Goal: Task Accomplishment & Management: Book appointment/travel/reservation

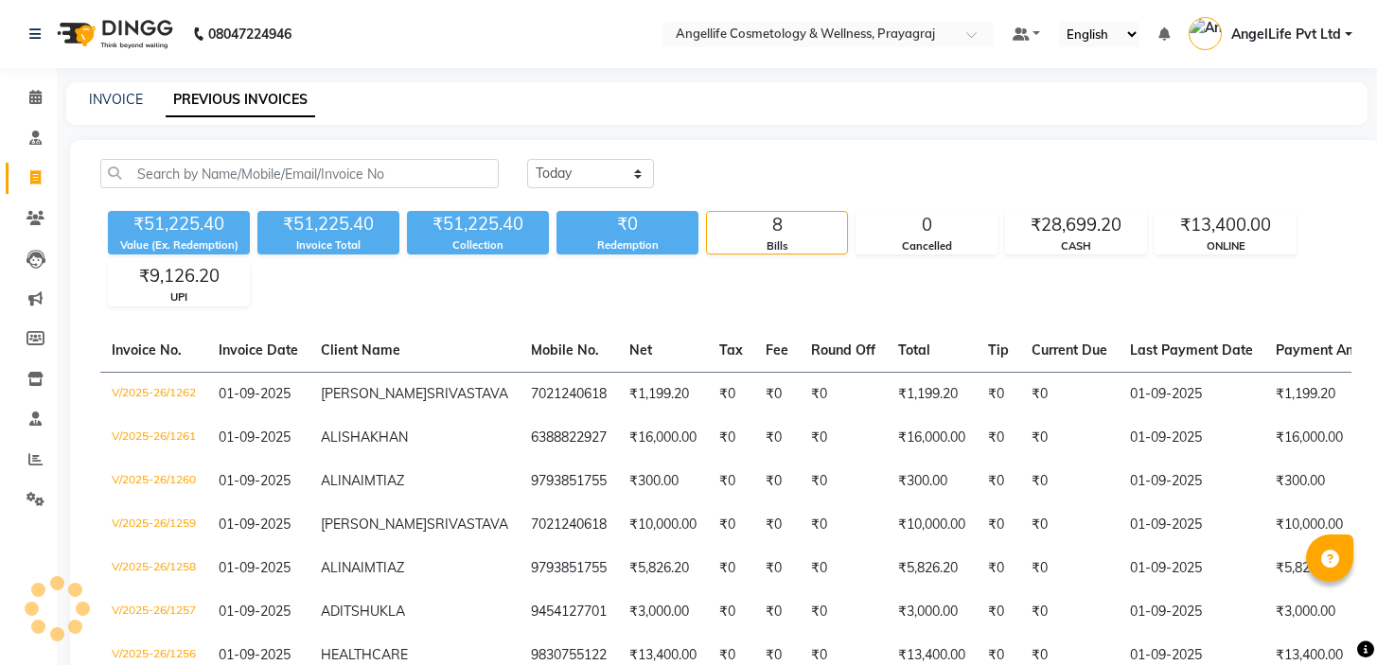
select select "[DATE]"
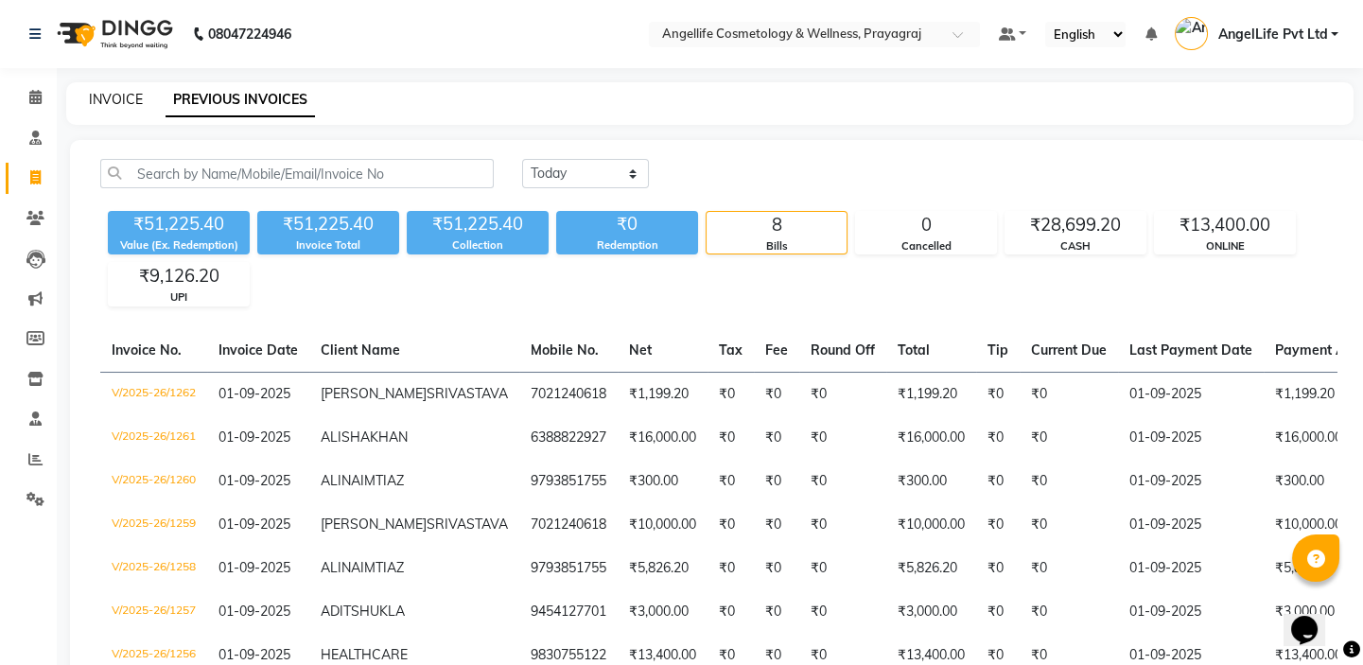
click at [113, 103] on link "INVOICE" at bounding box center [116, 99] width 54 height 17
select select "service"
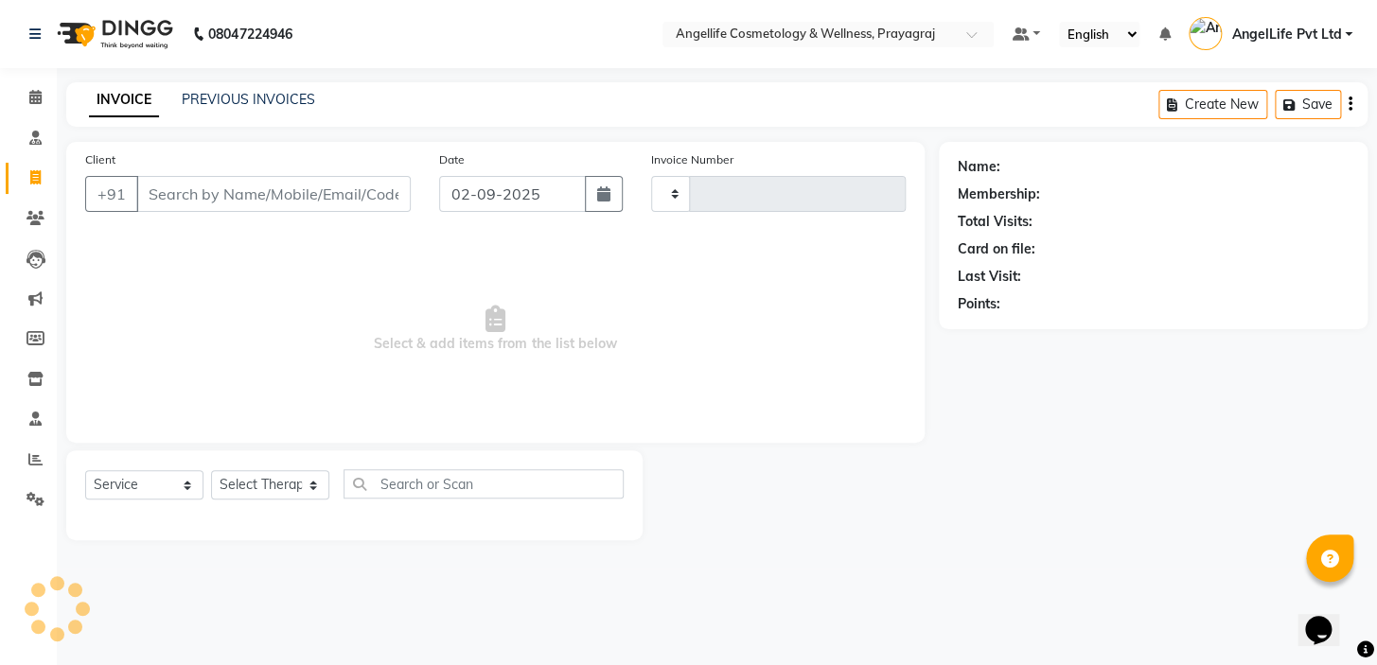
type input "1264"
select select "4531"
click at [221, 97] on link "PREVIOUS INVOICES" at bounding box center [248, 99] width 133 height 17
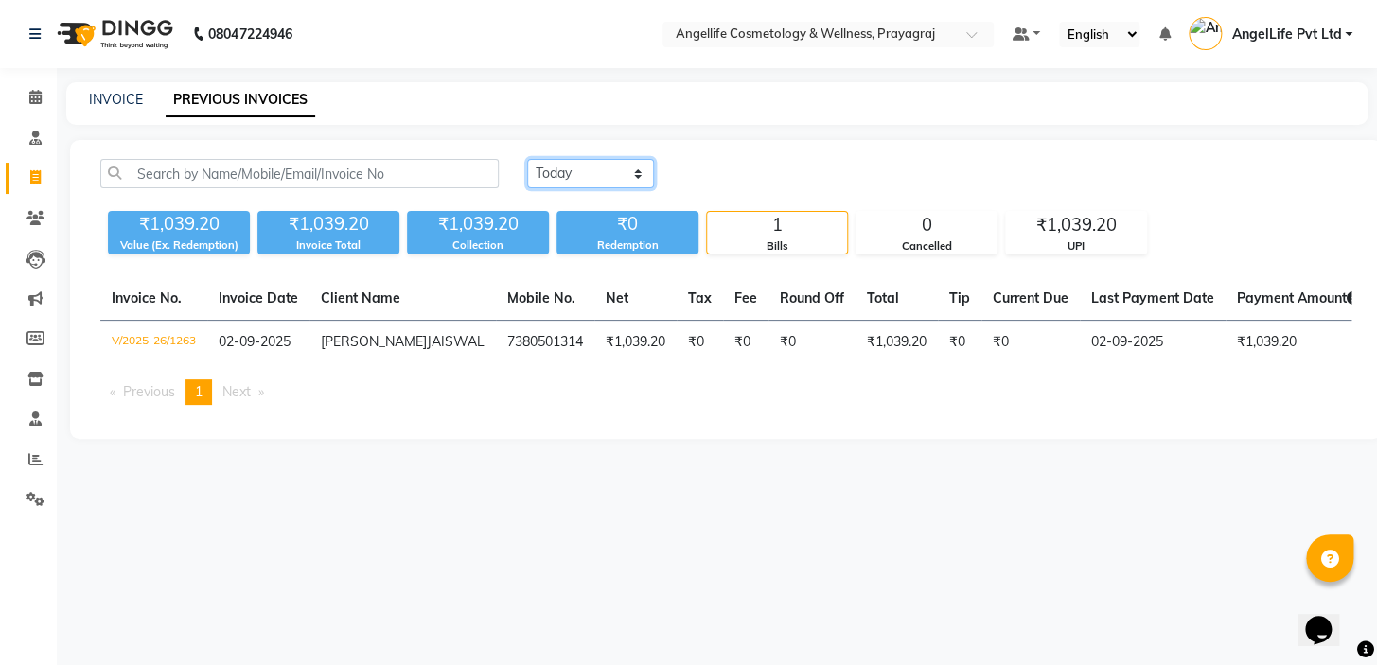
click at [639, 177] on select "[DATE] [DATE] Custom Range" at bounding box center [590, 173] width 127 height 29
click at [638, 178] on select "[DATE] [DATE] Custom Range" at bounding box center [590, 173] width 127 height 29
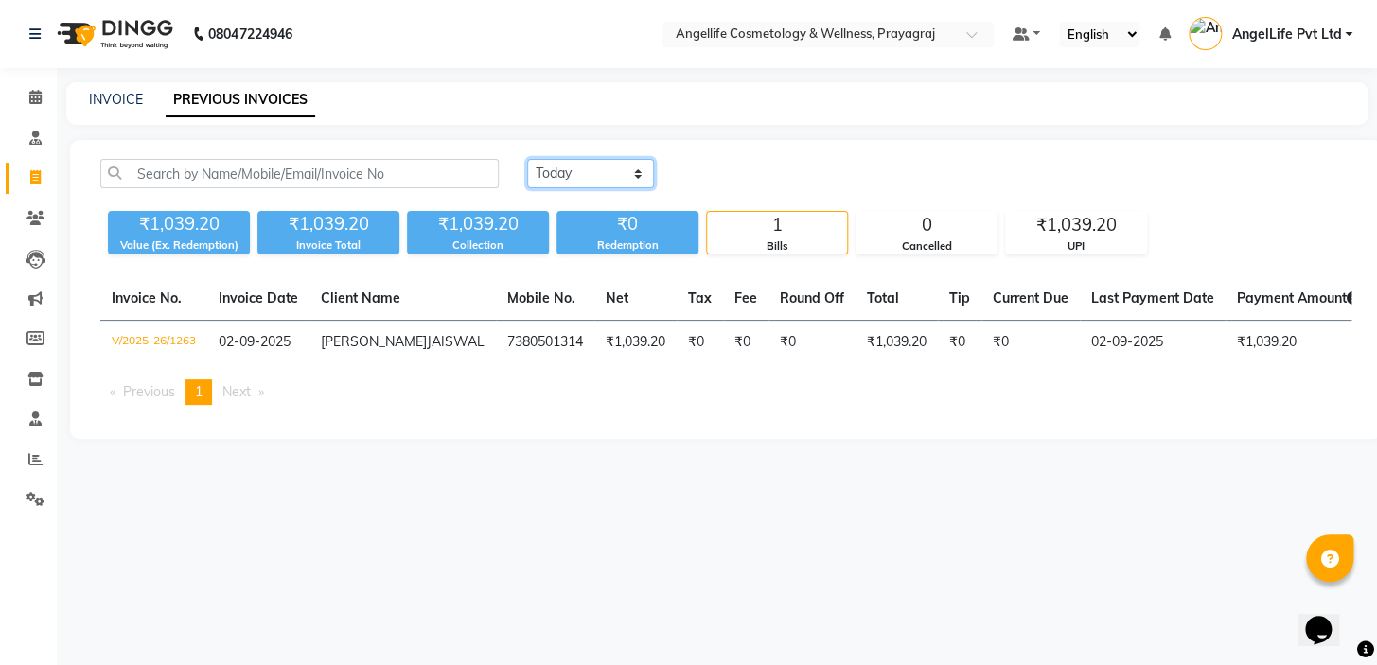
click at [527, 159] on select "[DATE] [DATE] Custom Range" at bounding box center [590, 173] width 127 height 29
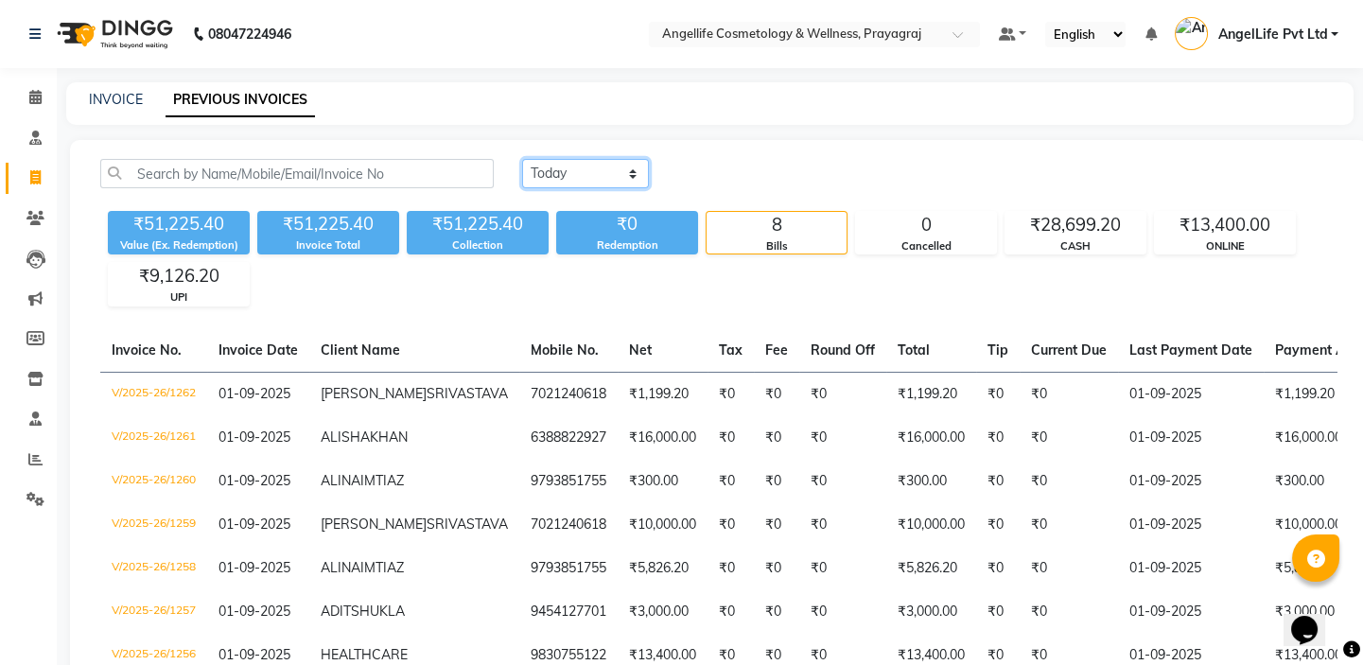
click at [636, 173] on select "[DATE] [DATE] Custom Range" at bounding box center [585, 173] width 127 height 29
select select "today"
click at [522, 159] on select "[DATE] [DATE] Custom Range" at bounding box center [585, 173] width 127 height 29
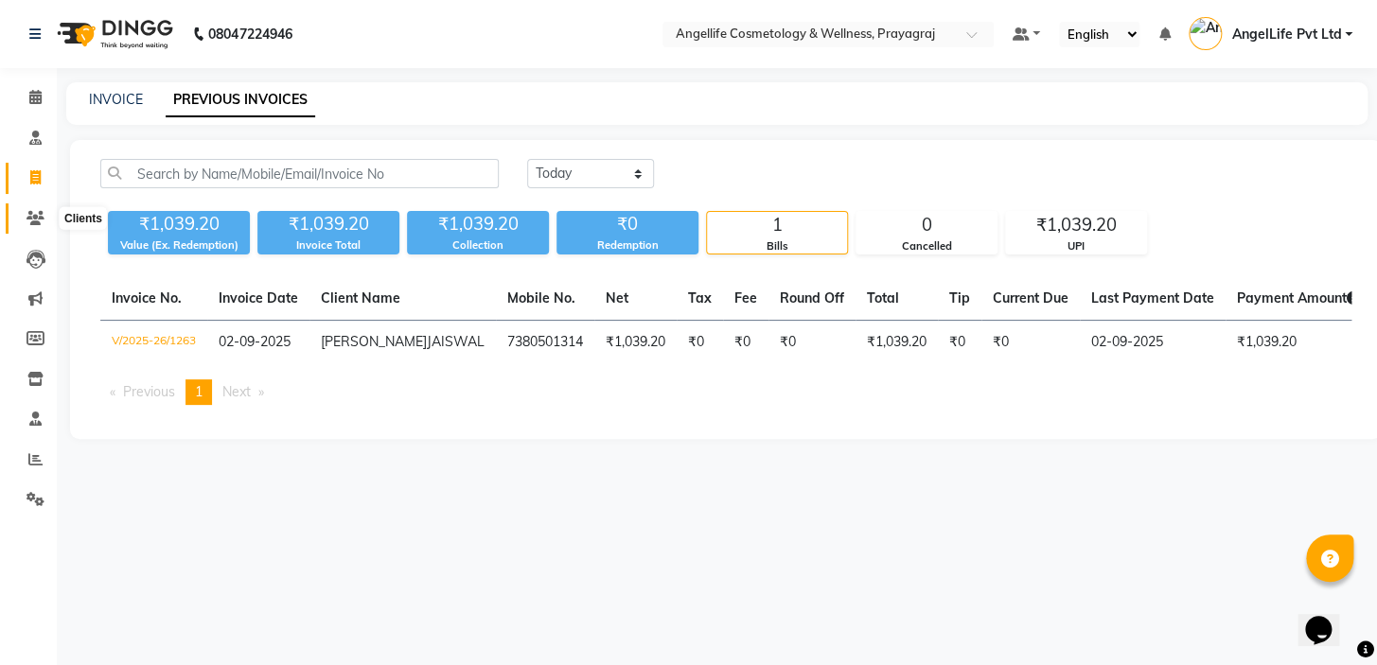
click at [35, 213] on icon at bounding box center [35, 218] width 18 height 14
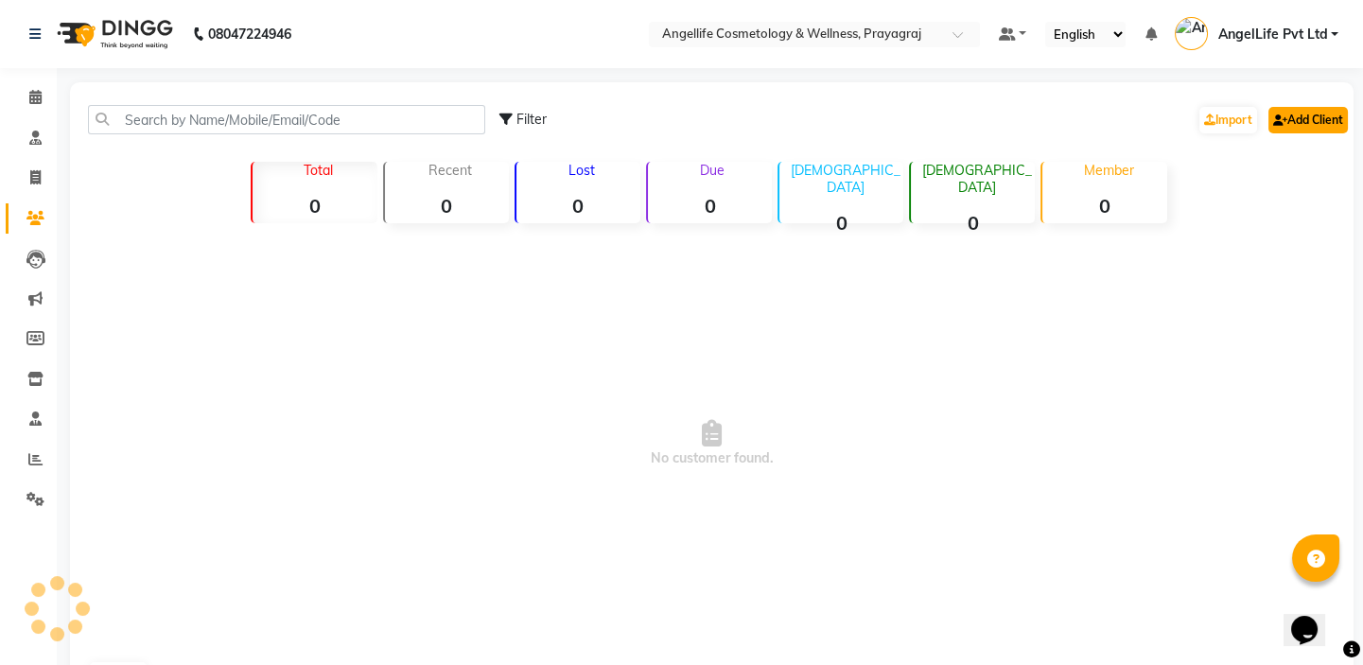
click at [1306, 115] on link "Add Client" at bounding box center [1308, 120] width 79 height 26
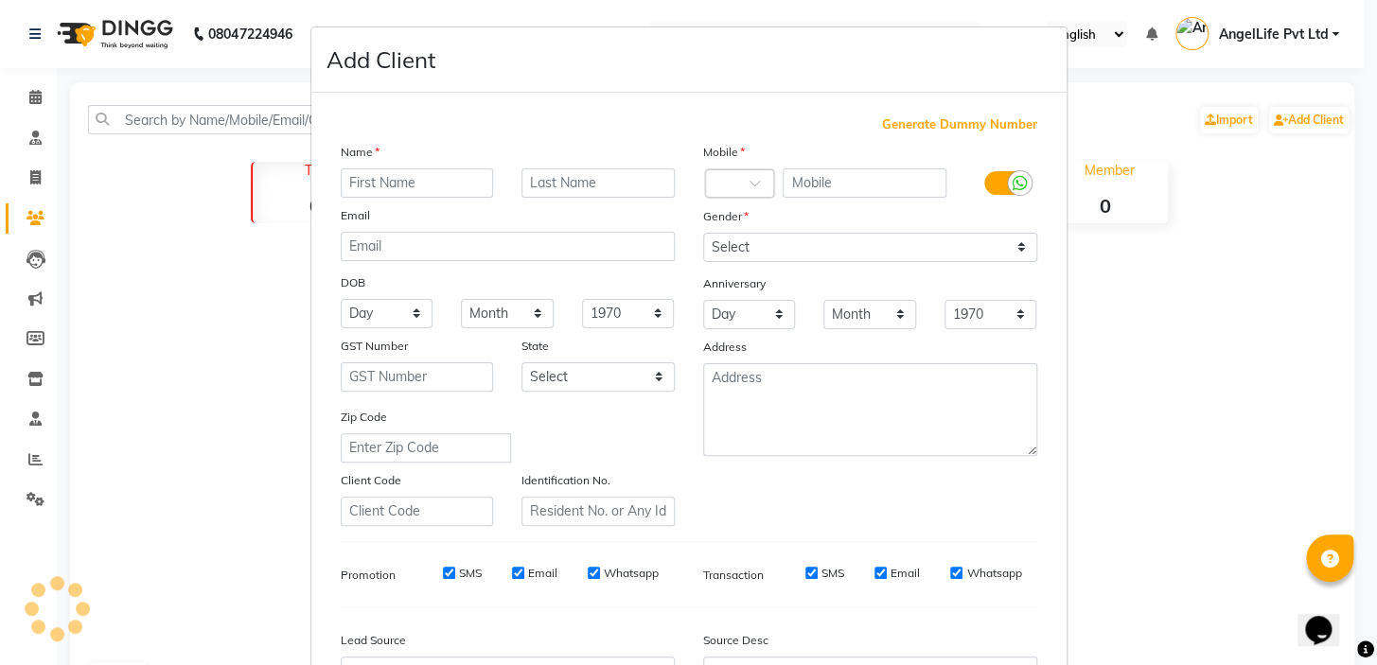
click at [425, 188] on input "text" at bounding box center [417, 182] width 153 height 29
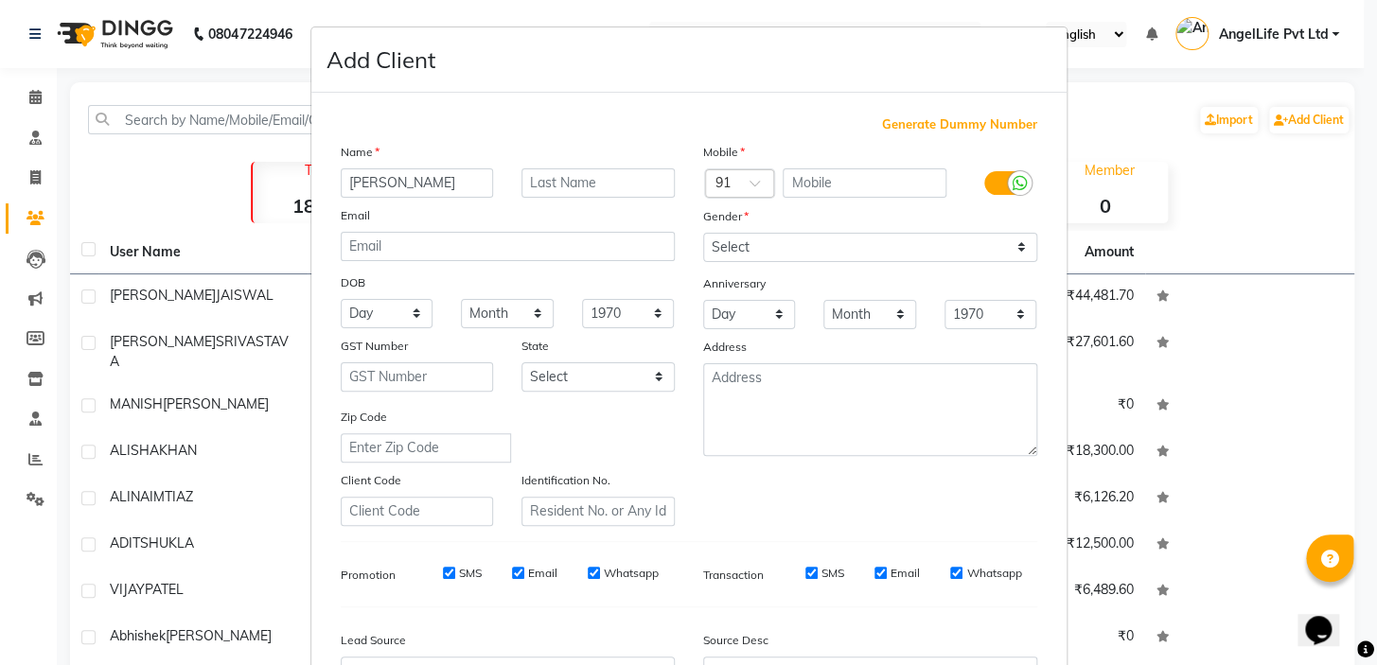
type input "[PERSON_NAME]"
click at [530, 183] on input "text" at bounding box center [597, 182] width 153 height 29
type input "saini"
click at [829, 185] on input "text" at bounding box center [864, 182] width 164 height 29
type input "9634797935"
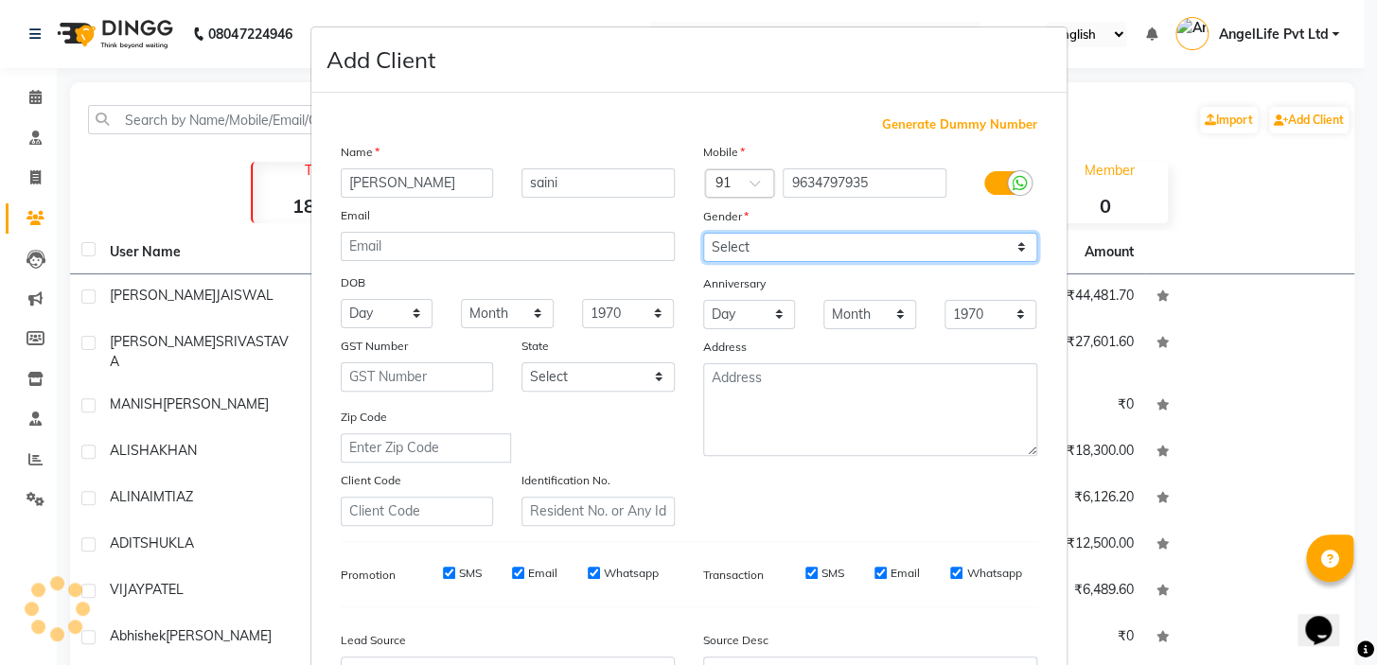
click at [771, 247] on select "Select Male Female Other Prefer Not To Say" at bounding box center [870, 247] width 334 height 29
select select "female"
click at [703, 233] on select "Select Male Female Other Prefer Not To Say" at bounding box center [870, 247] width 334 height 29
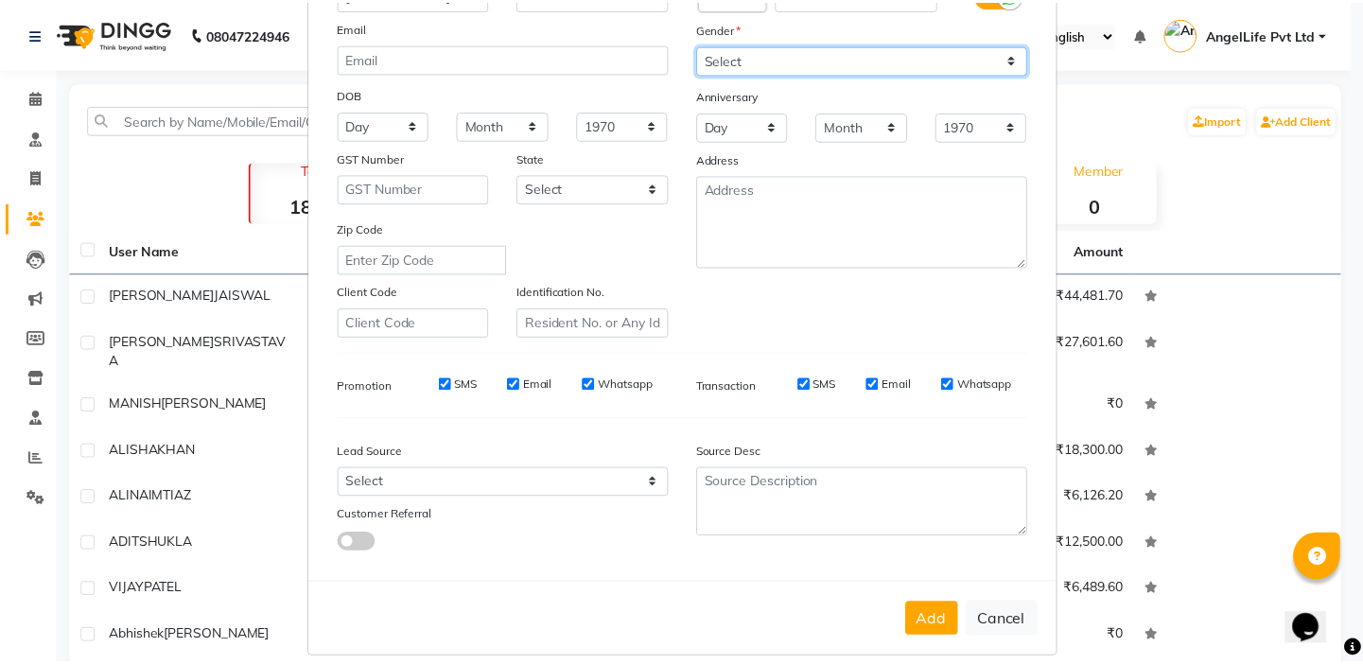
scroll to position [214, 0]
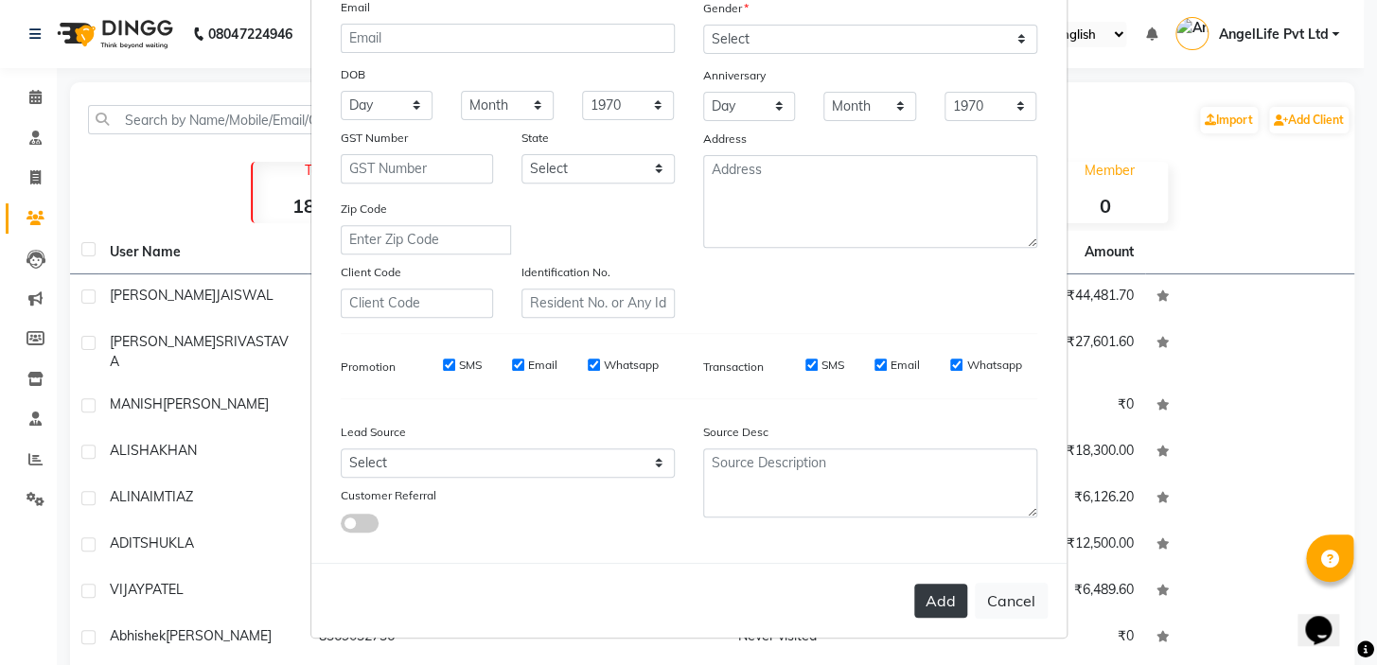
click at [925, 599] on button "Add" at bounding box center [940, 601] width 53 height 34
select select
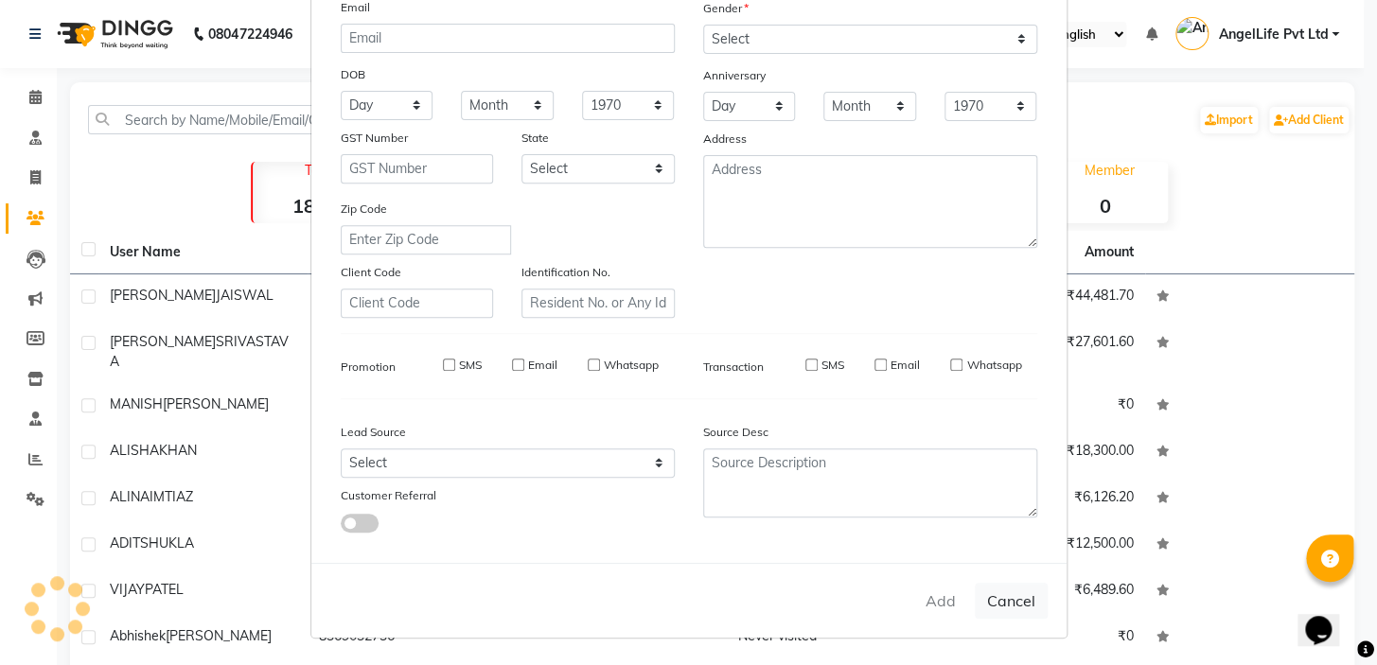
select select
checkbox input "false"
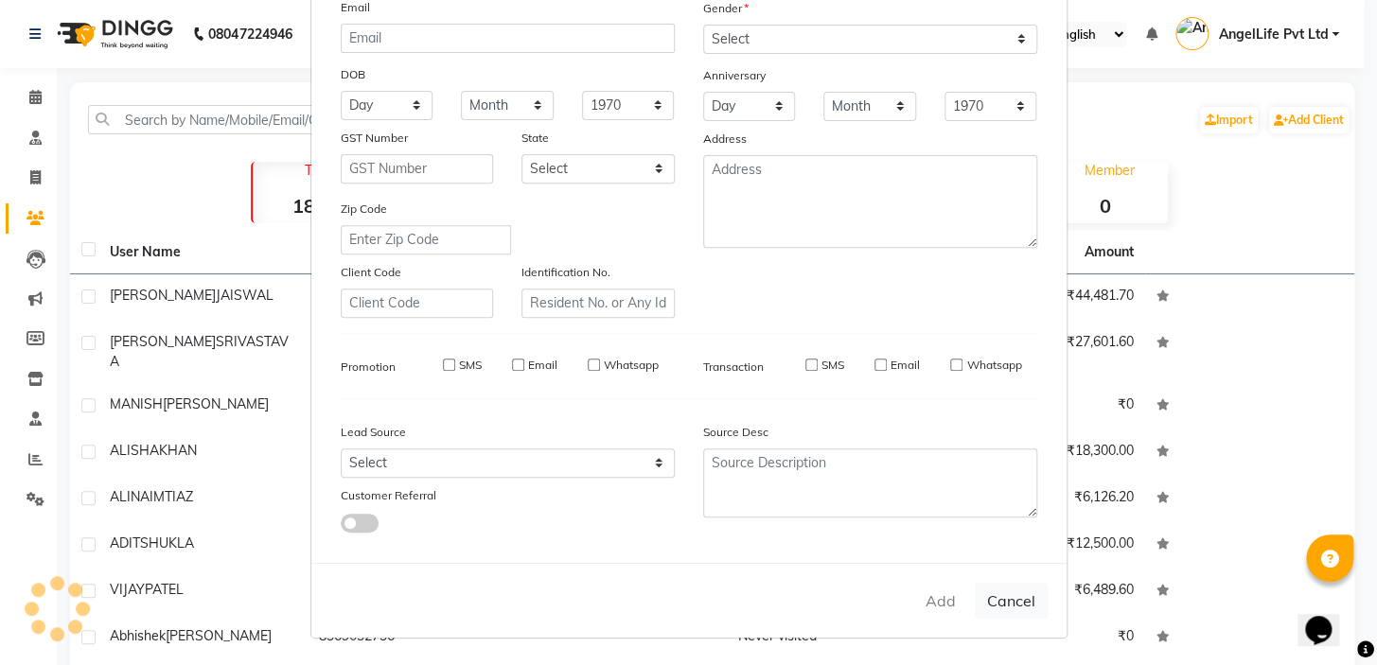
checkbox input "false"
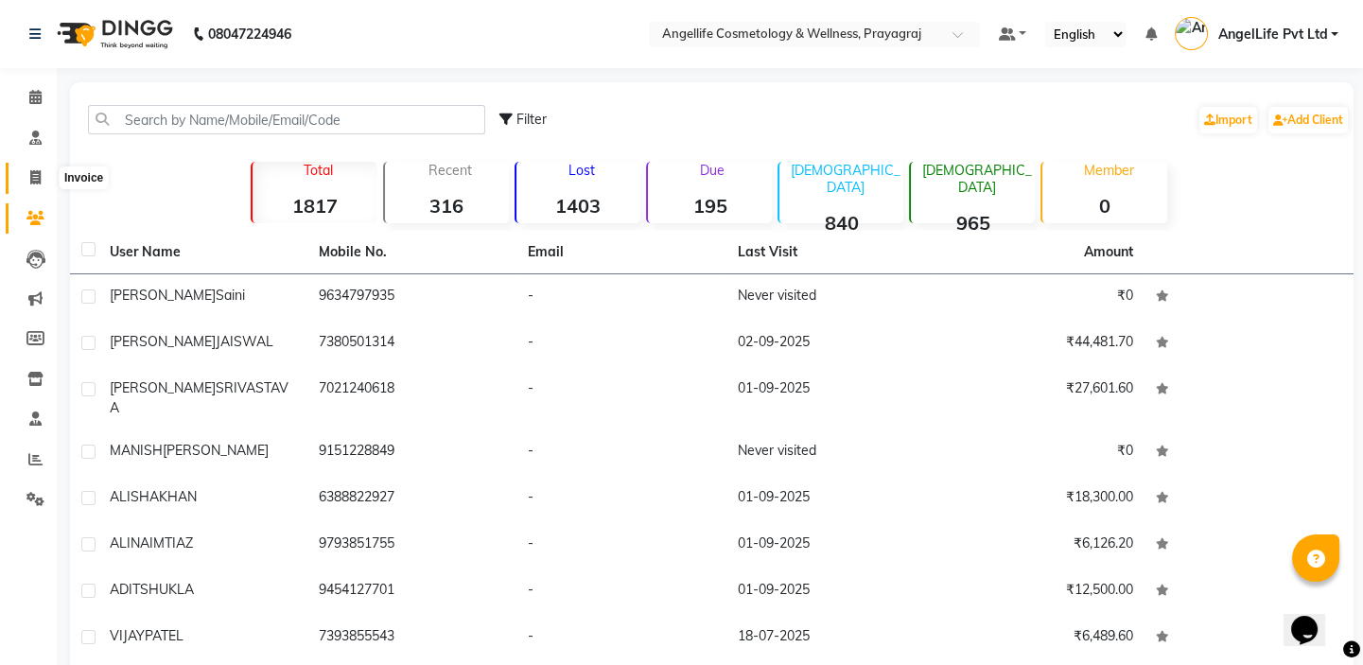
click at [31, 179] on icon at bounding box center [35, 177] width 10 height 14
select select "service"
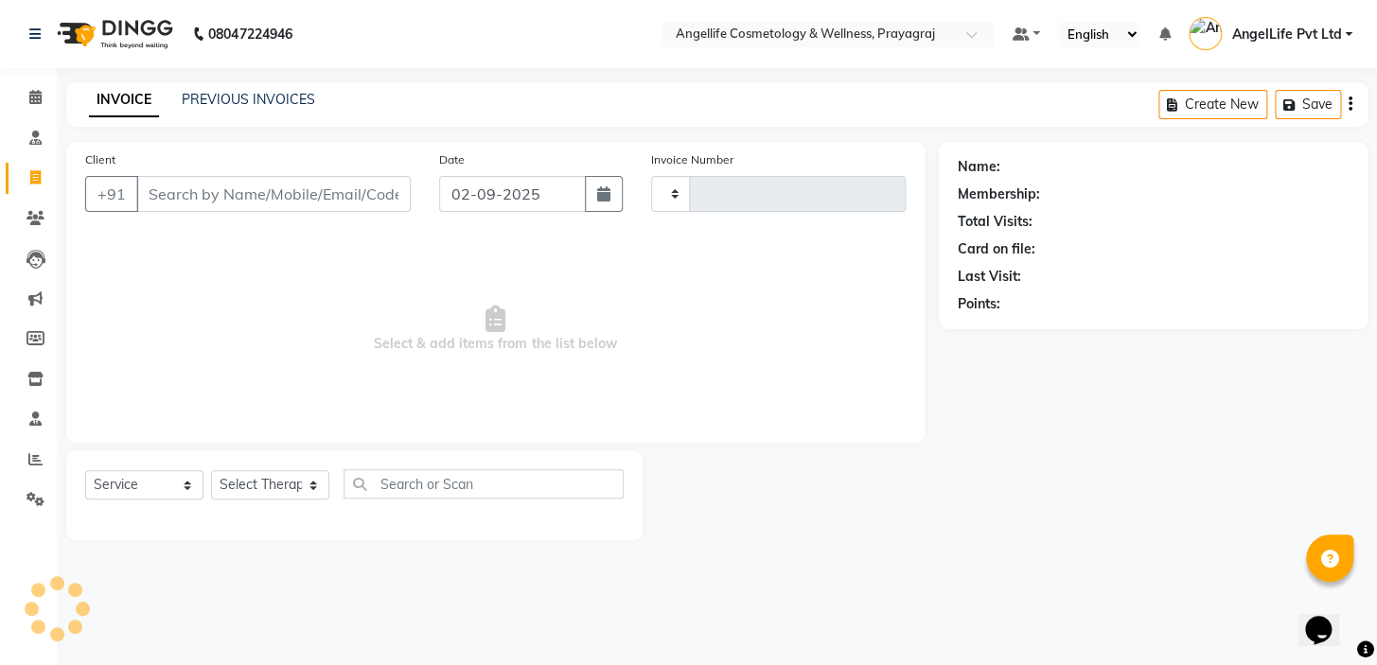
click at [206, 199] on input "Client" at bounding box center [273, 194] width 274 height 36
type input "[PERSON_NAME]"
type input "1264"
type input "anushre"
select select "4531"
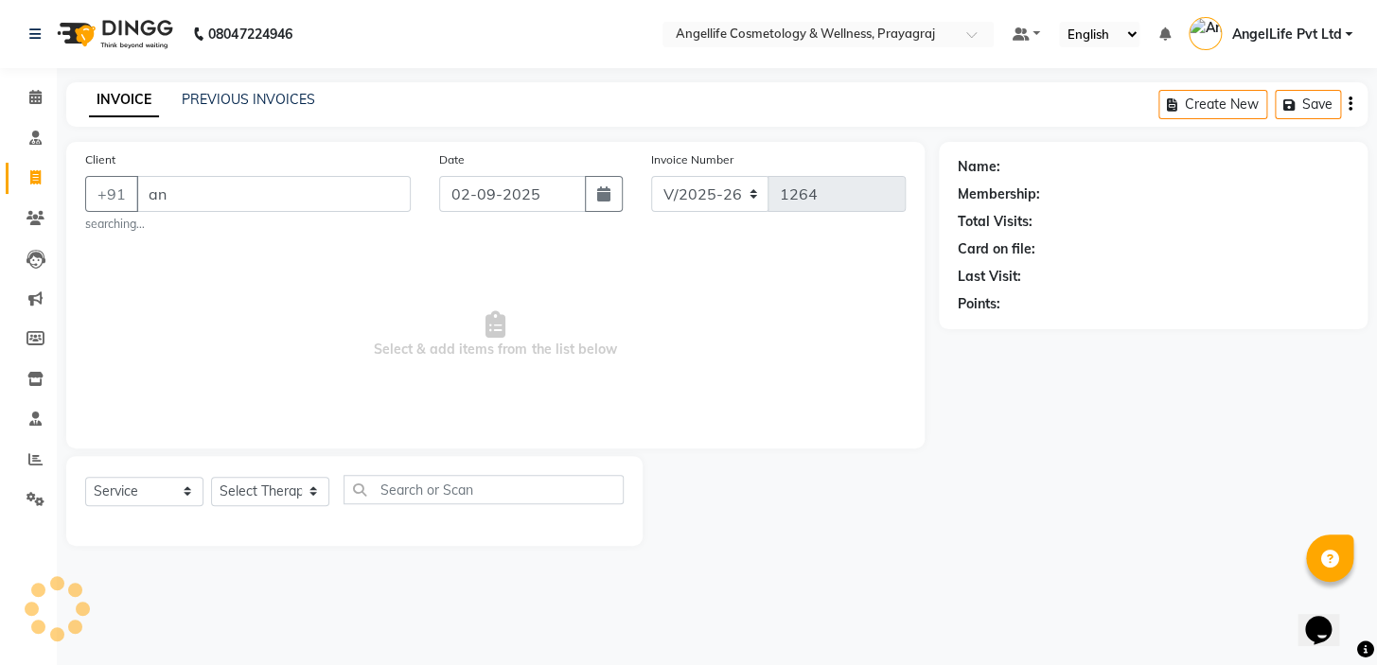
type input "a"
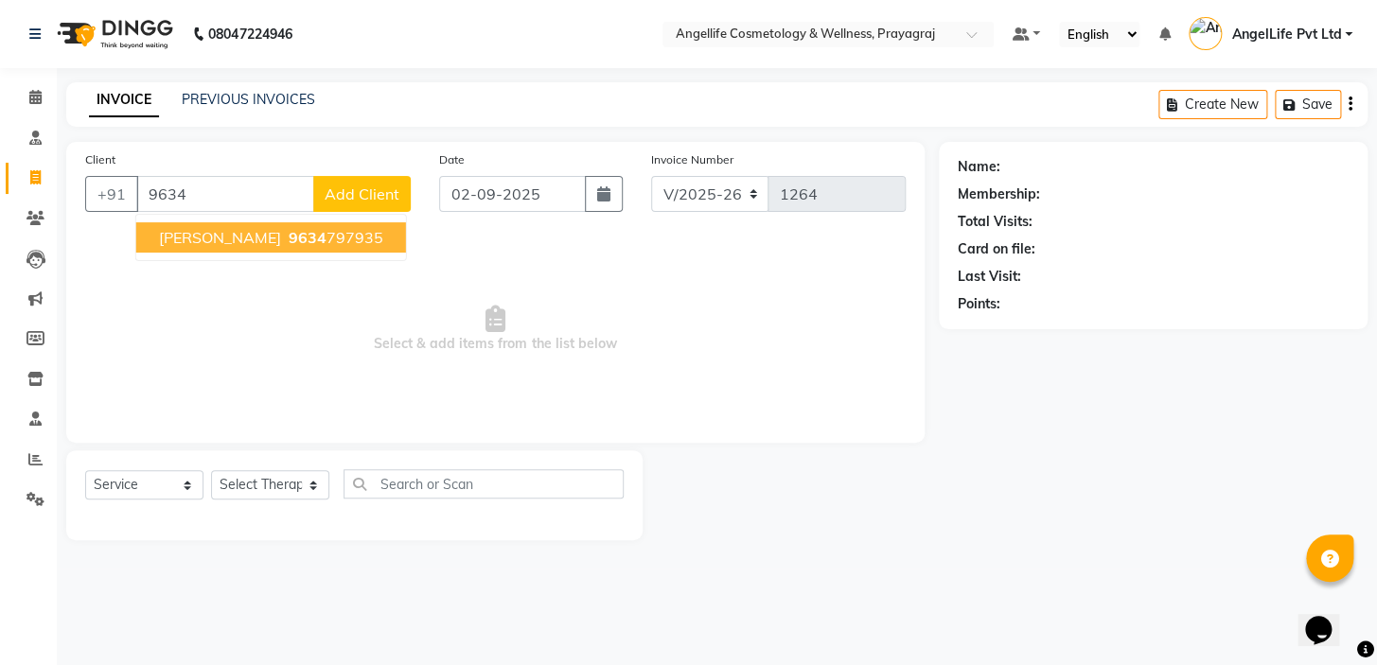
click at [218, 238] on span "anushree saini" at bounding box center [220, 237] width 122 height 19
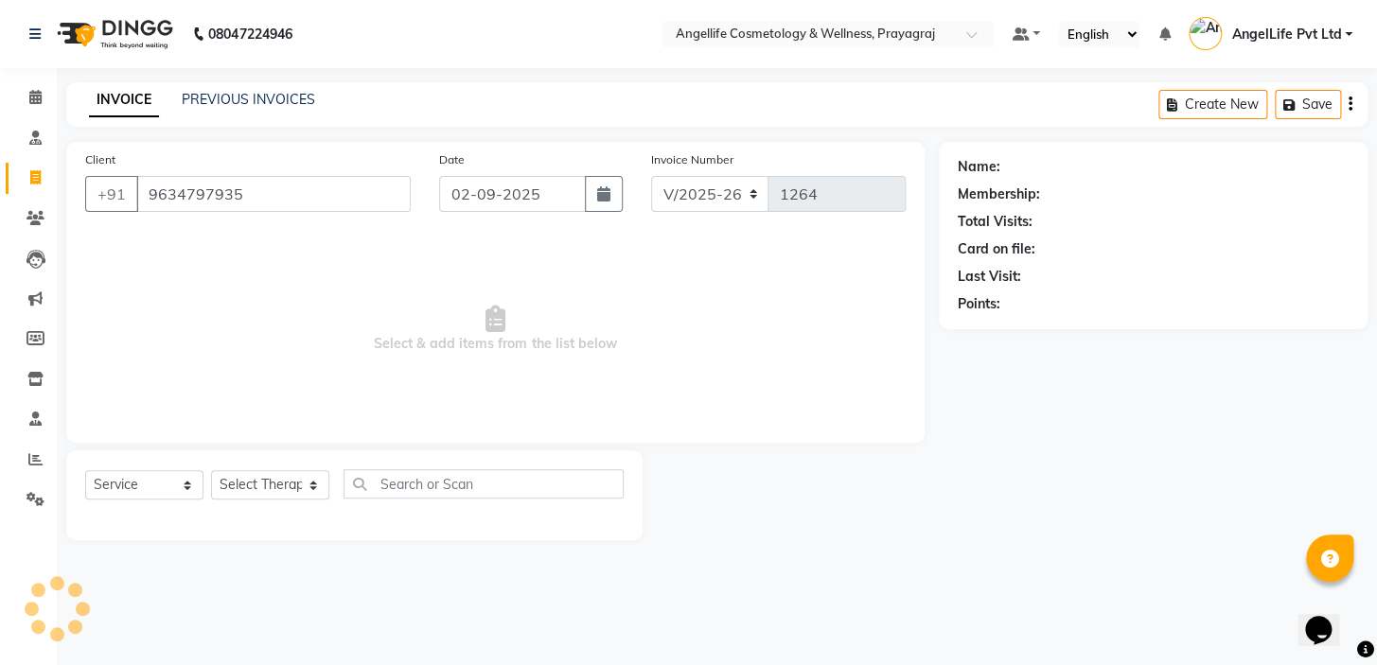
type input "9634797935"
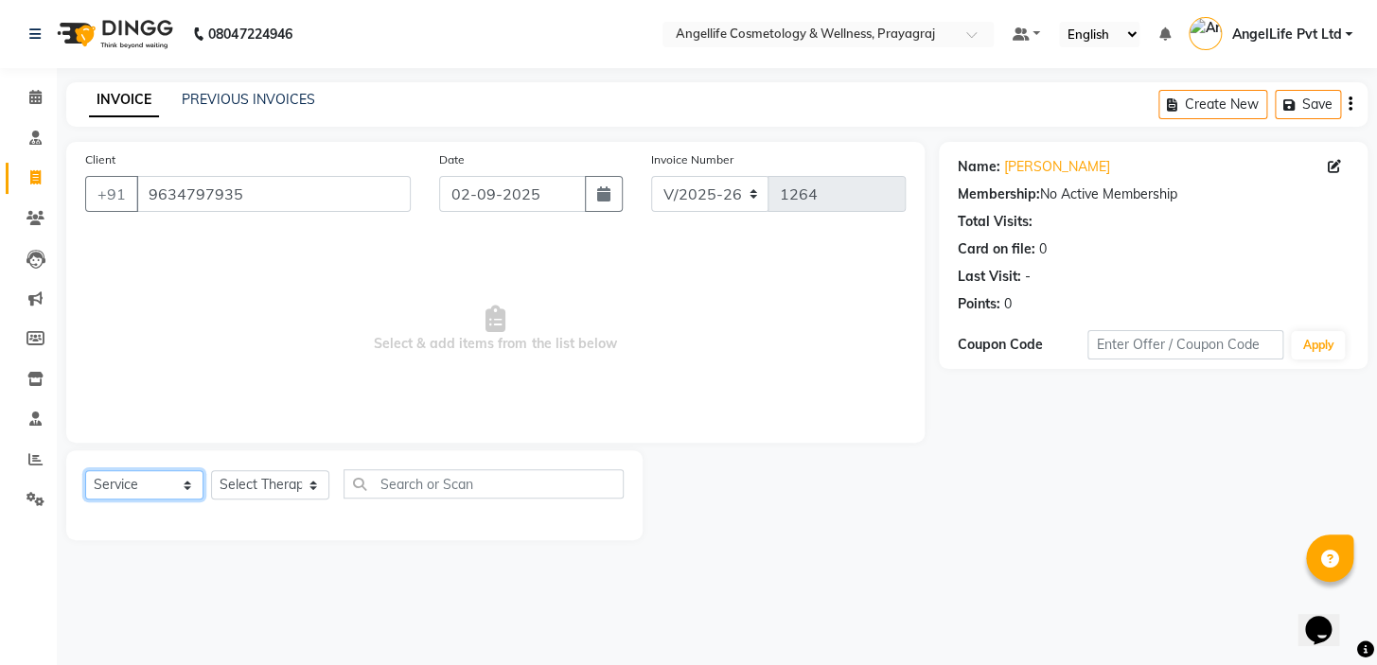
click at [188, 485] on select "Select Service Product Membership Package Voucher Prepaid Gift Card" at bounding box center [144, 484] width 118 height 29
click at [85, 470] on select "Select Service Product Membership Package Voucher Prepaid Gift Card" at bounding box center [144, 484] width 118 height 29
click at [295, 487] on select "Select Therapist AngelLife Lucknow AngelLife Pvt Ltd DR [PERSON_NAME] [PERSON_N…" at bounding box center [270, 484] width 118 height 29
select select "26653"
click at [211, 470] on select "Select Therapist AngelLife Lucknow AngelLife Pvt Ltd DR [PERSON_NAME] [PERSON_N…" at bounding box center [270, 484] width 118 height 29
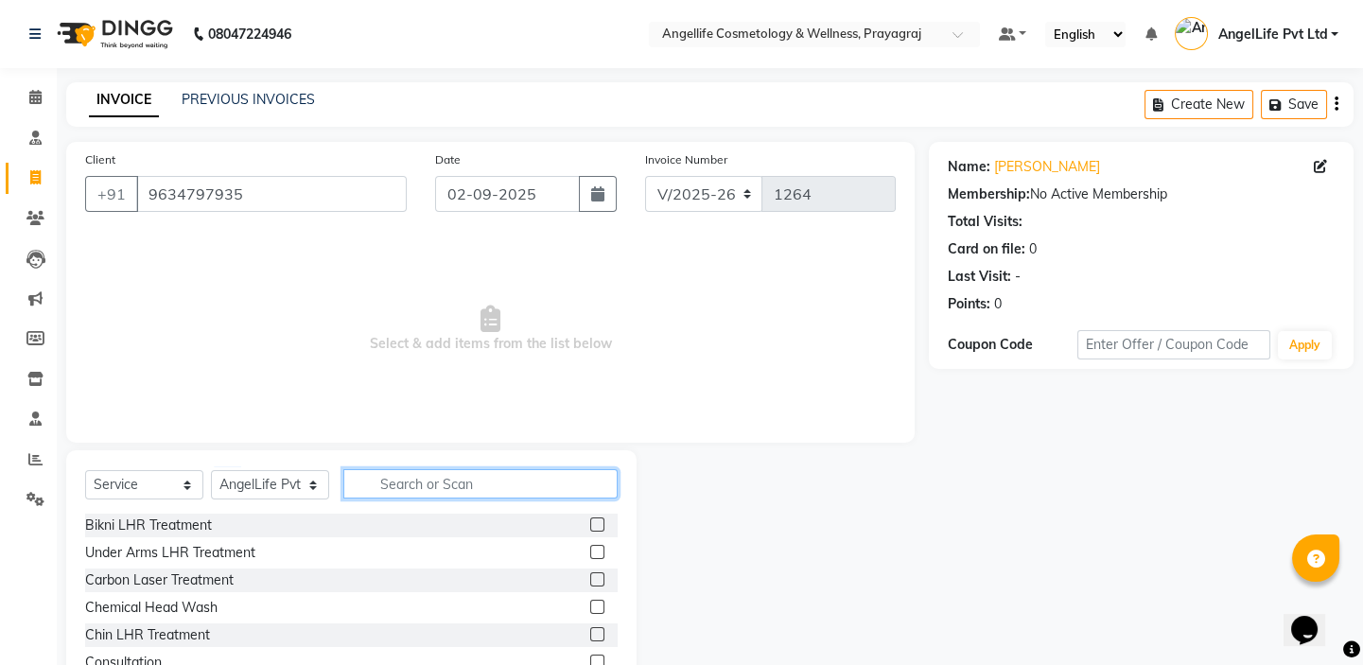
click at [420, 480] on input "text" at bounding box center [480, 483] width 274 height 29
type input "con"
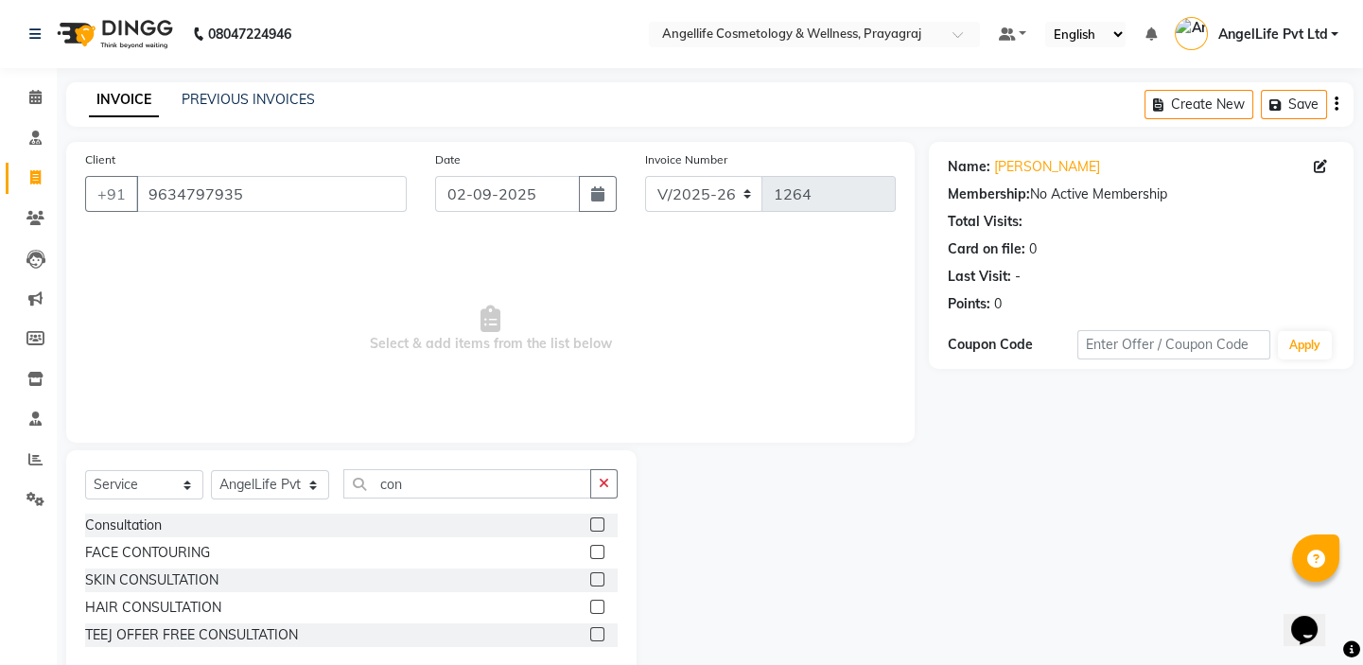
click at [599, 523] on label at bounding box center [597, 525] width 14 height 14
click at [599, 523] on input "checkbox" at bounding box center [596, 525] width 12 height 12
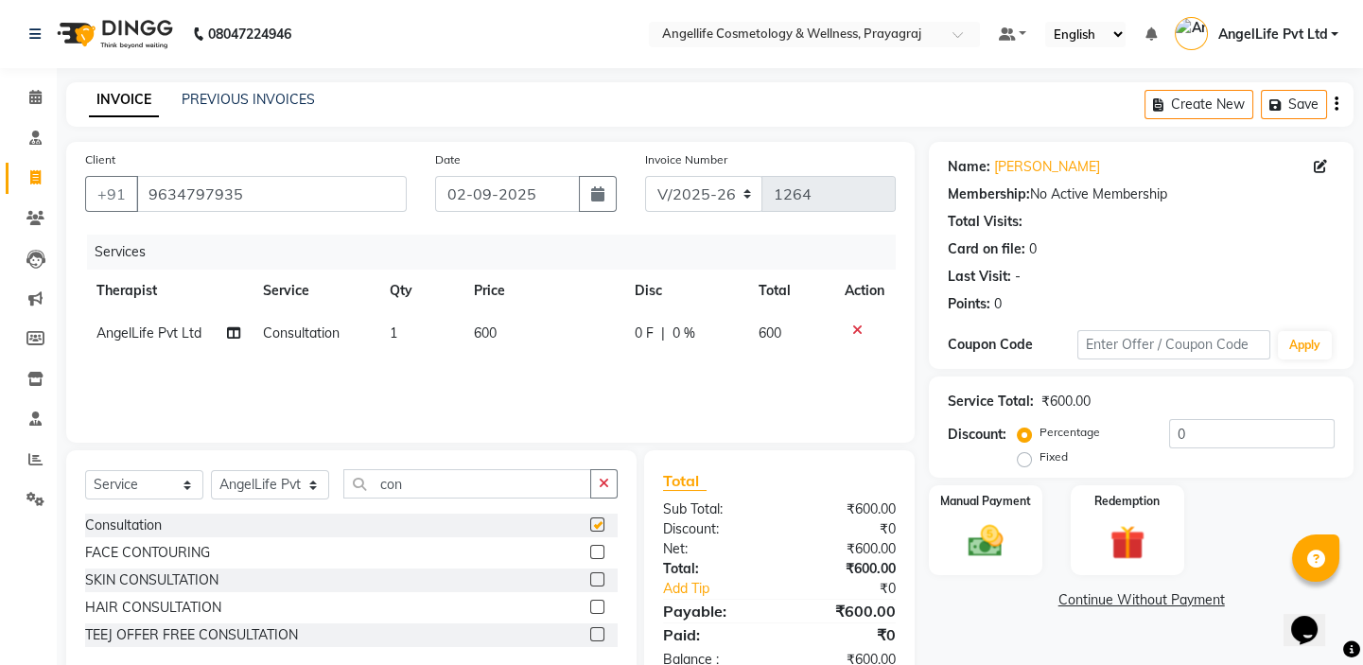
checkbox input "false"
click at [645, 332] on span "0 F" at bounding box center [643, 334] width 19 height 20
select select "26653"
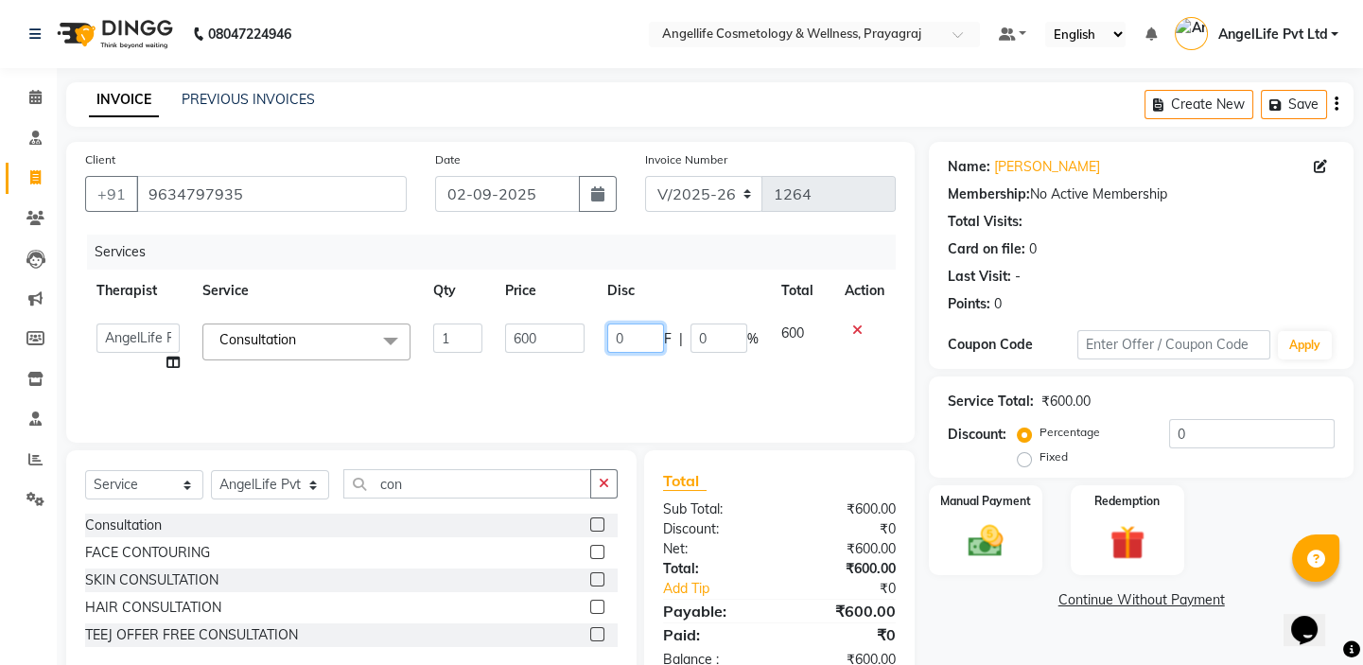
click at [643, 339] on input "0" at bounding box center [635, 338] width 57 height 29
type input "300"
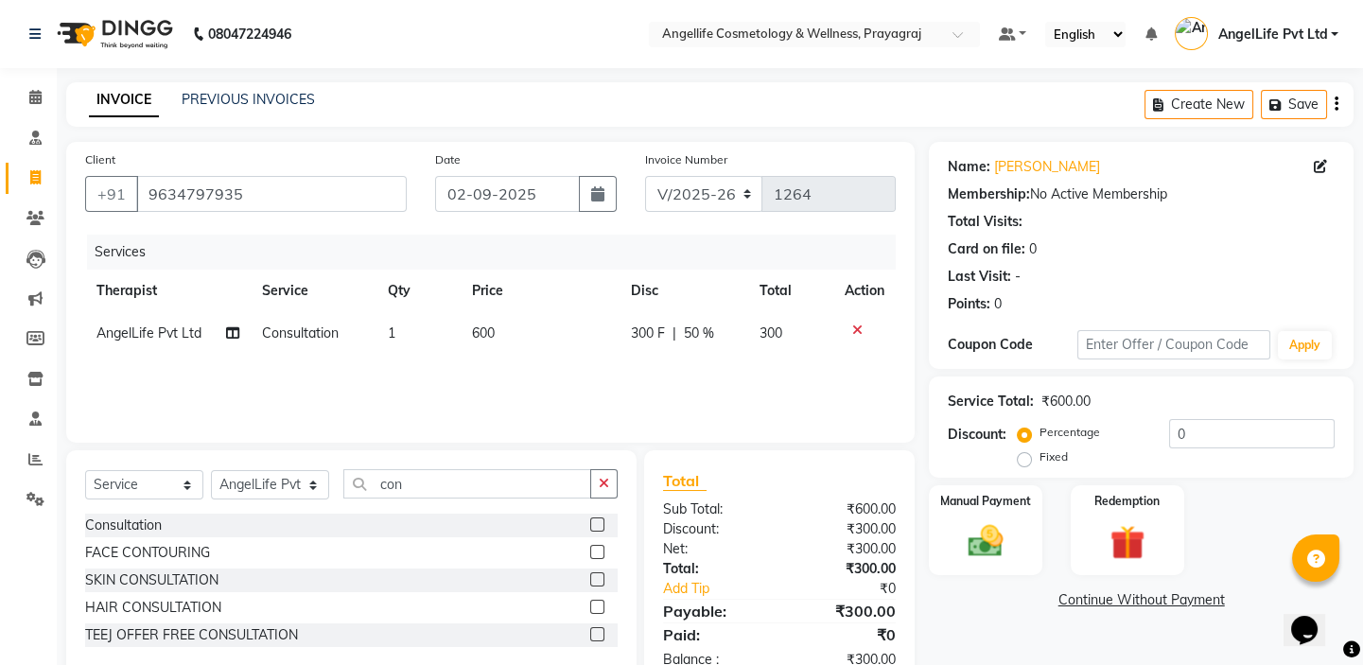
click at [660, 371] on div "Services Therapist Service Qty Price Disc Total Action AngelLife Pvt Ltd Consul…" at bounding box center [490, 329] width 811 height 189
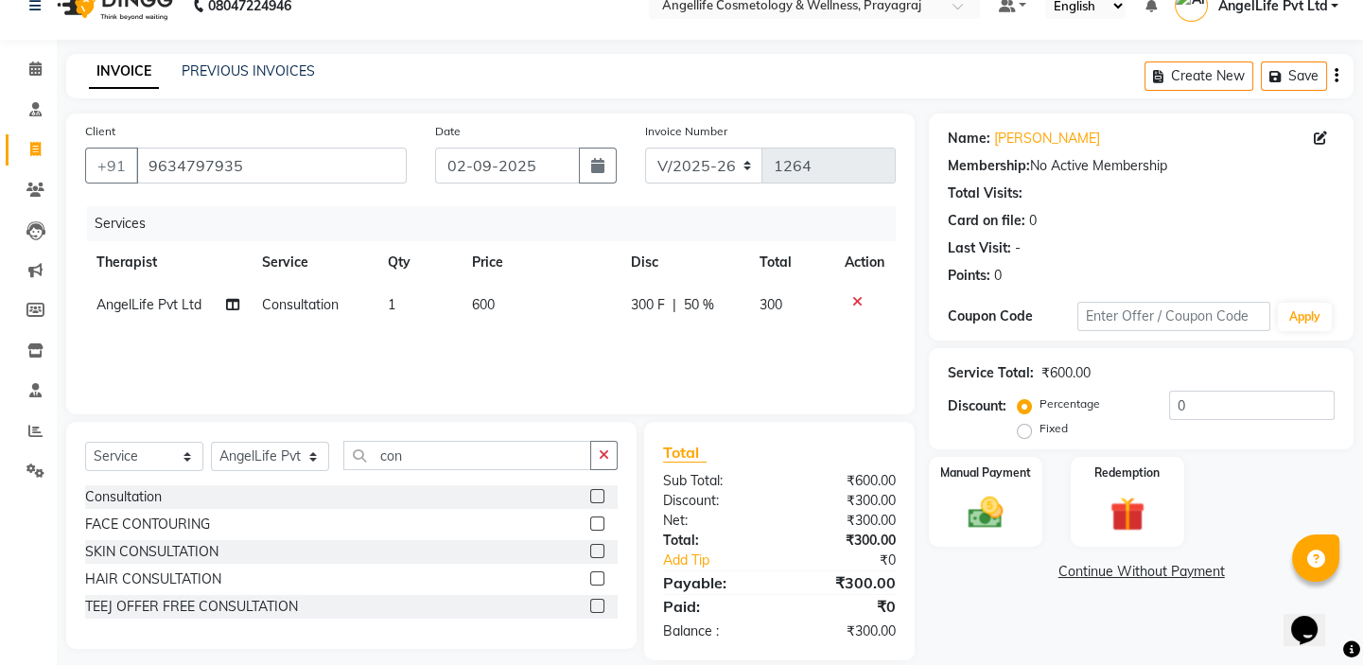
scroll to position [52, 0]
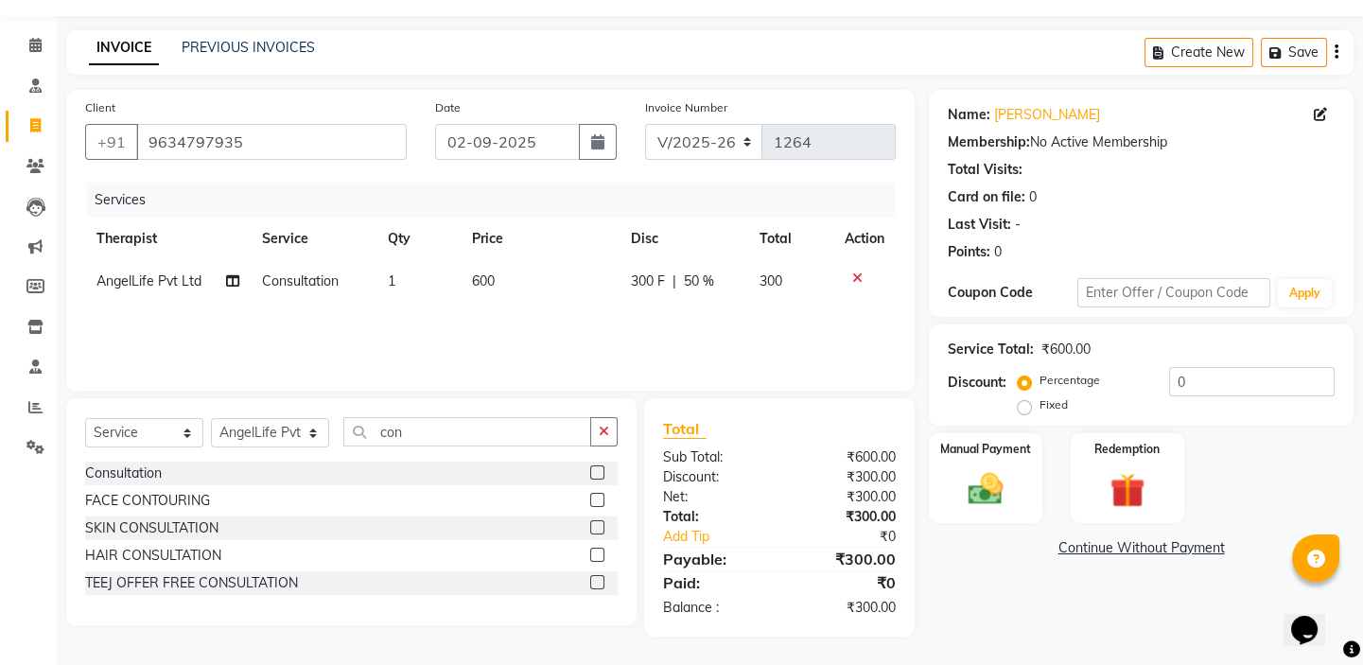
click at [1182, 547] on link "Continue Without Payment" at bounding box center [1141, 548] width 417 height 20
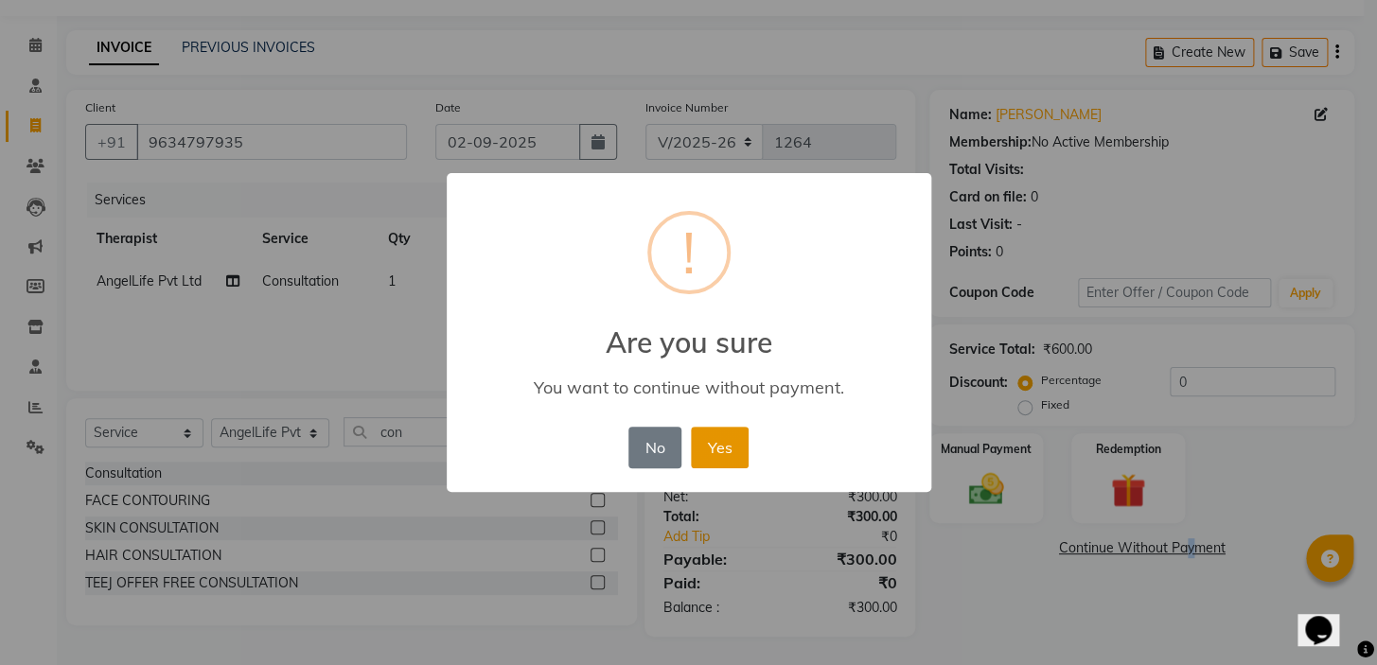
click at [710, 448] on button "Yes" at bounding box center [720, 448] width 58 height 42
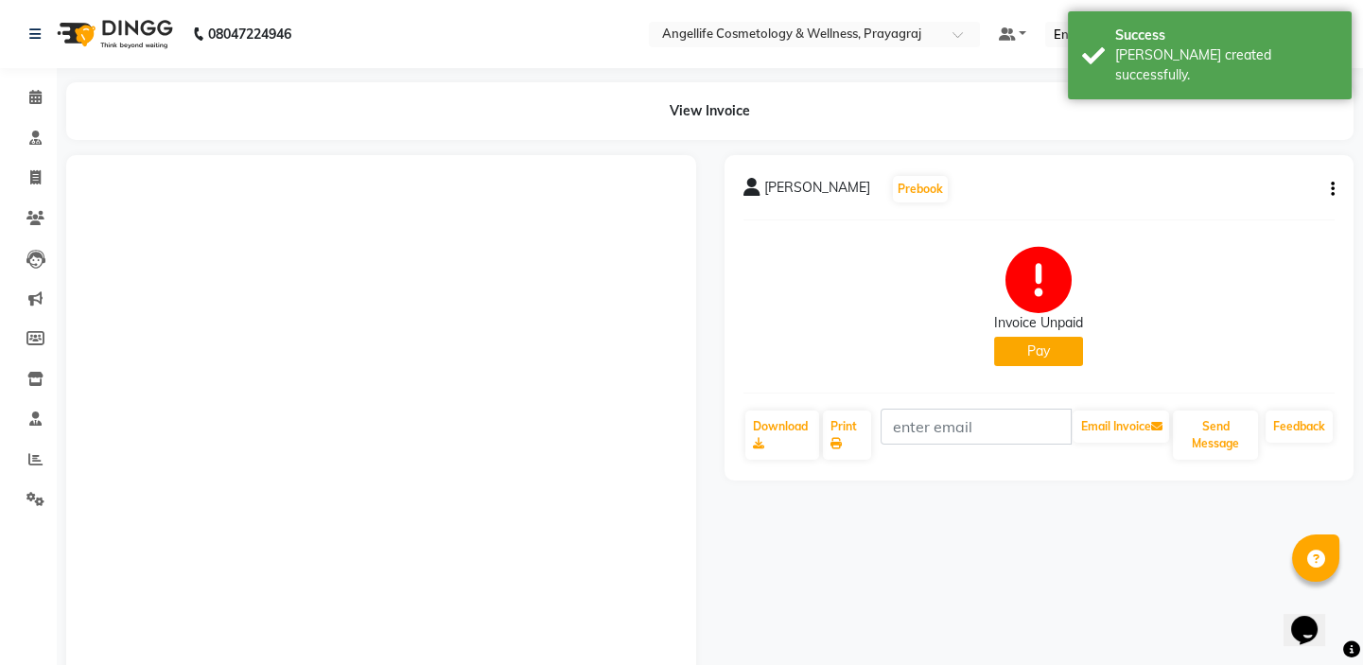
click at [1050, 345] on button "Pay" at bounding box center [1038, 351] width 89 height 29
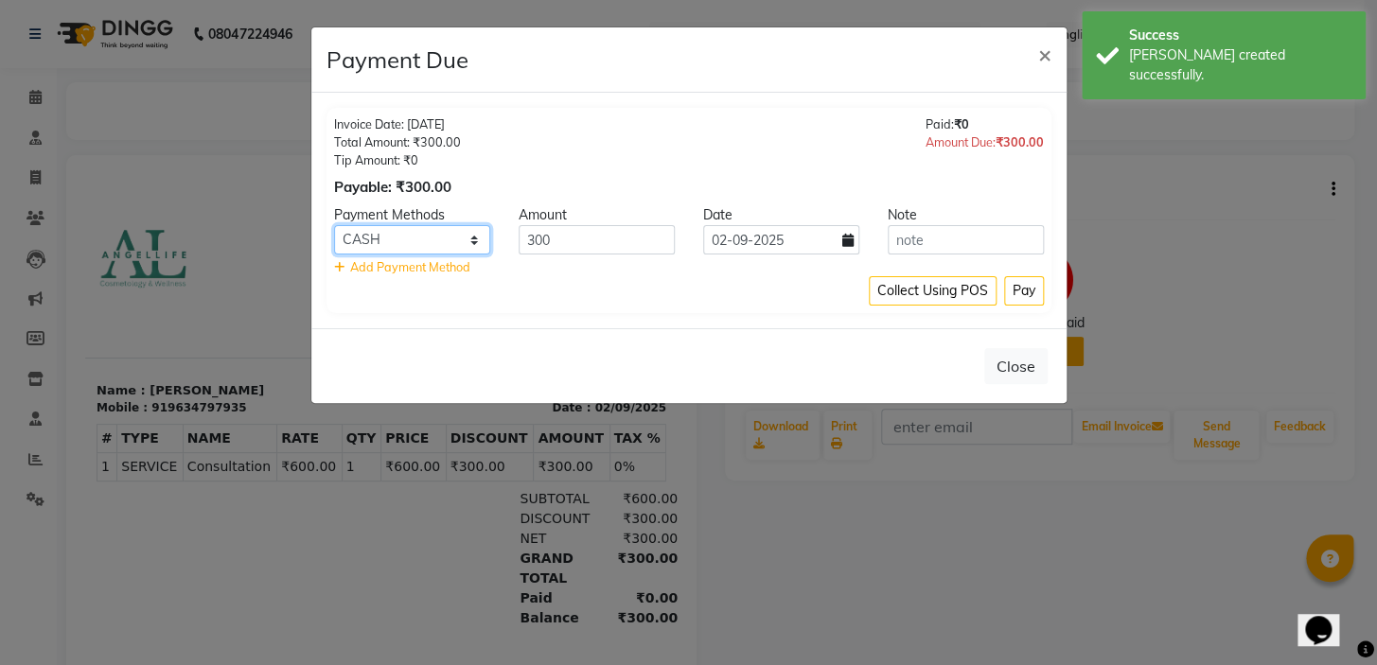
click at [476, 242] on select "CASH CARD ONLINE CUSTOM GPay PayTM PhonePe UPI NearBuy Loan BharatPay Cheque Mo…" at bounding box center [412, 239] width 156 height 29
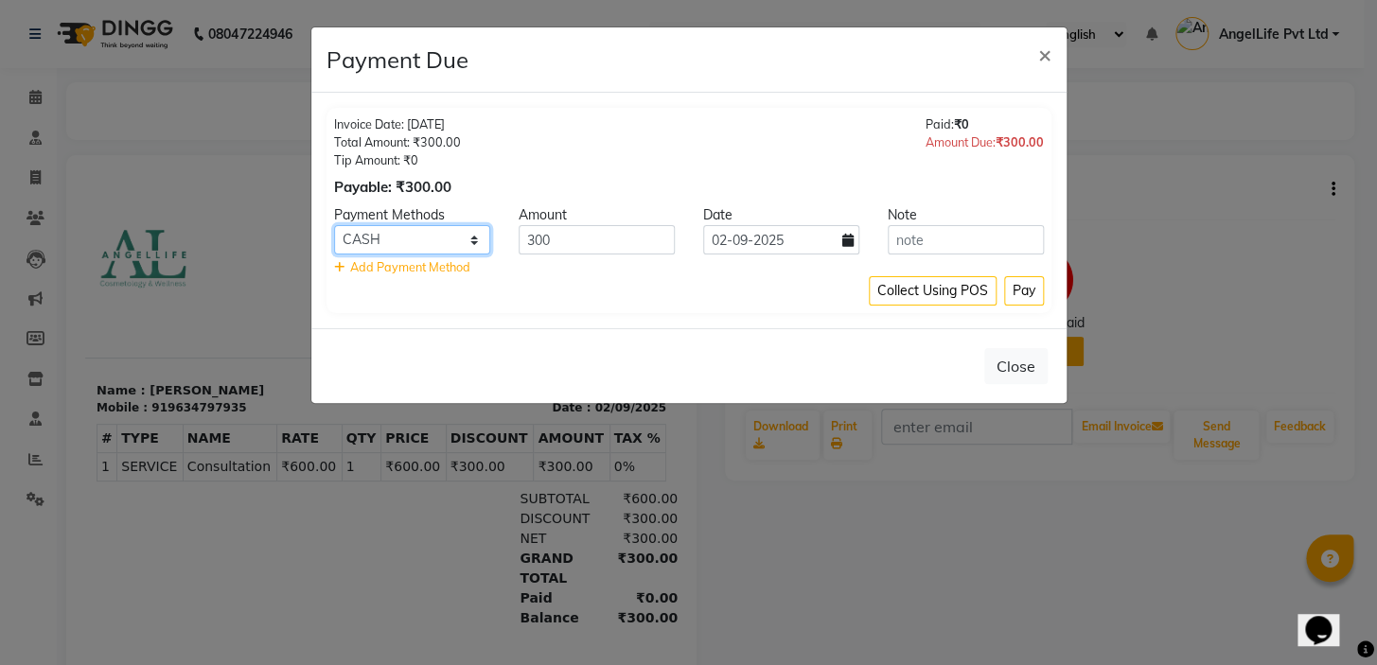
select select "8"
click at [334, 225] on select "CASH CARD ONLINE CUSTOM GPay PayTM PhonePe UPI NearBuy Loan BharatPay Cheque Mo…" at bounding box center [412, 239] width 156 height 29
click at [1028, 288] on button "Pay" at bounding box center [1024, 290] width 40 height 29
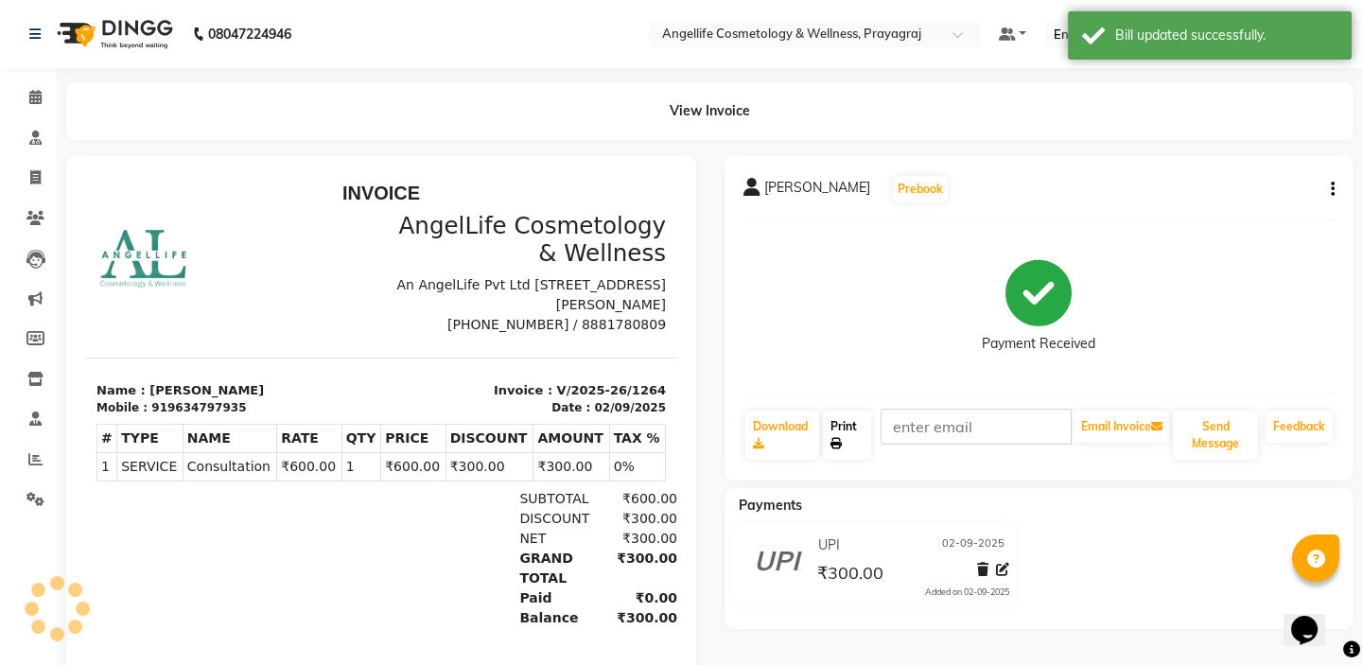
click at [847, 431] on link "Print" at bounding box center [847, 435] width 48 height 49
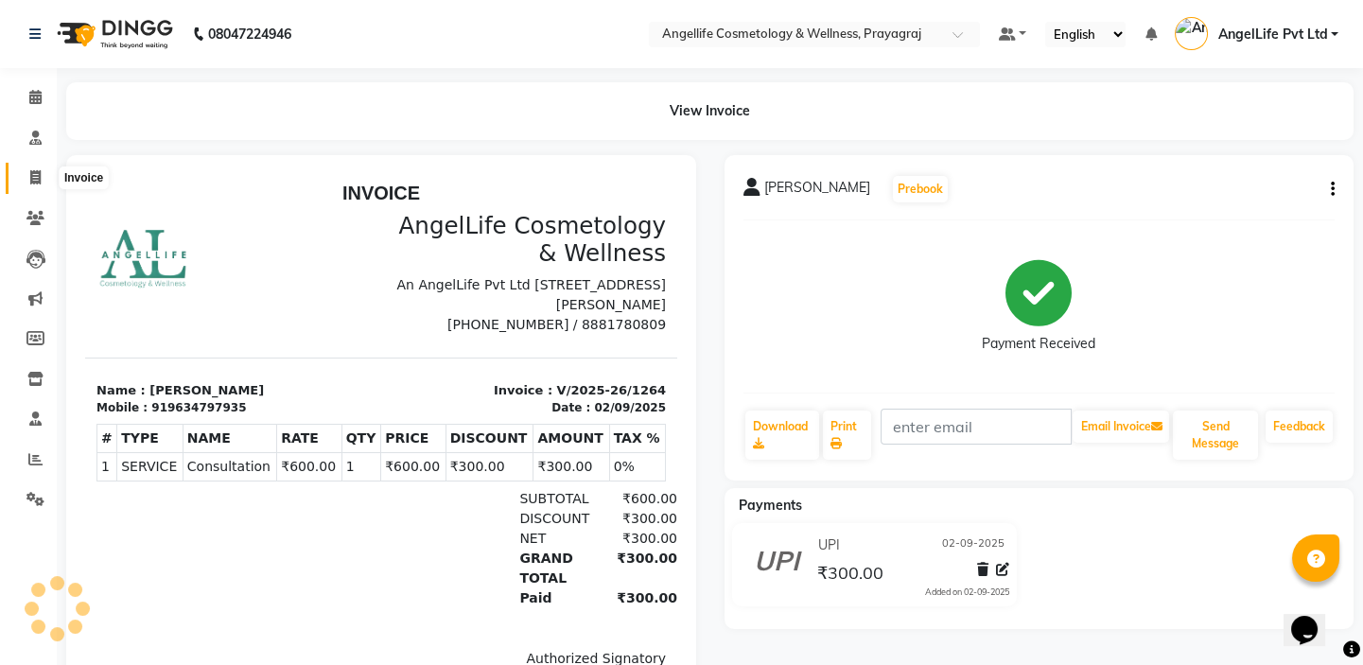
click at [34, 178] on icon at bounding box center [35, 177] width 10 height 14
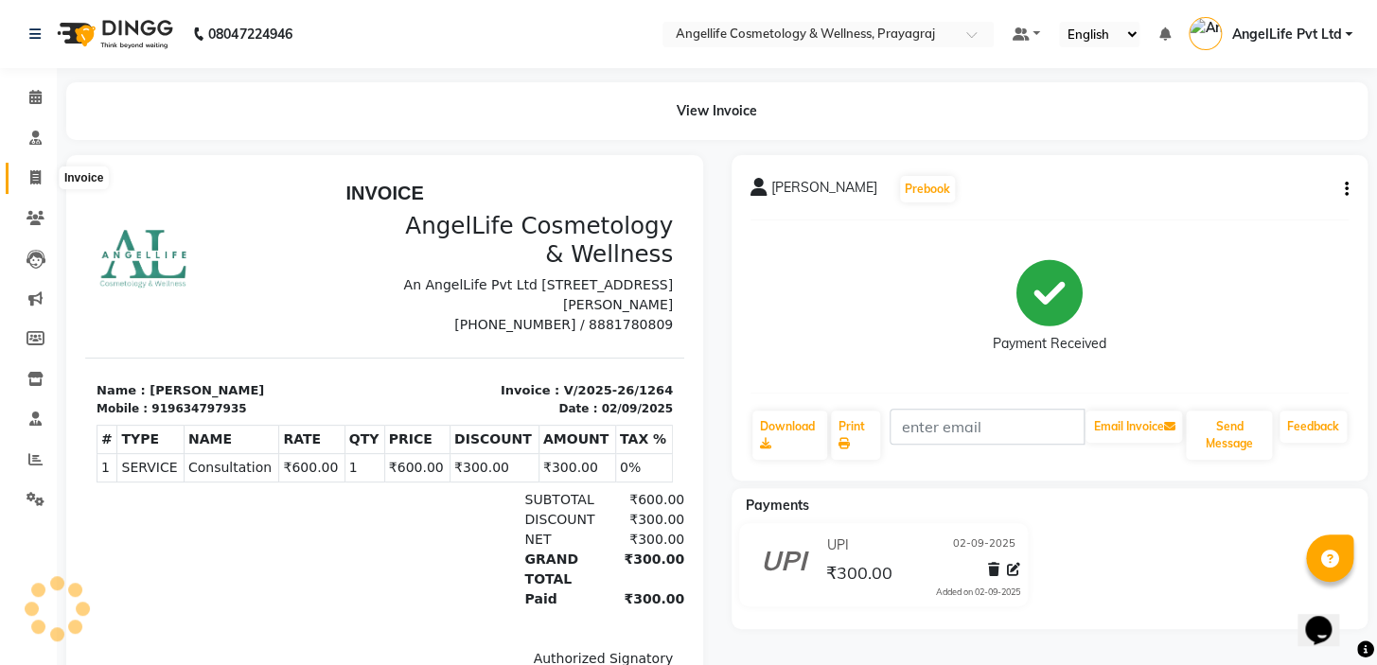
select select "service"
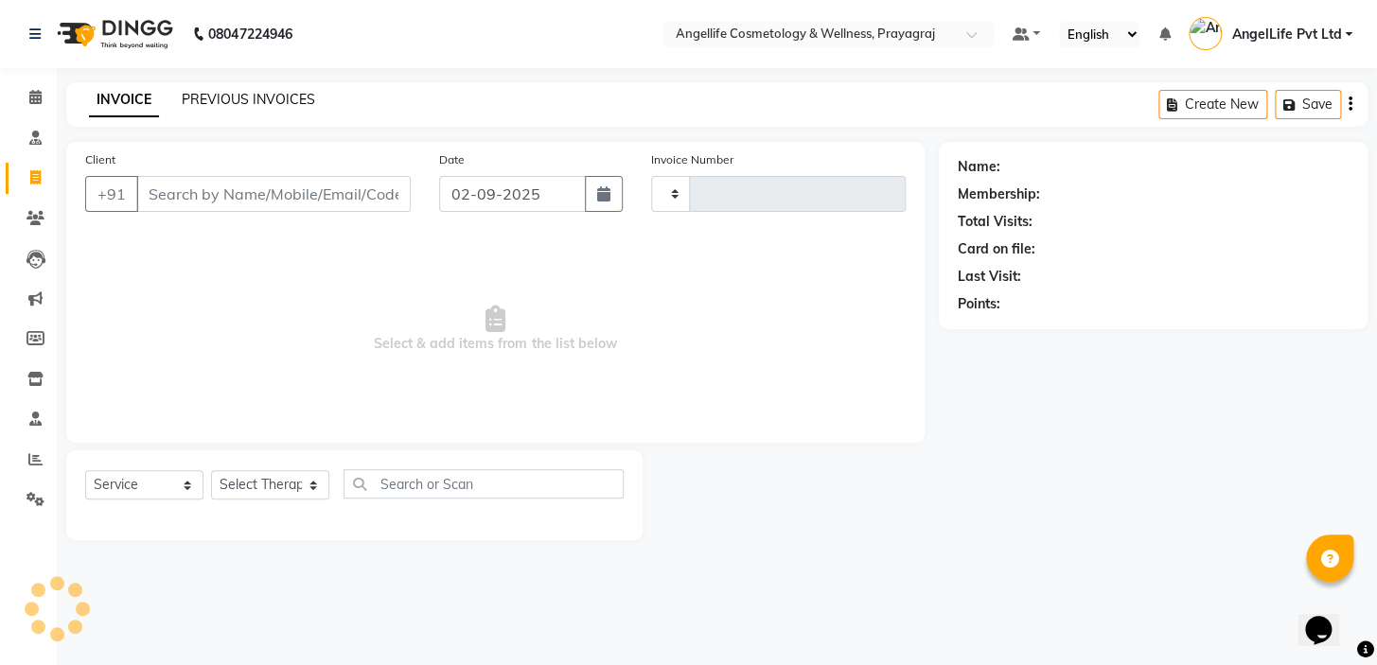
click at [247, 103] on link "PREVIOUS INVOICES" at bounding box center [248, 99] width 133 height 17
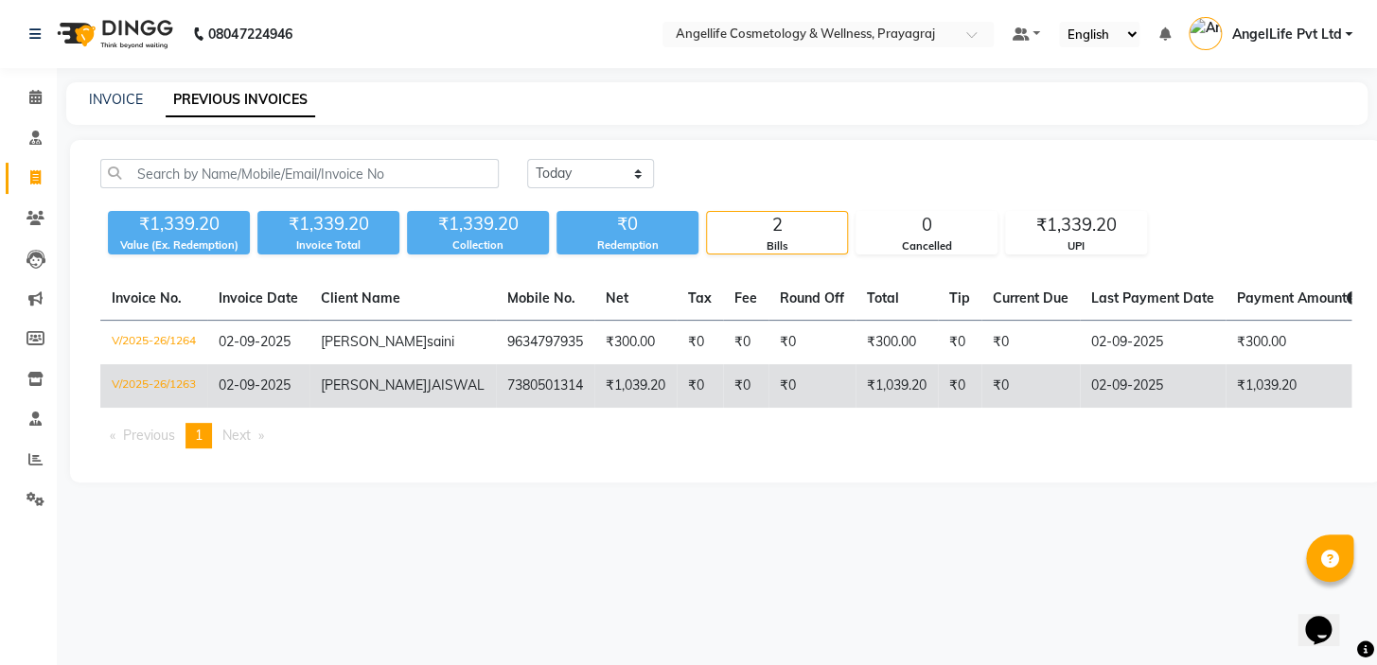
click at [343, 394] on span "[PERSON_NAME]" at bounding box center [374, 385] width 106 height 17
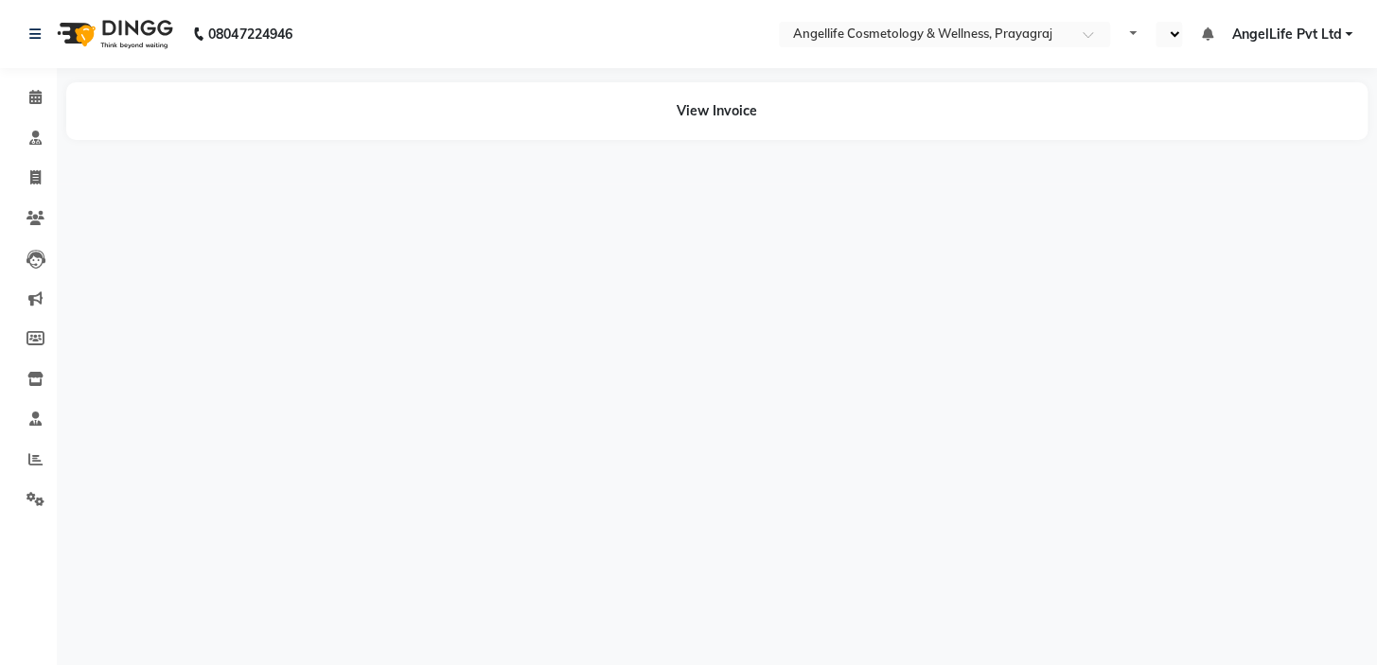
select select "en"
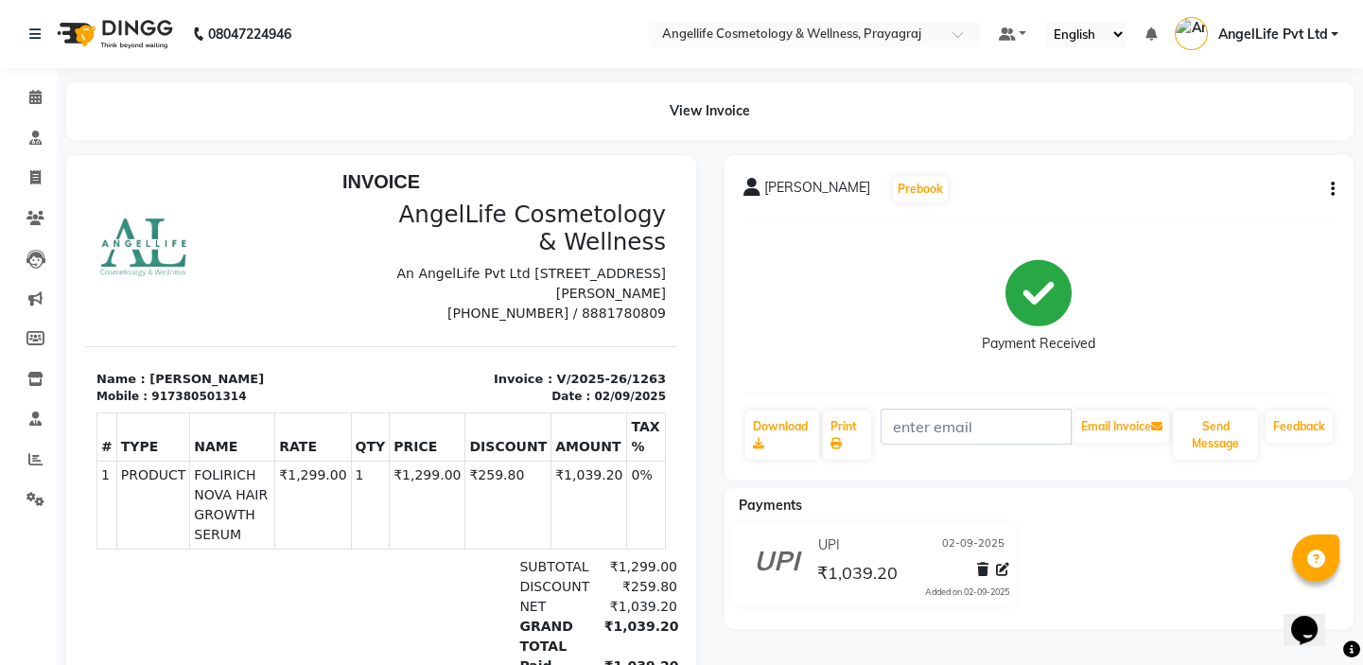
scroll to position [14, 0]
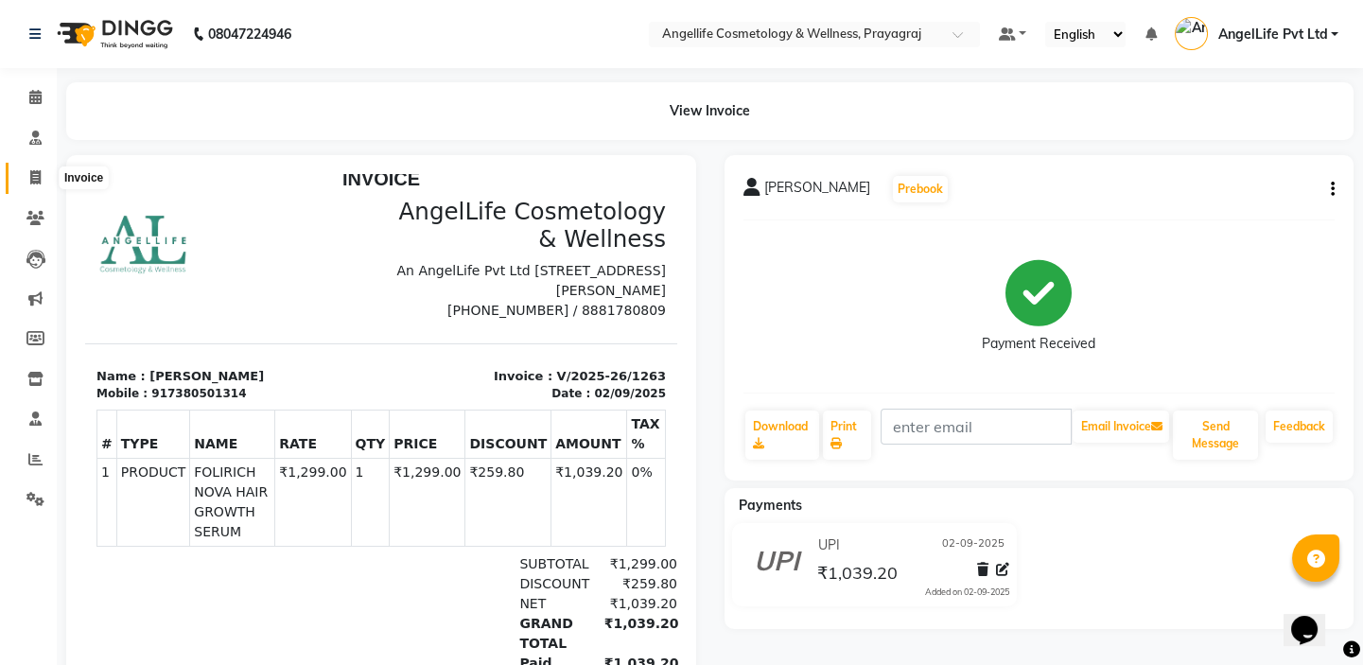
click at [38, 170] on icon at bounding box center [35, 177] width 10 height 14
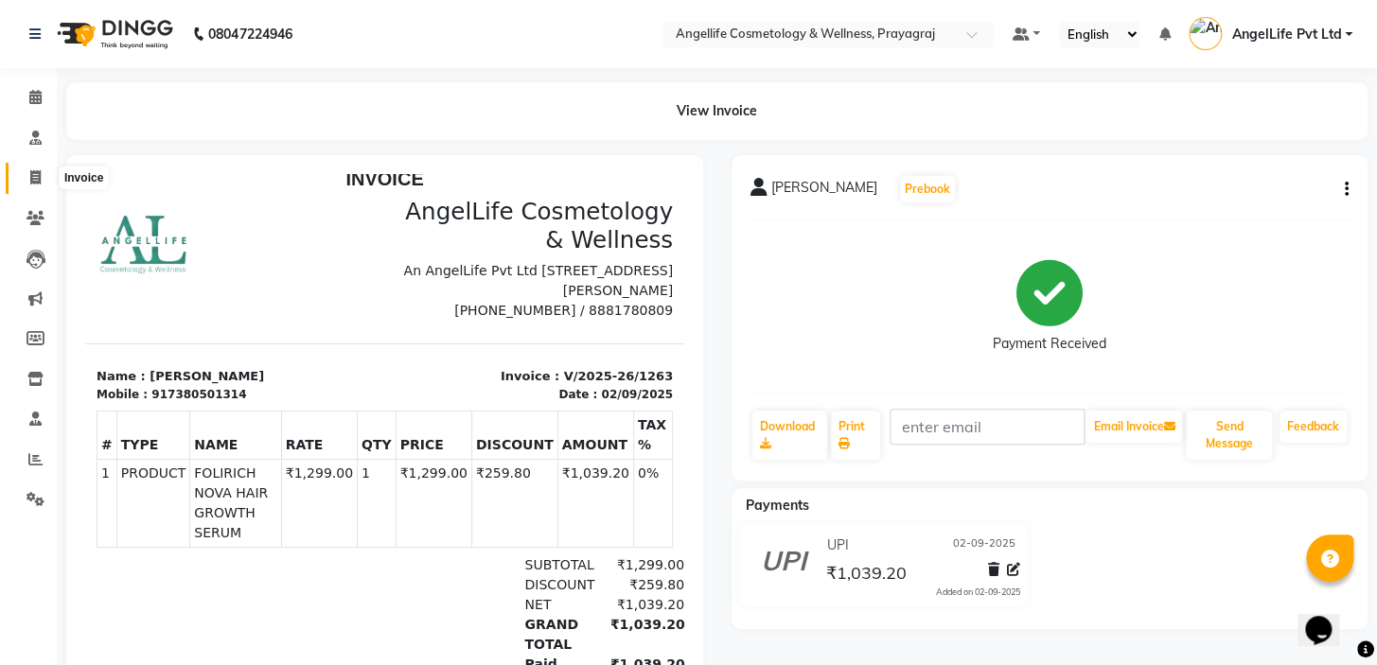
select select "service"
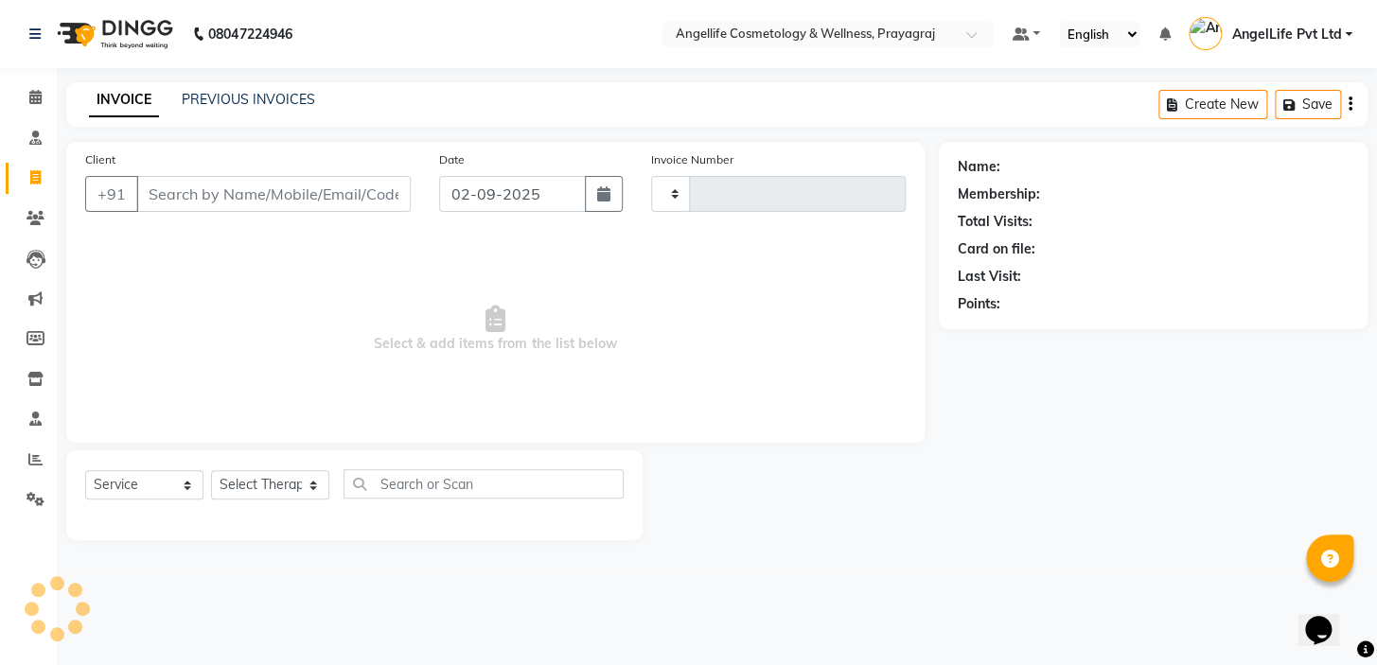
type input "1265"
select select "4531"
click at [168, 192] on input "Client" at bounding box center [273, 194] width 274 height 36
click at [217, 197] on input "Client" at bounding box center [273, 194] width 274 height 36
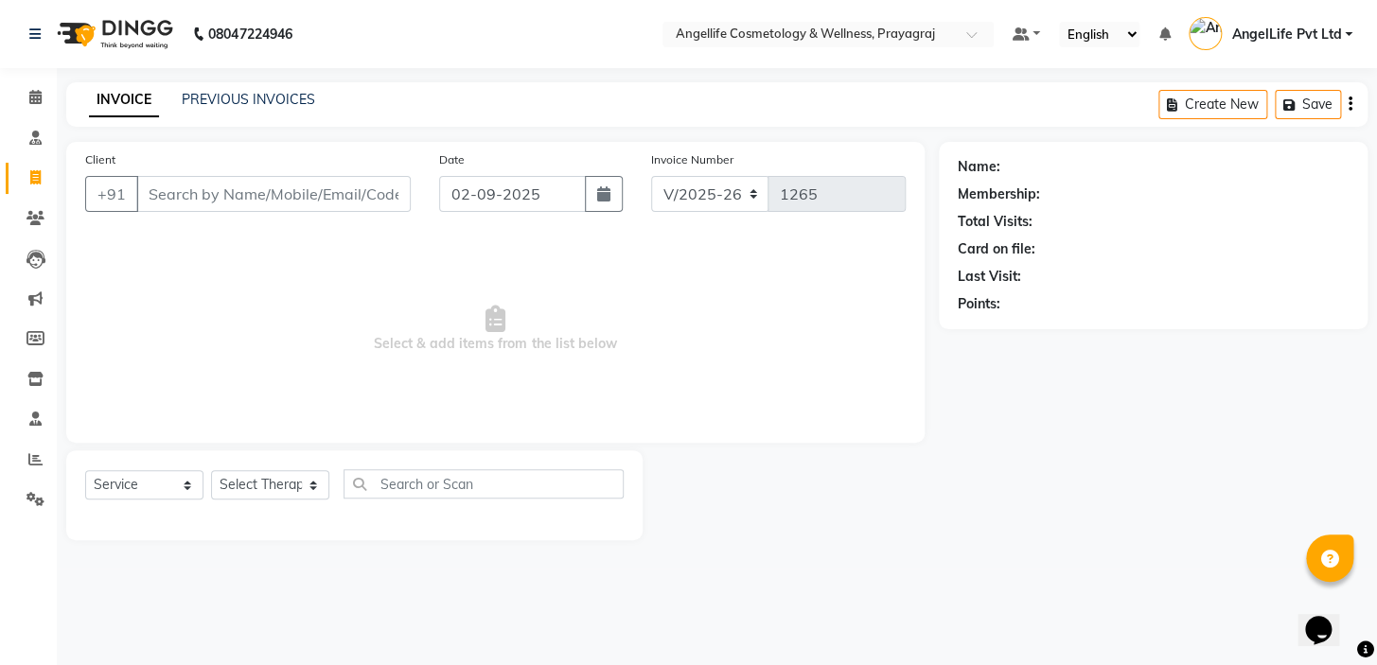
click at [217, 197] on input "Client" at bounding box center [273, 194] width 274 height 36
click at [188, 191] on input "Client" at bounding box center [273, 194] width 274 height 36
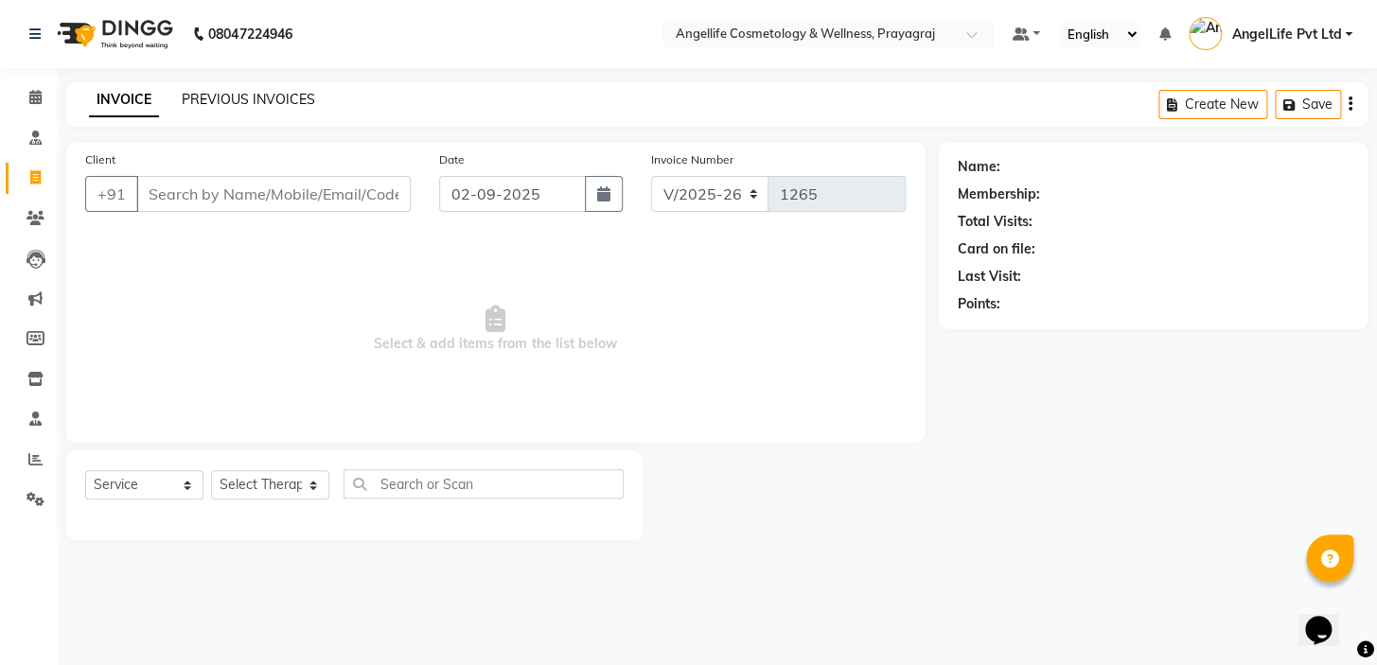
click at [249, 98] on link "PREVIOUS INVOICES" at bounding box center [248, 99] width 133 height 17
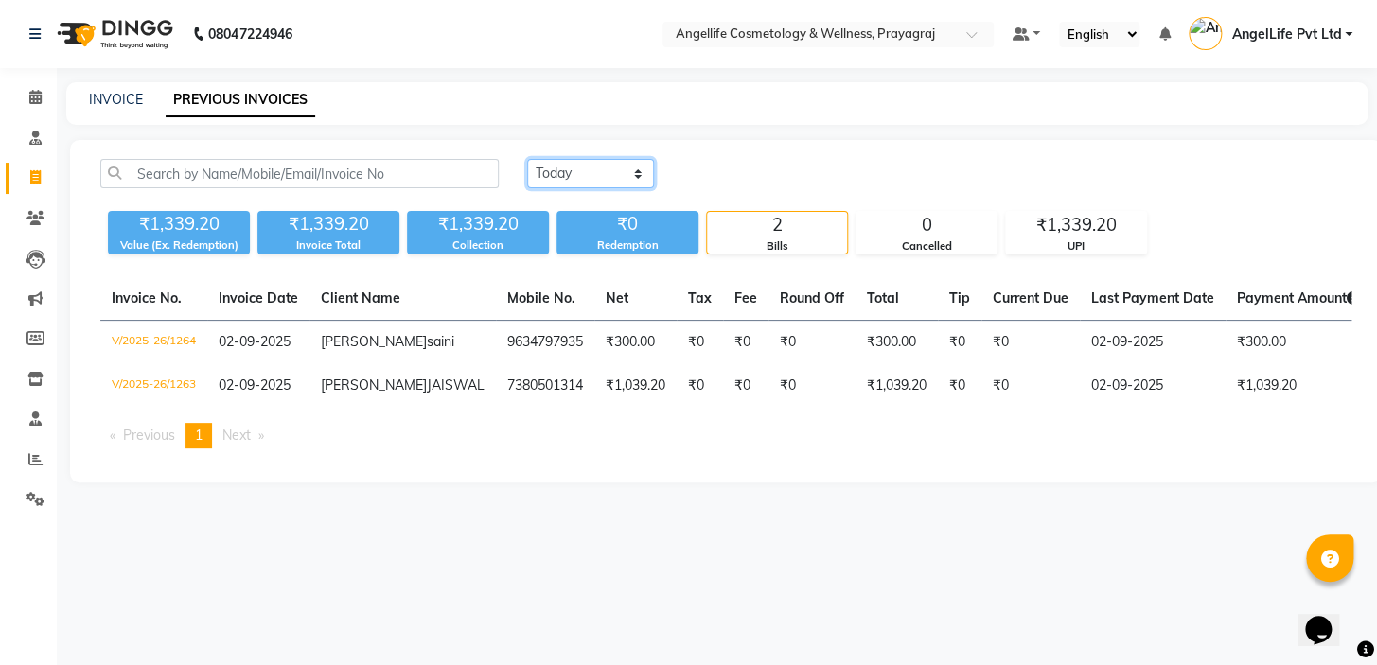
click at [600, 167] on select "[DATE] [DATE] Custom Range" at bounding box center [590, 173] width 127 height 29
click at [579, 180] on select "[DATE] [DATE] Custom Range" at bounding box center [590, 173] width 127 height 29
select select "[DATE]"
click at [527, 159] on select "[DATE] [DATE] Custom Range" at bounding box center [590, 173] width 127 height 29
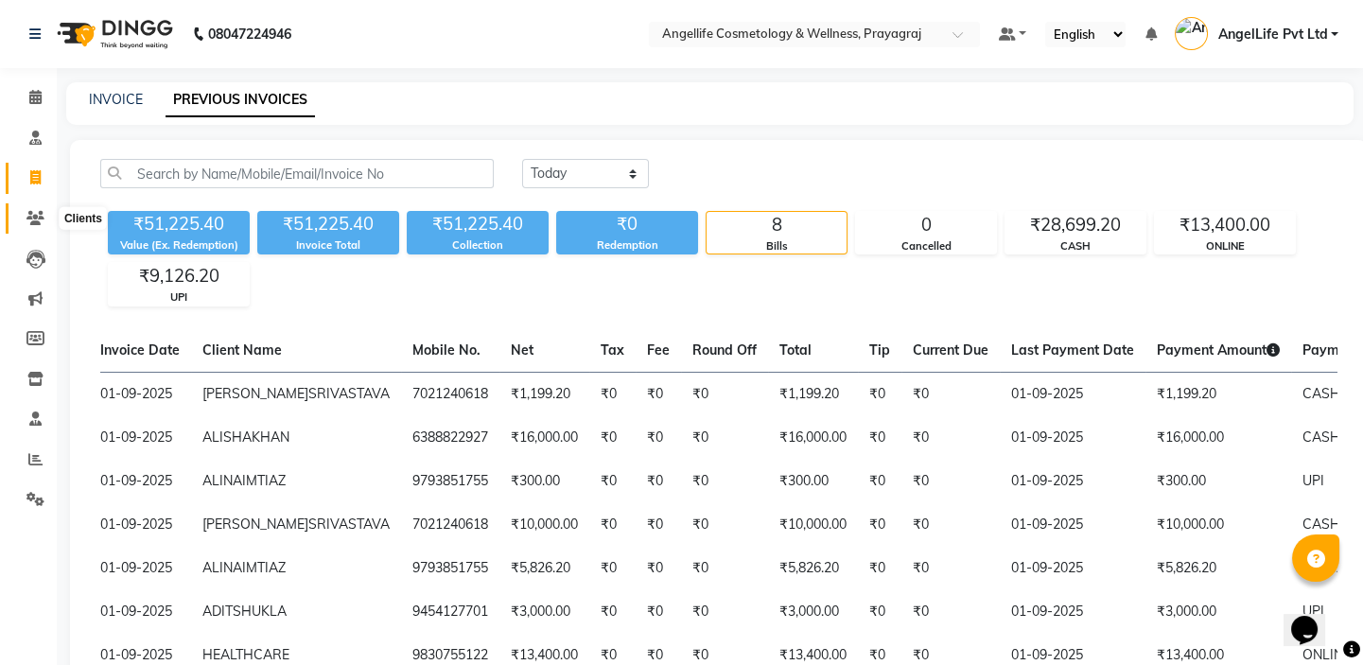
click at [36, 220] on icon at bounding box center [35, 218] width 18 height 14
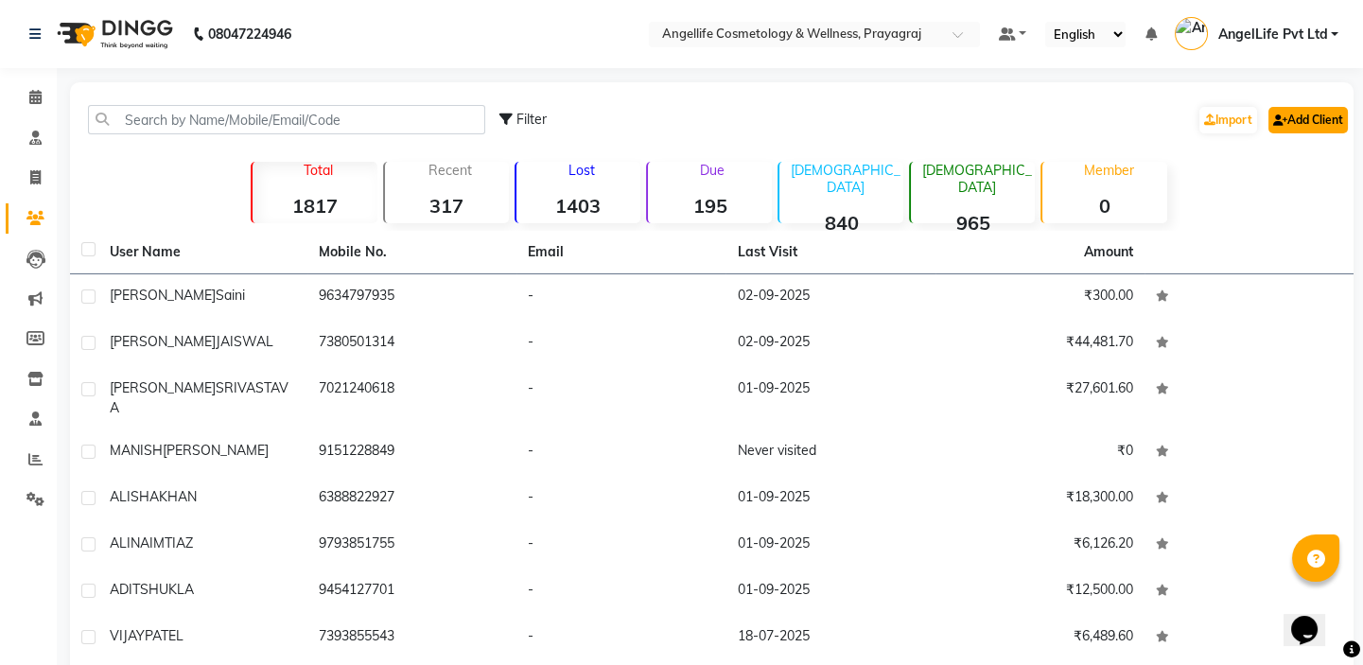
click at [1305, 113] on link "Add Client" at bounding box center [1308, 120] width 79 height 26
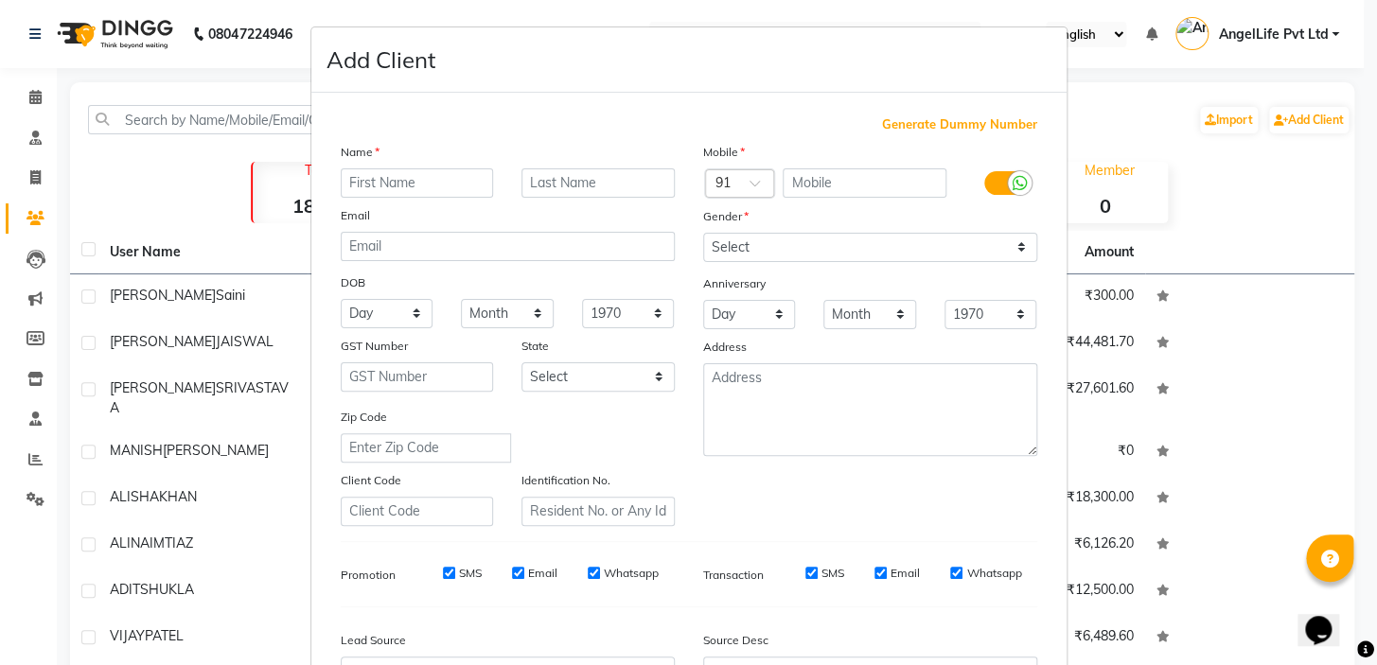
click at [415, 178] on input "text" at bounding box center [417, 182] width 153 height 29
type input "u"
type input "UMA"
click at [552, 186] on input "text" at bounding box center [597, 182] width 153 height 29
type input "DEVI"
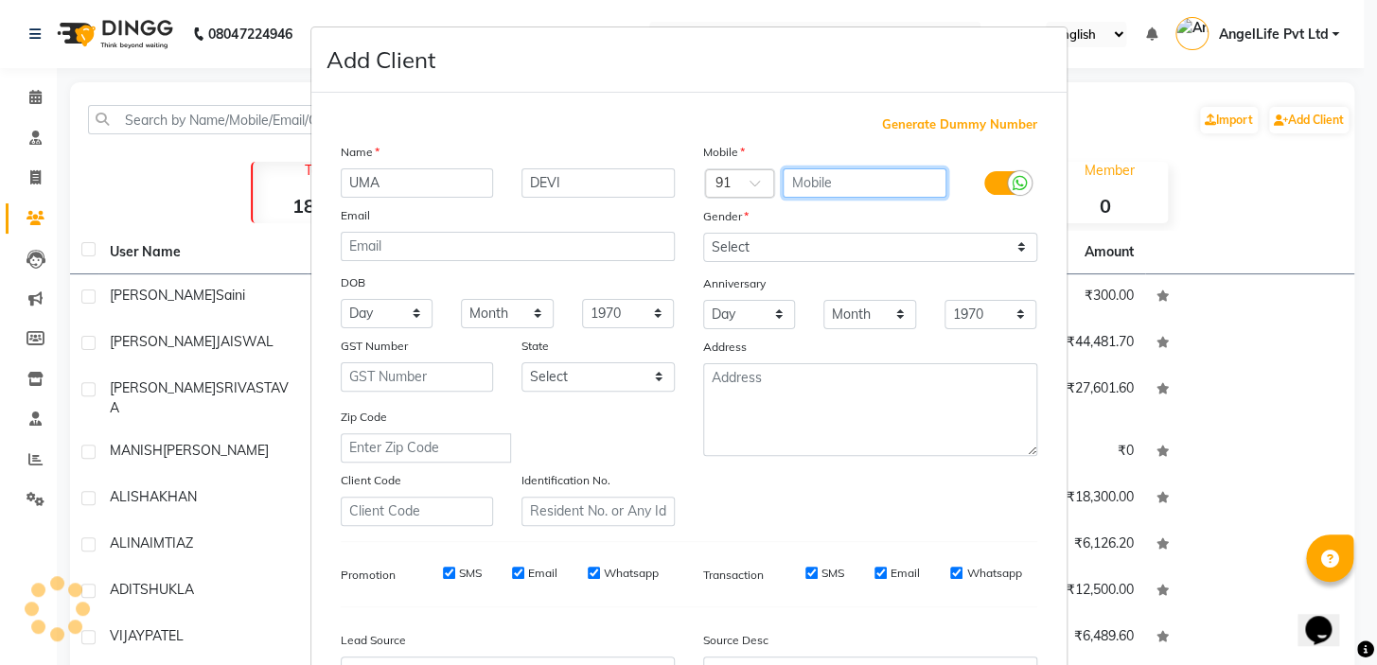
click at [820, 180] on input "text" at bounding box center [864, 182] width 164 height 29
type input "8948180699"
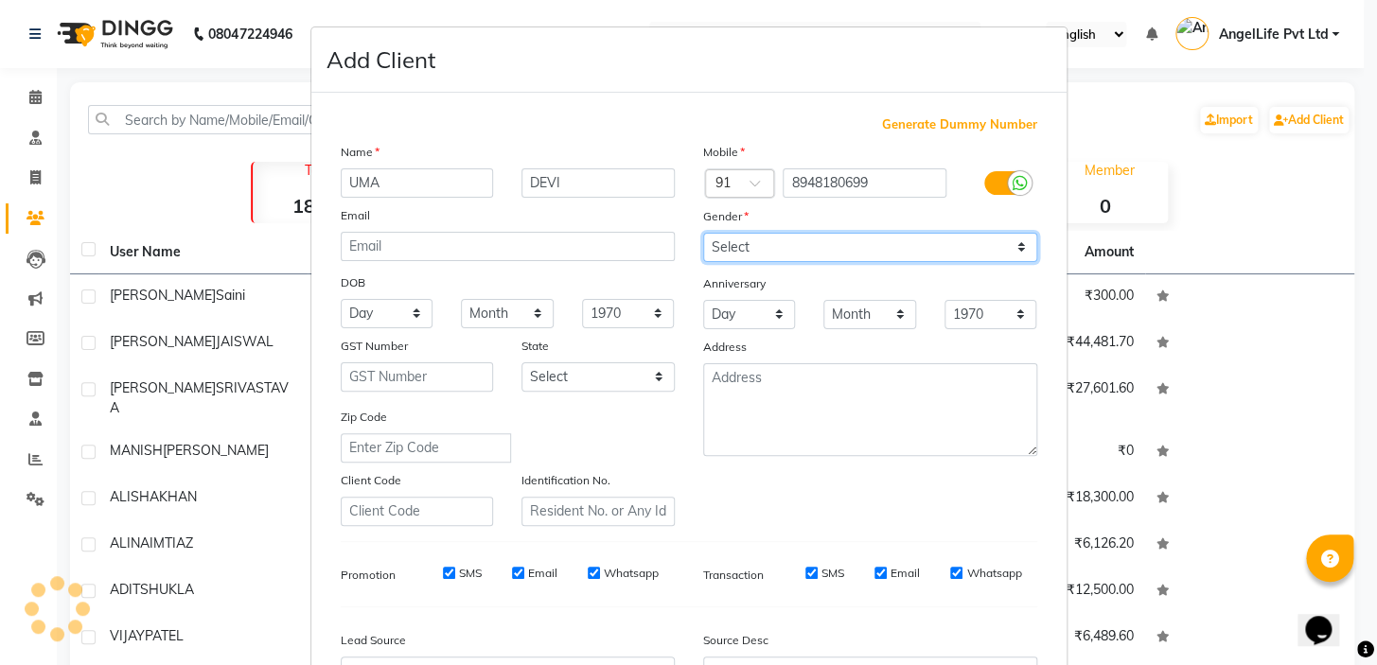
click at [819, 242] on select "Select Male Female Other Prefer Not To Say" at bounding box center [870, 247] width 334 height 29
select select "female"
click at [703, 233] on select "Select Male Female Other Prefer Not To Say" at bounding box center [870, 247] width 334 height 29
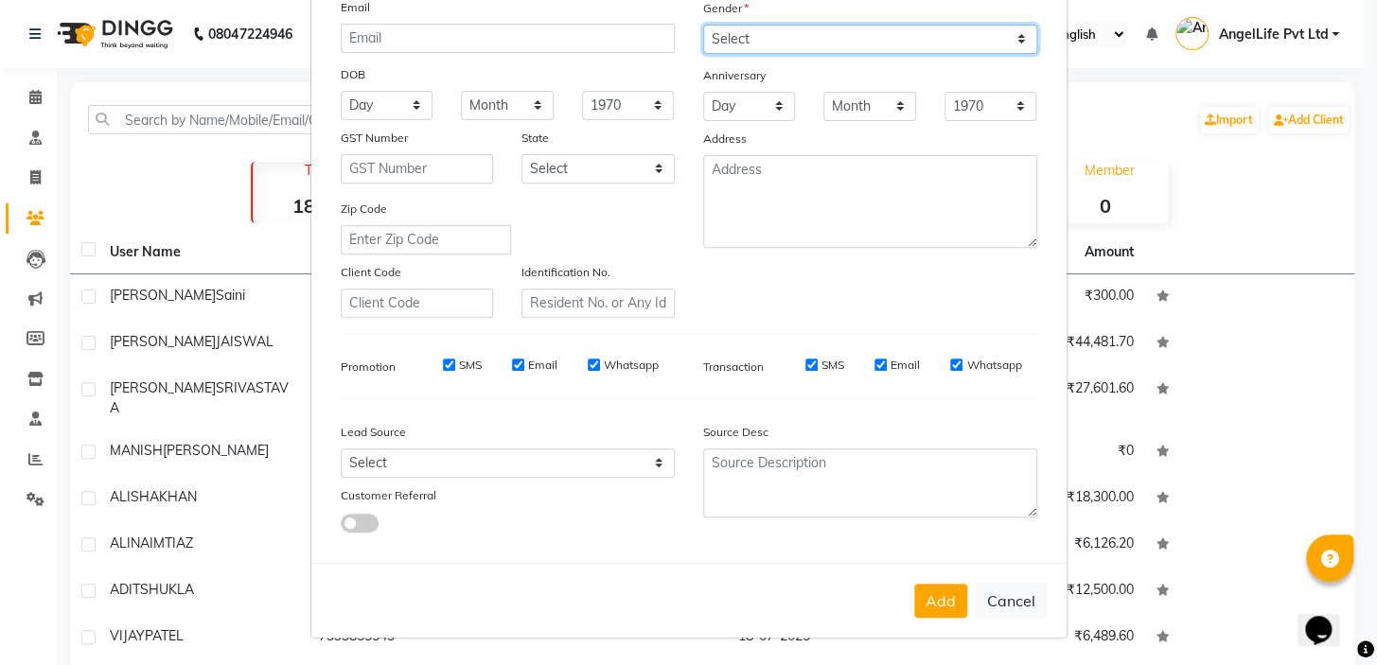
scroll to position [214, 0]
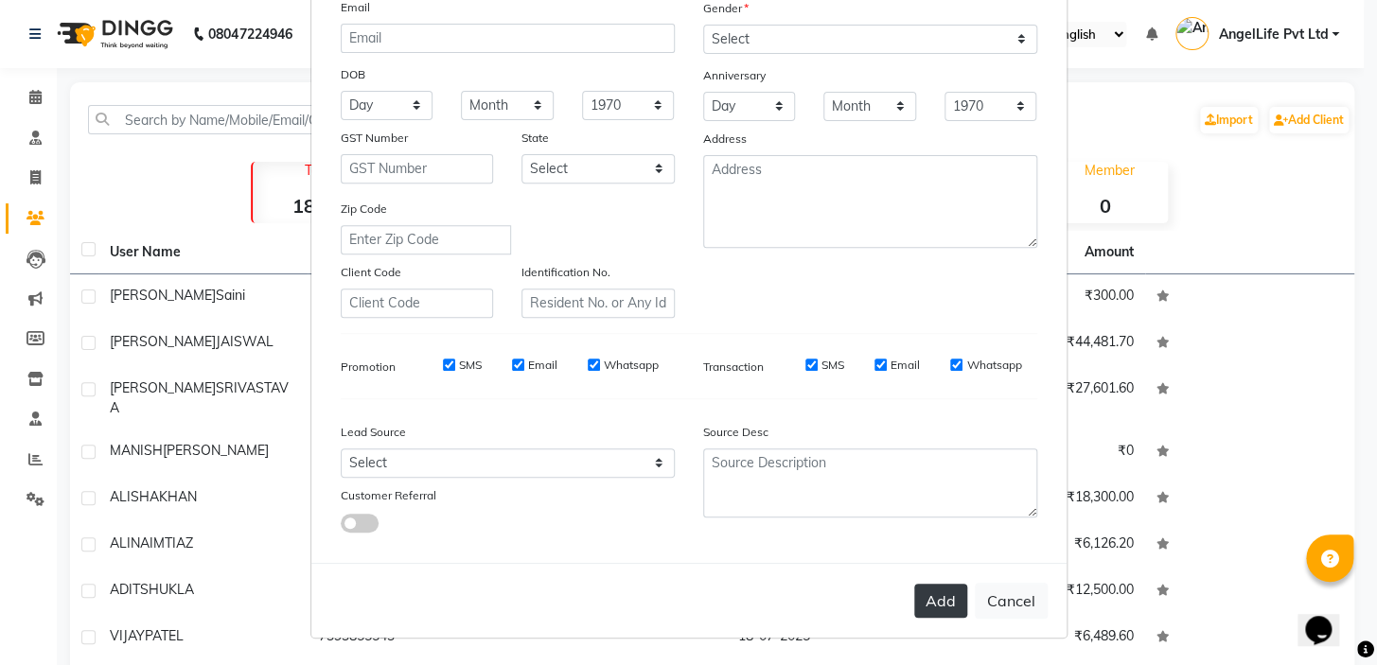
click at [920, 604] on button "Add" at bounding box center [940, 601] width 53 height 34
click at [920, 604] on div "Add Cancel" at bounding box center [688, 600] width 755 height 75
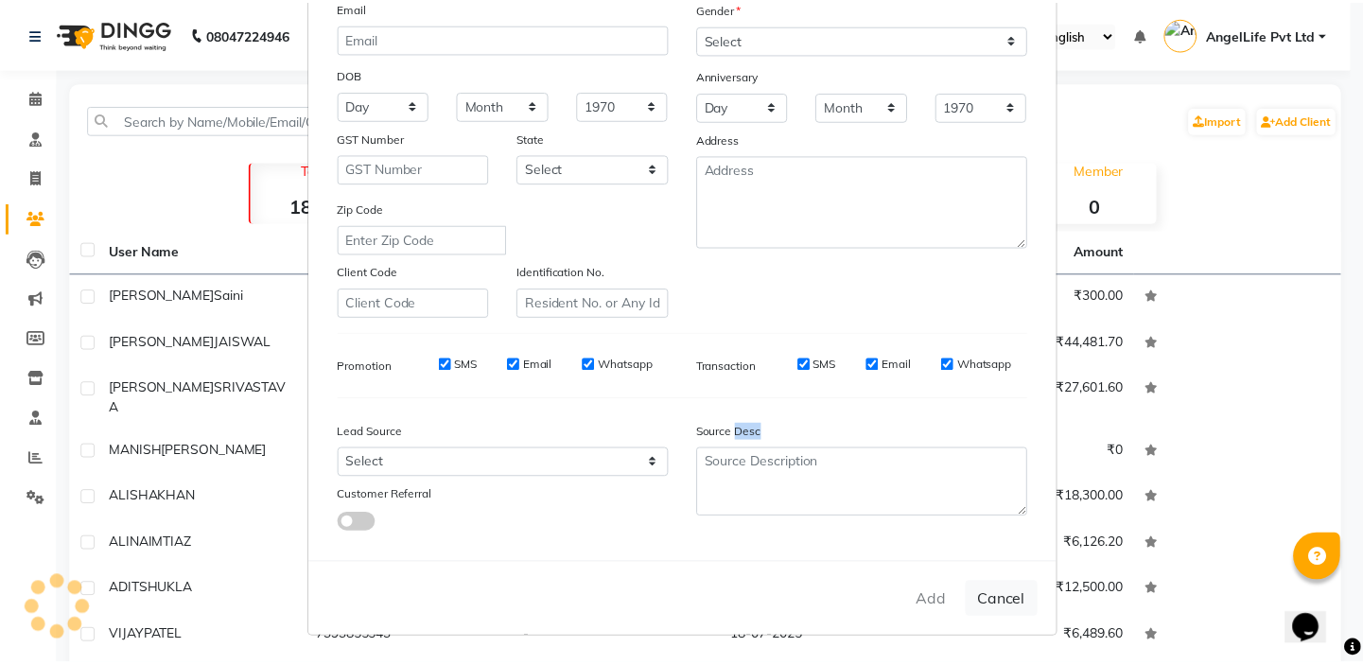
scroll to position [0, 0]
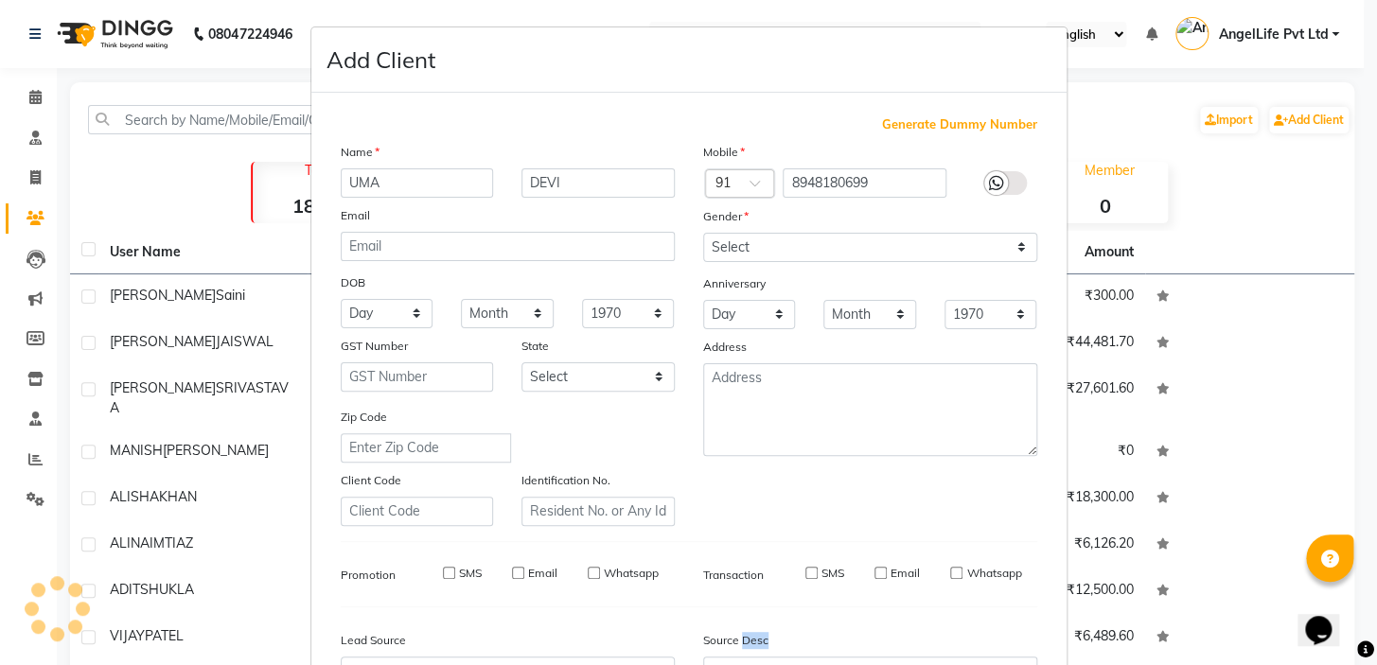
select select
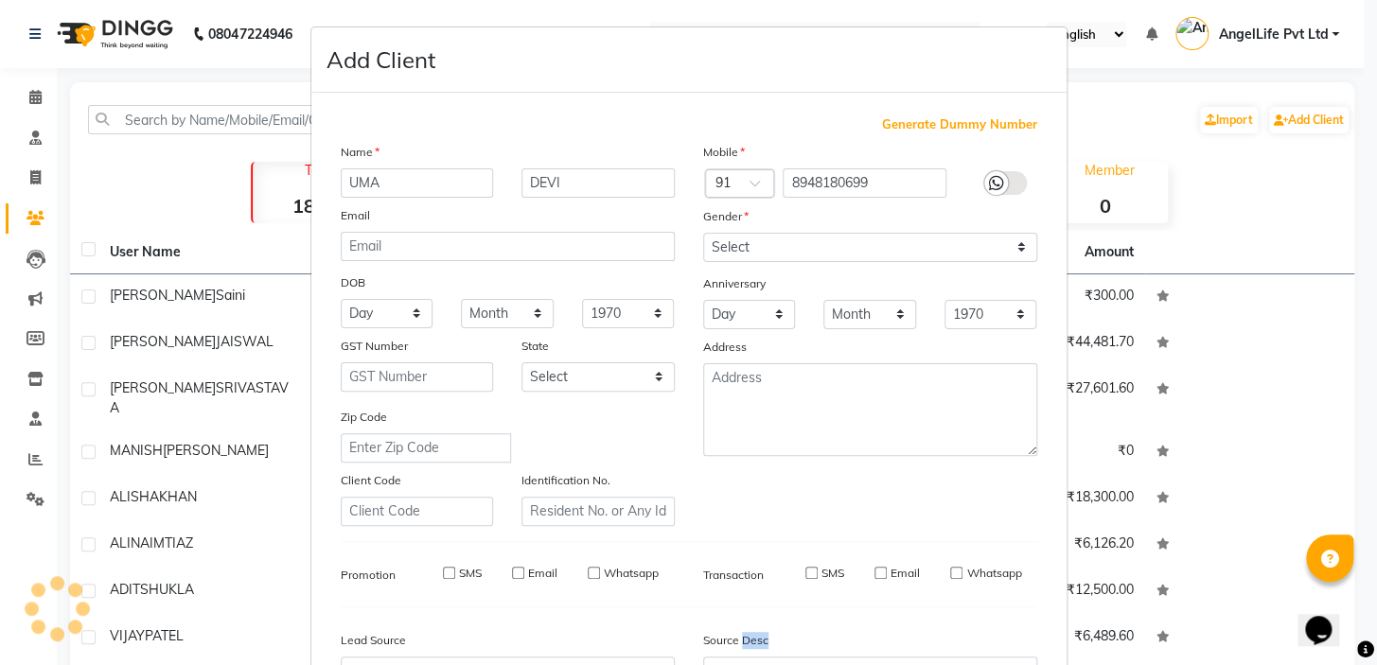
select select
checkbox input "false"
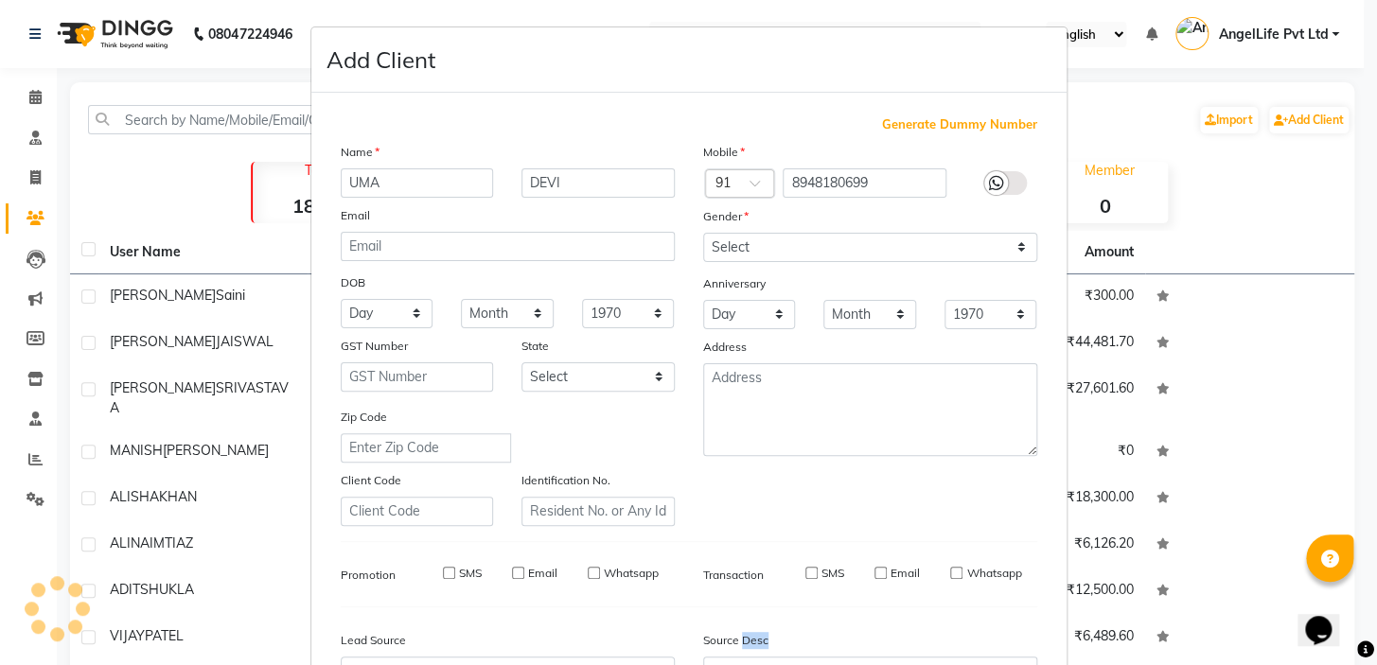
checkbox input "false"
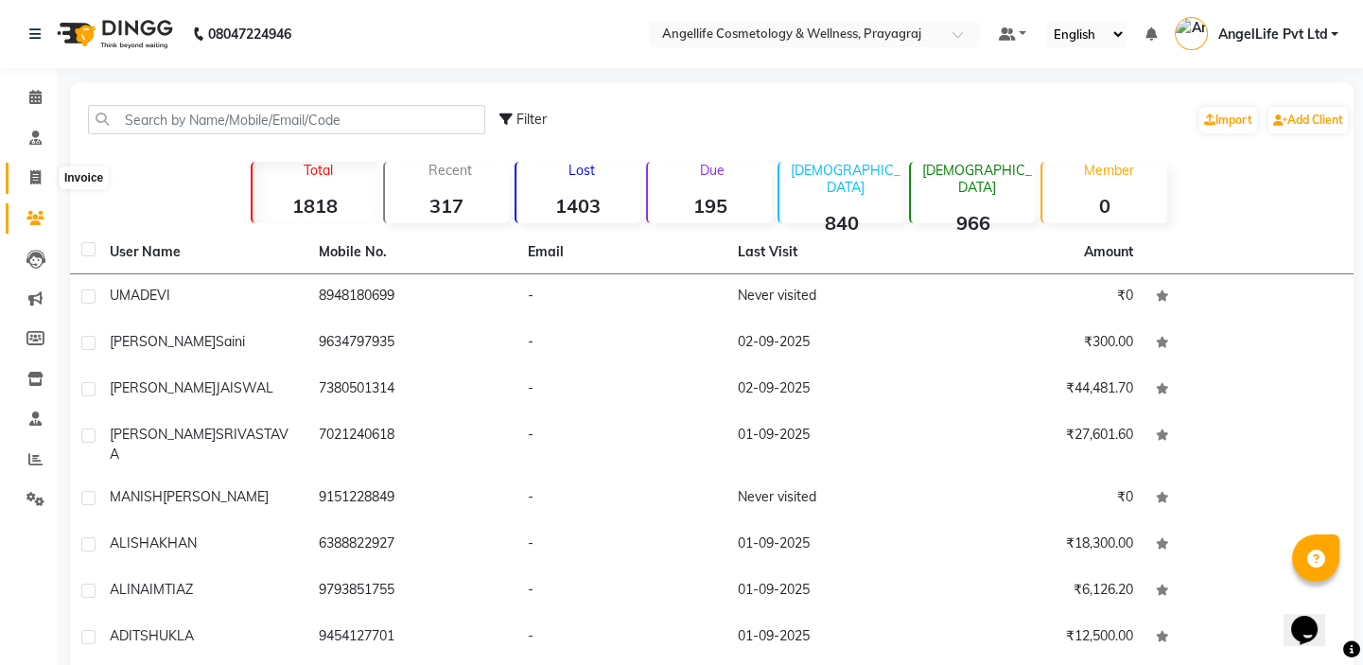
click at [41, 180] on span at bounding box center [35, 178] width 33 height 22
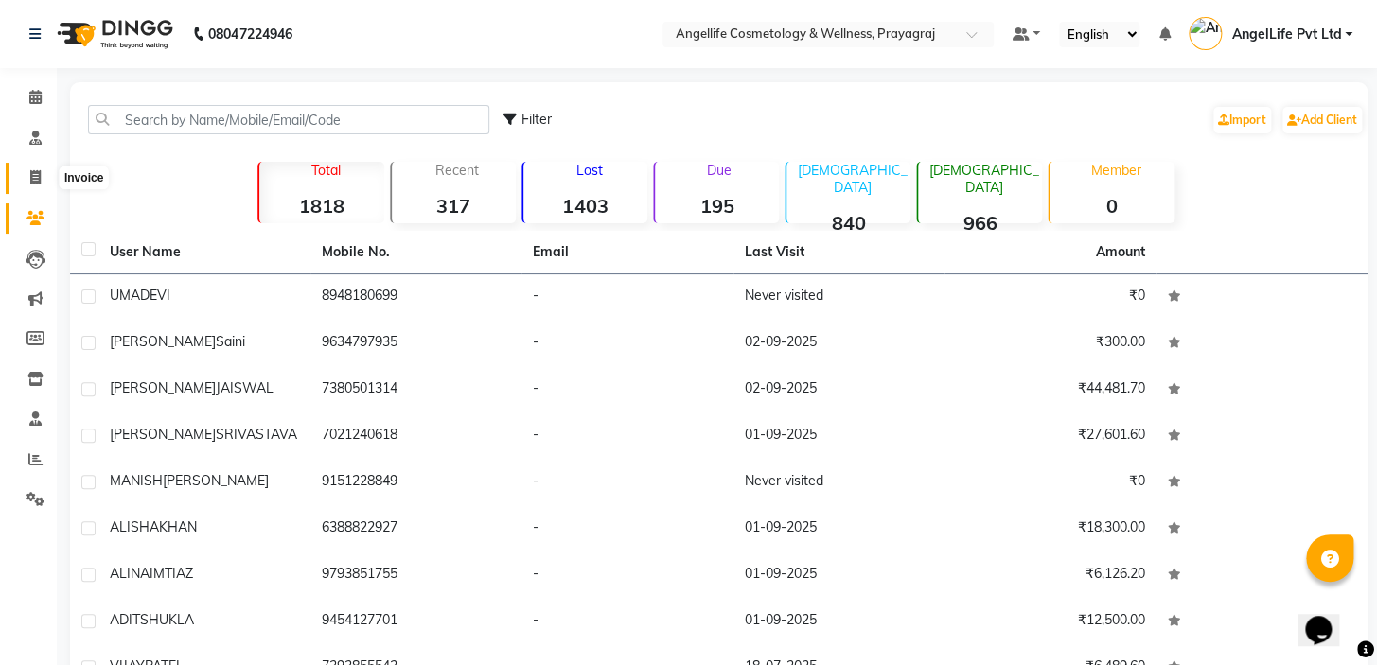
select select "service"
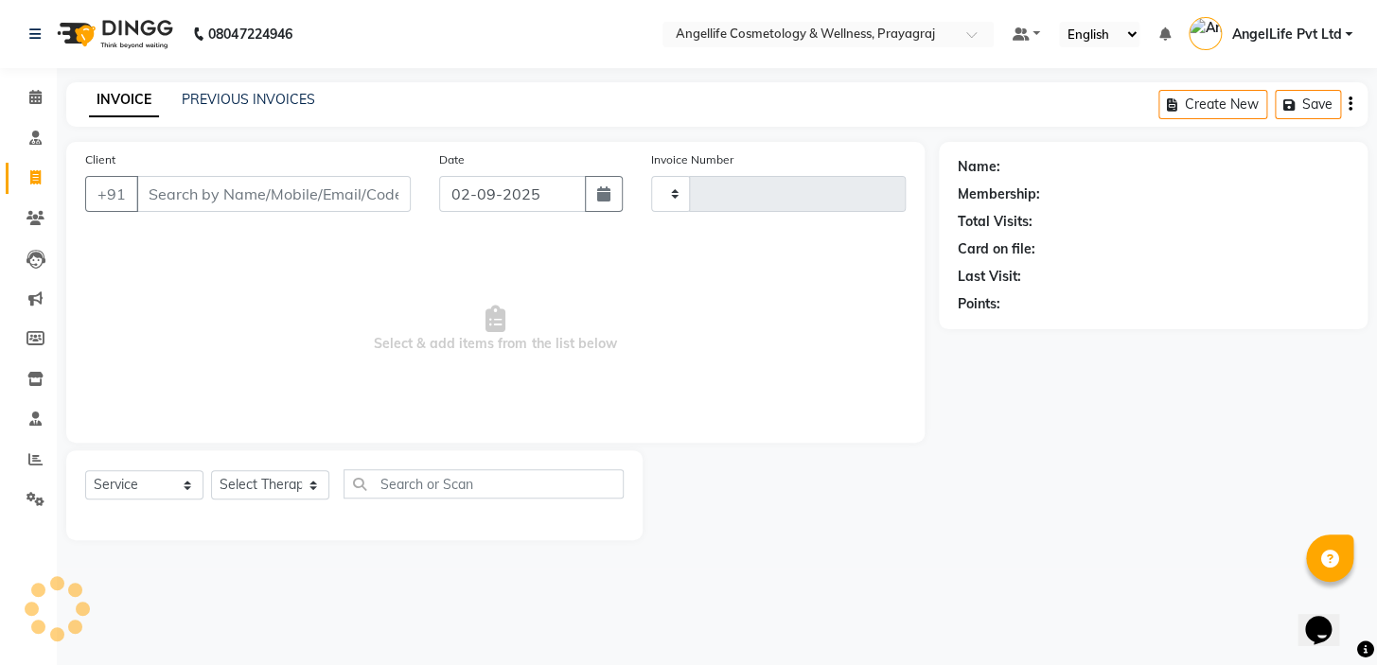
click at [176, 188] on input "Client" at bounding box center [273, 194] width 274 height 36
type input "[PERSON_NAME]"
type input "1265"
select select "4531"
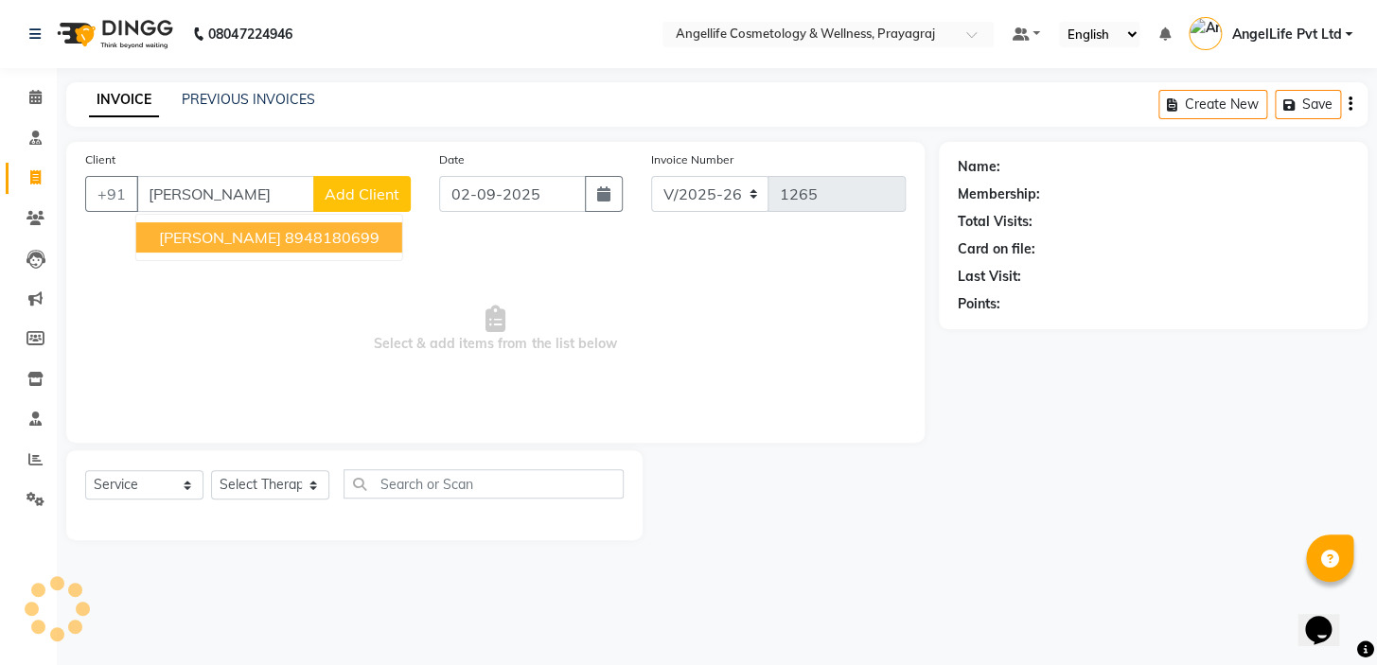
click at [241, 224] on button "UMA DEVI 8948180699" at bounding box center [269, 237] width 266 height 30
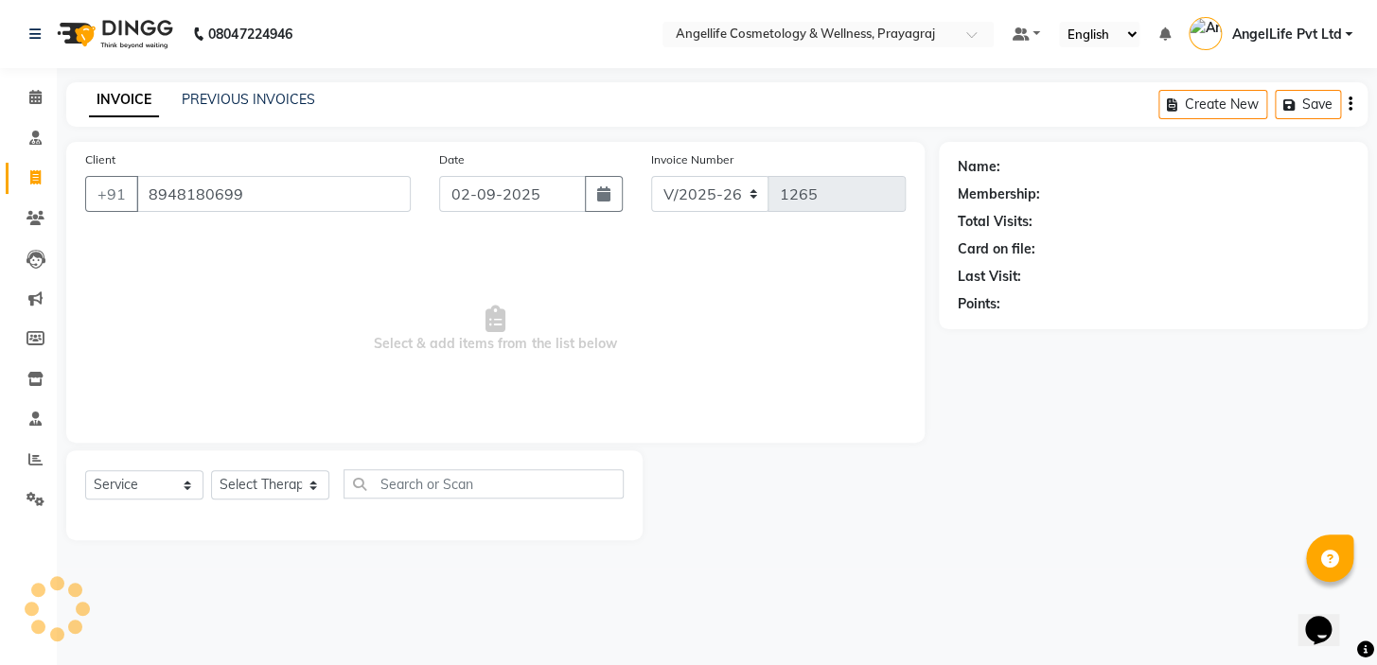
type input "8948180699"
click at [249, 492] on select "Select Therapist" at bounding box center [270, 484] width 118 height 29
click at [250, 489] on select "Select Therapist" at bounding box center [270, 484] width 118 height 29
click at [255, 490] on select "Select Therapist" at bounding box center [270, 484] width 118 height 29
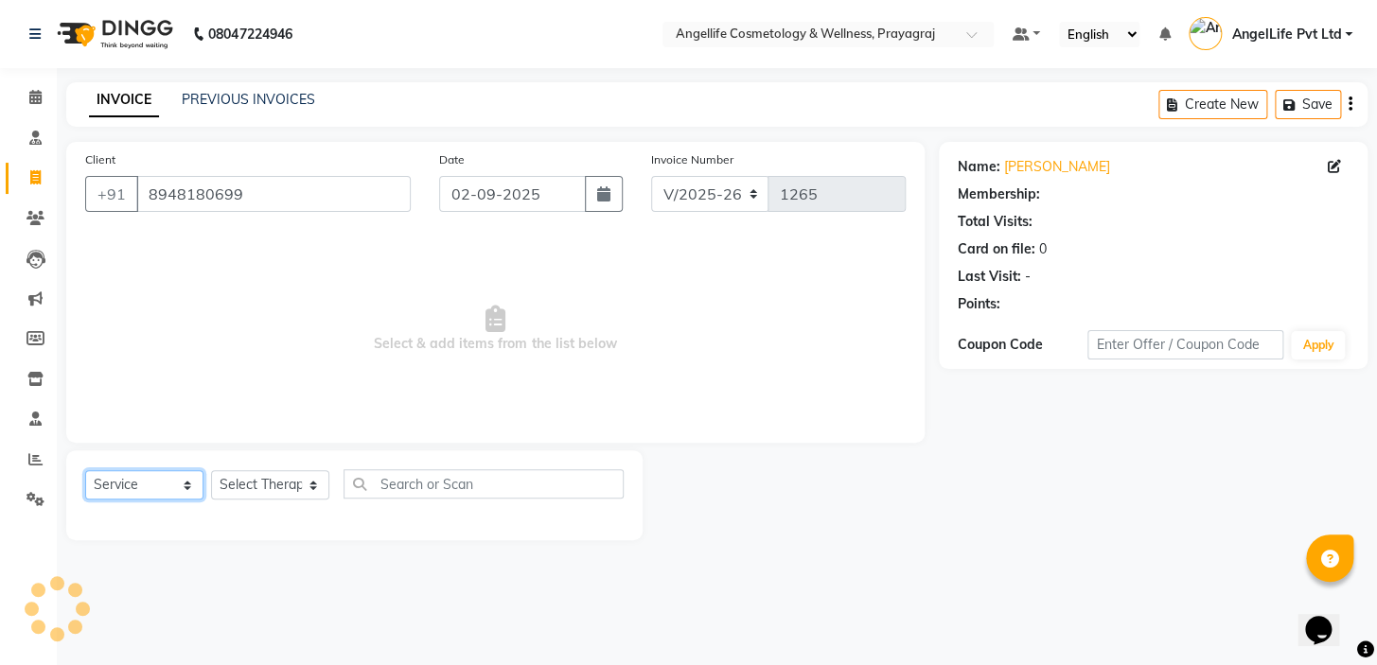
click at [148, 486] on select "Select Service Product Membership Package Voucher Prepaid Gift Card" at bounding box center [144, 484] width 118 height 29
click at [85, 470] on select "Select Service Product Membership Package Voucher Prepaid Gift Card" at bounding box center [144, 484] width 118 height 29
drag, startPoint x: 144, startPoint y: 475, endPoint x: 115, endPoint y: 322, distance: 155.9
click at [115, 322] on span "Select & add items from the list below" at bounding box center [495, 329] width 820 height 189
click at [231, 490] on select "Select Therapist" at bounding box center [270, 484] width 118 height 29
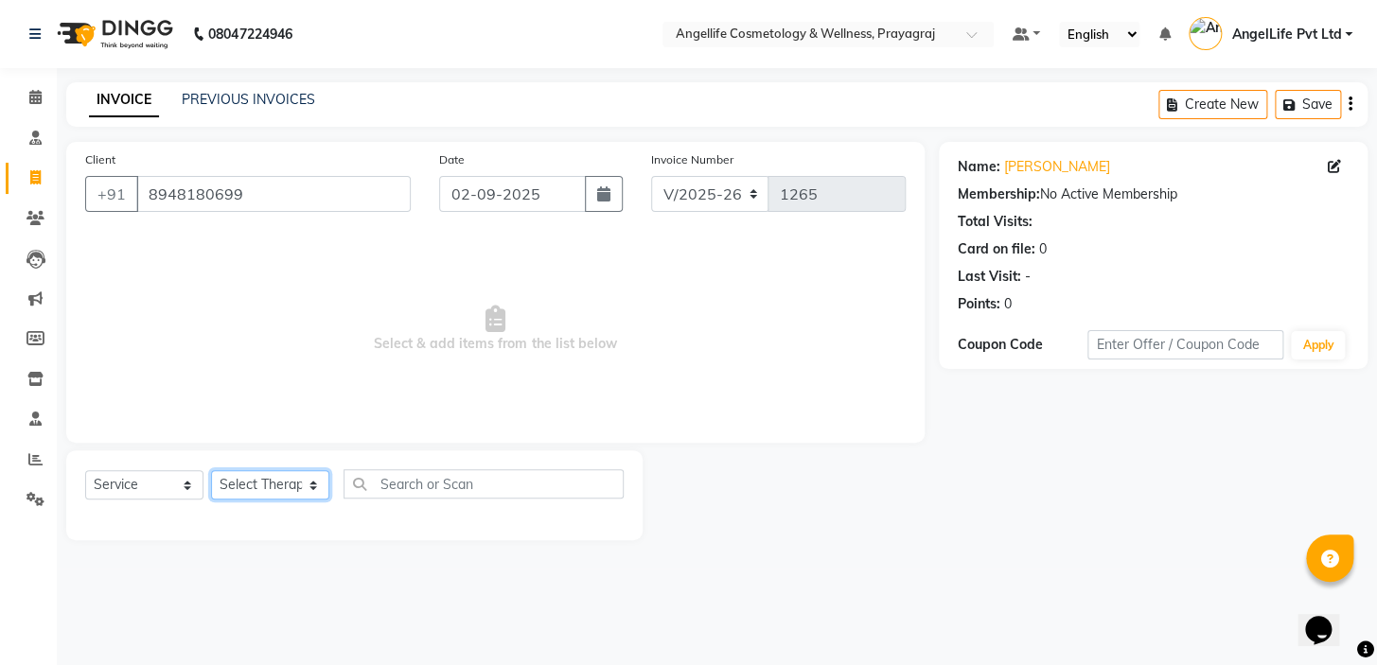
select select "26653"
click at [211, 470] on select "Select Therapist AngelLife Lucknow AngelLife Pvt Ltd DR [PERSON_NAME] [PERSON_N…" at bounding box center [270, 484] width 118 height 29
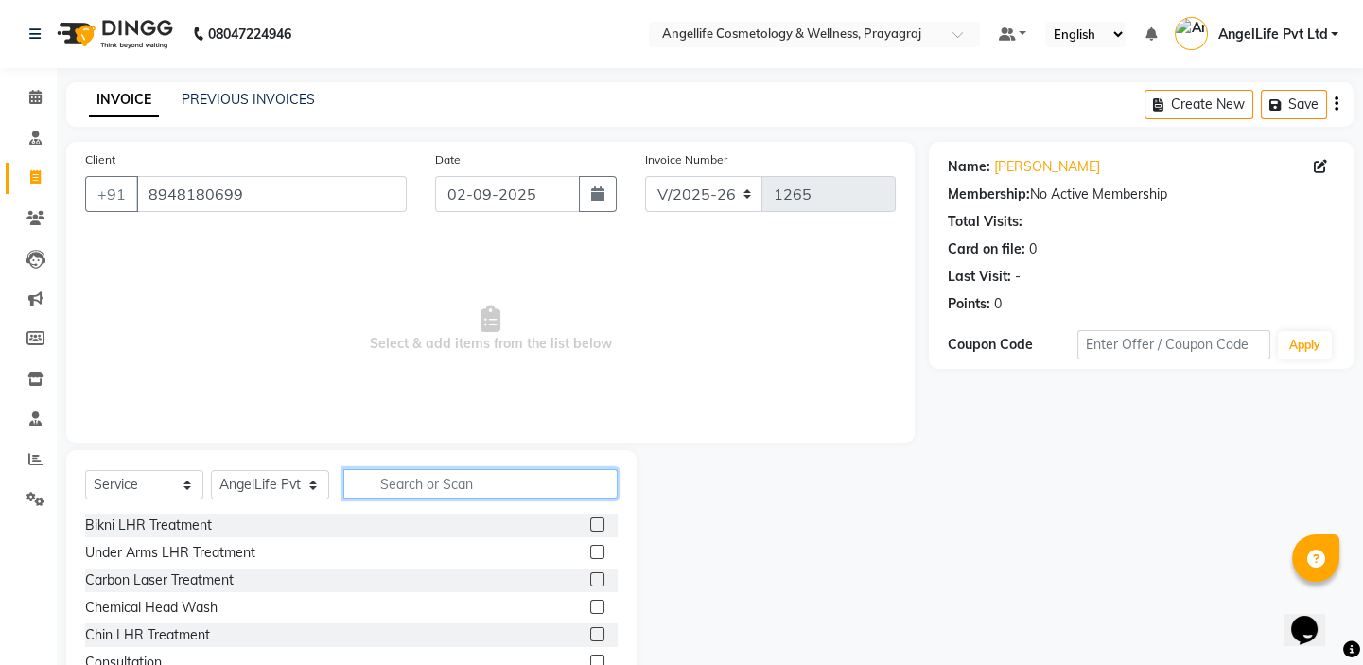
click at [420, 483] on input "text" at bounding box center [480, 483] width 274 height 29
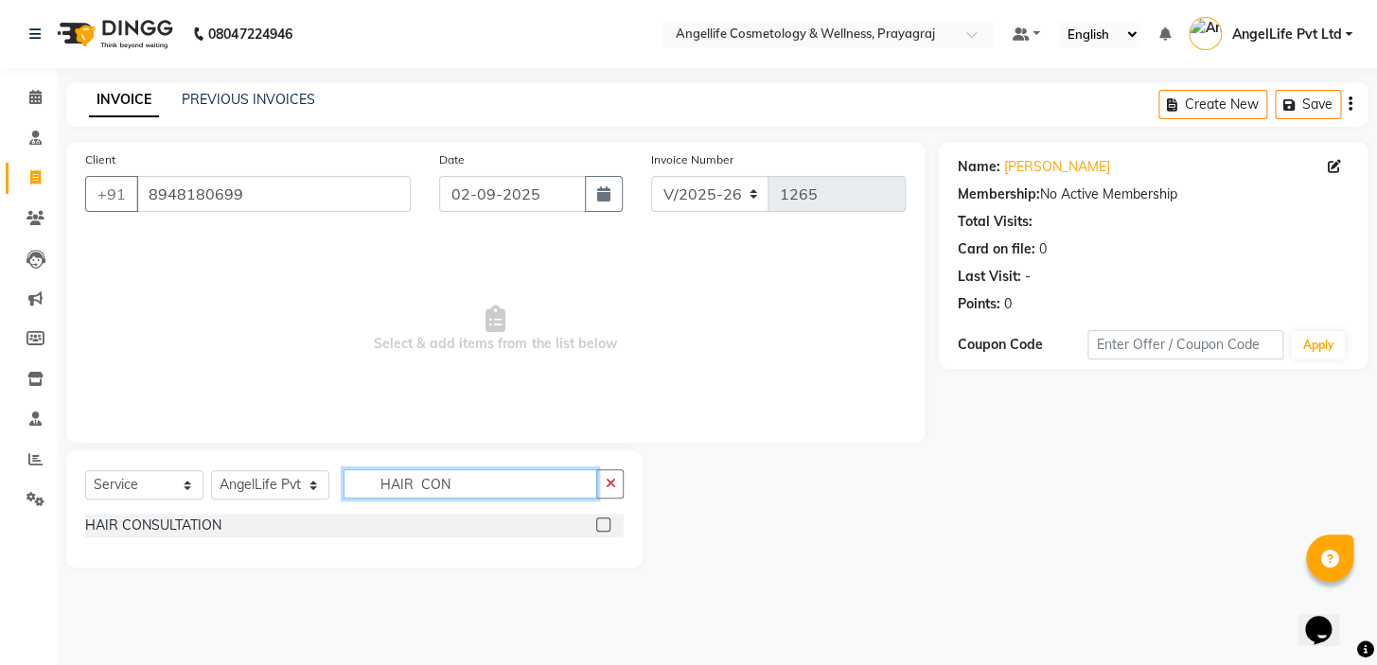
type input "HAIR CON"
click at [601, 525] on label at bounding box center [603, 525] width 14 height 14
click at [601, 525] on input "checkbox" at bounding box center [602, 525] width 12 height 12
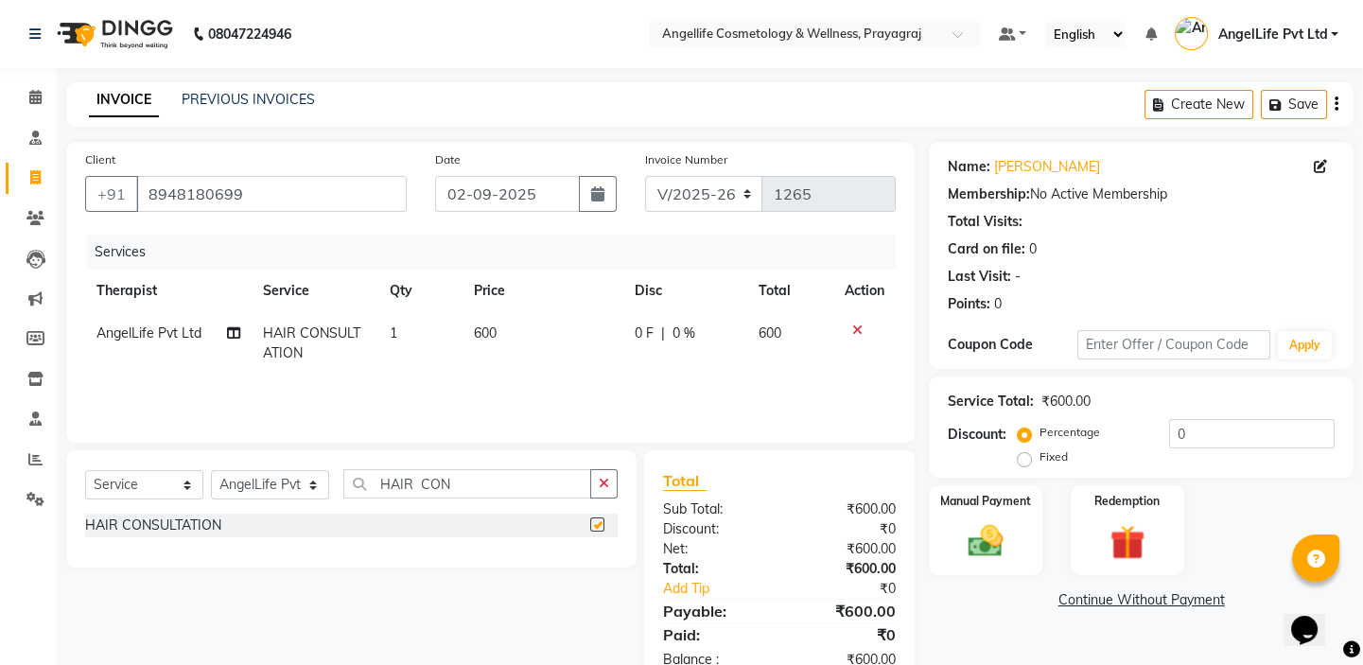
checkbox input "false"
click at [607, 349] on td "600" at bounding box center [543, 343] width 161 height 62
select select "26653"
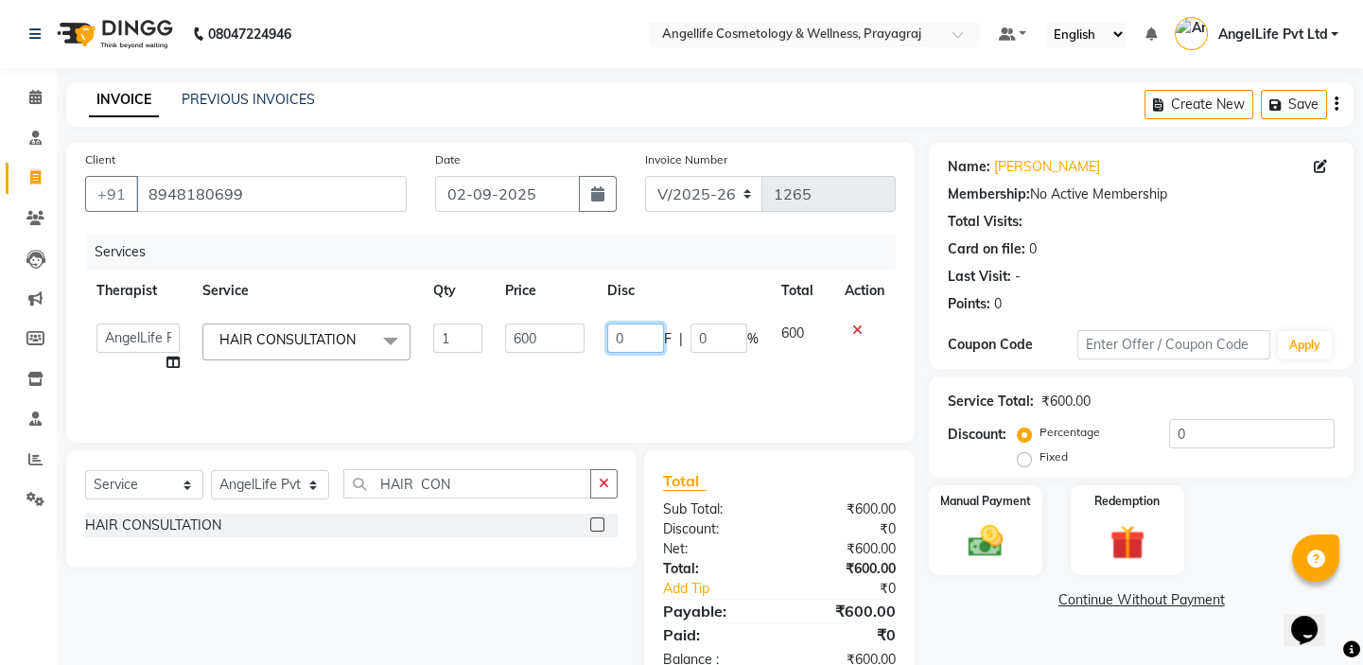
click at [632, 341] on input "0" at bounding box center [635, 338] width 57 height 29
type input "300"
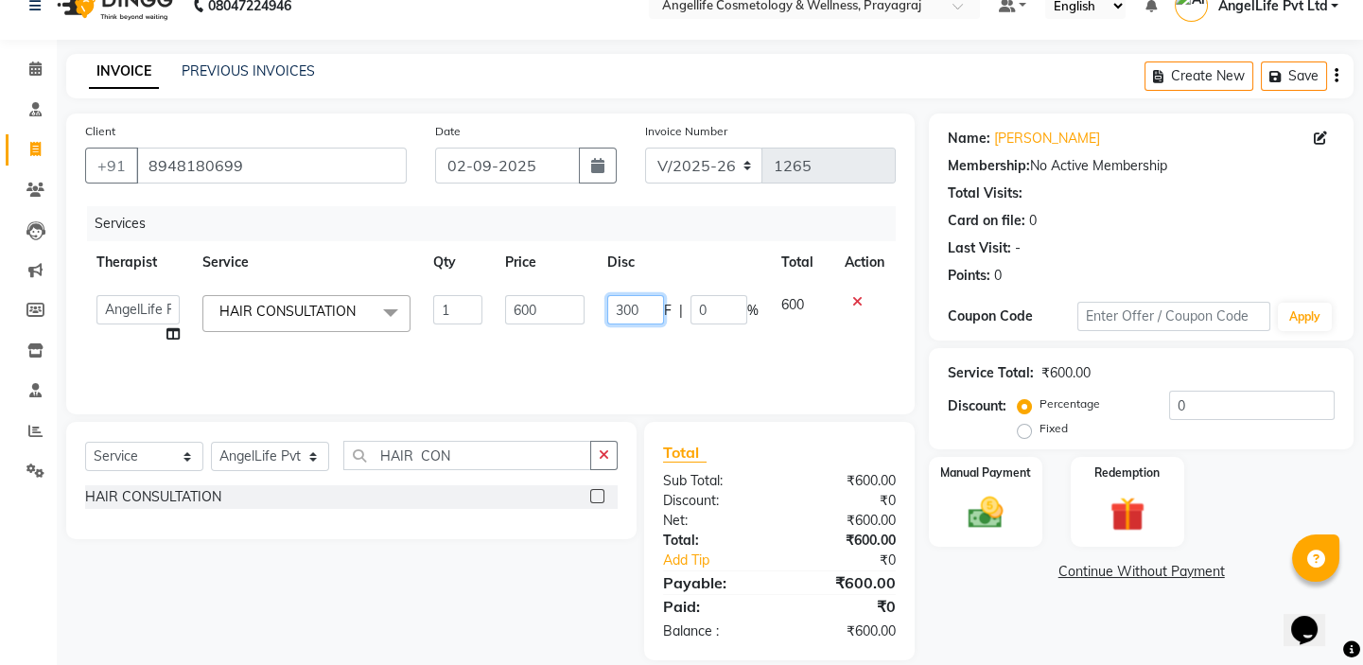
scroll to position [52, 0]
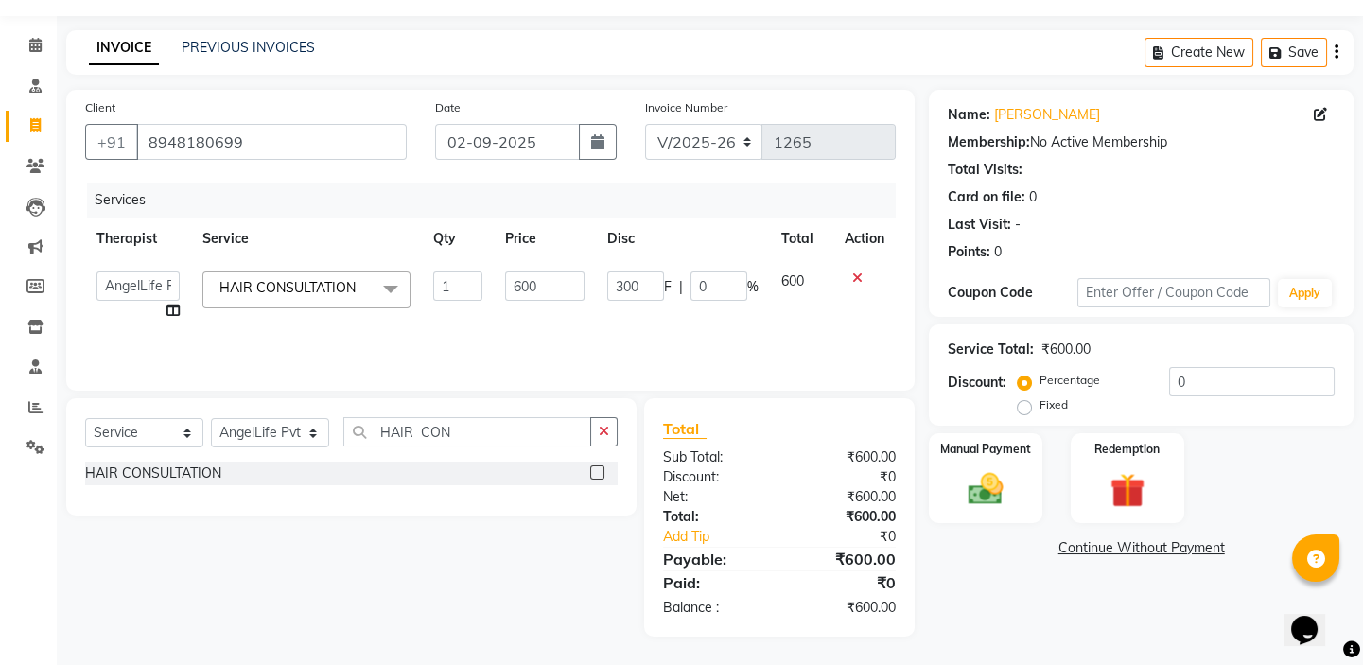
click at [1004, 624] on div "Name: Uma Devi Membership: No Active Membership Total Visits: Card on file: 0 L…" at bounding box center [1148, 363] width 439 height 547
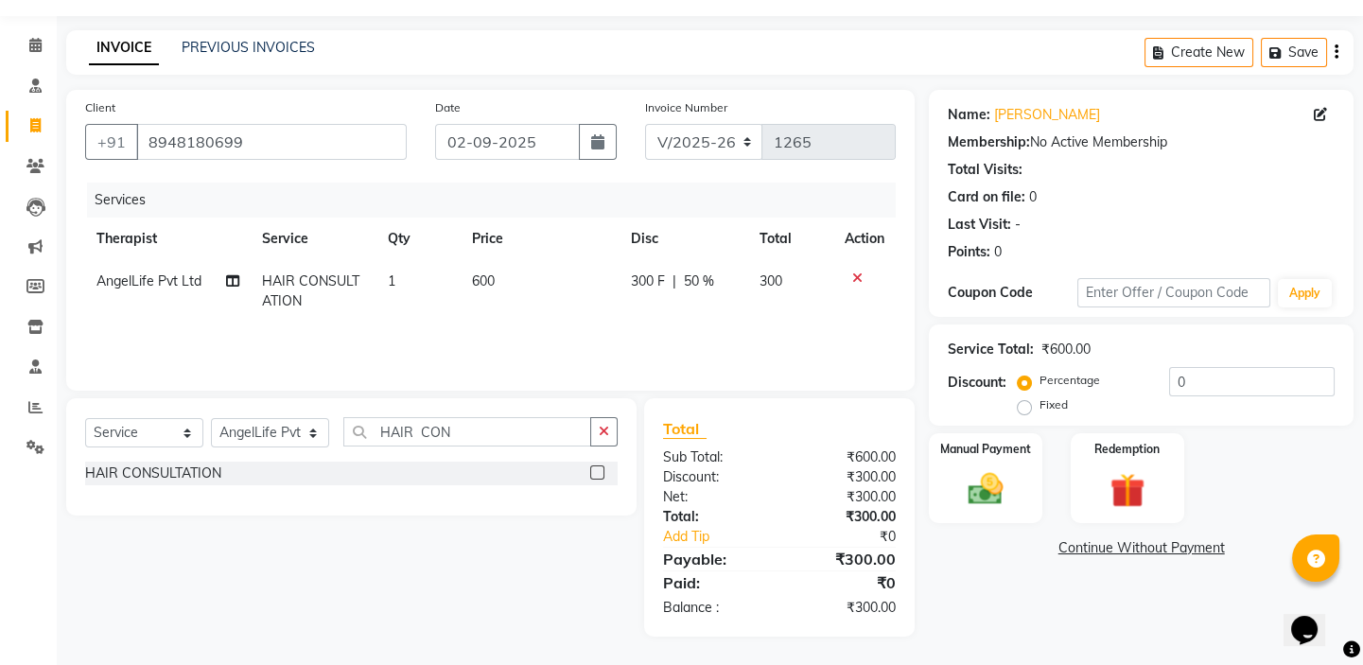
click at [1099, 550] on link "Continue Without Payment" at bounding box center [1141, 548] width 417 height 20
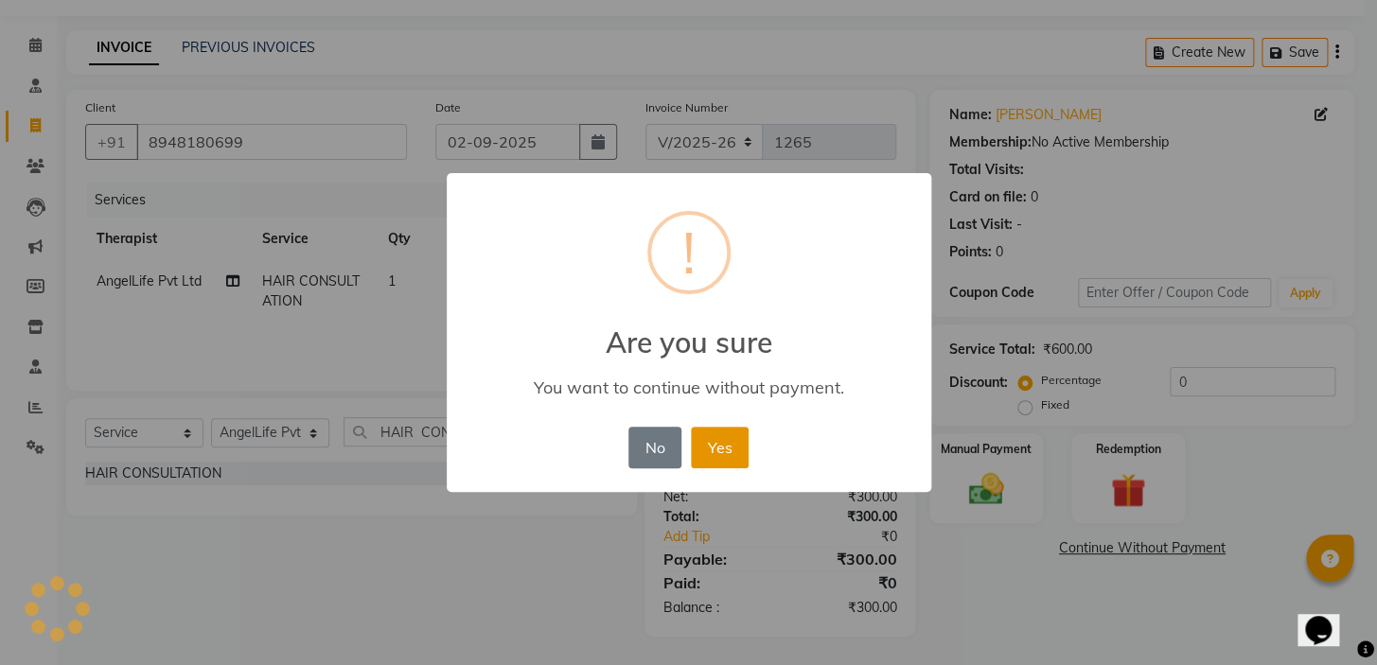
click at [739, 448] on button "Yes" at bounding box center [720, 448] width 58 height 42
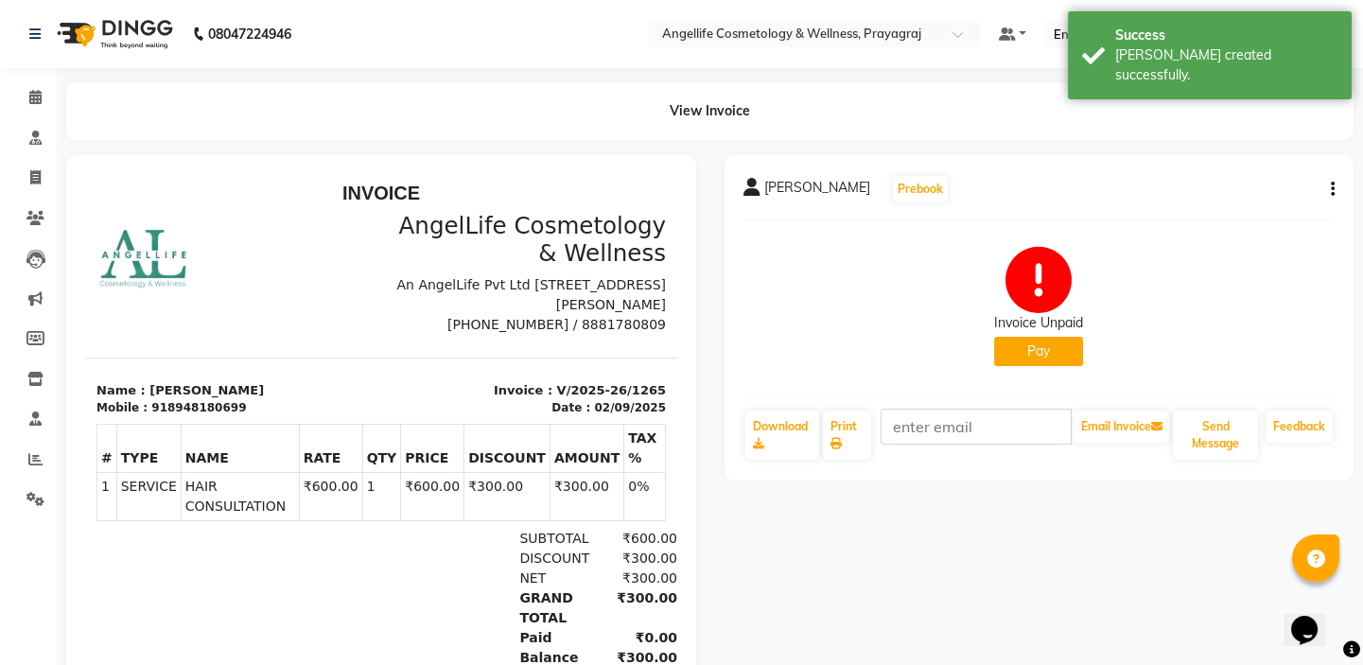
click at [1046, 354] on button "Pay" at bounding box center [1038, 351] width 89 height 29
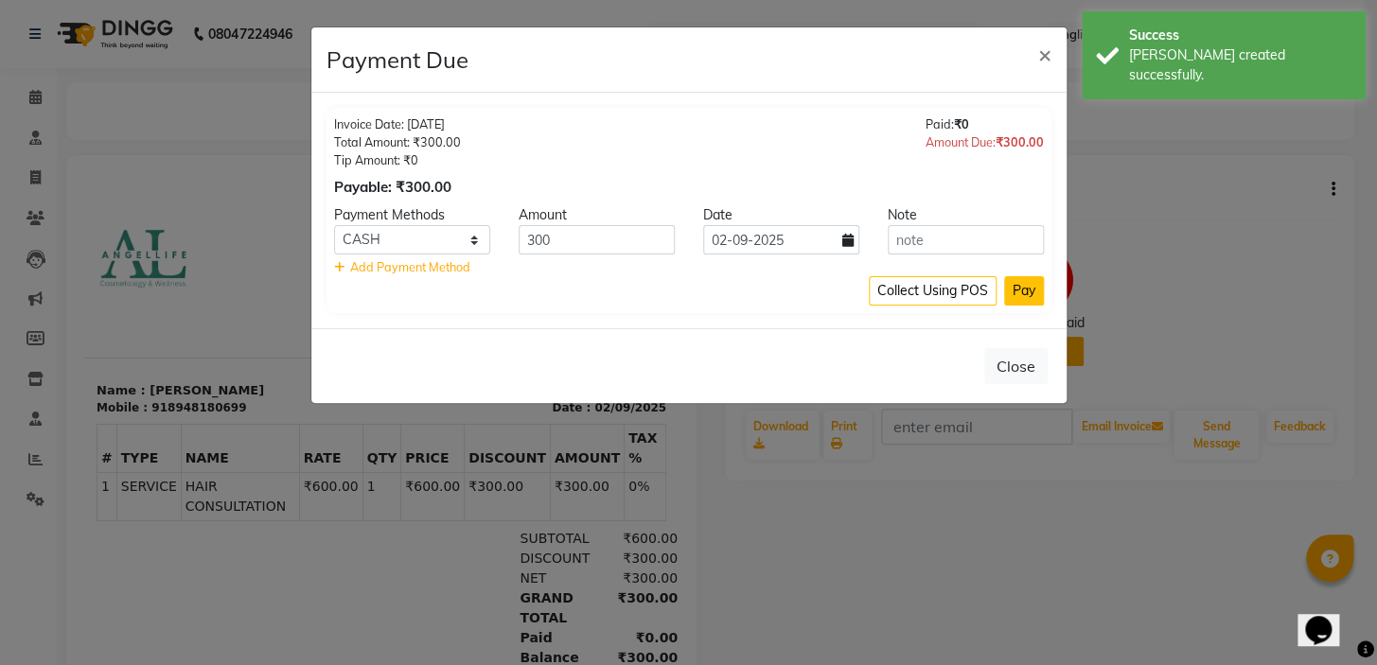
click at [1020, 296] on button "Pay" at bounding box center [1024, 290] width 40 height 29
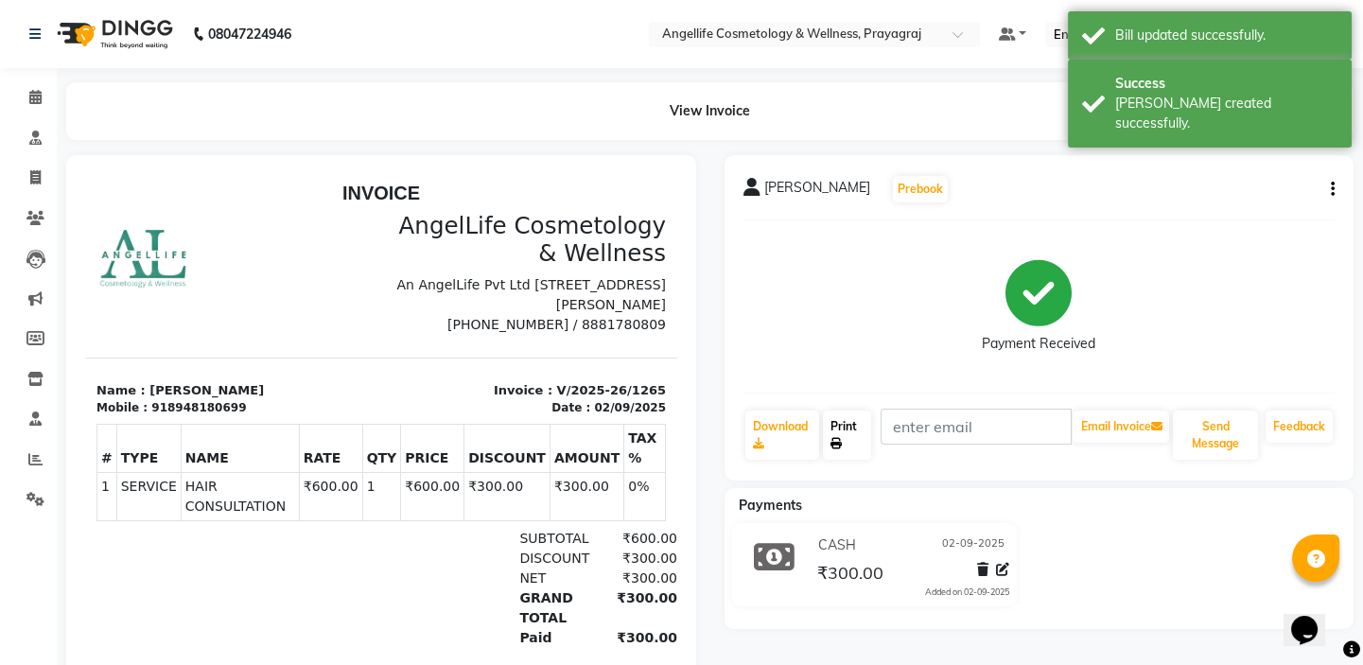
click at [862, 439] on link "Print" at bounding box center [847, 435] width 48 height 49
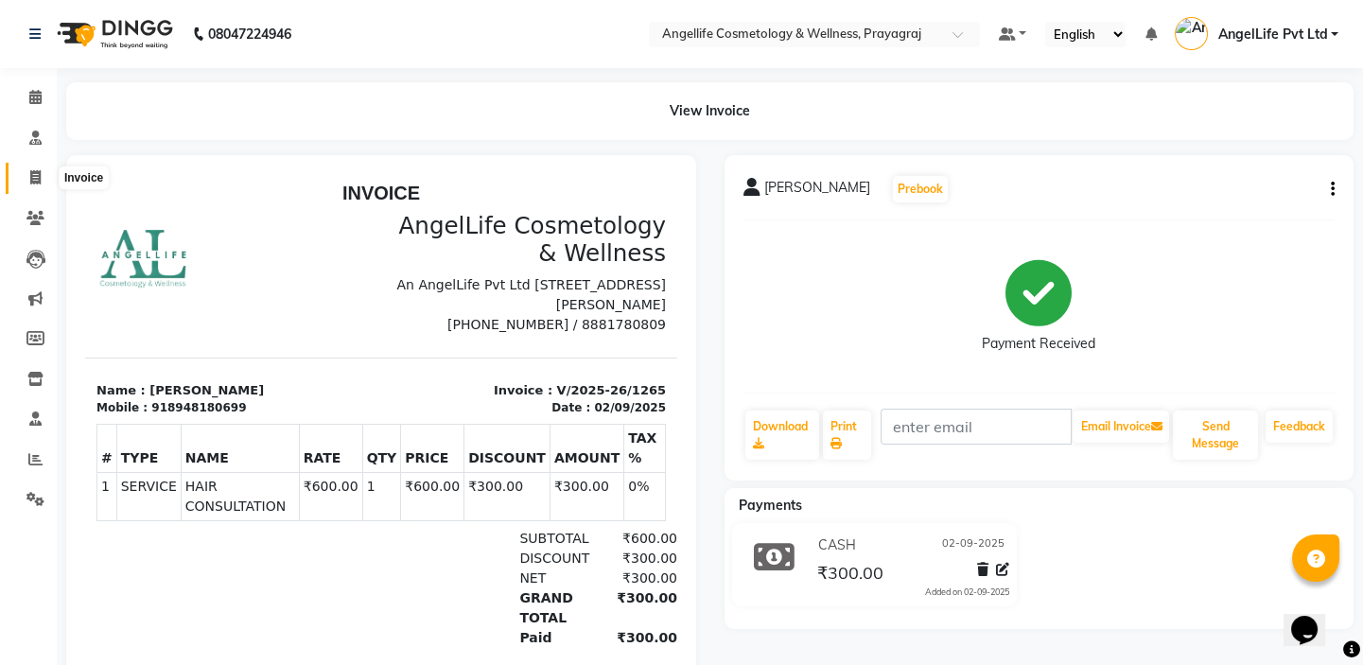
click at [39, 178] on icon at bounding box center [35, 177] width 10 height 14
select select "service"
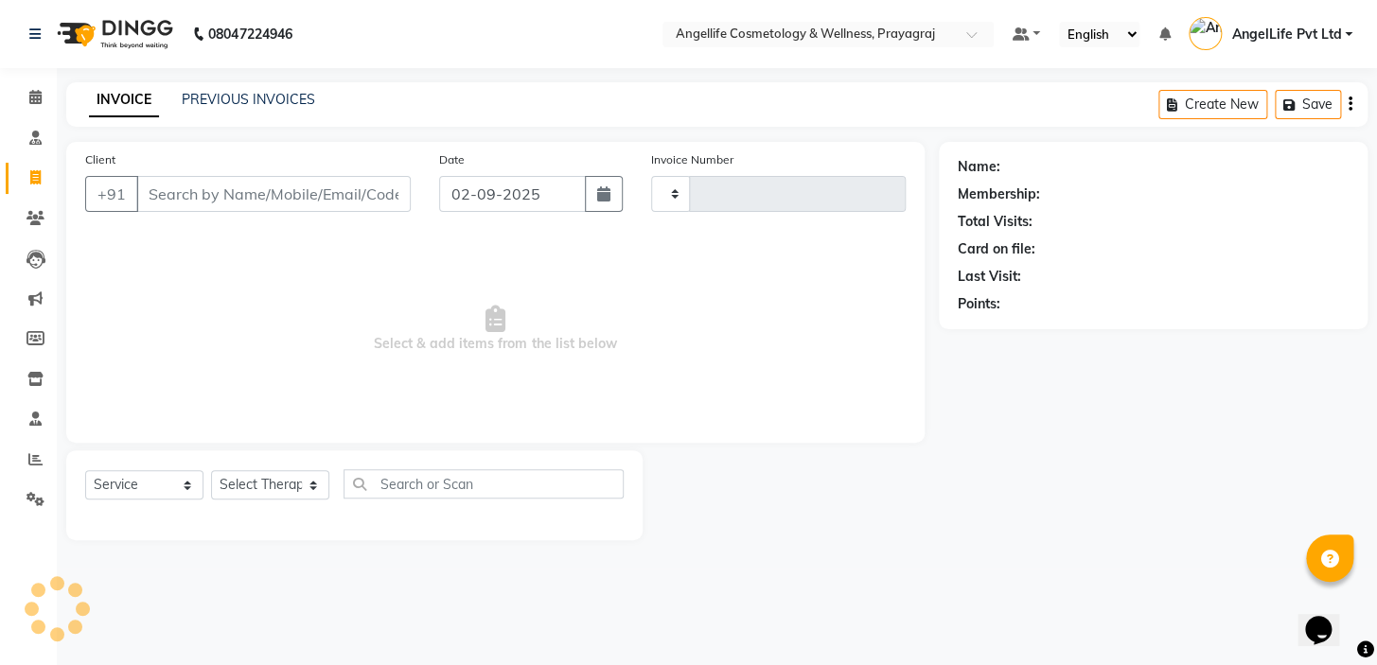
type input "1266"
select select "4531"
click at [248, 99] on link "PREVIOUS INVOICES" at bounding box center [248, 99] width 133 height 17
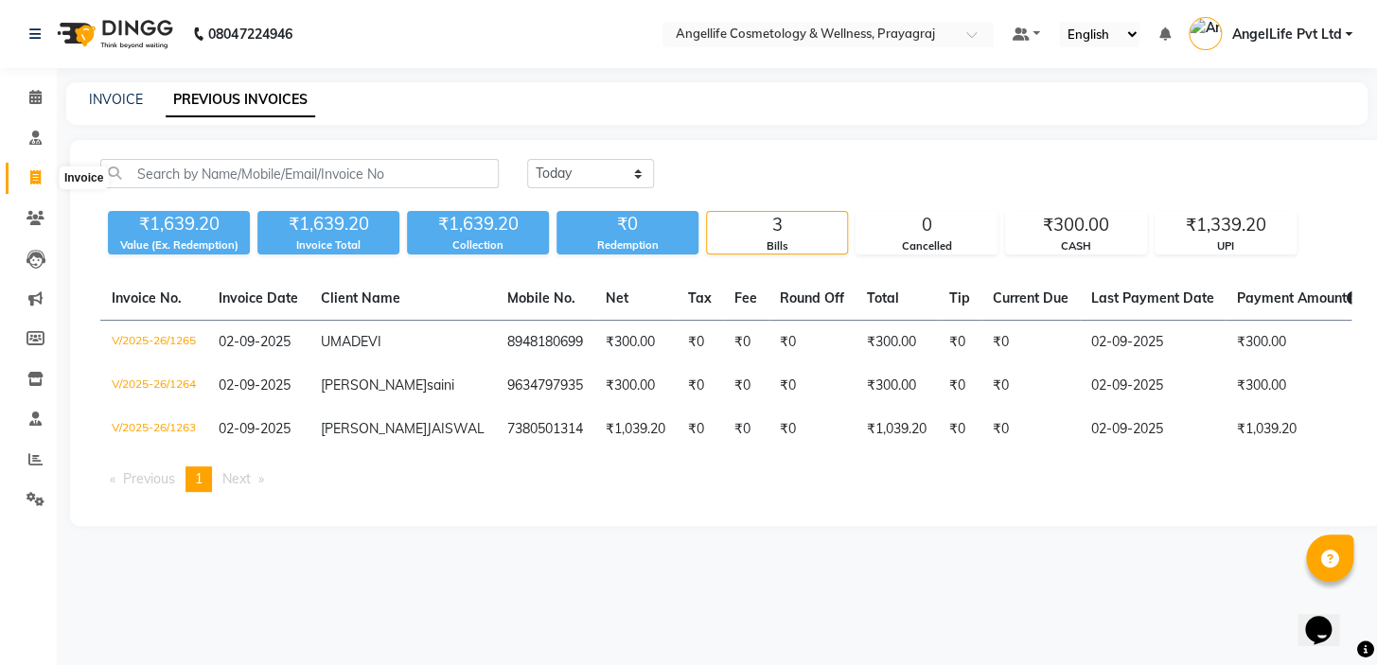
click at [38, 175] on icon at bounding box center [35, 177] width 10 height 14
select select "service"
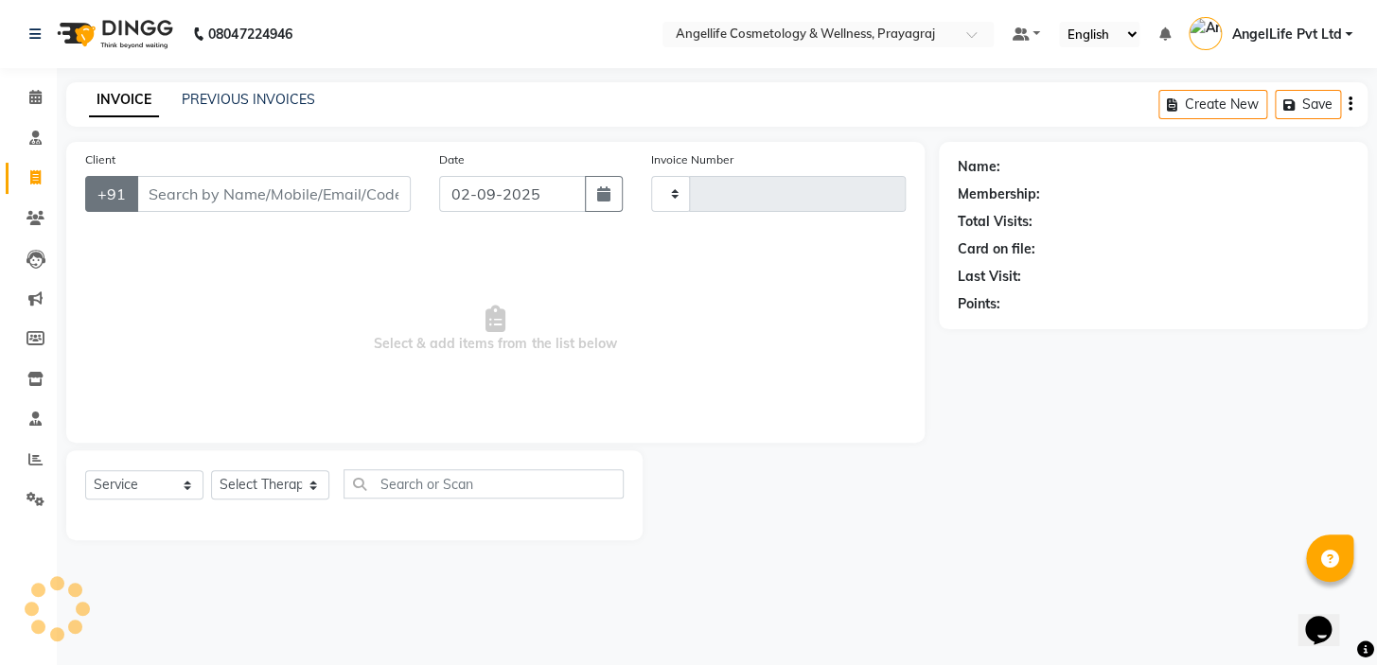
click at [133, 192] on button "+91" at bounding box center [111, 194] width 53 height 36
click at [160, 195] on input "Client" at bounding box center [273, 194] width 274 height 36
type input "ANU"
type input "1266"
select select "4531"
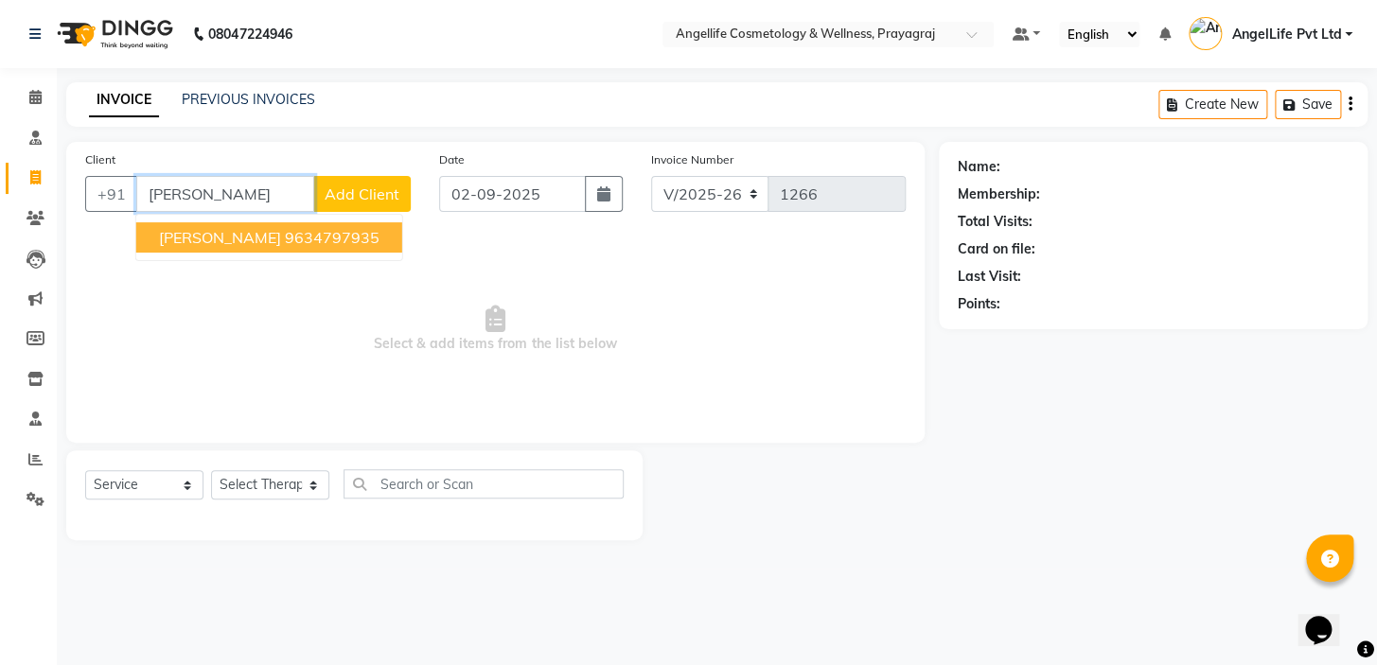
click at [180, 237] on span "anushree saini" at bounding box center [220, 237] width 122 height 19
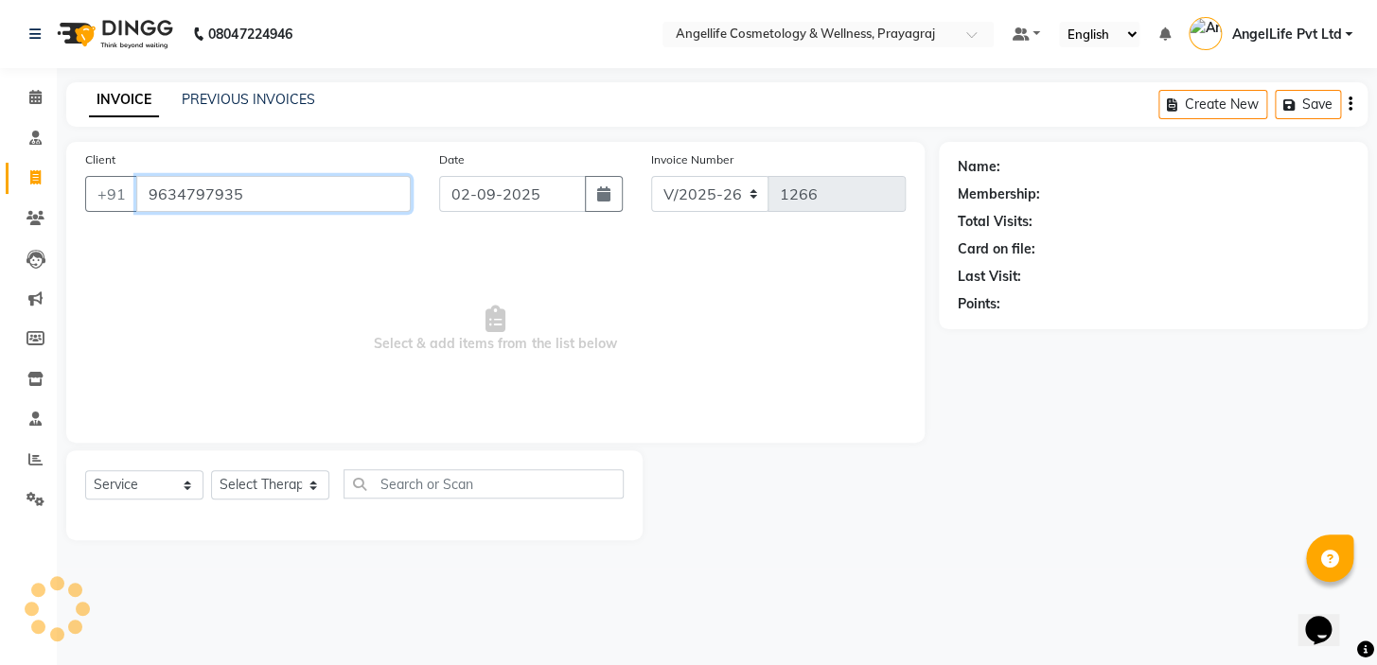
type input "9634797935"
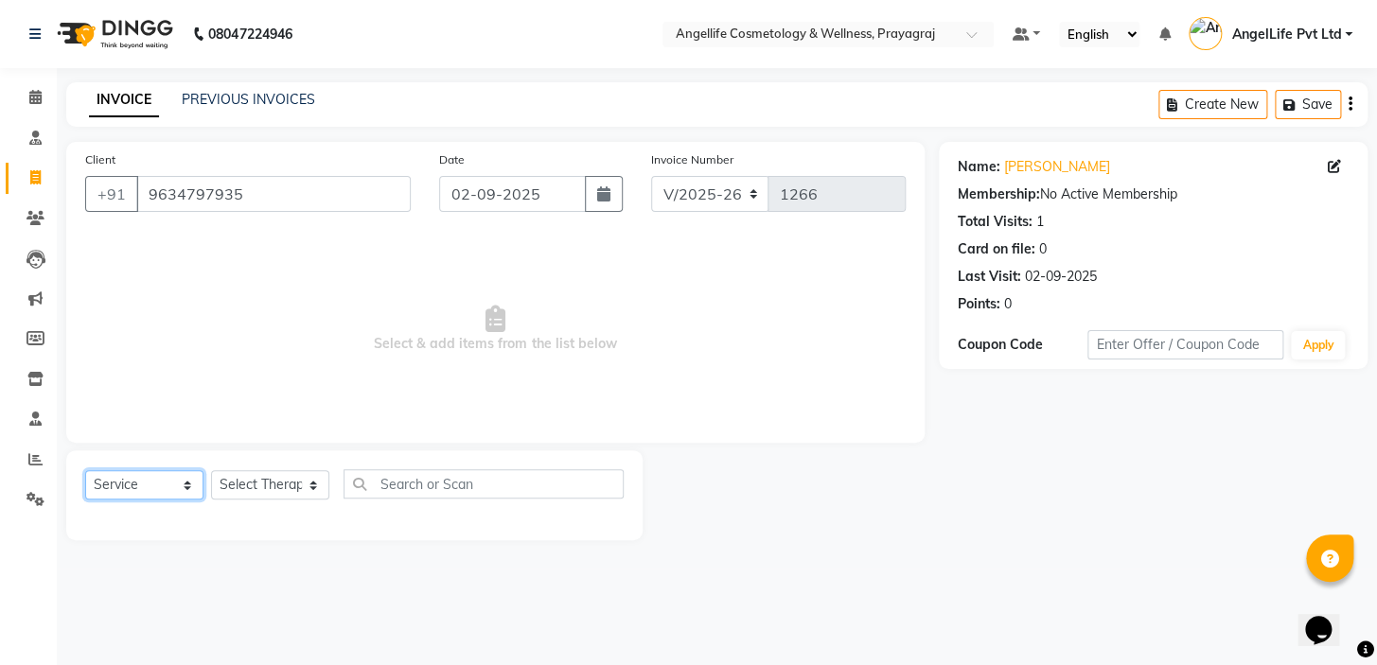
click at [134, 482] on select "Select Service Product Membership Package Voucher Prepaid Gift Card" at bounding box center [144, 484] width 118 height 29
select select "product"
click at [85, 470] on select "Select Service Product Membership Package Voucher Prepaid Gift Card" at bounding box center [144, 484] width 118 height 29
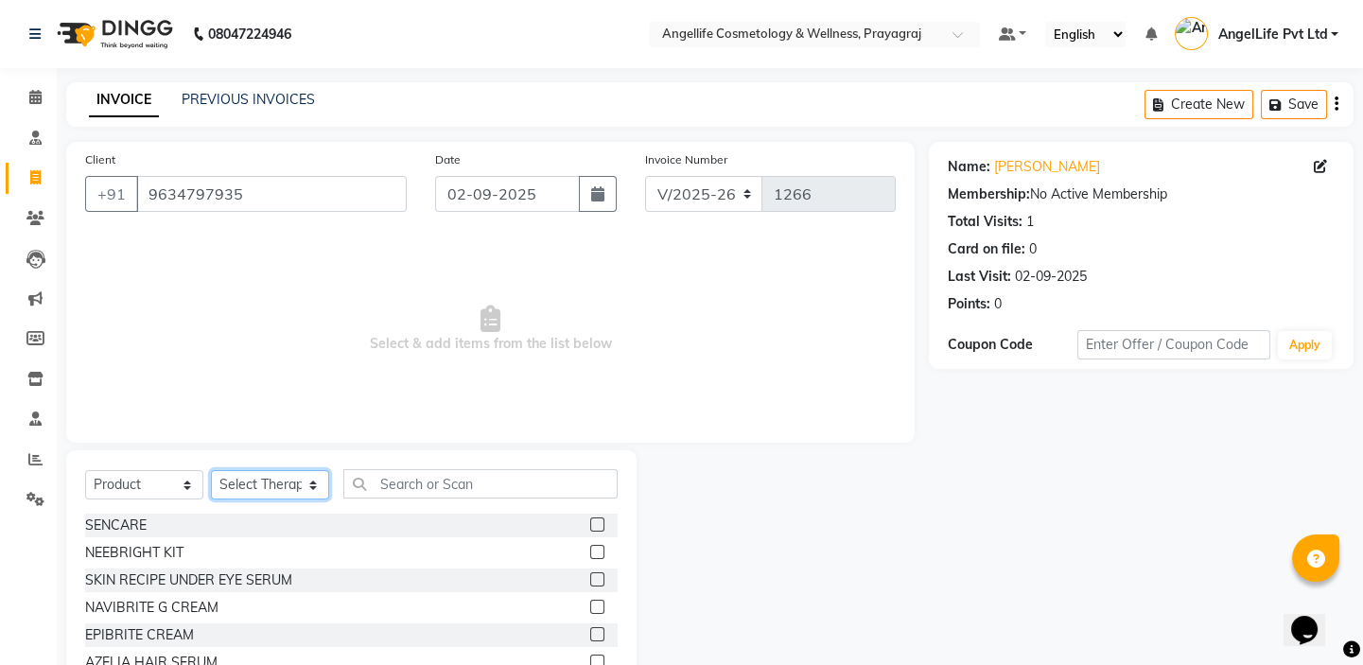
click at [255, 486] on select "Select Therapist AngelLife Lucknow AngelLife Pvt Ltd DR SWATI KAJAL PREETI KESA…" at bounding box center [270, 484] width 118 height 29
select select "26653"
click at [211, 470] on select "Select Therapist AngelLife Lucknow AngelLife Pvt Ltd DR SWATI KAJAL PREETI KESA…" at bounding box center [270, 484] width 118 height 29
click at [254, 97] on link "PREVIOUS INVOICES" at bounding box center [248, 99] width 133 height 17
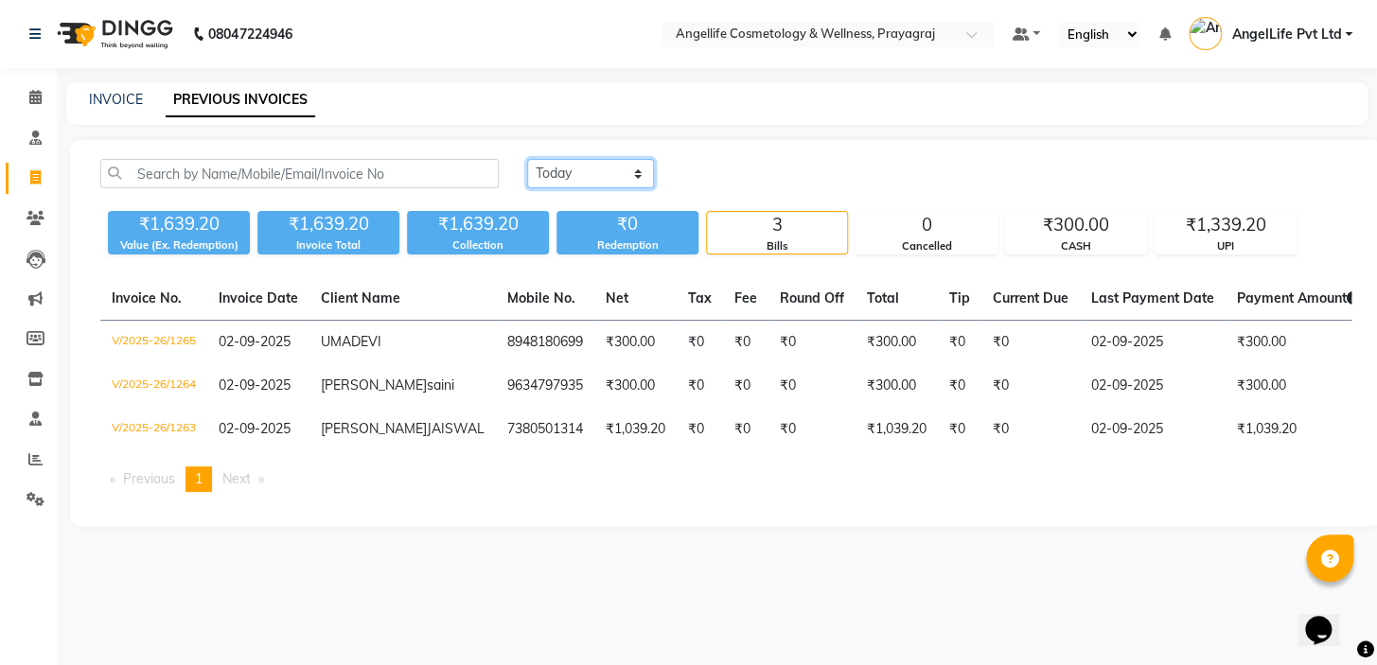
click at [582, 176] on select "Today Yesterday Custom Range" at bounding box center [590, 173] width 127 height 29
select select "yesterday"
click at [527, 159] on select "Today Yesterday Custom Range" at bounding box center [590, 173] width 127 height 29
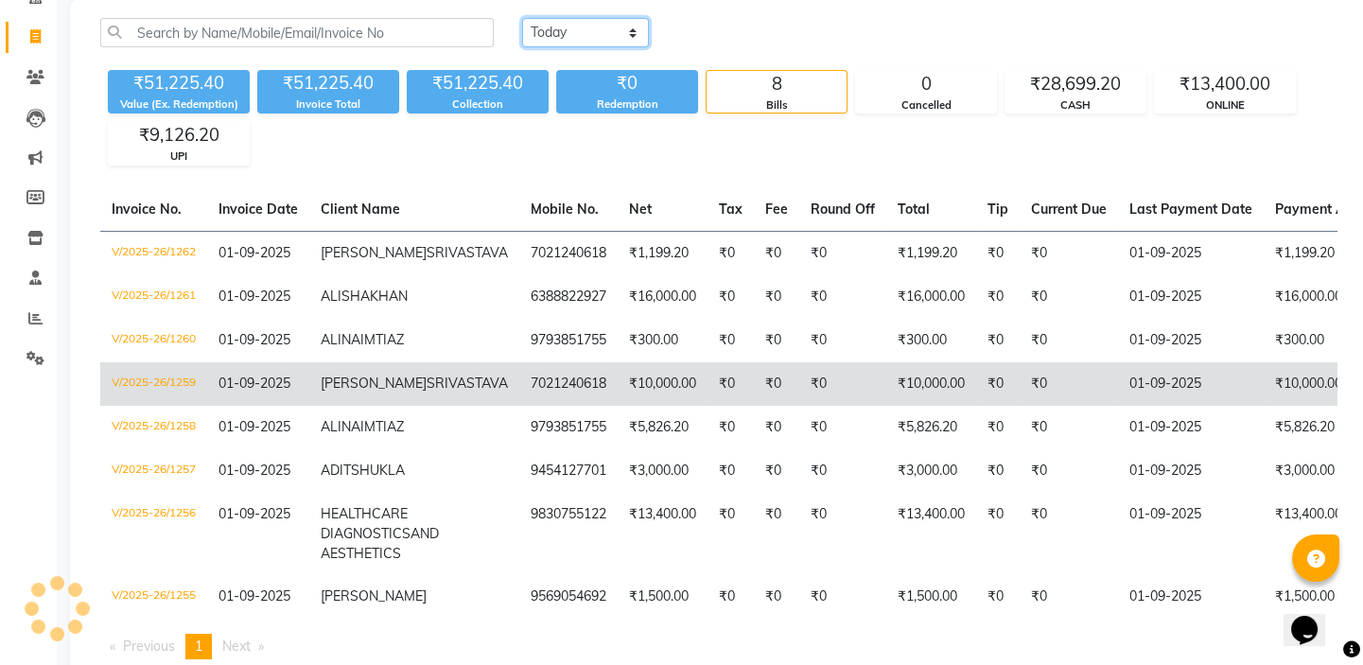
scroll to position [306, 0]
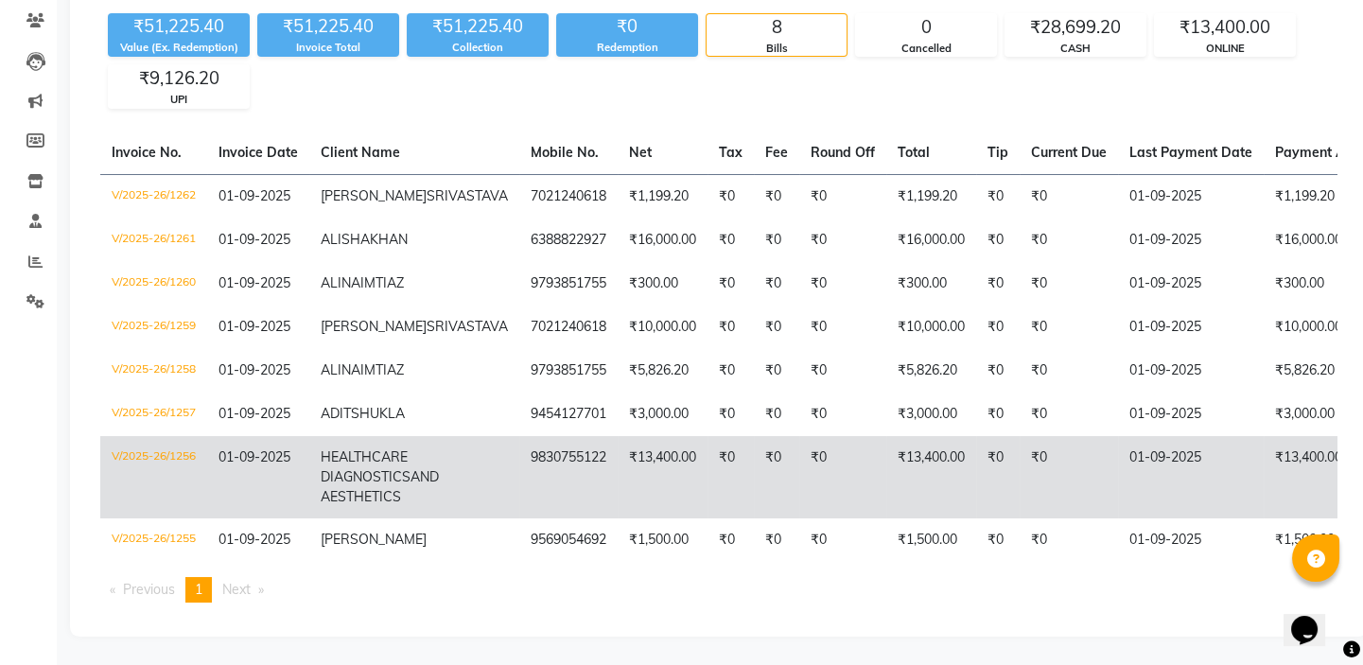
click at [1020, 436] on td "₹0" at bounding box center [1069, 477] width 98 height 82
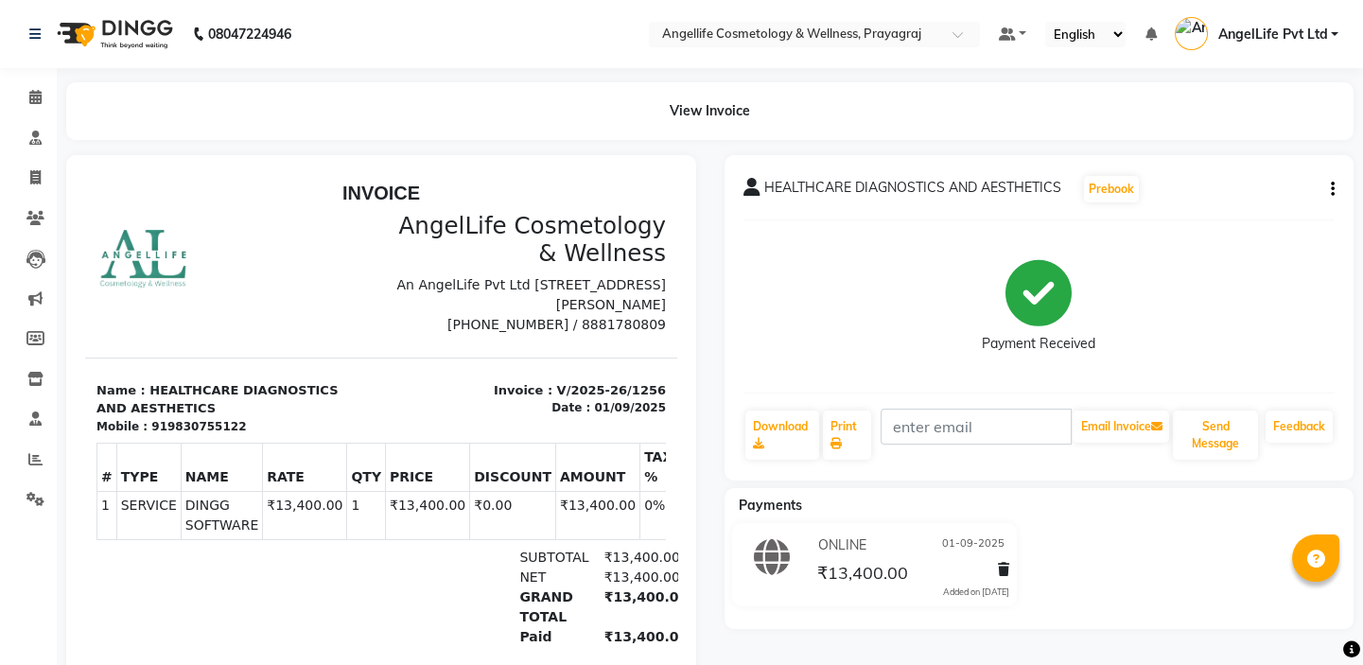
click at [1331, 189] on icon "button" at bounding box center [1333, 189] width 4 height 1
click at [1219, 156] on div "Cancel Invoice" at bounding box center [1238, 154] width 130 height 24
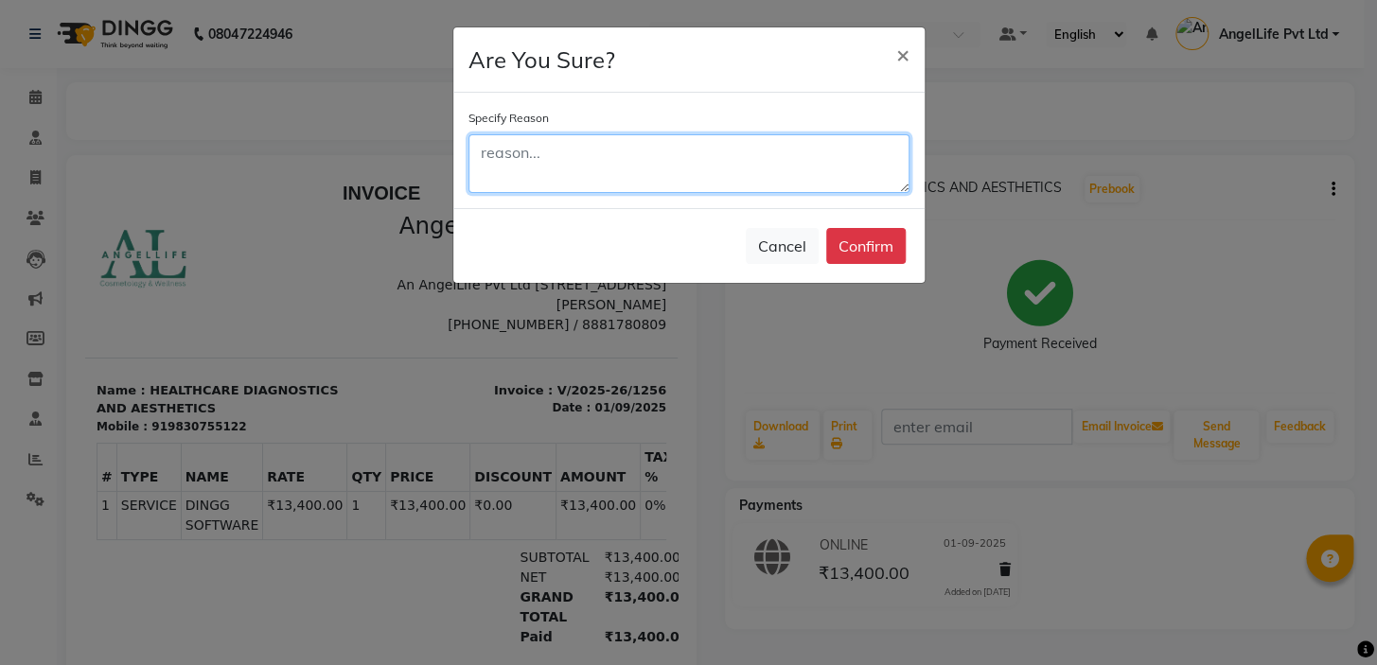
click at [554, 163] on textarea at bounding box center [688, 163] width 441 height 59
type textarea "CANCEL"
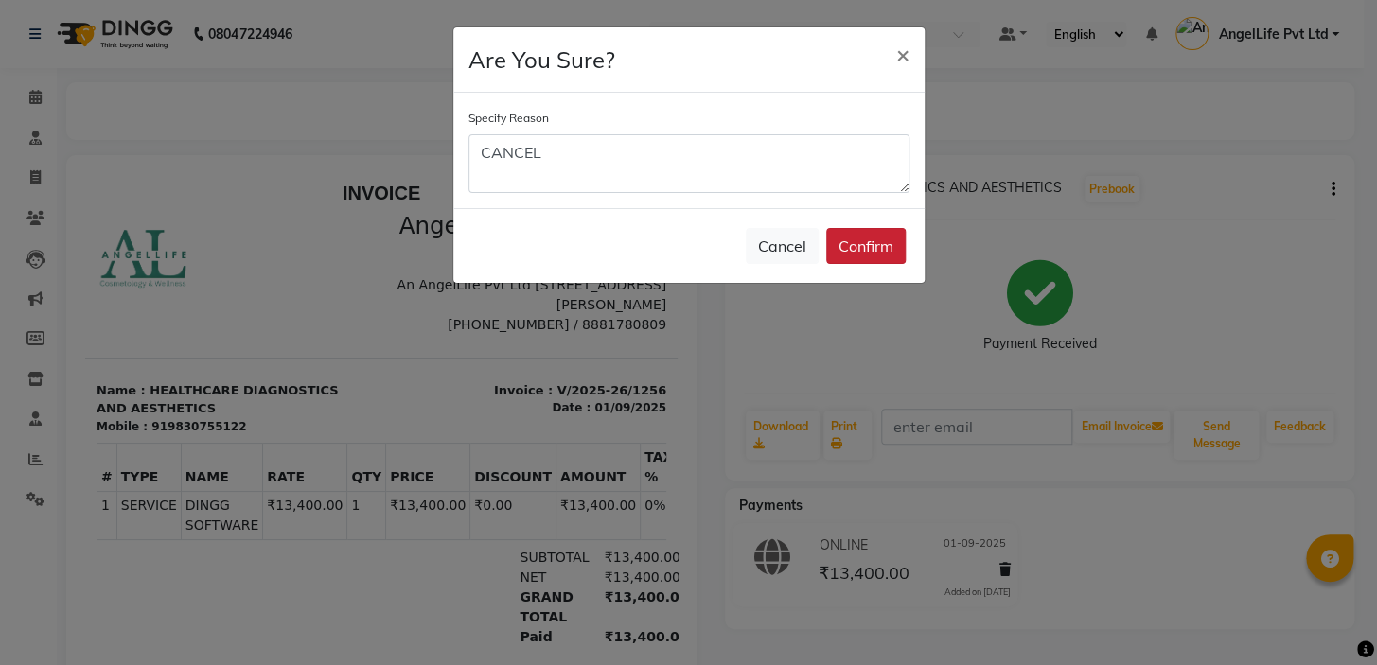
click at [864, 249] on button "Confirm" at bounding box center [865, 246] width 79 height 36
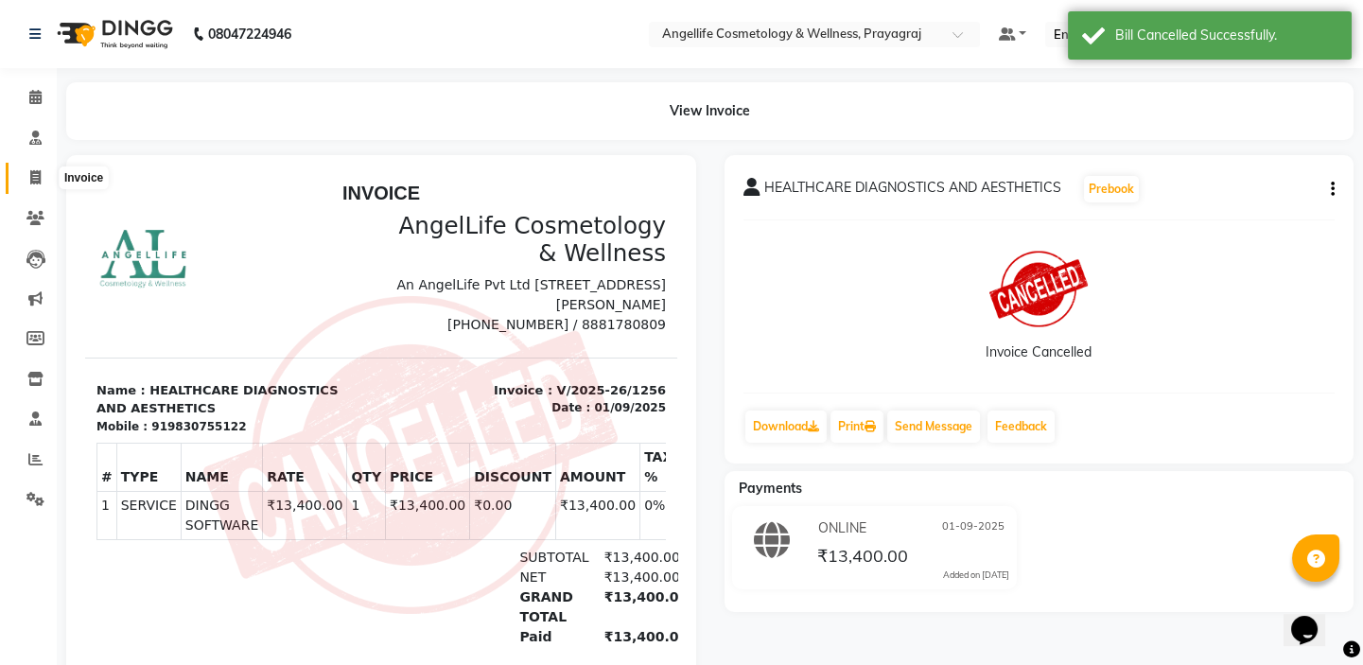
click at [35, 180] on icon at bounding box center [35, 177] width 10 height 14
select select "service"
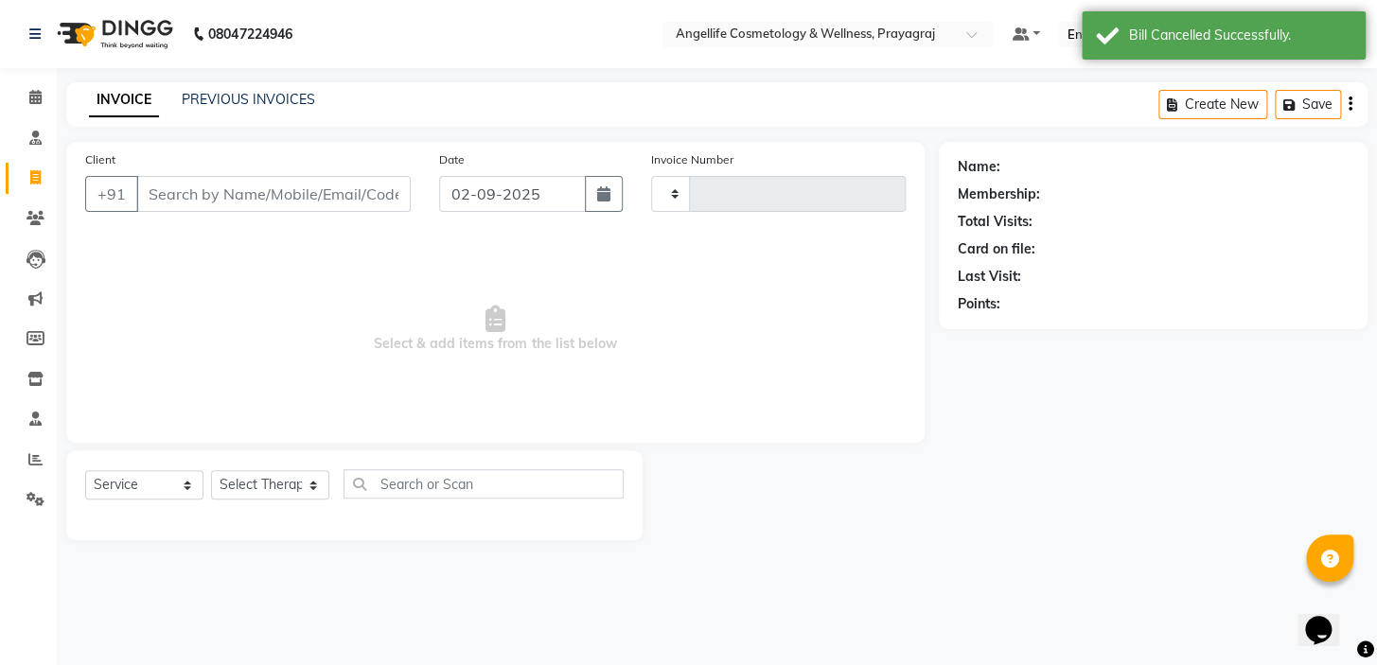
click at [35, 180] on icon at bounding box center [35, 177] width 10 height 14
select select "service"
click at [247, 105] on link "PREVIOUS INVOICES" at bounding box center [248, 99] width 133 height 17
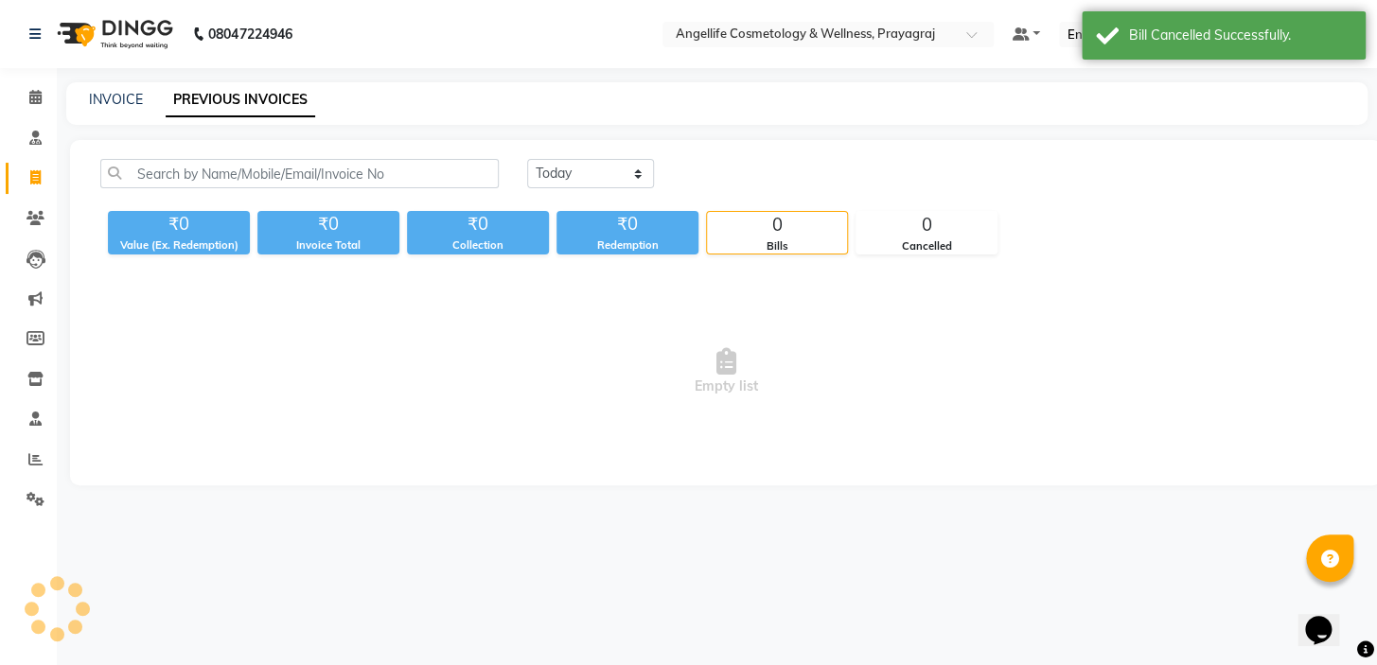
click at [247, 105] on link "PREVIOUS INVOICES" at bounding box center [240, 100] width 149 height 34
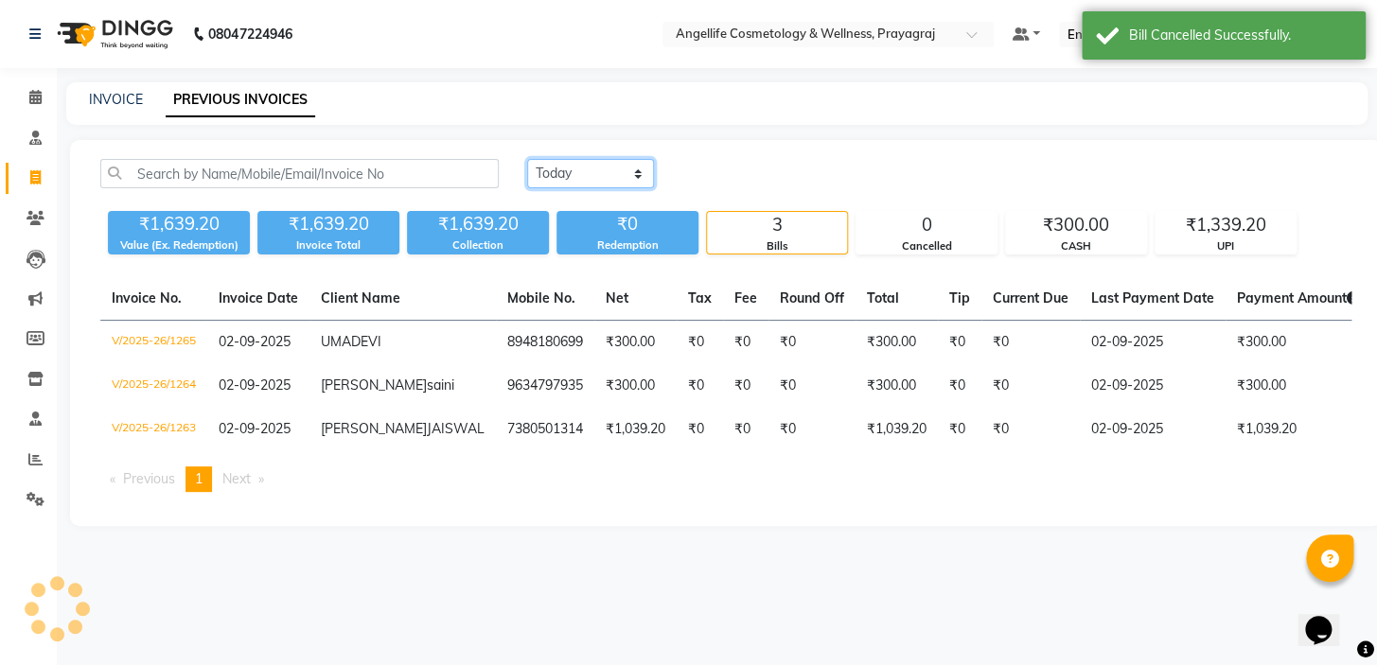
click at [591, 170] on select "Today Yesterday Custom Range" at bounding box center [590, 173] width 127 height 29
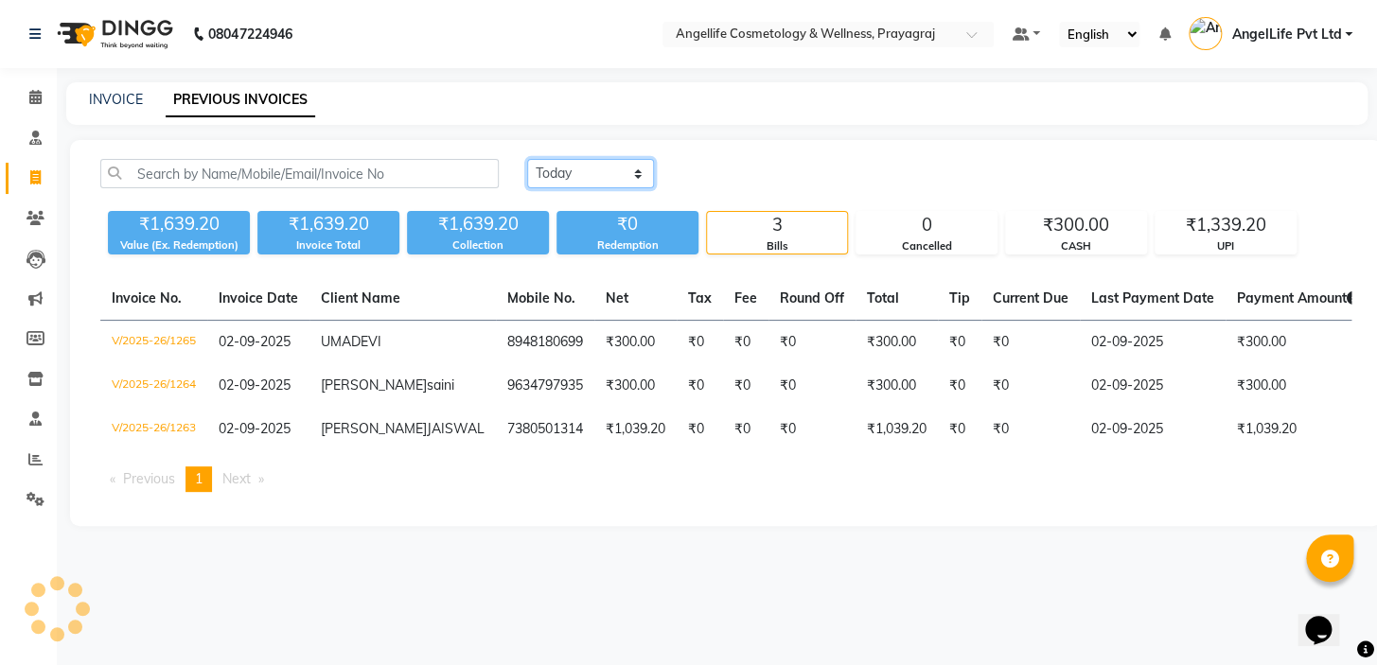
select select "yesterday"
click at [527, 159] on select "Today Yesterday Custom Range" at bounding box center [590, 173] width 127 height 29
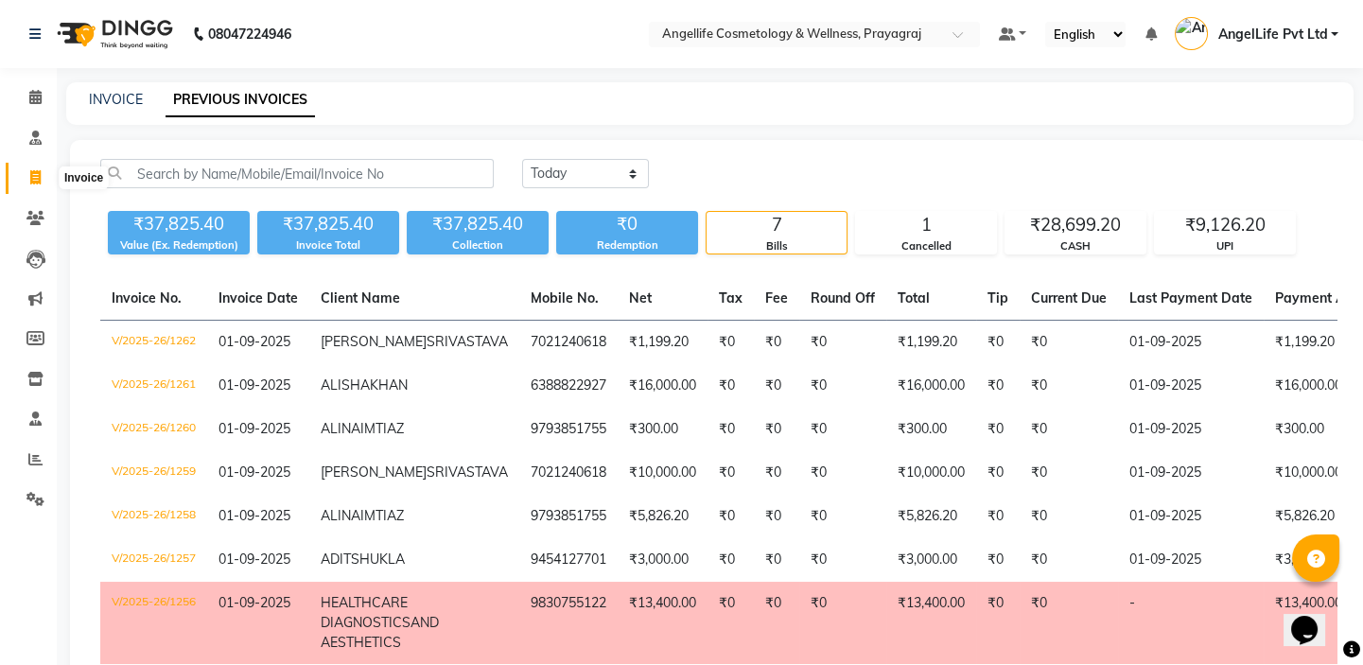
click at [35, 175] on icon at bounding box center [35, 177] width 10 height 14
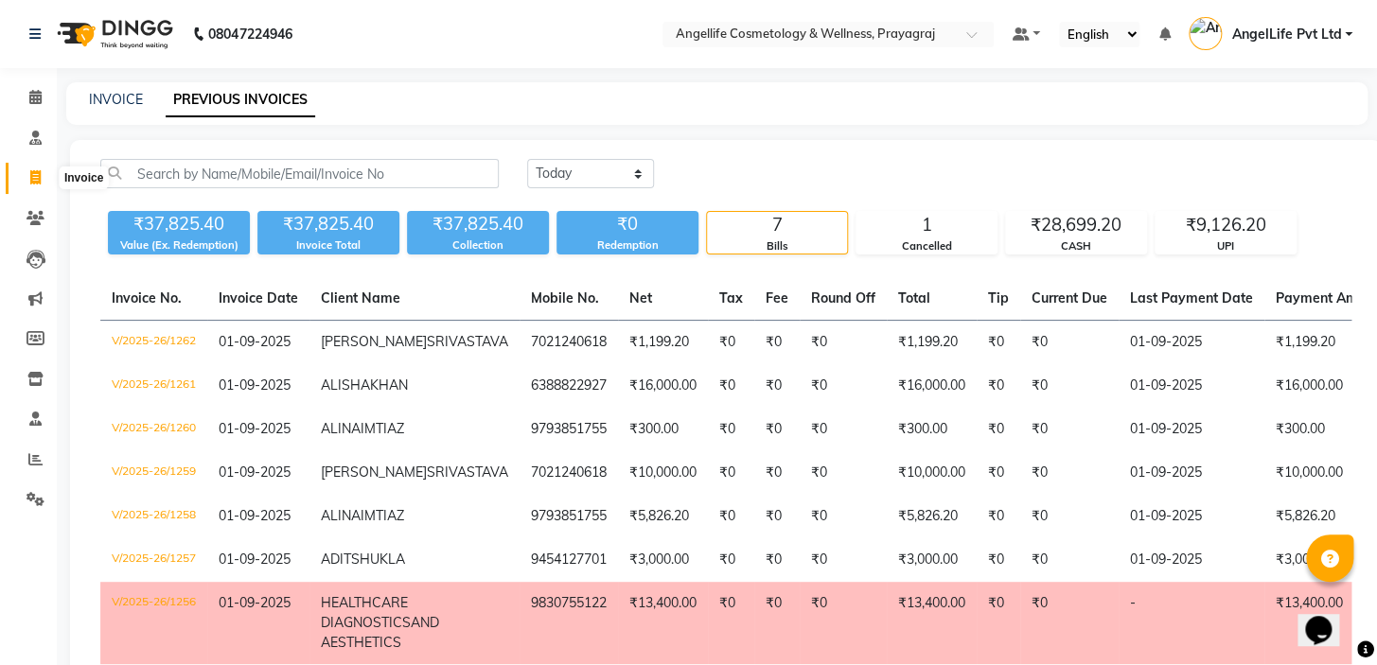
select select "service"
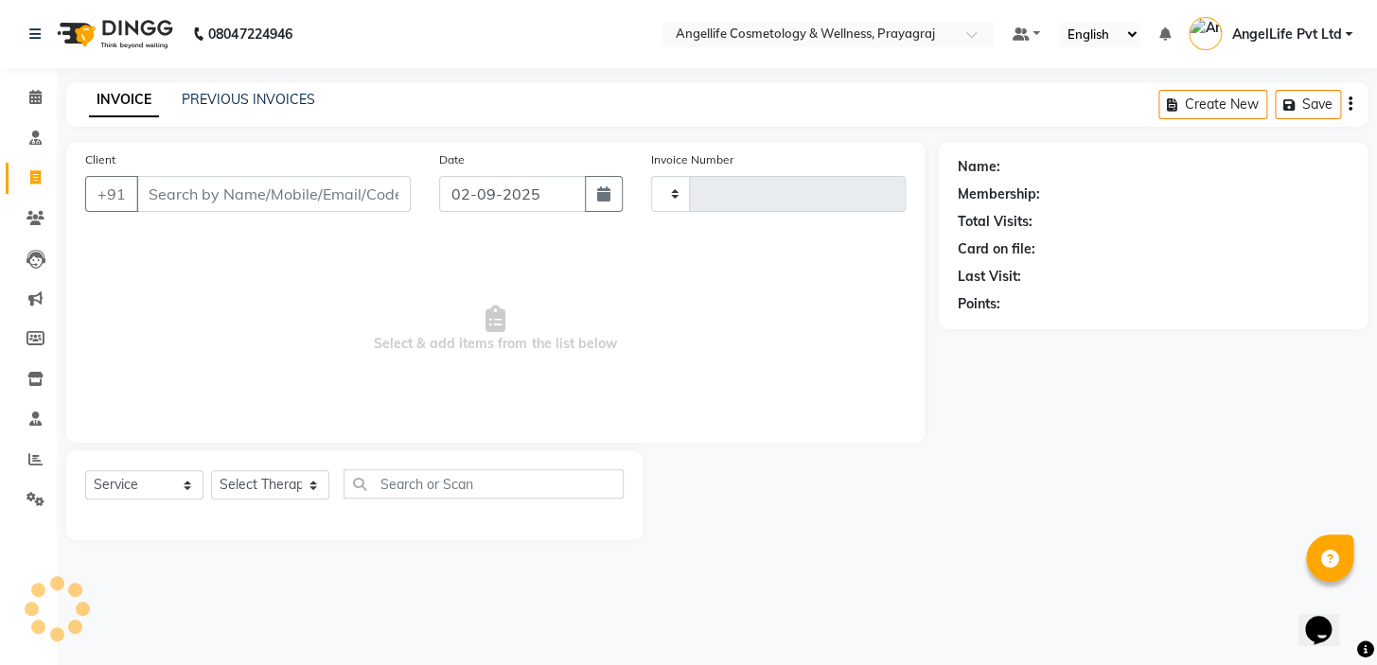
type input "1266"
select select "4531"
drag, startPoint x: 167, startPoint y: 192, endPoint x: 176, endPoint y: 201, distance: 12.0
click at [168, 195] on input "Client" at bounding box center [273, 194] width 274 height 36
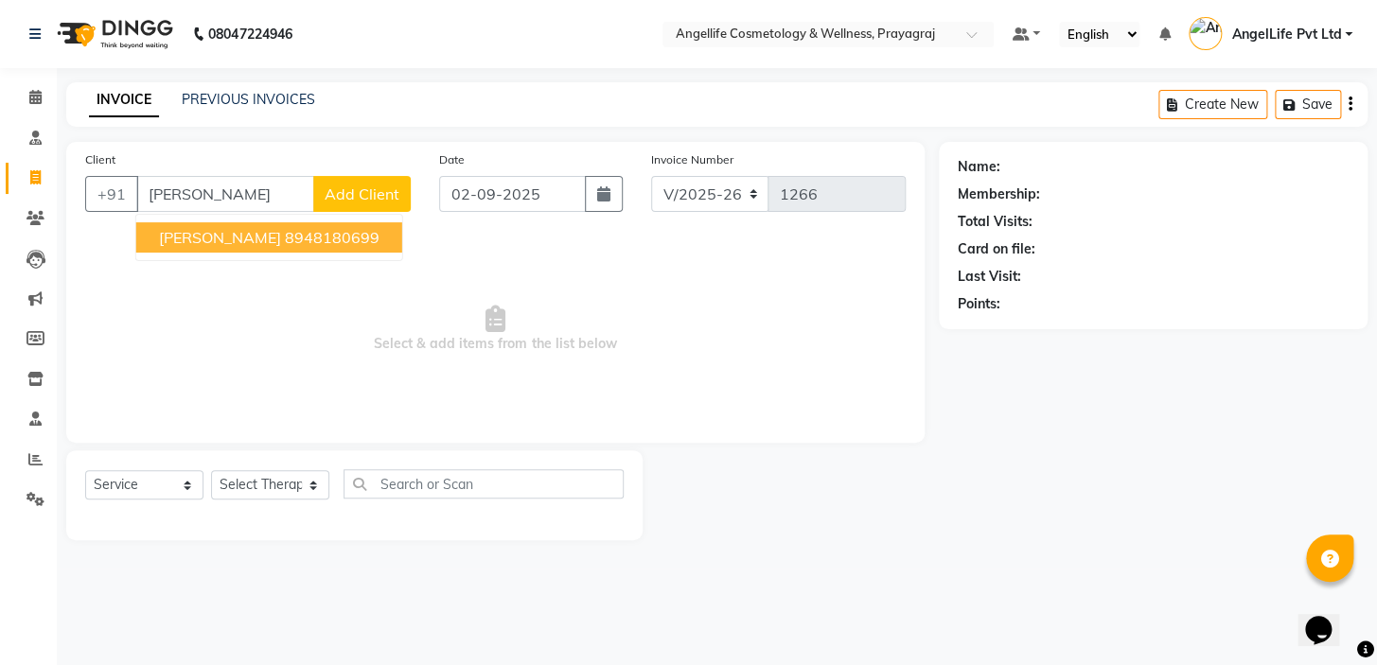
click at [187, 229] on span "[PERSON_NAME]" at bounding box center [220, 237] width 122 height 19
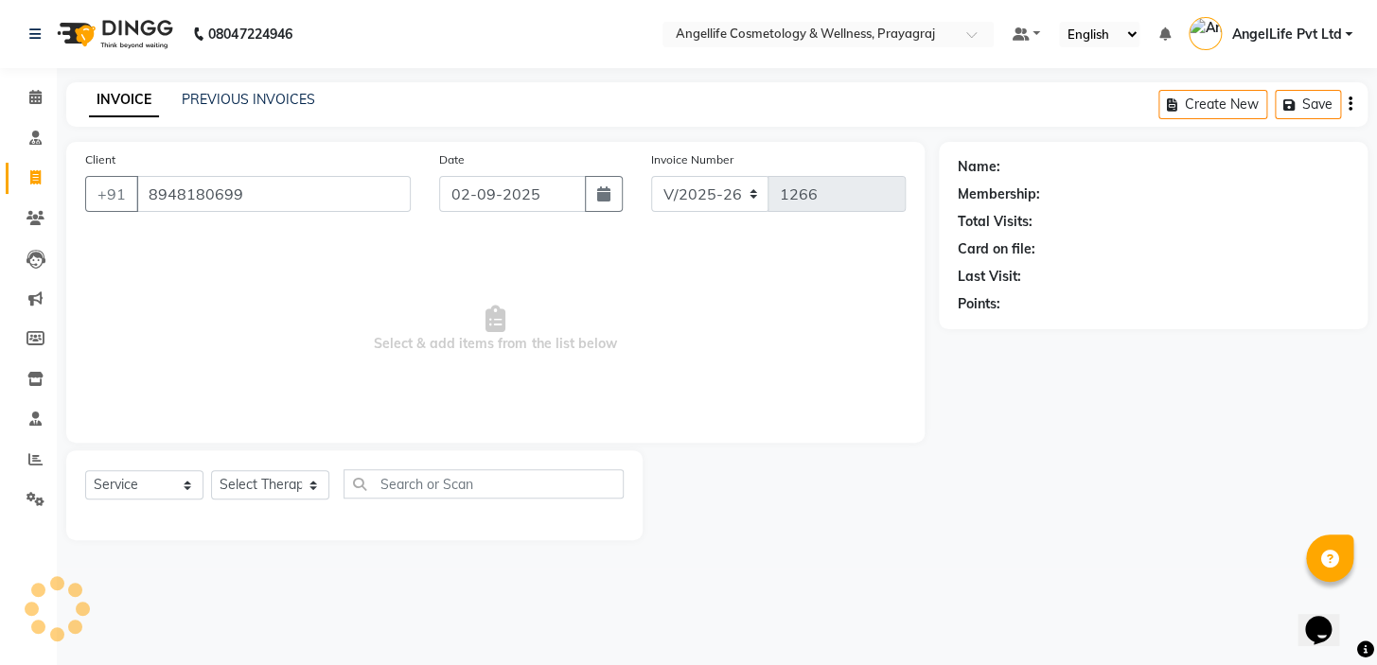
type input "8948180699"
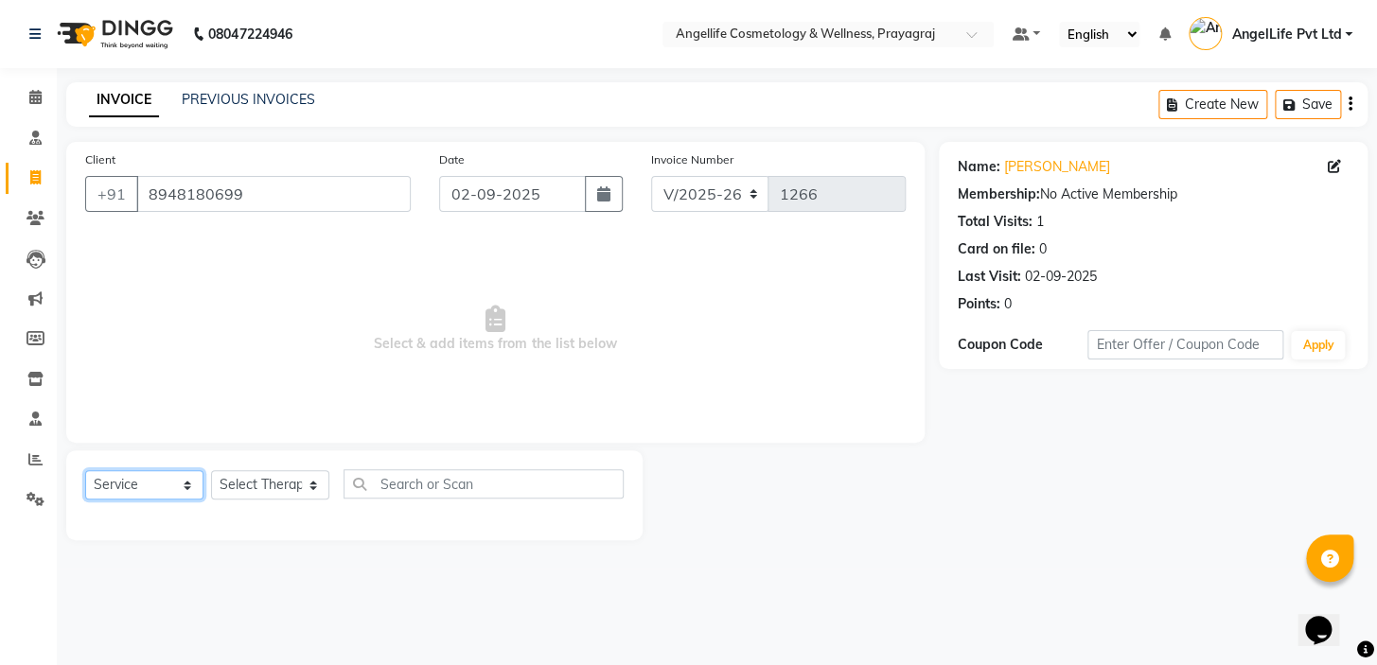
click at [122, 482] on select "Select Service Product Membership Package Voucher Prepaid Gift Card" at bounding box center [144, 484] width 118 height 29
click at [85, 470] on select "Select Service Product Membership Package Voucher Prepaid Gift Card" at bounding box center [144, 484] width 118 height 29
click at [257, 485] on select "Select Therapist AngelLife Lucknow AngelLife Pvt Ltd DR [PERSON_NAME] [PERSON_N…" at bounding box center [270, 484] width 118 height 29
select select "26653"
click at [211, 470] on select "Select Therapist AngelLife Lucknow AngelLife Pvt Ltd DR SWATI KAJAL PREETI KESA…" at bounding box center [270, 484] width 118 height 29
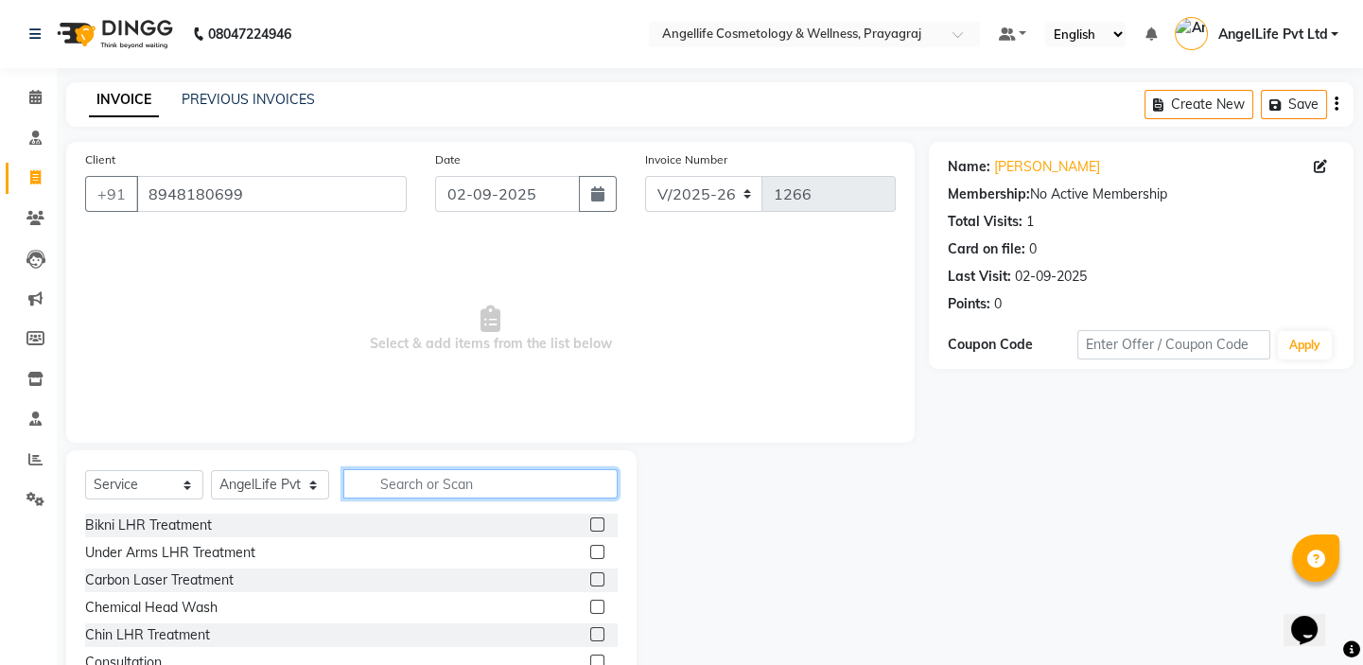
click at [412, 486] on input "text" at bounding box center [480, 483] width 274 height 29
click at [405, 484] on input "text" at bounding box center [480, 483] width 274 height 29
click at [397, 484] on input "text" at bounding box center [480, 483] width 274 height 29
type input "U"
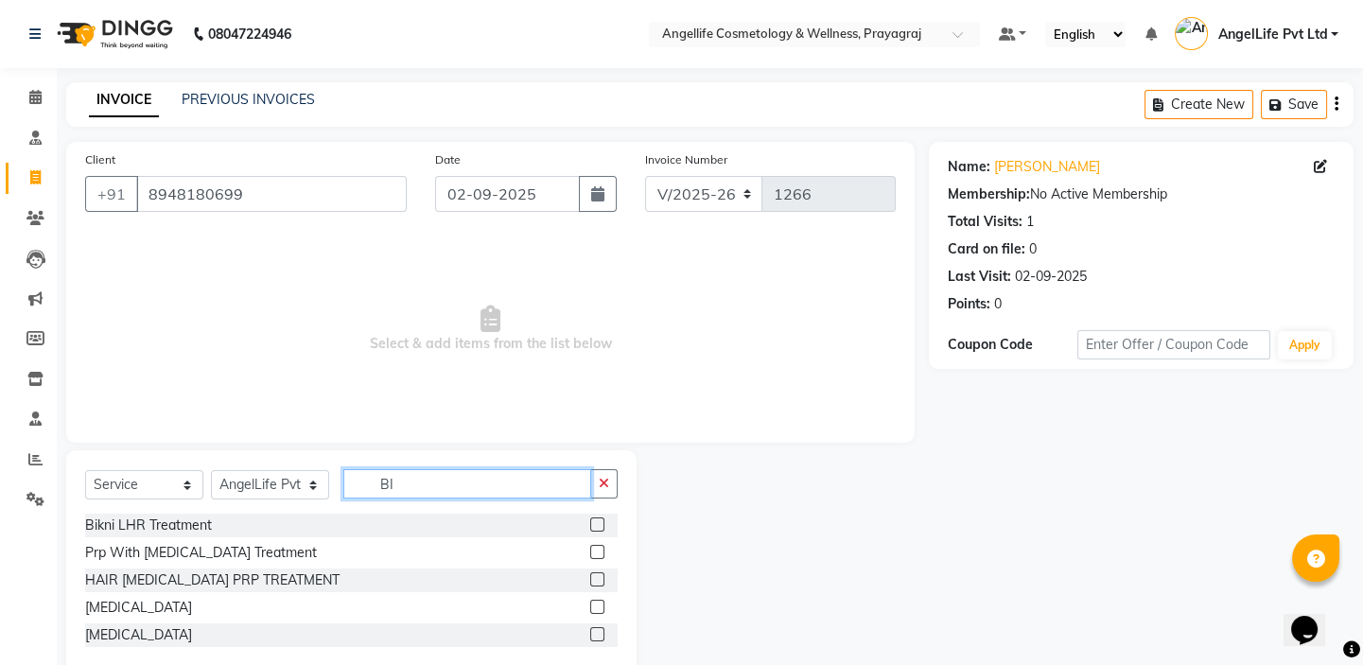
type input "B"
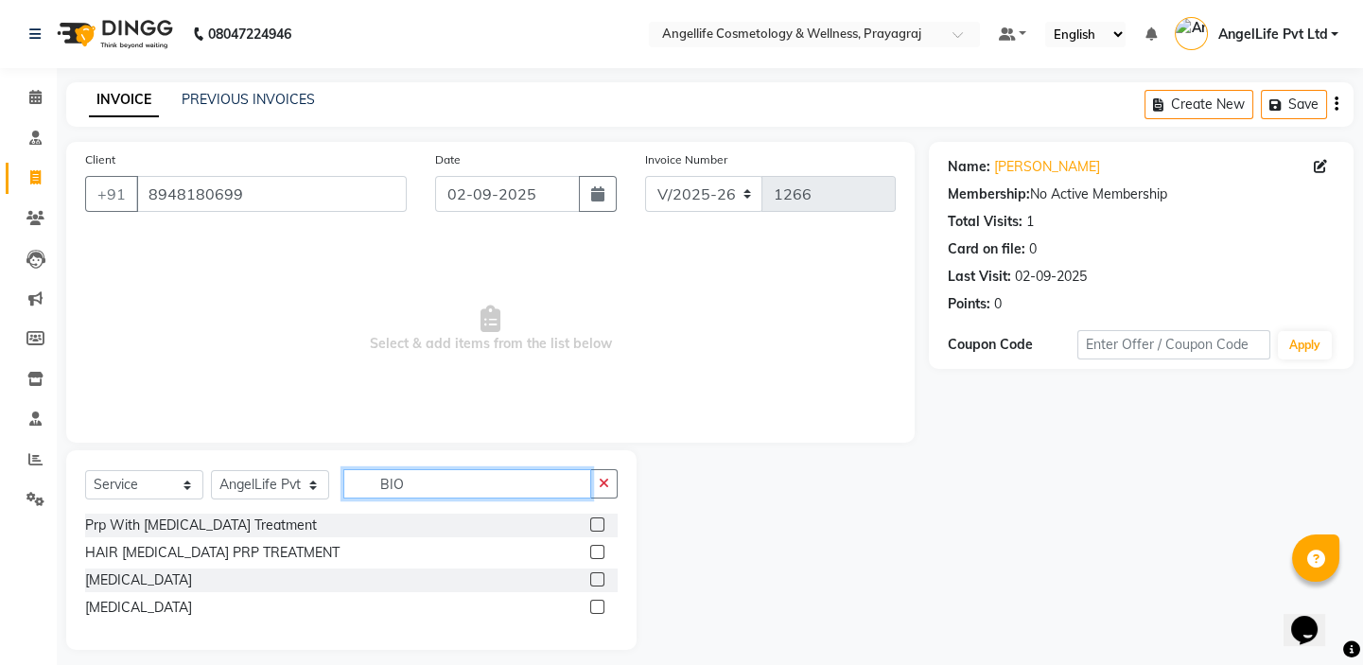
type input "BIO"
click at [593, 550] on label at bounding box center [597, 552] width 14 height 14
click at [593, 550] on input "checkbox" at bounding box center [596, 553] width 12 height 12
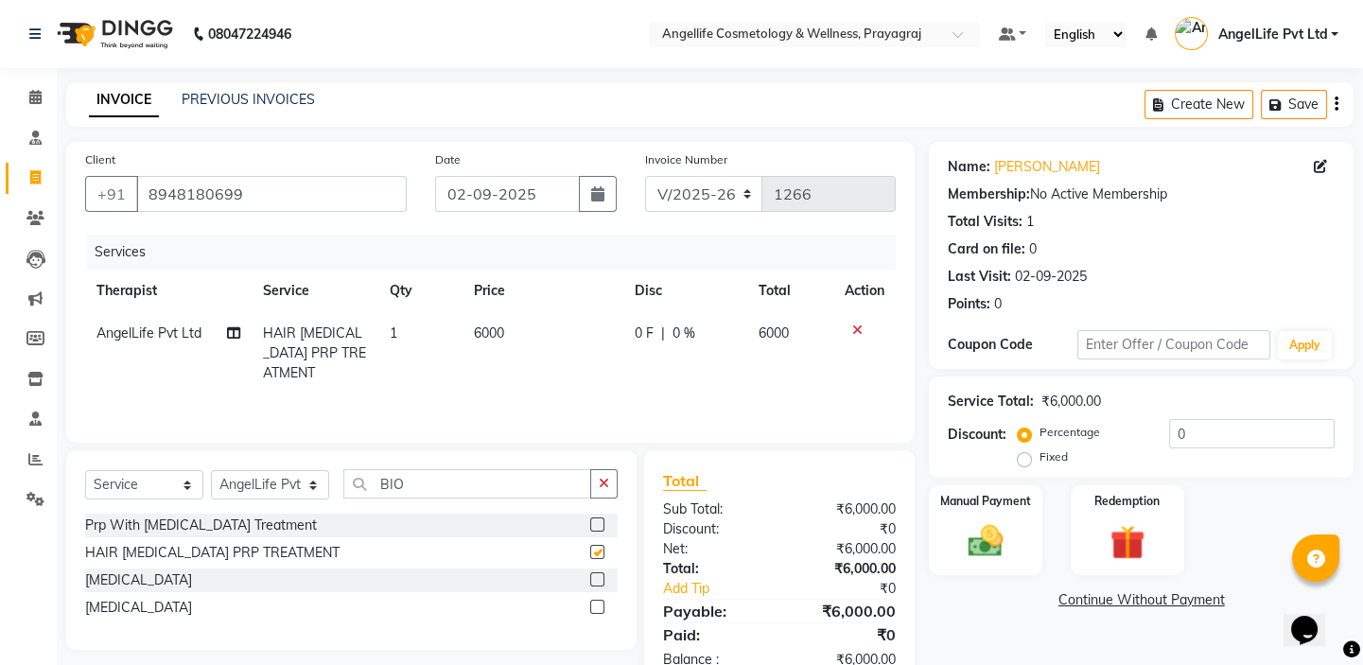
checkbox input "false"
click at [626, 346] on td "0 F | 0 %" at bounding box center [685, 353] width 125 height 82
select select "26653"
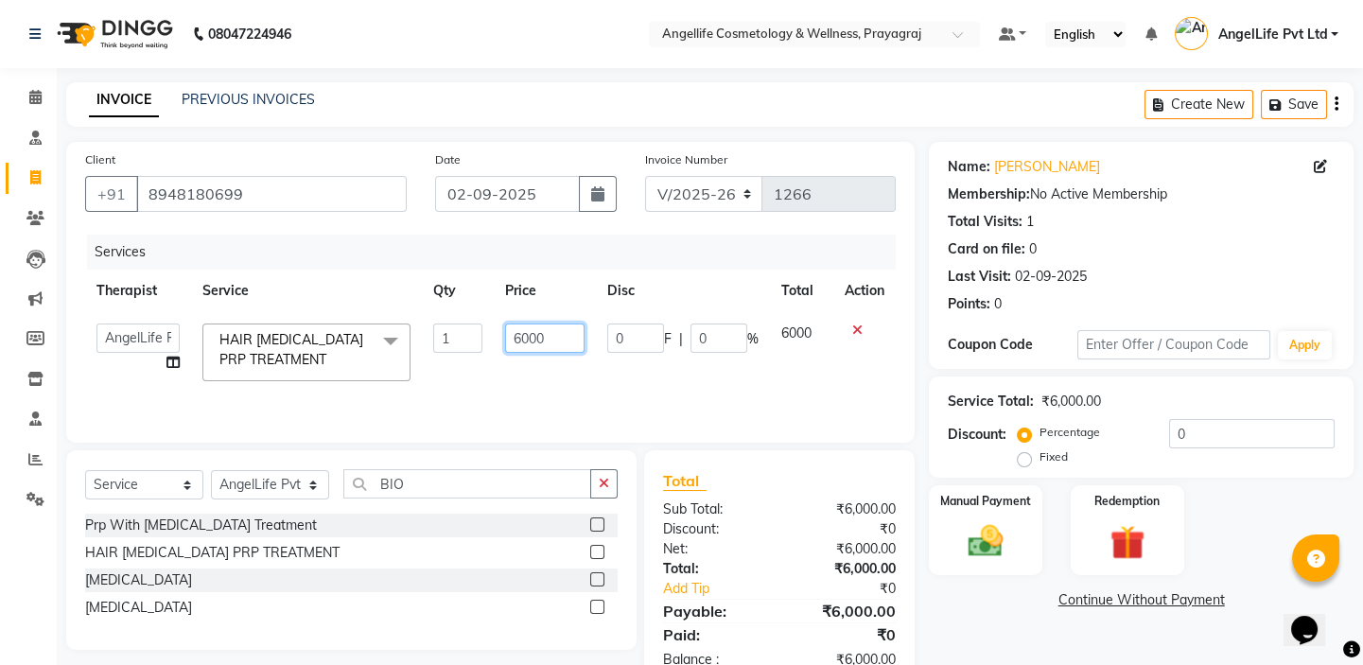
click at [565, 337] on input "6000" at bounding box center [545, 338] width 80 height 29
type input "6"
type input "5000"
click at [626, 384] on div "Services Therapist Service Qty Price Disc Total Action AngelLife Lucknow AngelL…" at bounding box center [490, 329] width 811 height 189
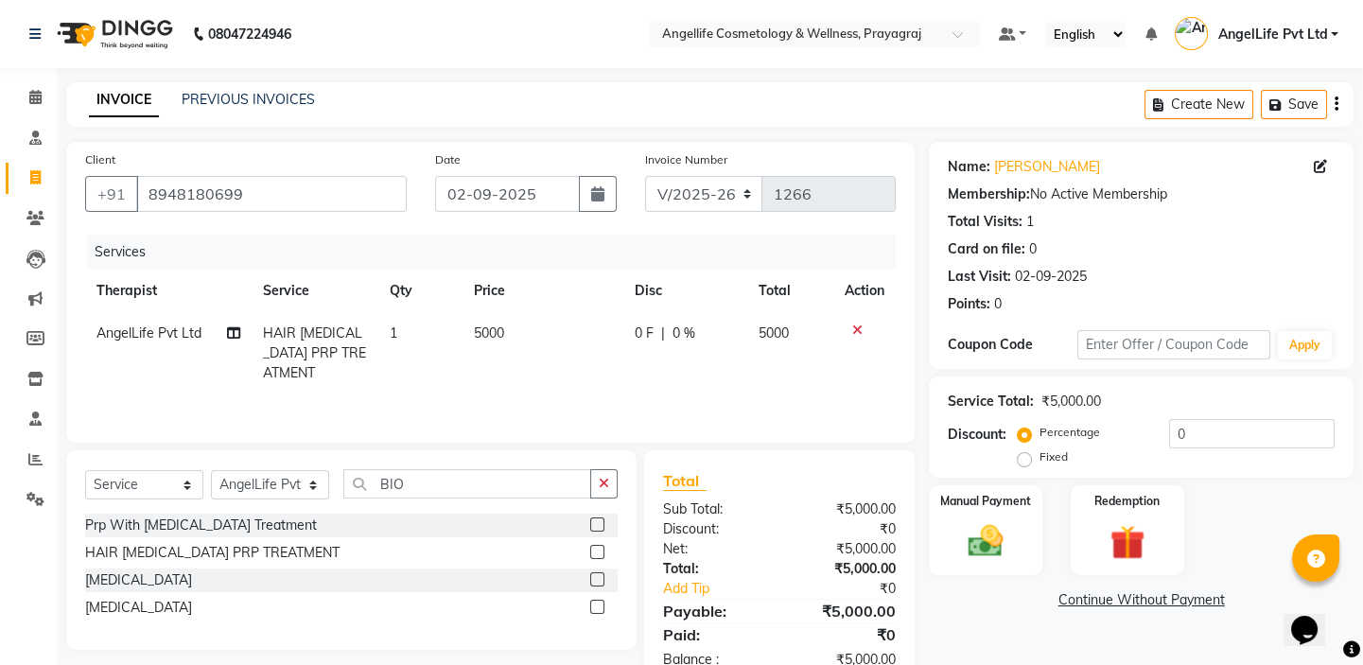
click at [624, 376] on div "Services Therapist Service Qty Price Disc Total Action AngelLife Pvt Ltd HAIR B…" at bounding box center [490, 329] width 811 height 189
click at [635, 366] on td "0 F | 0 %" at bounding box center [685, 353] width 125 height 82
select select "26653"
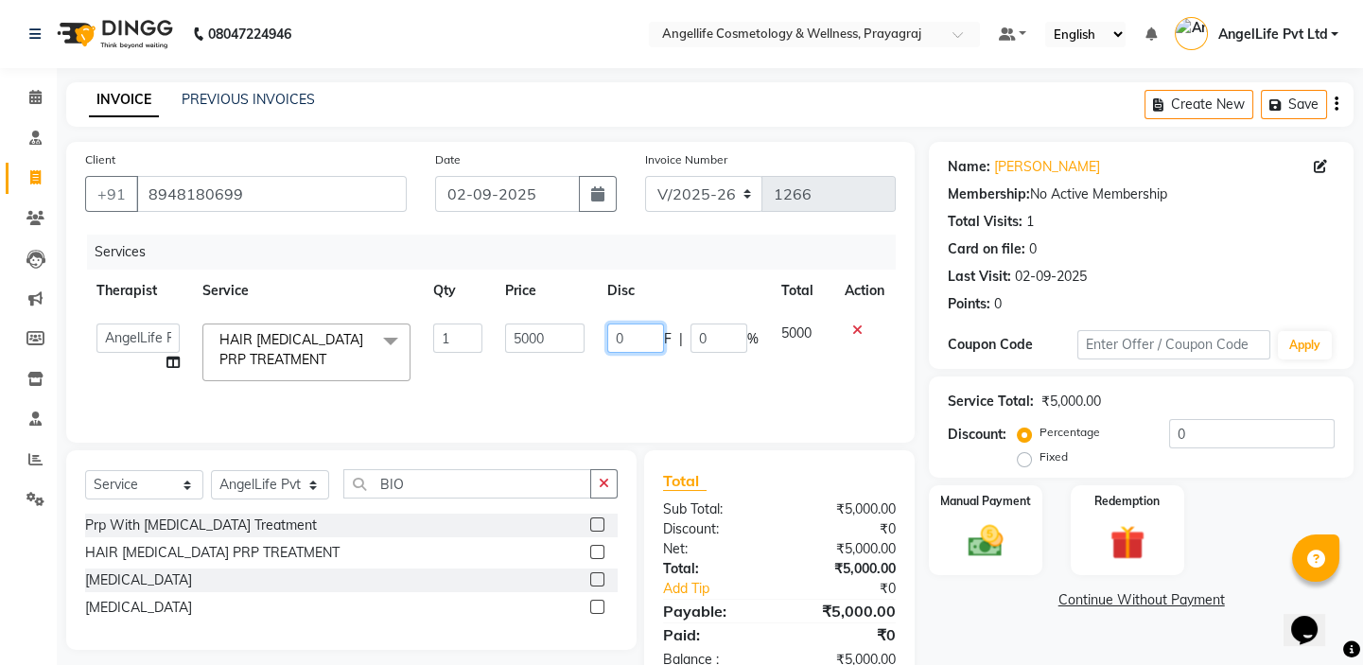
click at [636, 341] on input "0" at bounding box center [635, 338] width 57 height 29
type input "2800"
click at [642, 374] on td "2800 F | 0 %" at bounding box center [683, 352] width 174 height 80
select select "26653"
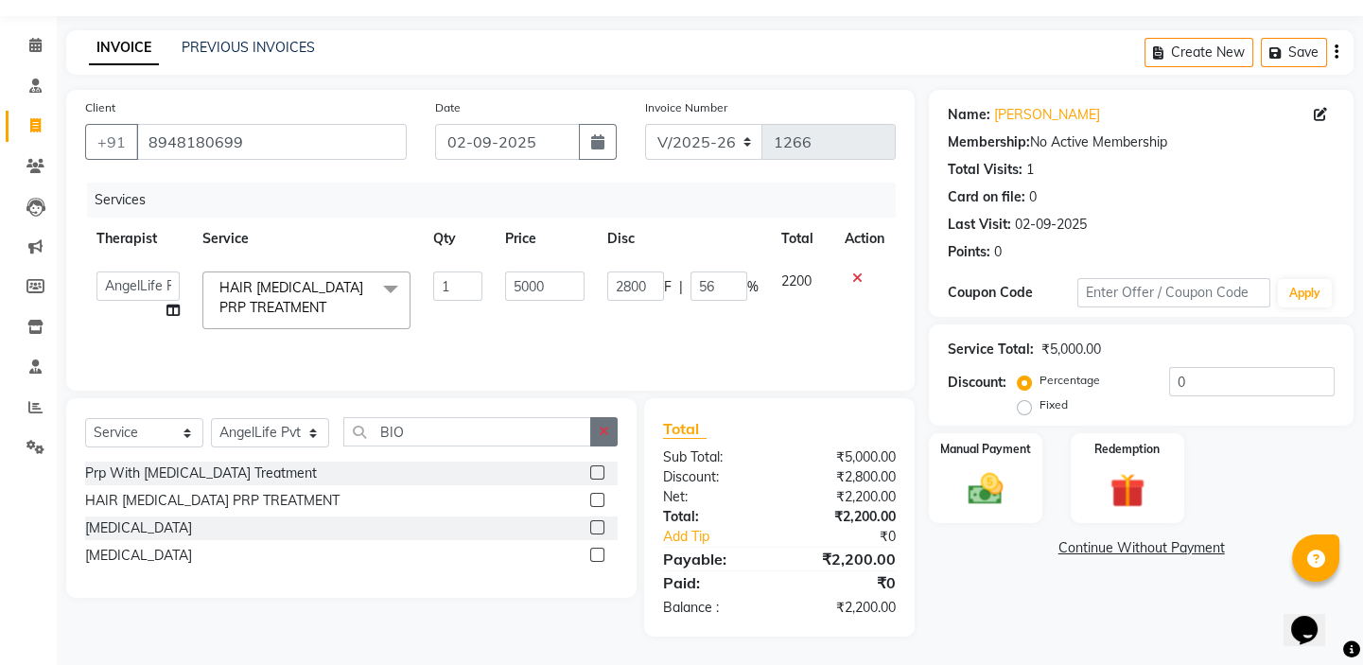
click at [612, 432] on button "button" at bounding box center [603, 431] width 27 height 29
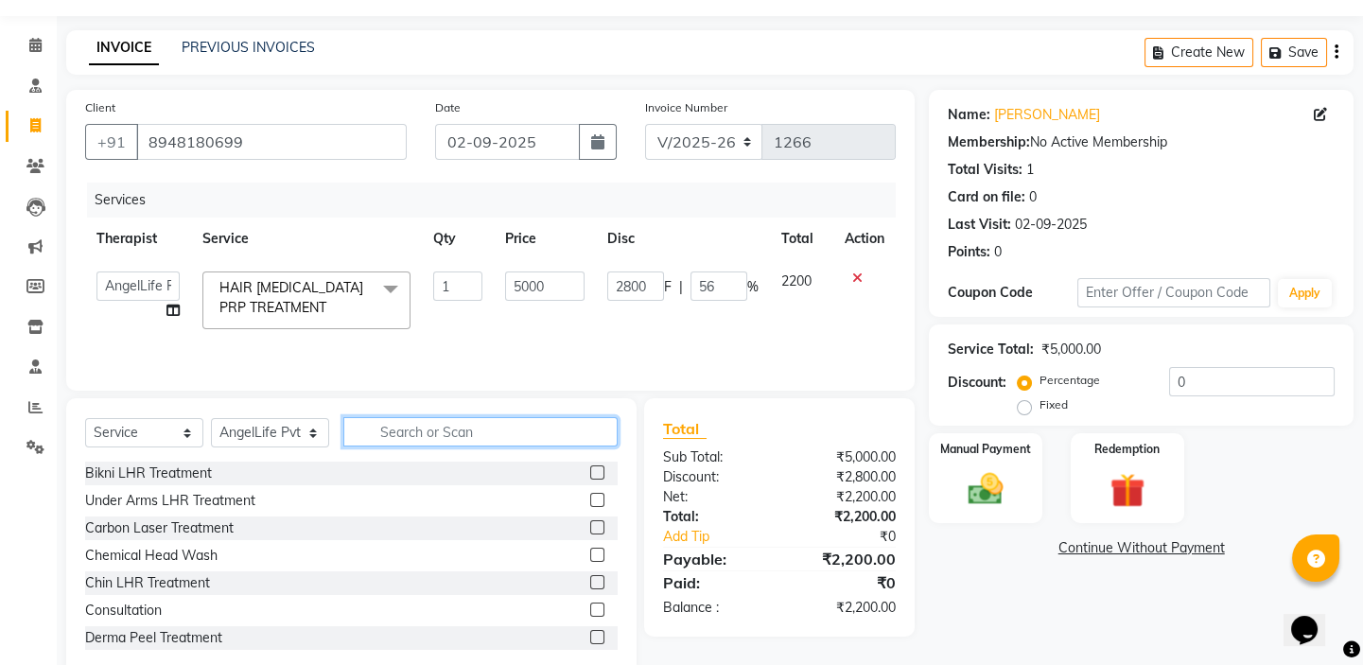
click at [545, 418] on input "text" at bounding box center [480, 431] width 274 height 29
click at [546, 434] on input "text" at bounding box center [480, 431] width 274 height 29
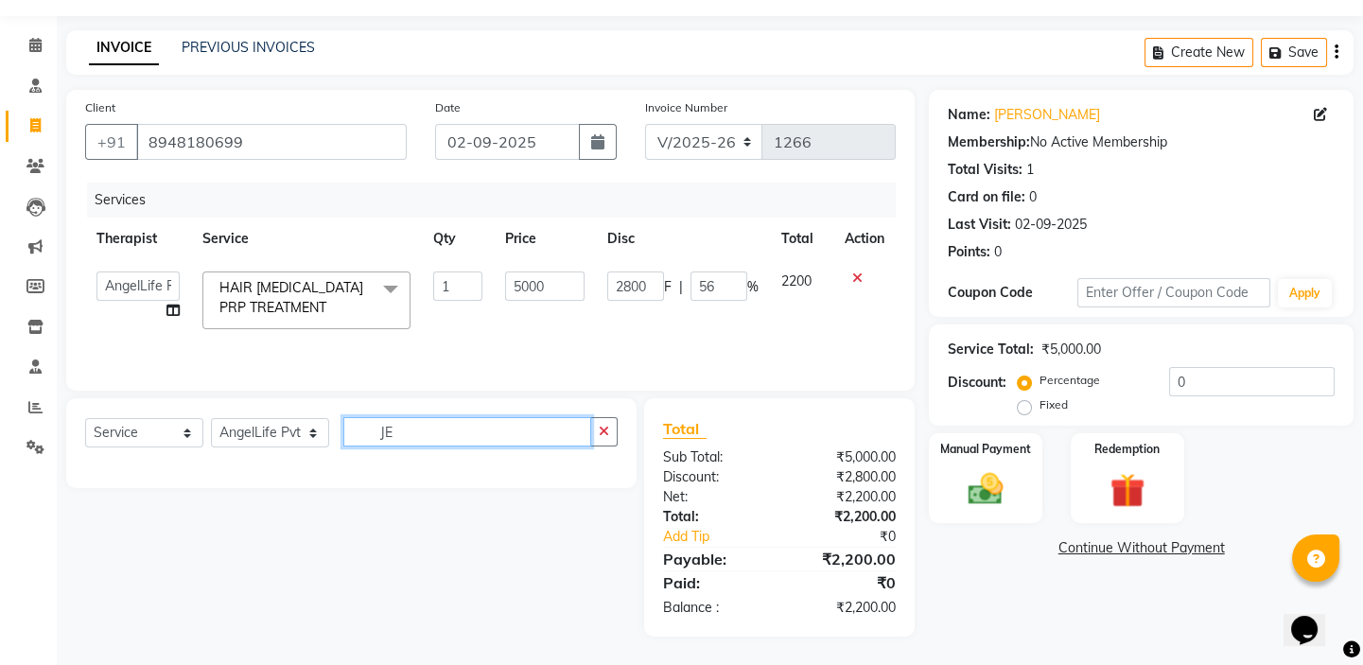
click at [420, 435] on input "JE" at bounding box center [467, 431] width 248 height 29
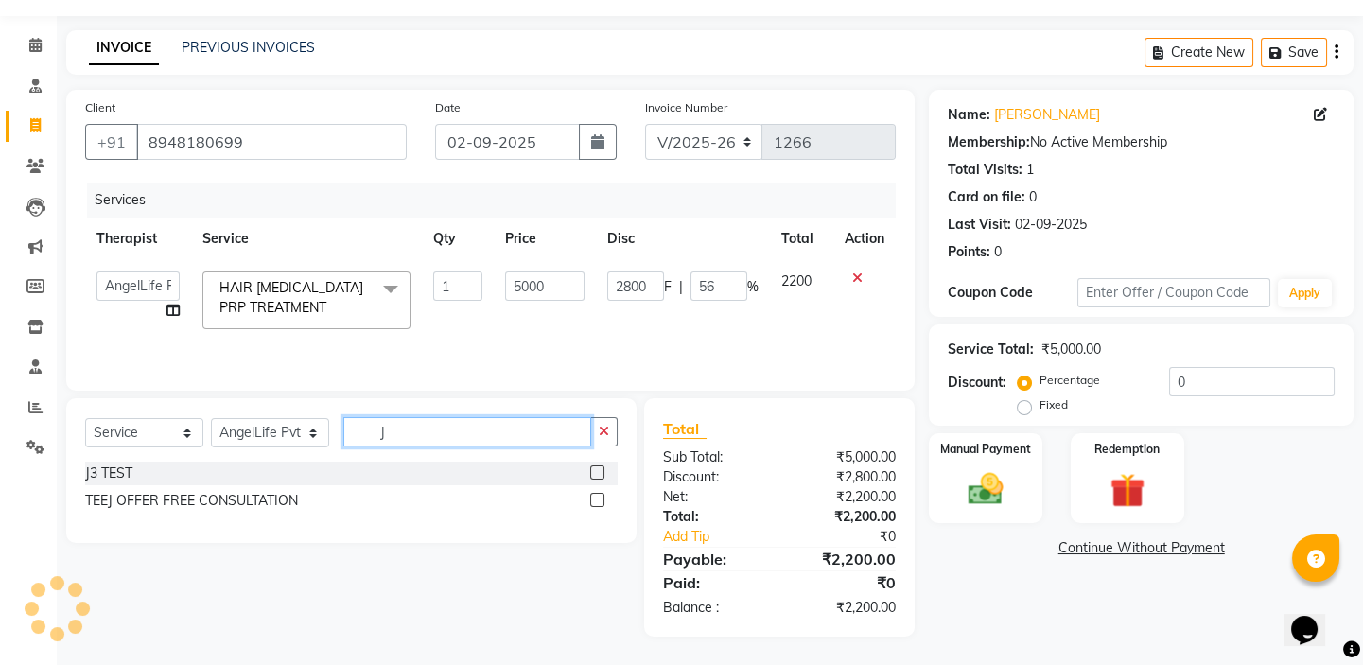
type input "J"
click at [596, 466] on label at bounding box center [597, 473] width 14 height 14
click at [596, 467] on input "checkbox" at bounding box center [596, 473] width 12 height 12
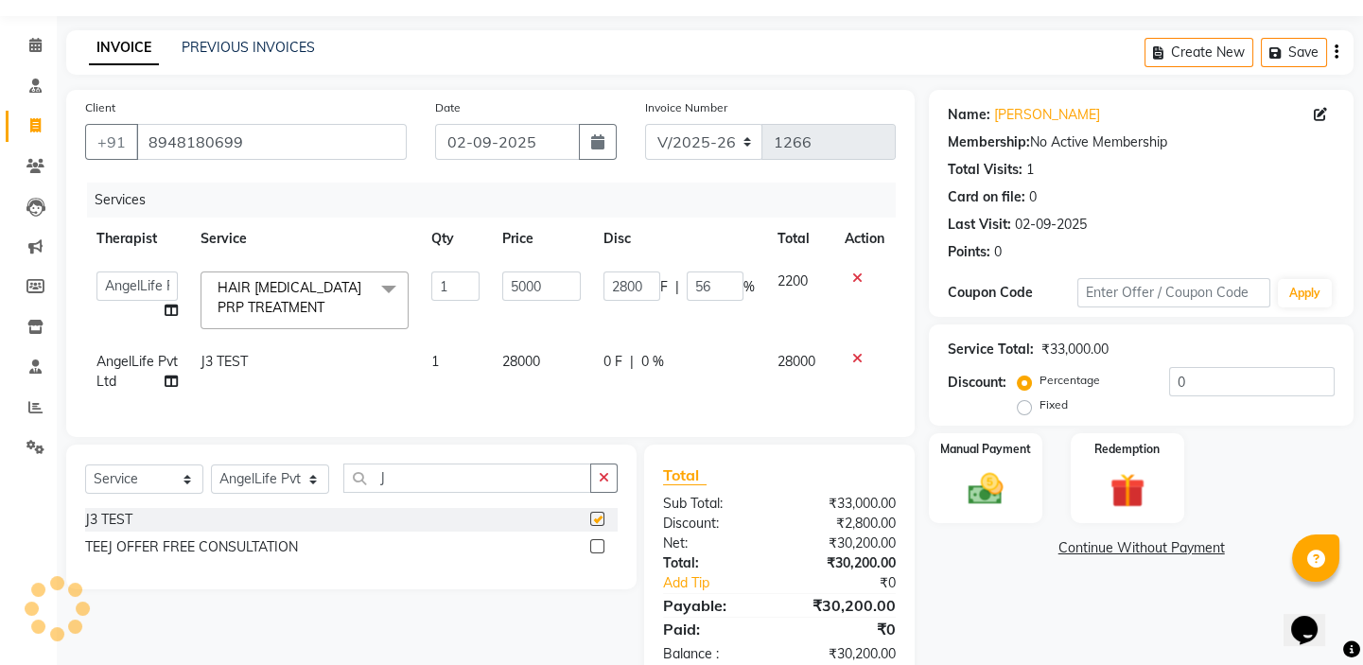
checkbox input "false"
click at [659, 372] on td "0 F | 0 %" at bounding box center [679, 372] width 174 height 62
select select "26653"
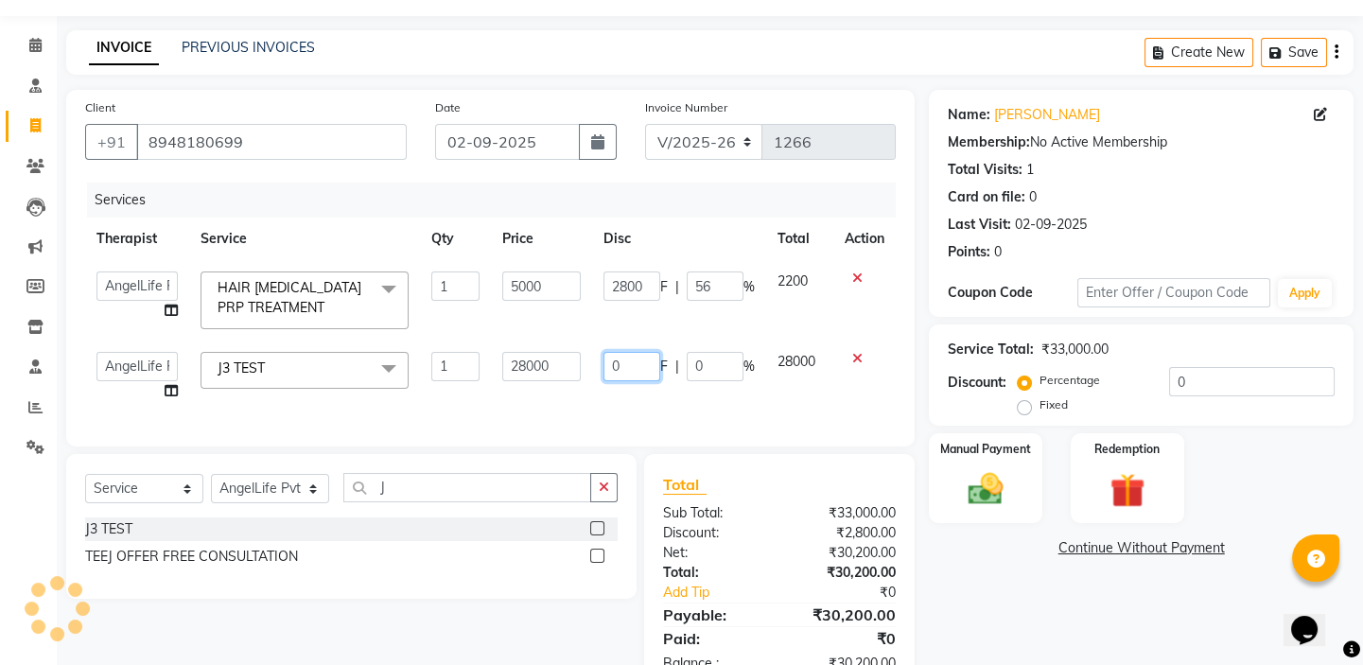
click at [647, 364] on input "0" at bounding box center [632, 366] width 57 height 29
type input "600"
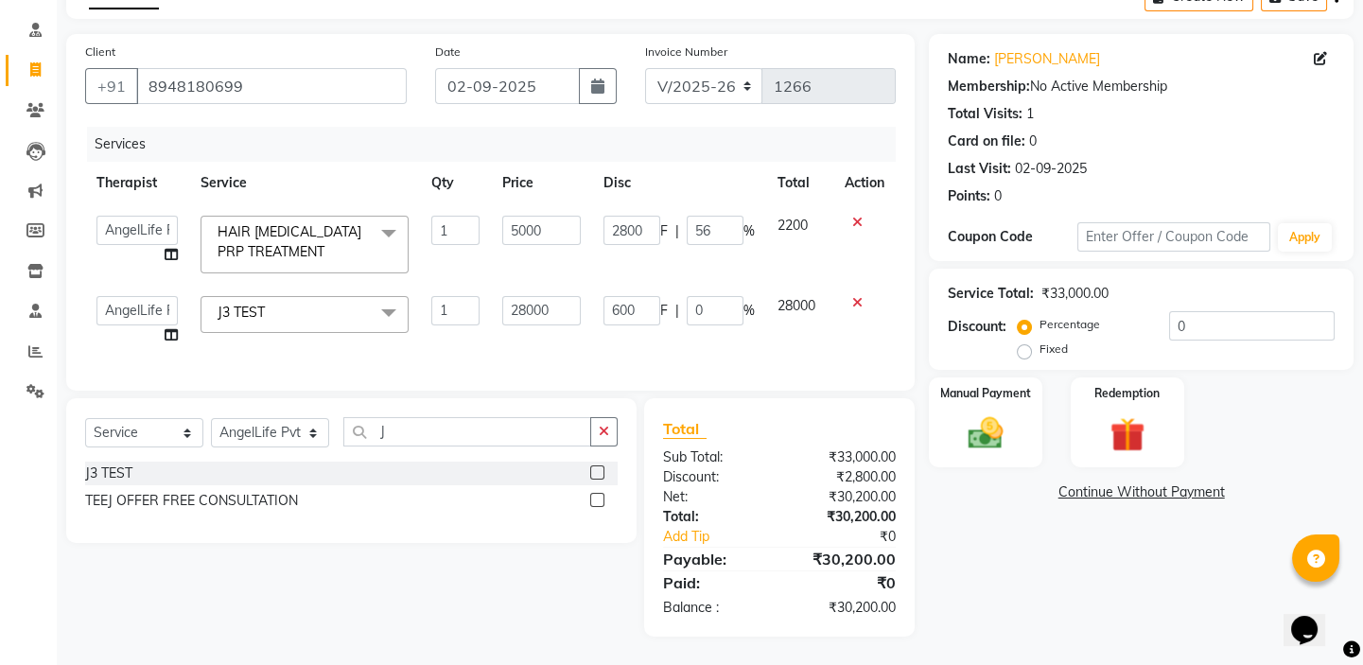
scroll to position [112, 0]
click at [1065, 606] on div "Name: Uma Devi Membership: No Active Membership Total Visits: 1 Card on file: 0…" at bounding box center [1148, 335] width 439 height 603
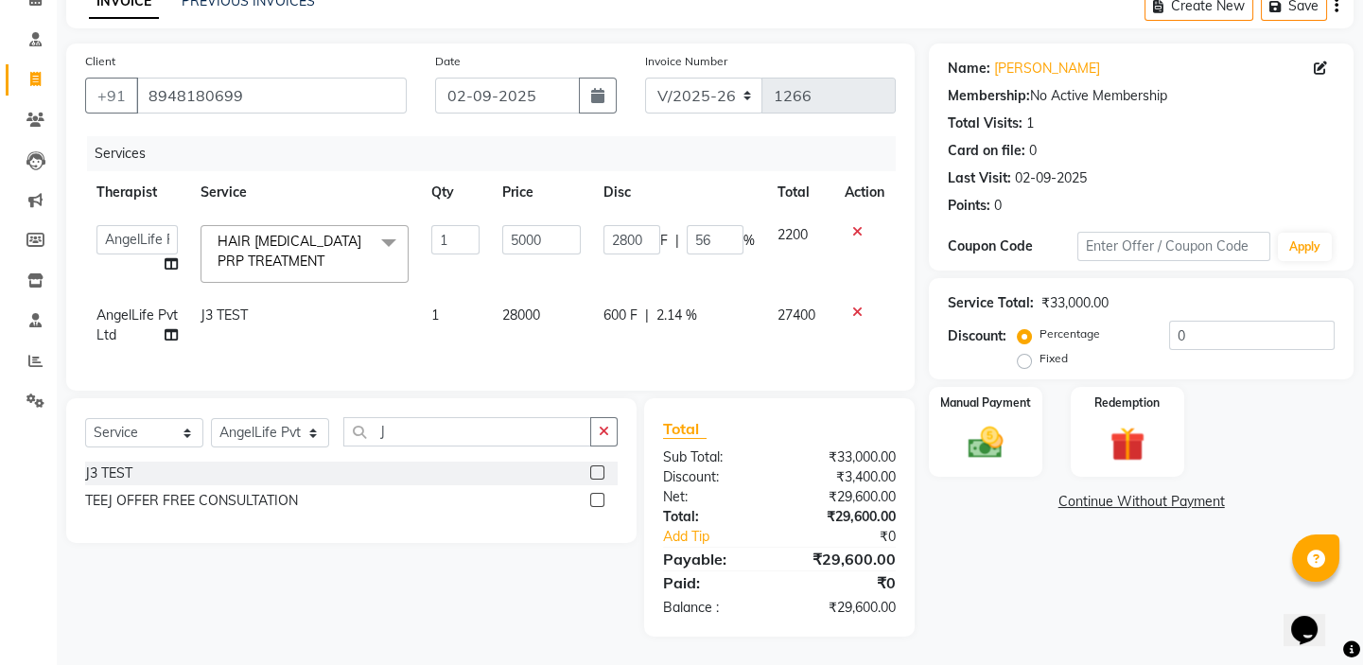
click at [566, 316] on td "28000" at bounding box center [541, 325] width 101 height 62
select select "26653"
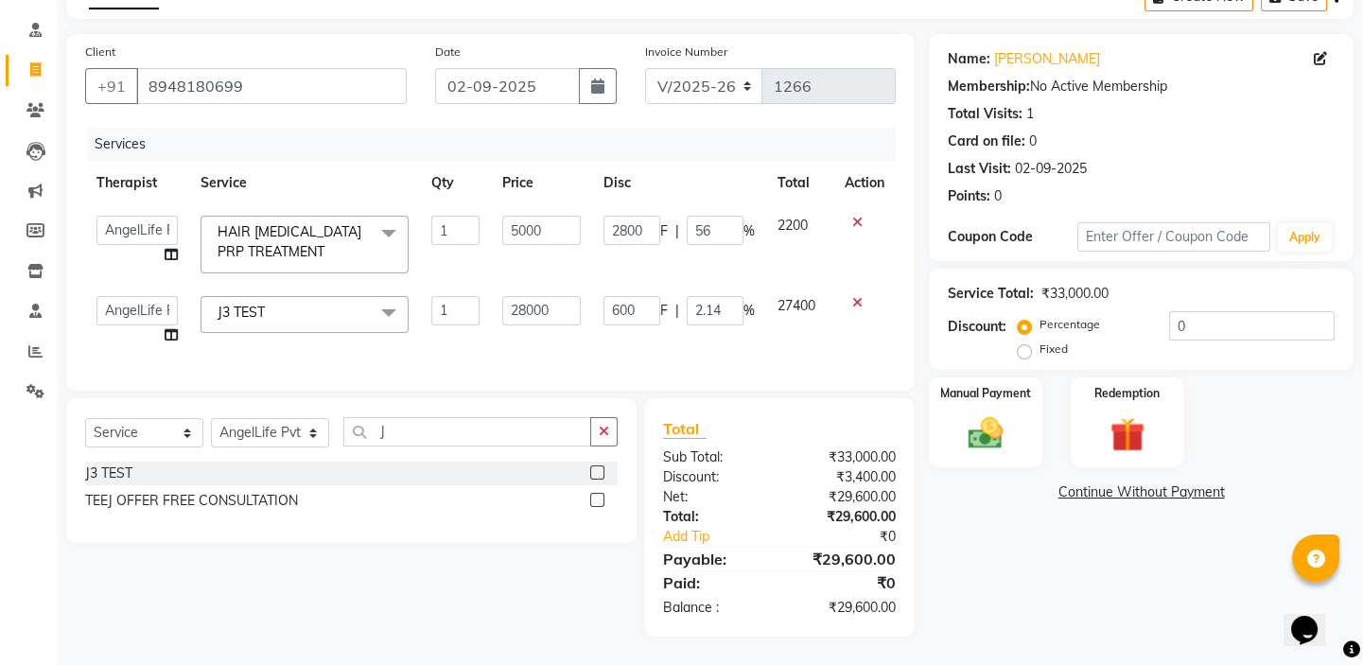
scroll to position [121, 0]
click at [559, 299] on input "28000" at bounding box center [541, 310] width 79 height 29
type input "2800"
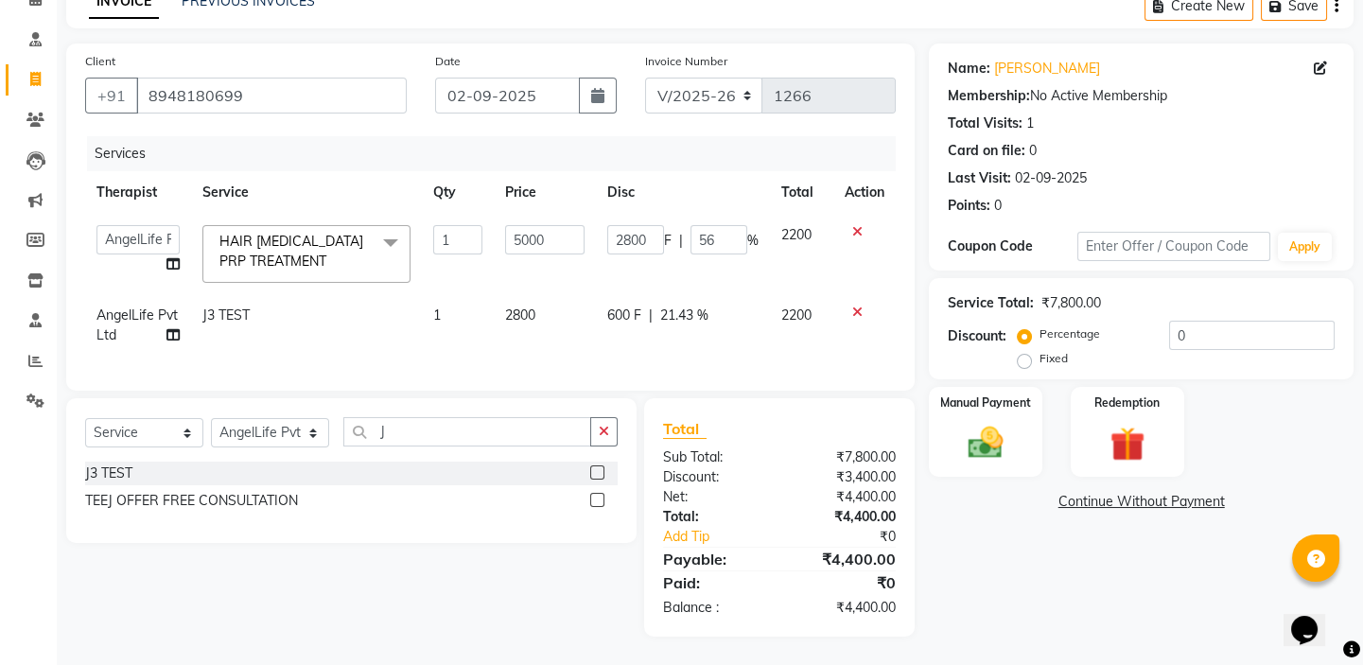
click at [1068, 557] on div "Name: Uma Devi Membership: No Active Membership Total Visits: 1 Card on file: 0…" at bounding box center [1148, 340] width 439 height 593
click at [1149, 492] on link "Continue Without Payment" at bounding box center [1141, 502] width 417 height 20
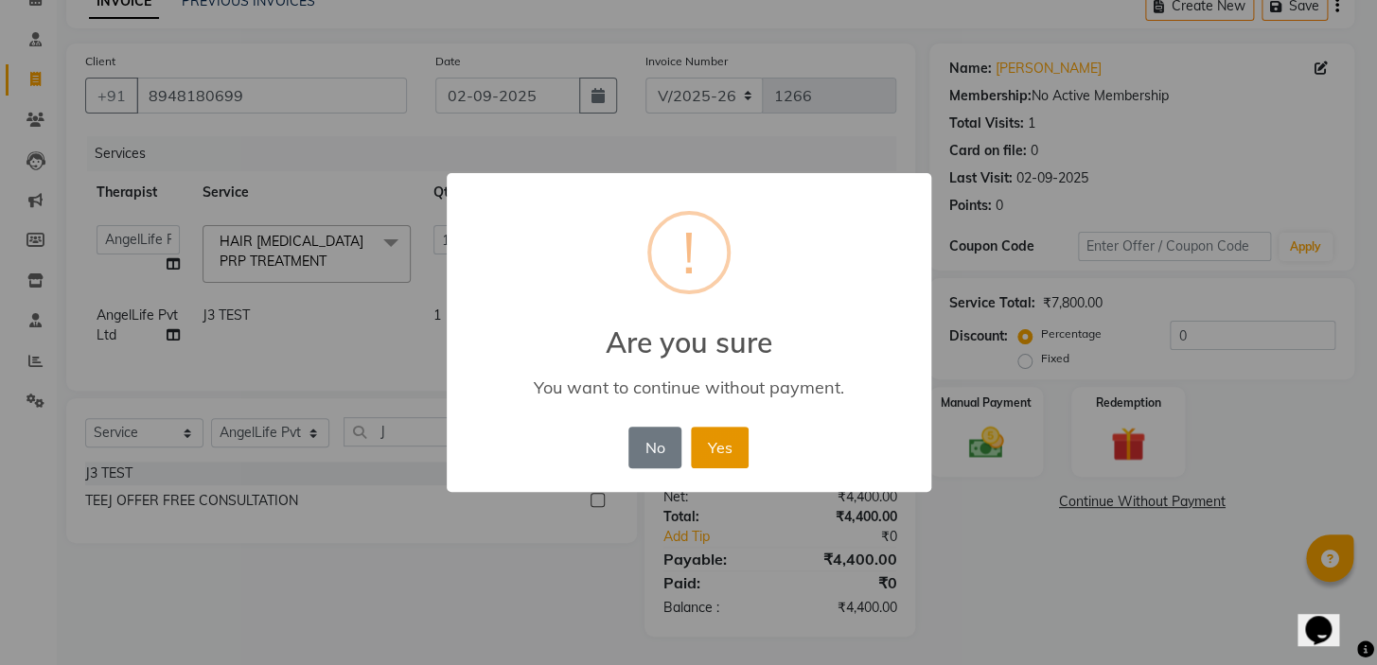
click at [716, 453] on button "Yes" at bounding box center [720, 448] width 58 height 42
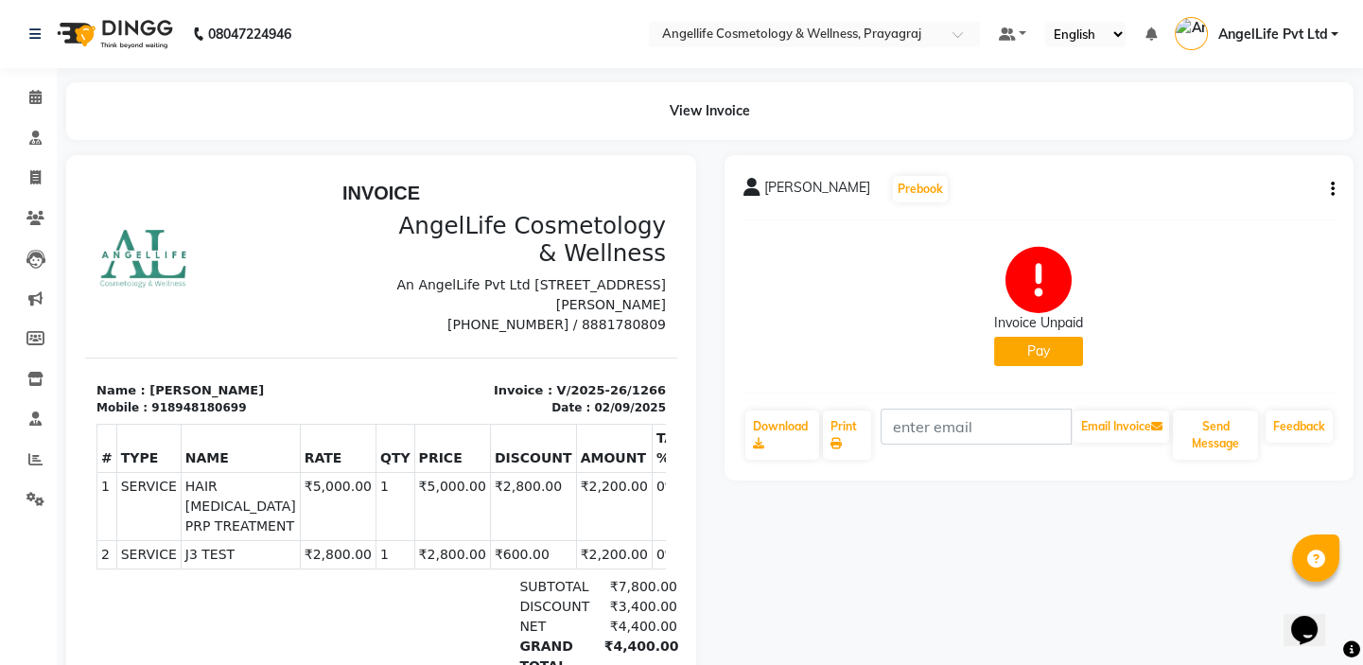
click at [1050, 349] on button "Pay" at bounding box center [1038, 351] width 89 height 29
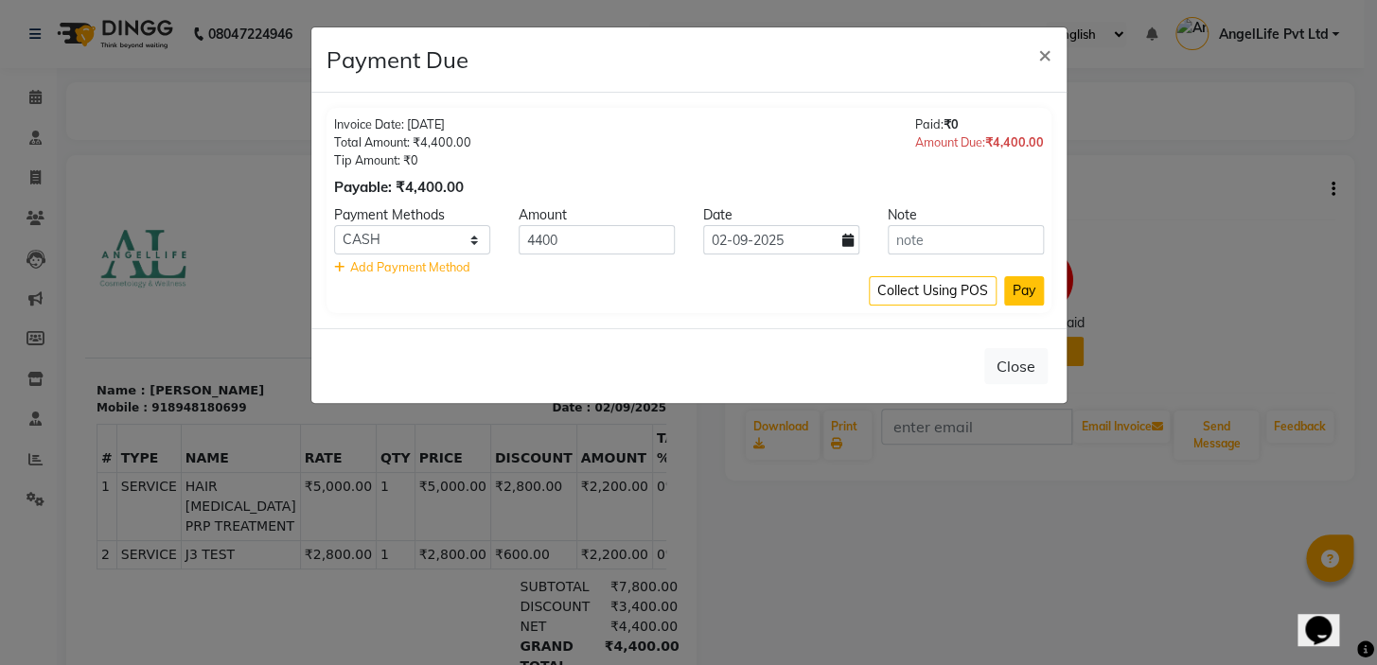
click at [1012, 288] on button "Pay" at bounding box center [1024, 290] width 40 height 29
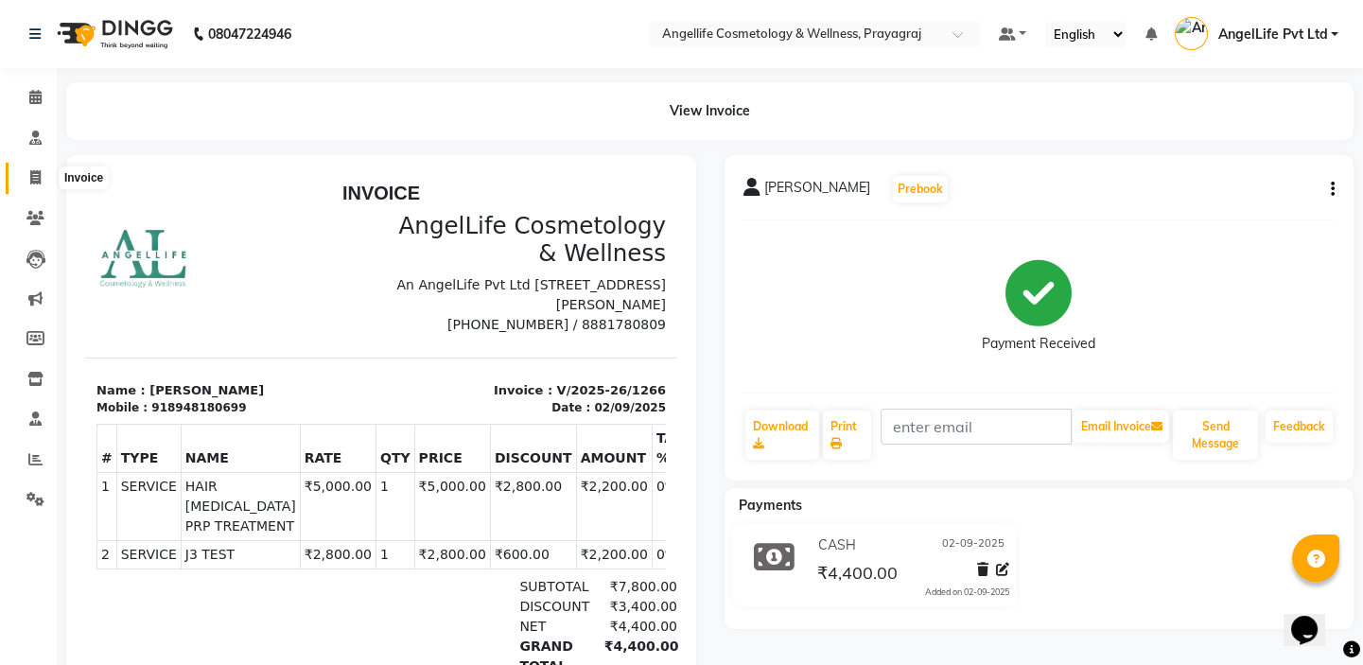
click at [39, 181] on icon at bounding box center [35, 177] width 10 height 14
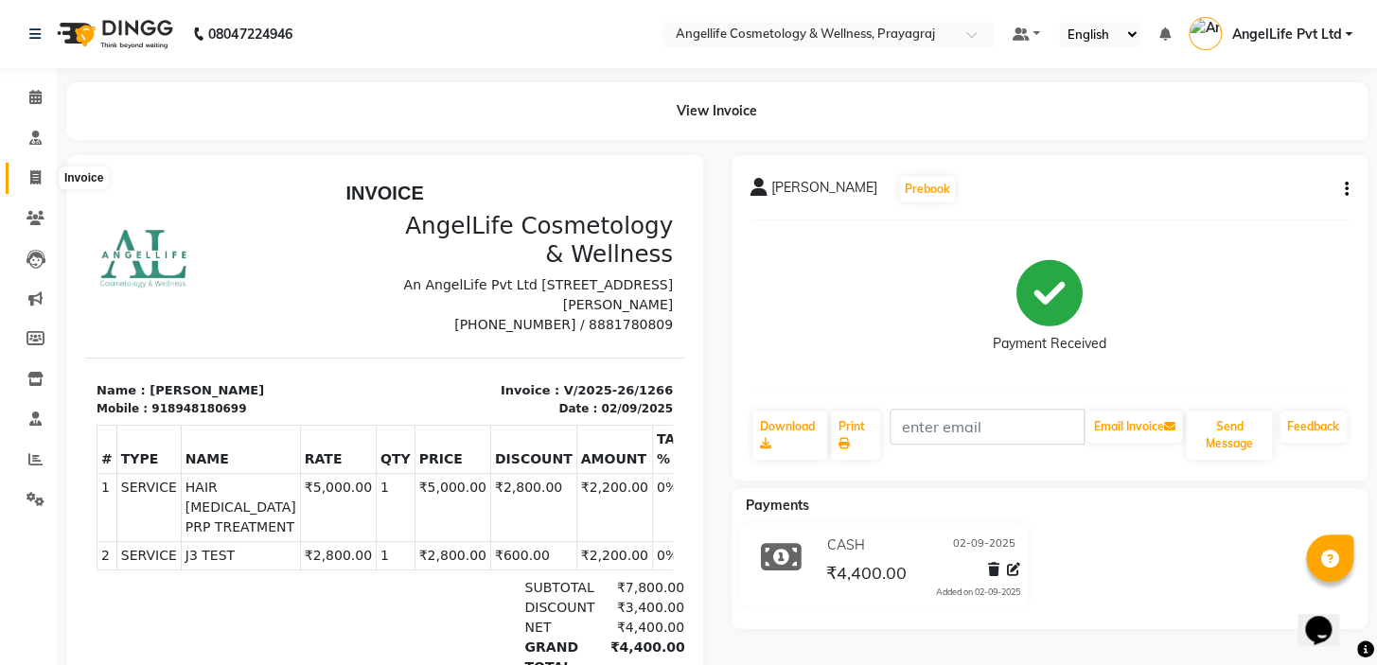
select select "service"
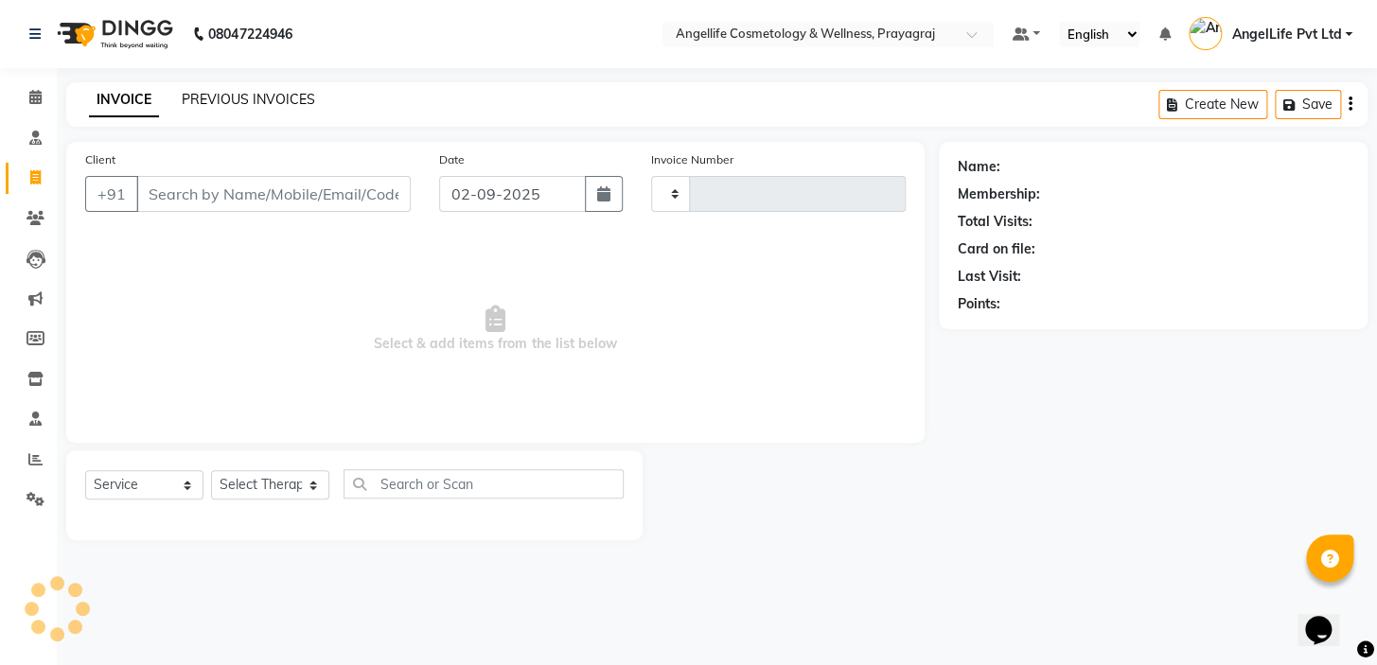
click at [254, 98] on link "PREVIOUS INVOICES" at bounding box center [248, 99] width 133 height 17
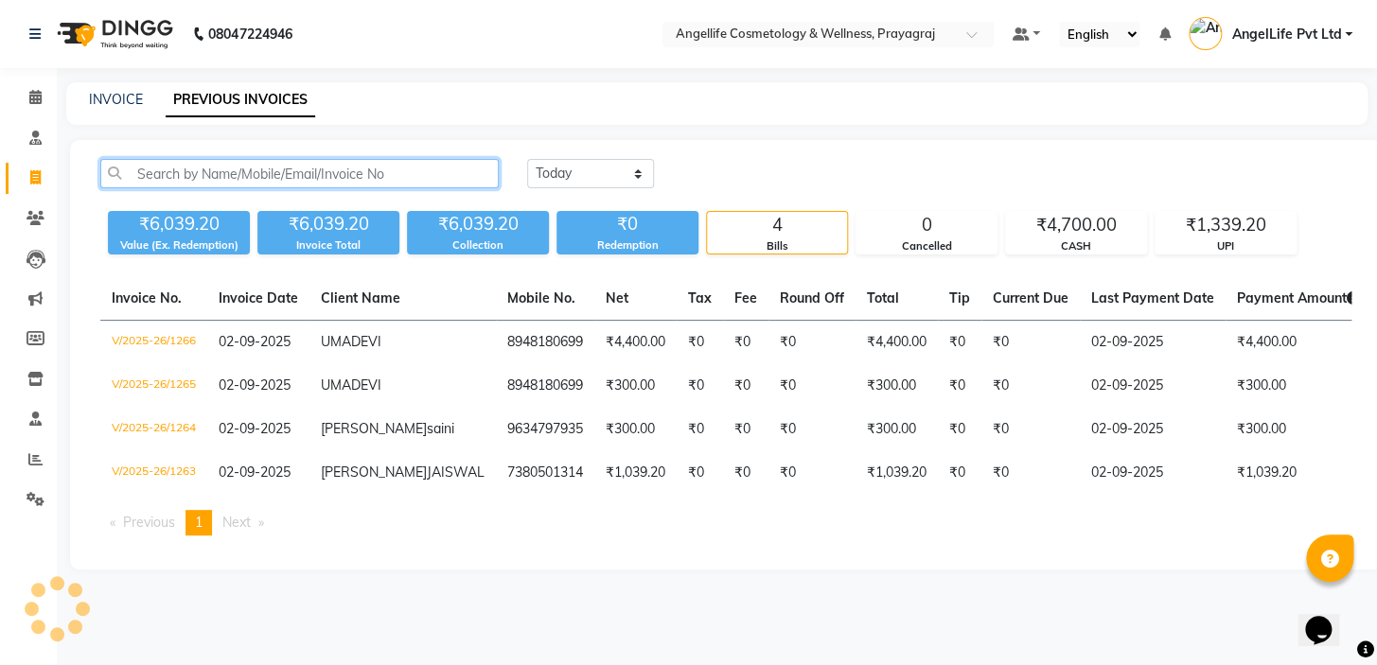
click at [209, 177] on input "text" at bounding box center [299, 173] width 398 height 29
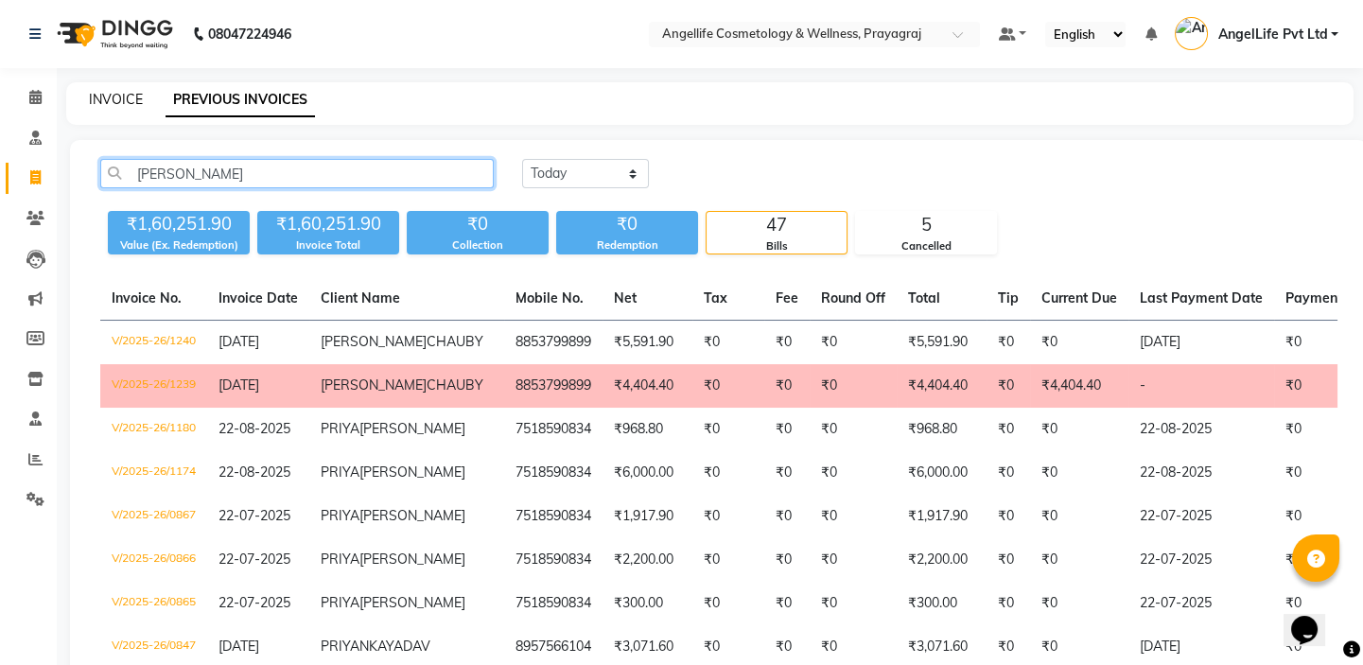
type input "PRIYAMWADA"
click at [114, 99] on link "INVOICE" at bounding box center [116, 99] width 54 height 17
select select "service"
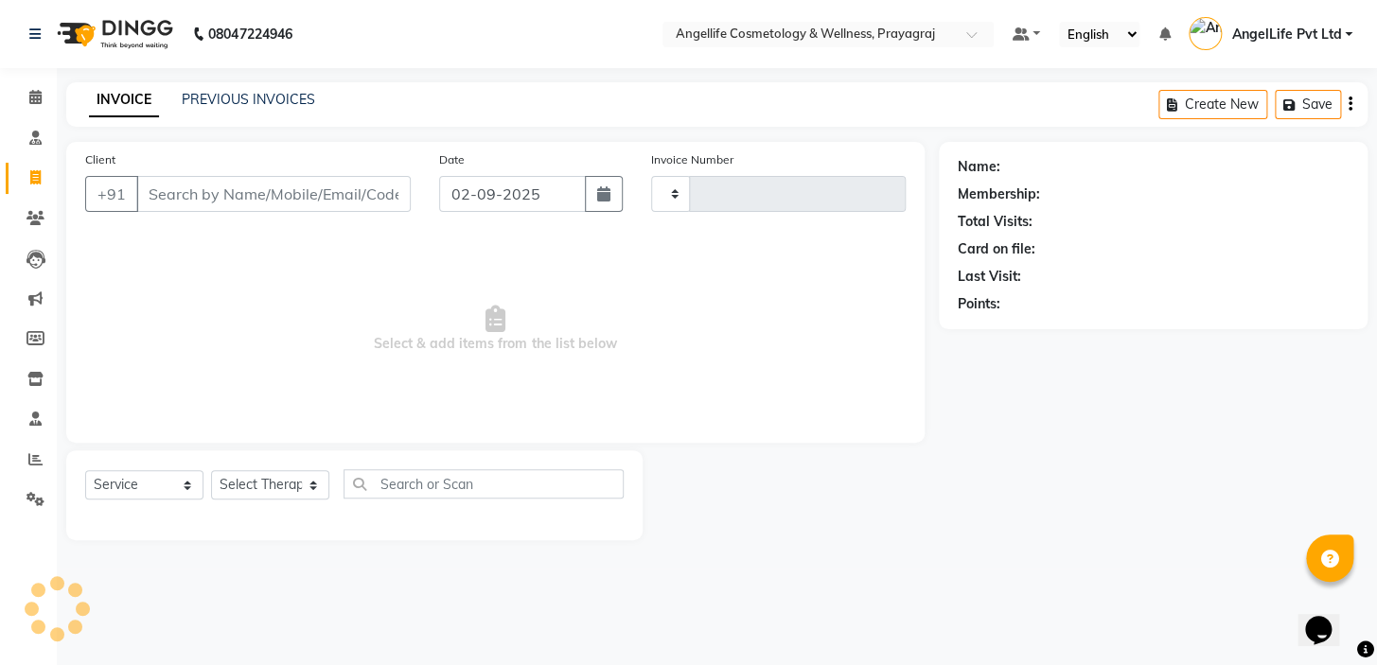
click at [194, 192] on input "Client" at bounding box center [273, 194] width 274 height 36
type input "PRIYAM"
type input "1267"
select select "4531"
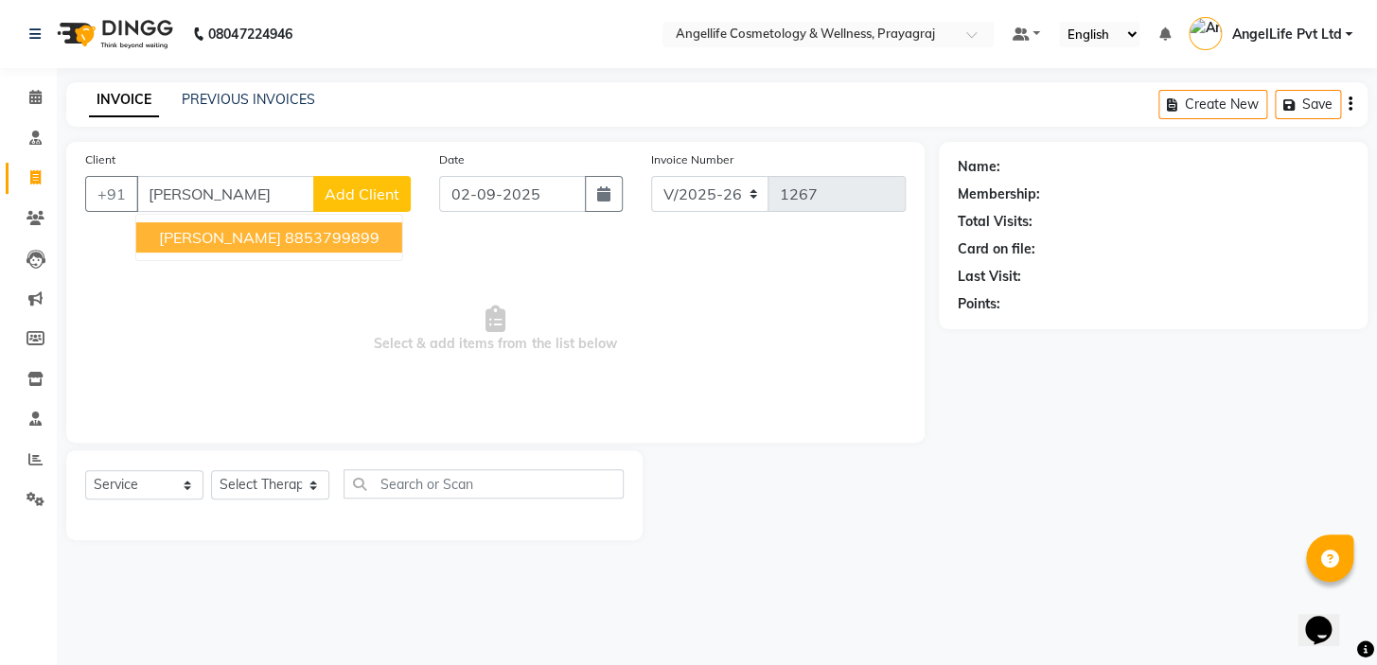
click at [281, 237] on span "PRIYAMWADA CHAUBY" at bounding box center [220, 237] width 122 height 19
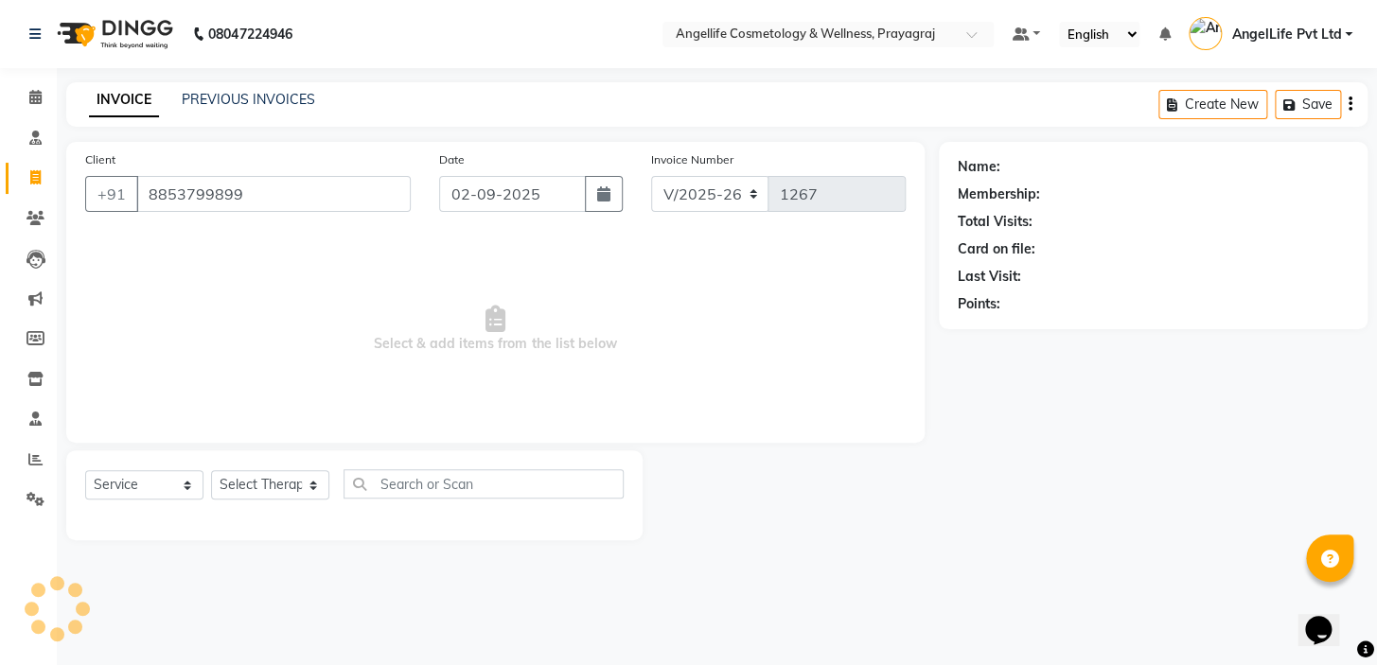
type input "8853799899"
click at [189, 488] on select "Select Service Product Membership Package Voucher Prepaid Gift Card" at bounding box center [144, 484] width 118 height 29
click at [85, 470] on select "Select Service Product Membership Package Voucher Prepaid Gift Card" at bounding box center [144, 484] width 118 height 29
click at [288, 481] on select "Select Therapist" at bounding box center [270, 484] width 118 height 29
click at [274, 485] on select "Select Therapist" at bounding box center [270, 484] width 118 height 29
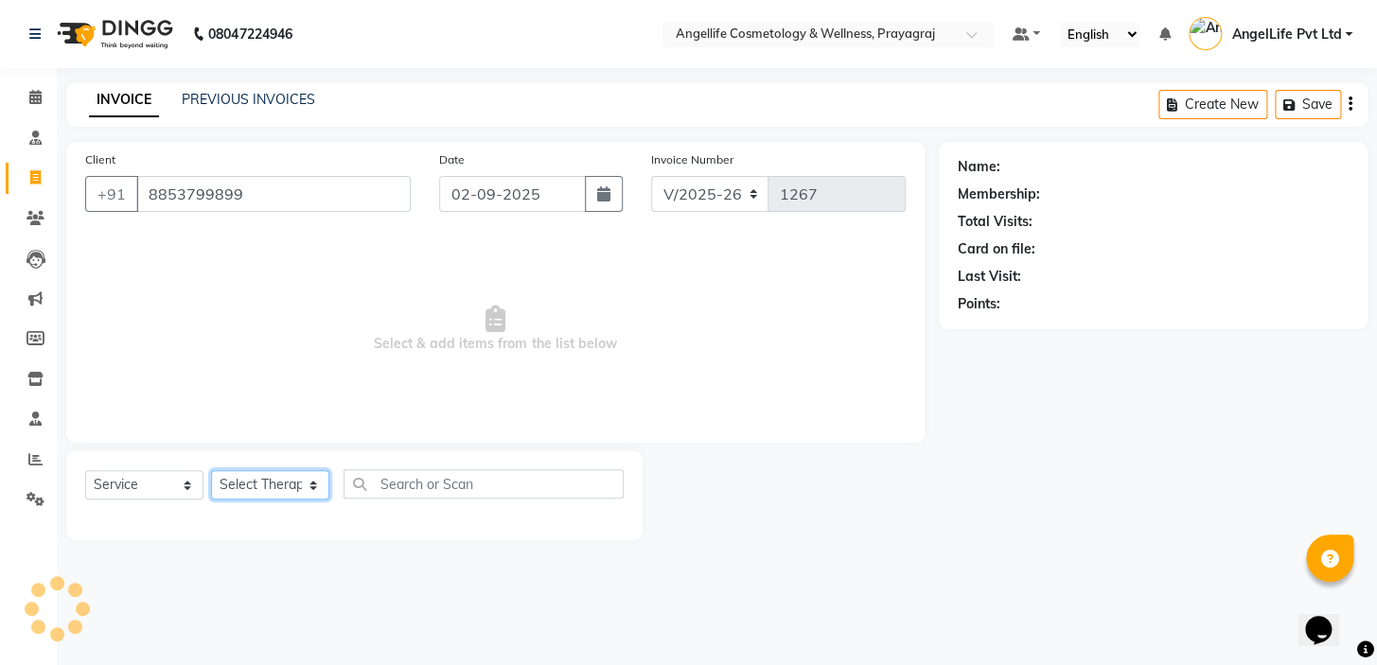
click at [306, 483] on select "Select Therapist" at bounding box center [270, 484] width 118 height 29
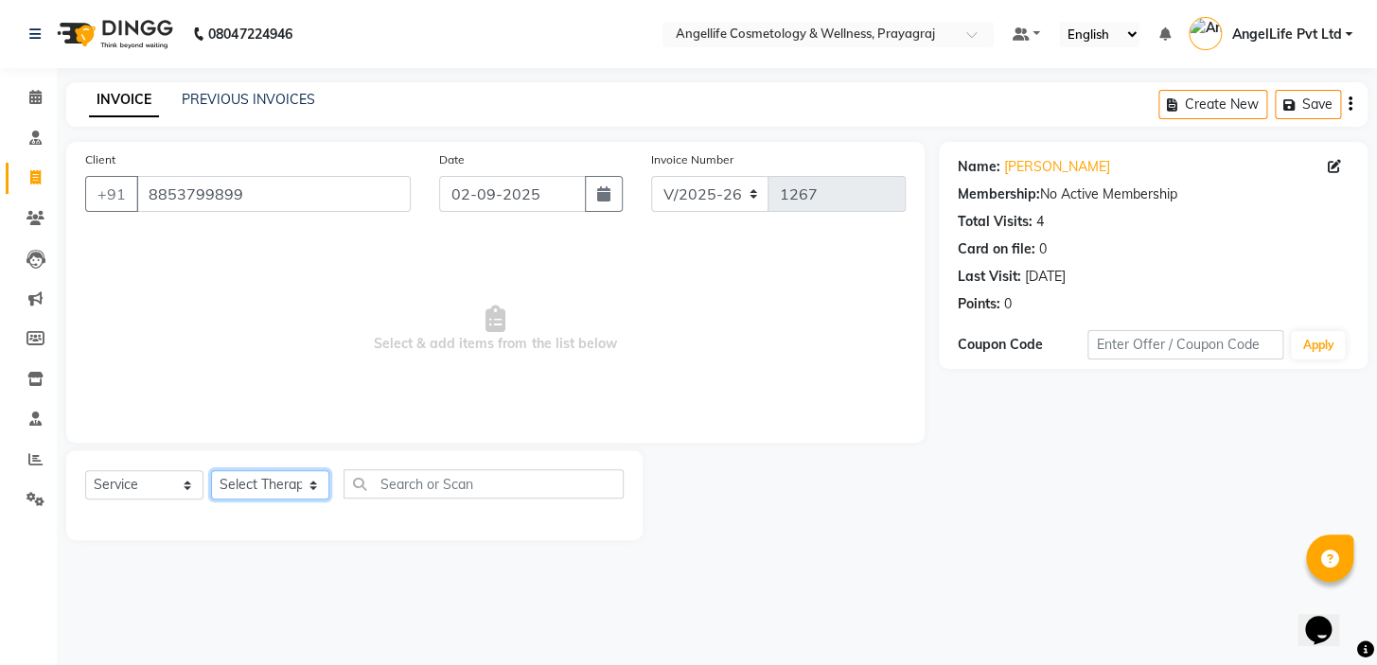
select select "26653"
click at [211, 470] on select "Select Therapist AngelLife Lucknow AngelLife Pvt Ltd DR SWATI KAJAL PREETI KESA…" at bounding box center [270, 484] width 118 height 29
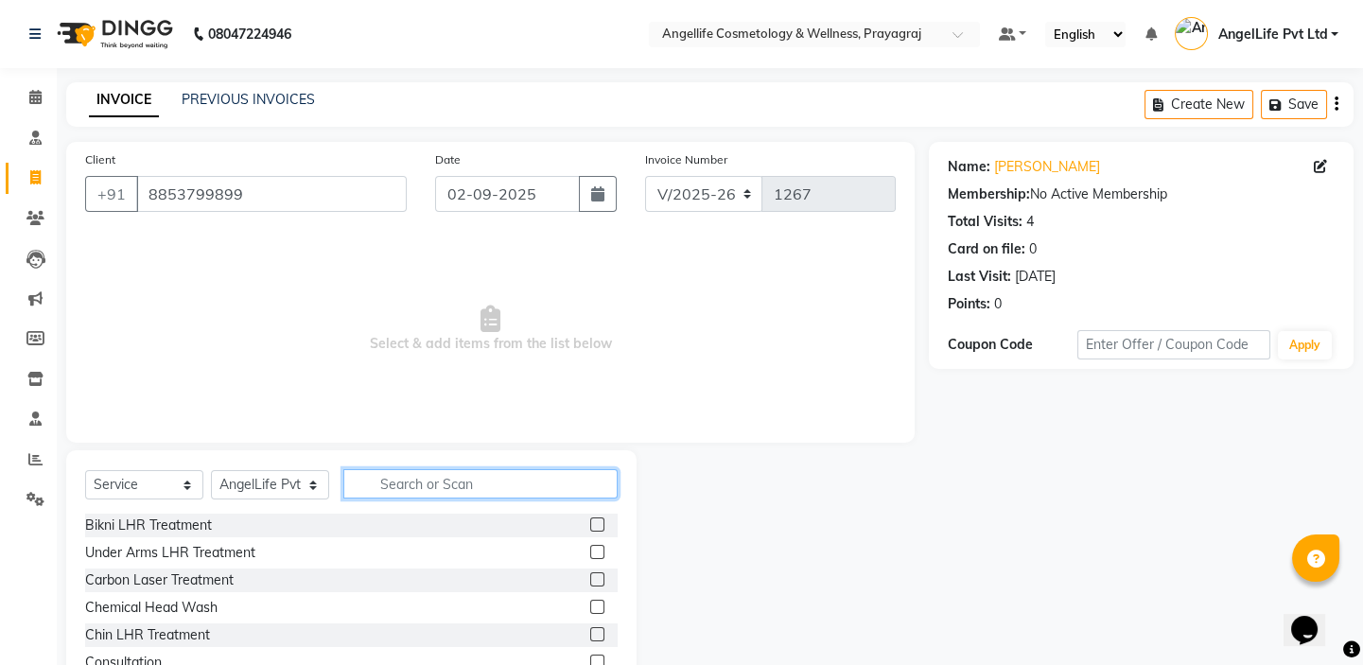
click at [400, 487] on input "text" at bounding box center [480, 483] width 274 height 29
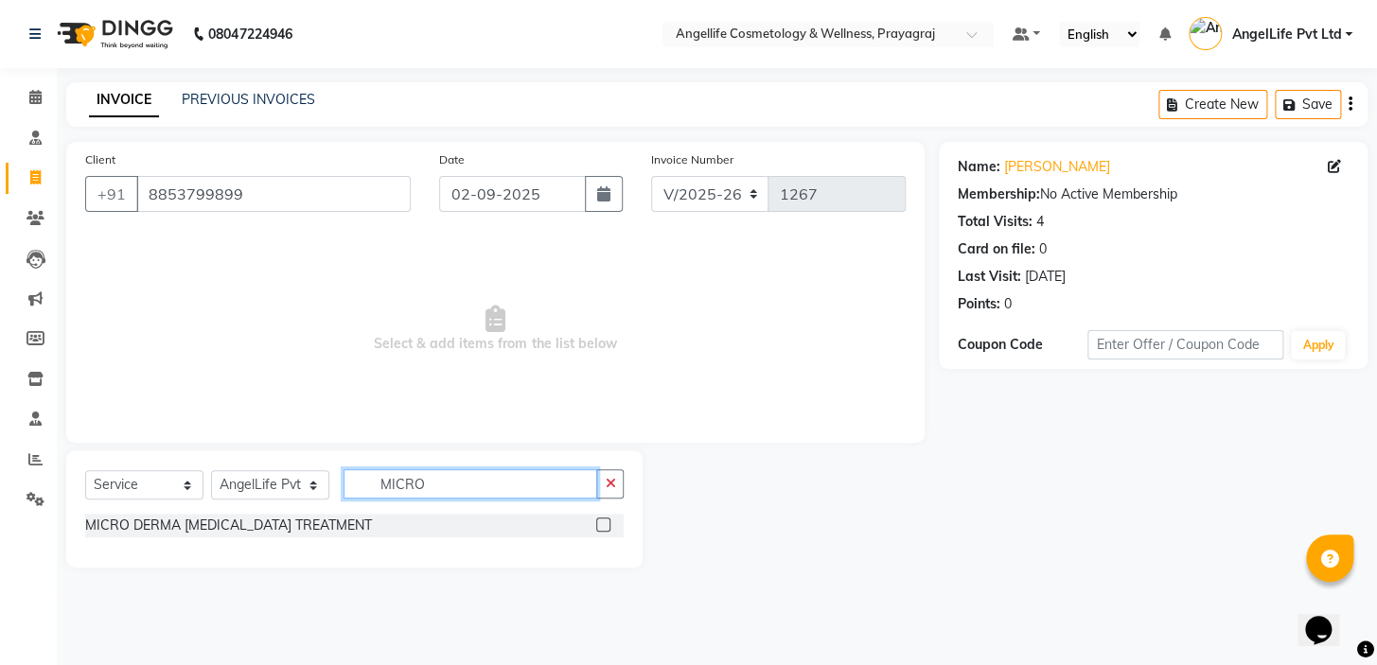
click at [422, 488] on input "MICRO" at bounding box center [470, 483] width 254 height 29
type input "MICRO"
click at [607, 489] on icon "button" at bounding box center [610, 483] width 10 height 13
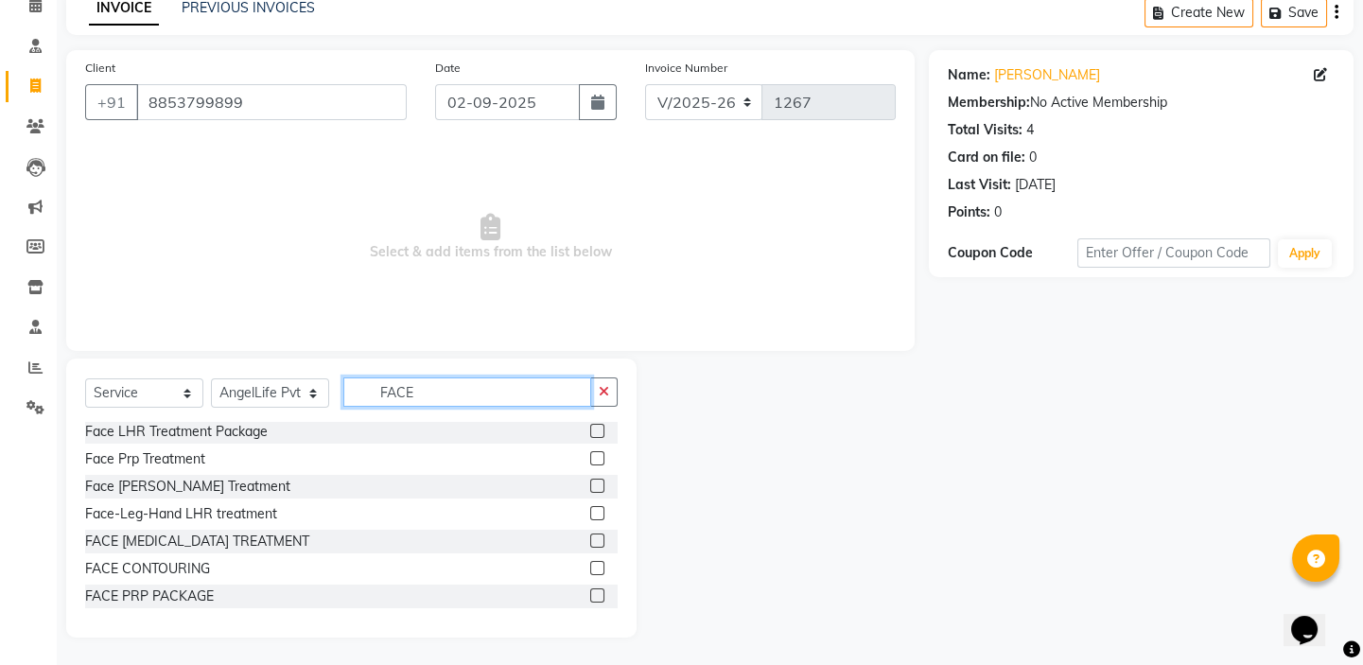
scroll to position [94, 0]
click at [452, 390] on input "FACE" at bounding box center [467, 391] width 248 height 29
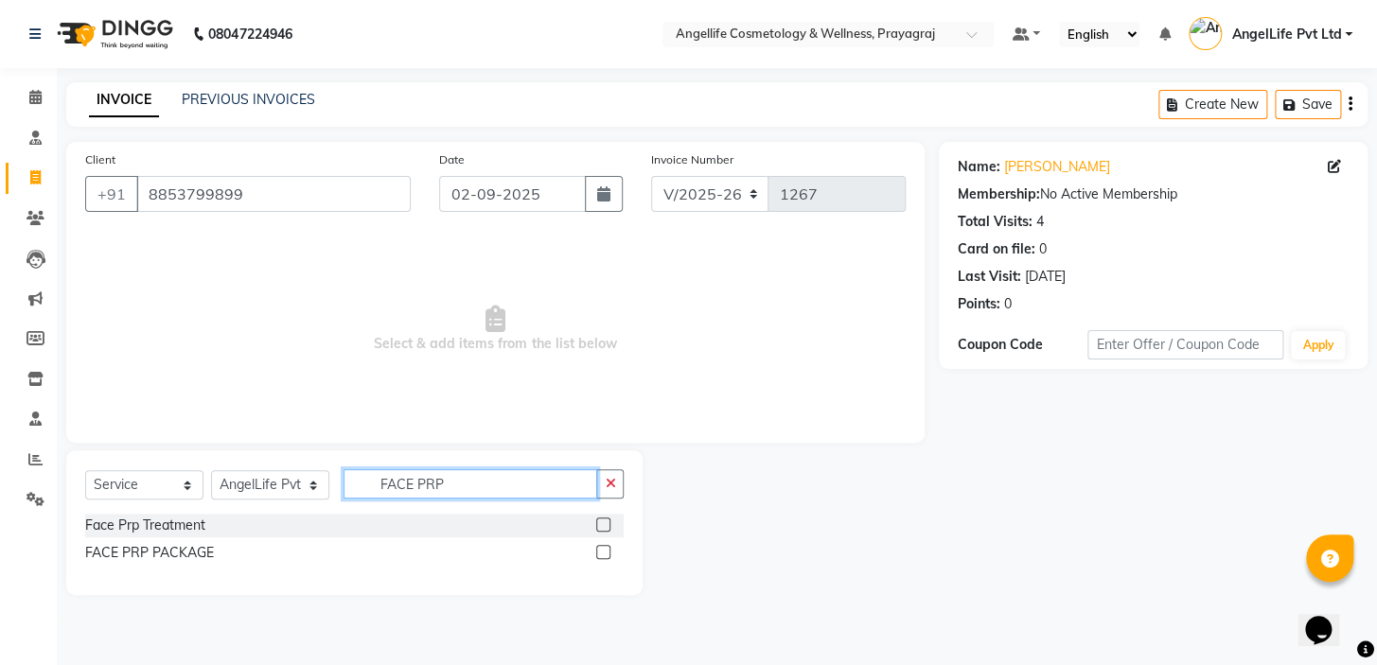
type input "FACE PRP"
click at [600, 529] on label at bounding box center [603, 525] width 14 height 14
click at [600, 529] on input "checkbox" at bounding box center [602, 525] width 12 height 12
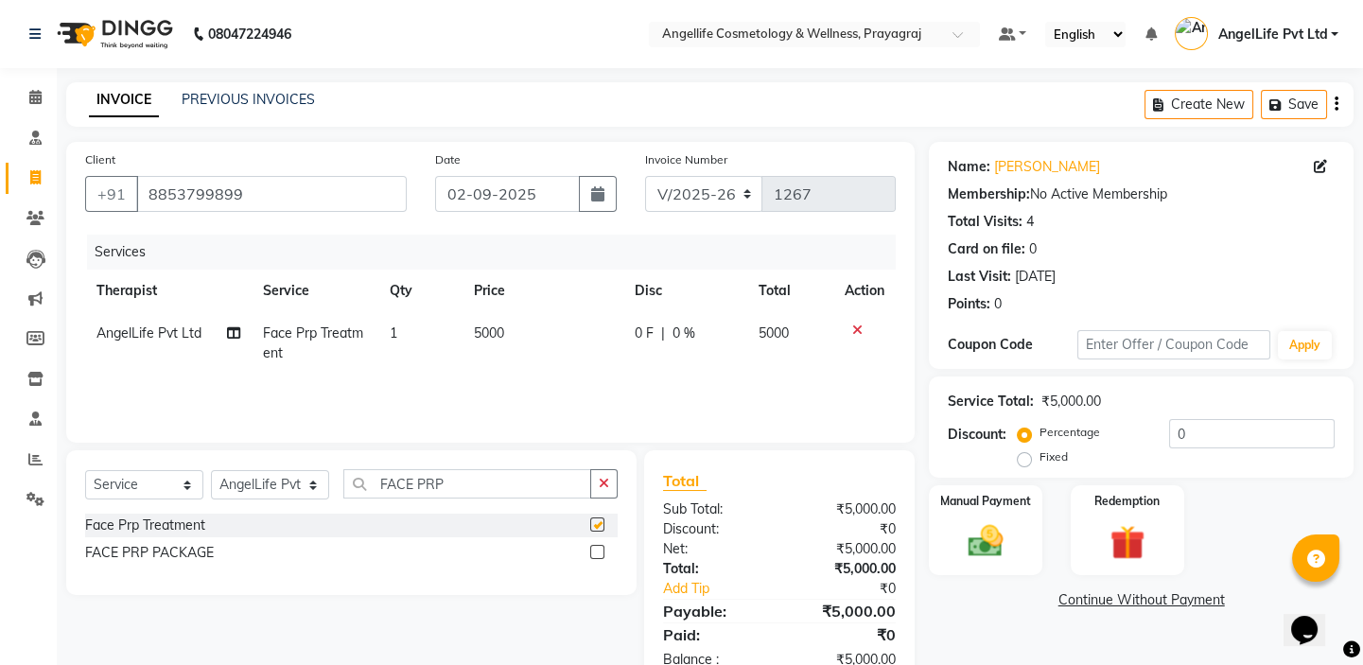
checkbox input "false"
click at [509, 338] on td "5000" at bounding box center [543, 343] width 161 height 62
select select "26653"
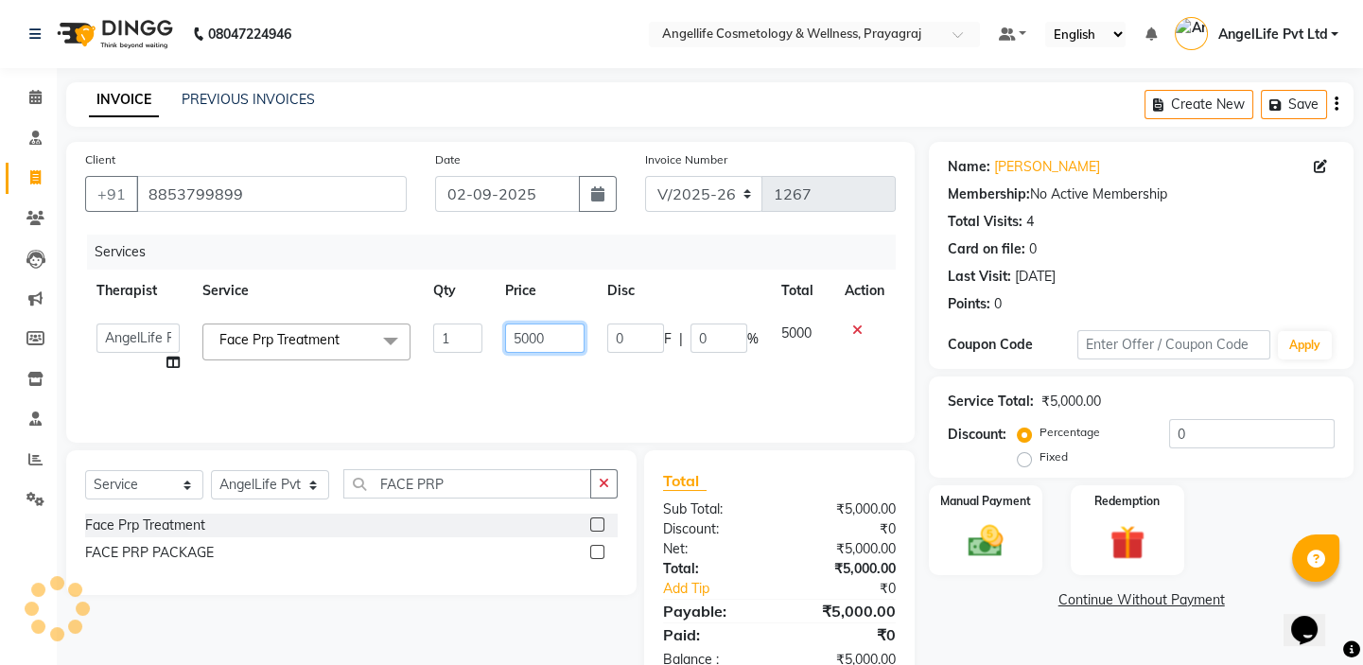
click at [548, 341] on input "5000" at bounding box center [545, 338] width 80 height 29
type input "5"
type input "8000"
drag, startPoint x: 721, startPoint y: 379, endPoint x: 662, endPoint y: 359, distance: 62.2
click at [720, 379] on div "Services Therapist Service Qty Price Disc Total Action AngelLife Lucknow AngelL…" at bounding box center [490, 329] width 811 height 189
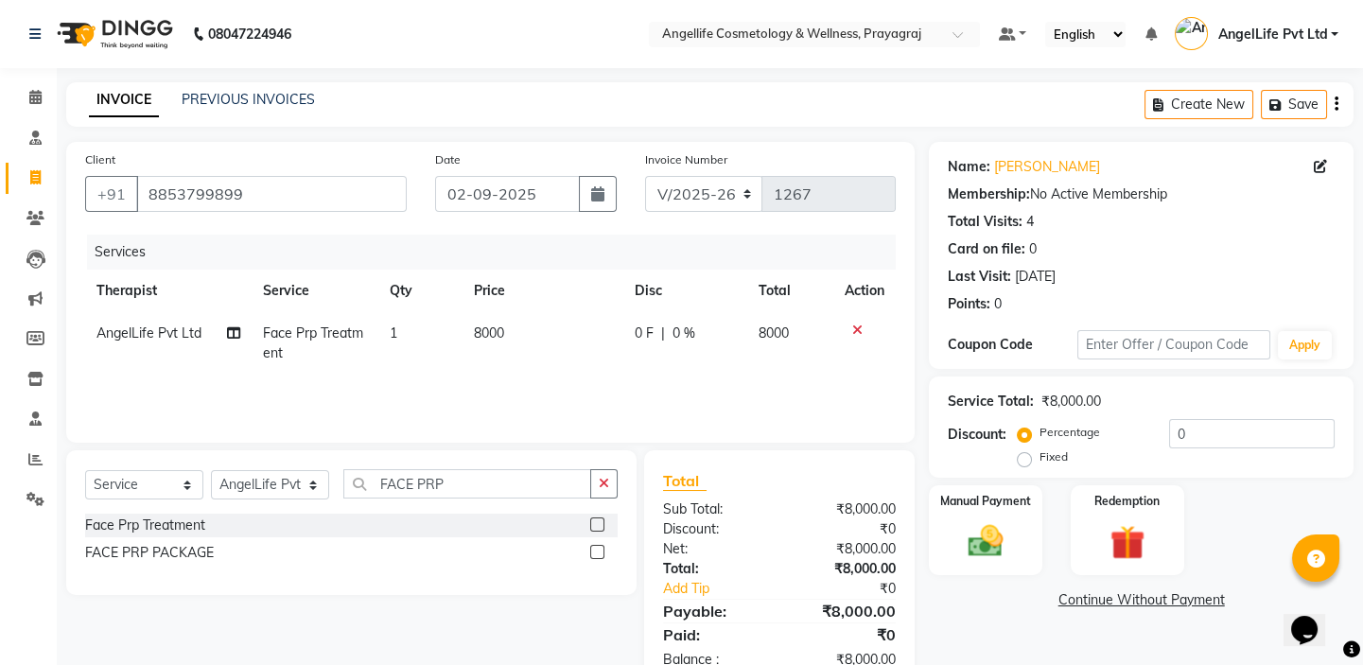
click at [652, 343] on span "0 F" at bounding box center [643, 334] width 19 height 20
select select "26653"
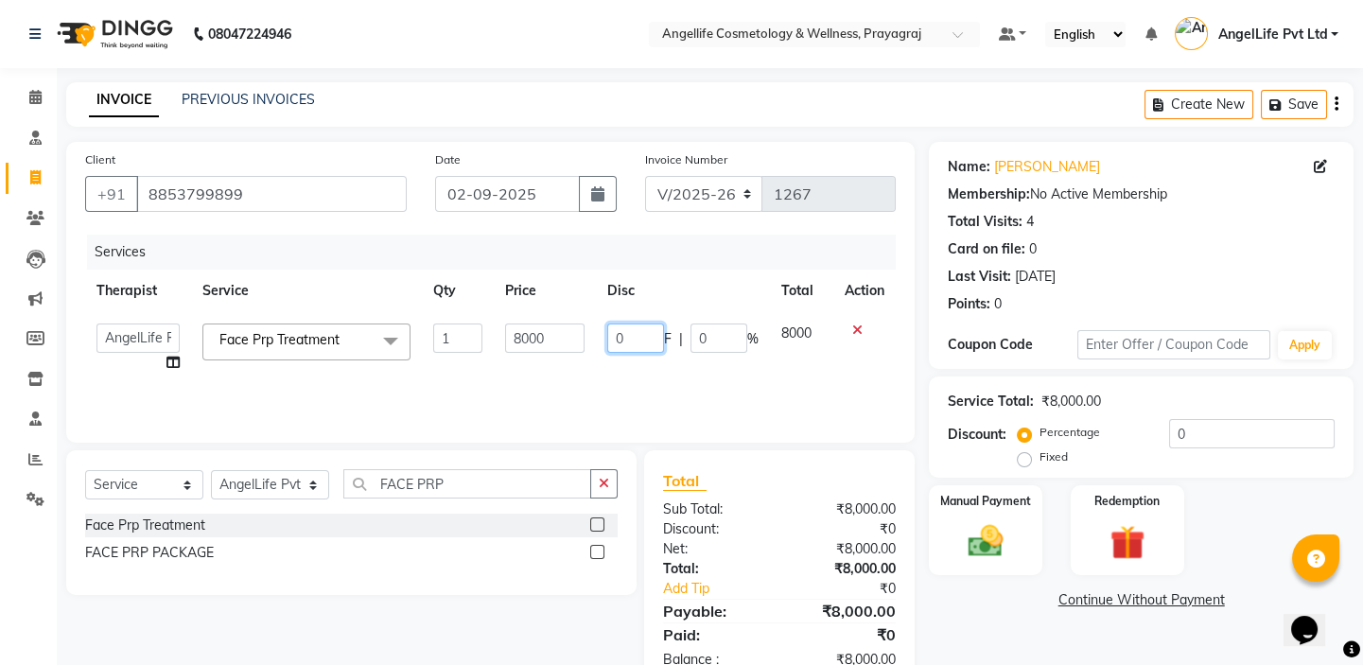
click at [651, 341] on input "0" at bounding box center [635, 338] width 57 height 29
type input "3000"
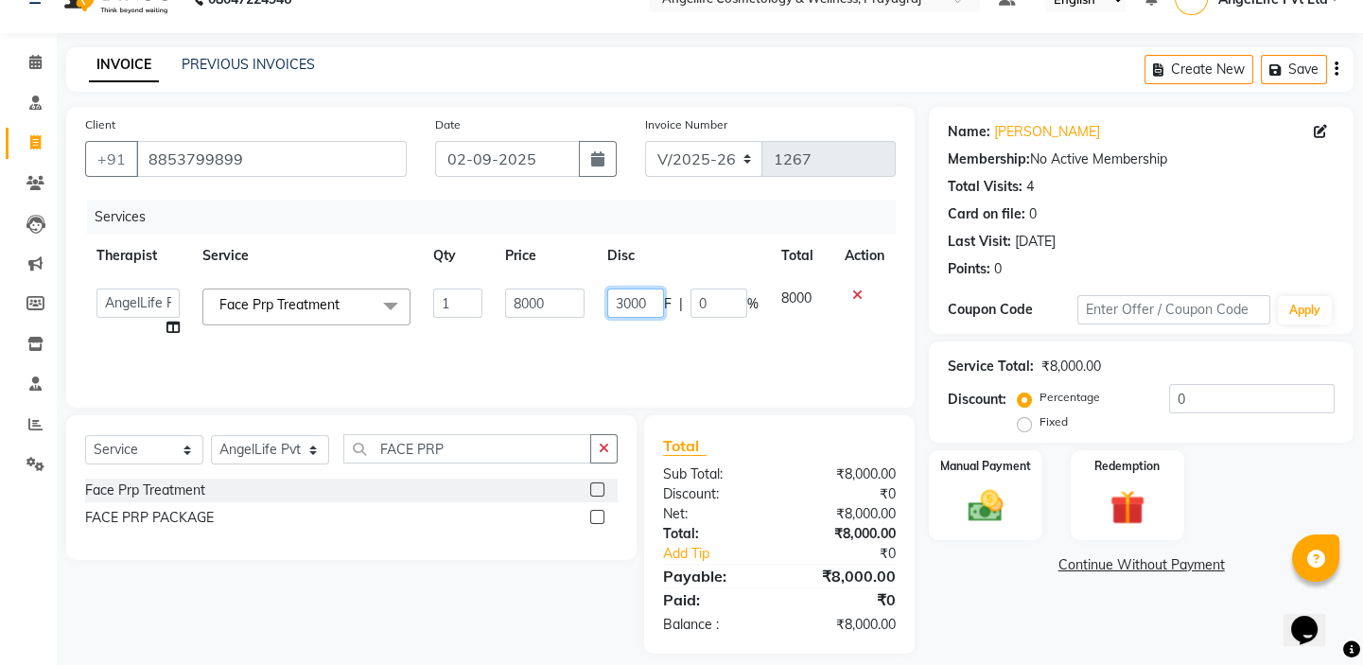
scroll to position [52, 0]
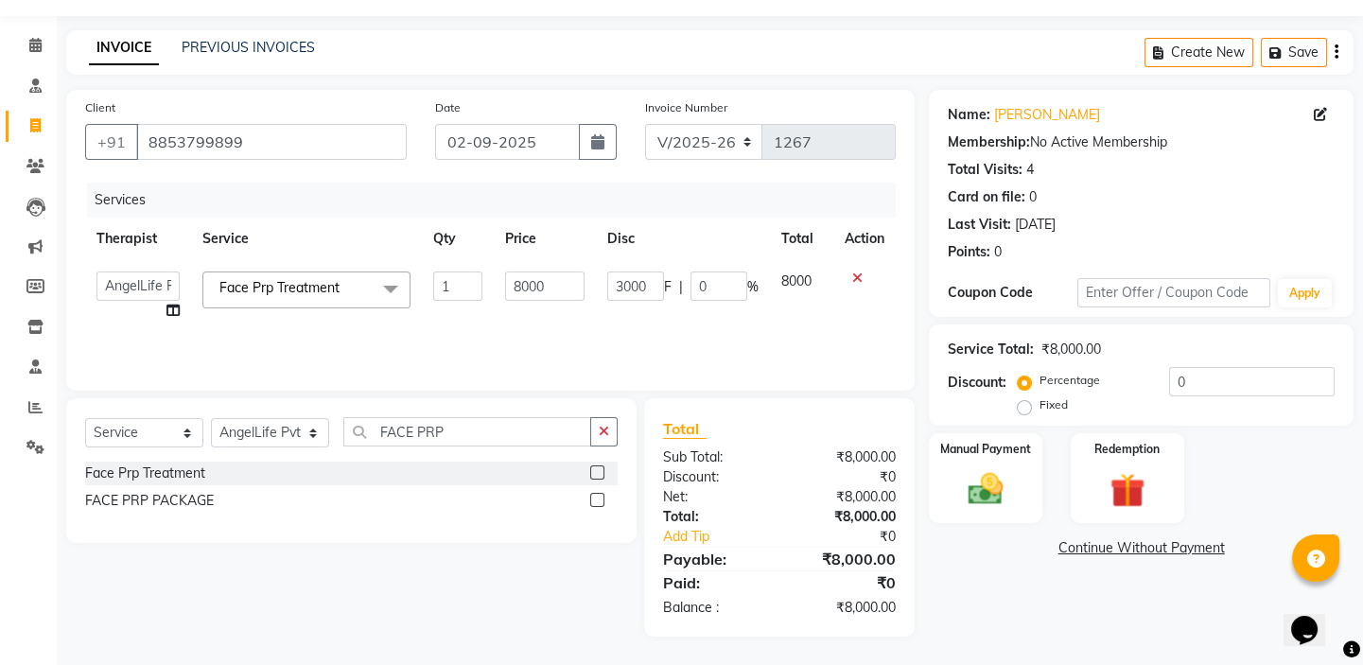
click at [1031, 613] on div "Name: Priyamwada Chauby Membership: No Active Membership Total Visits: 4 Card o…" at bounding box center [1148, 363] width 439 height 547
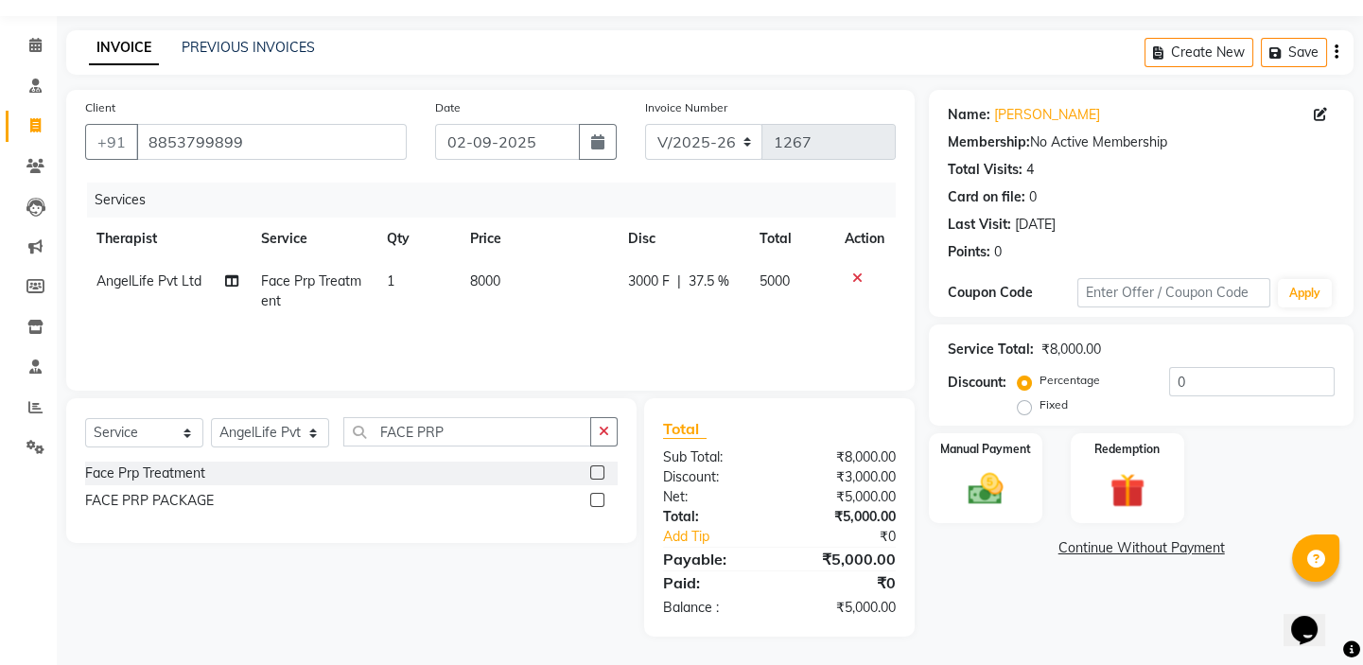
click at [1109, 549] on link "Continue Without Payment" at bounding box center [1141, 548] width 417 height 20
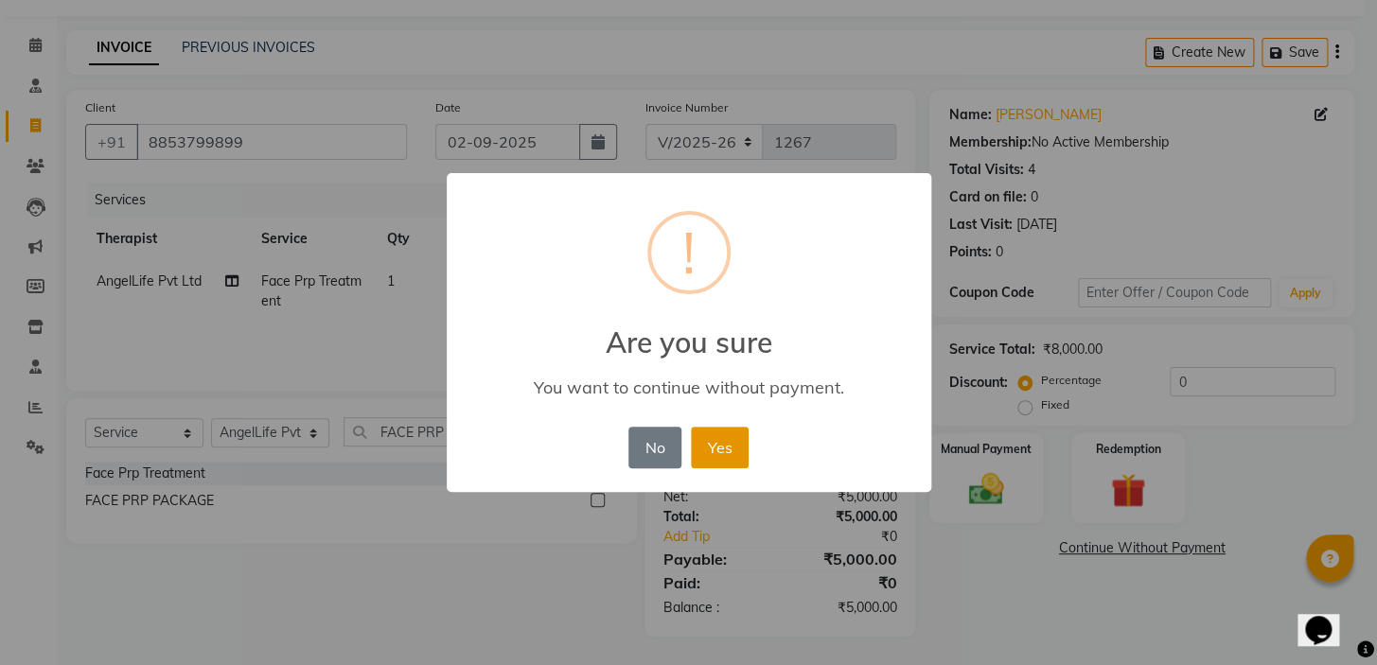
click at [727, 453] on button "Yes" at bounding box center [720, 448] width 58 height 42
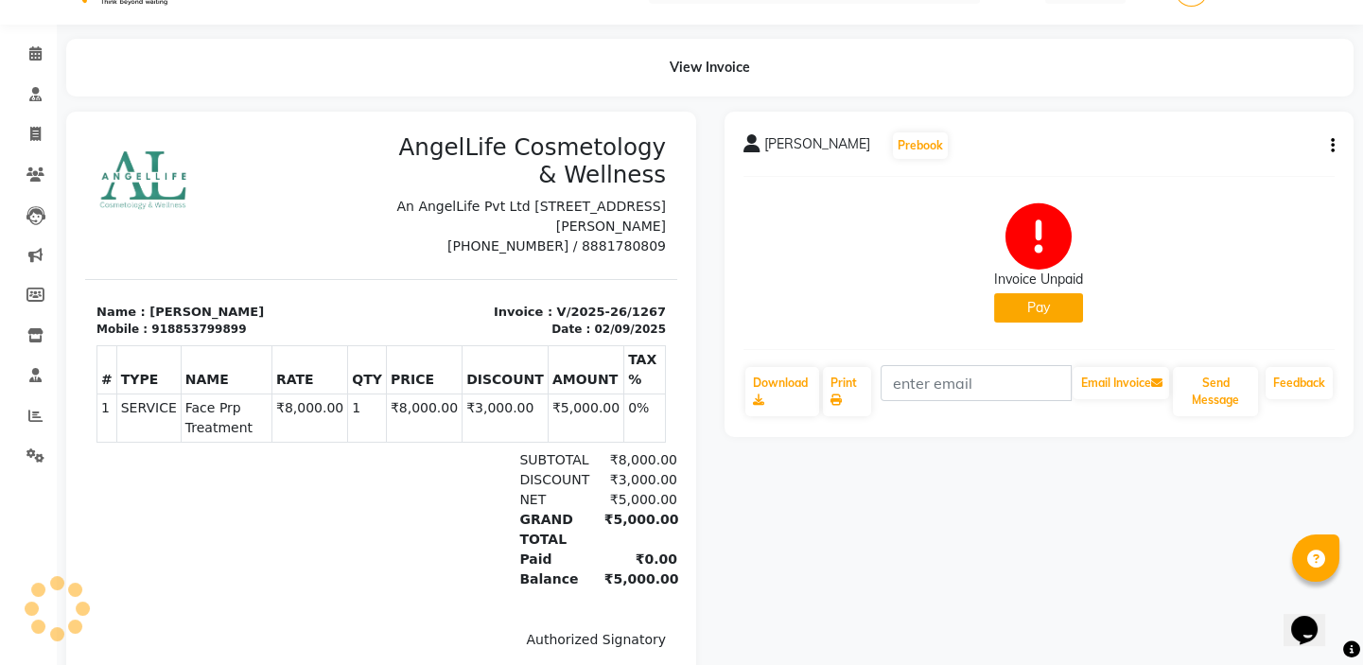
scroll to position [85, 0]
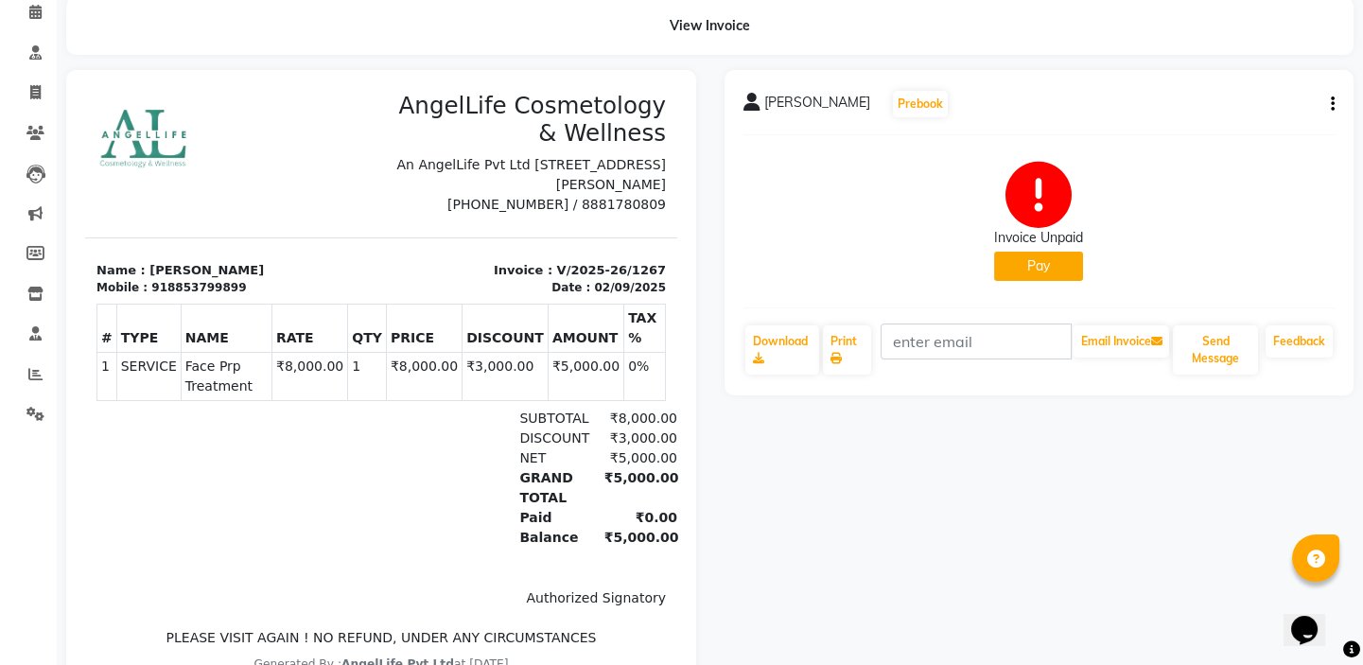
click at [1034, 262] on button "Pay" at bounding box center [1038, 266] width 89 height 29
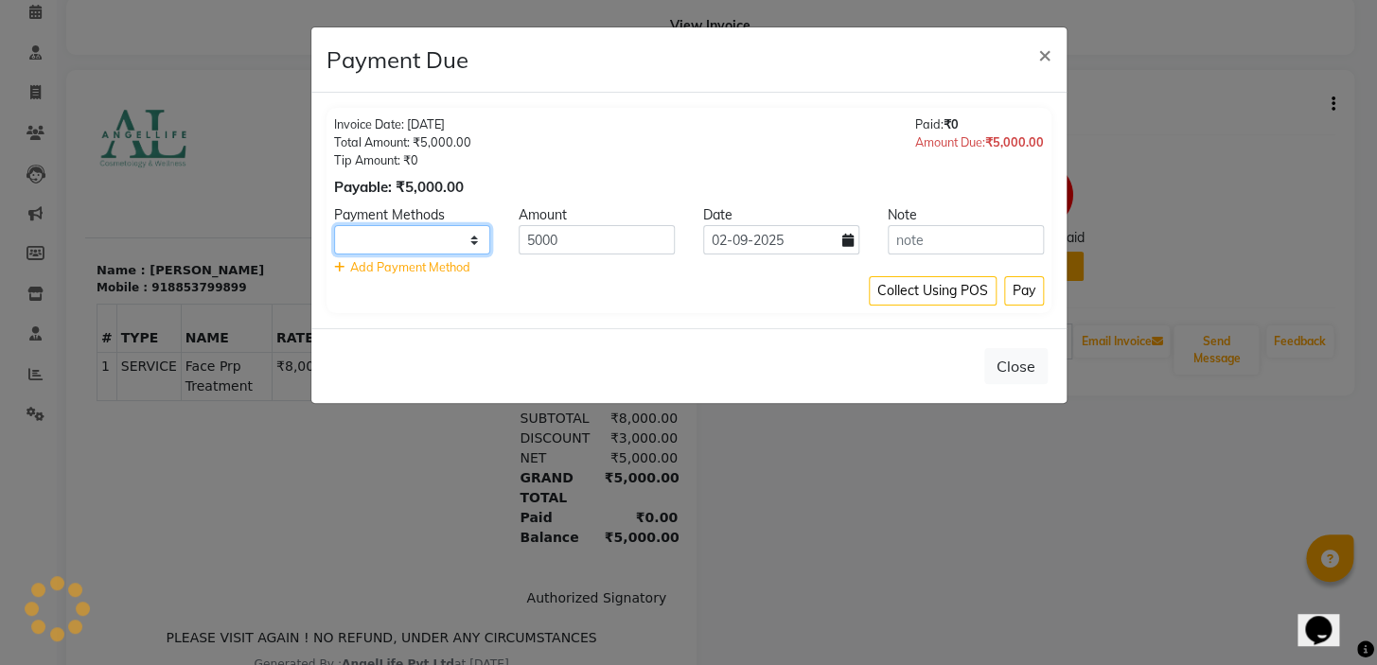
click at [469, 237] on select at bounding box center [412, 239] width 156 height 29
click at [473, 243] on select at bounding box center [412, 239] width 156 height 29
click at [474, 243] on select at bounding box center [412, 239] width 156 height 29
select select "8"
click at [334, 225] on select "CASH CARD ONLINE CUSTOM GPay PayTM PhonePe UPI NearBuy Loan BharatPay Cheque Mo…" at bounding box center [412, 239] width 156 height 29
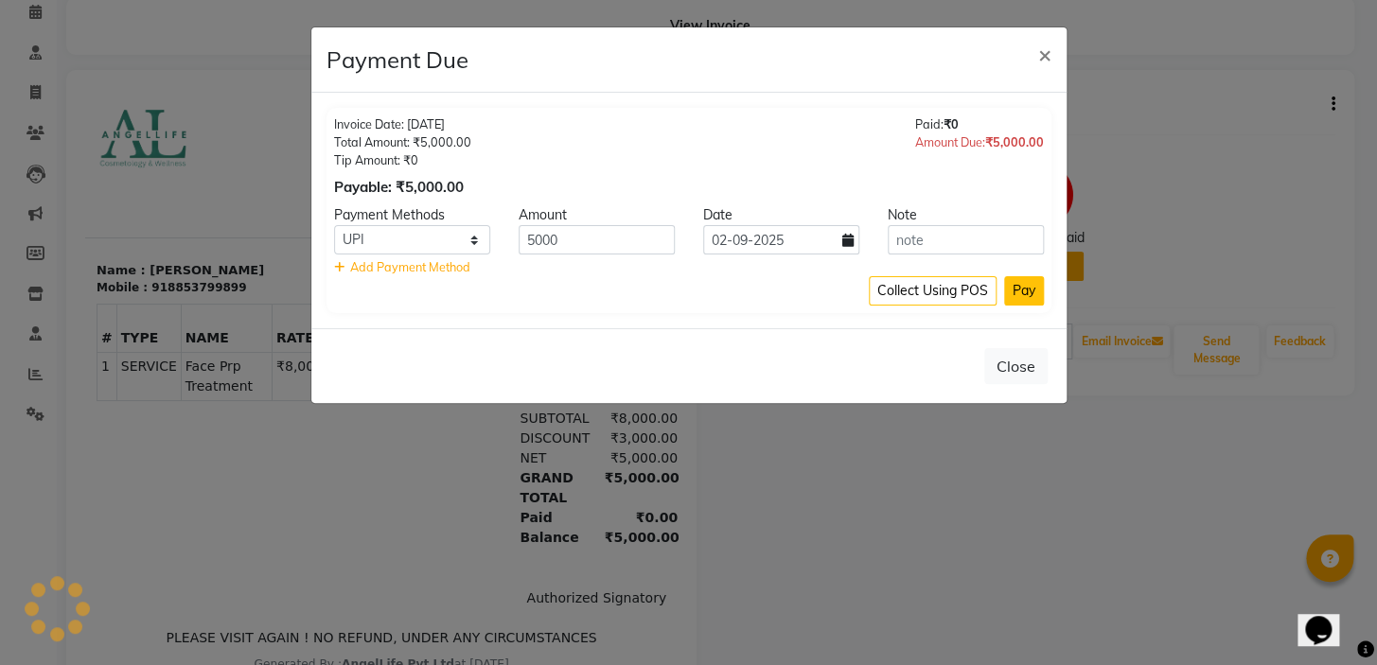
click at [1024, 295] on button "Pay" at bounding box center [1024, 290] width 40 height 29
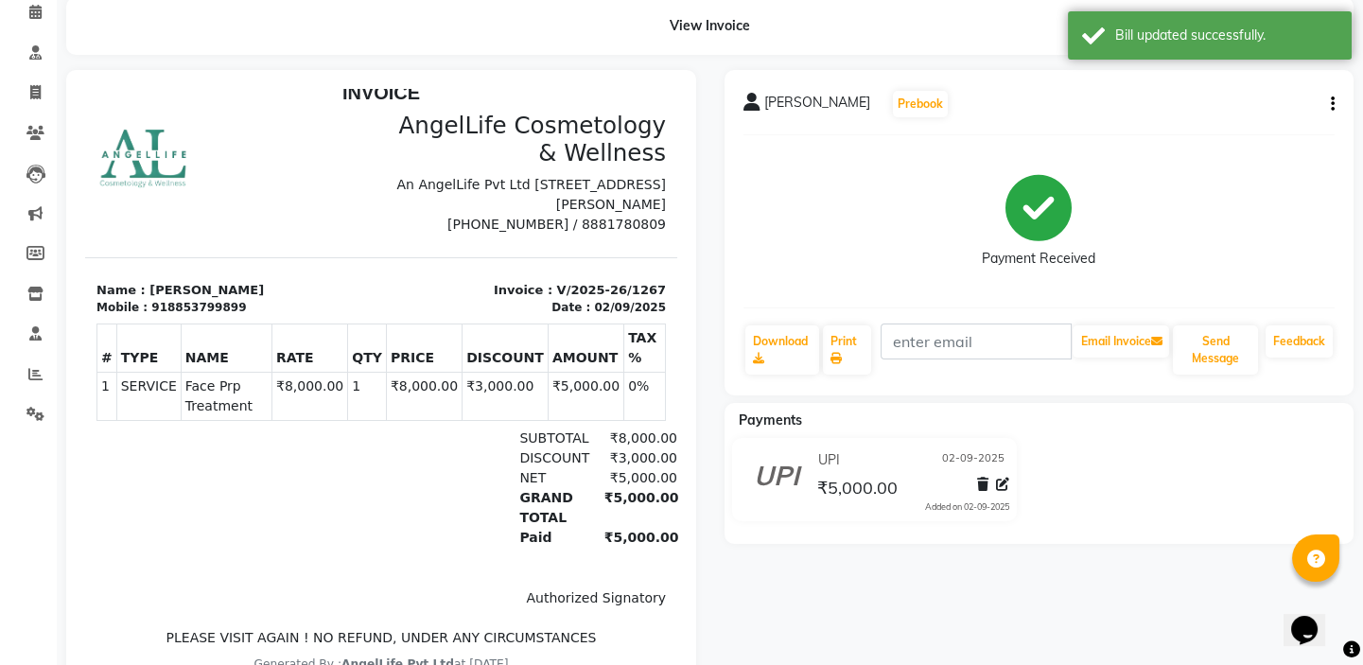
scroll to position [14, 0]
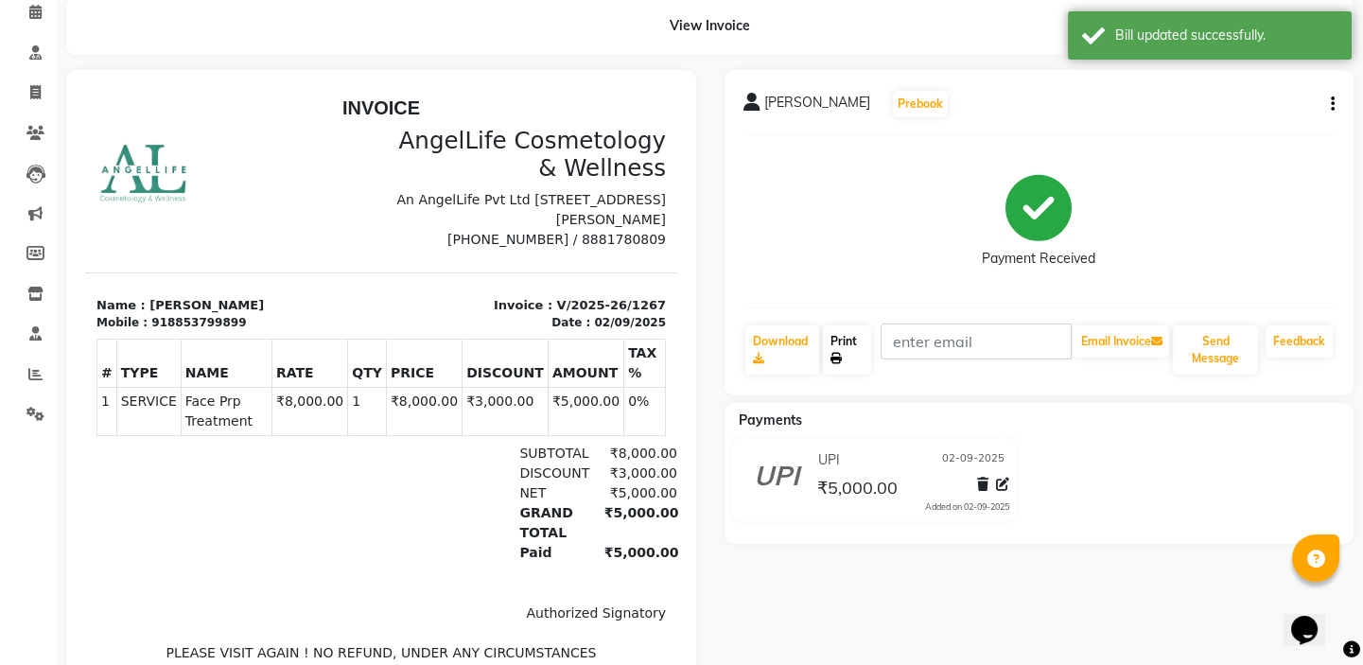
click at [851, 356] on link "Print" at bounding box center [847, 349] width 48 height 49
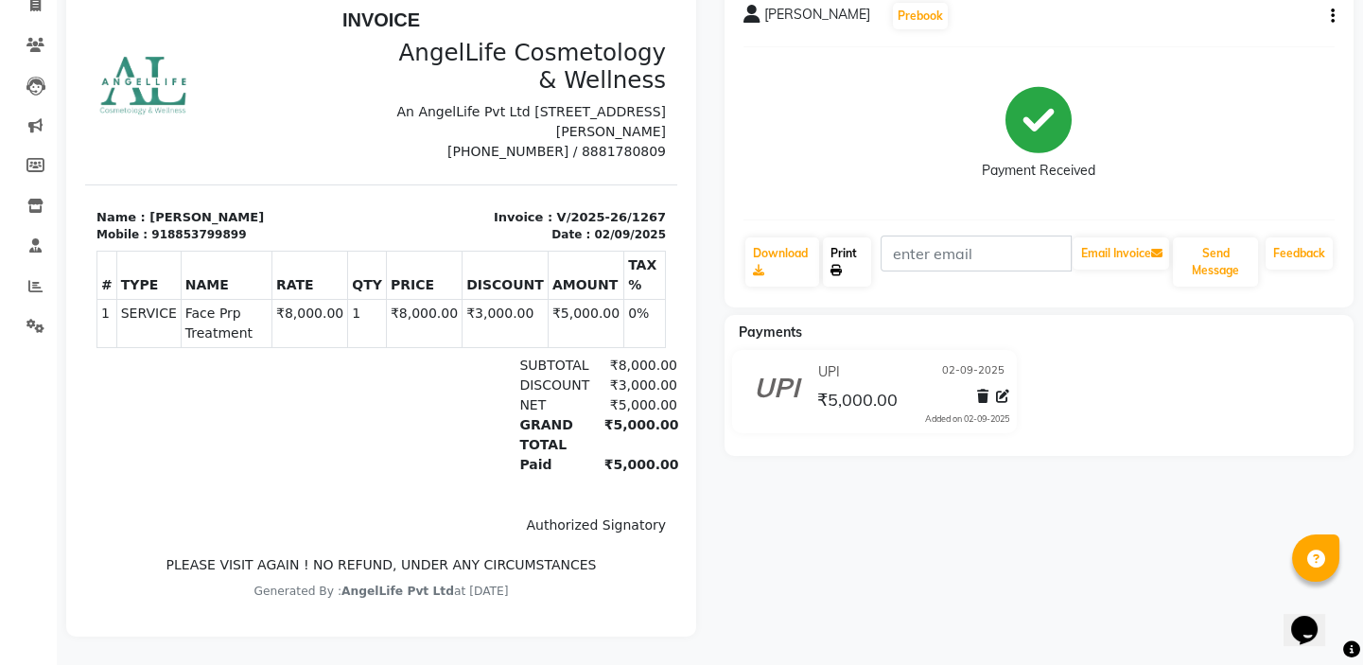
scroll to position [185, 0]
click at [861, 251] on link "Print" at bounding box center [847, 261] width 48 height 49
click at [854, 246] on link "Print" at bounding box center [847, 261] width 48 height 49
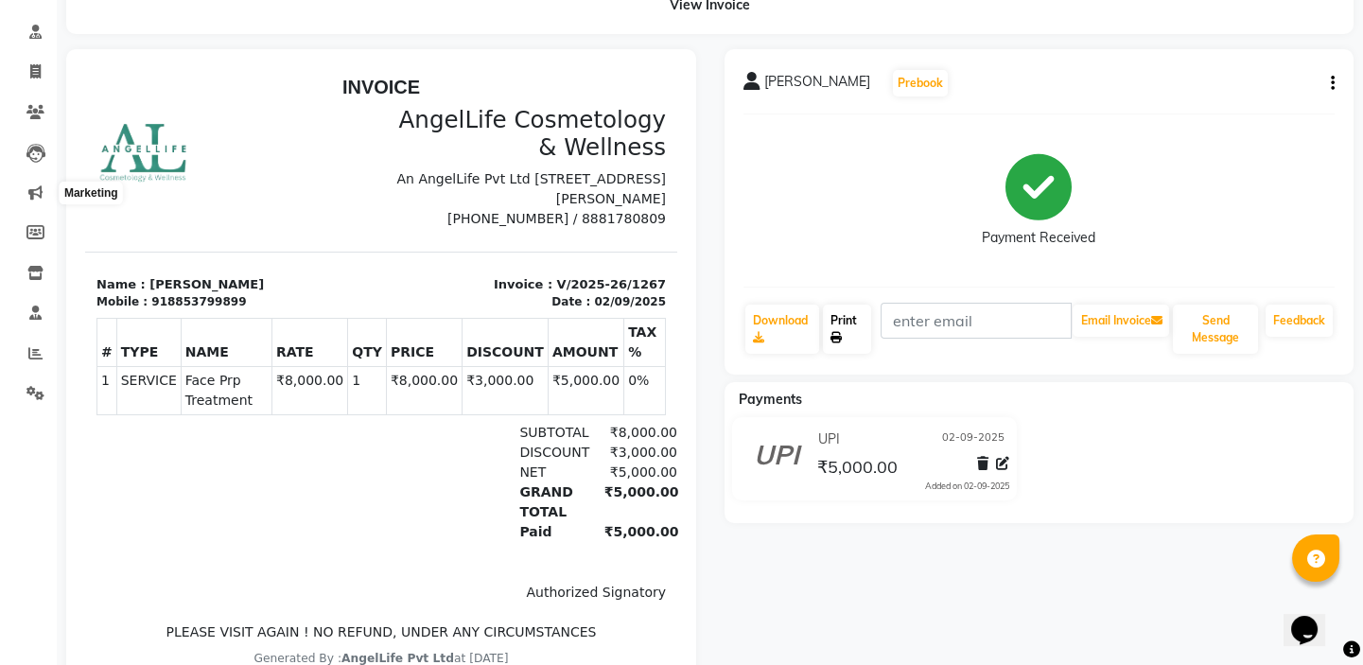
scroll to position [13, 0]
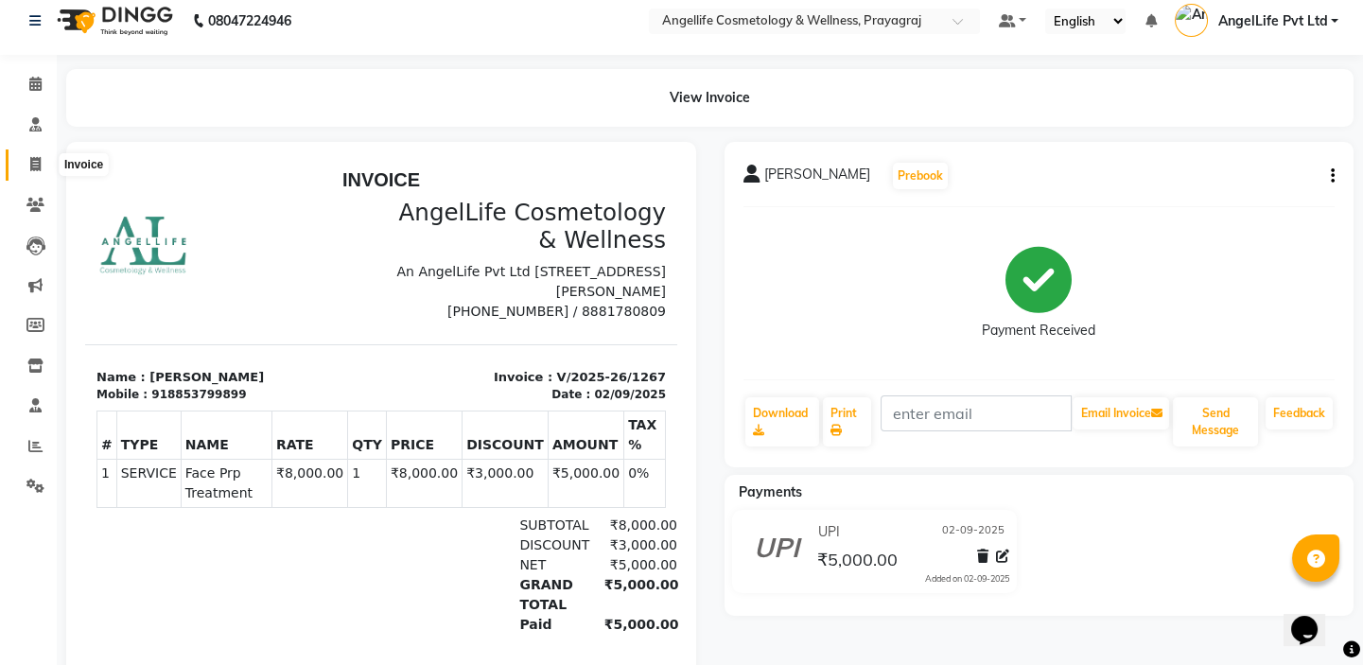
click at [31, 167] on icon at bounding box center [35, 164] width 10 height 14
select select "service"
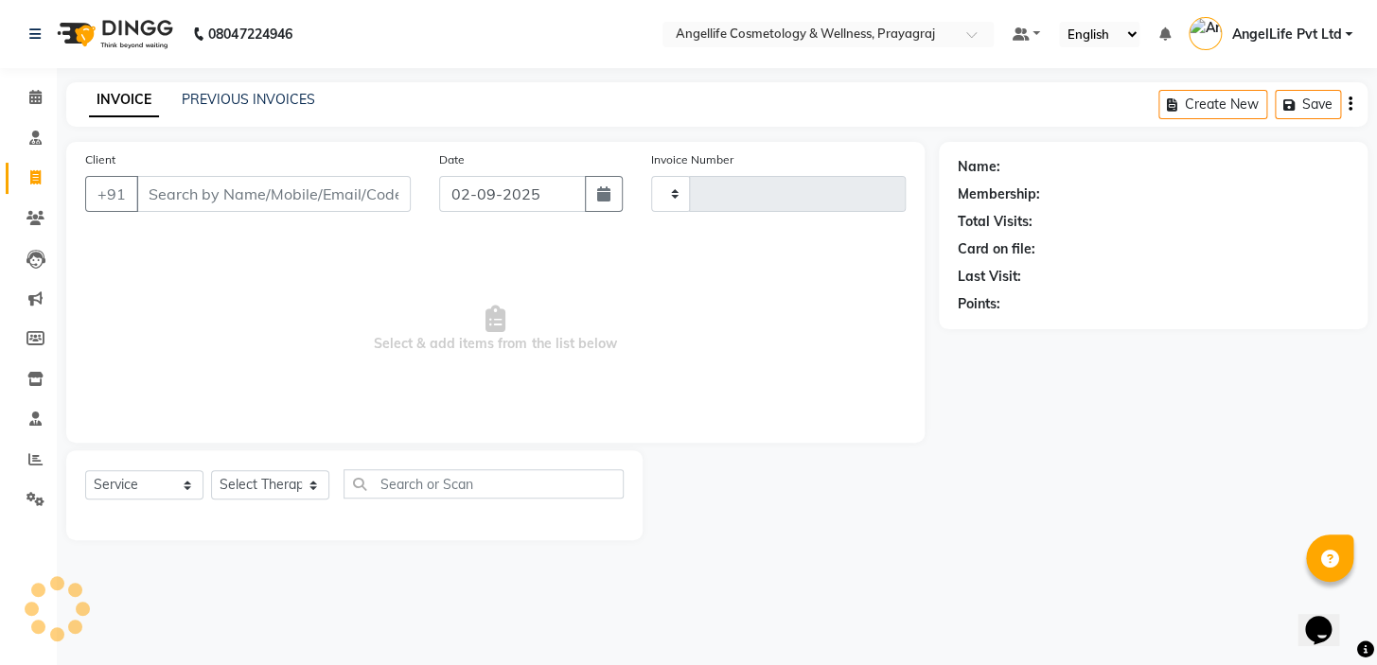
type input "1268"
select select "4531"
click at [180, 200] on input "Client" at bounding box center [273, 194] width 274 height 36
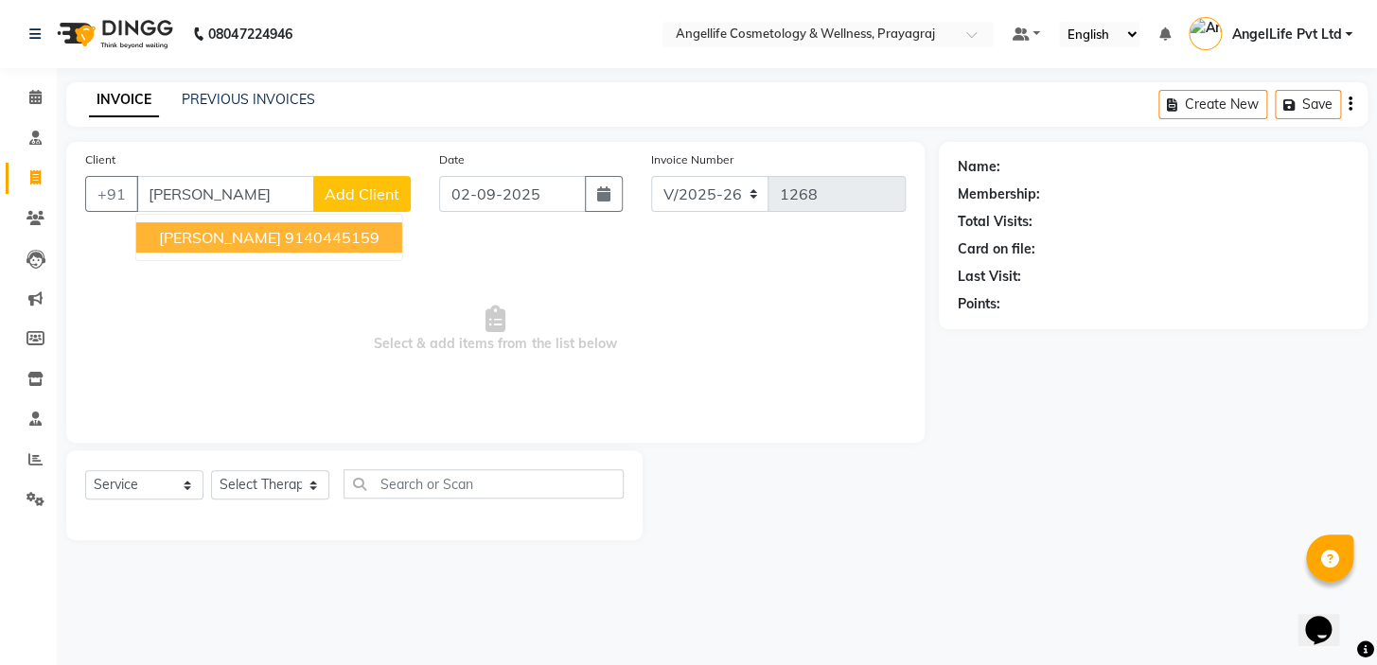
click at [202, 244] on span "DEEPTI AGARWAL" at bounding box center [220, 237] width 122 height 19
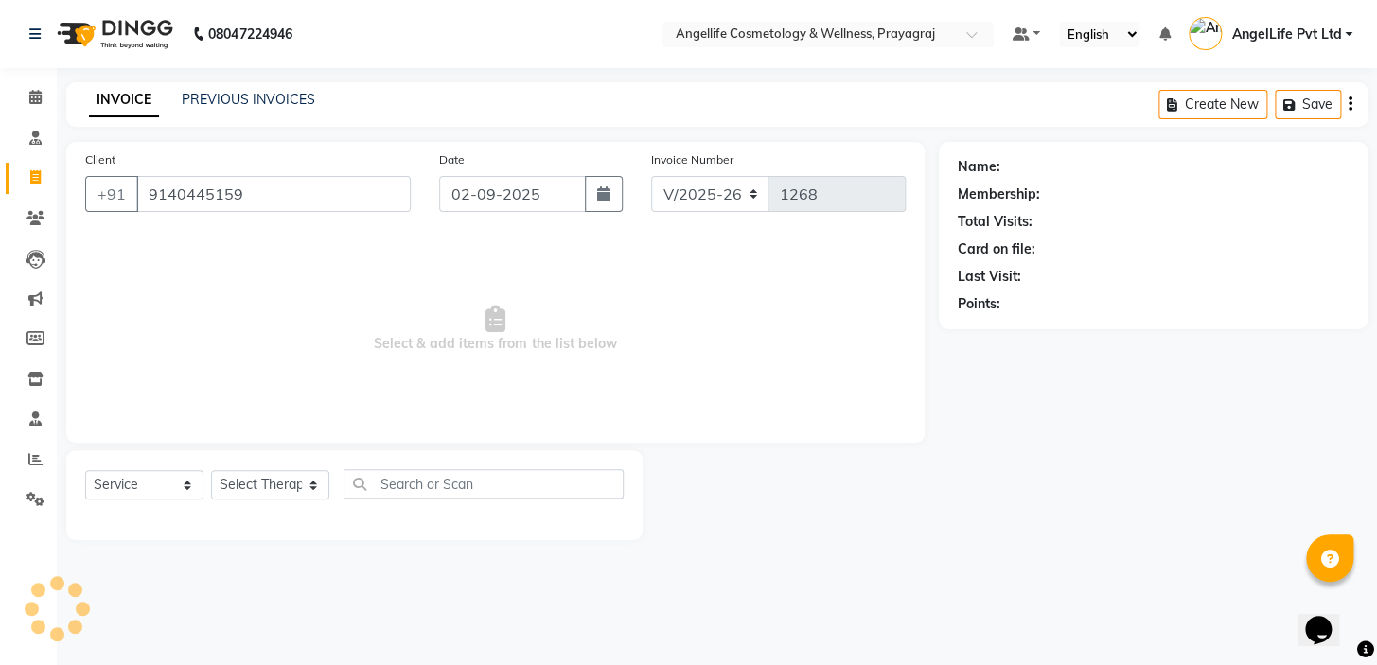
type input "9140445159"
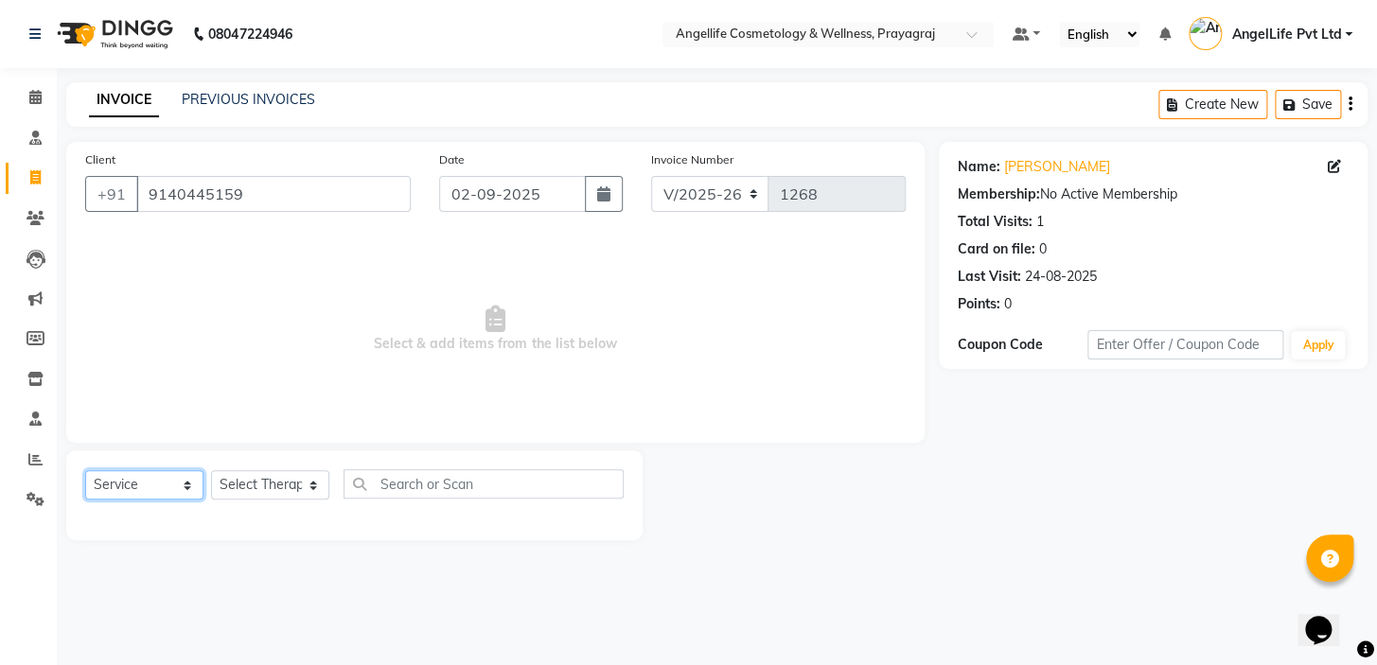
click at [130, 488] on select "Select Service Product Membership Package Voucher Prepaid Gift Card" at bounding box center [144, 484] width 118 height 29
click at [1068, 170] on link "Deepti Agarwal" at bounding box center [1057, 167] width 106 height 20
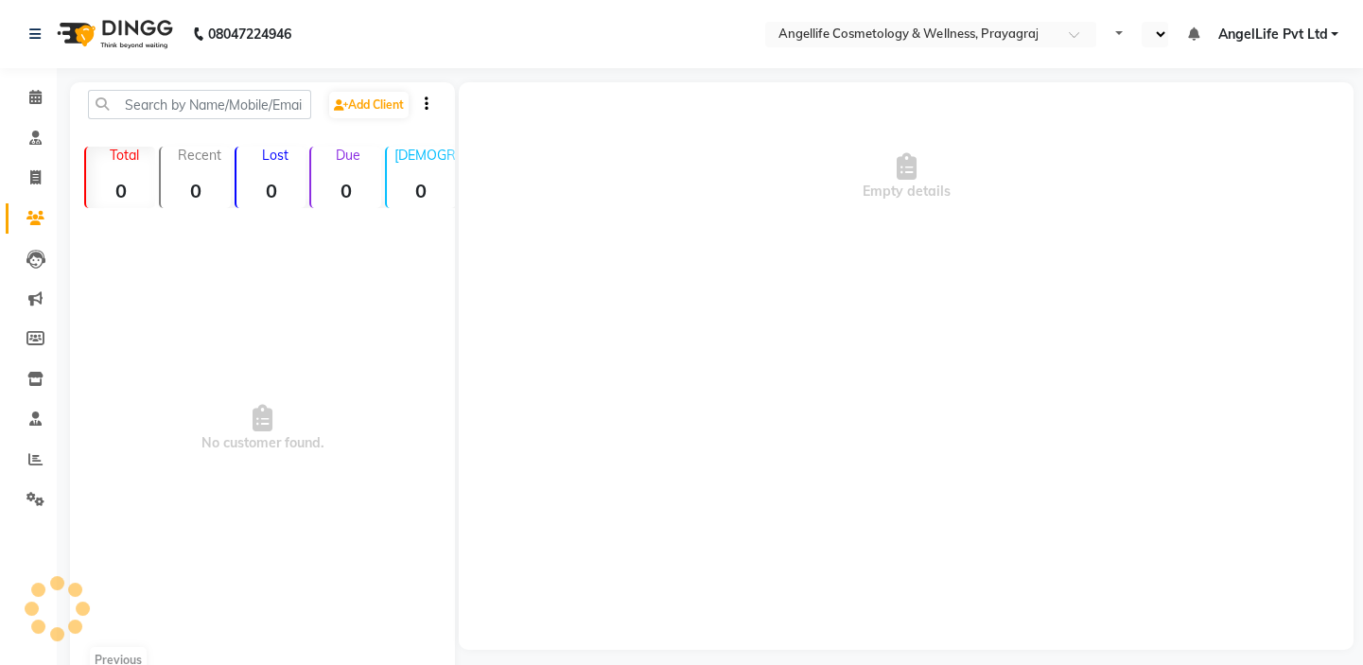
select select "en"
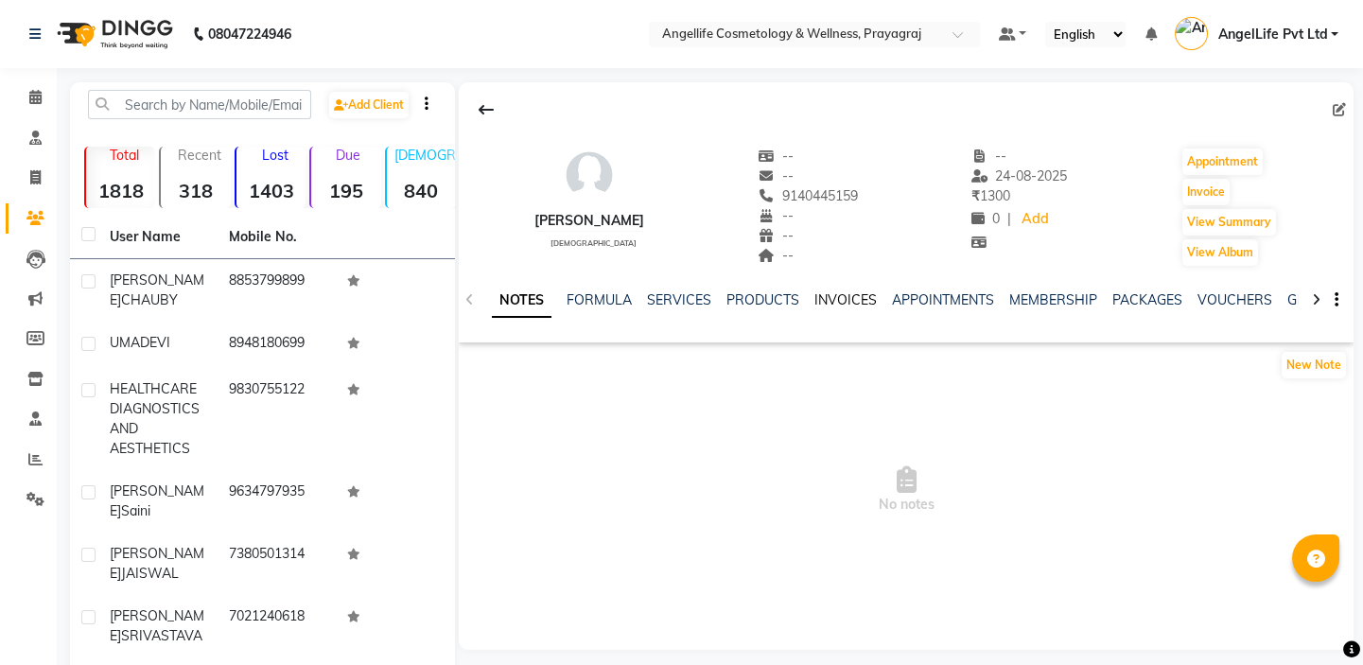
click at [839, 303] on link "INVOICES" at bounding box center [846, 299] width 62 height 17
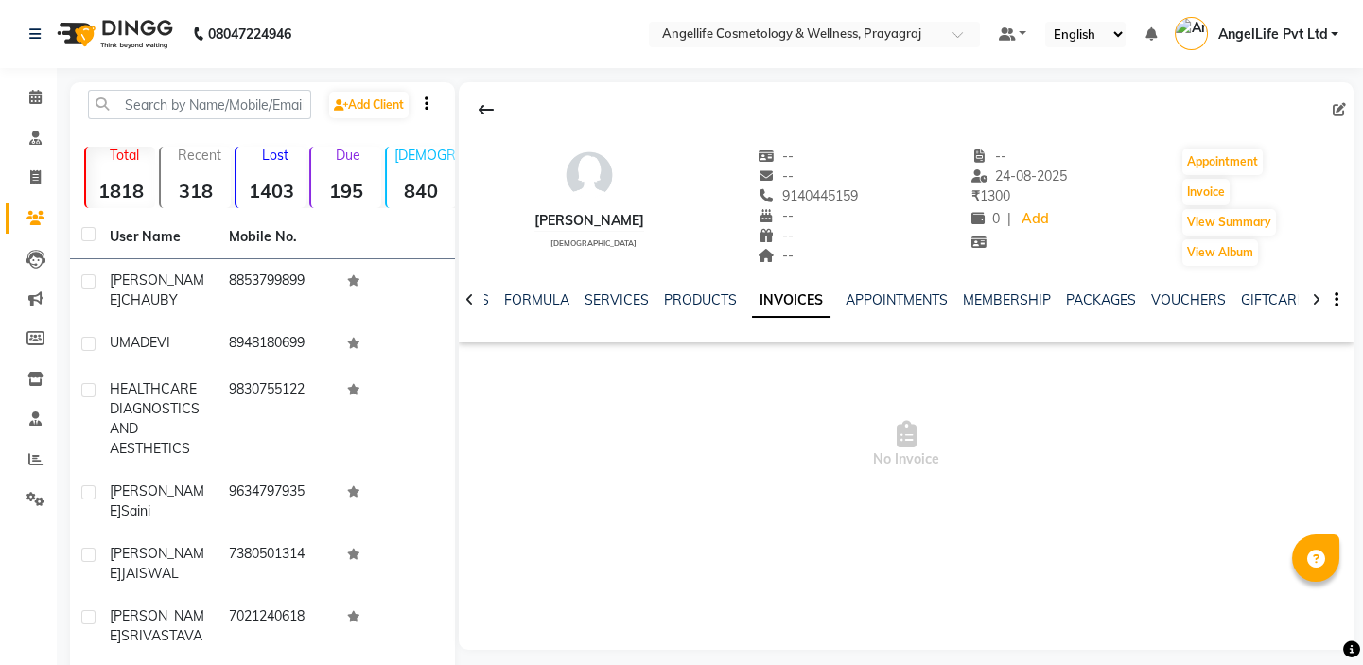
click at [831, 303] on link "INVOICES" at bounding box center [791, 301] width 79 height 34
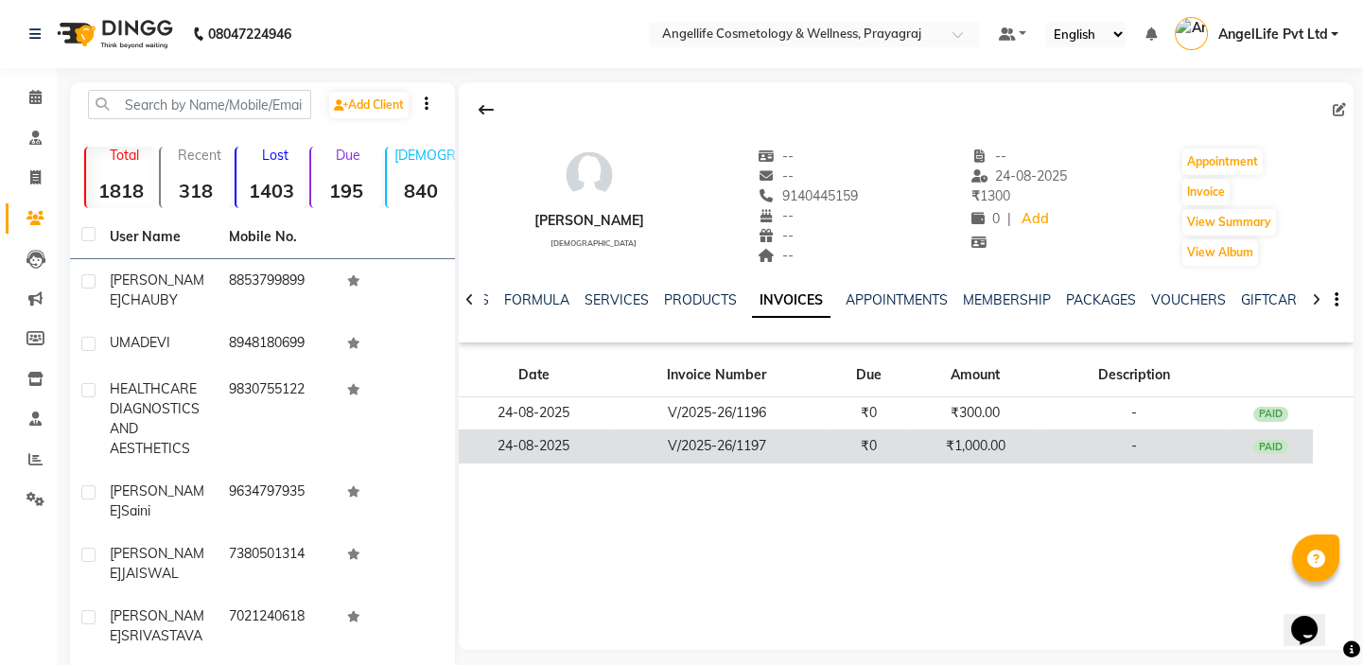
click at [925, 444] on td "₹1,000.00" at bounding box center [975, 446] width 128 height 33
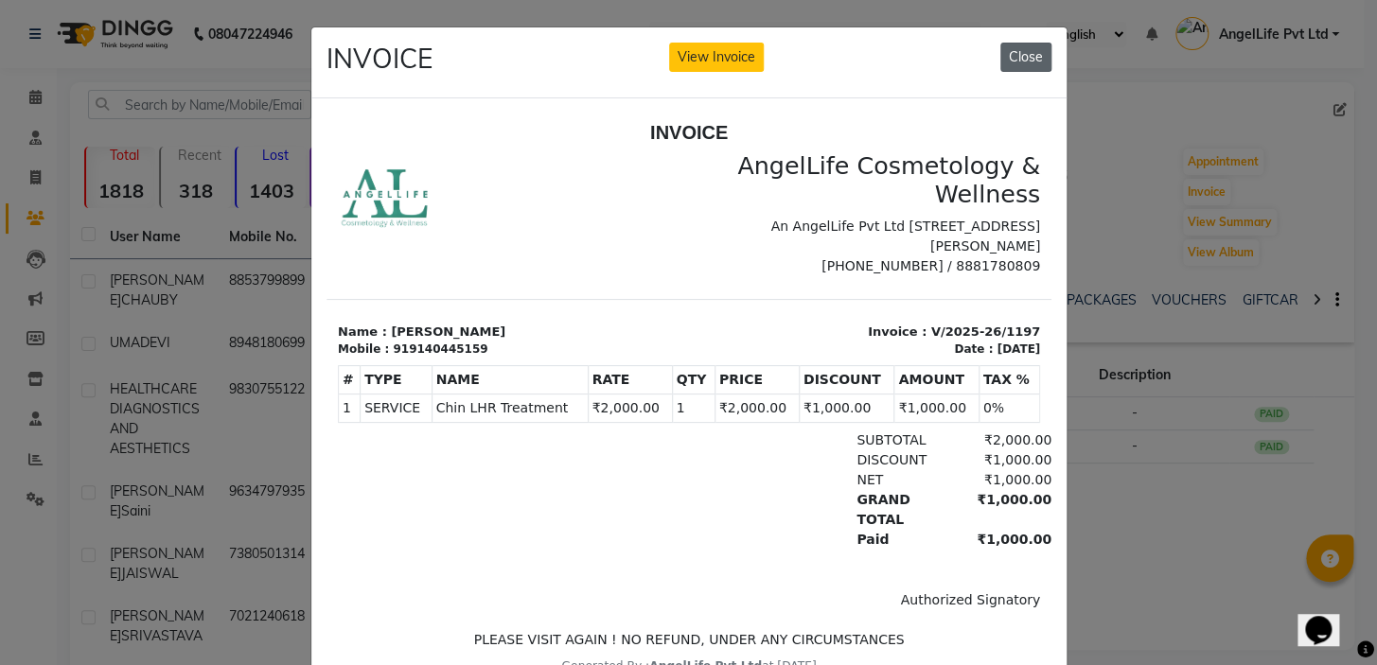
click at [1022, 61] on button "Close" at bounding box center [1025, 57] width 51 height 29
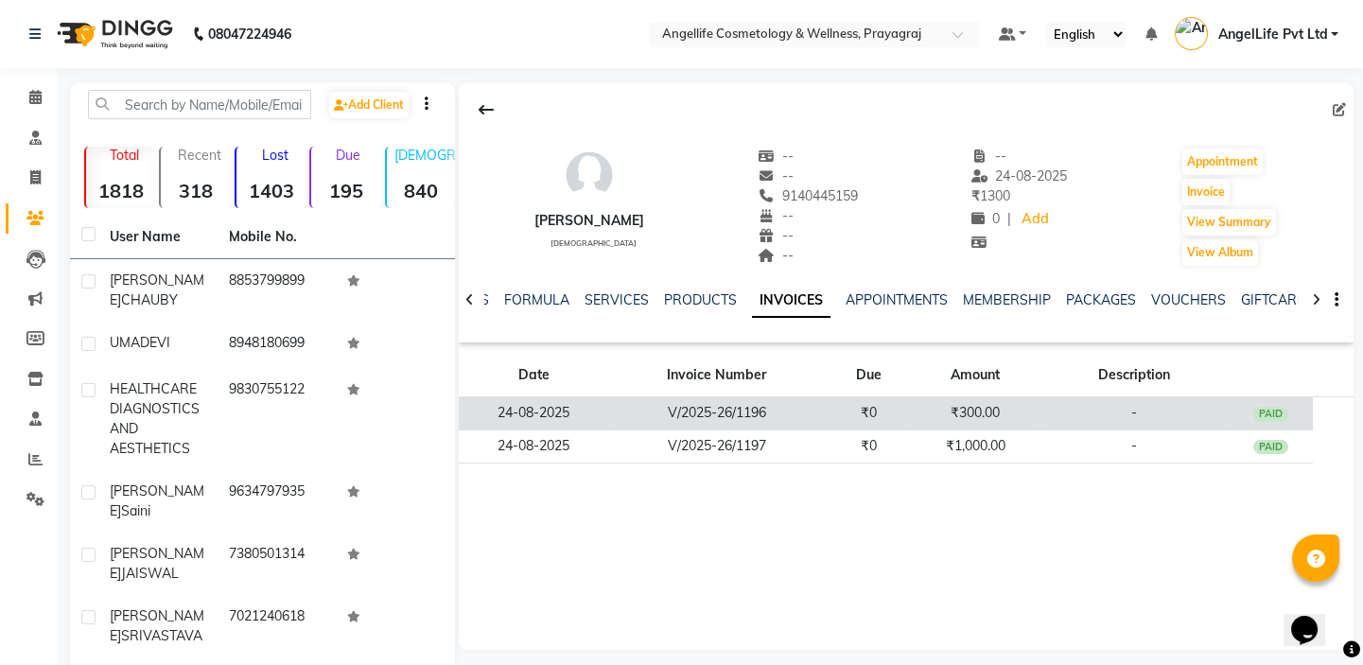
click at [916, 414] on td "₹300.00" at bounding box center [975, 413] width 128 height 33
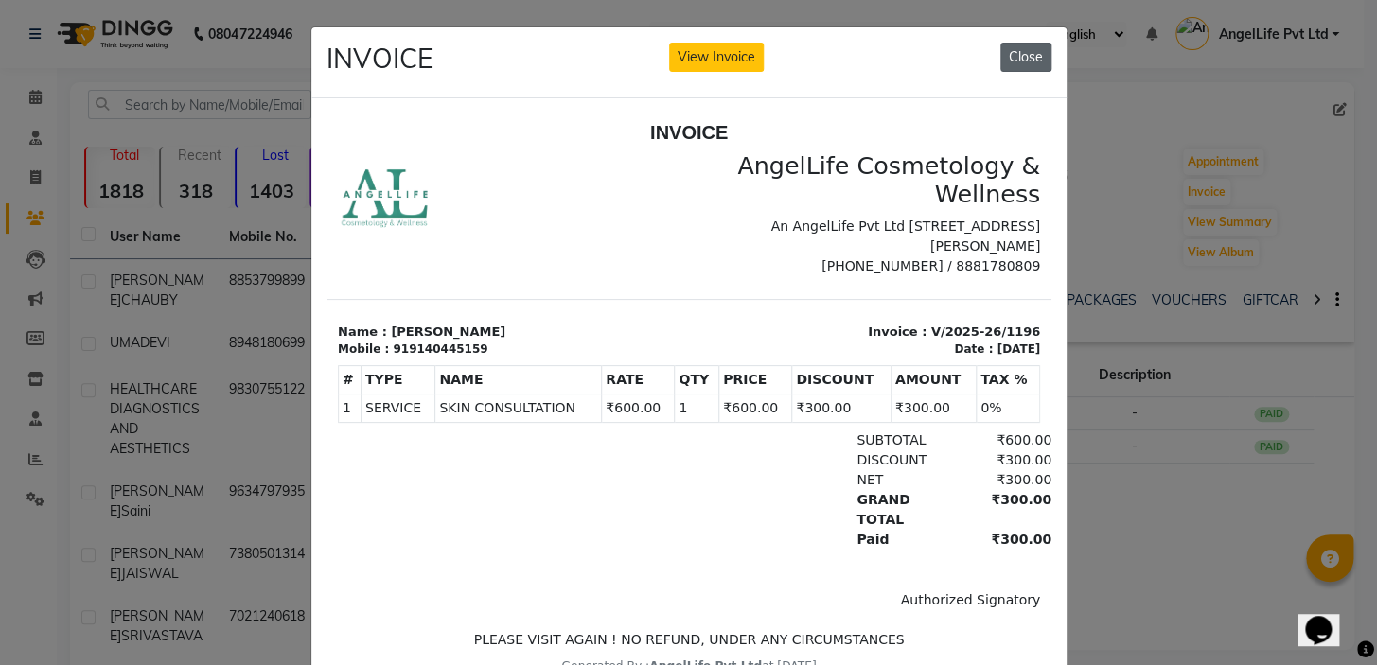
click at [1018, 51] on button "Close" at bounding box center [1025, 57] width 51 height 29
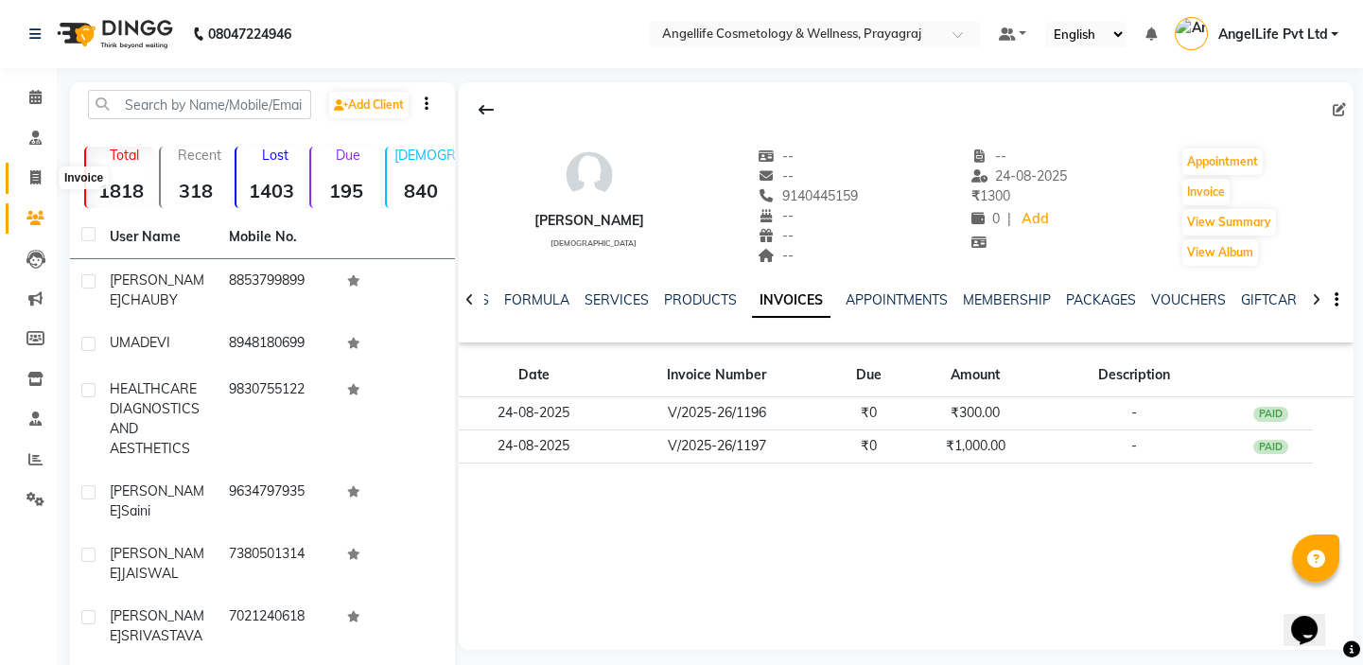
click at [41, 177] on span at bounding box center [35, 178] width 33 height 22
select select "service"
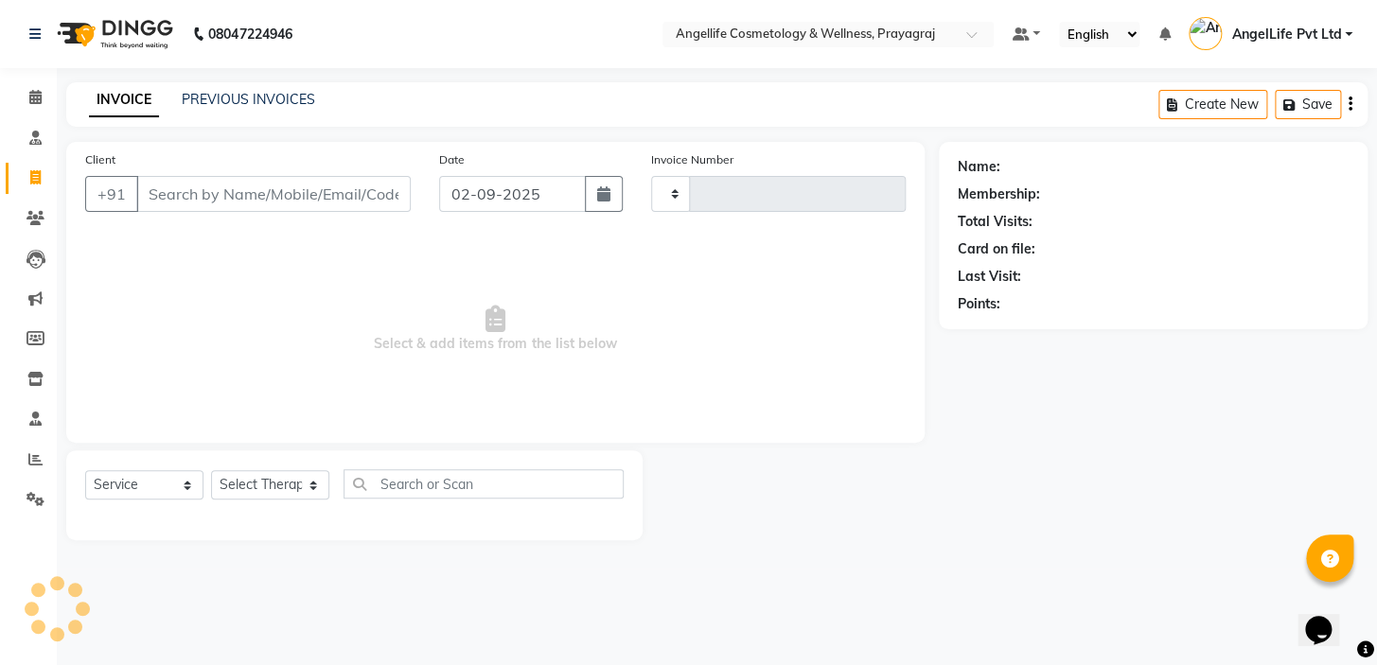
type input "1268"
select select "4531"
click at [226, 197] on input "Client" at bounding box center [273, 194] width 274 height 36
type input "[PERSON_NAME]"
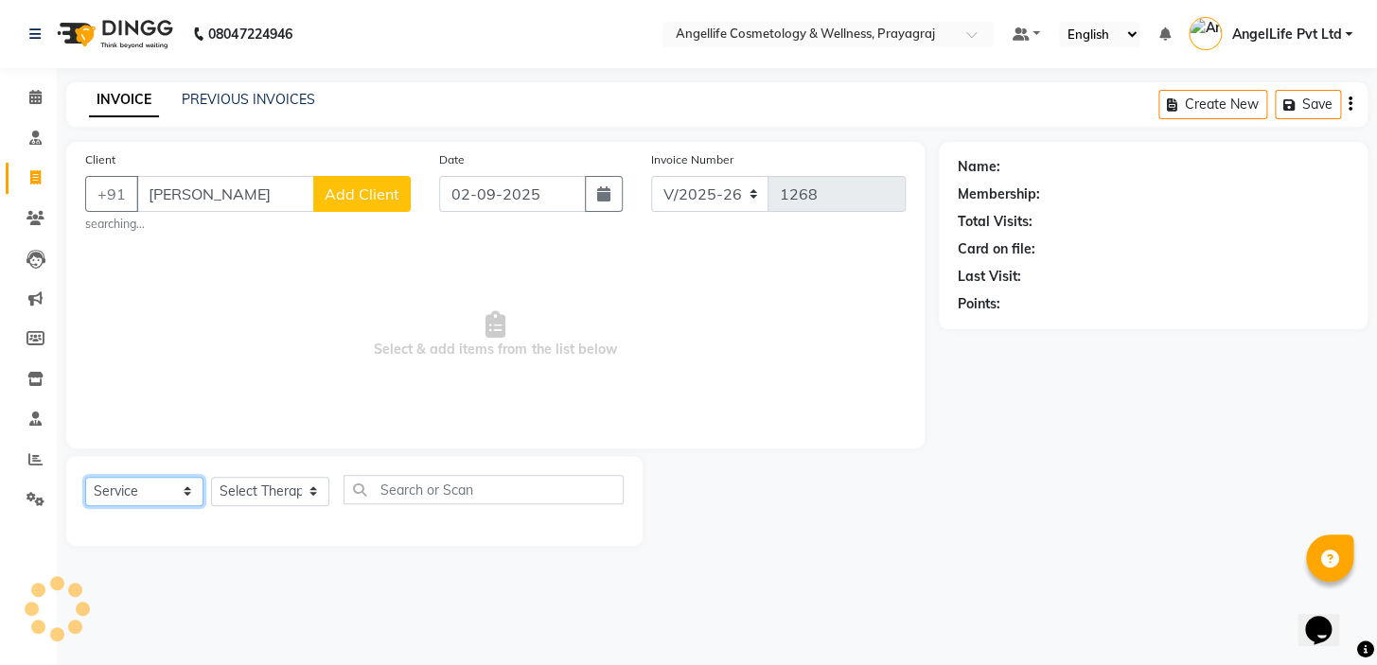
click at [110, 485] on select "Select Service Product Membership Package Voucher Prepaid Gift Card" at bounding box center [144, 491] width 118 height 29
select select "product"
click at [85, 477] on select "Select Service Product Membership Package Voucher Prepaid Gift Card" at bounding box center [144, 491] width 118 height 29
drag, startPoint x: 114, startPoint y: 478, endPoint x: 179, endPoint y: 375, distance: 121.6
click at [160, 348] on span "Select & add items from the list below" at bounding box center [495, 334] width 820 height 189
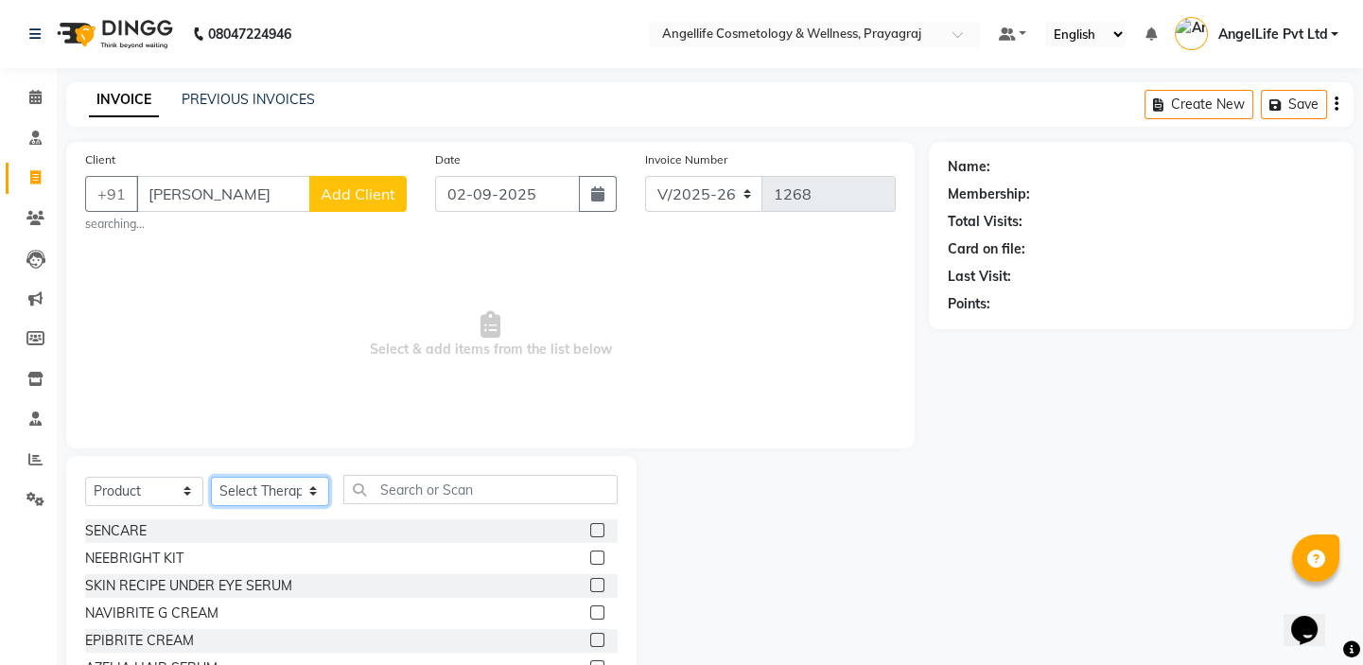
click at [293, 493] on select "Select Therapist AngelLife Lucknow AngelLife Pvt Ltd DR [PERSON_NAME] [PERSON_N…" at bounding box center [270, 491] width 118 height 29
click at [266, 492] on select "Select Therapist AngelLife Lucknow AngelLife Pvt Ltd DR [PERSON_NAME] [PERSON_N…" at bounding box center [270, 491] width 118 height 29
select select "26653"
click at [211, 477] on select "Select Therapist AngelLife Lucknow AngelLife Pvt Ltd DR [PERSON_NAME] [PERSON_N…" at bounding box center [270, 491] width 118 height 29
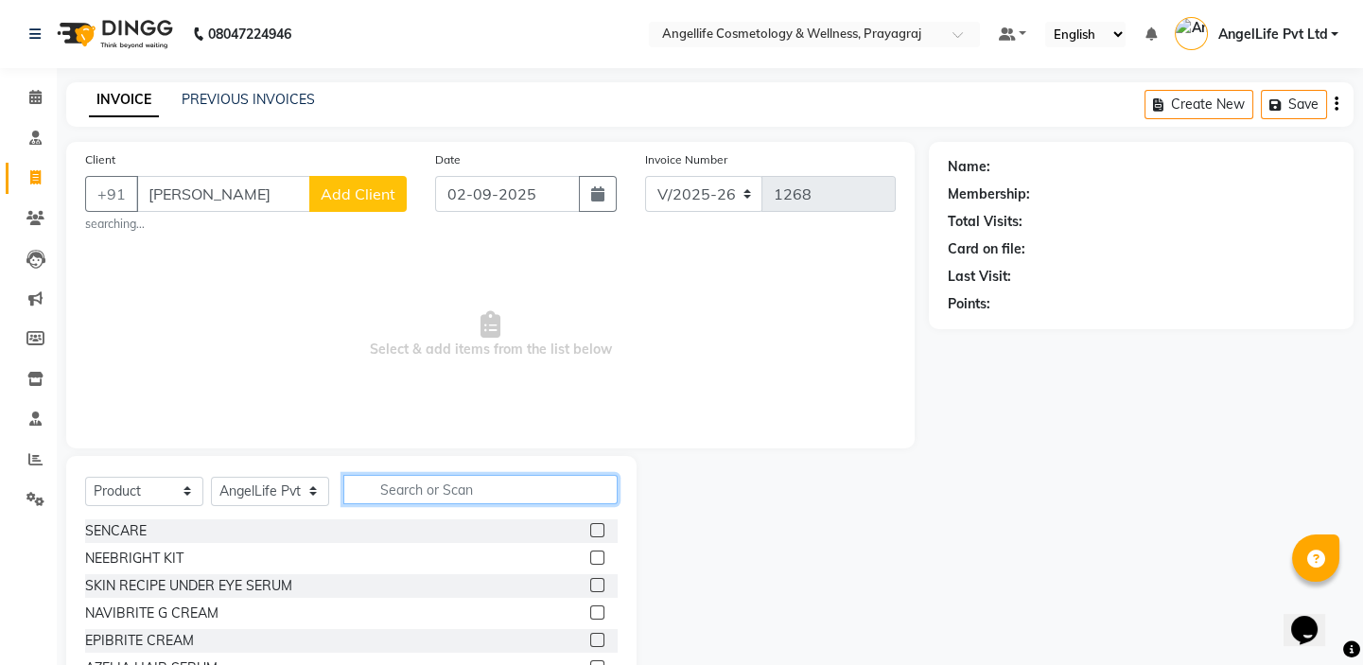
click at [483, 487] on input "text" at bounding box center [480, 489] width 274 height 29
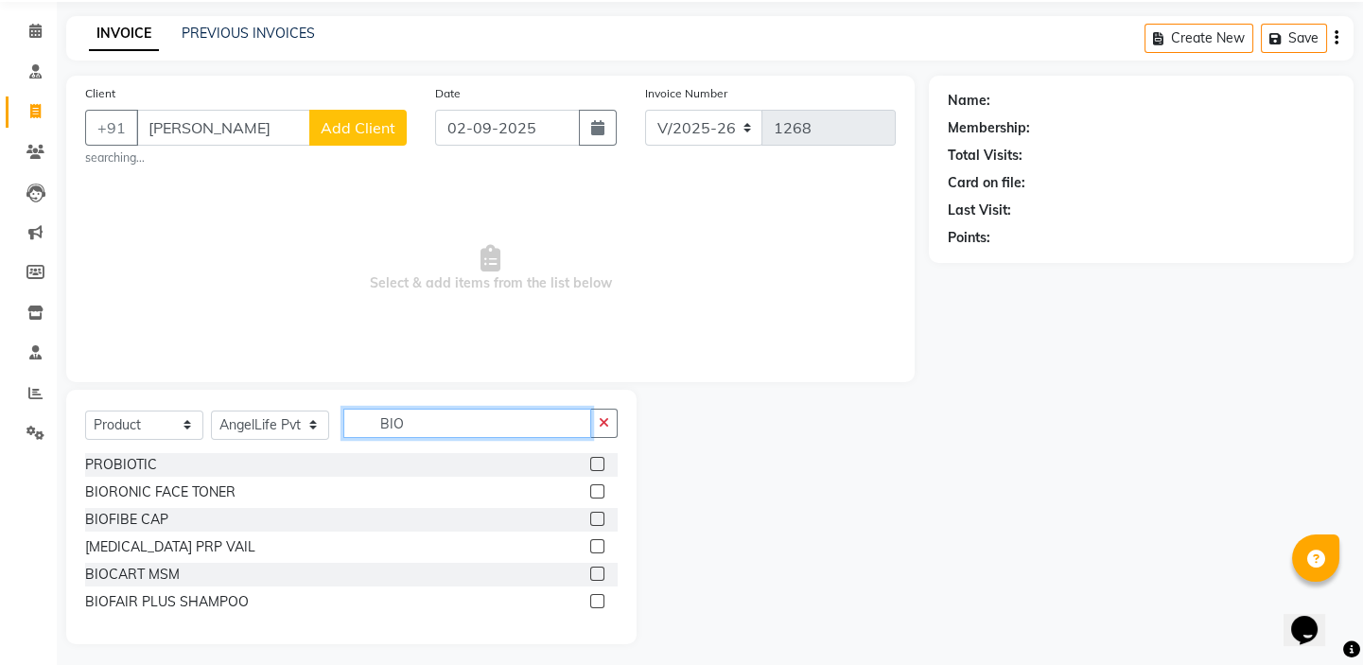
scroll to position [75, 0]
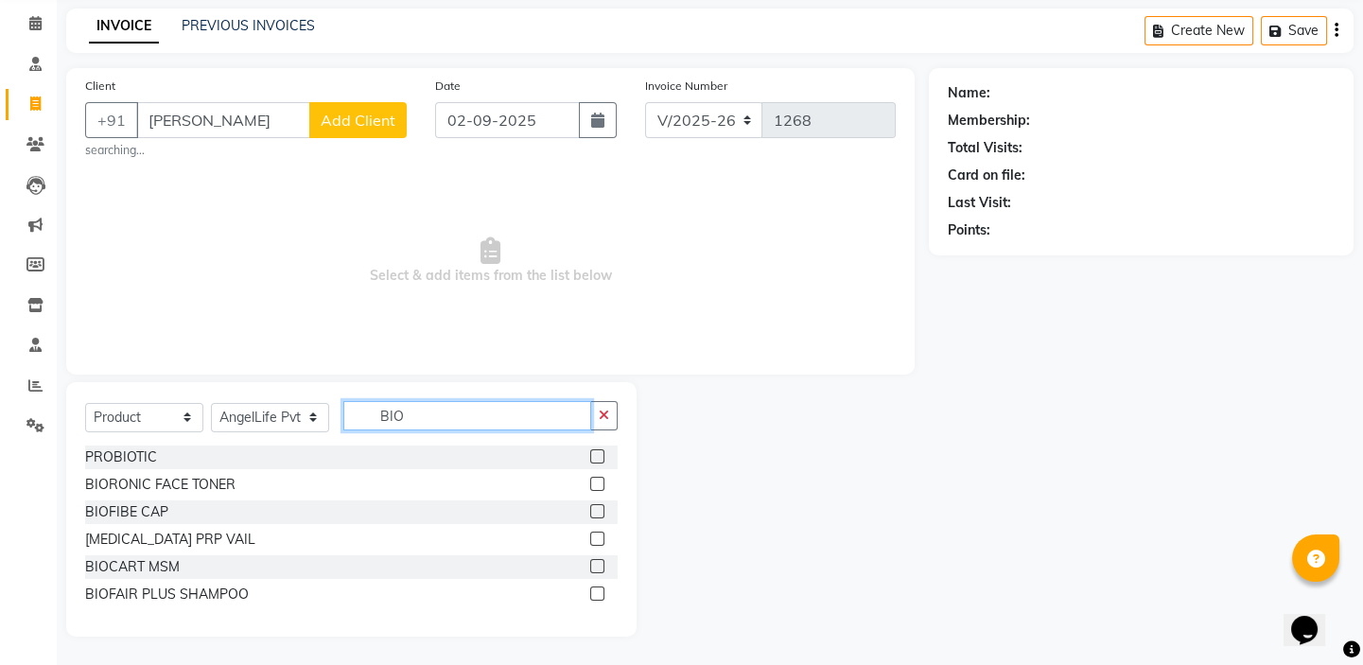
type input "BIO"
click at [595, 598] on label at bounding box center [597, 594] width 14 height 14
click at [595, 598] on input "checkbox" at bounding box center [596, 595] width 12 height 12
click at [595, 598] on label at bounding box center [597, 594] width 14 height 14
click at [595, 598] on input "checkbox" at bounding box center [596, 595] width 12 height 12
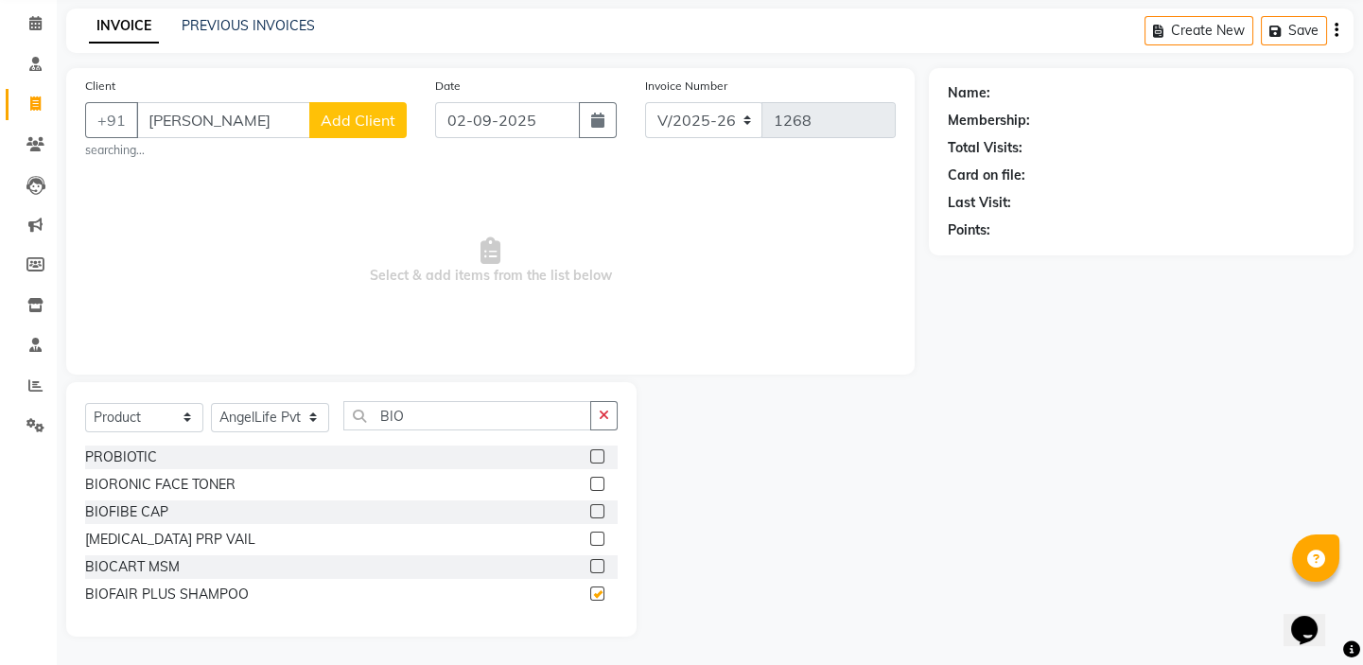
checkbox input "false"
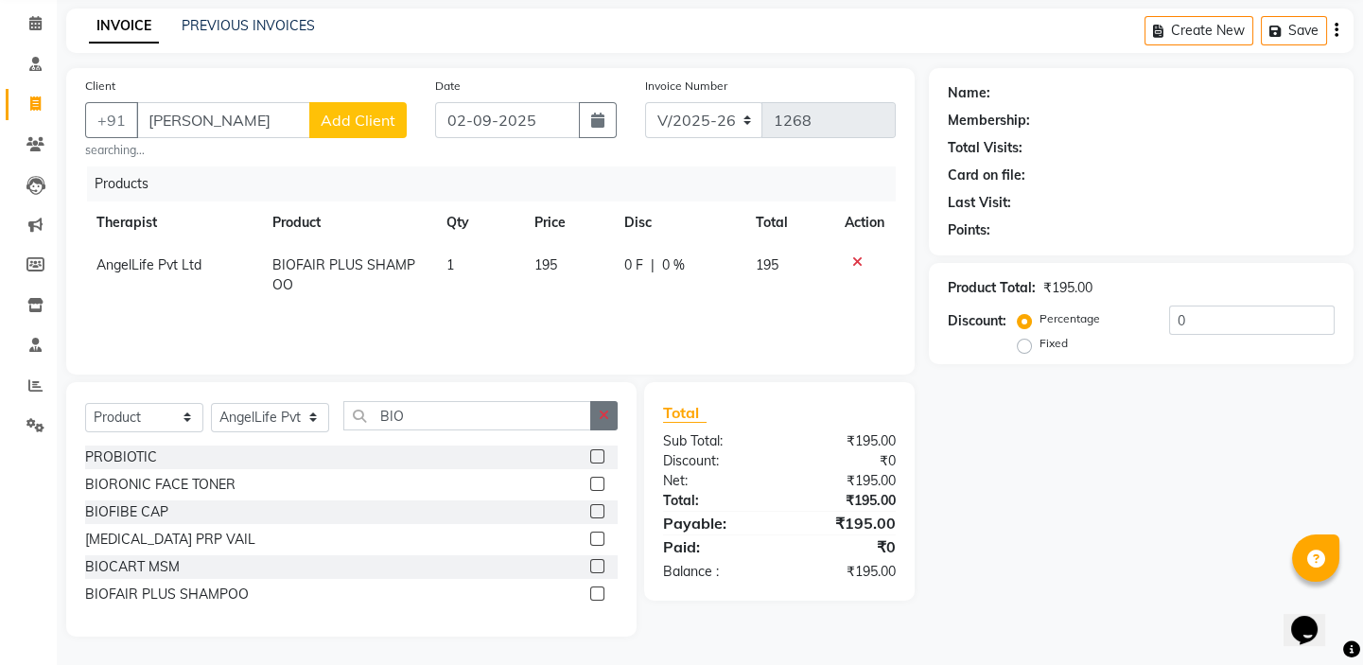
click at [606, 407] on button "button" at bounding box center [603, 415] width 27 height 29
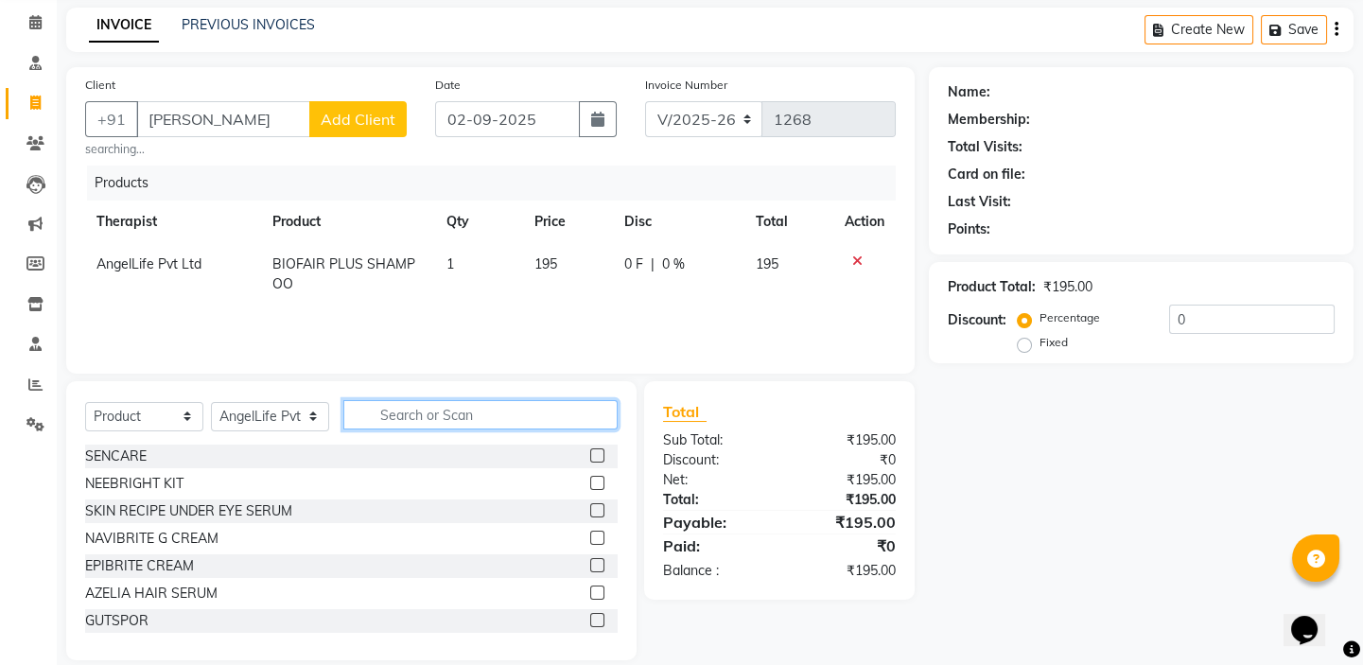
click at [590, 407] on input "text" at bounding box center [480, 414] width 274 height 29
click at [556, 418] on input "text" at bounding box center [480, 414] width 274 height 29
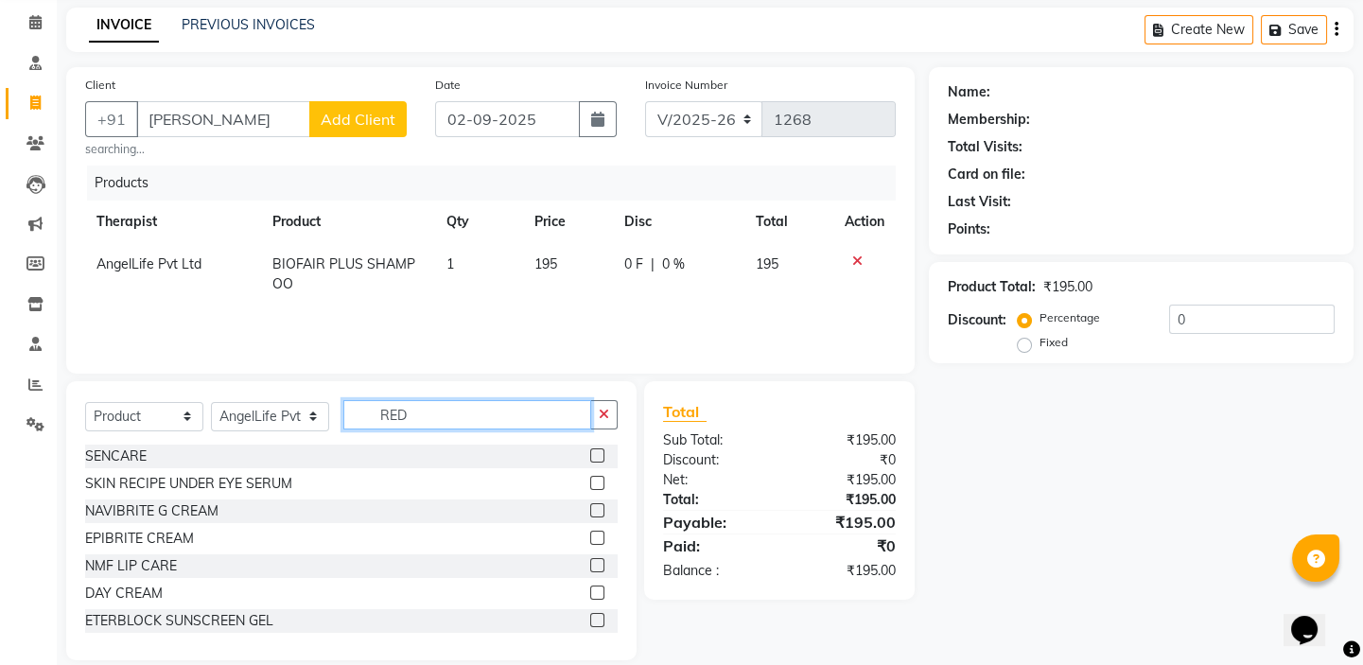
scroll to position [38, 0]
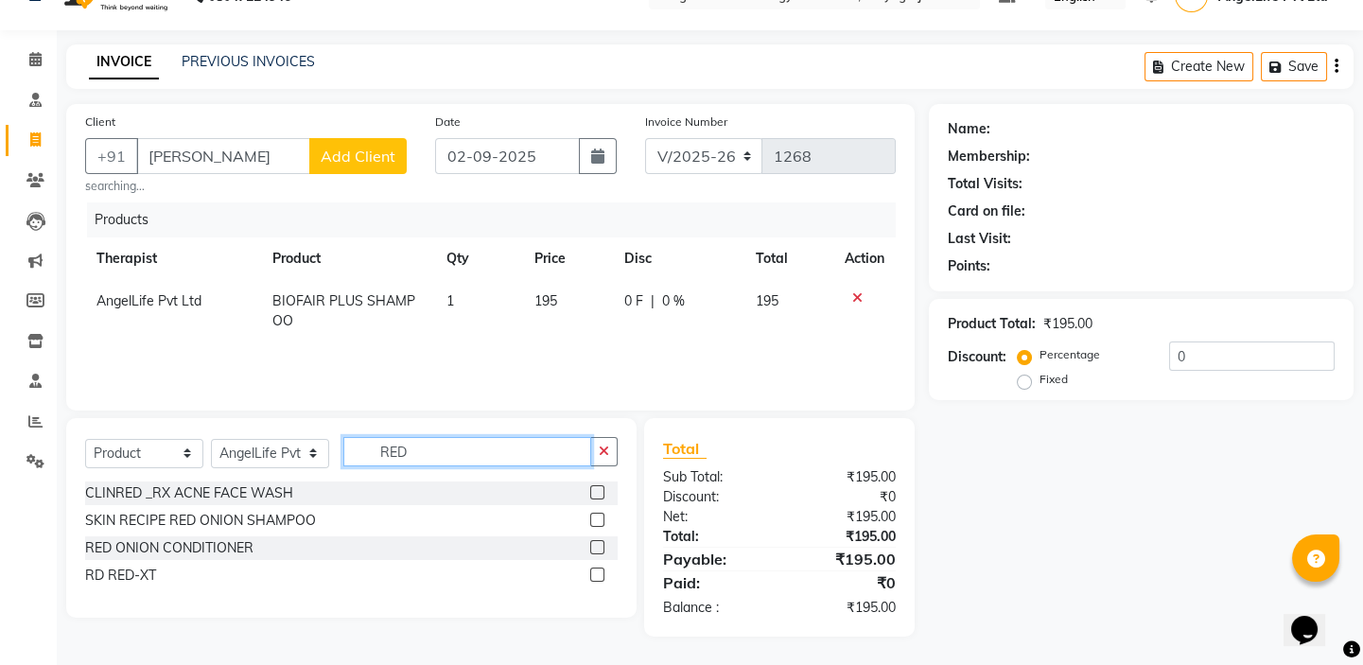
type input "RED"
click at [596, 576] on label at bounding box center [597, 575] width 14 height 14
click at [596, 576] on input "checkbox" at bounding box center [596, 576] width 12 height 12
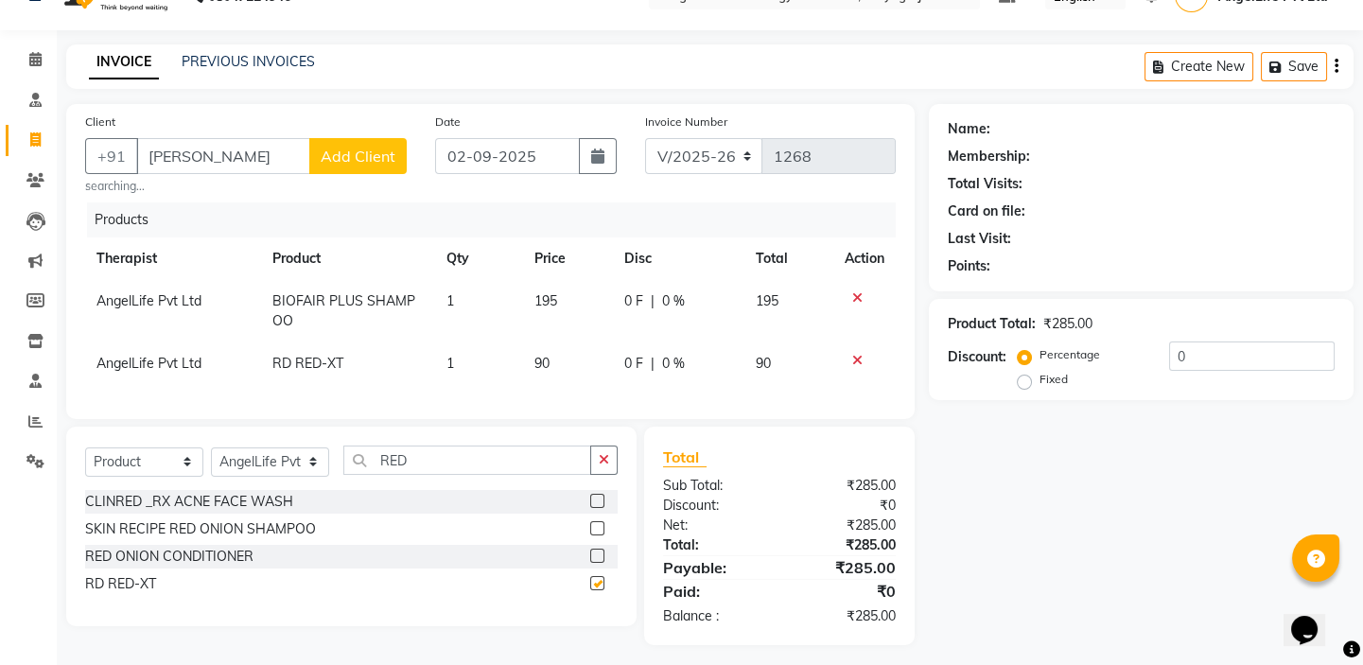
checkbox input "false"
click at [602, 466] on icon "button" at bounding box center [604, 459] width 10 height 13
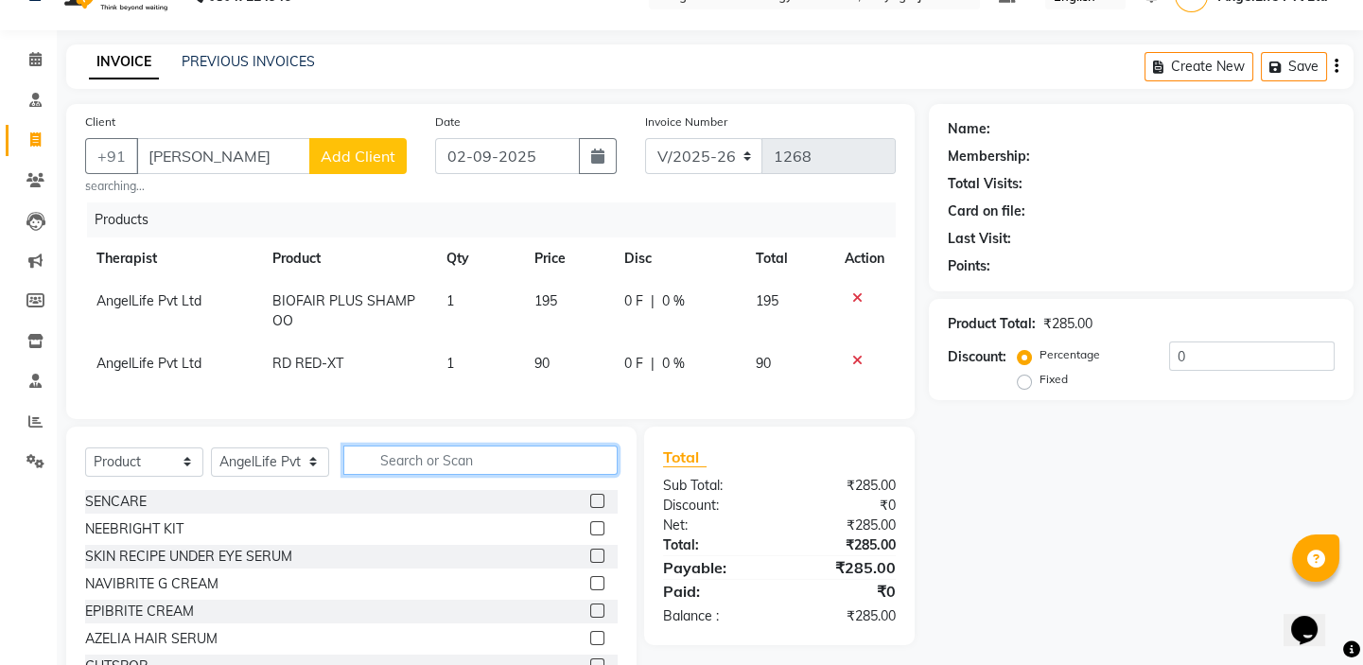
click at [595, 474] on input "text" at bounding box center [480, 460] width 274 height 29
type input "B"
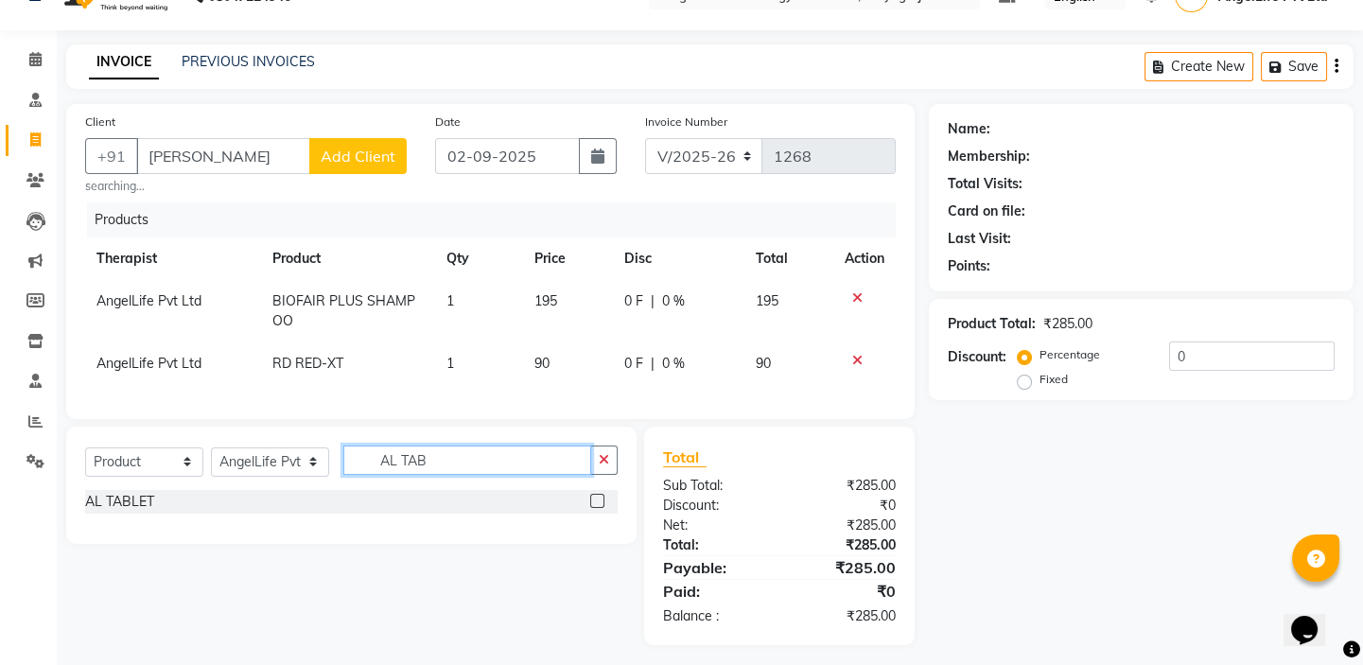
type input "AL TAB"
click at [599, 508] on label at bounding box center [597, 501] width 14 height 14
click at [599, 508] on input "checkbox" at bounding box center [596, 502] width 12 height 12
click at [600, 508] on label at bounding box center [597, 501] width 14 height 14
click at [600, 508] on input "checkbox" at bounding box center [596, 502] width 12 height 12
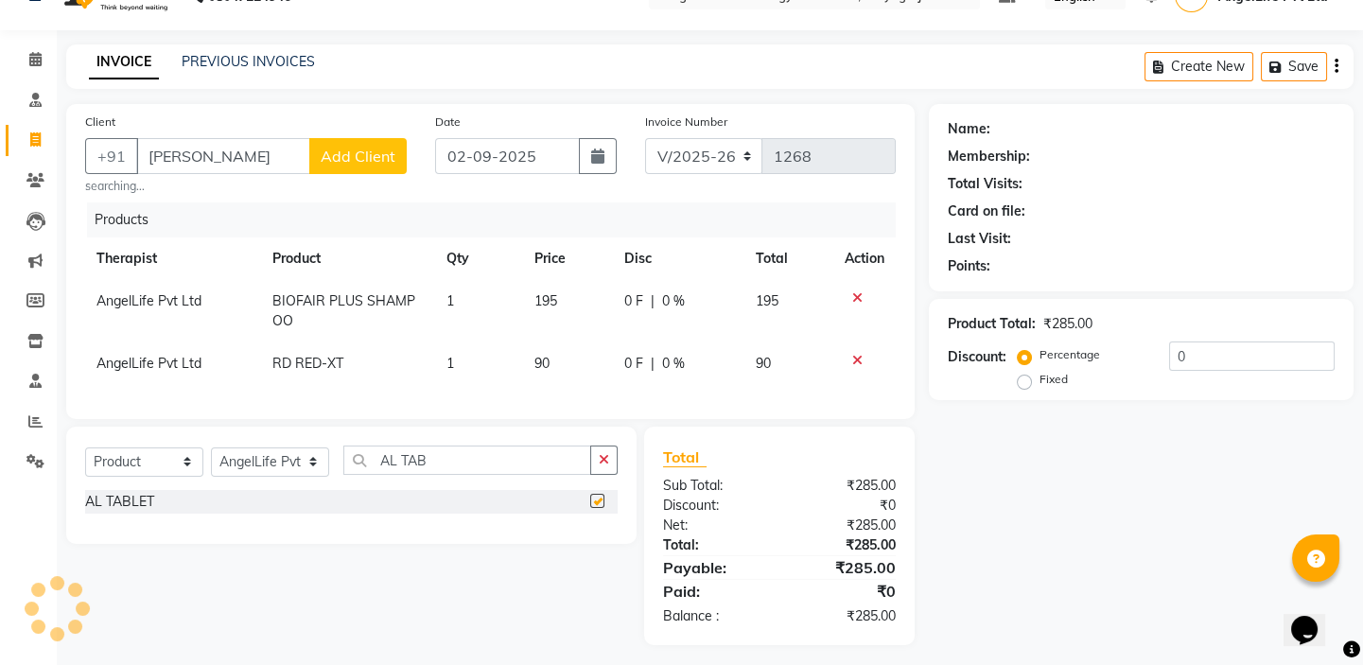
click at [600, 508] on label at bounding box center [597, 501] width 14 height 14
click at [600, 508] on input "checkbox" at bounding box center [596, 502] width 12 height 12
checkbox input "false"
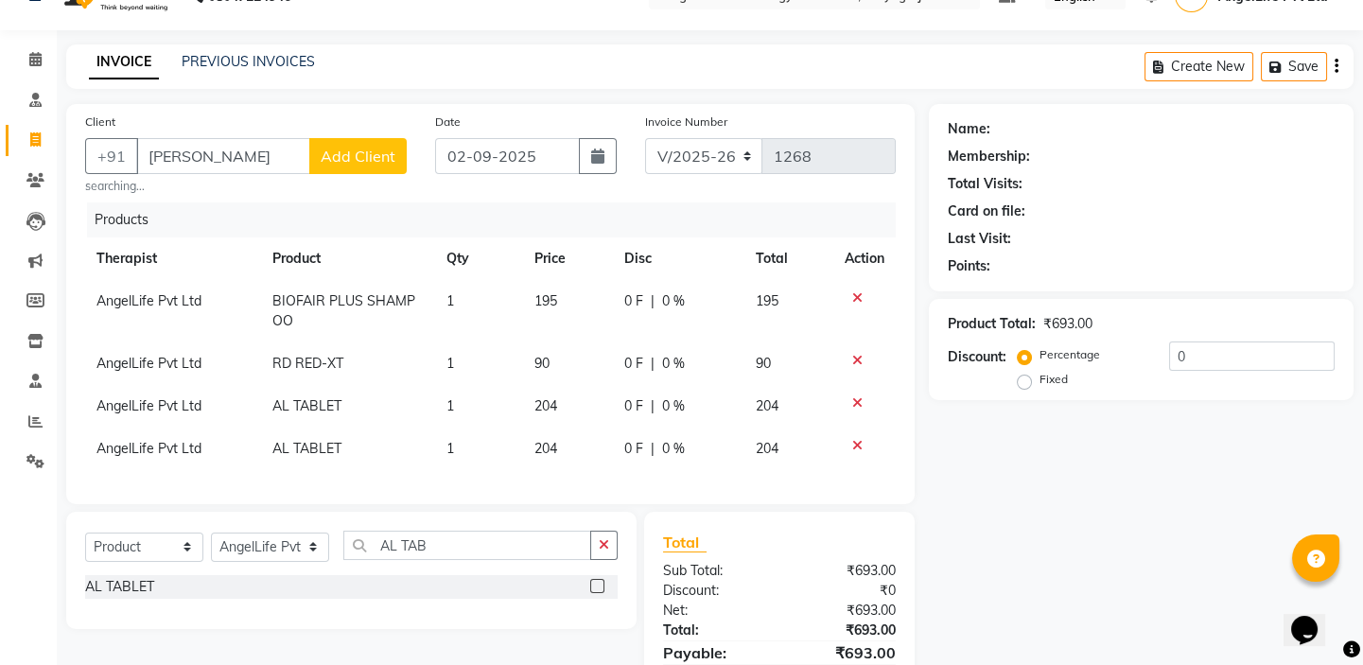
click at [857, 441] on icon at bounding box center [858, 445] width 10 height 13
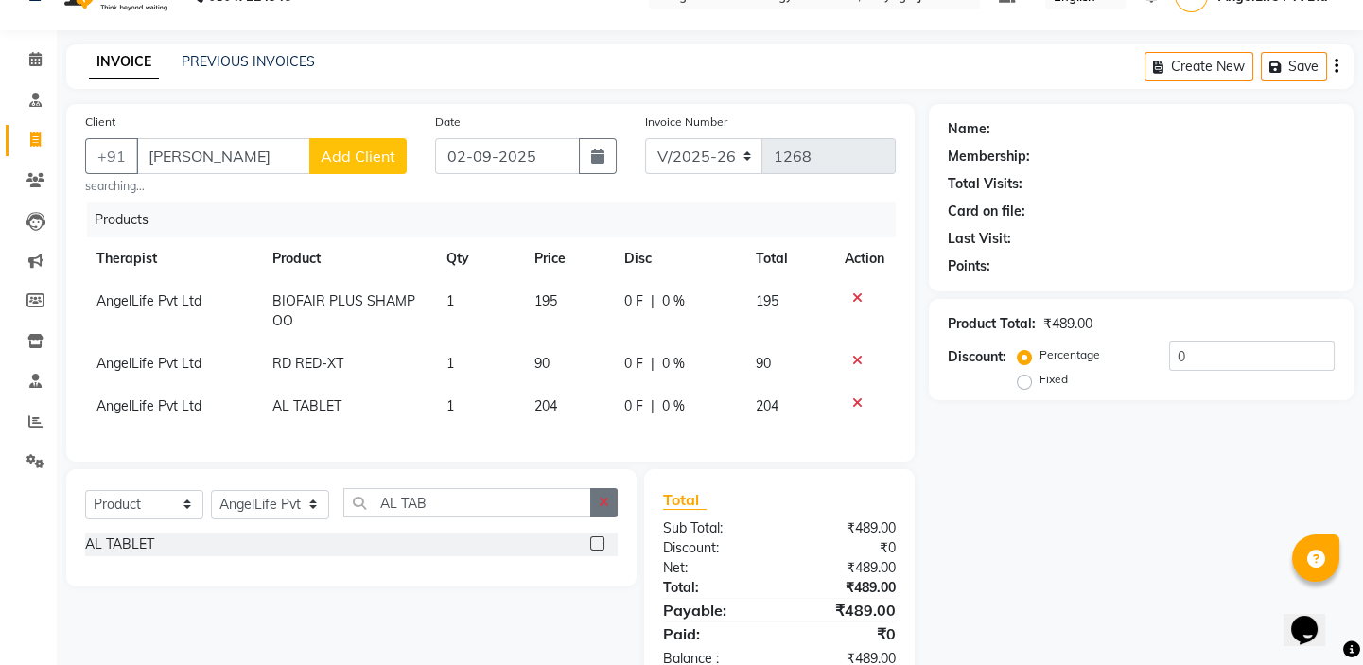
click at [608, 509] on icon "button" at bounding box center [604, 502] width 10 height 13
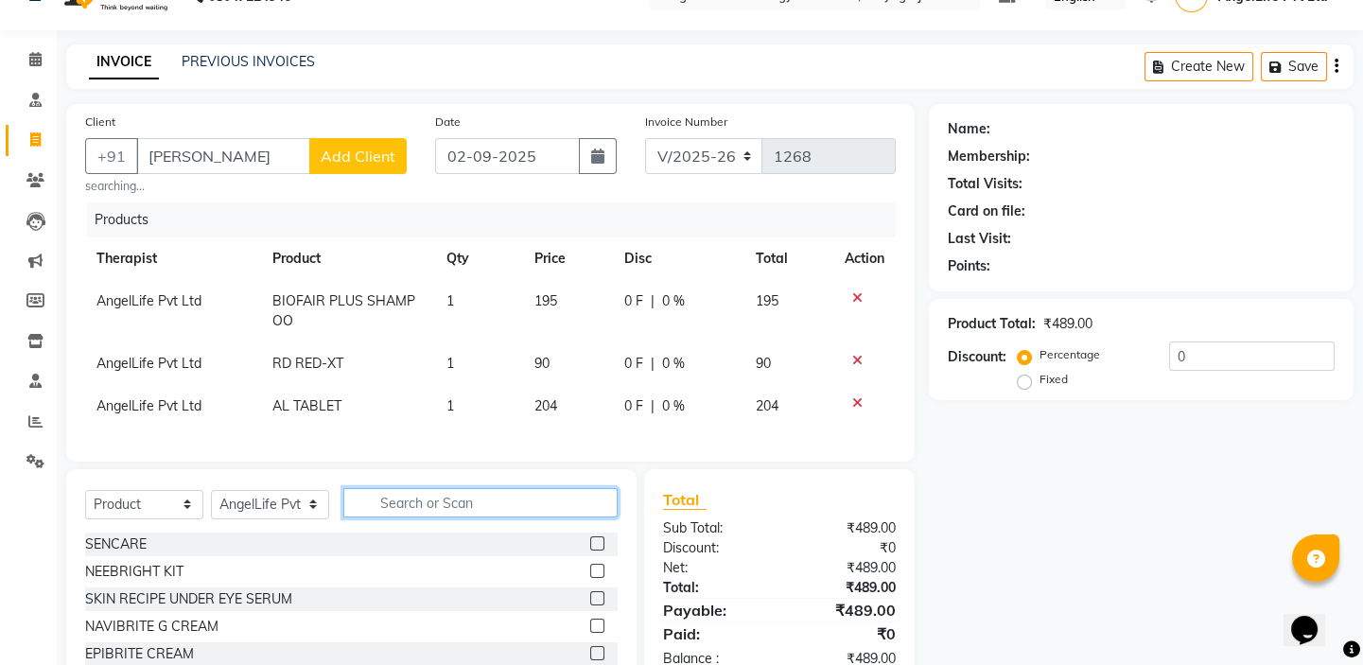
click at [585, 514] on input "text" at bounding box center [480, 502] width 274 height 29
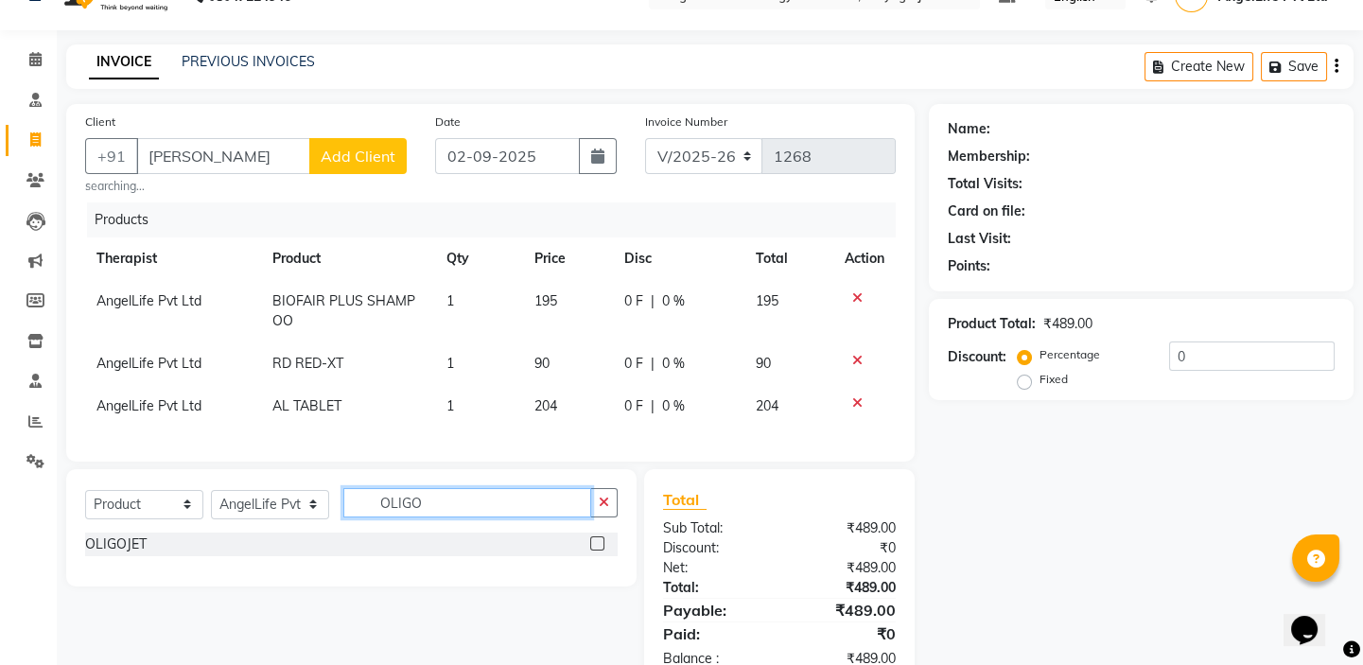
type input "OLIGO"
click at [596, 551] on label at bounding box center [597, 543] width 14 height 14
click at [596, 551] on input "checkbox" at bounding box center [596, 544] width 12 height 12
checkbox input "false"
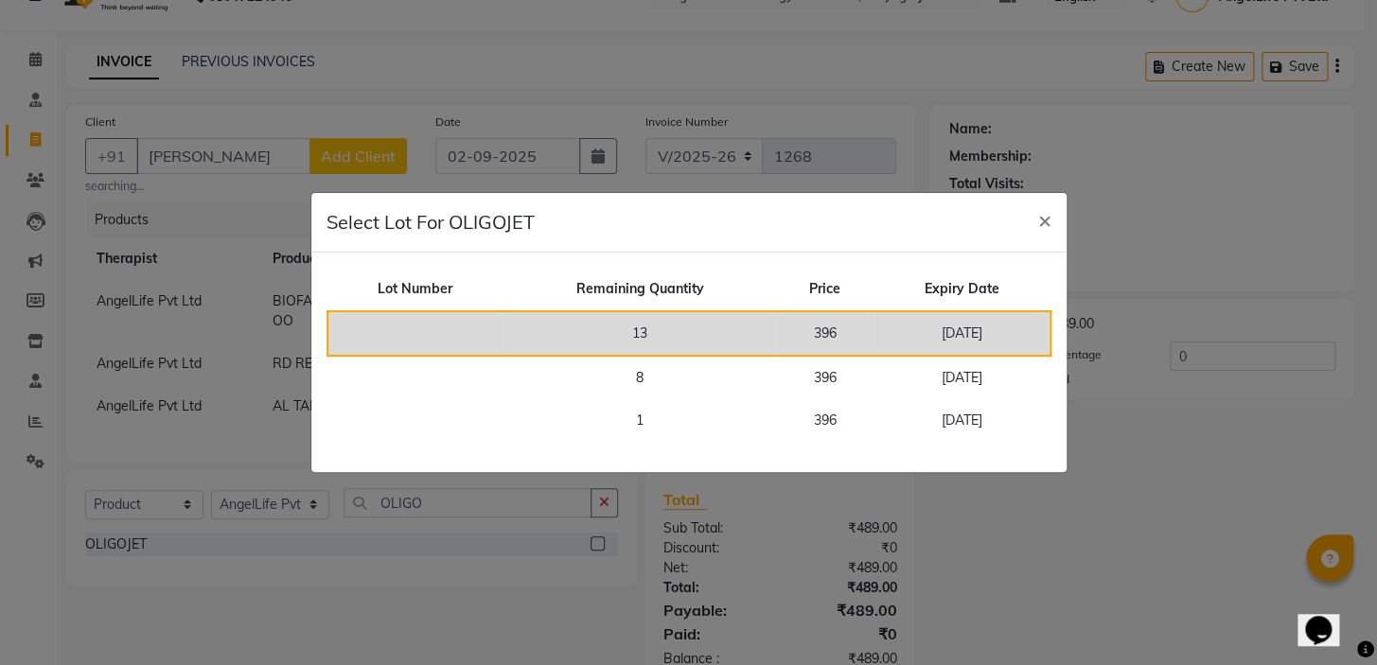
click at [663, 334] on td "13" at bounding box center [639, 333] width 272 height 44
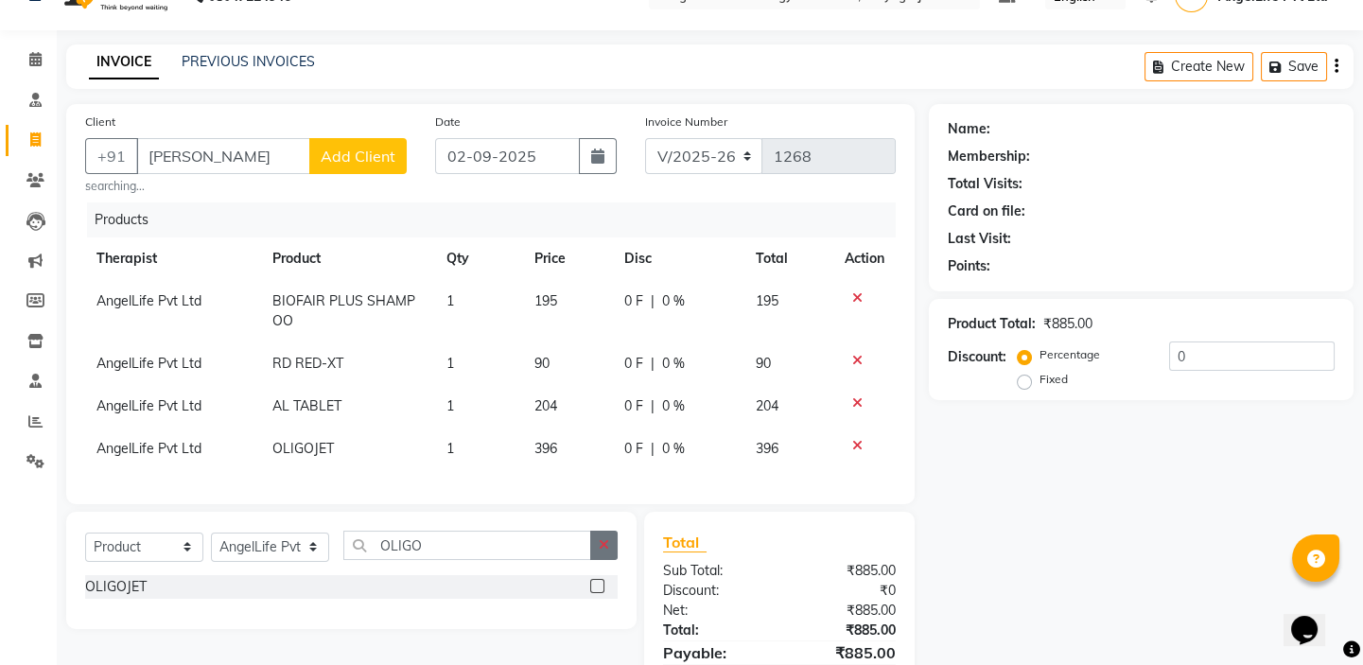
click at [601, 552] on icon "button" at bounding box center [604, 544] width 10 height 13
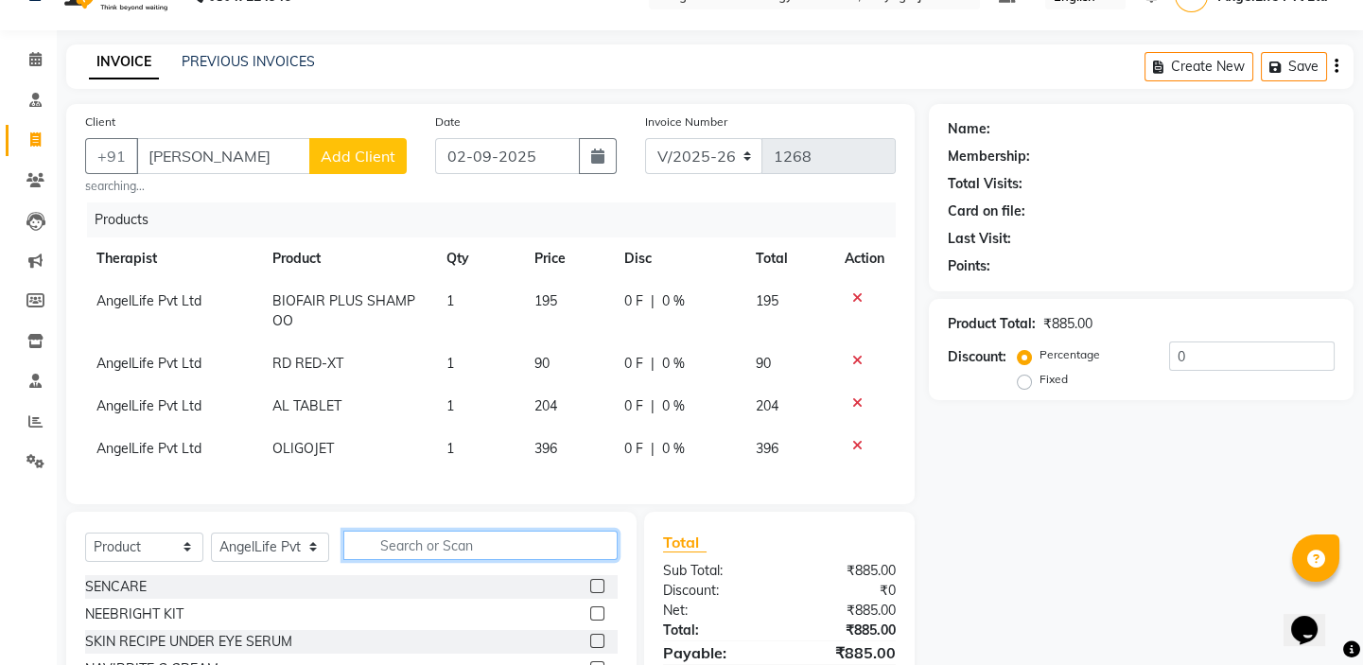
click at [574, 557] on input "text" at bounding box center [480, 545] width 274 height 29
type input "D3"
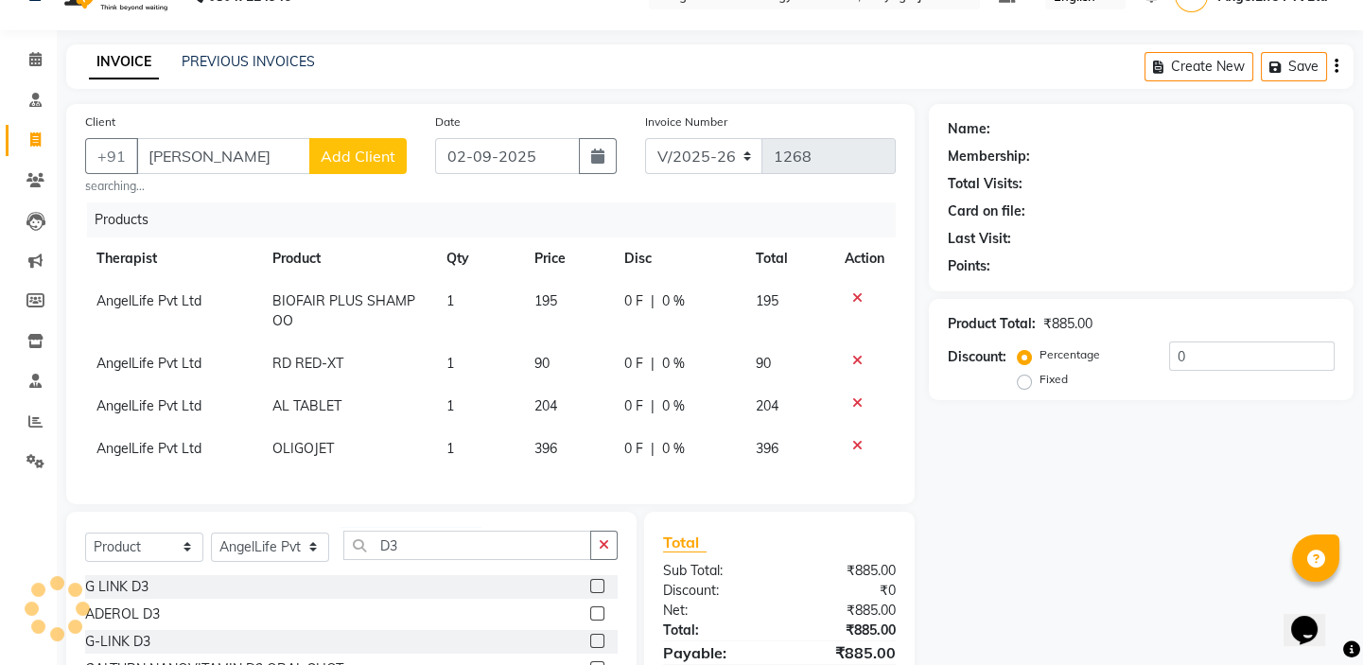
click at [594, 621] on label at bounding box center [597, 613] width 14 height 14
click at [594, 621] on input "checkbox" at bounding box center [596, 614] width 12 height 12
checkbox input "false"
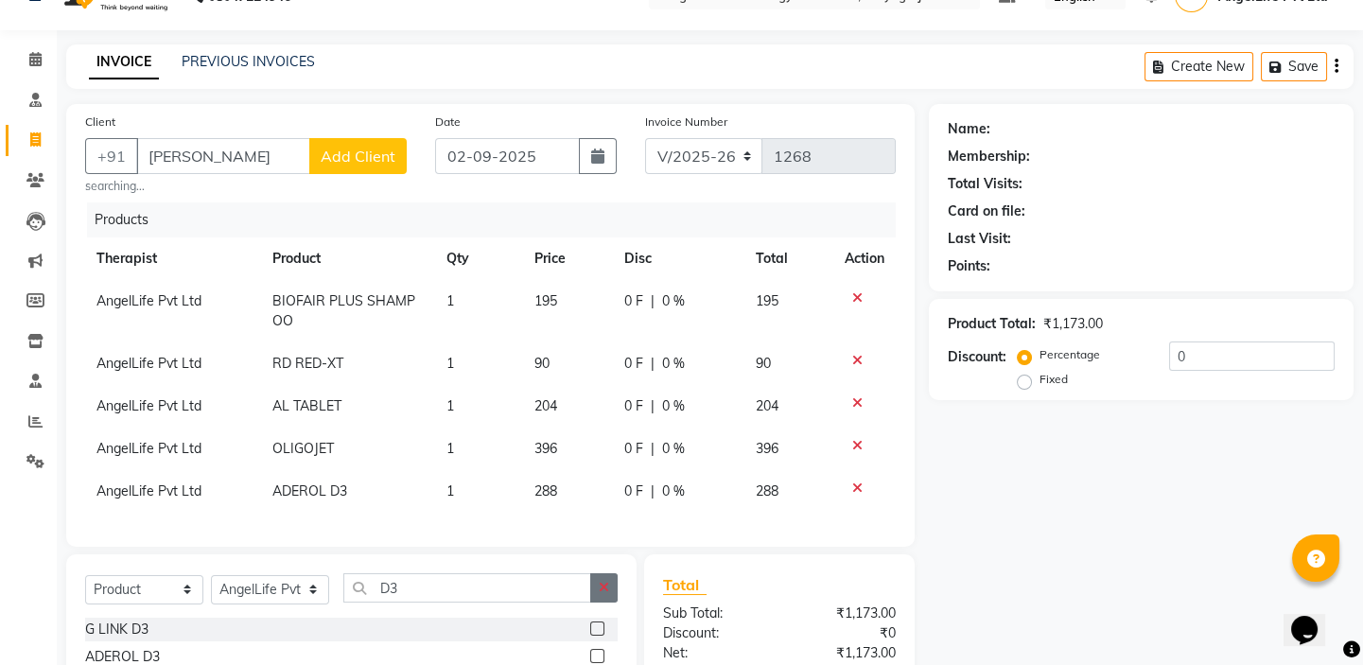
click at [609, 603] on button "button" at bounding box center [603, 587] width 27 height 29
click at [596, 595] on input "text" at bounding box center [480, 587] width 274 height 29
type input "DSR"
click at [598, 636] on label at bounding box center [597, 629] width 14 height 14
click at [598, 636] on input "checkbox" at bounding box center [596, 630] width 12 height 12
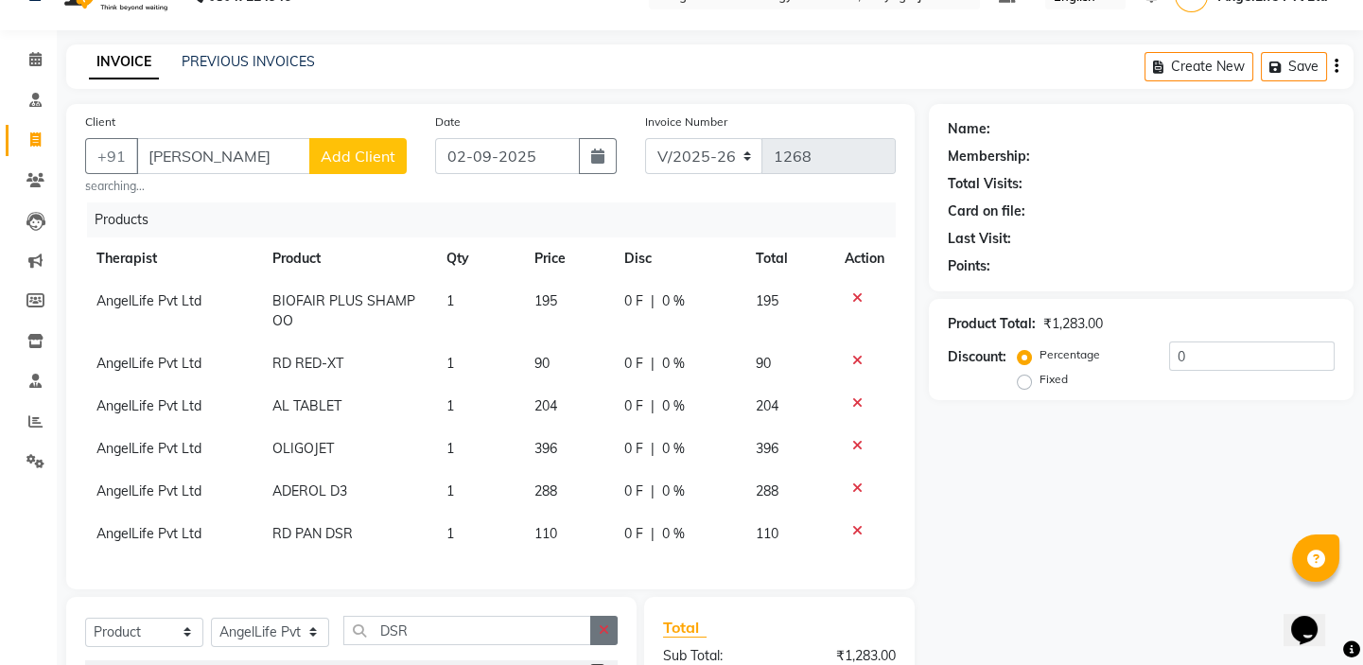
checkbox input "false"
click at [599, 637] on icon "button" at bounding box center [604, 630] width 10 height 13
click at [599, 640] on input "text" at bounding box center [480, 630] width 274 height 29
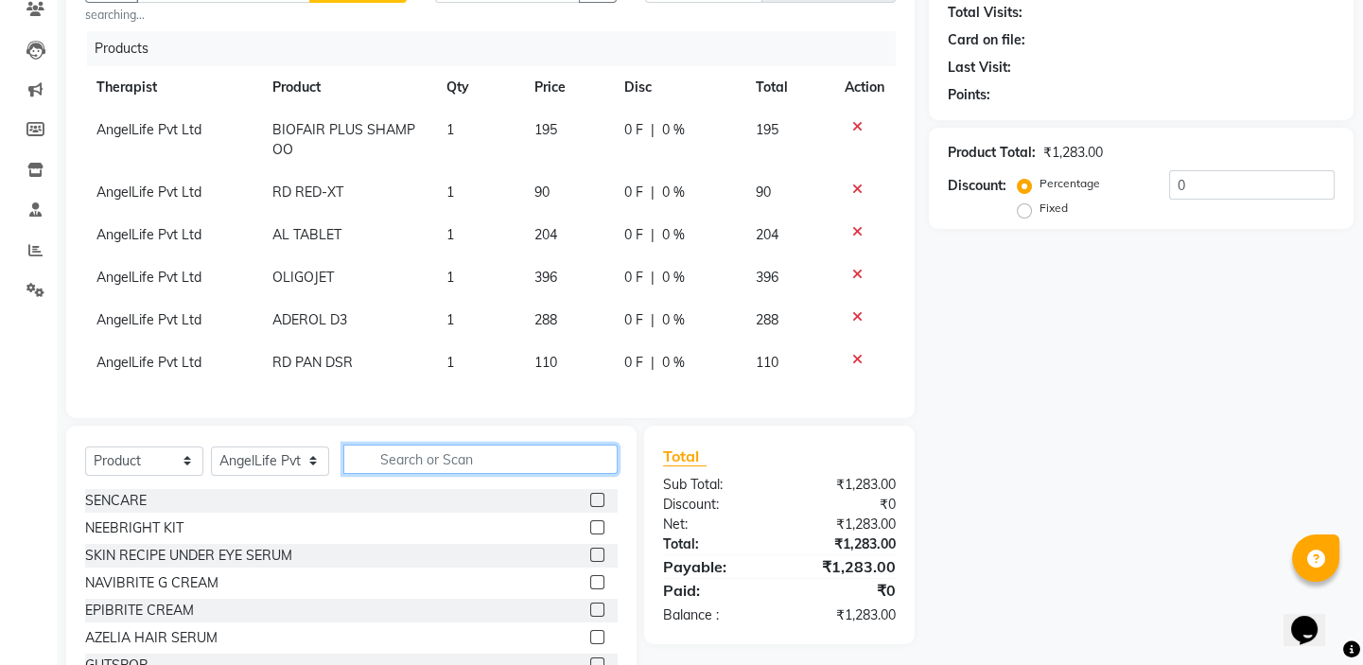
scroll to position [210, 0]
click at [425, 472] on input "text" at bounding box center [480, 458] width 274 height 29
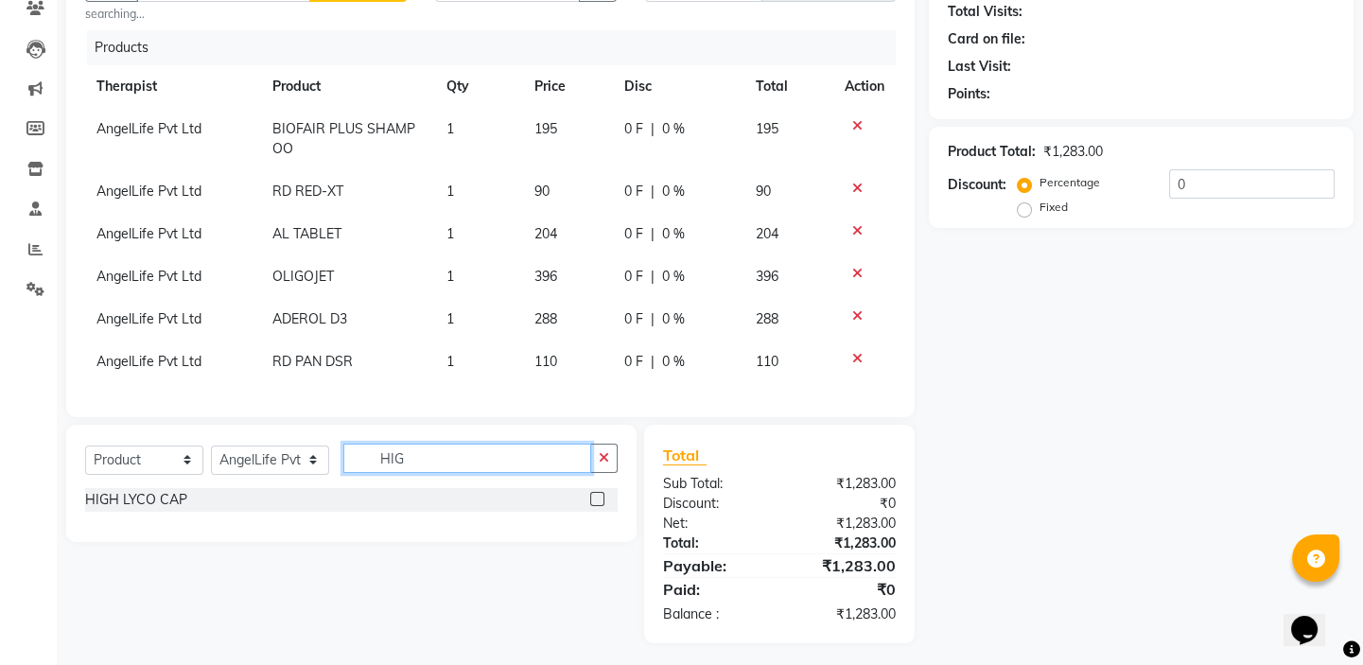
type input "HIG"
click at [602, 506] on label at bounding box center [597, 499] width 14 height 14
click at [602, 506] on input "checkbox" at bounding box center [596, 500] width 12 height 12
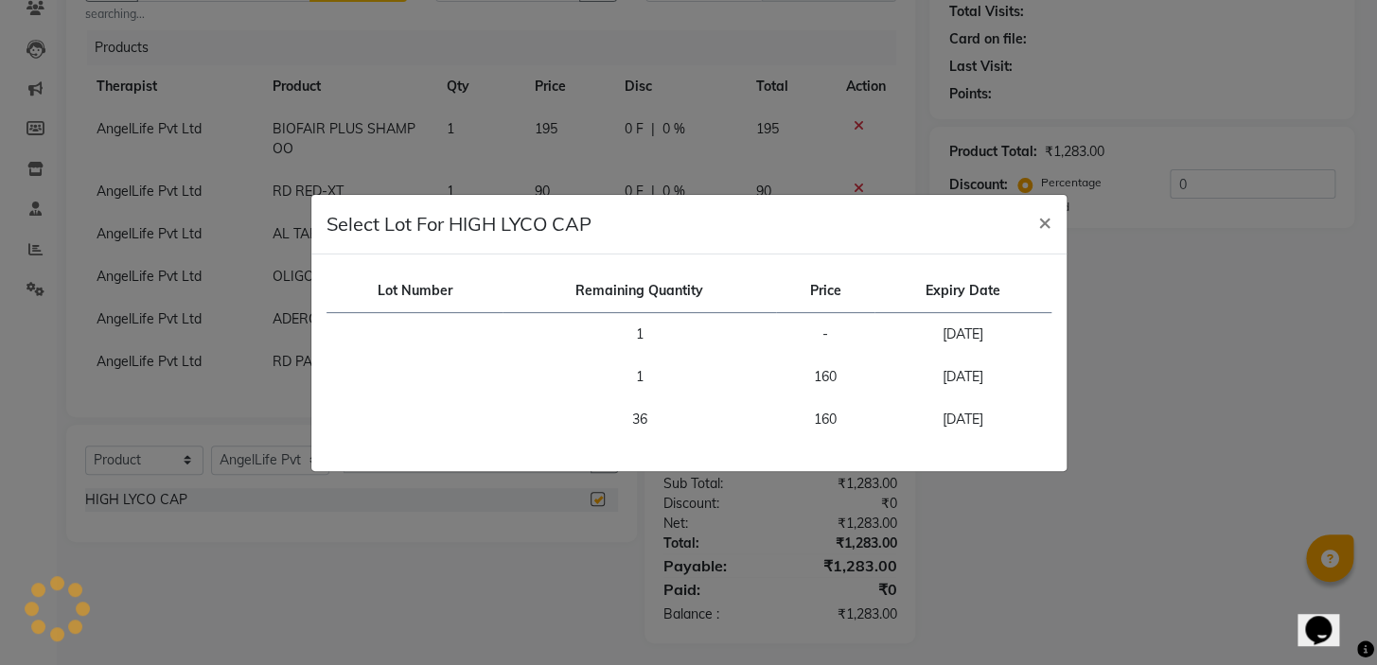
checkbox input "false"
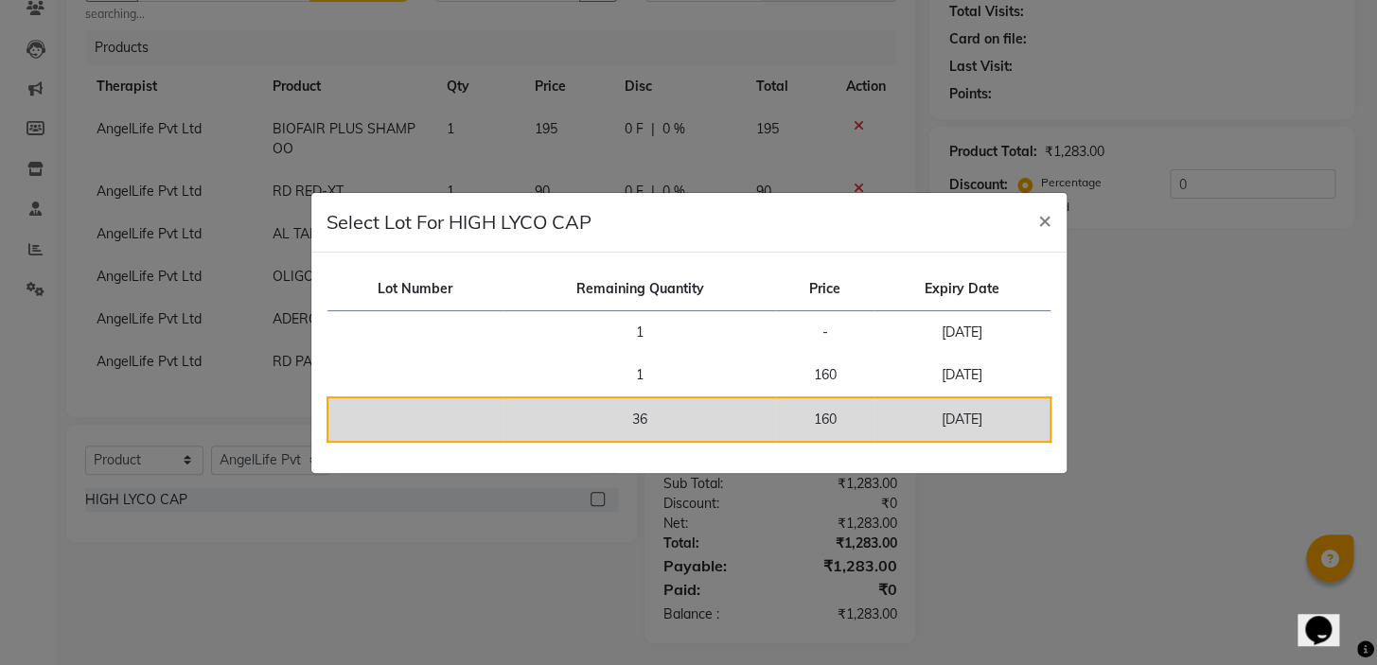
click at [630, 417] on td "36" at bounding box center [639, 419] width 272 height 44
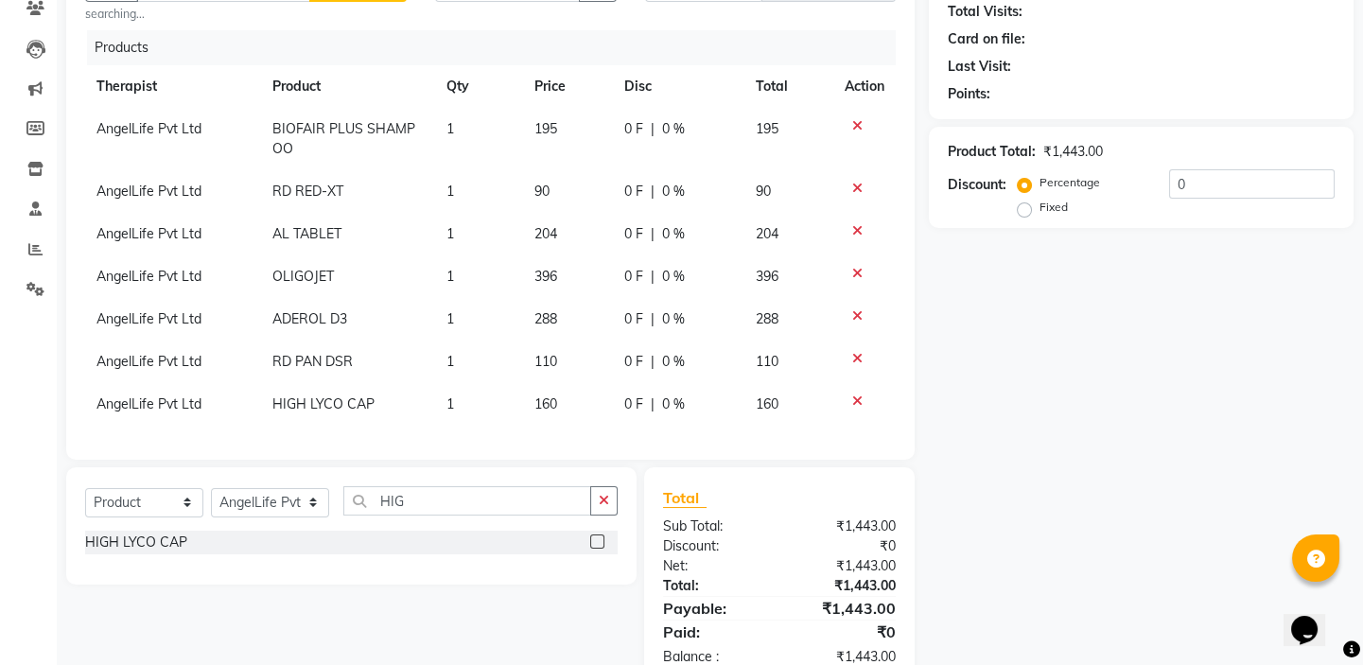
click at [530, 371] on td "110" at bounding box center [568, 362] width 90 height 43
select select "26653"
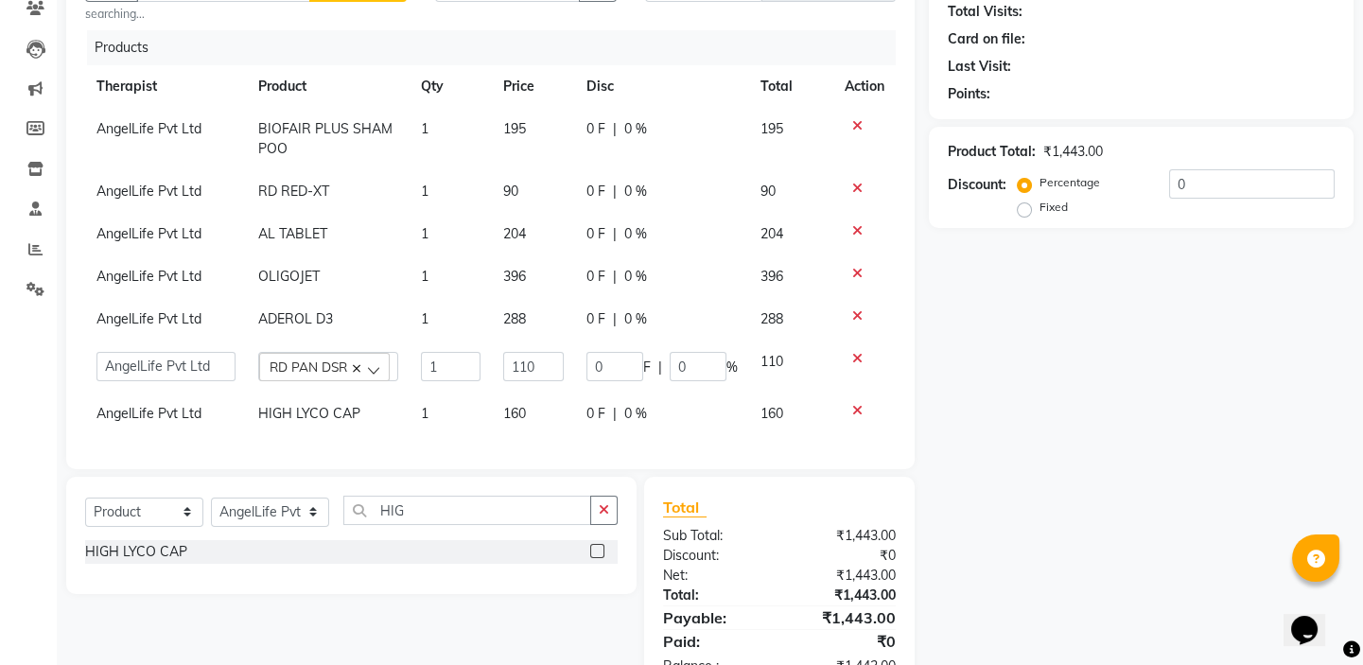
click at [552, 370] on input "110" at bounding box center [534, 366] width 62 height 29
type input "130"
click at [1026, 501] on div "Name: Membership: Total Visits: Card on file: Last Visit: Points: Product Total…" at bounding box center [1148, 314] width 439 height 764
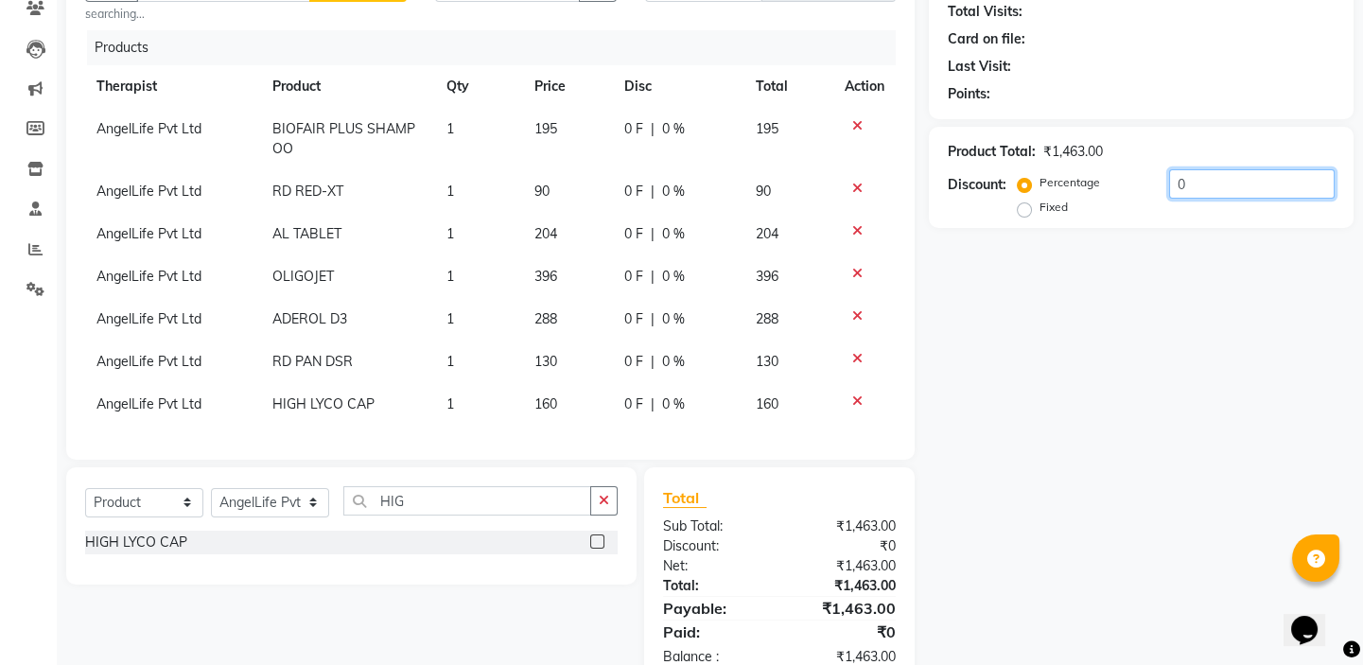
click at [1204, 178] on input "0" at bounding box center [1252, 183] width 166 height 29
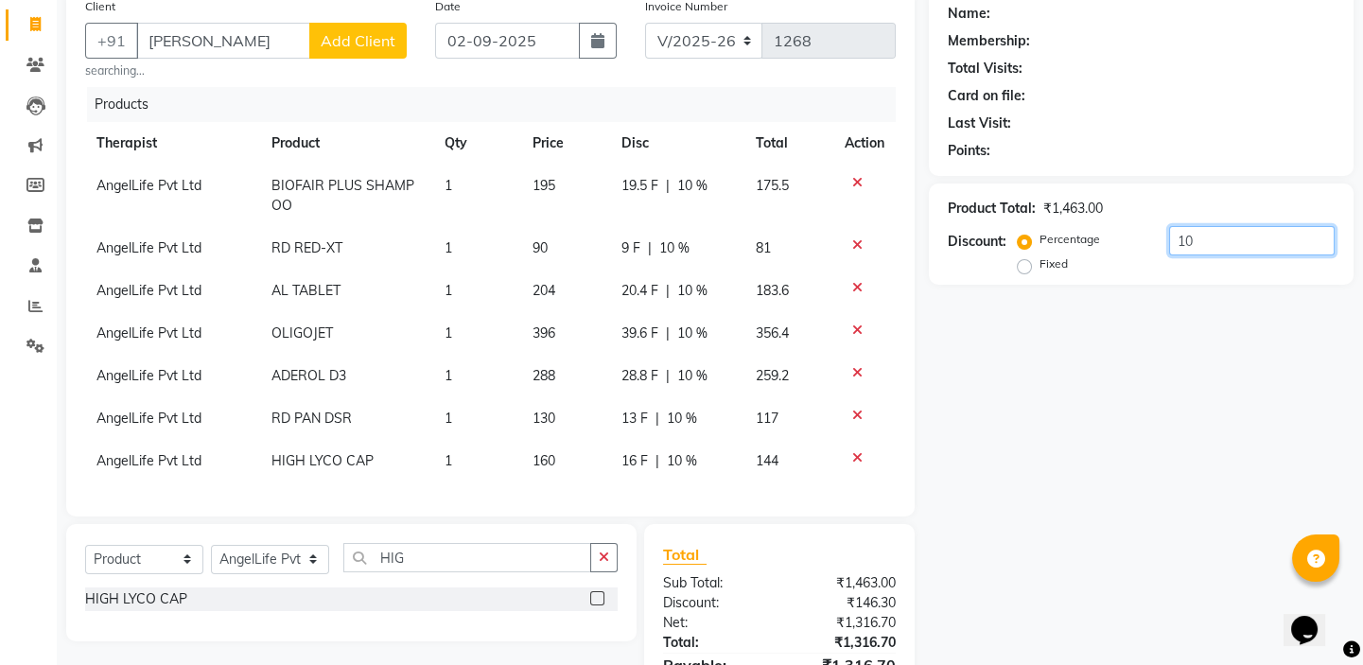
scroll to position [171, 0]
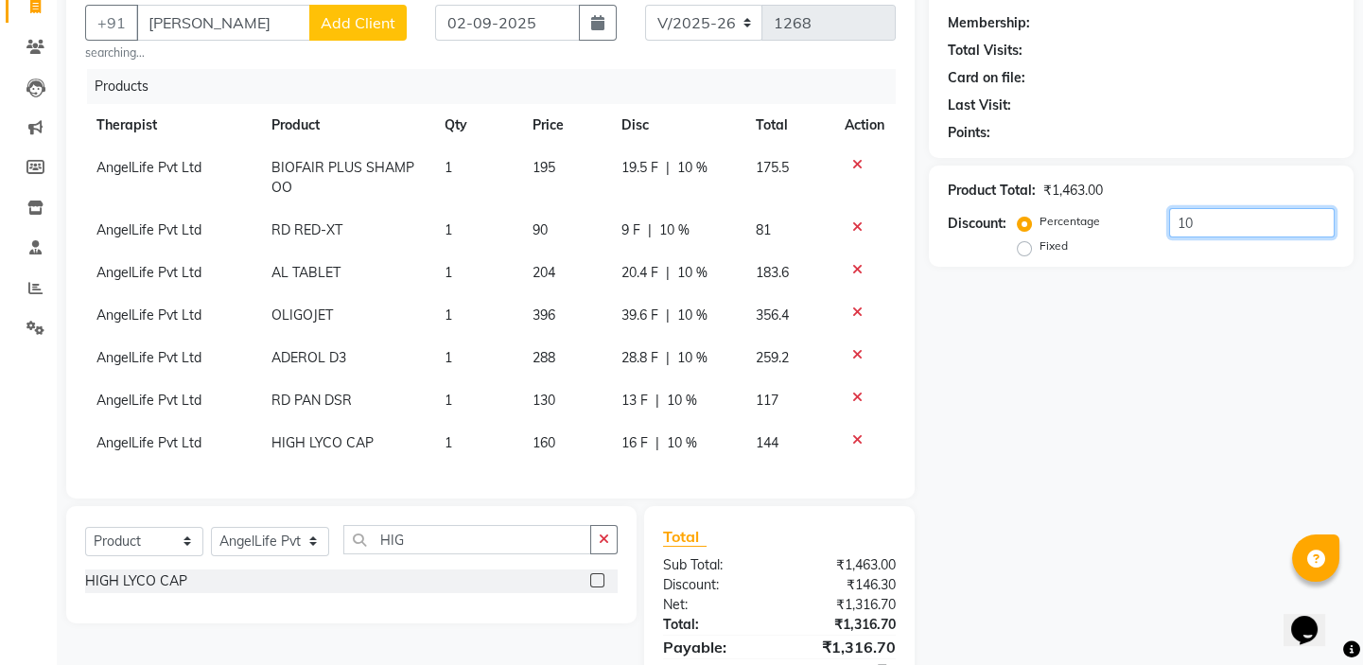
type input "10"
click at [855, 222] on icon at bounding box center [858, 226] width 10 height 13
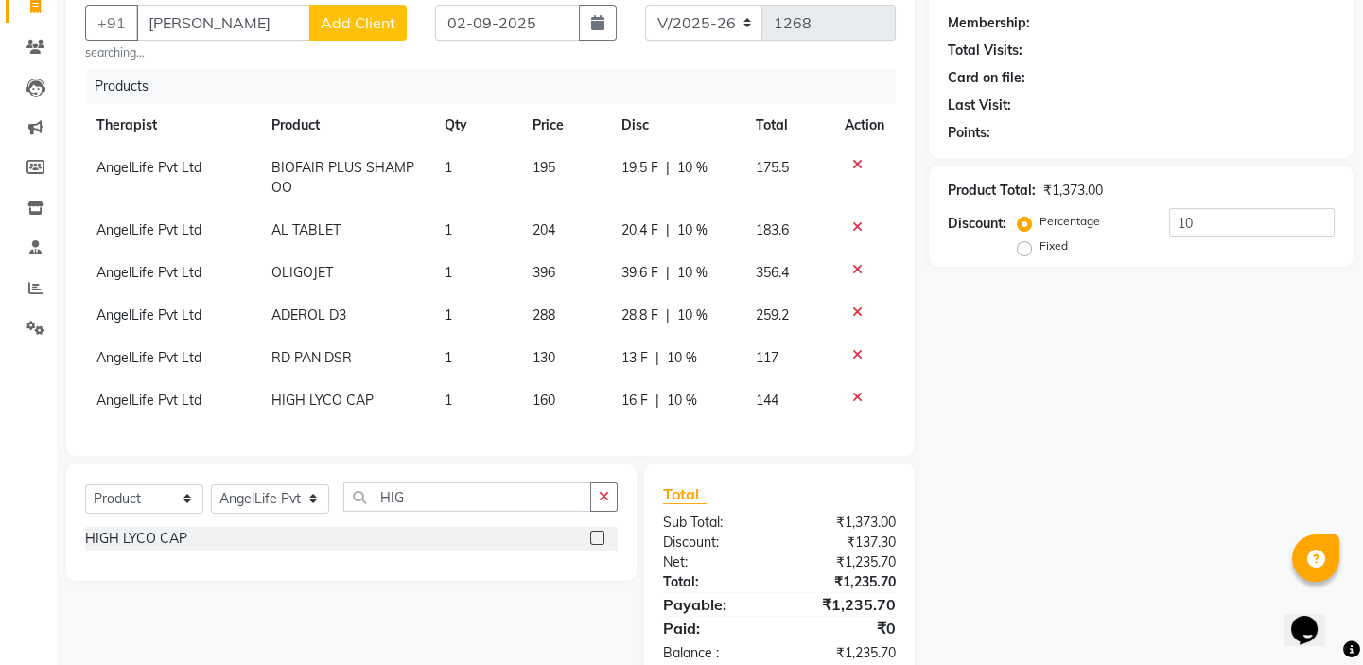
click at [853, 396] on icon at bounding box center [858, 397] width 10 height 13
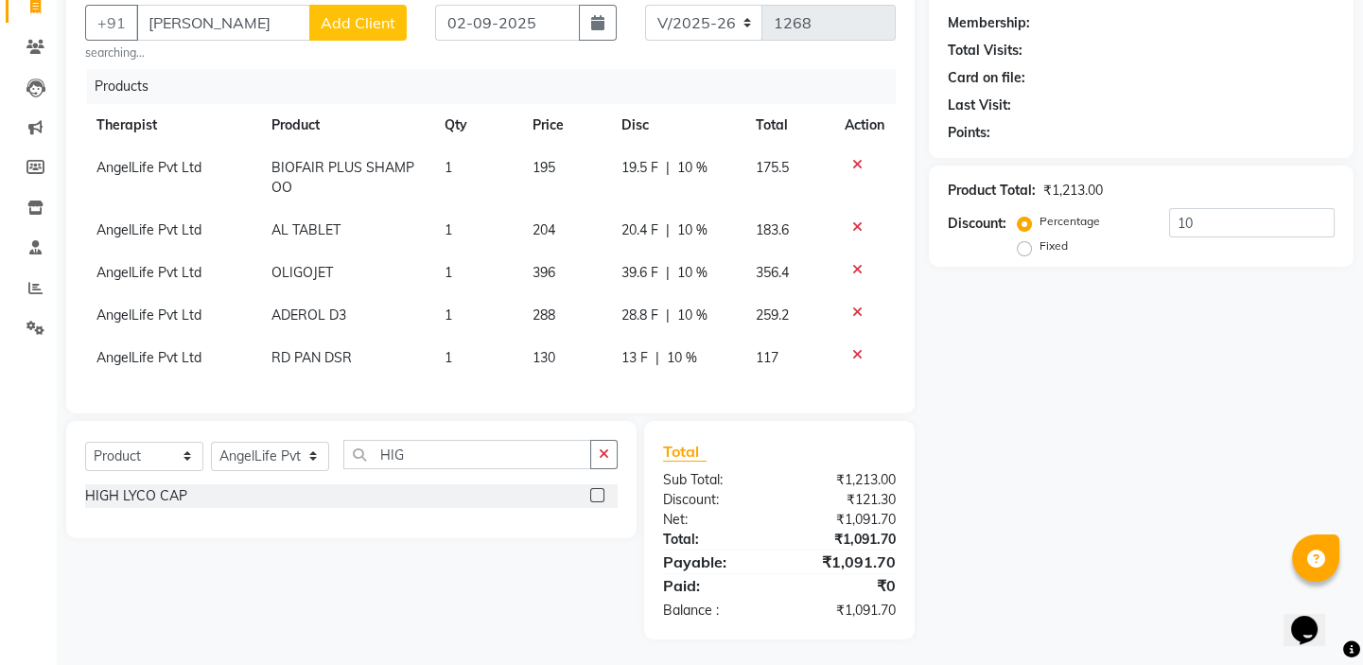
click at [855, 360] on icon at bounding box center [858, 354] width 10 height 13
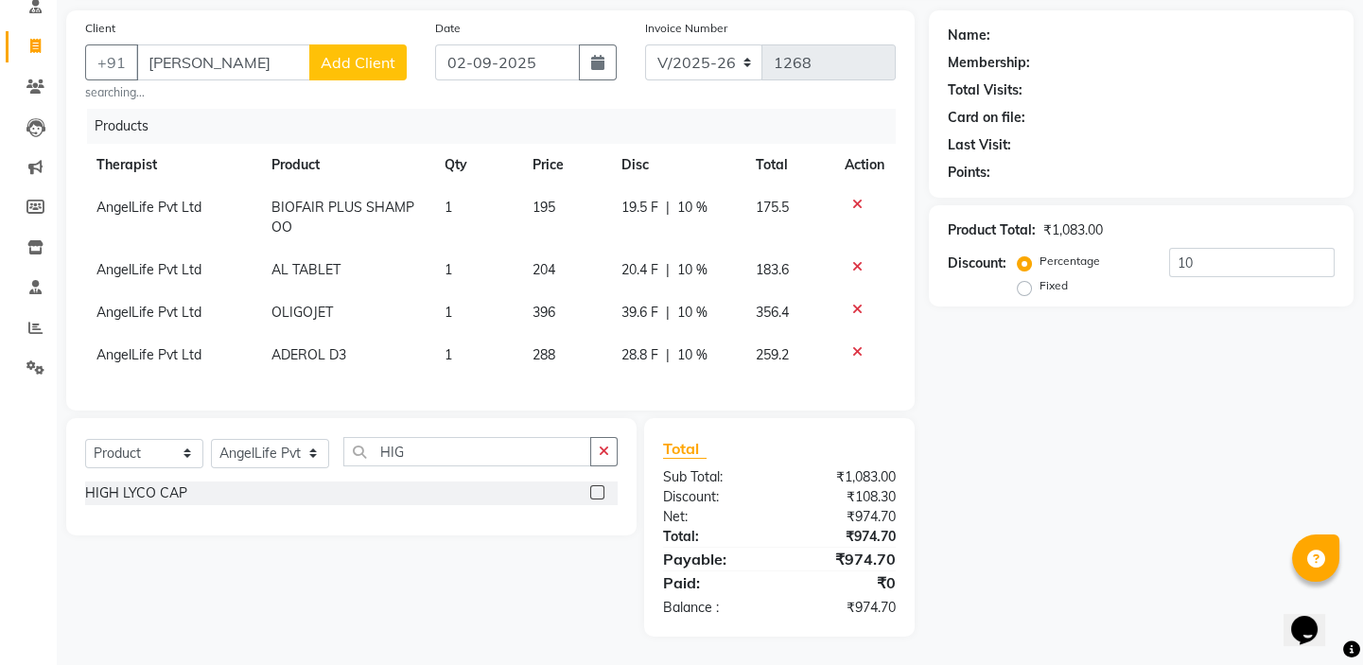
click at [855, 303] on icon at bounding box center [858, 309] width 10 height 13
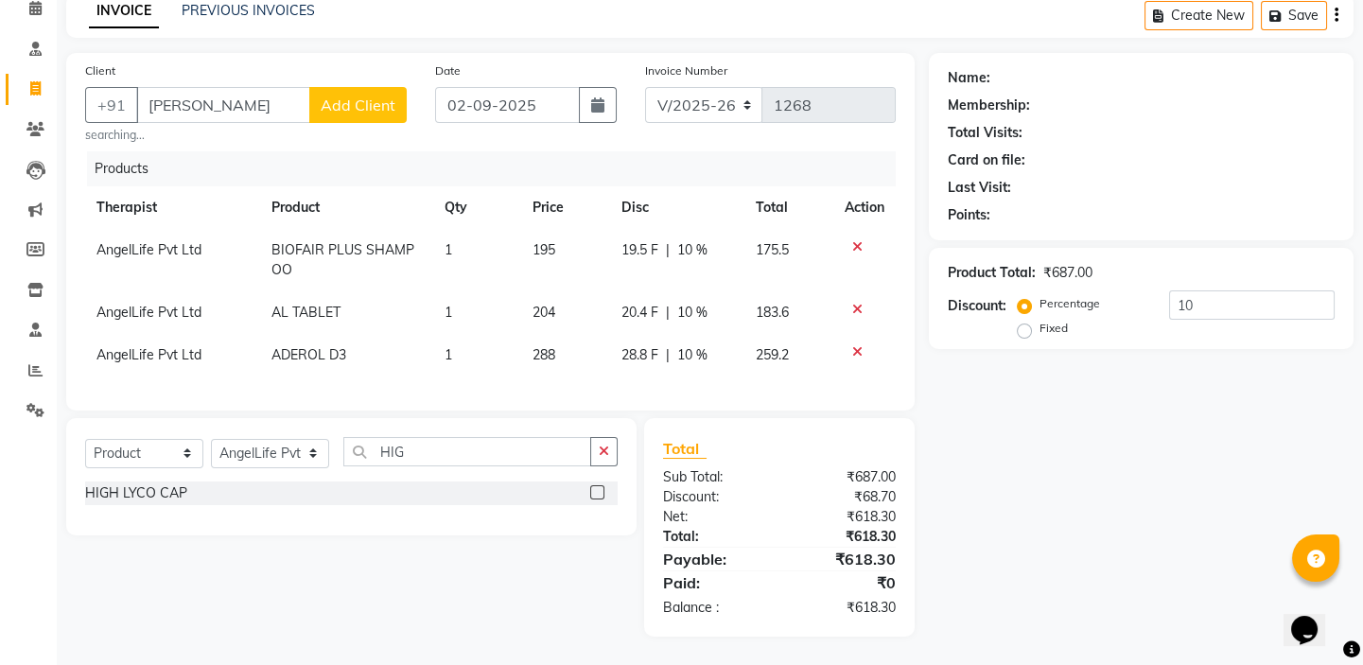
click at [853, 303] on icon at bounding box center [858, 309] width 10 height 13
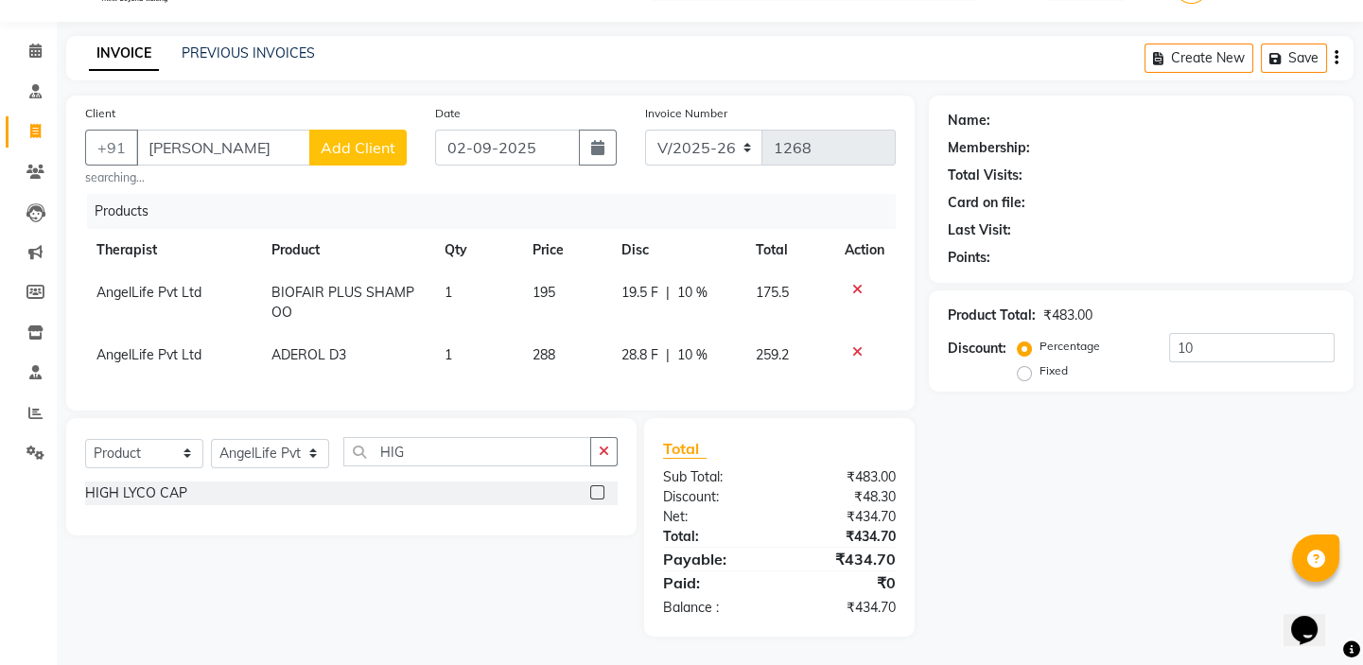
click at [853, 345] on icon at bounding box center [858, 351] width 10 height 13
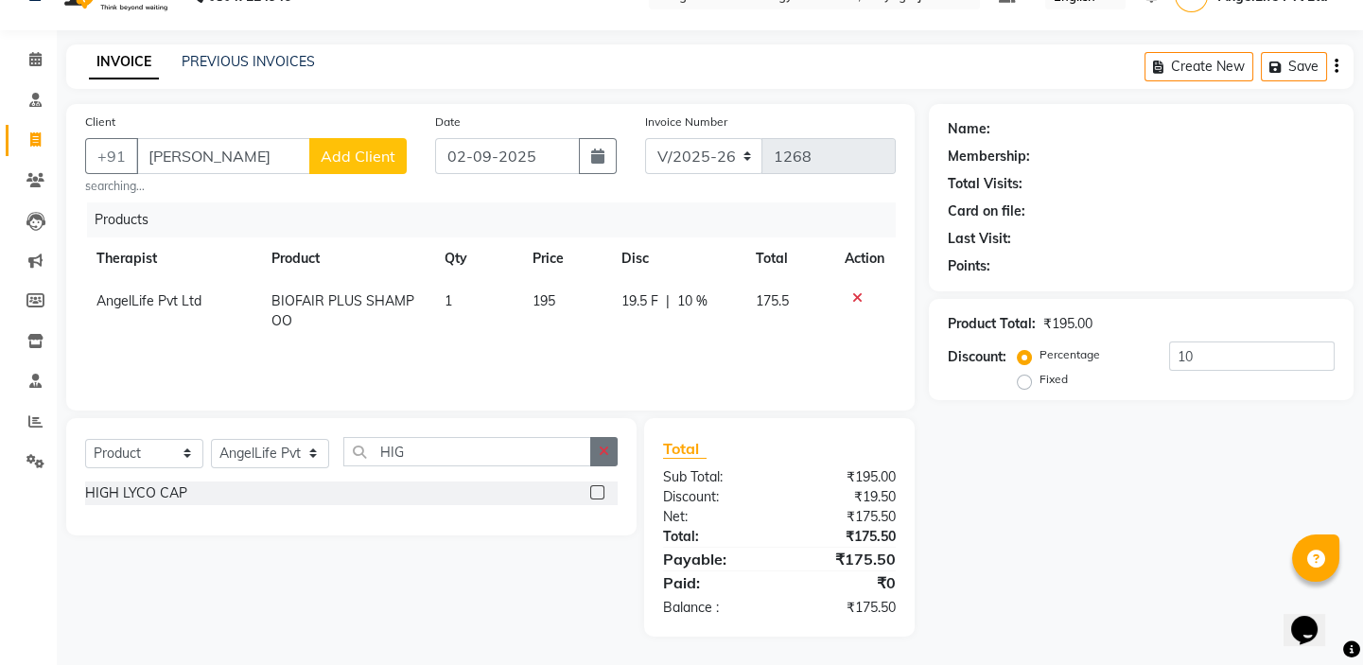
click at [609, 454] on button "button" at bounding box center [603, 451] width 27 height 29
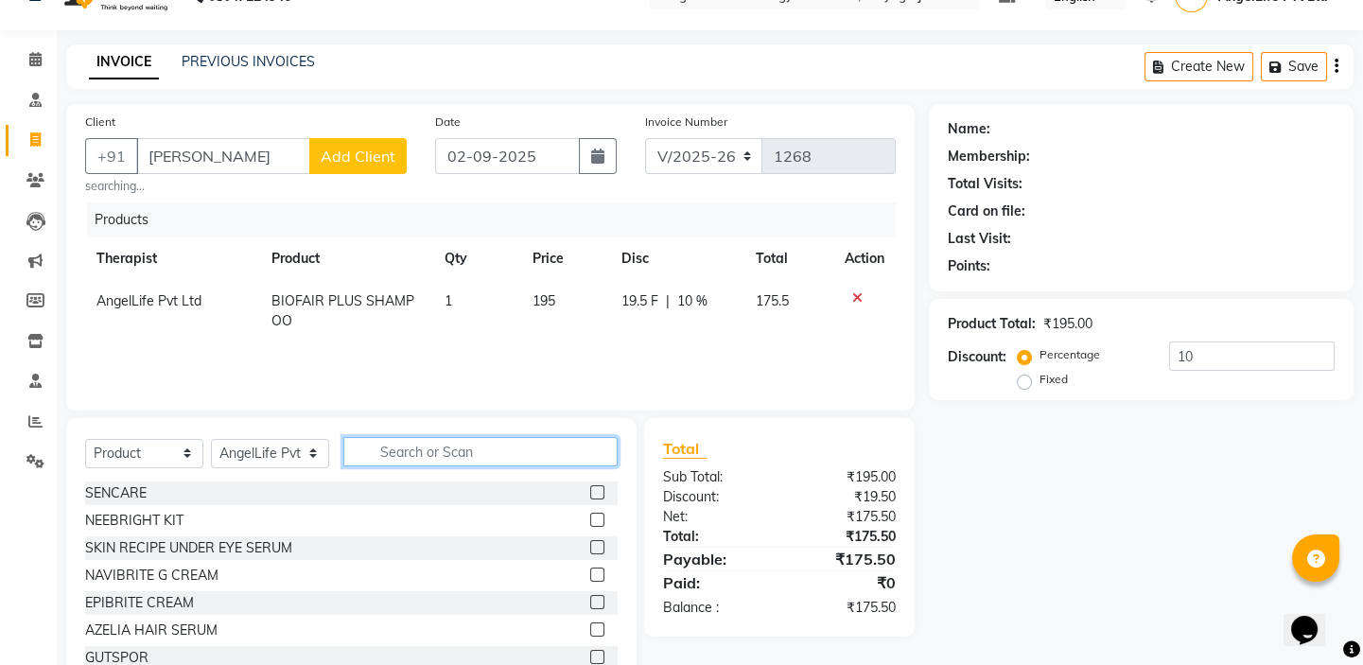
click at [573, 448] on input "text" at bounding box center [480, 451] width 274 height 29
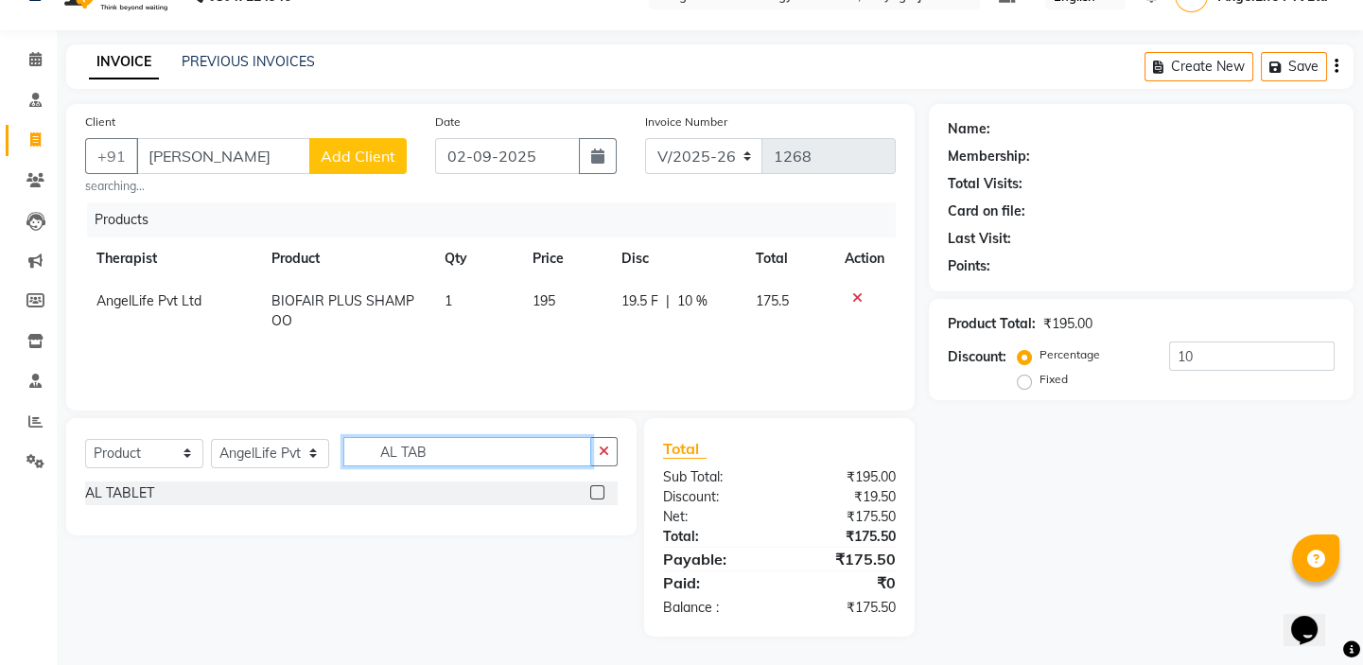
type input "AL TAB"
click at [596, 489] on label at bounding box center [597, 492] width 14 height 14
click at [596, 489] on input "checkbox" at bounding box center [596, 493] width 12 height 12
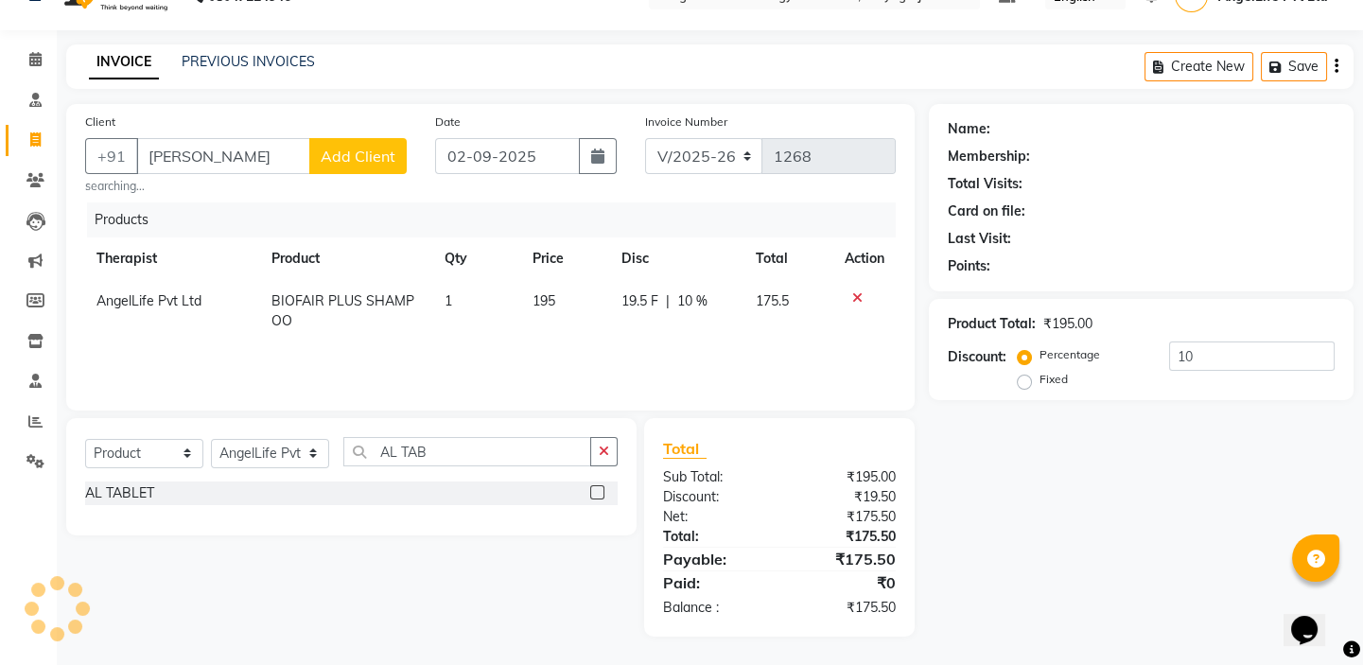
click at [599, 489] on label at bounding box center [597, 492] width 14 height 14
click at [599, 489] on input "checkbox" at bounding box center [596, 493] width 12 height 12
click at [599, 489] on label at bounding box center [597, 492] width 14 height 14
click at [599, 489] on input "checkbox" at bounding box center [596, 493] width 12 height 12
checkbox input "false"
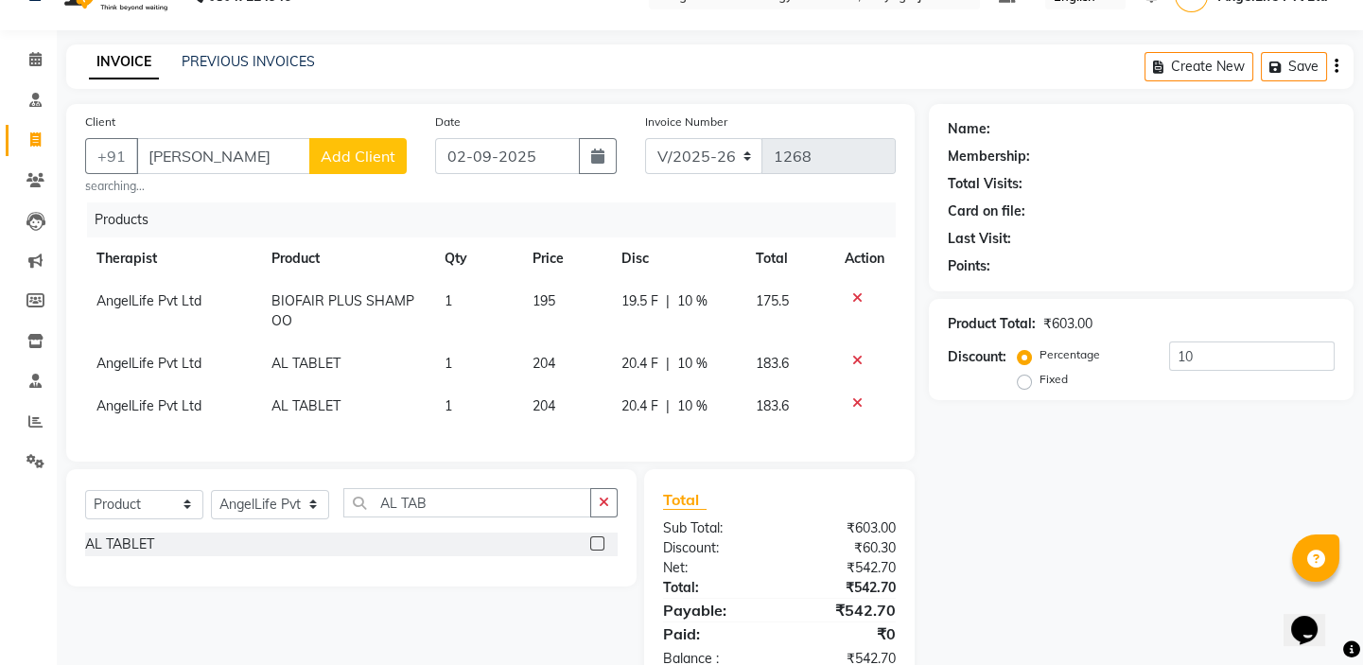
click at [854, 397] on icon at bounding box center [858, 402] width 10 height 13
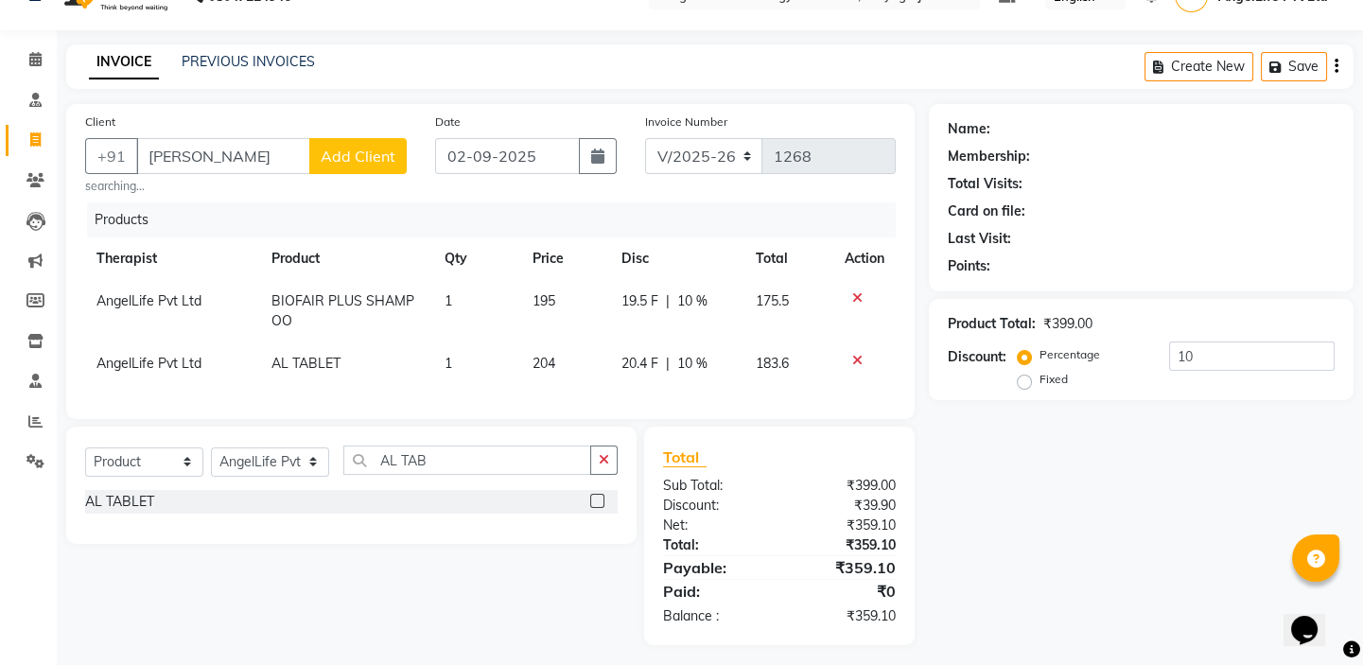
click at [855, 360] on icon at bounding box center [858, 360] width 10 height 13
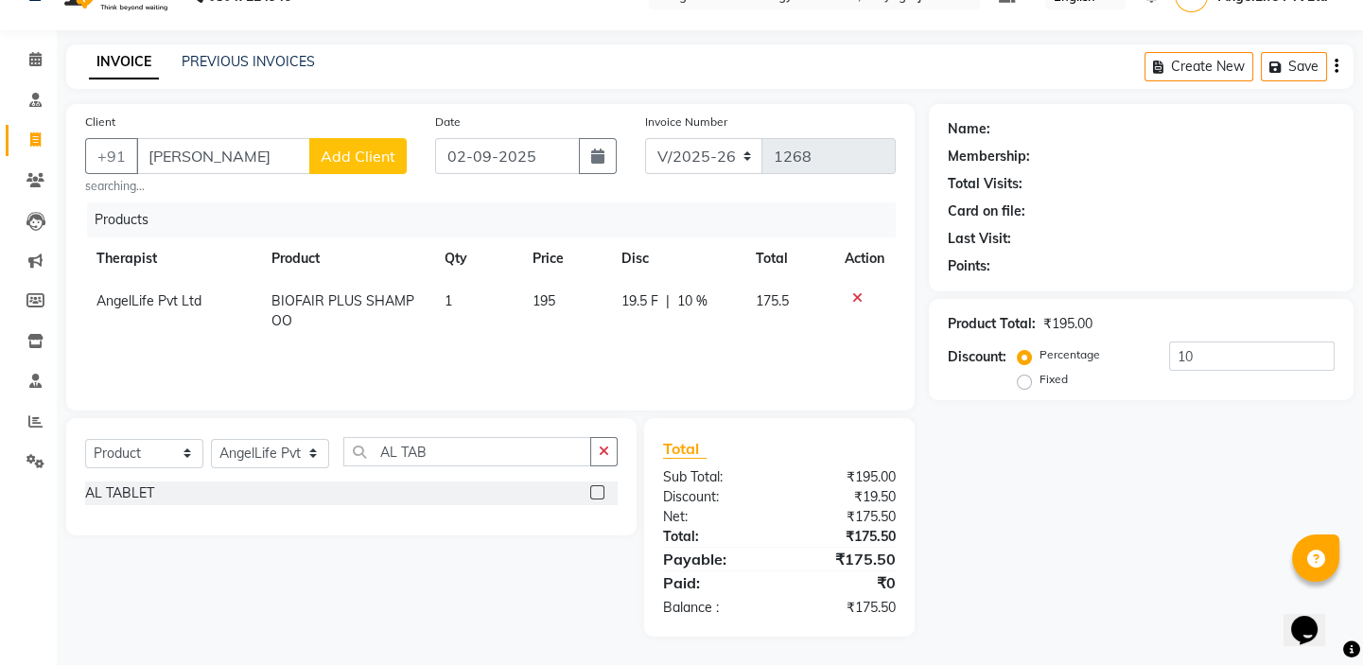
click at [860, 293] on icon at bounding box center [858, 297] width 10 height 13
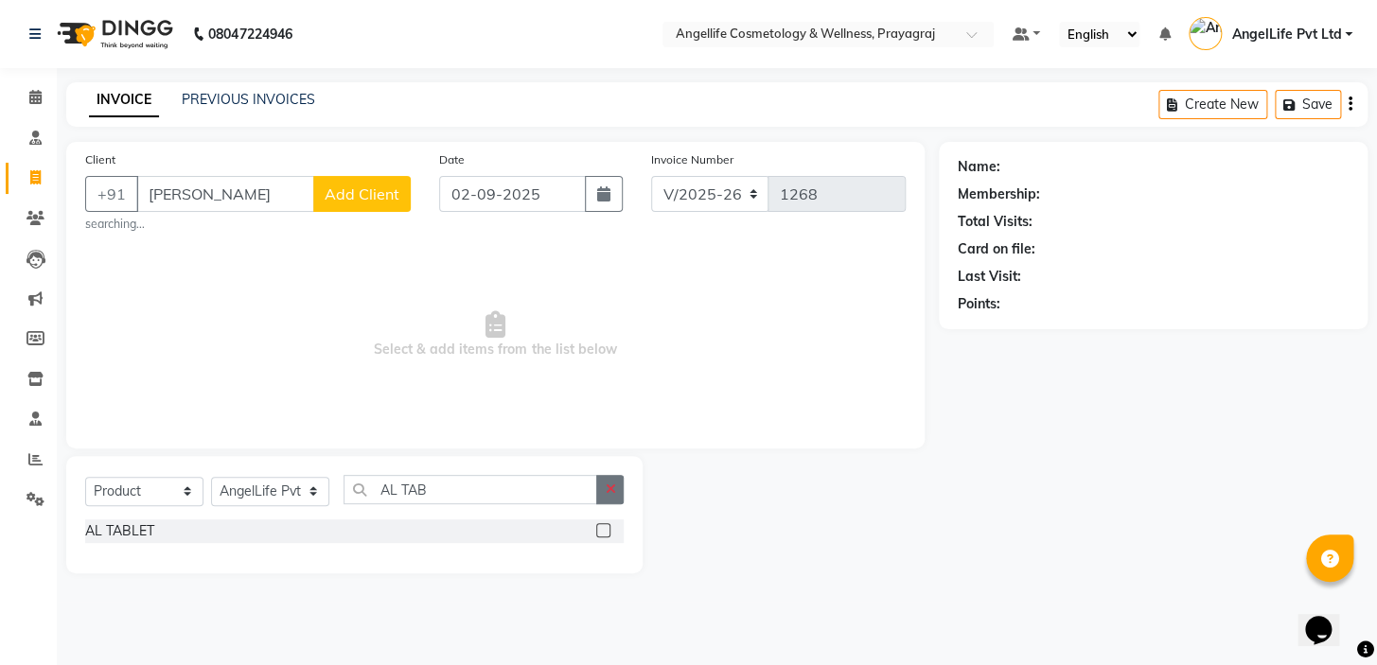
click at [608, 489] on icon "button" at bounding box center [610, 489] width 10 height 13
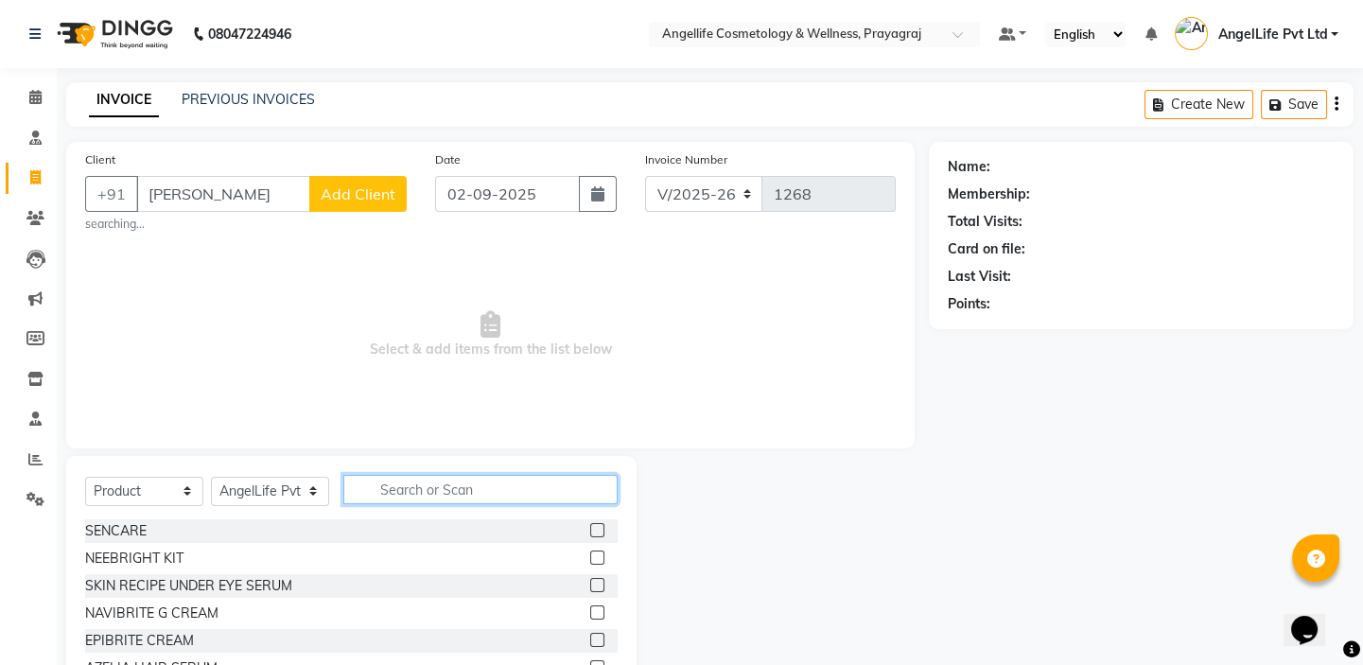
click at [575, 490] on input "text" at bounding box center [480, 489] width 274 height 29
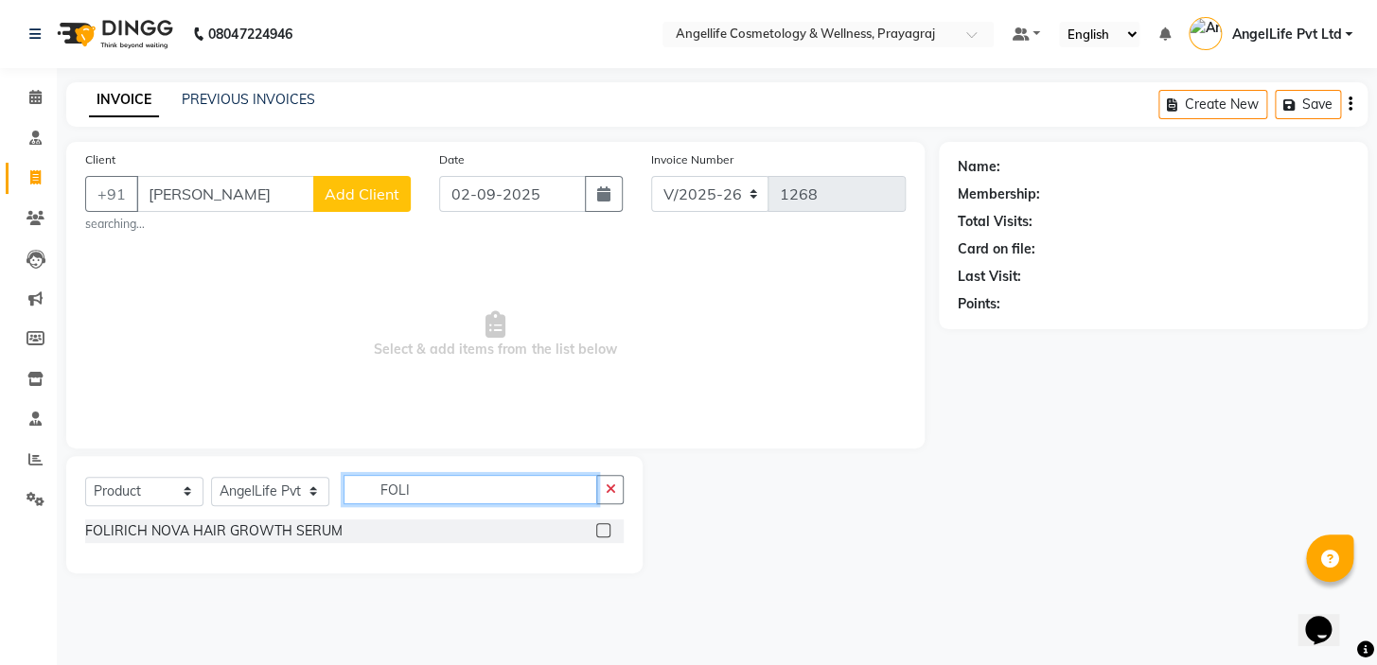
type input "FOLI"
click at [602, 531] on label at bounding box center [603, 530] width 14 height 14
click at [602, 531] on input "checkbox" at bounding box center [602, 531] width 12 height 12
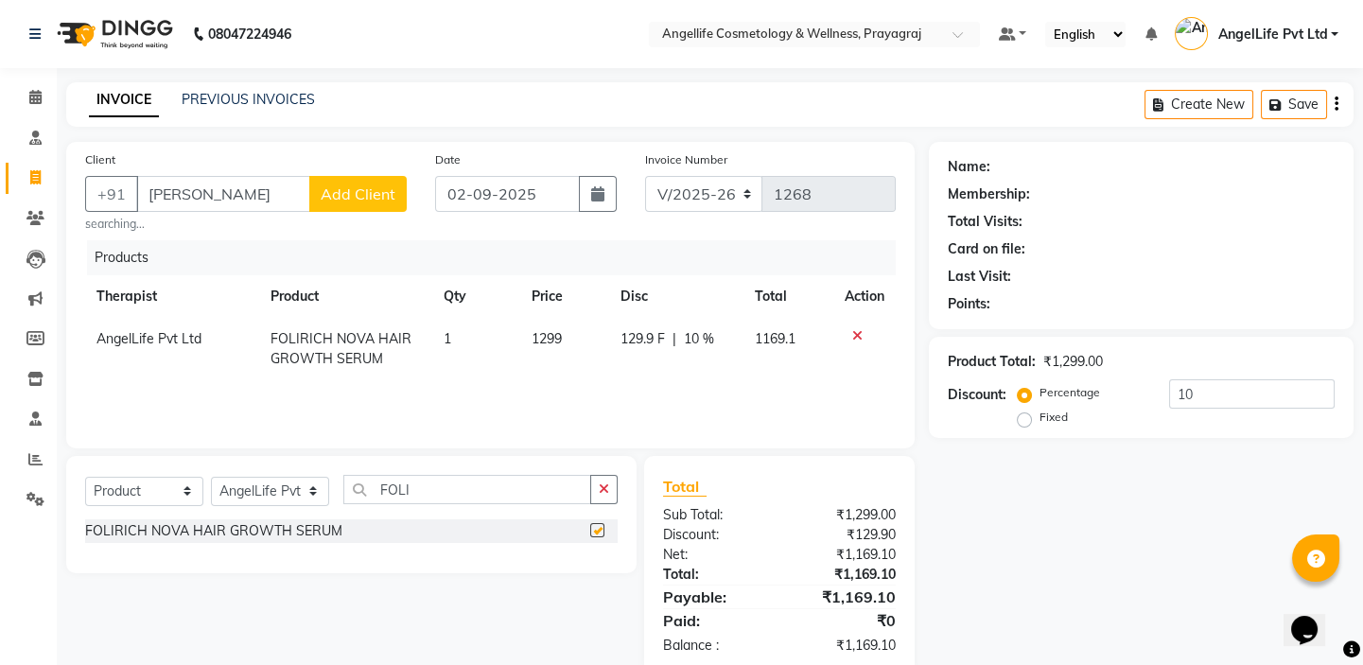
checkbox input "false"
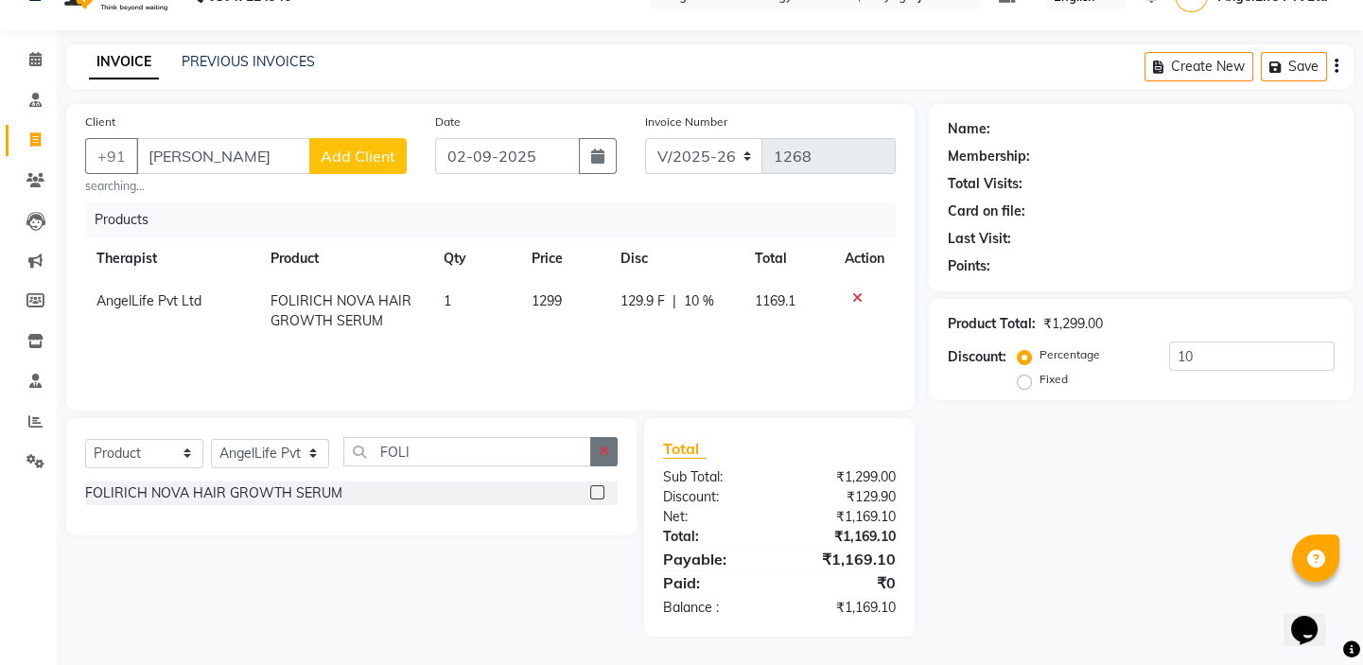
click at [607, 450] on icon "button" at bounding box center [604, 451] width 10 height 13
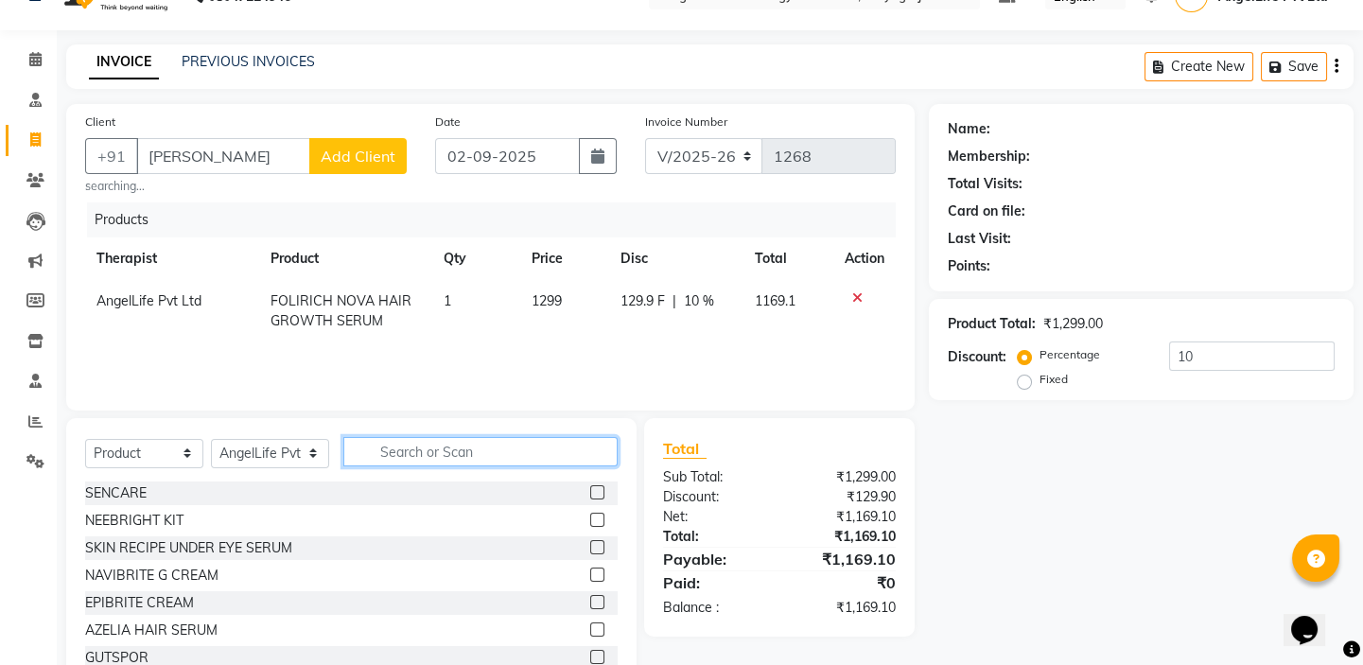
click at [601, 450] on input "text" at bounding box center [480, 451] width 274 height 29
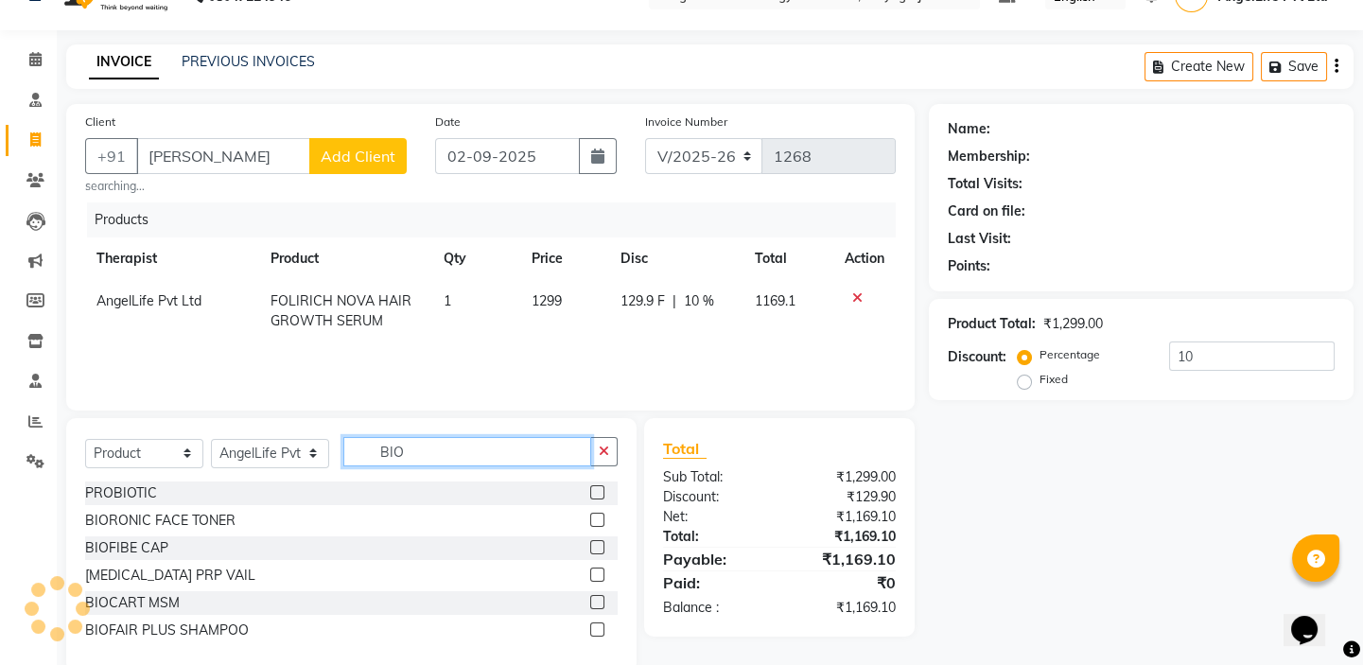
type input "BIO"
click at [601, 629] on label at bounding box center [597, 630] width 14 height 14
click at [601, 629] on input "checkbox" at bounding box center [596, 630] width 12 height 12
checkbox input "false"
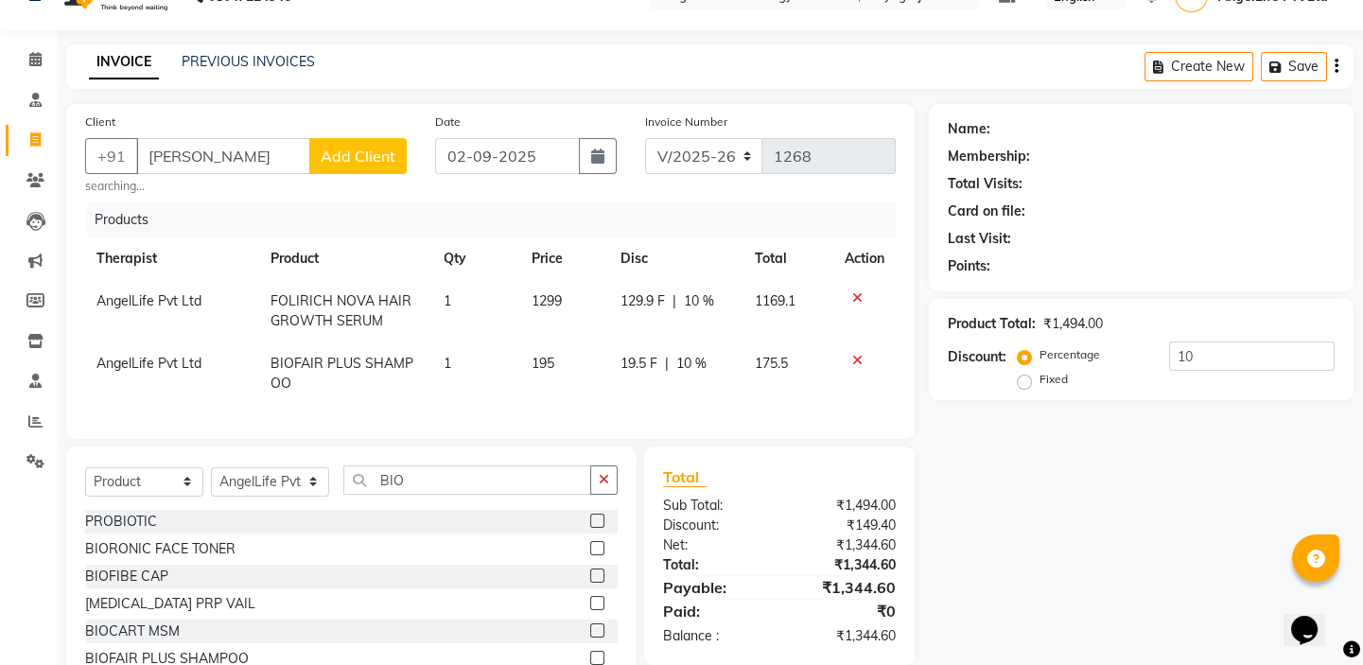
click at [582, 384] on td "195" at bounding box center [564, 374] width 89 height 62
select select "26653"
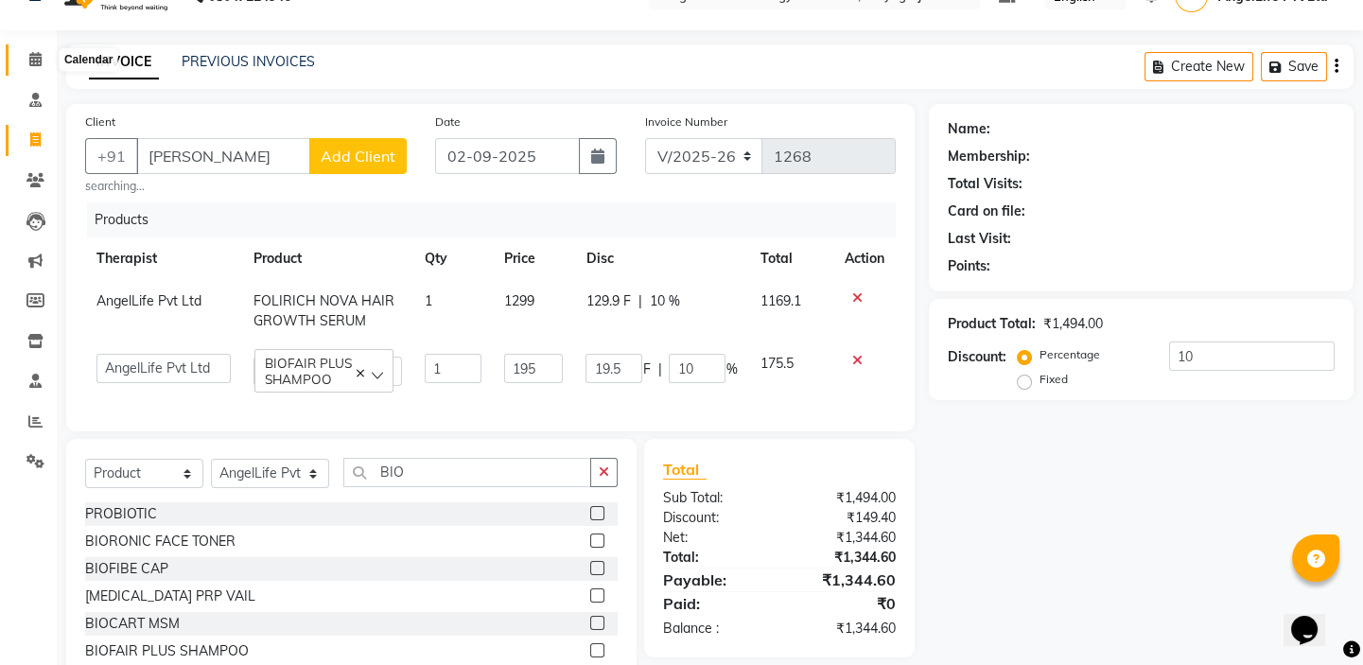
click at [29, 60] on icon at bounding box center [35, 59] width 12 height 14
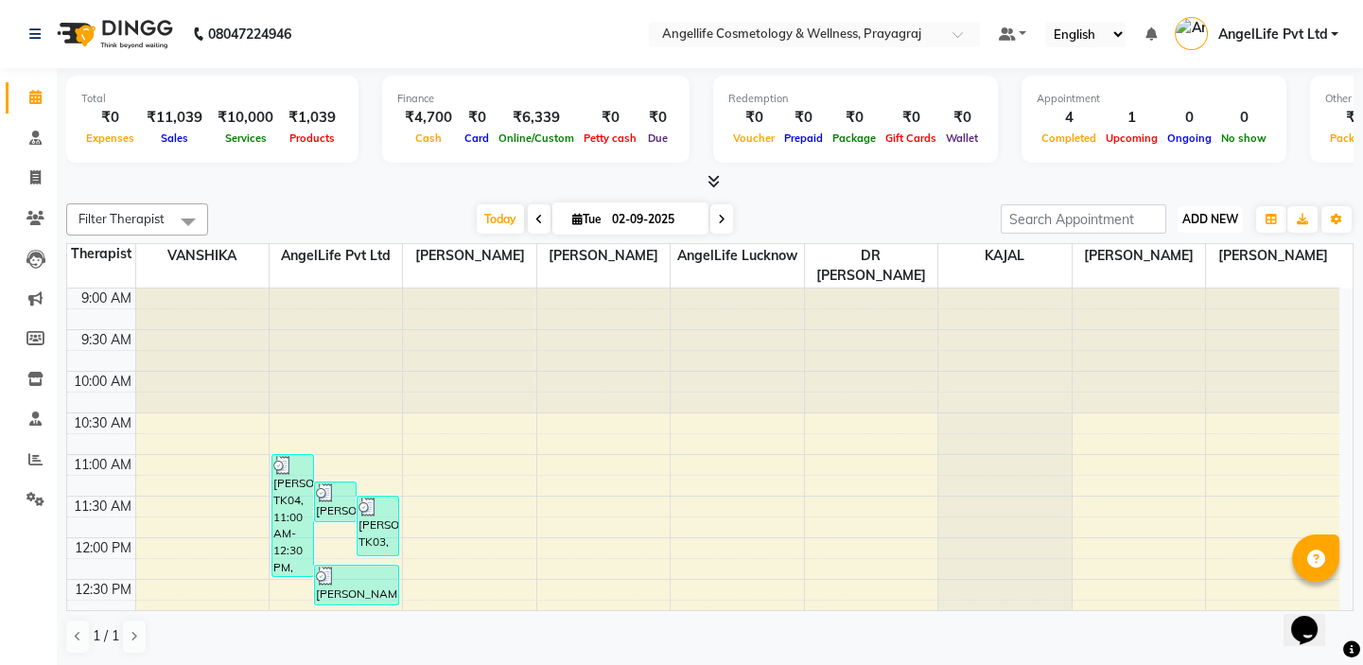
click at [1209, 218] on span "ADD NEW" at bounding box center [1211, 219] width 56 height 14
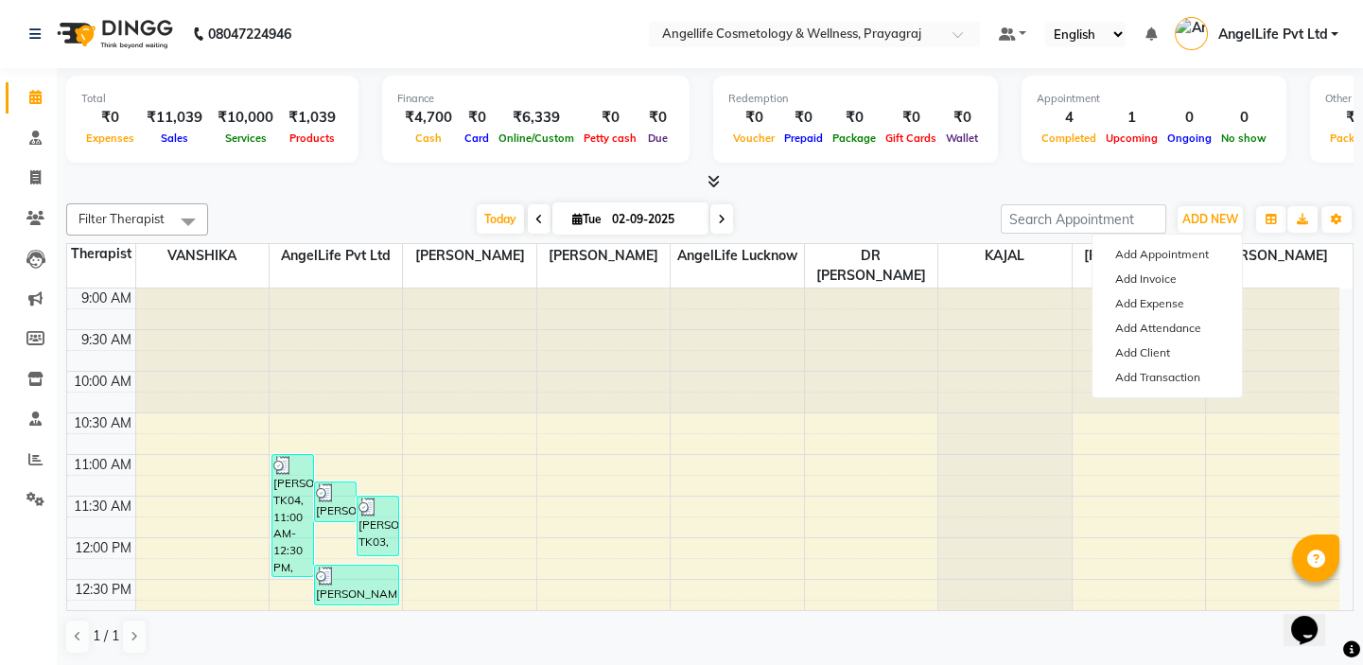
click at [833, 173] on div at bounding box center [710, 182] width 1288 height 20
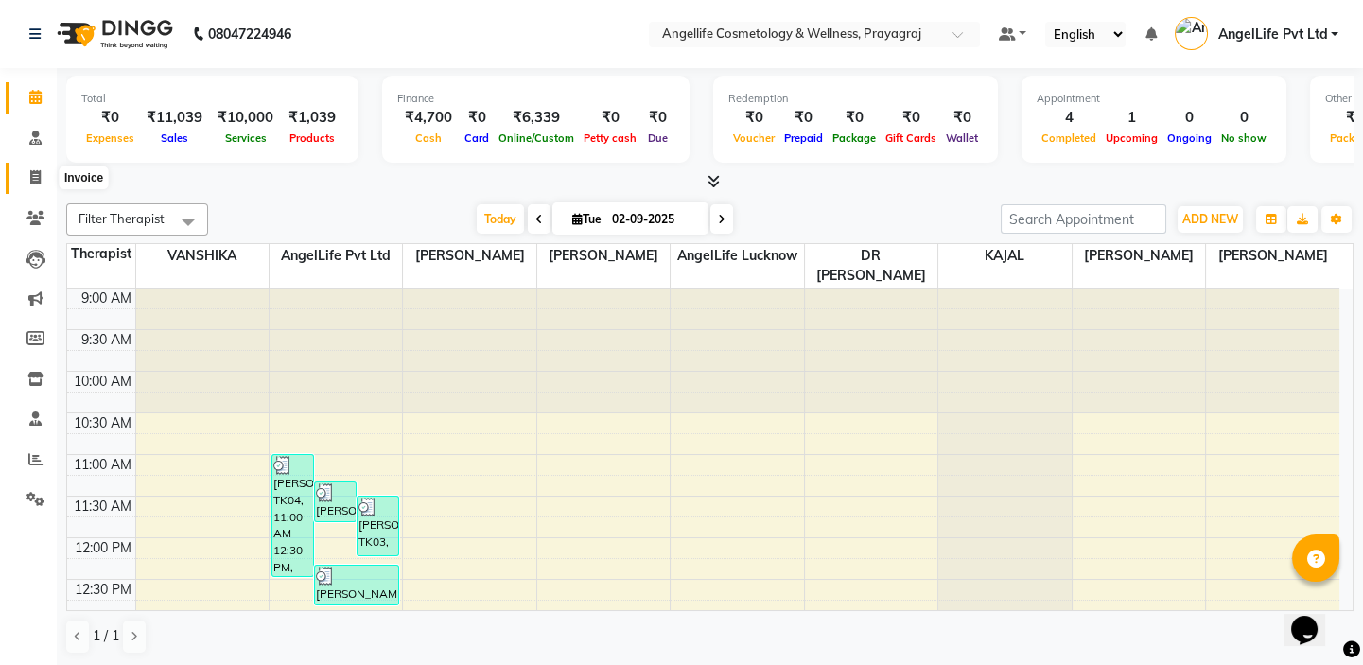
click at [38, 182] on icon at bounding box center [35, 177] width 10 height 14
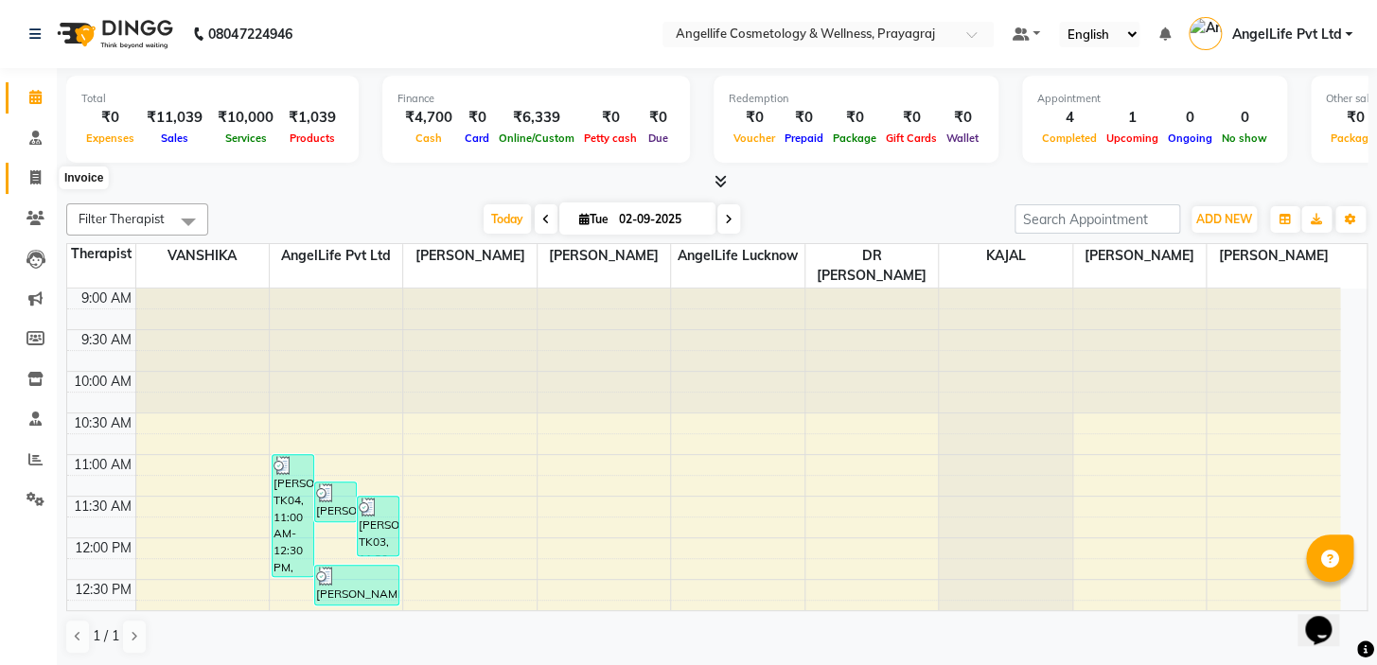
select select "service"
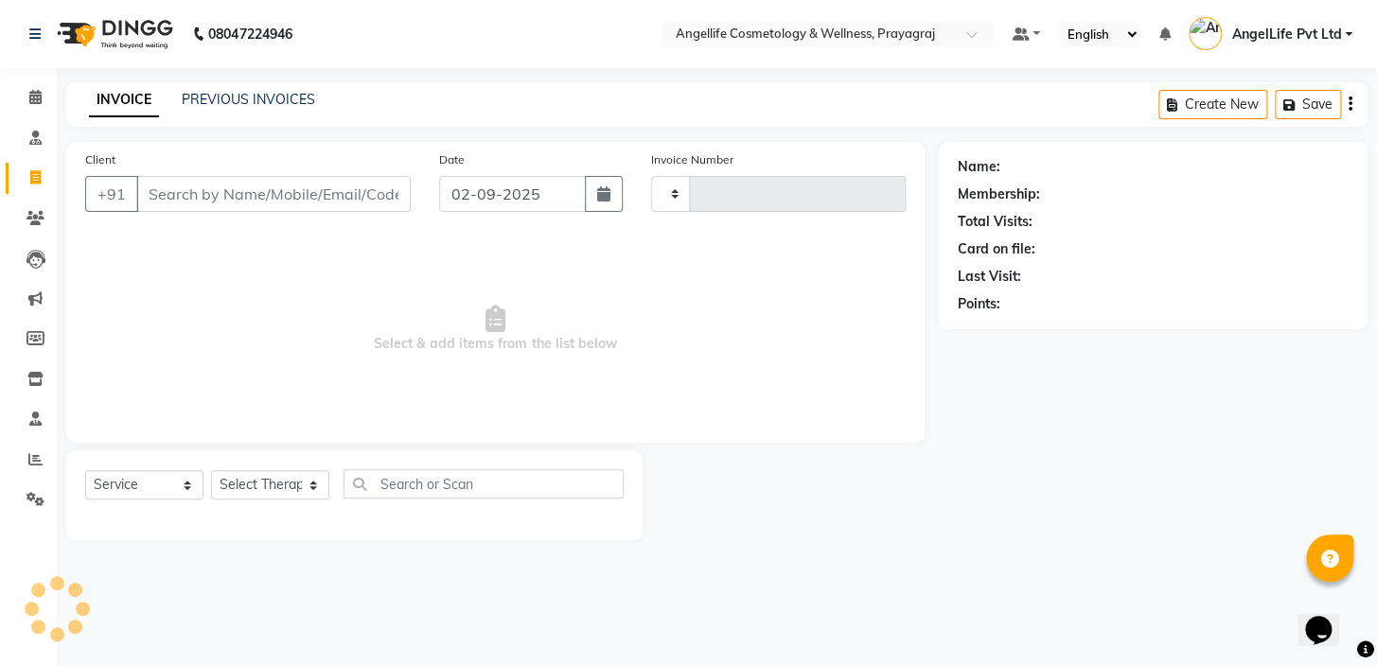
type input "1268"
click at [38, 182] on icon at bounding box center [35, 177] width 10 height 14
select select "service"
type input "1268"
select select "4531"
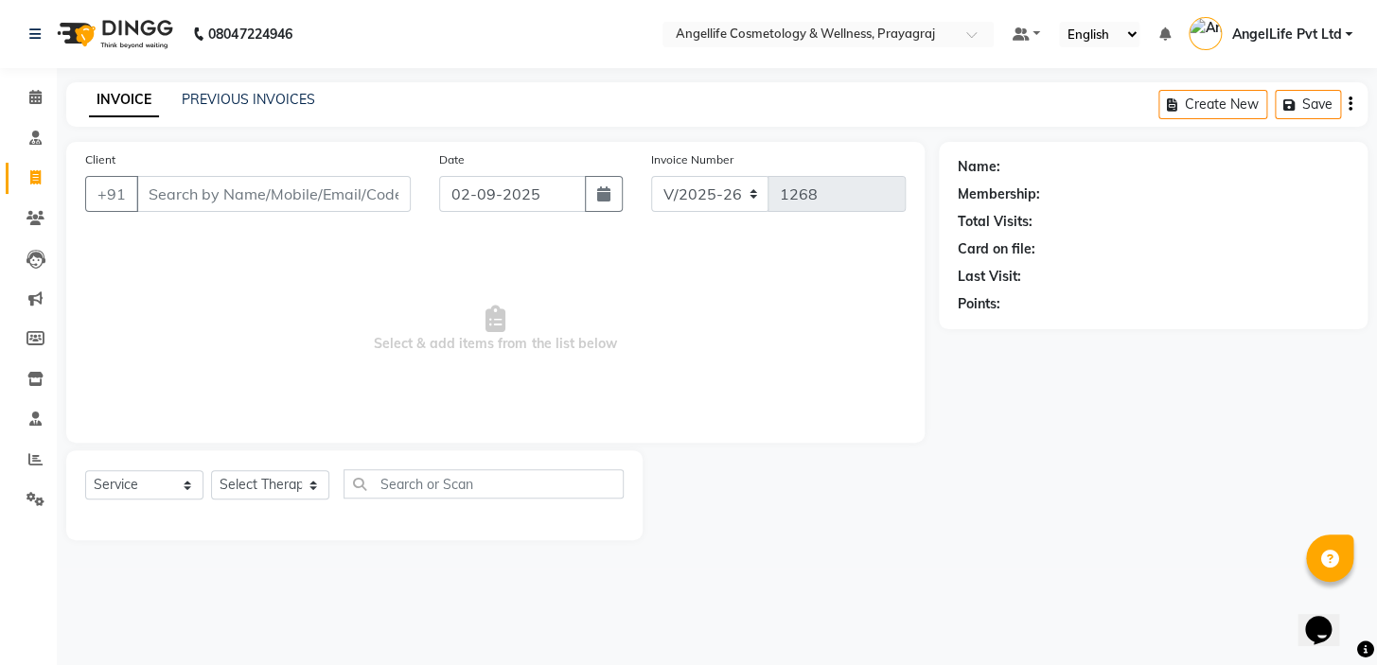
click at [422, 263] on span "Select & add items from the list below" at bounding box center [495, 329] width 820 height 189
click at [189, 204] on input "Client" at bounding box center [273, 194] width 274 height 36
click at [219, 95] on link "PREVIOUS INVOICES" at bounding box center [248, 99] width 133 height 17
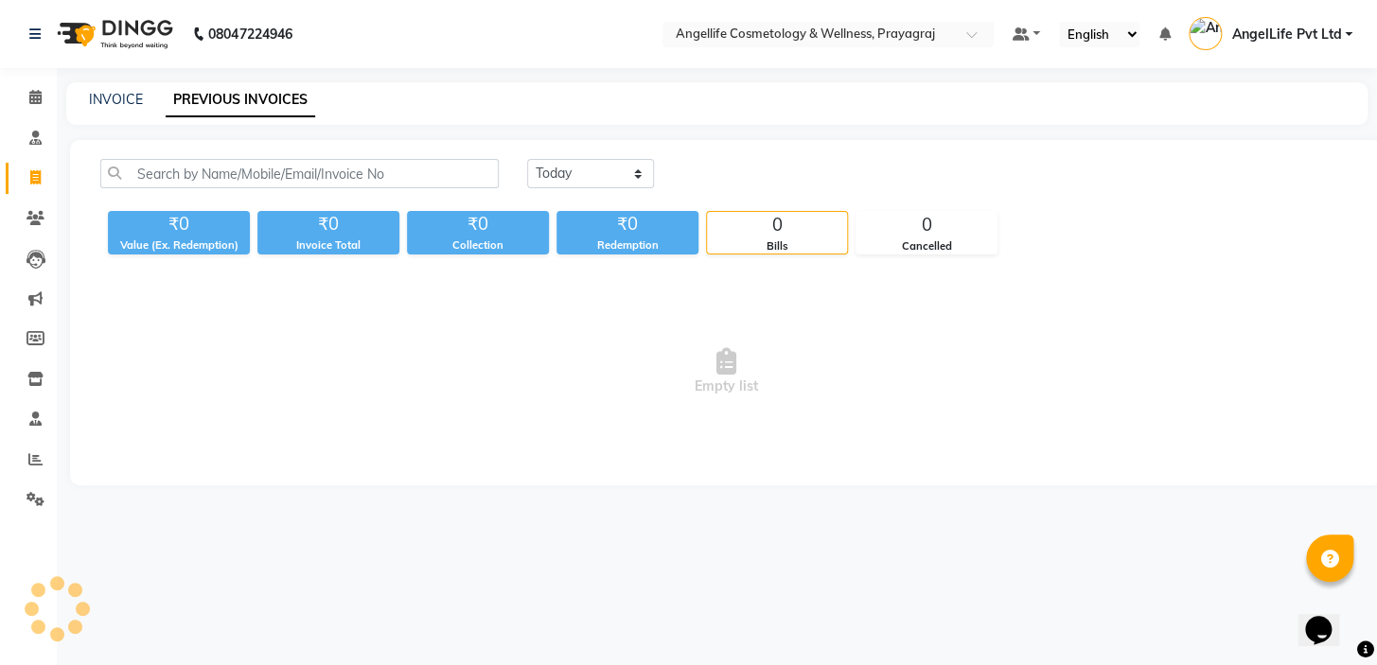
click at [219, 95] on link "PREVIOUS INVOICES" at bounding box center [240, 100] width 149 height 34
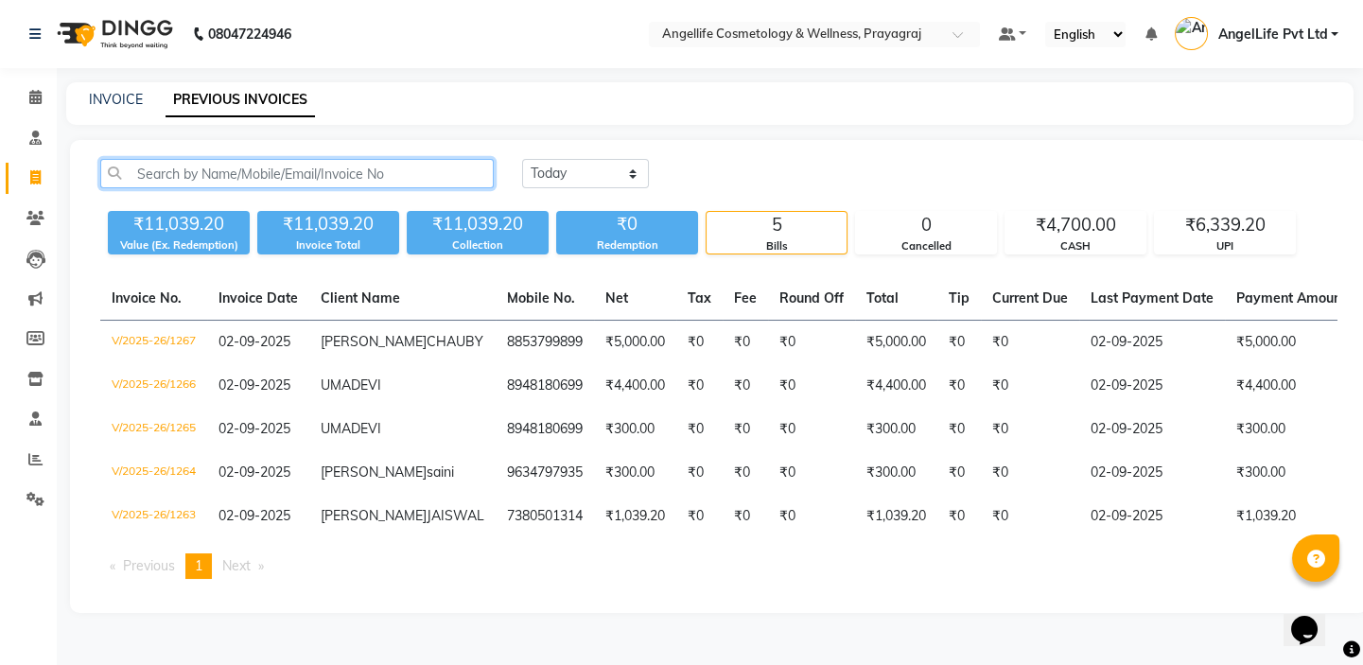
click at [155, 176] on input "text" at bounding box center [297, 173] width 394 height 29
click at [37, 179] on icon at bounding box center [35, 177] width 10 height 14
select select "service"
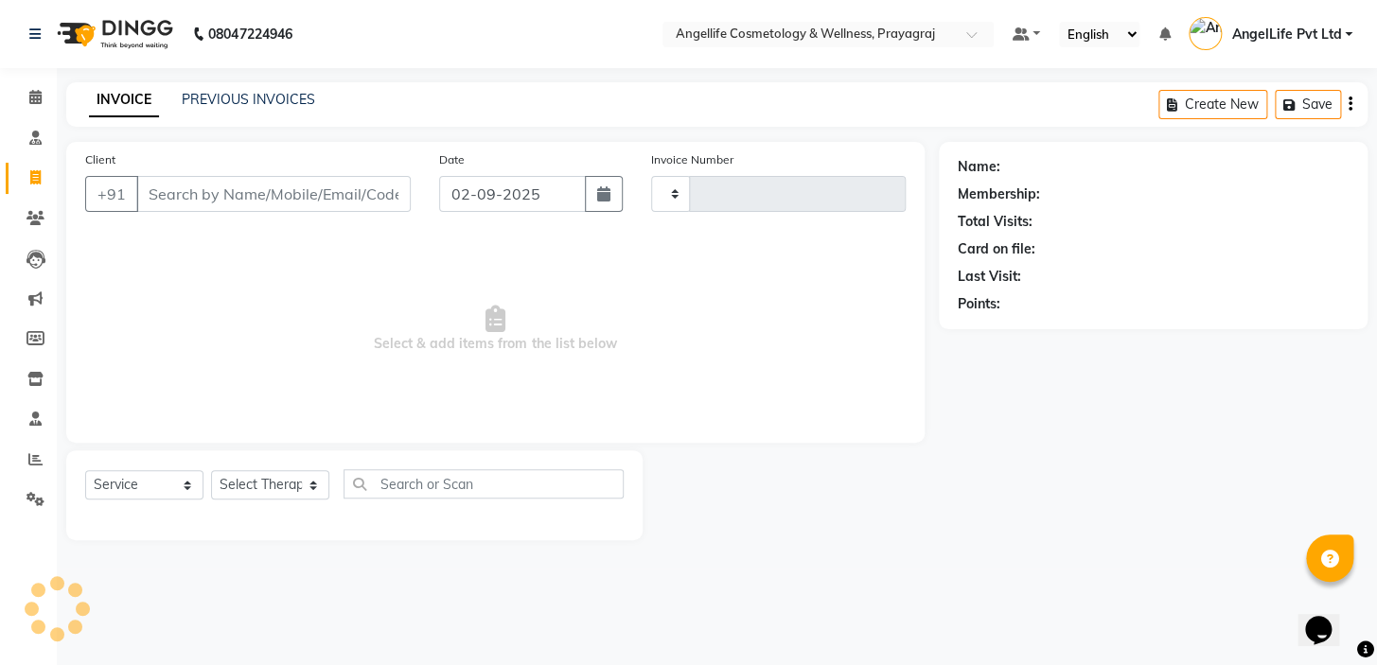
click at [236, 196] on input "Client" at bounding box center [273, 194] width 274 height 36
type input "UMA"
type input "1268"
select select "4531"
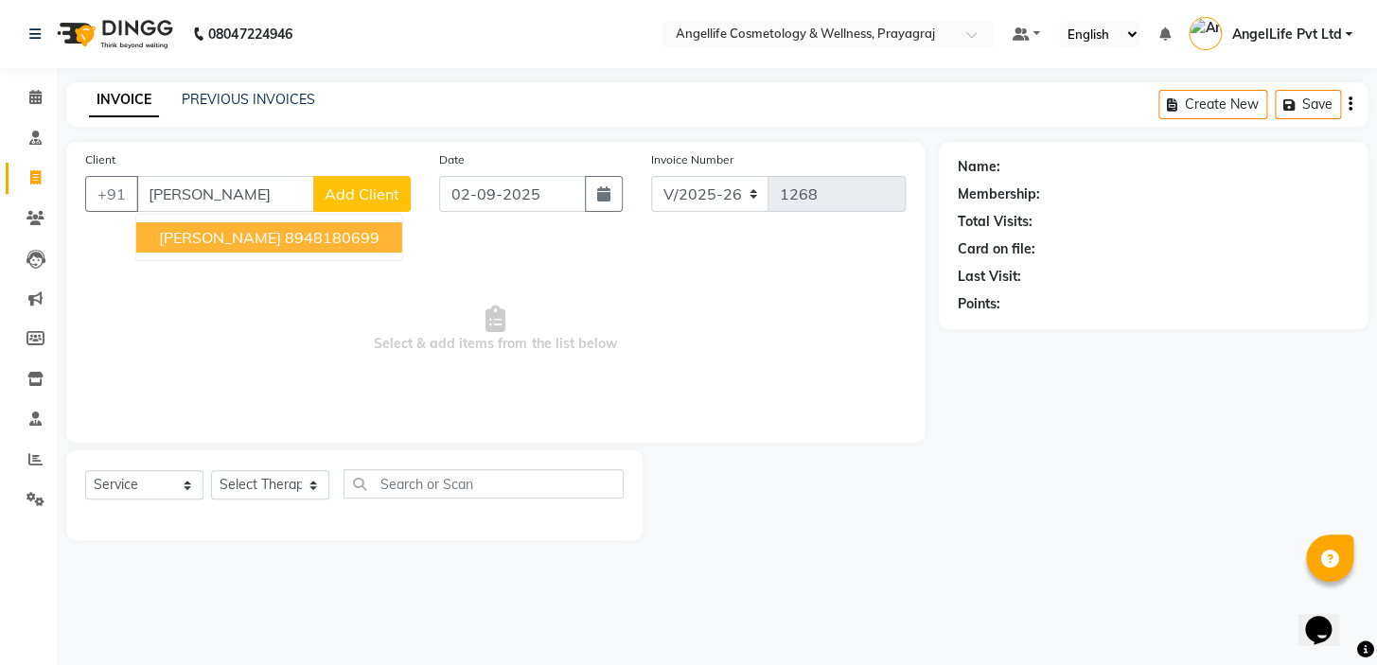
click at [217, 232] on span "UMA DEVI" at bounding box center [220, 237] width 122 height 19
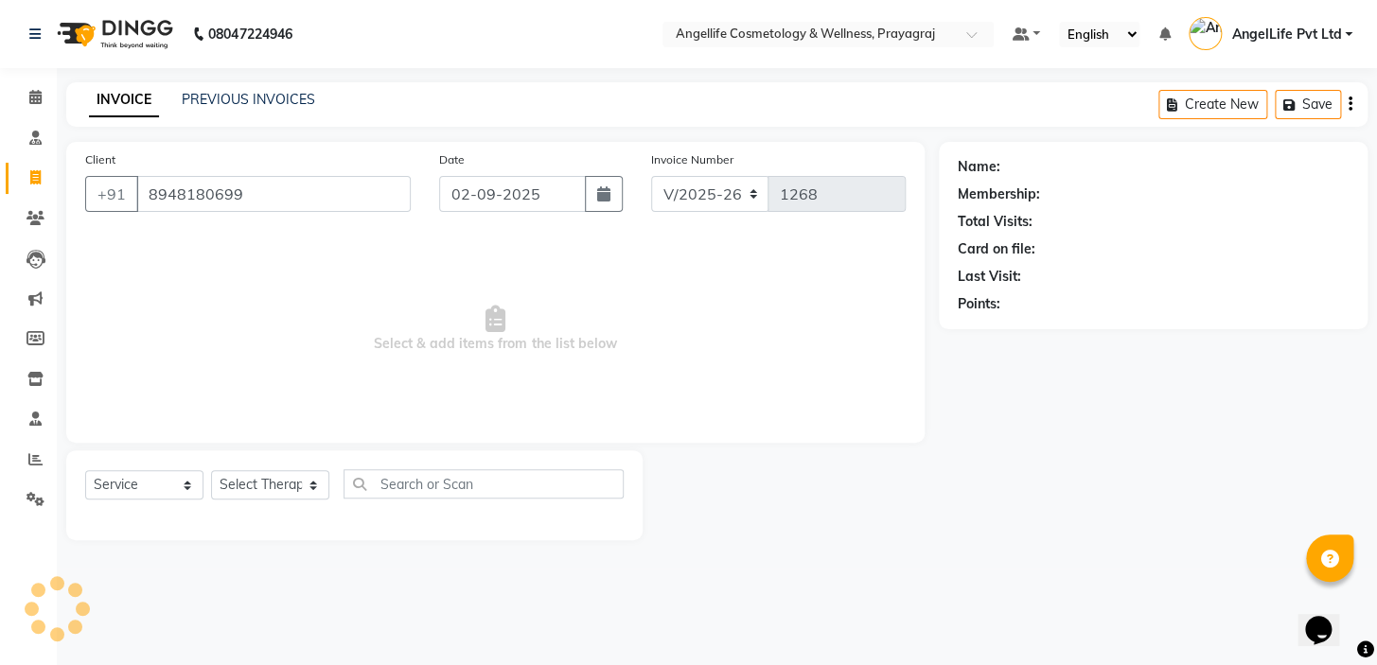
type input "8948180699"
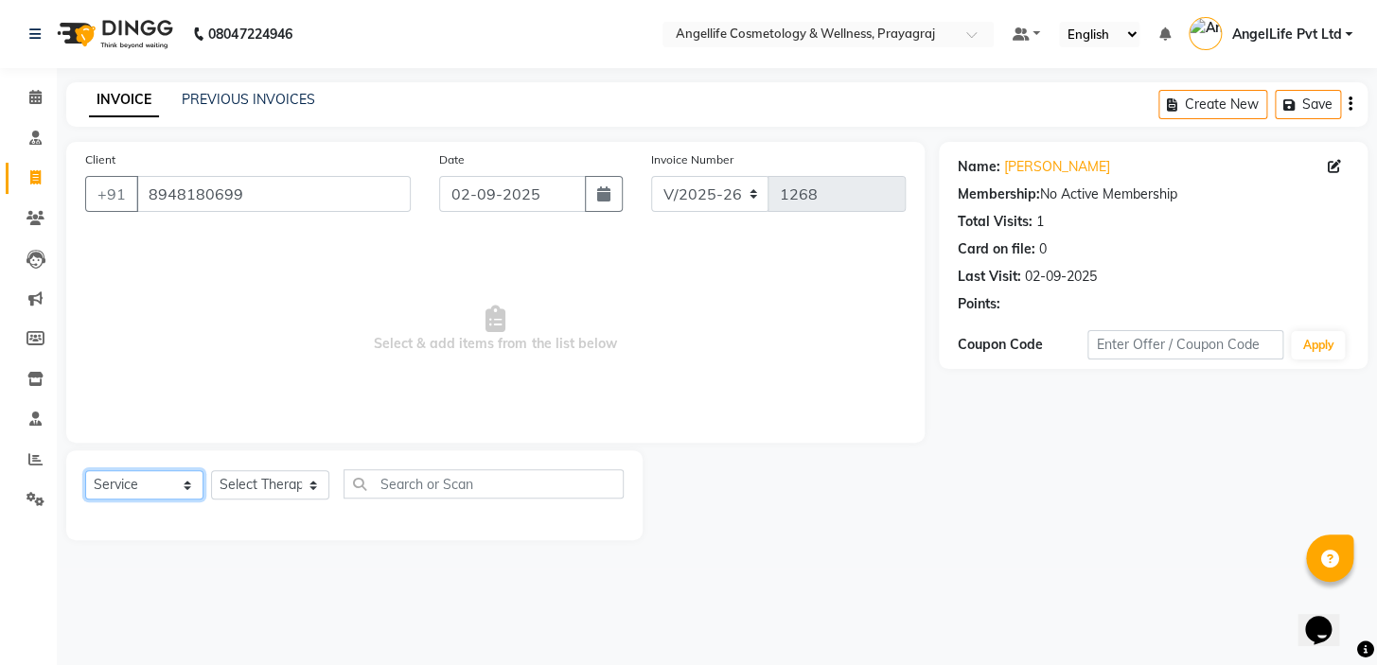
click at [157, 489] on select "Select Service Product Membership Package Voucher Prepaid Gift Card" at bounding box center [144, 484] width 118 height 29
select select "product"
click at [85, 470] on select "Select Service Product Membership Package Voucher Prepaid Gift Card" at bounding box center [144, 484] width 118 height 29
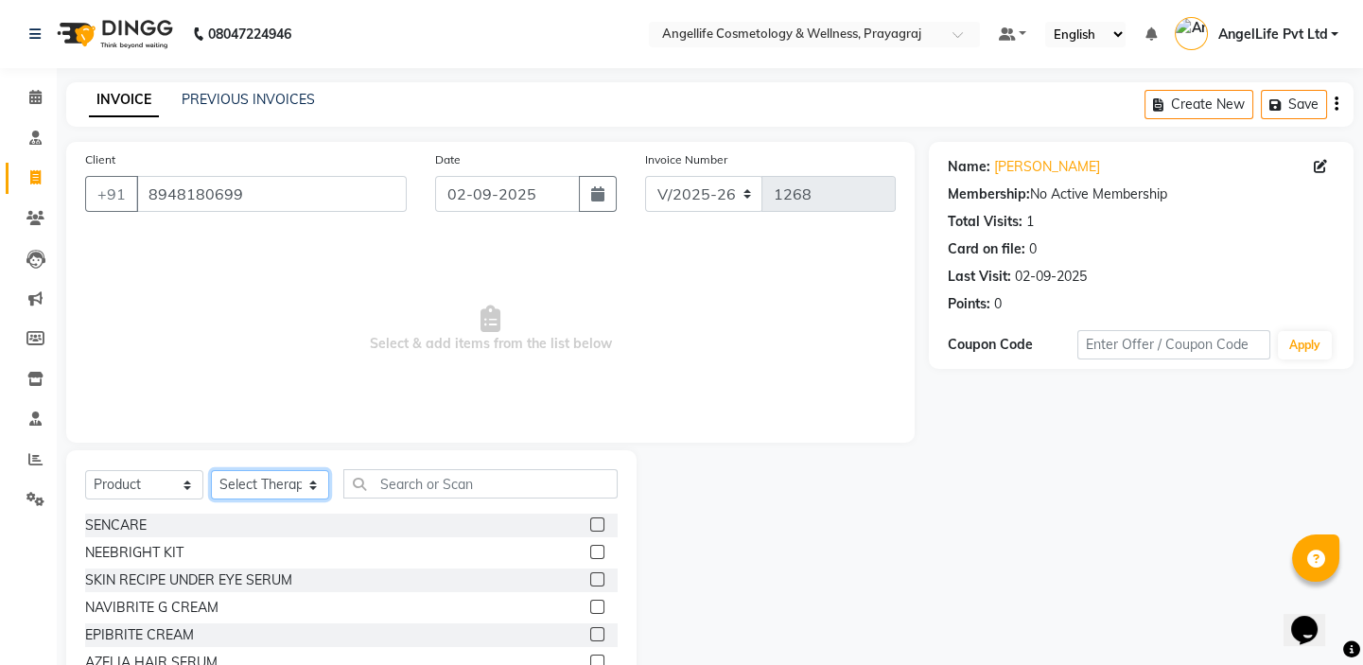
click at [248, 483] on select "Select Therapist AngelLife Lucknow AngelLife Pvt Ltd DR SWATI KAJAL PREETI KESA…" at bounding box center [270, 484] width 118 height 29
select select "26653"
click at [211, 470] on select "Select Therapist AngelLife Lucknow AngelLife Pvt Ltd DR SWATI KAJAL PREETI KESA…" at bounding box center [270, 484] width 118 height 29
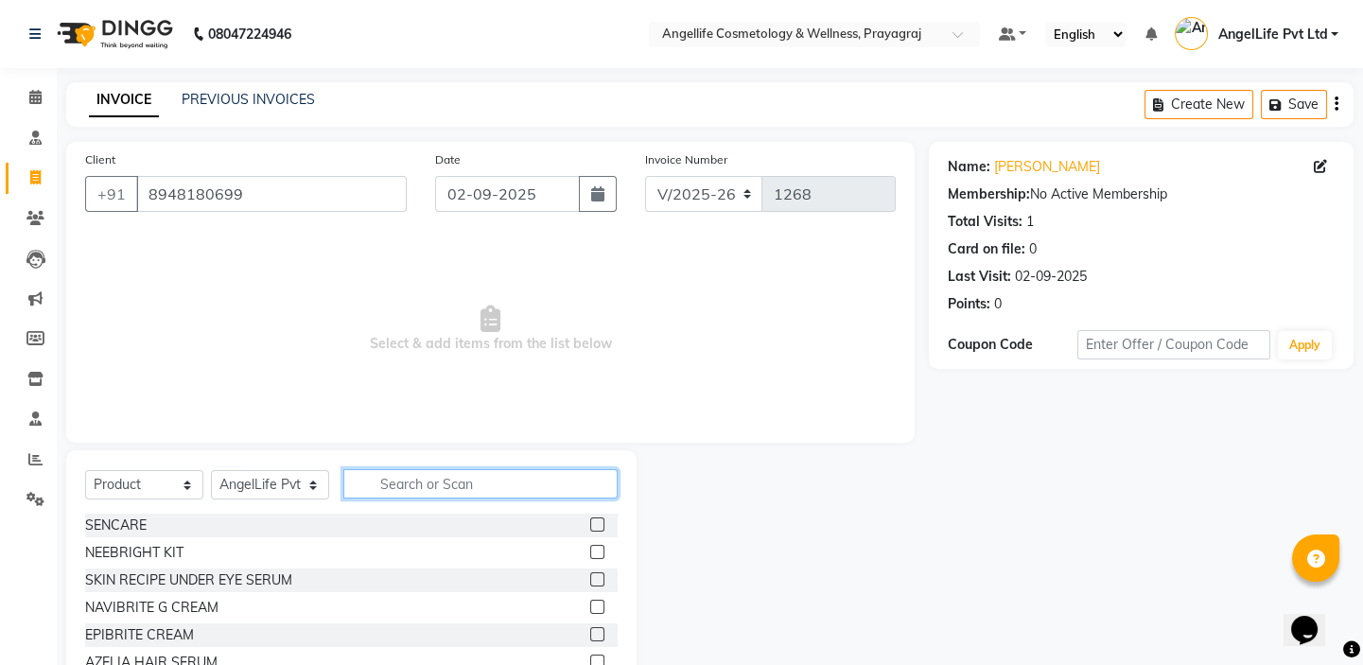
click at [417, 487] on input "text" at bounding box center [480, 483] width 274 height 29
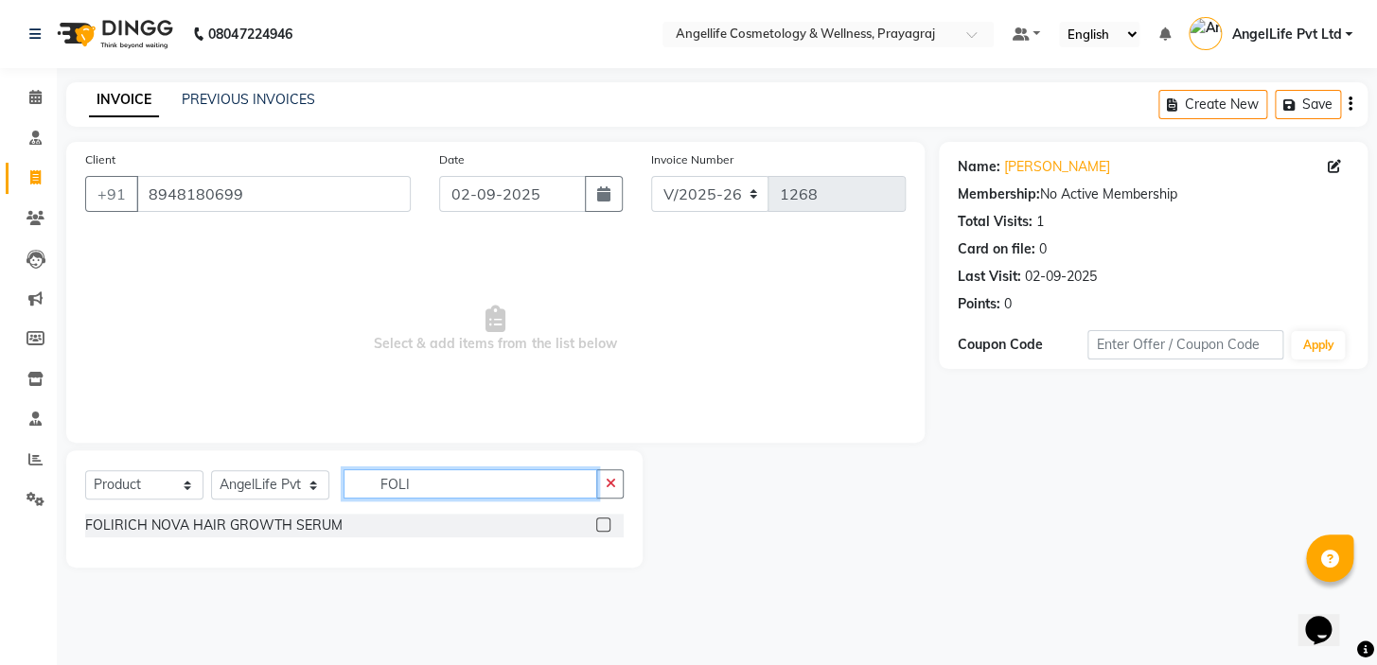
type input "FOLI"
click at [607, 521] on label at bounding box center [603, 525] width 14 height 14
click at [607, 521] on input "checkbox" at bounding box center [602, 525] width 12 height 12
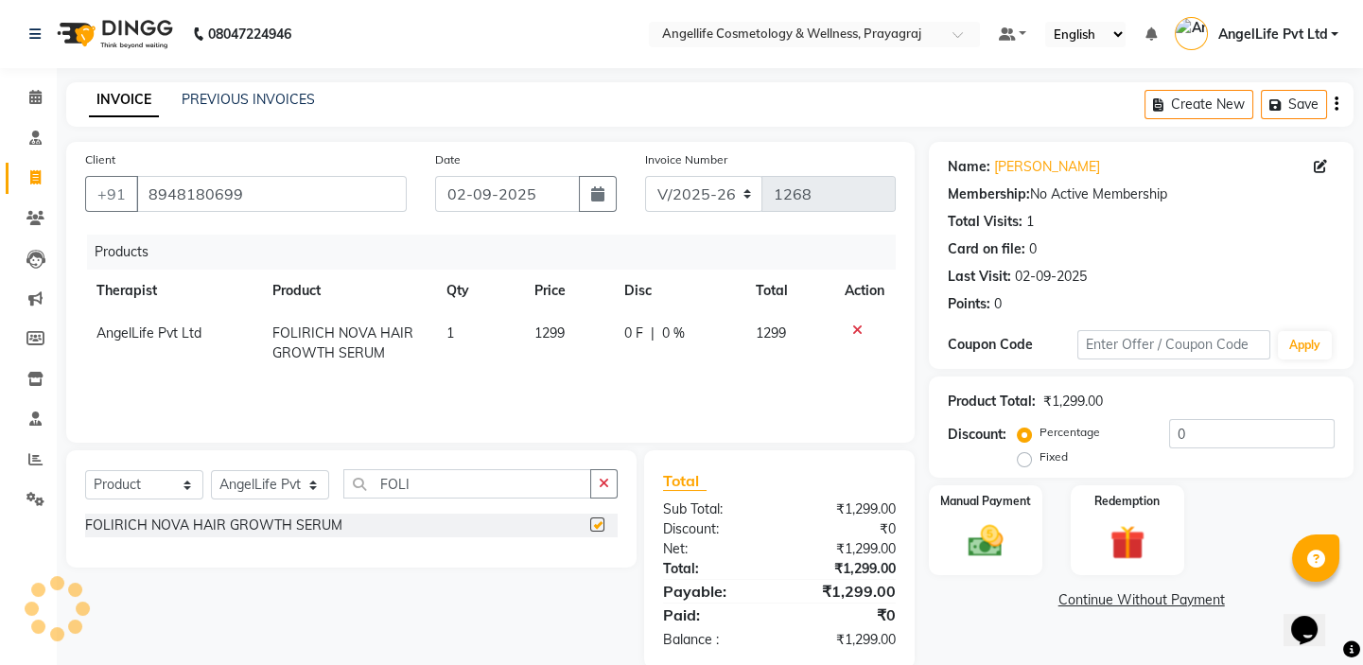
checkbox input "false"
click at [608, 483] on icon "button" at bounding box center [604, 483] width 10 height 13
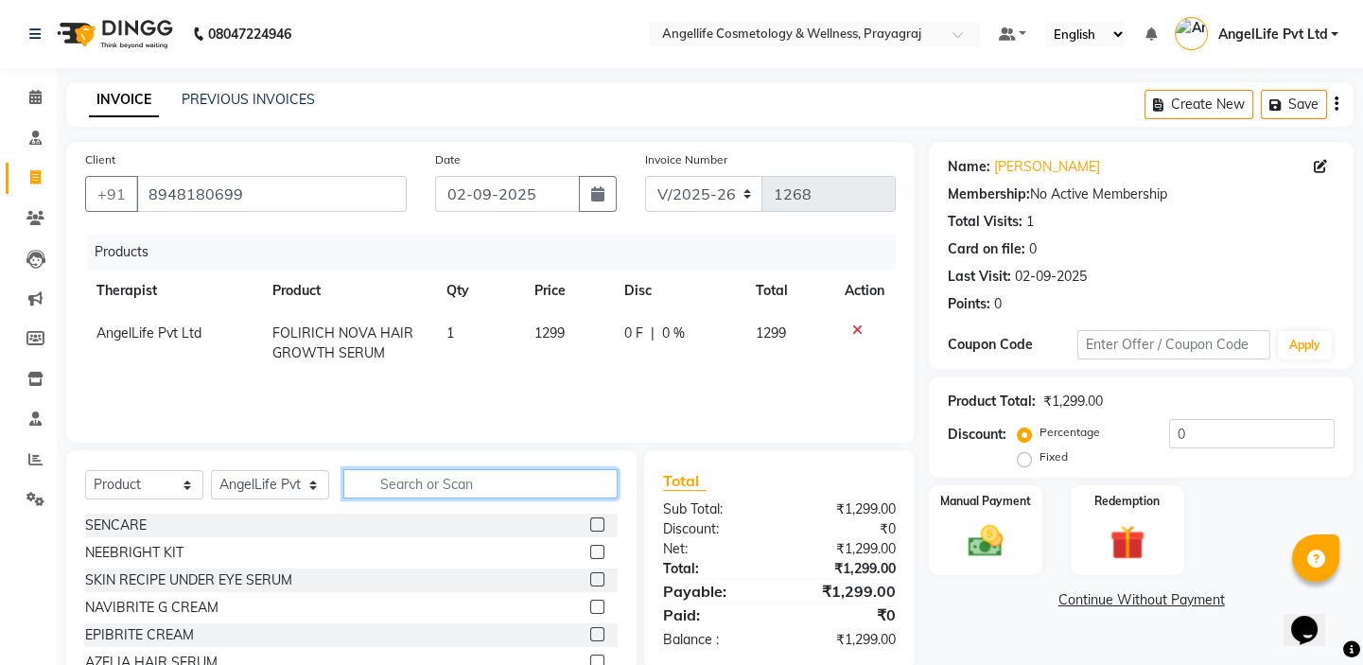
click at [511, 486] on input "text" at bounding box center [480, 483] width 274 height 29
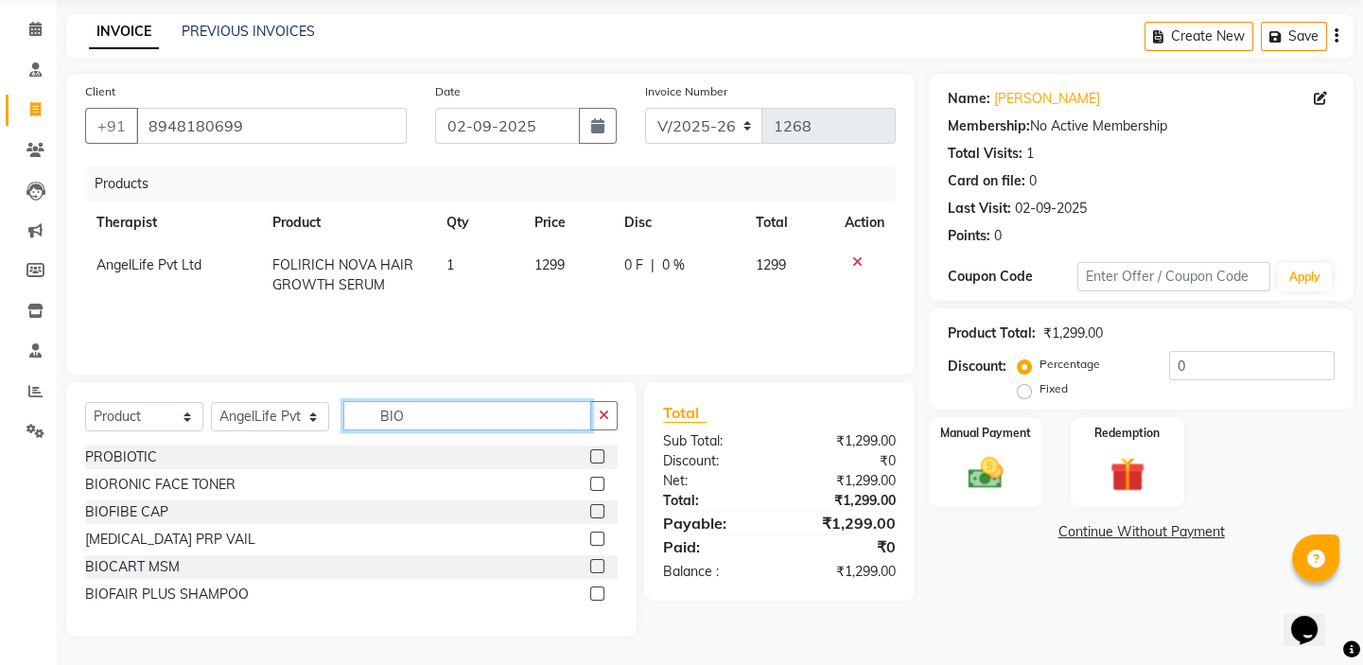
type input "BIO"
click at [597, 592] on label at bounding box center [597, 594] width 14 height 14
click at [597, 592] on input "checkbox" at bounding box center [596, 595] width 12 height 12
checkbox input "false"
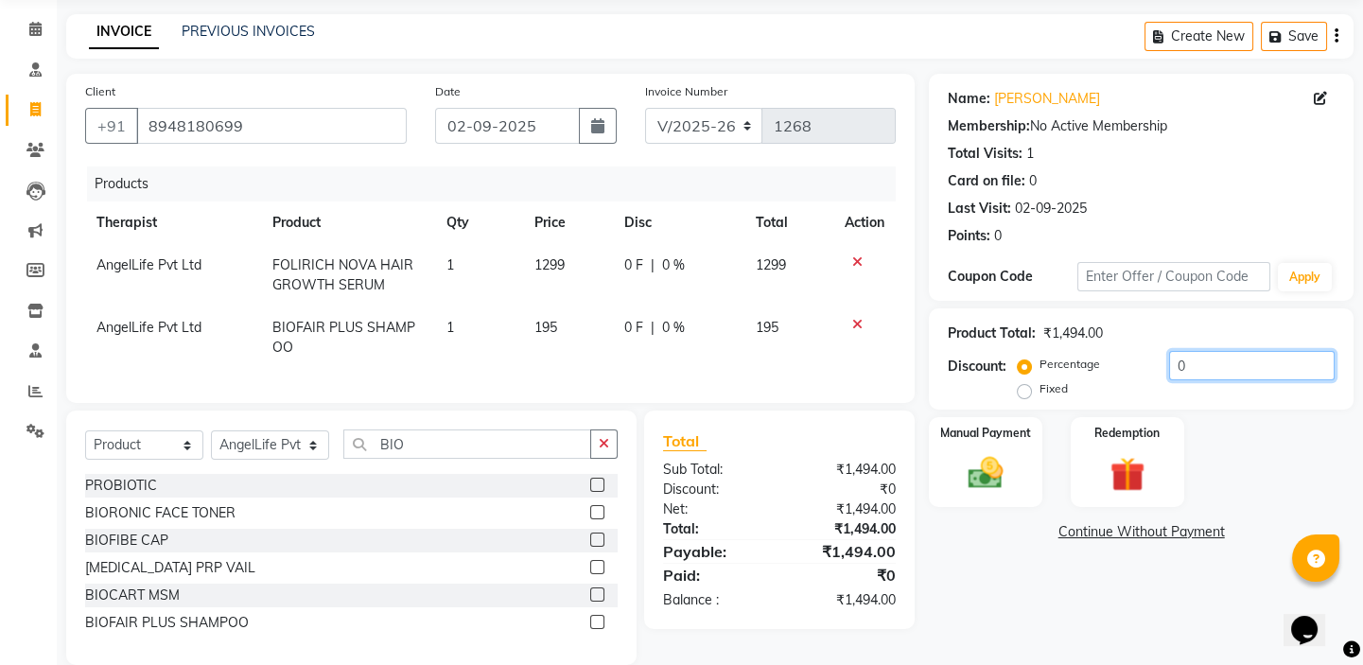
click at [1221, 369] on input "0" at bounding box center [1252, 365] width 166 height 29
click at [1023, 578] on div "Name: Uma Devi Membership: No Active Membership Total Visits: 1 Card on file: 0…" at bounding box center [1148, 369] width 439 height 591
click at [1243, 368] on input "10" at bounding box center [1252, 365] width 166 height 29
type input "1"
type input "2"
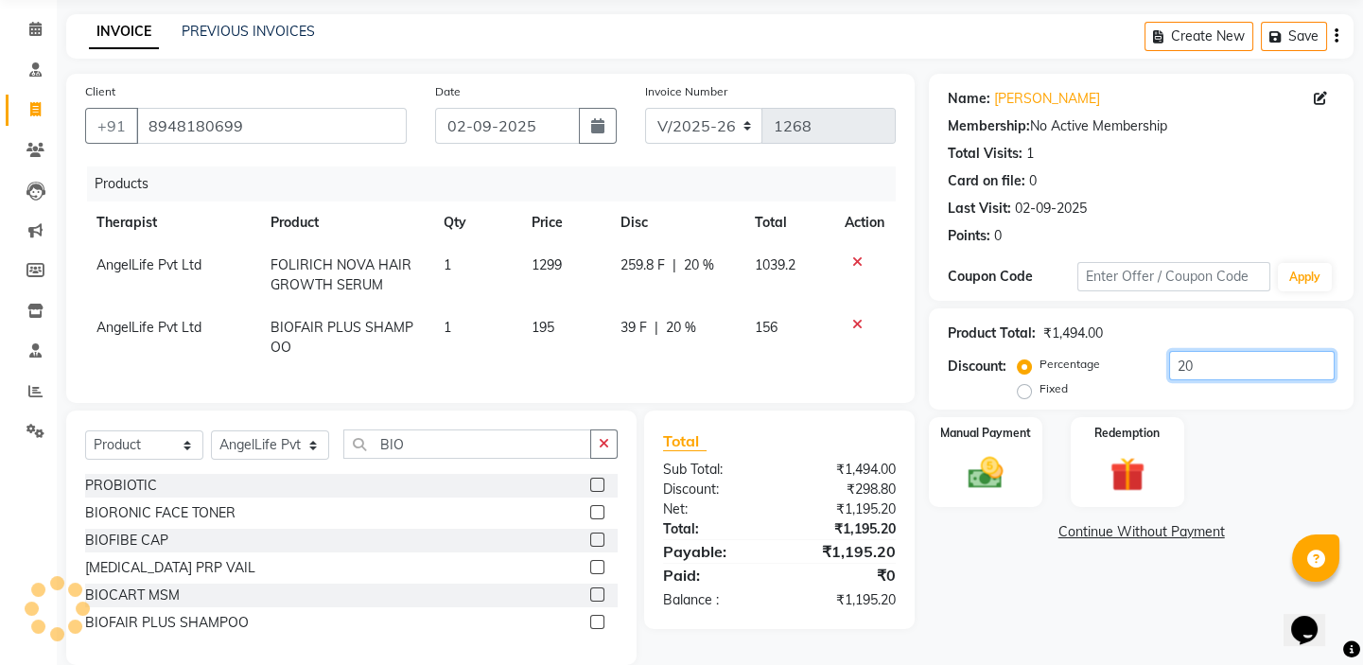
type input "2"
click at [1211, 365] on input "number" at bounding box center [1252, 365] width 166 height 29
click at [1098, 534] on link "Continue Without Payment" at bounding box center [1141, 532] width 417 height 20
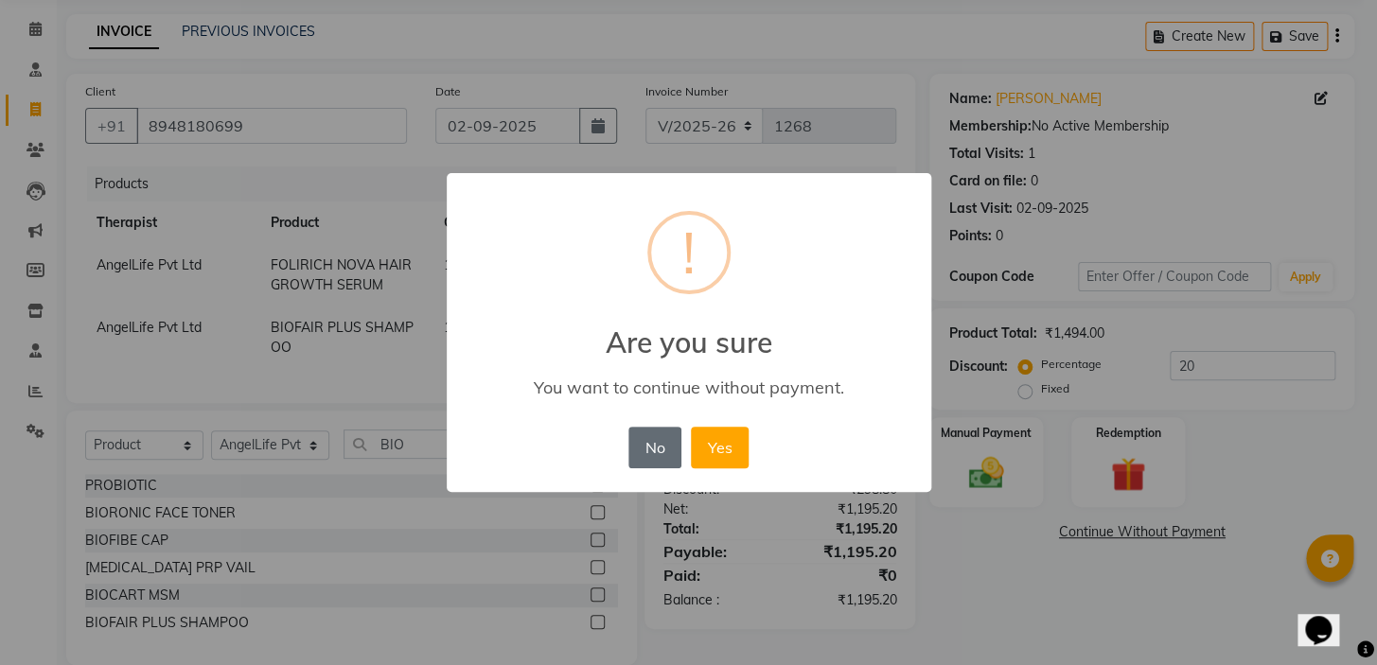
click at [648, 448] on button "No" at bounding box center [654, 448] width 53 height 42
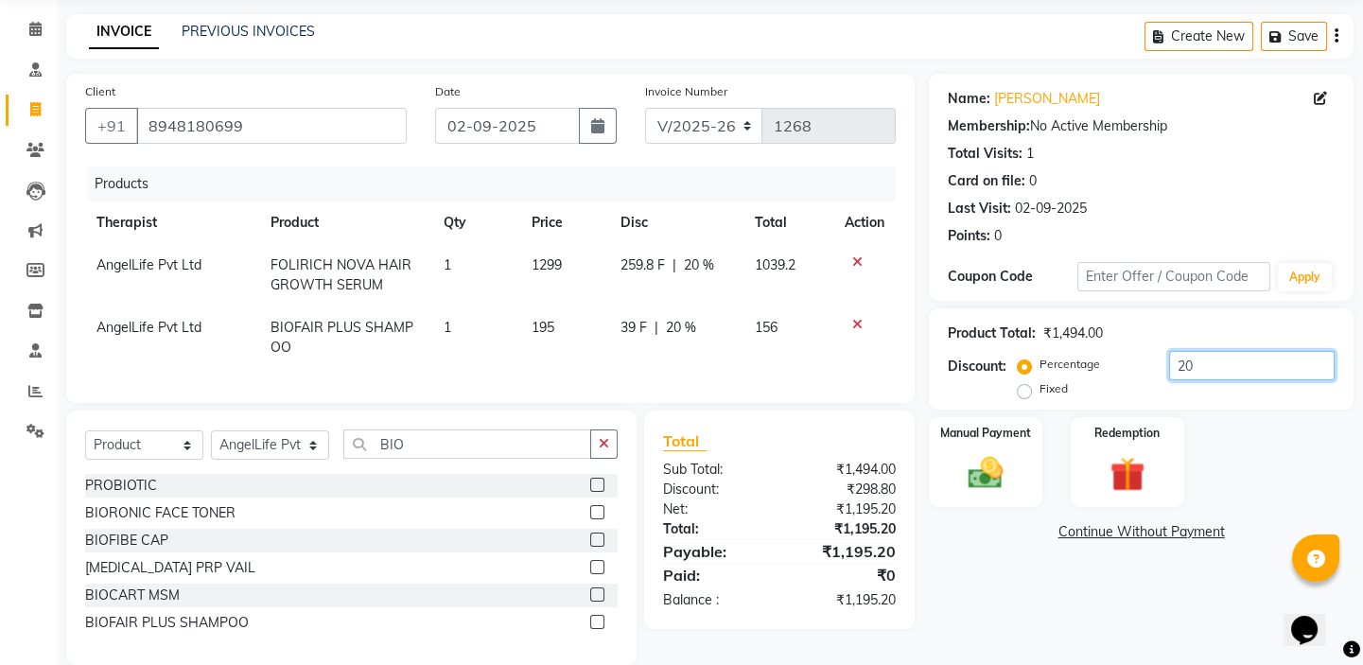
click at [1246, 360] on input "20" at bounding box center [1252, 365] width 166 height 29
type input "2"
type input "20"
click at [1139, 529] on link "Continue Without Payment" at bounding box center [1141, 532] width 417 height 20
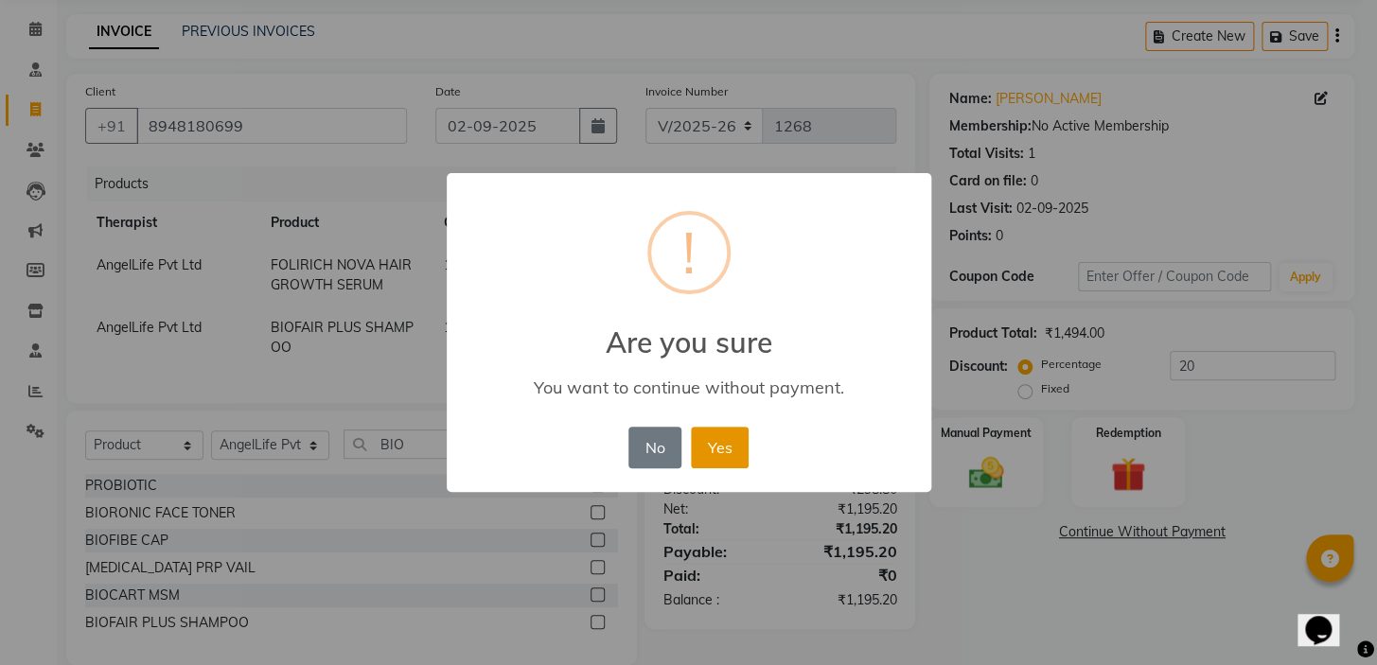
click at [736, 459] on button "Yes" at bounding box center [720, 448] width 58 height 42
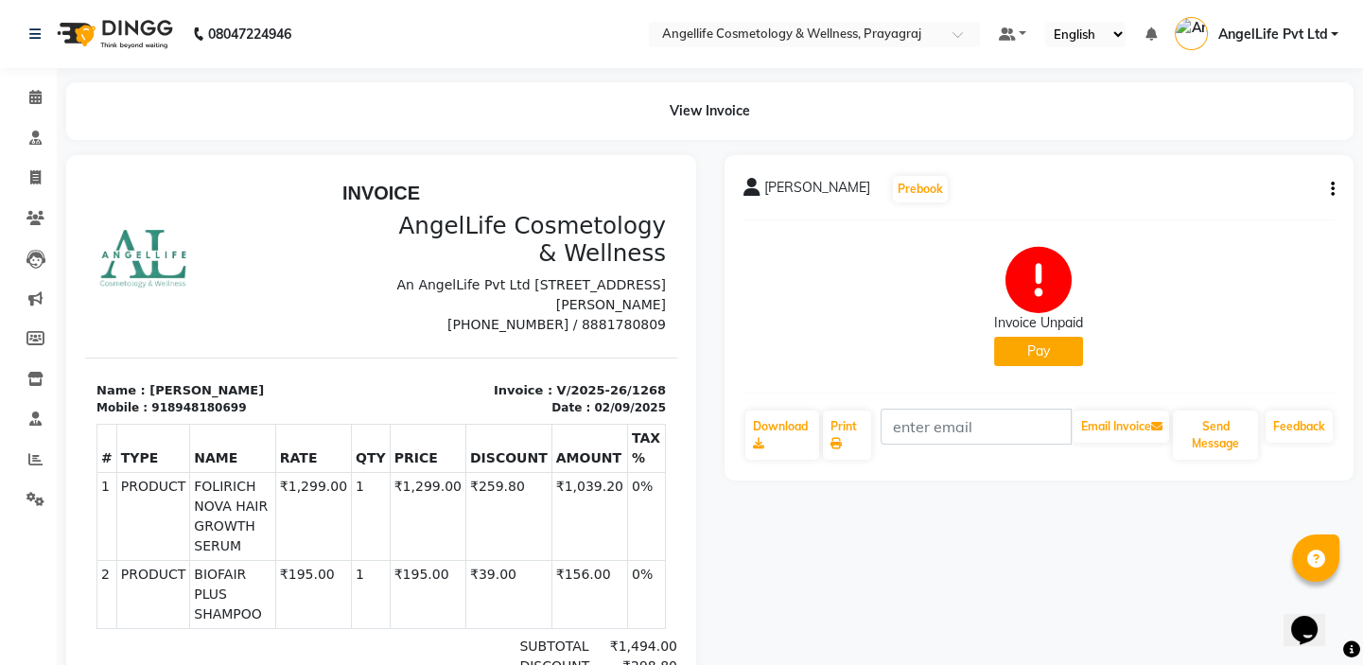
click at [1055, 350] on button "Pay" at bounding box center [1038, 351] width 89 height 29
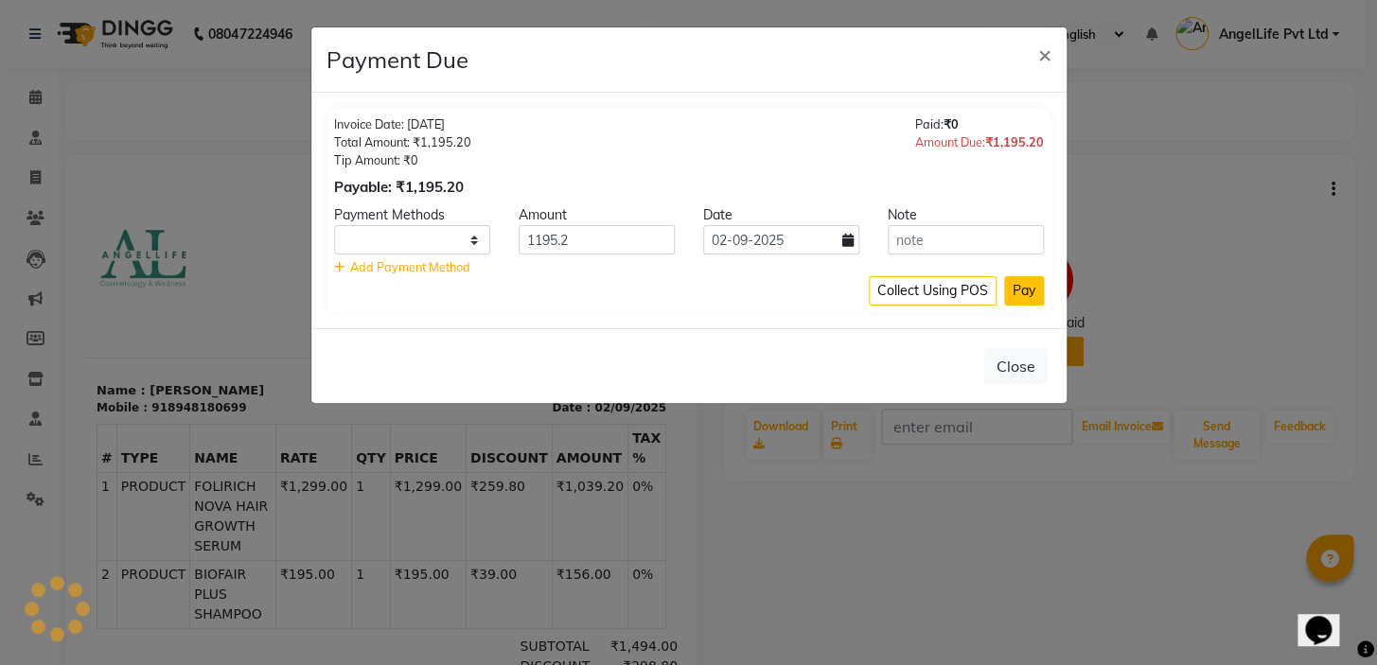
click at [1027, 293] on button "Pay" at bounding box center [1024, 290] width 40 height 29
click at [438, 246] on select at bounding box center [412, 239] width 156 height 29
click at [591, 299] on div "Please select payment mode Collect Using POS Pay" at bounding box center [689, 290] width 710 height 29
click at [472, 241] on select at bounding box center [412, 239] width 156 height 29
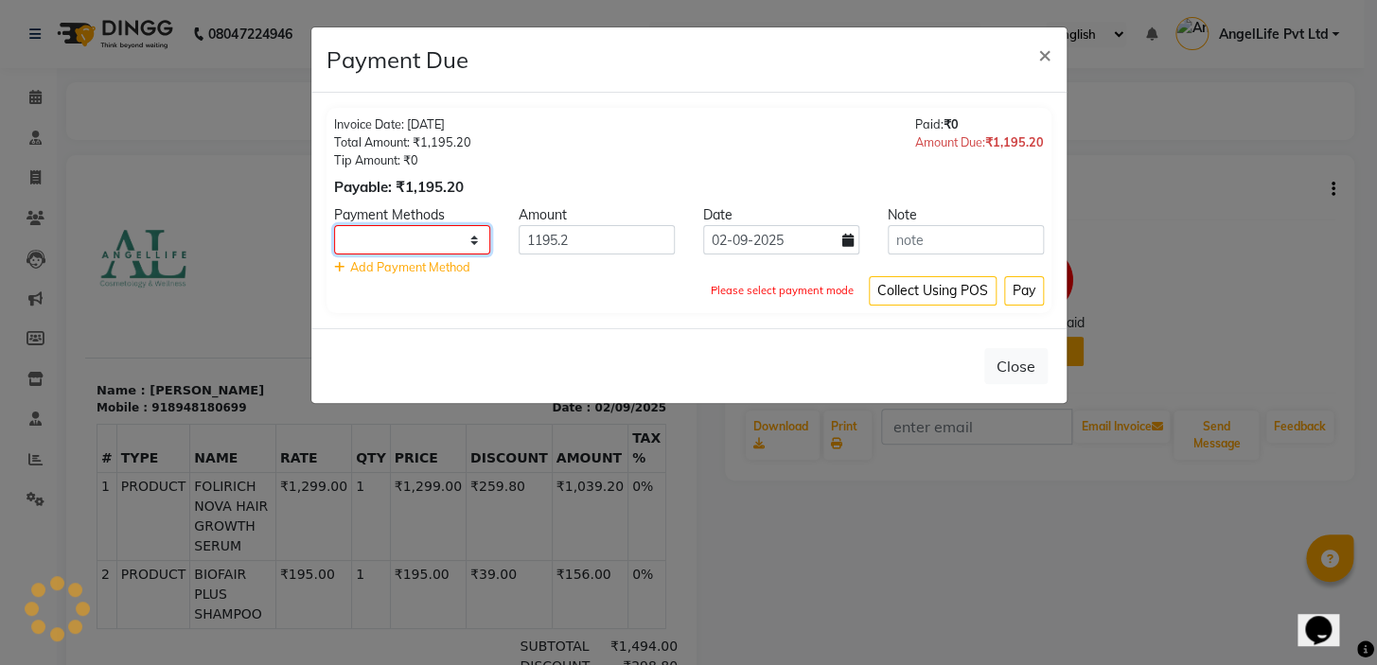
click at [472, 241] on select at bounding box center [412, 239] width 156 height 29
select select "1"
click at [523, 277] on div "Please select payment mode Collect Using POS Pay" at bounding box center [689, 290] width 710 height 29
click at [425, 246] on select "CASH CARD ONLINE CUSTOM GPay PayTM PhonePe UPI NearBuy Loan BharatPay Cheque Mo…" at bounding box center [412, 239] width 156 height 29
click at [334, 225] on select "CASH CARD ONLINE CUSTOM GPay PayTM PhonePe UPI NearBuy Loan BharatPay Cheque Mo…" at bounding box center [412, 239] width 156 height 29
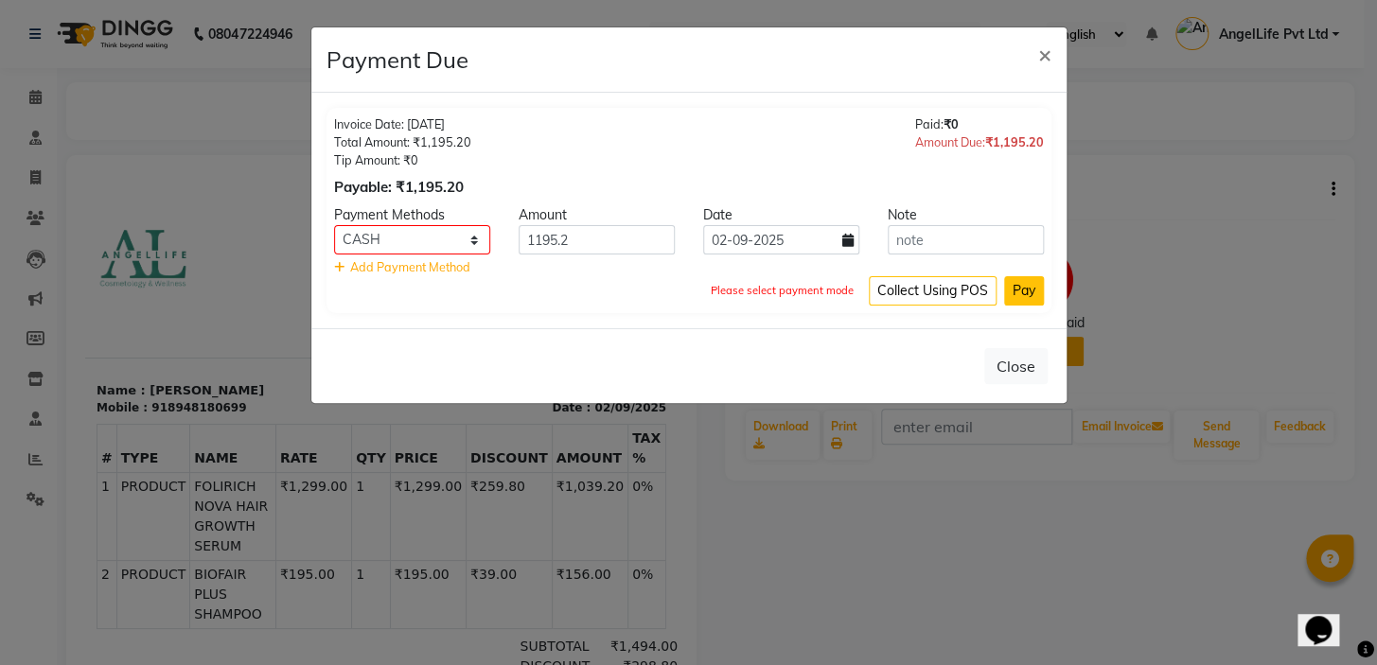
click at [1019, 294] on button "Pay" at bounding box center [1024, 290] width 40 height 29
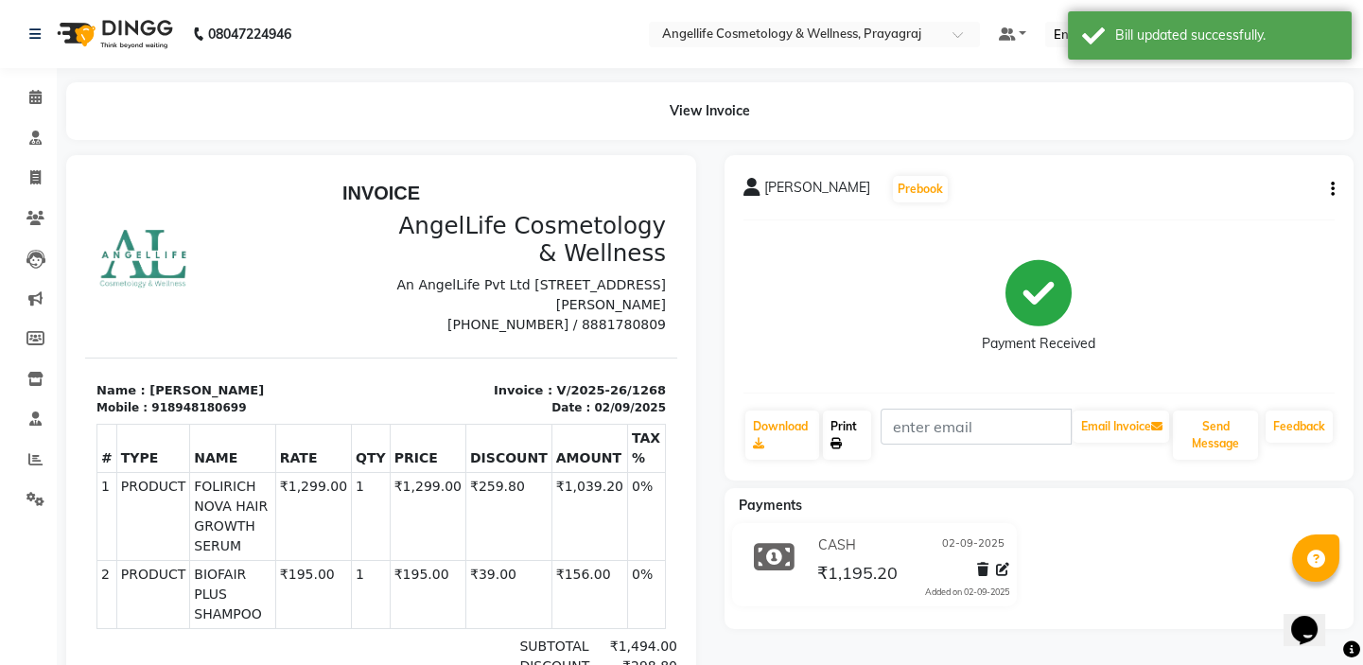
click at [835, 440] on icon at bounding box center [836, 443] width 11 height 11
click at [36, 177] on icon at bounding box center [35, 177] width 10 height 14
select select "service"
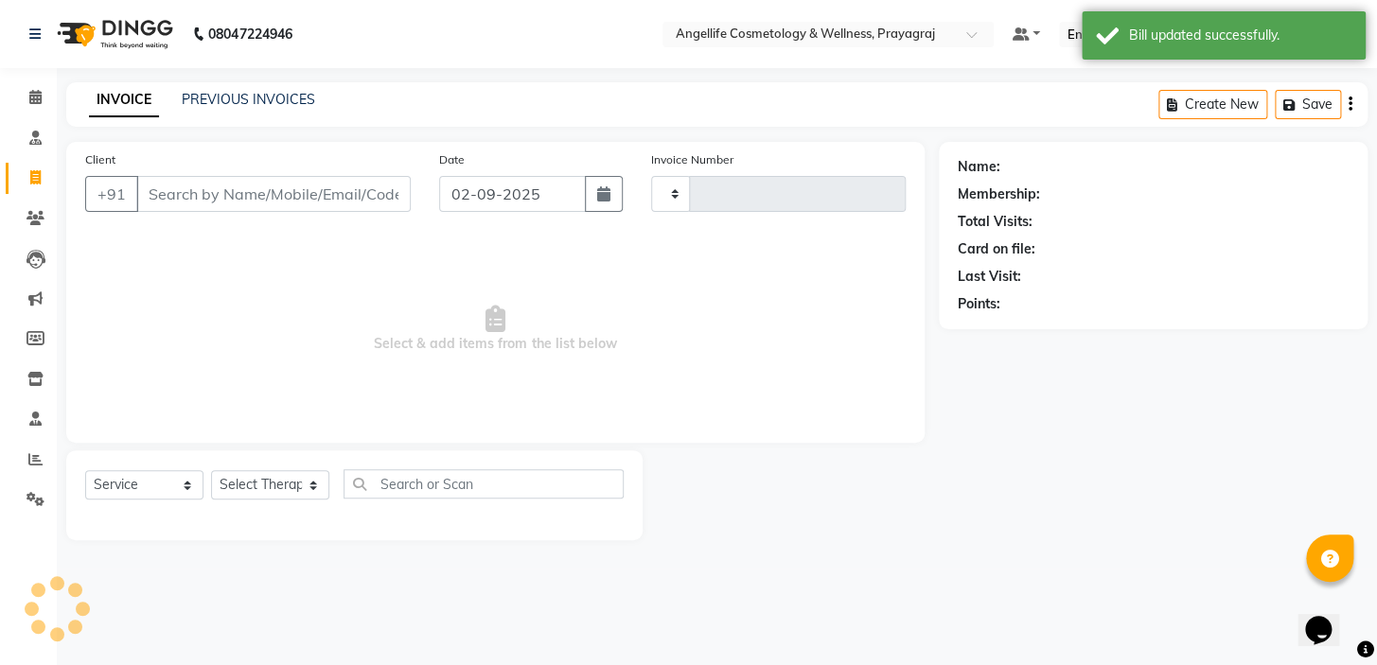
type input "1269"
select select "4531"
click at [217, 106] on link "PREVIOUS INVOICES" at bounding box center [248, 99] width 133 height 17
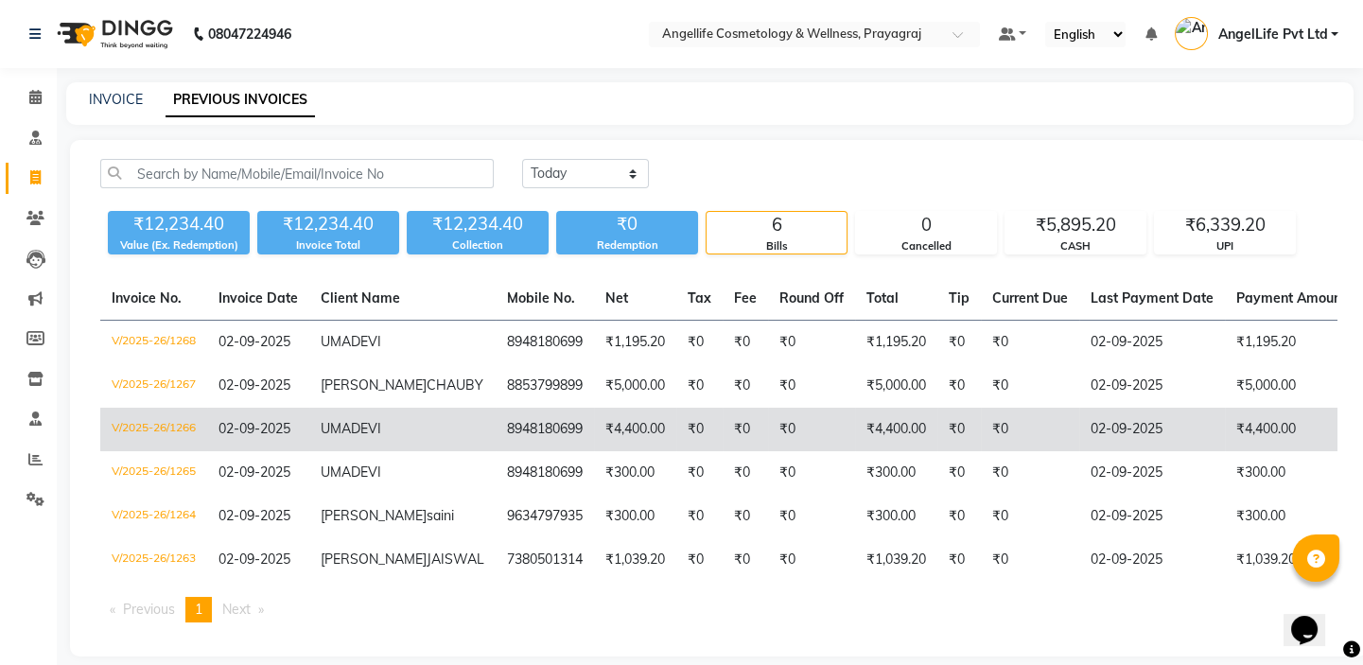
click at [611, 447] on td "₹4,400.00" at bounding box center [635, 430] width 82 height 44
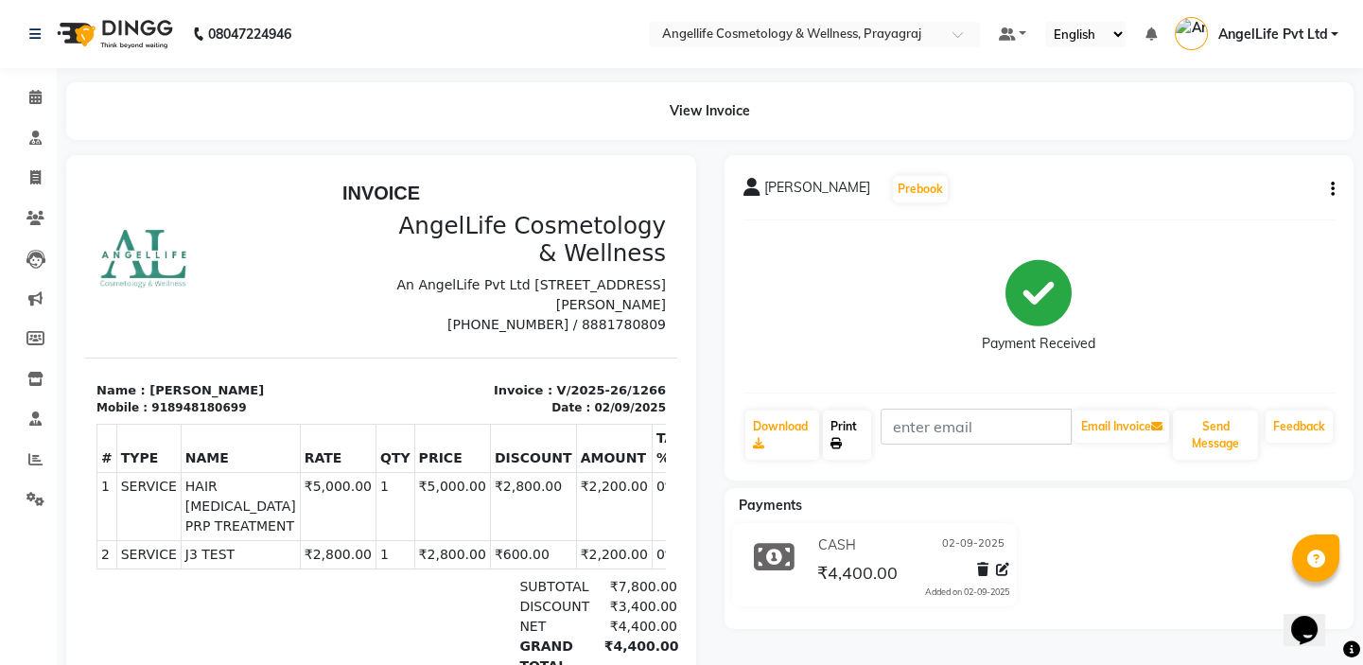
click at [839, 428] on link "Print" at bounding box center [847, 435] width 48 height 49
click at [43, 184] on span at bounding box center [35, 178] width 33 height 22
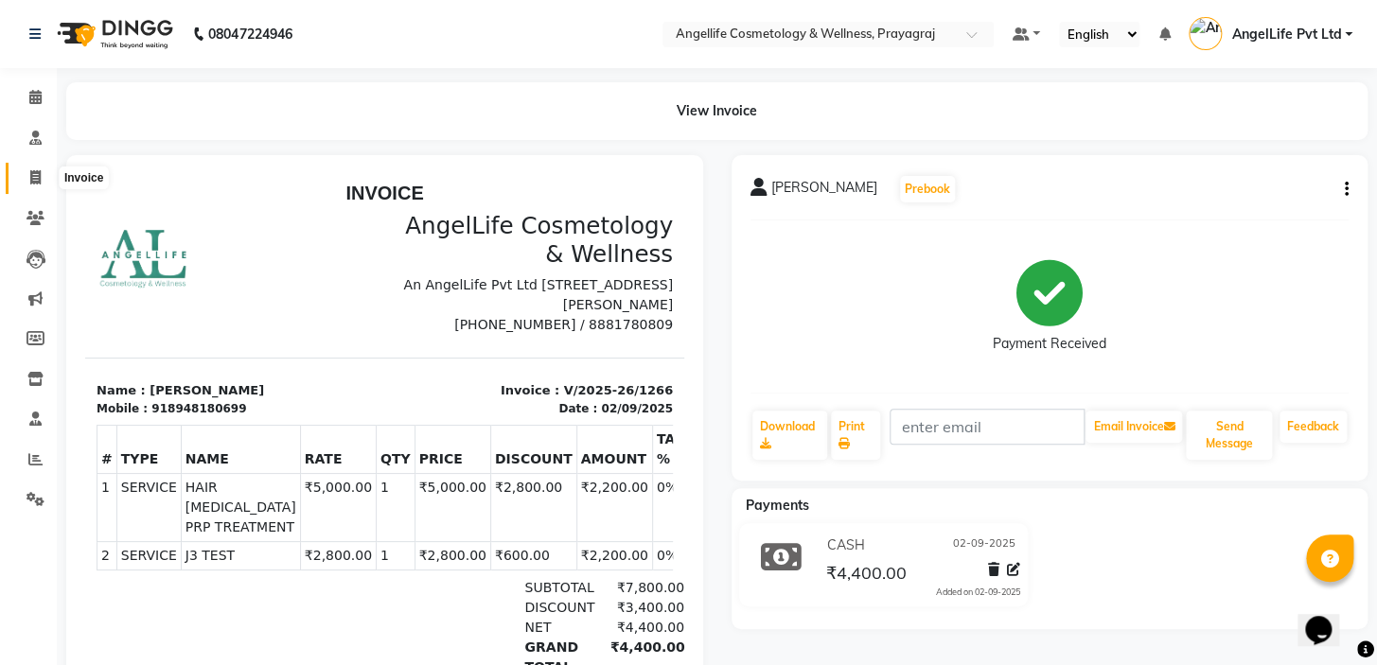
select select "service"
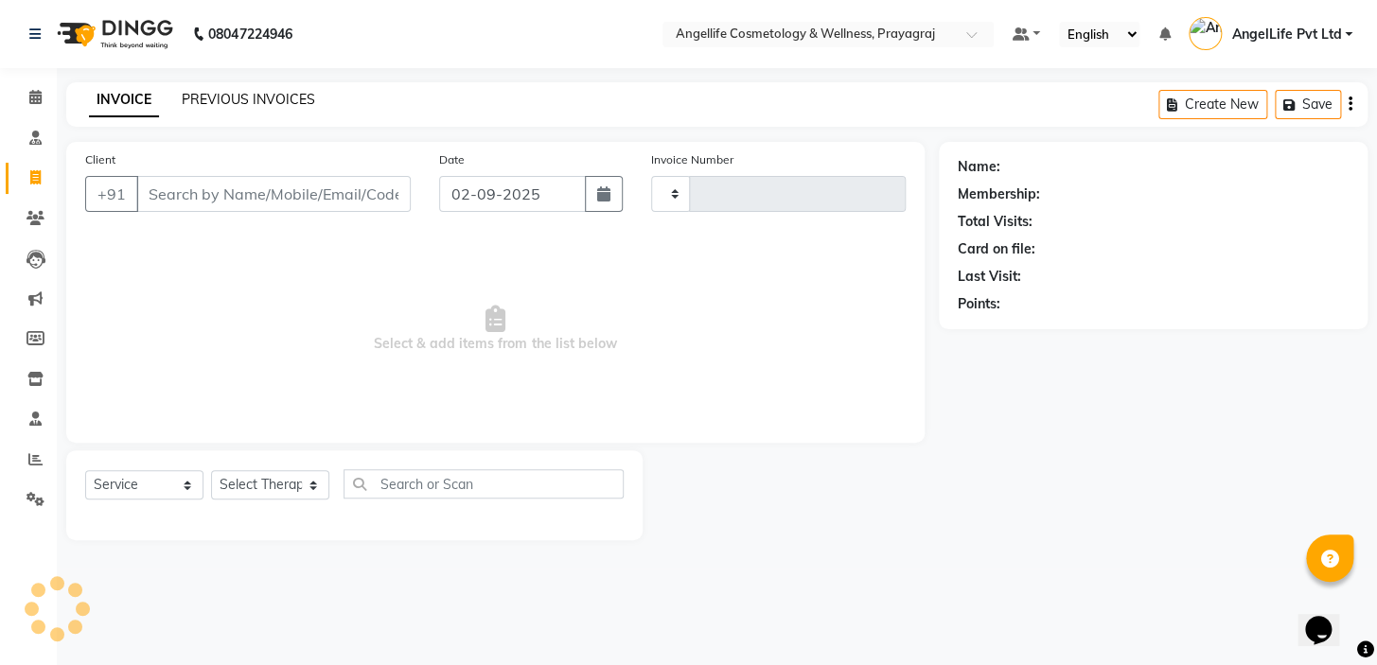
click at [227, 97] on link "PREVIOUS INVOICES" at bounding box center [248, 99] width 133 height 17
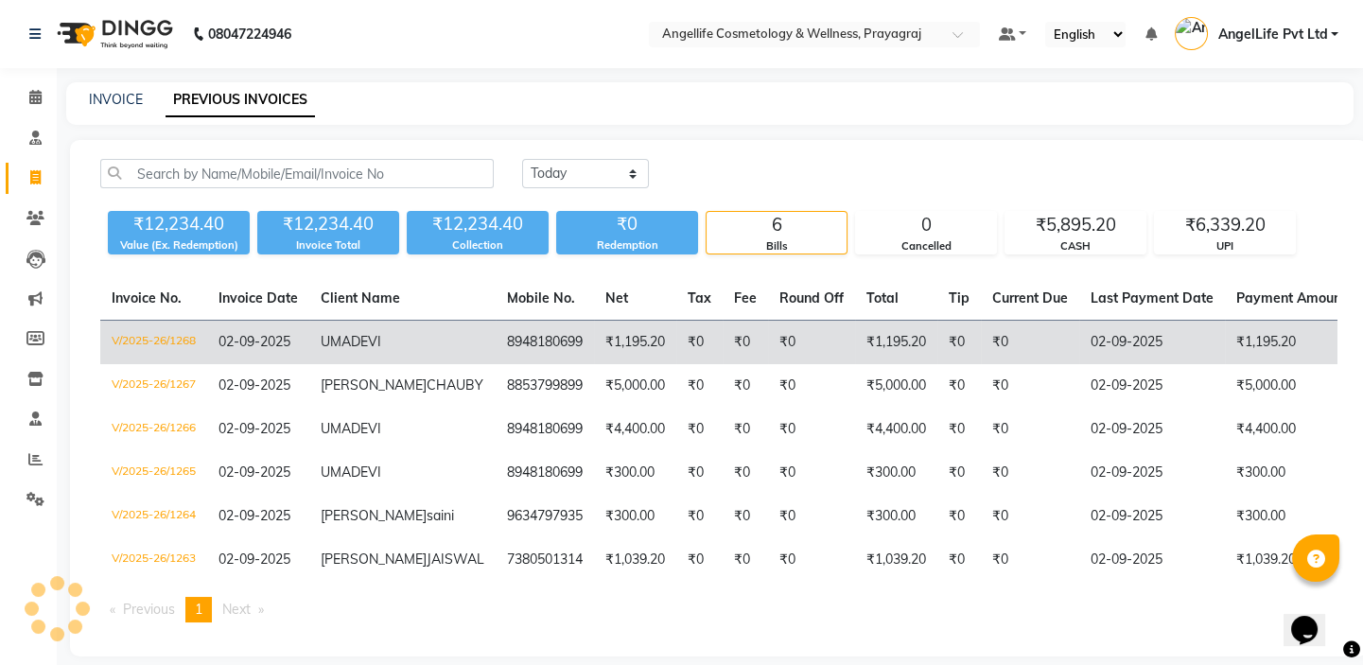
click at [769, 328] on td "₹0" at bounding box center [811, 343] width 87 height 44
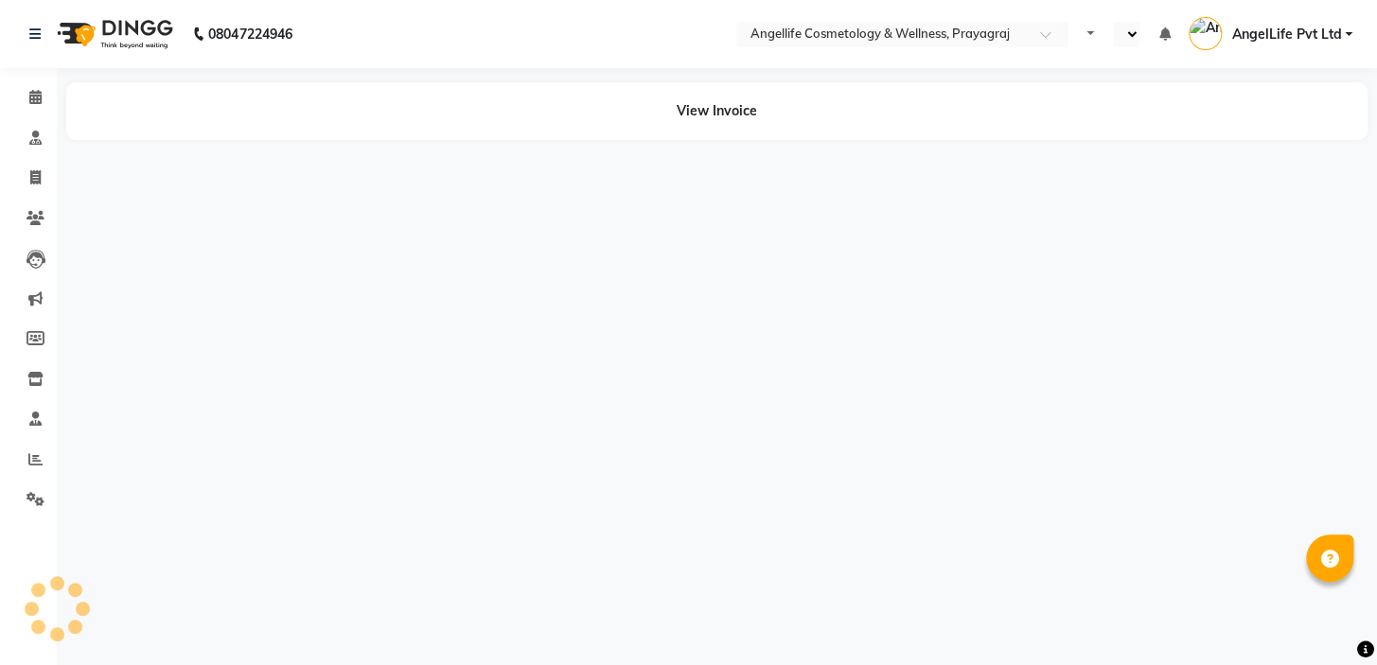
select select "en"
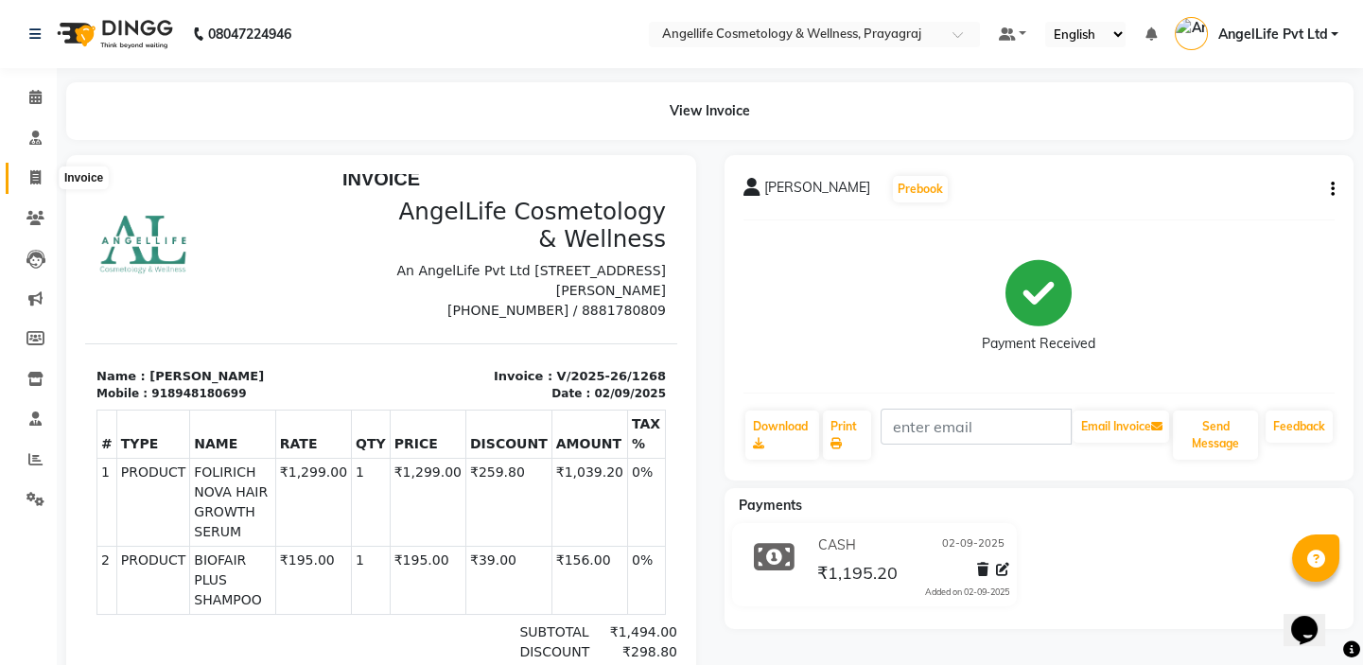
click at [32, 180] on icon at bounding box center [35, 177] width 10 height 14
select select "service"
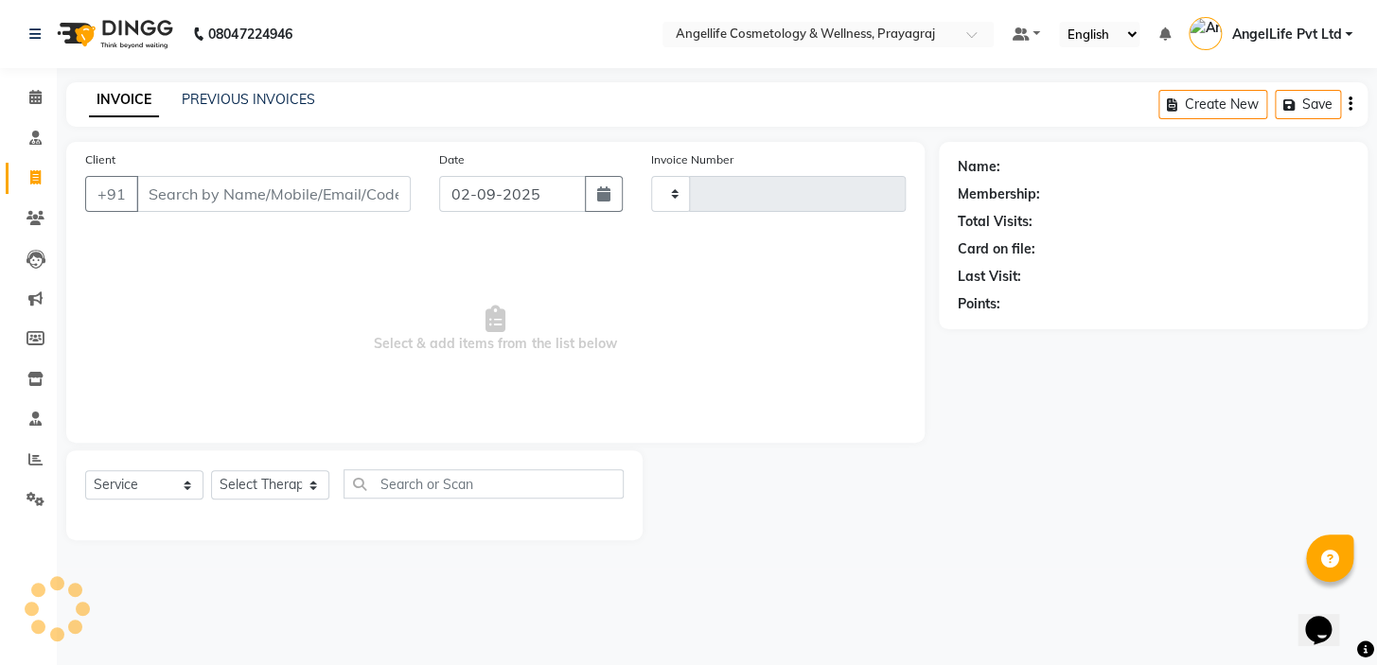
type input "1269"
select select "4531"
click at [228, 102] on link "PREVIOUS INVOICES" at bounding box center [248, 99] width 133 height 17
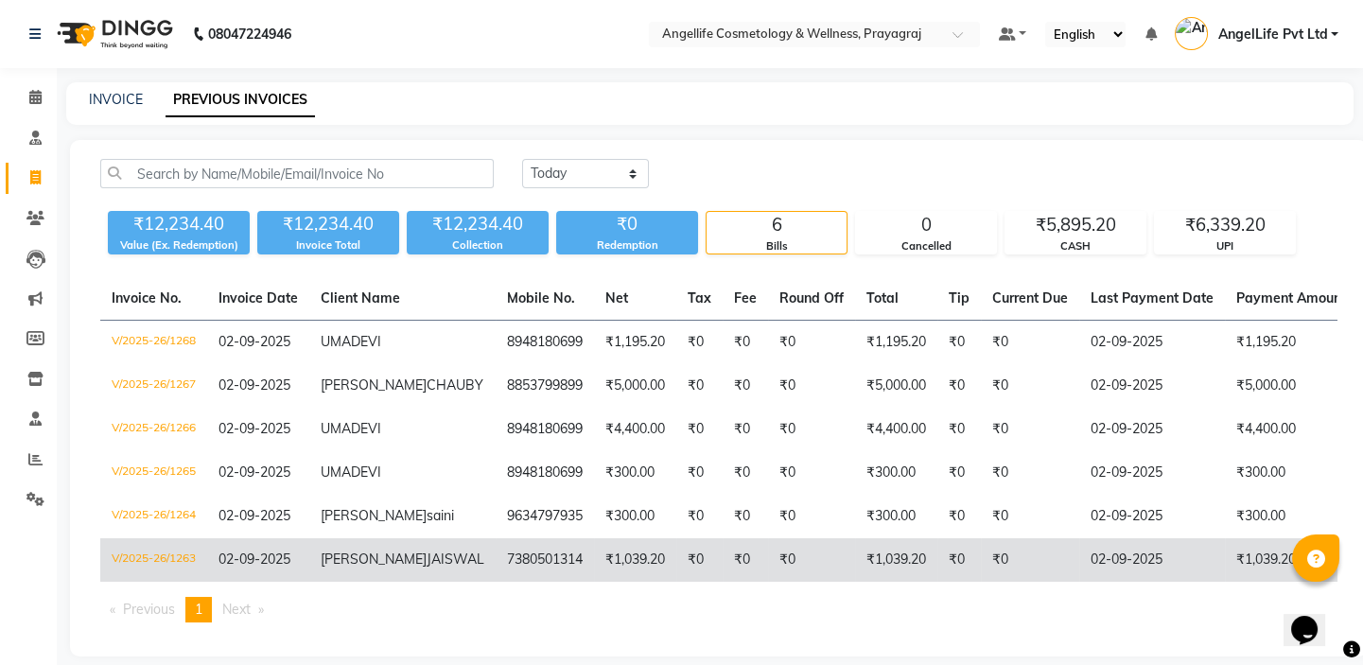
click at [772, 577] on td "₹0" at bounding box center [811, 560] width 87 height 44
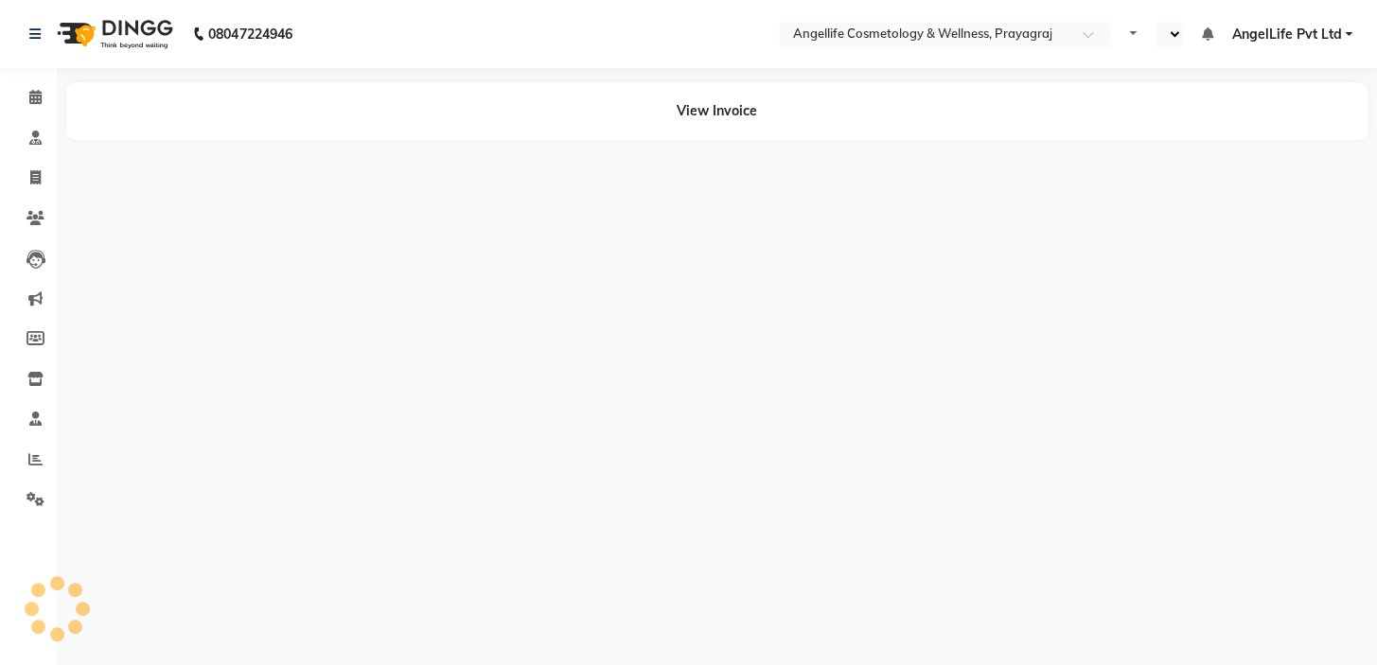
select select "en"
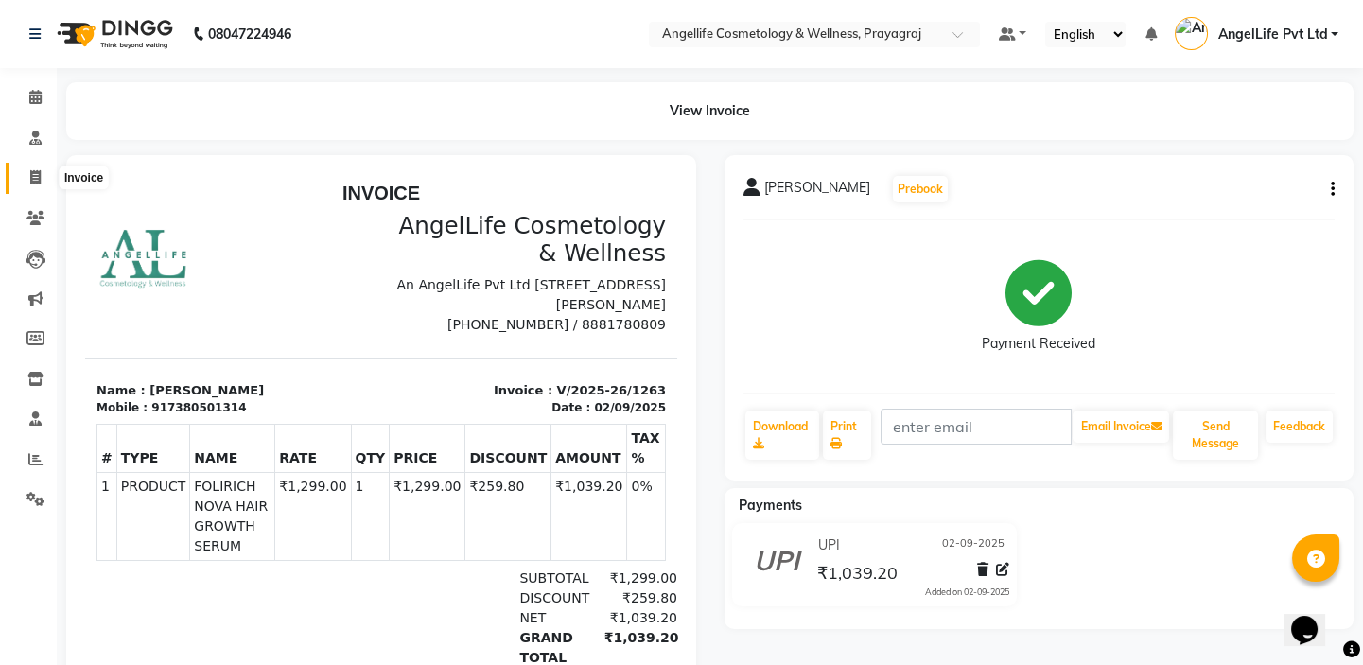
click at [30, 175] on icon at bounding box center [35, 177] width 10 height 14
select select "service"
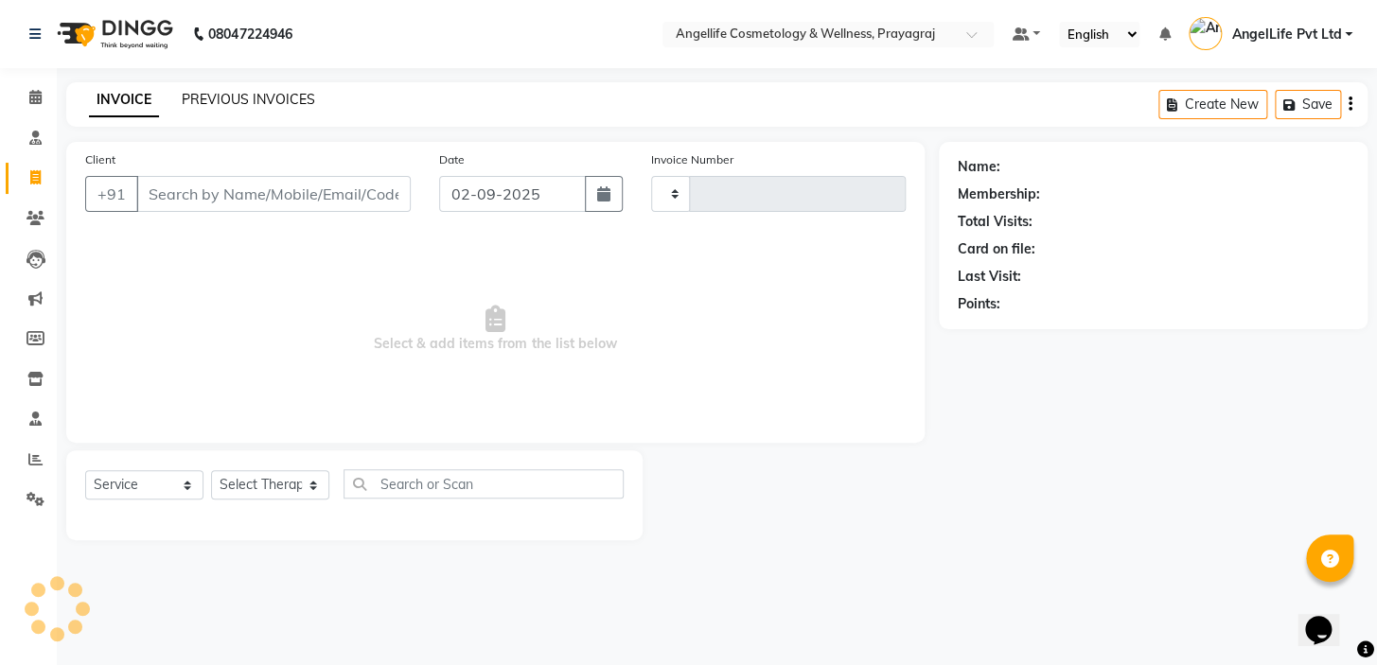
click at [238, 107] on link "PREVIOUS INVOICES" at bounding box center [248, 99] width 133 height 17
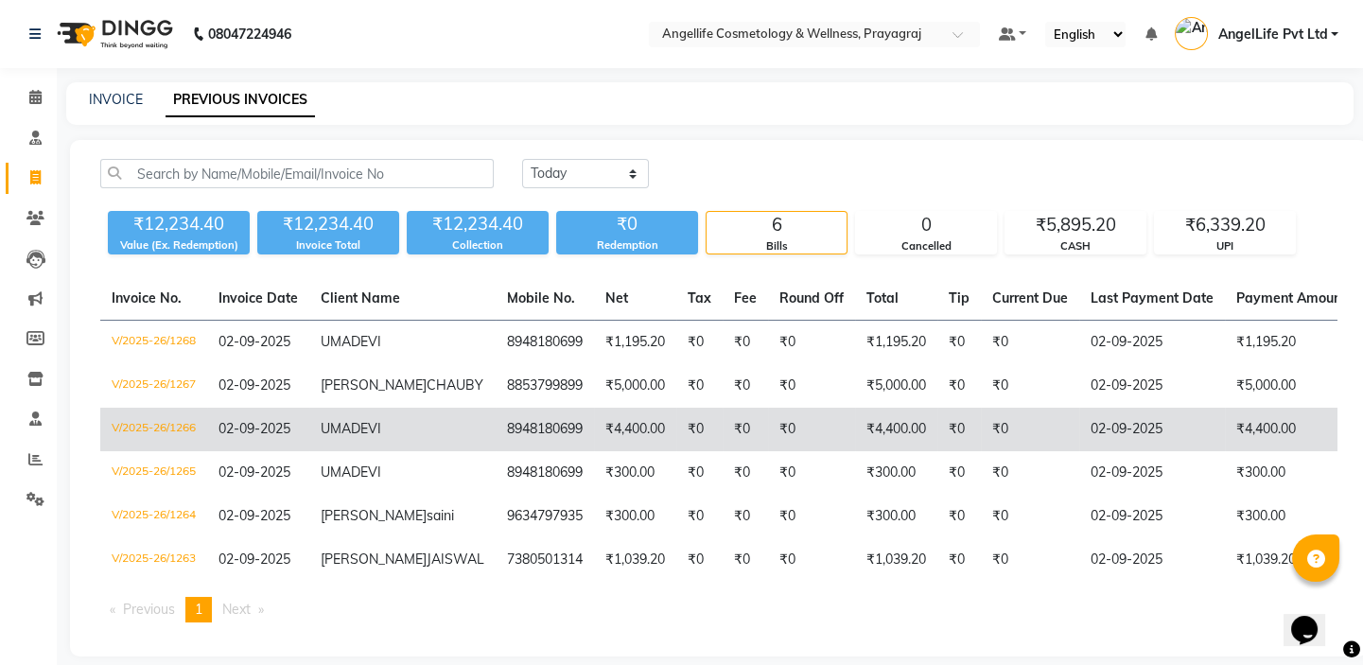
click at [768, 438] on td "₹0" at bounding box center [811, 430] width 87 height 44
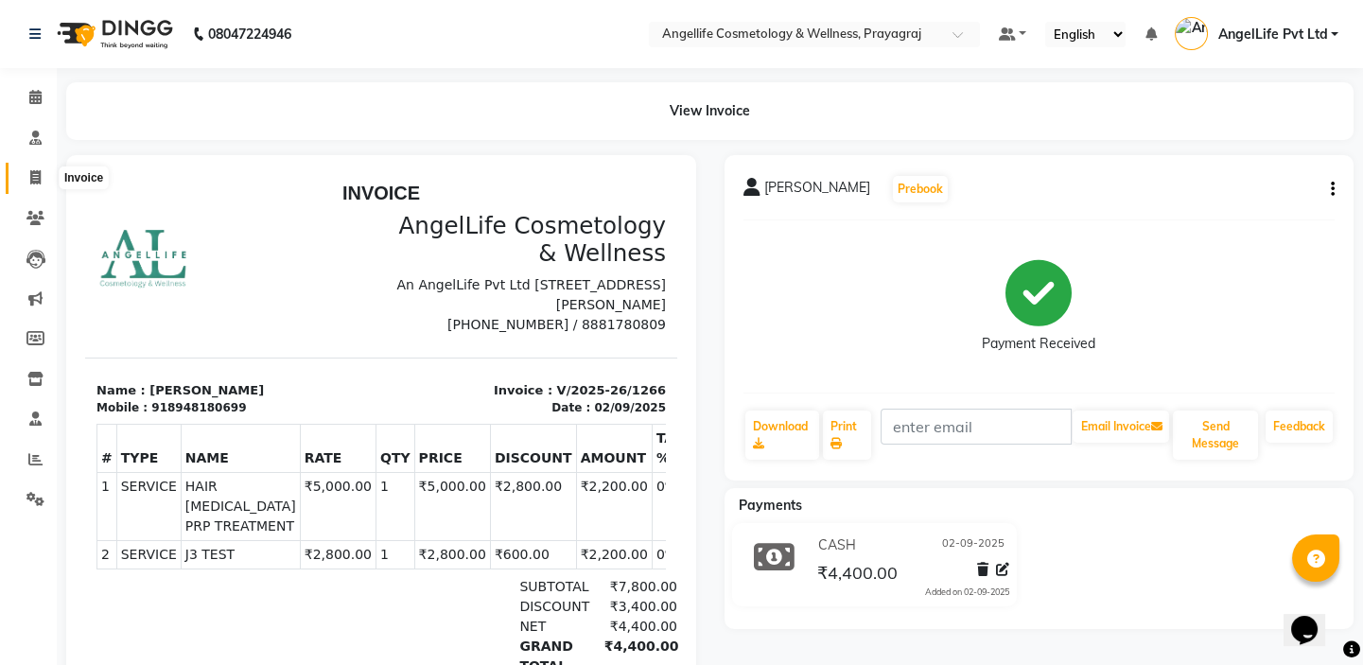
click at [30, 183] on icon at bounding box center [35, 177] width 10 height 14
select select "service"
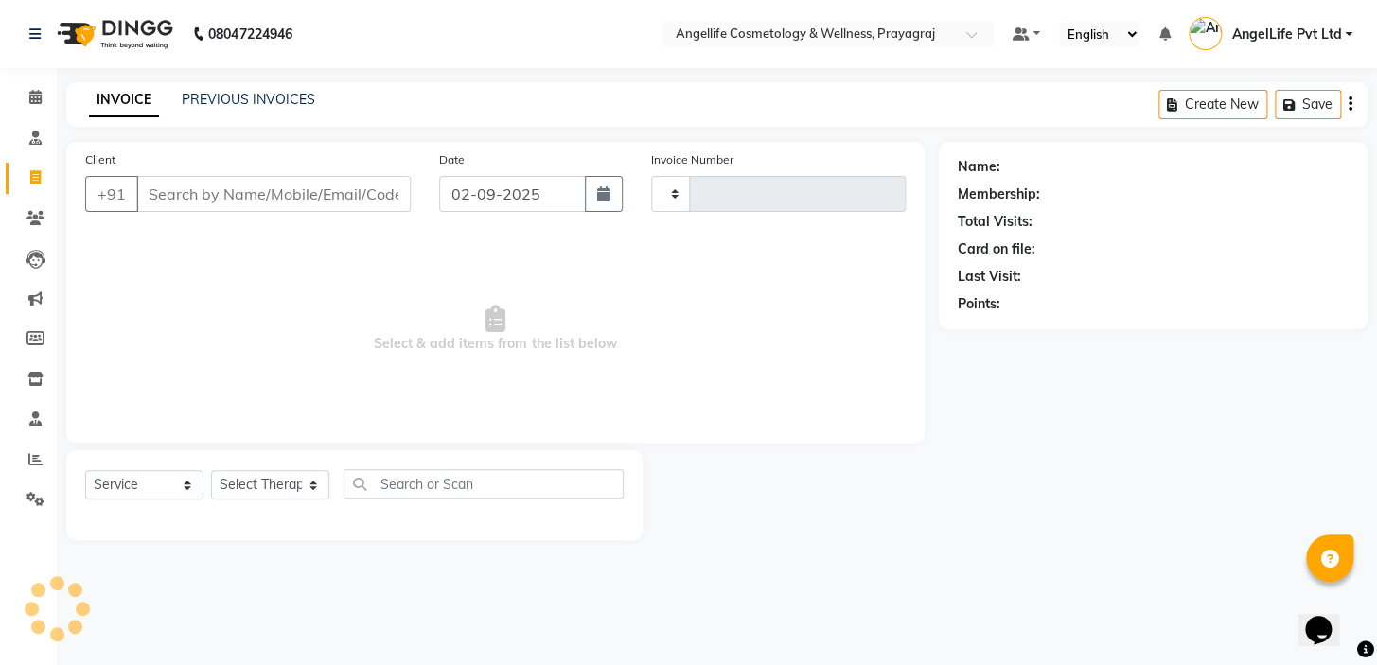
type input "1269"
select select "4531"
click at [246, 99] on link "PREVIOUS INVOICES" at bounding box center [248, 99] width 133 height 17
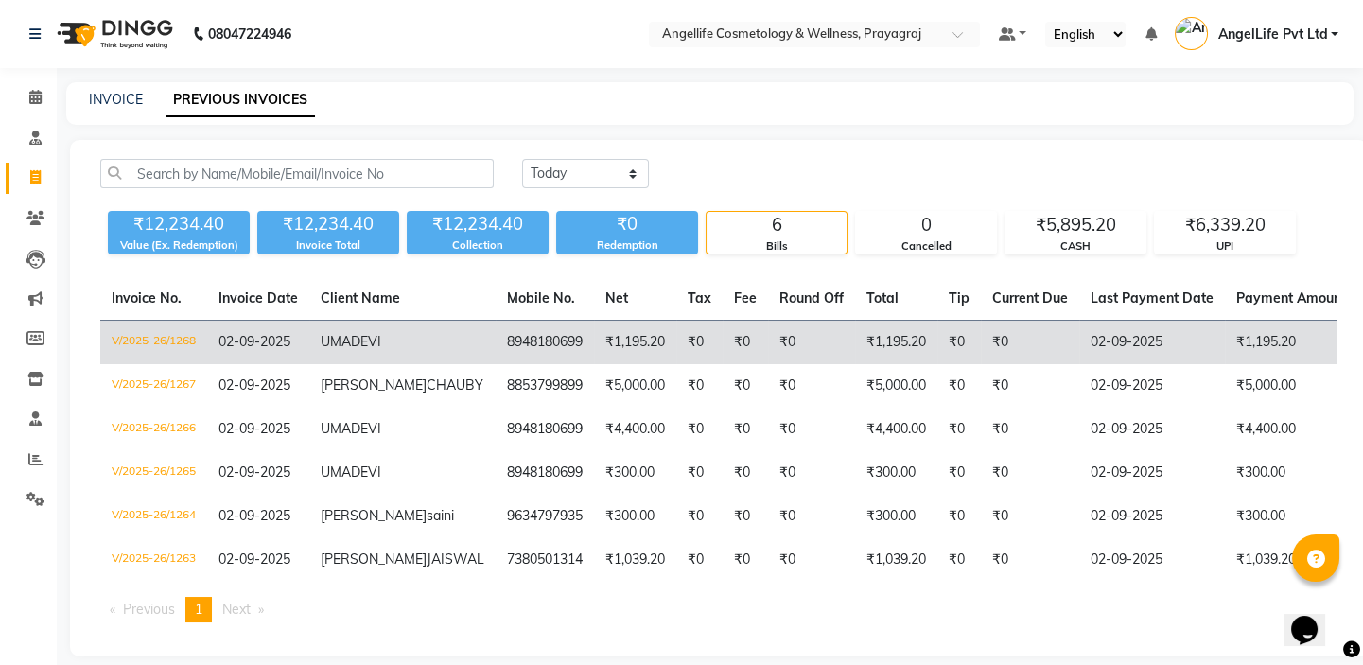
click at [768, 337] on td "₹0" at bounding box center [811, 343] width 87 height 44
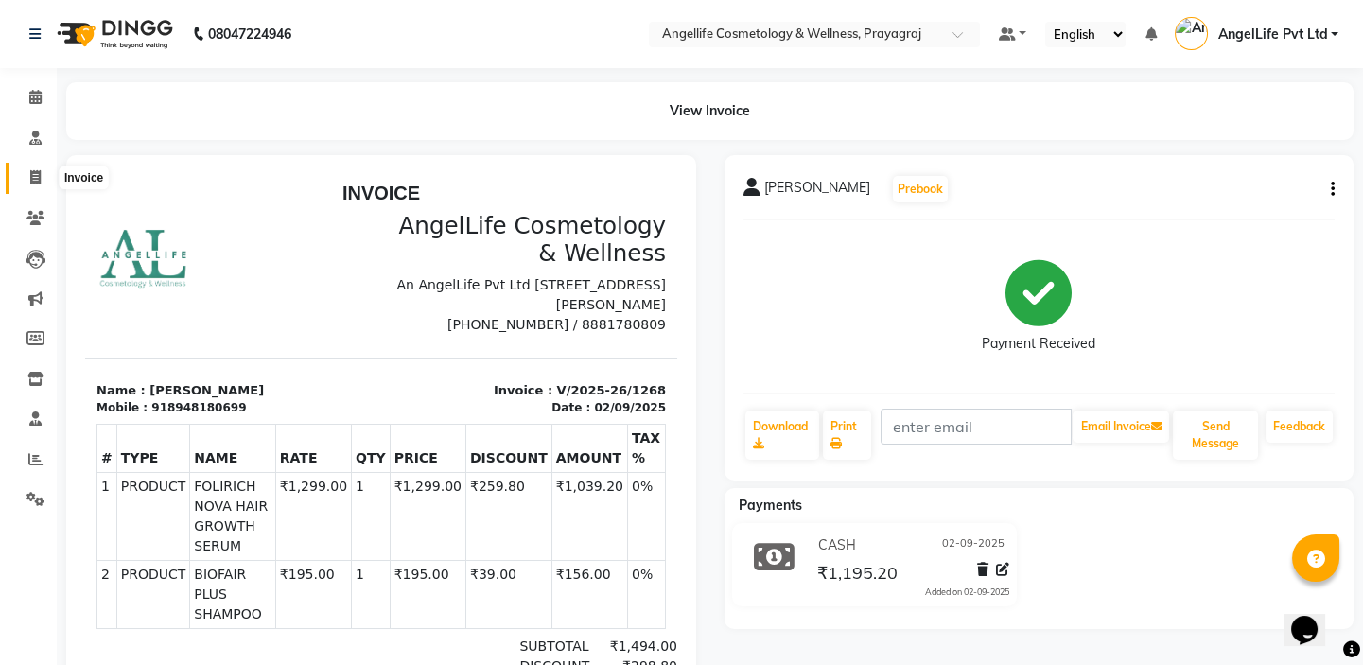
click at [30, 182] on icon at bounding box center [35, 177] width 10 height 14
select select "service"
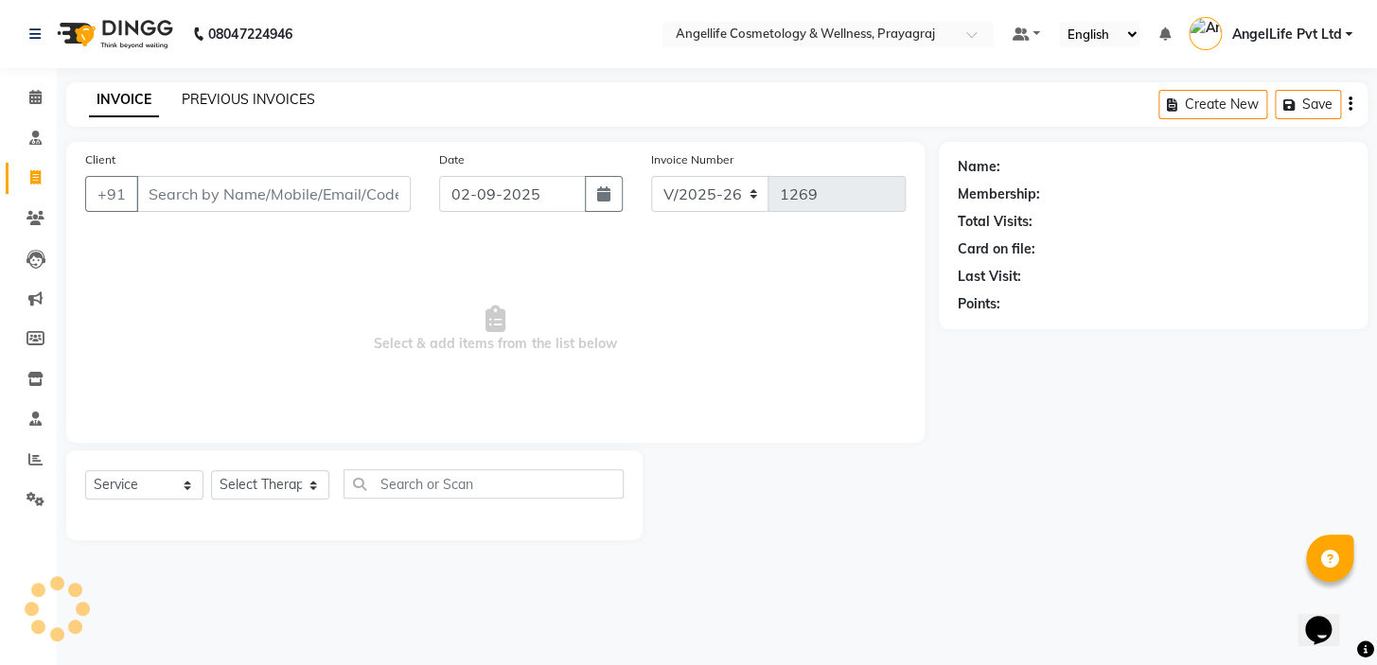
click at [252, 97] on link "PREVIOUS INVOICES" at bounding box center [248, 99] width 133 height 17
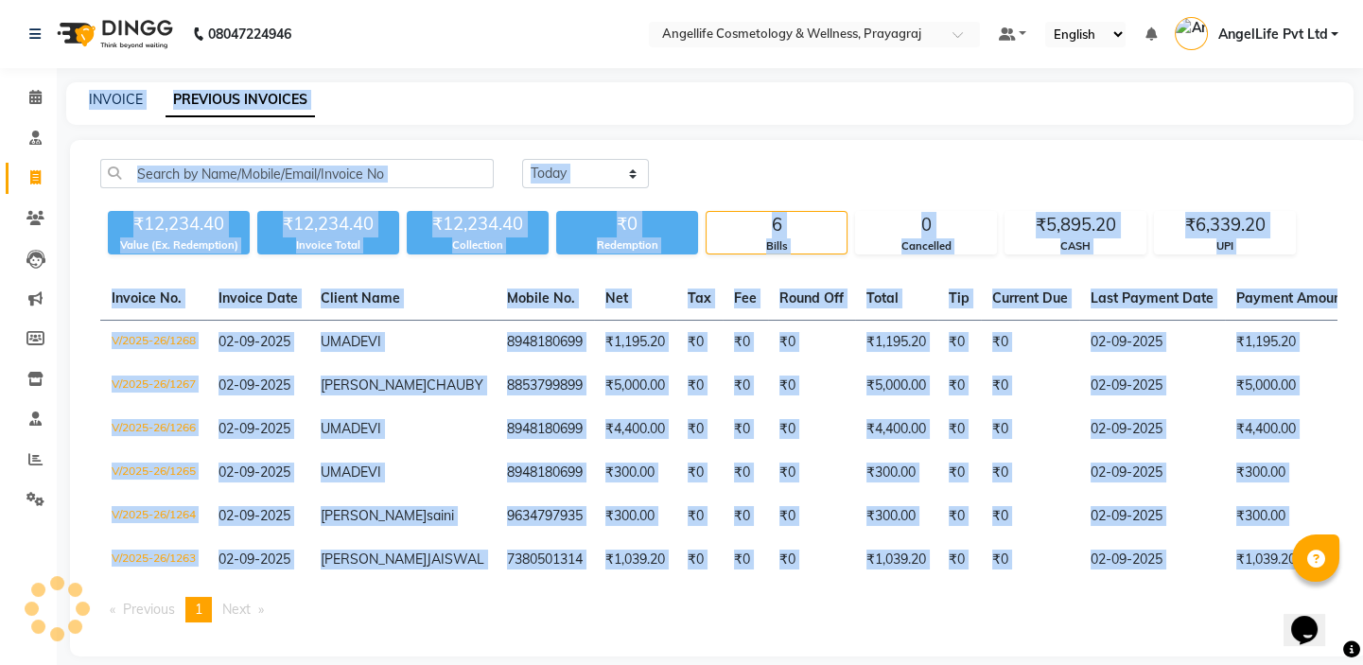
click at [252, 97] on link "PREVIOUS INVOICES" at bounding box center [240, 100] width 149 height 34
click at [32, 184] on icon at bounding box center [35, 177] width 10 height 14
select select "service"
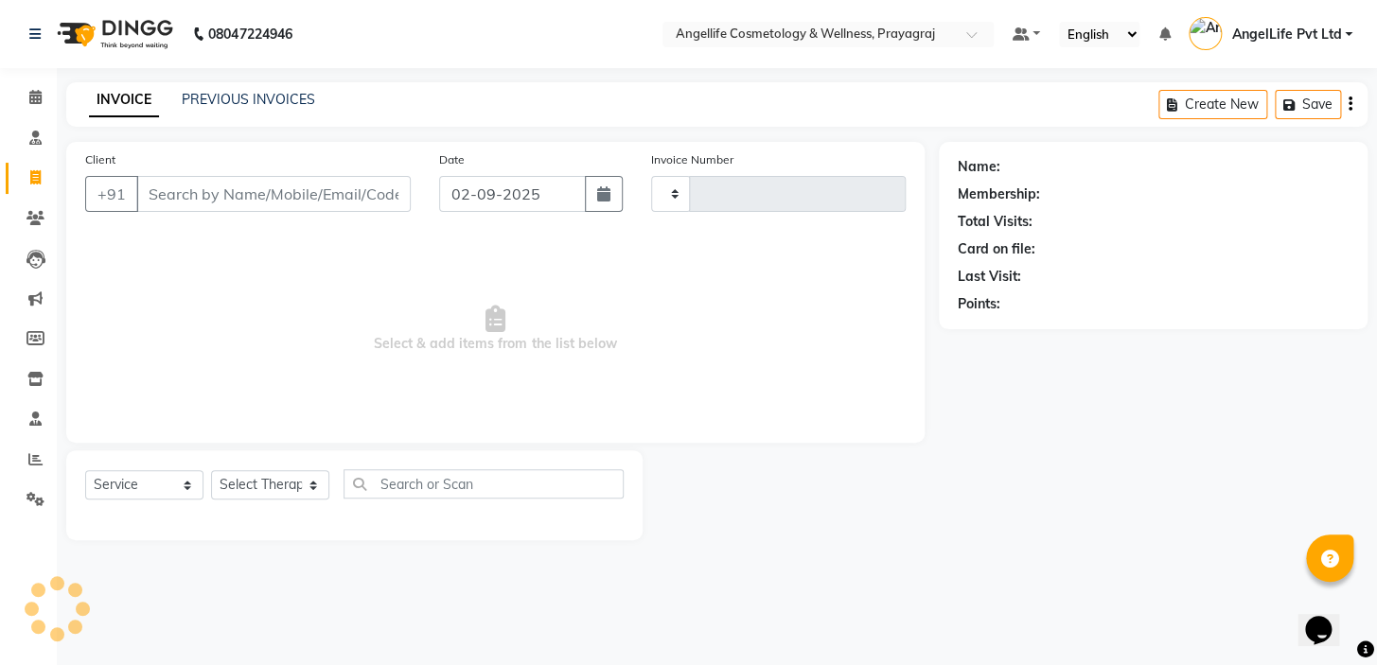
type input "1269"
select select "4531"
click at [167, 199] on input "Client" at bounding box center [273, 194] width 274 height 36
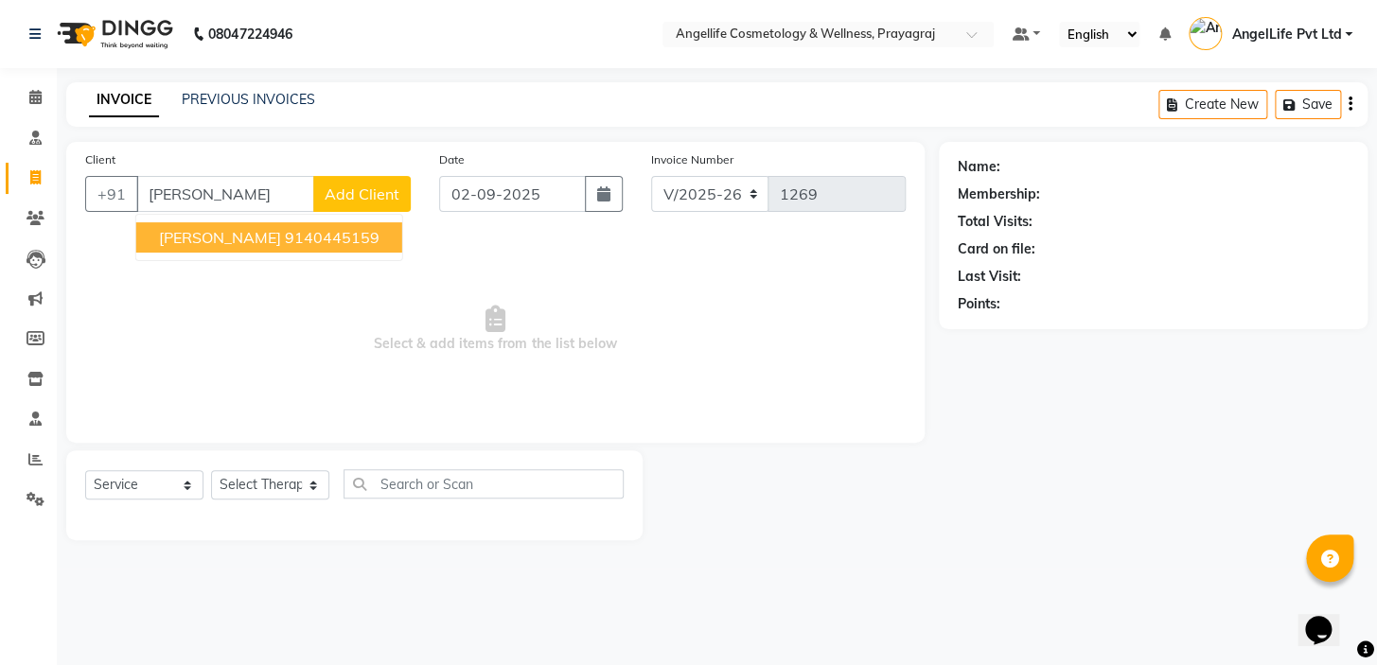
click at [219, 233] on span "[PERSON_NAME]" at bounding box center [220, 237] width 122 height 19
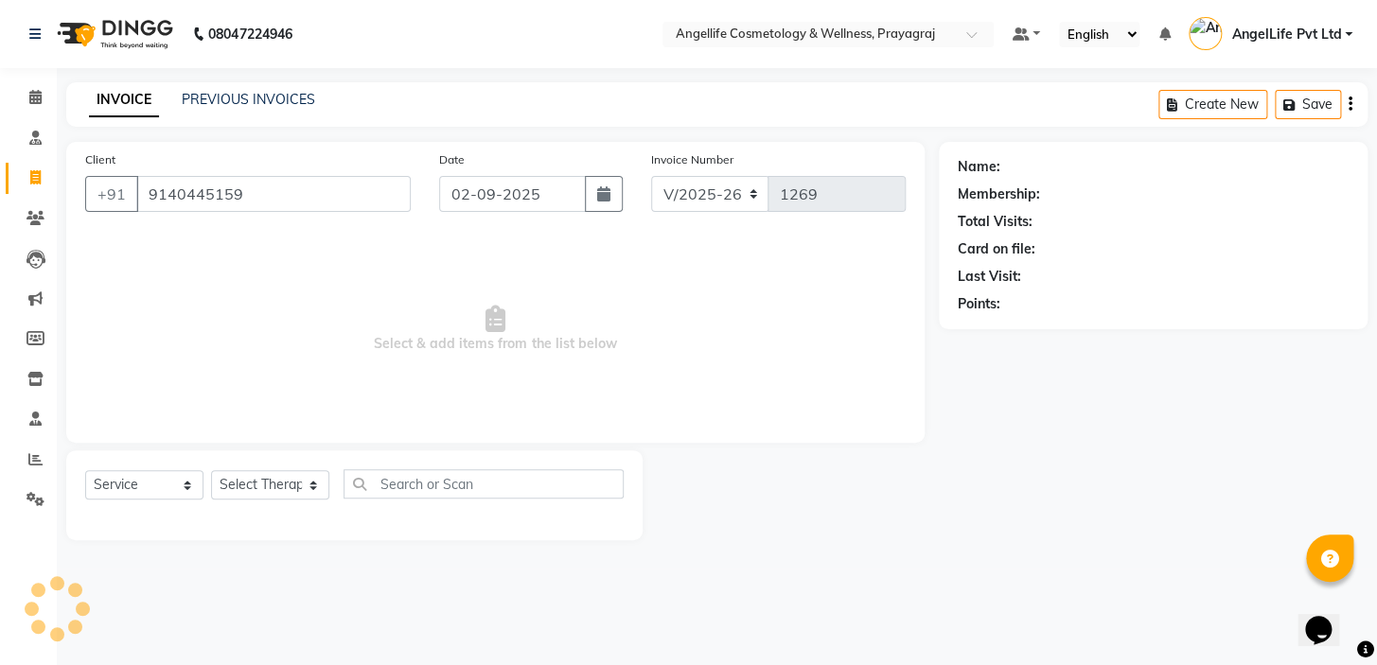
type input "9140445159"
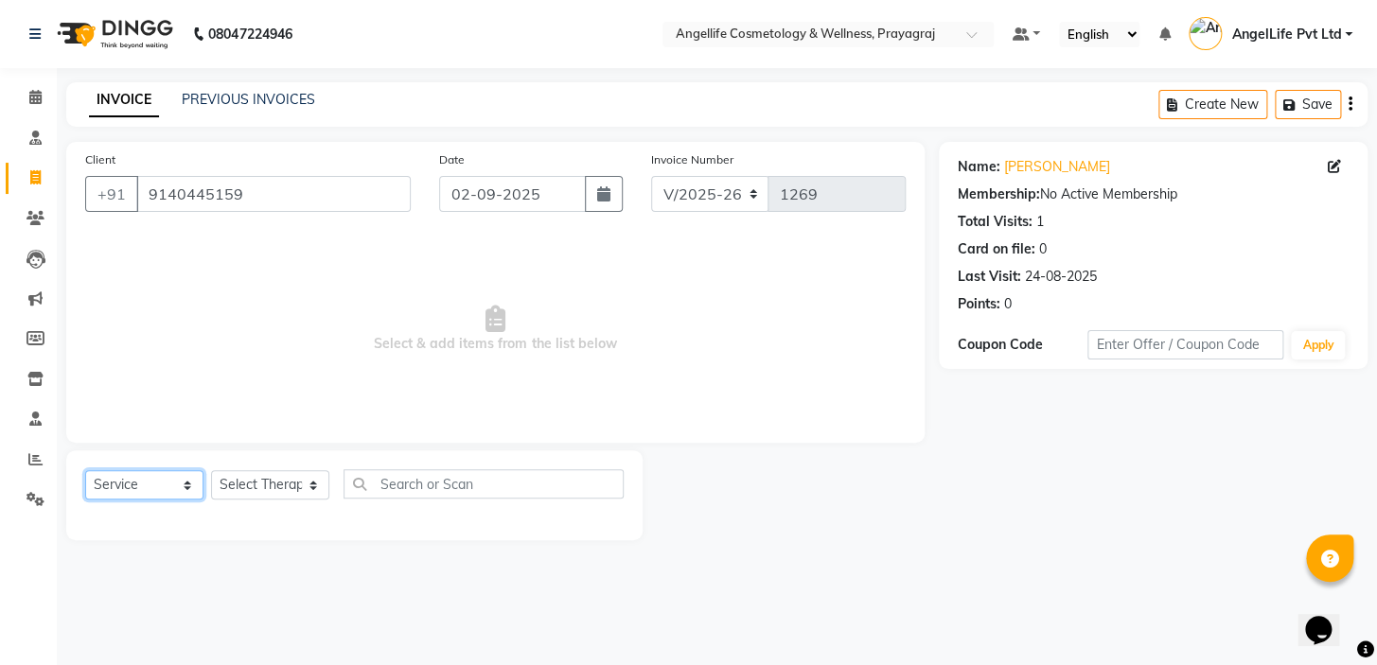
click at [144, 487] on select "Select Service Product Membership Package Voucher Prepaid Gift Card" at bounding box center [144, 484] width 118 height 29
click at [132, 483] on select "Select Service Product Membership Package Voucher Prepaid Gift Card" at bounding box center [144, 484] width 118 height 29
click at [85, 470] on select "Select Service Product Membership Package Voucher Prepaid Gift Card" at bounding box center [144, 484] width 118 height 29
click at [256, 489] on select "Select Therapist AngelLife Lucknow AngelLife Pvt Ltd DR [PERSON_NAME] [PERSON_N…" at bounding box center [270, 484] width 118 height 29
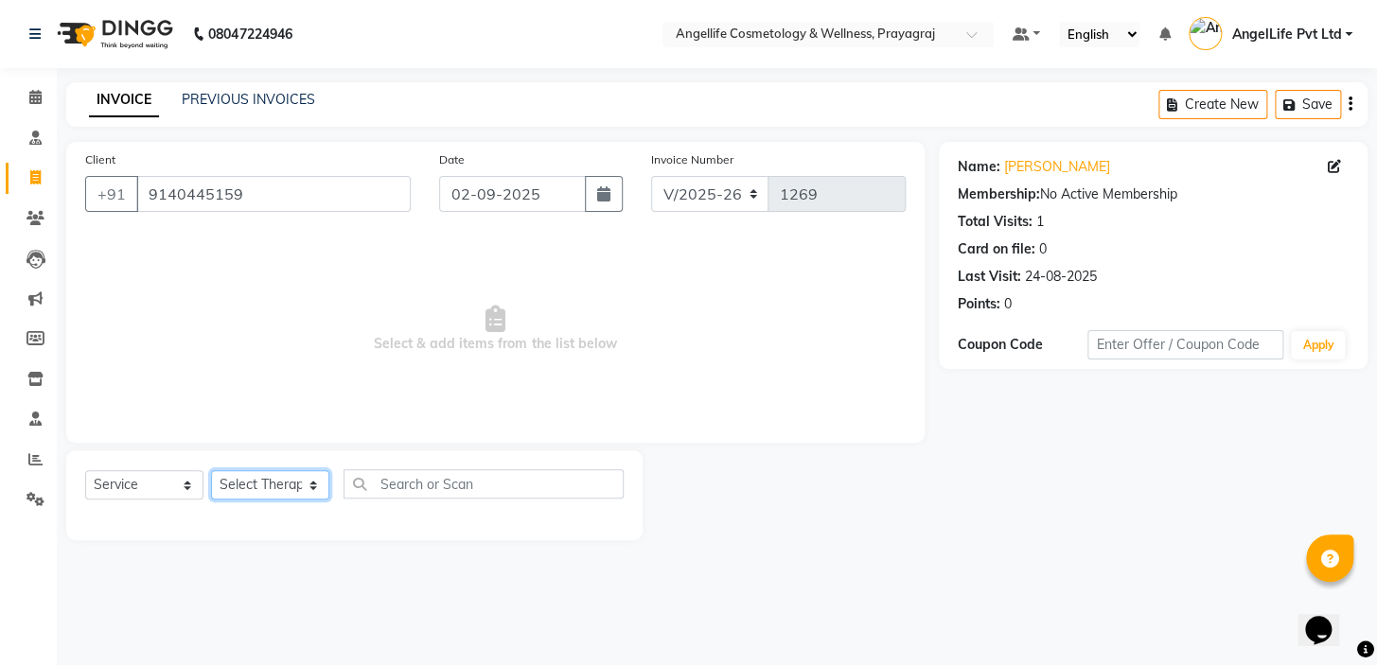
select select "26653"
click at [211, 470] on select "Select Therapist AngelLife Lucknow AngelLife Pvt Ltd DR [PERSON_NAME] [PERSON_N…" at bounding box center [270, 484] width 118 height 29
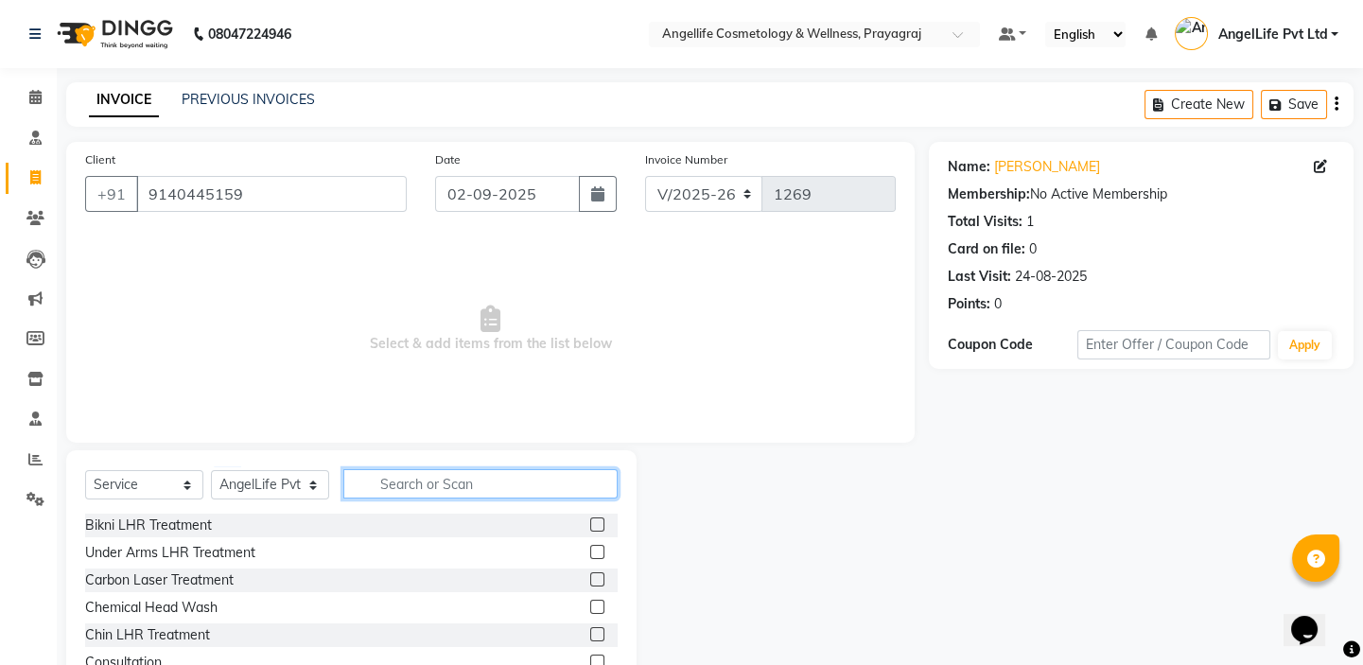
click at [406, 483] on input "text" at bounding box center [480, 483] width 274 height 29
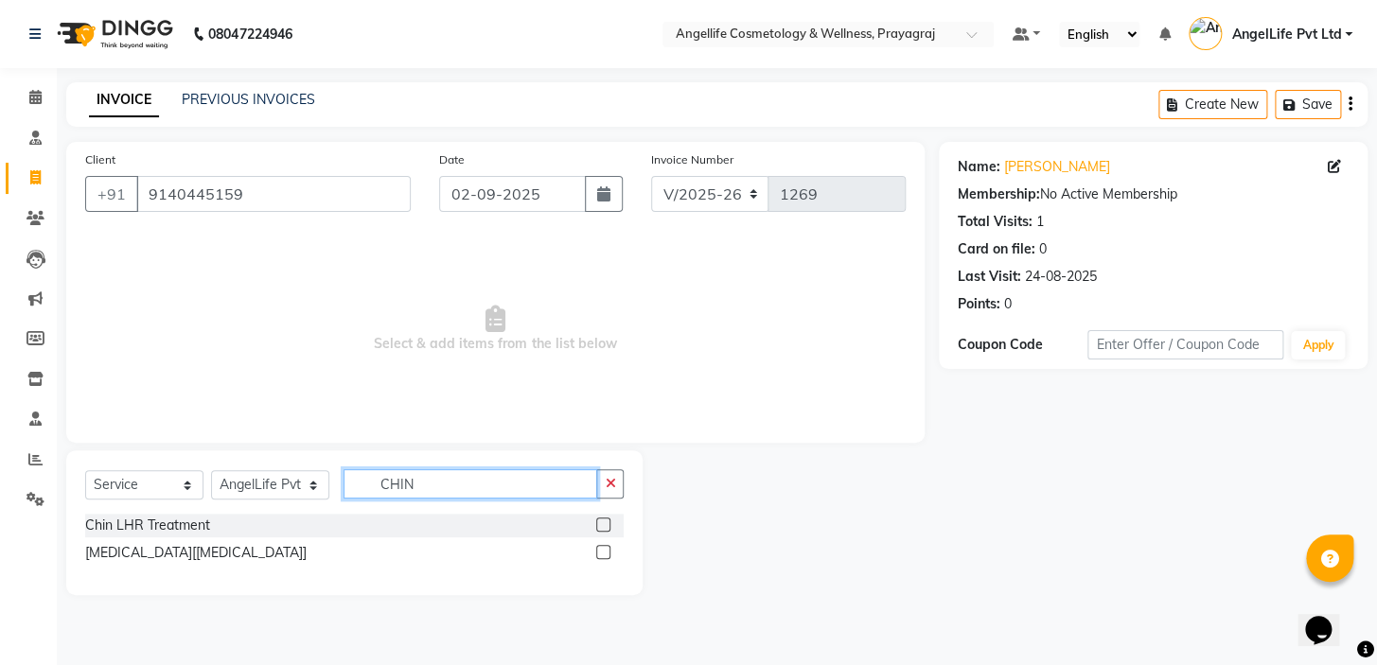
type input "CHIN"
click at [610, 522] on div at bounding box center [609, 526] width 27 height 24
click at [602, 523] on label at bounding box center [603, 525] width 14 height 14
click at [602, 523] on input "checkbox" at bounding box center [602, 525] width 12 height 12
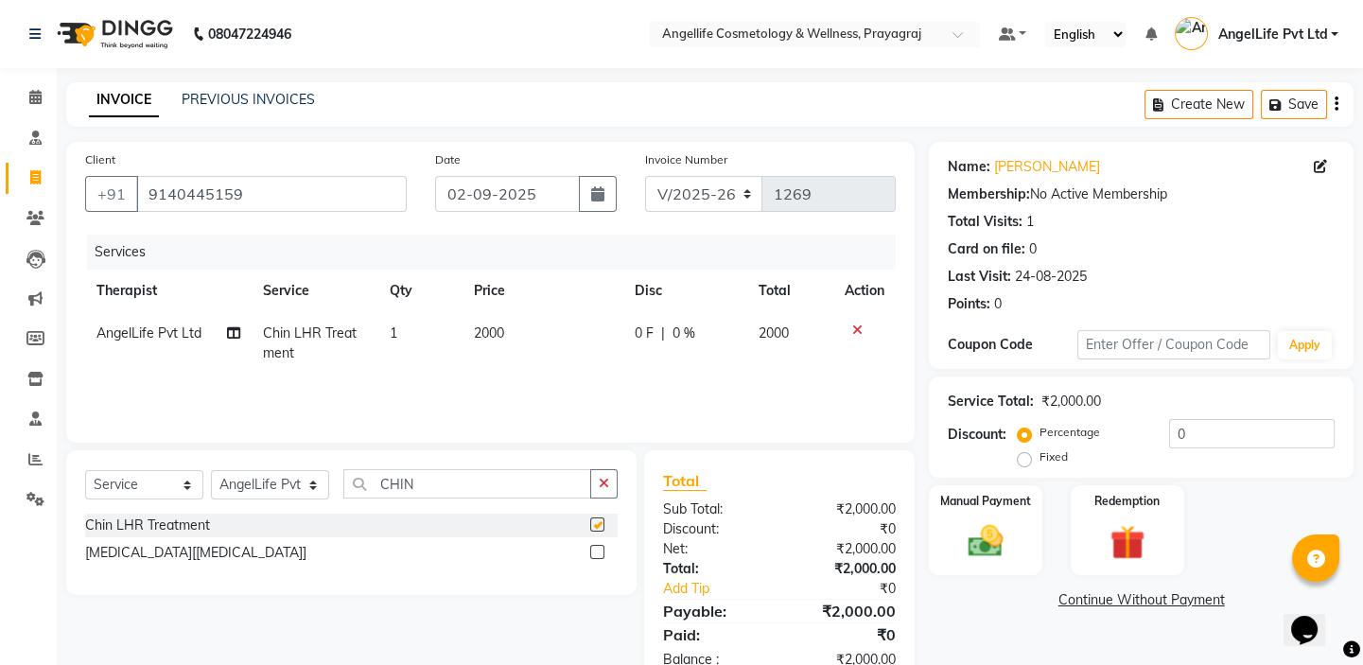
checkbox input "false"
click at [624, 388] on div "Services Therapist Service Qty Price Disc Total Action AngelLife Pvt Ltd Chin L…" at bounding box center [490, 329] width 811 height 189
click at [642, 362] on td "0 F | 0 %" at bounding box center [685, 343] width 125 height 62
select select "26653"
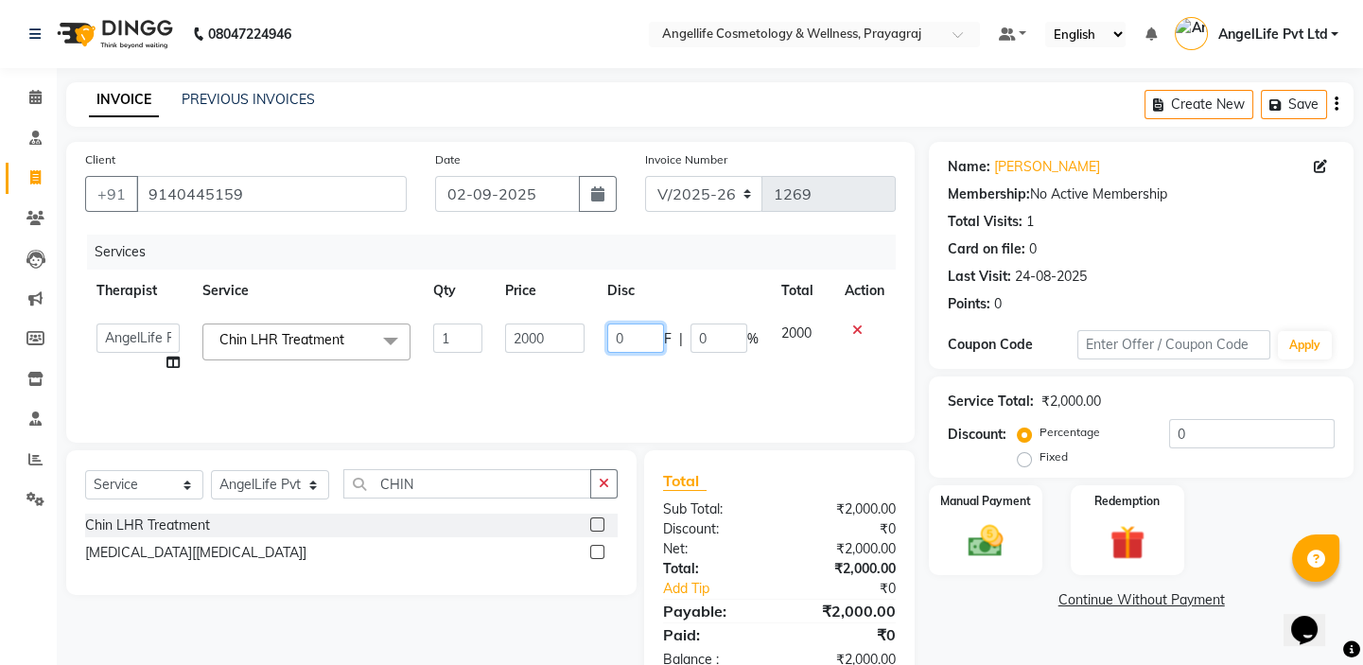
click at [658, 350] on input "0" at bounding box center [635, 338] width 57 height 29
type input "1000"
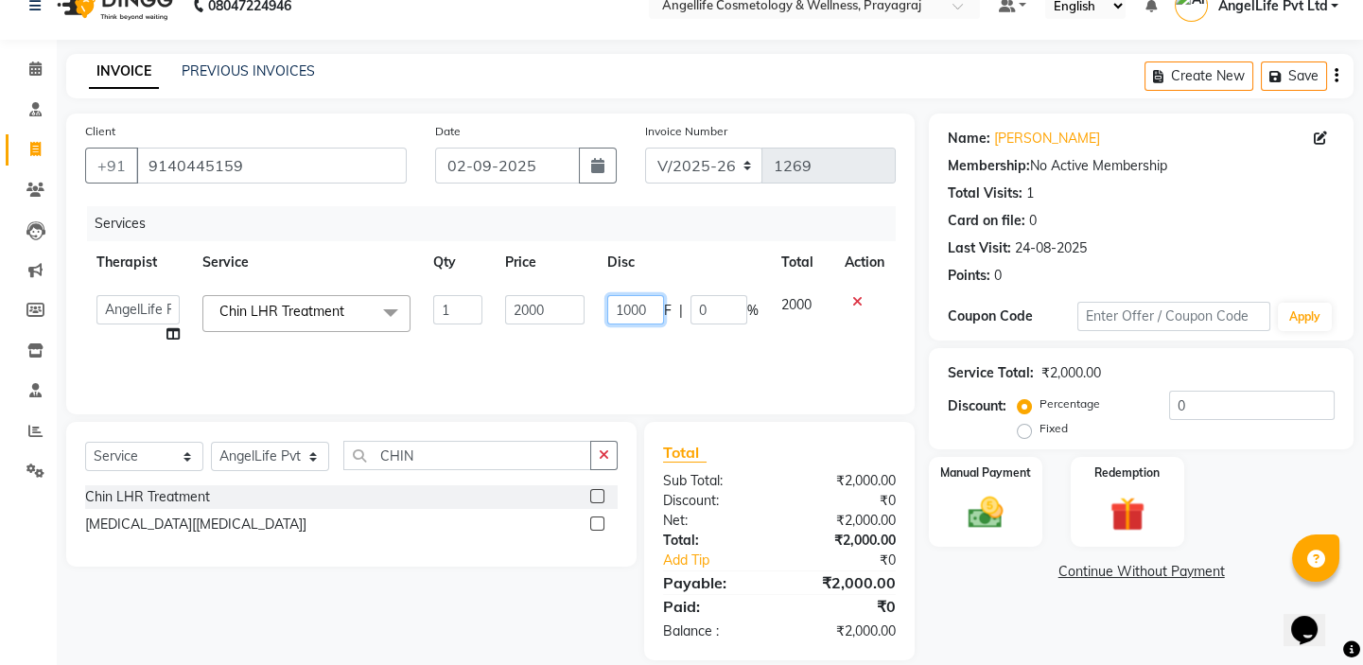
scroll to position [52, 0]
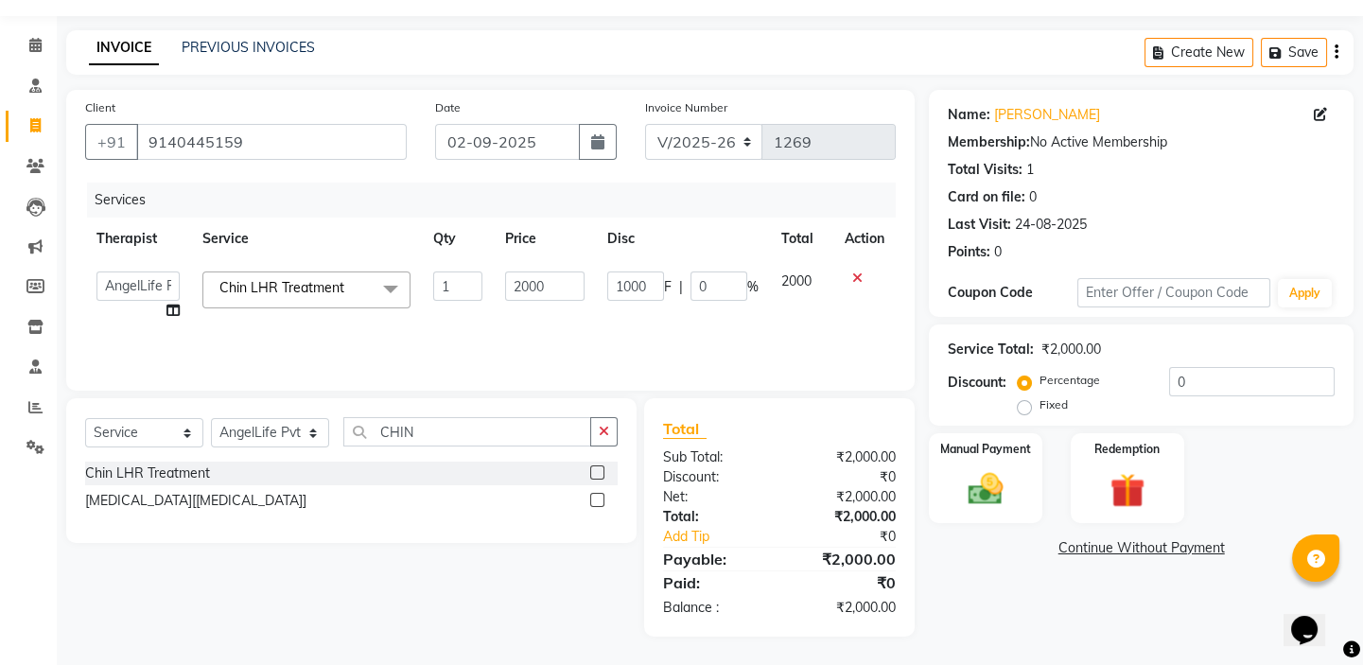
click at [964, 596] on div "Name: [PERSON_NAME] Membership: No Active Membership Total Visits: 1 Card on fi…" at bounding box center [1148, 363] width 439 height 547
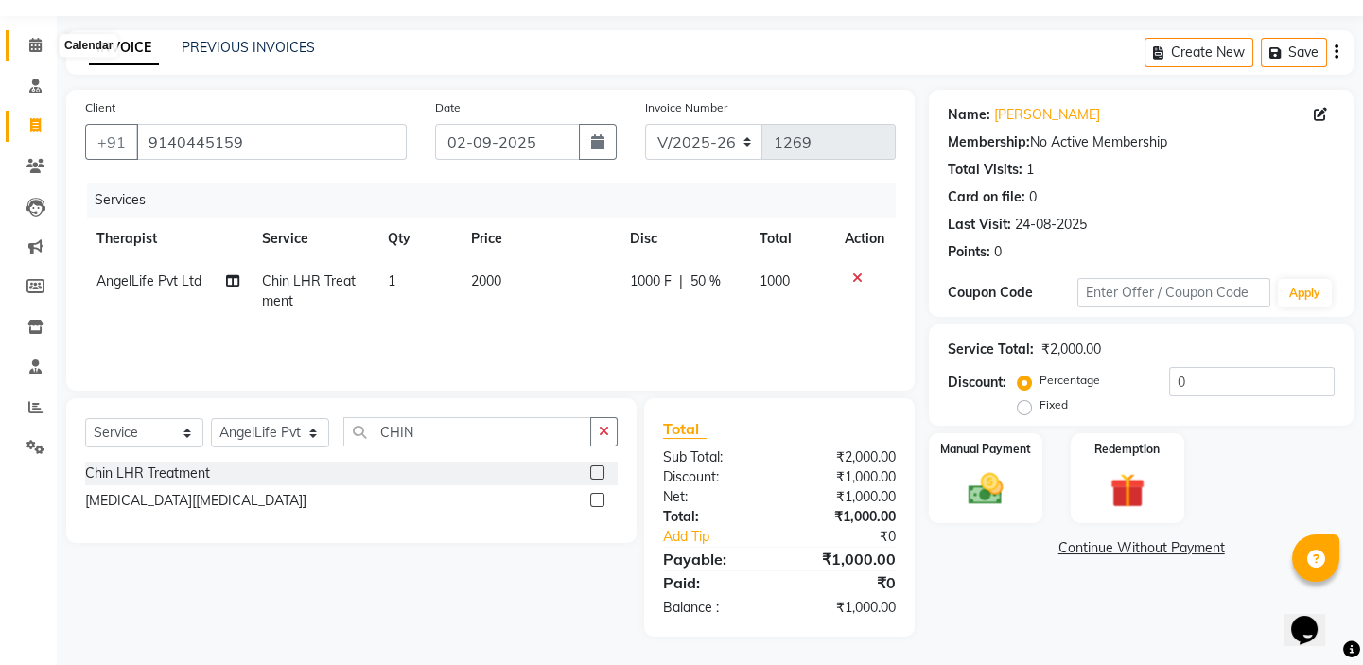
click at [31, 45] on icon at bounding box center [35, 45] width 12 height 14
click at [41, 46] on icon at bounding box center [35, 45] width 12 height 14
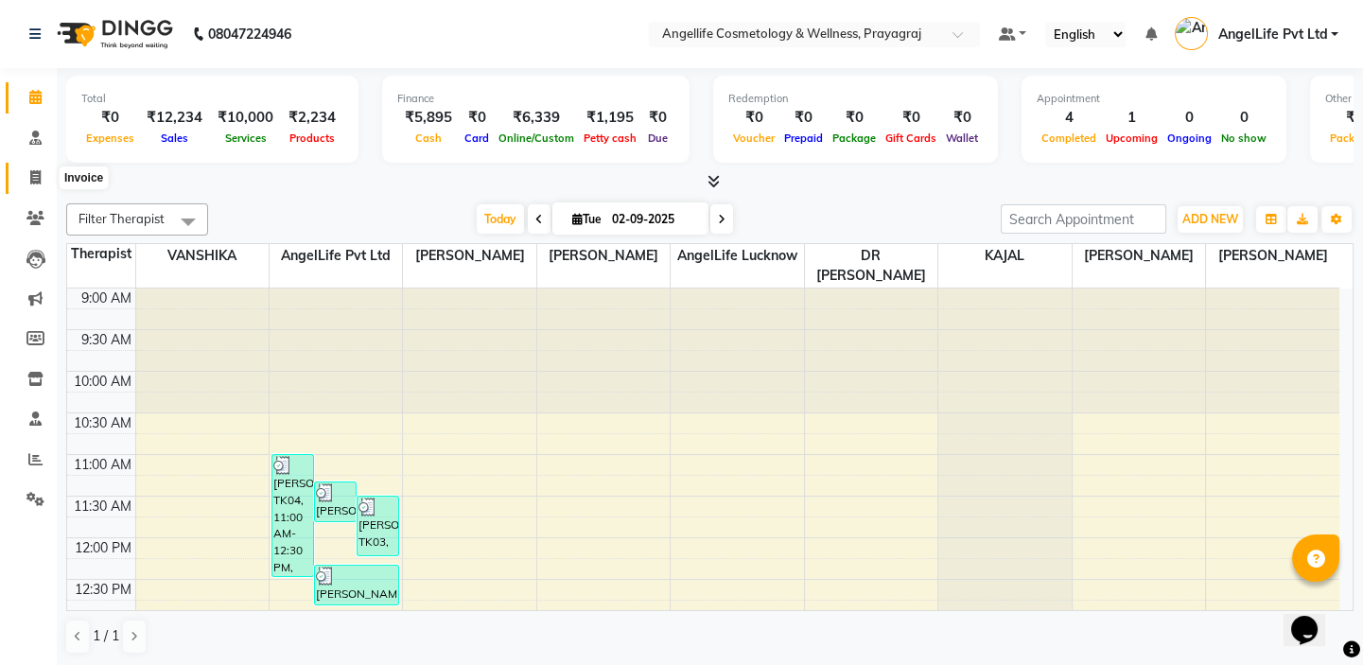
click at [37, 179] on icon at bounding box center [35, 177] width 10 height 14
select select "service"
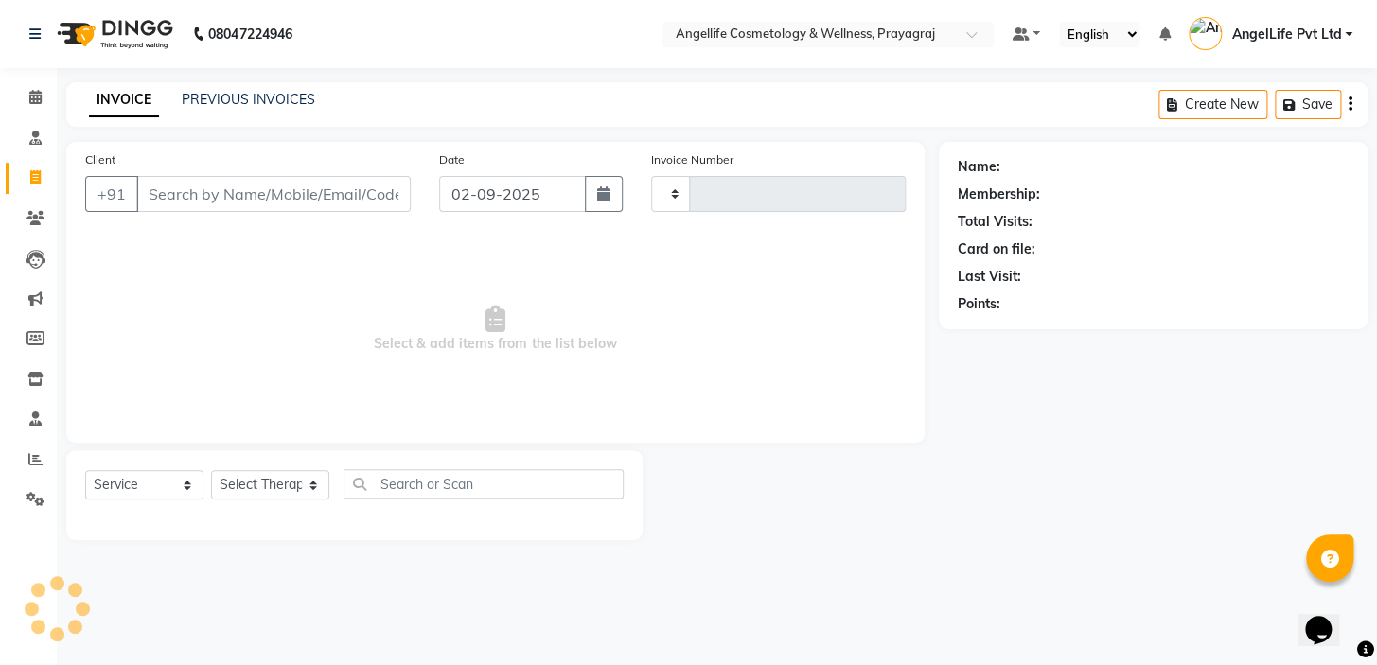
type input "1269"
select select "4531"
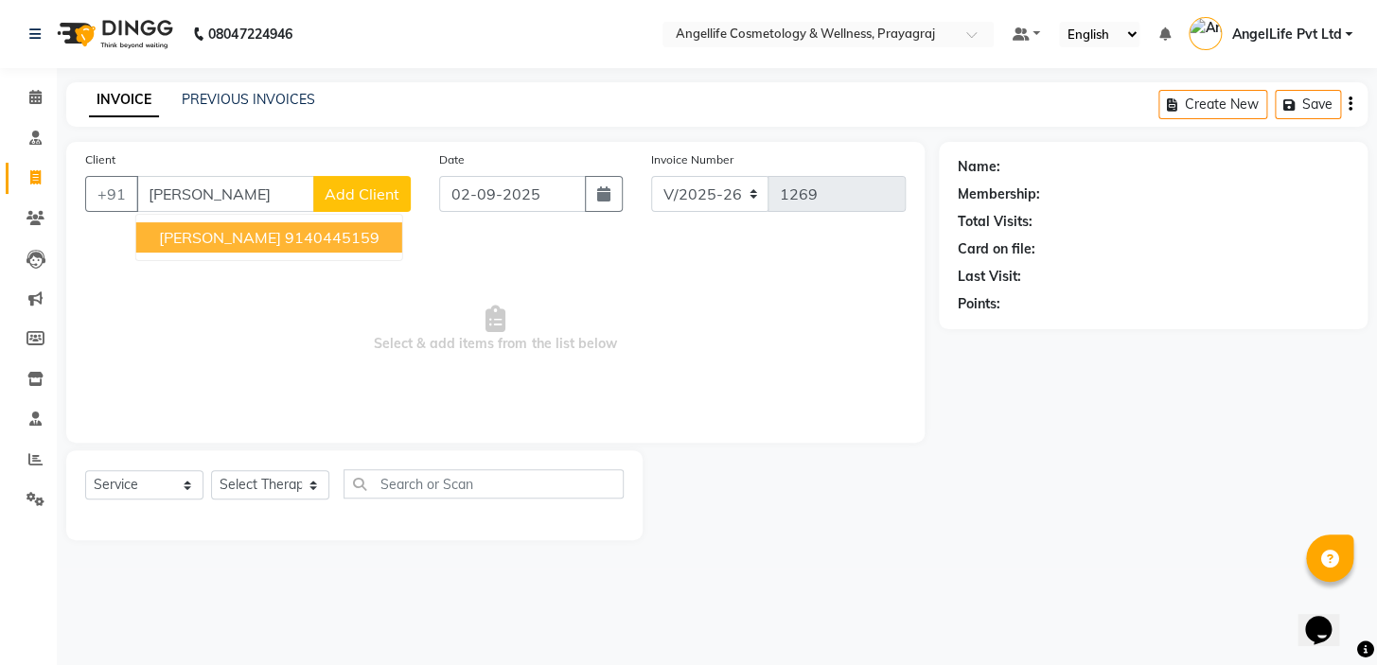
click at [199, 236] on span "[PERSON_NAME]" at bounding box center [220, 237] width 122 height 19
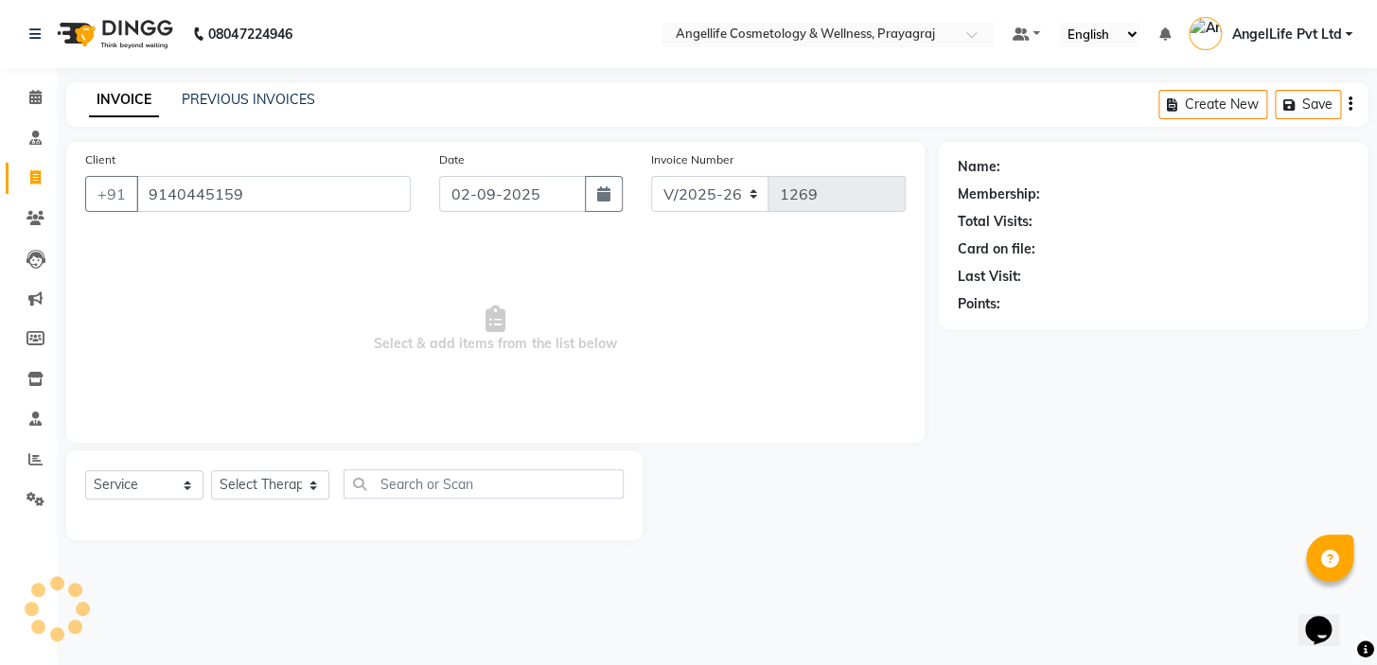
type input "9140445159"
click at [1011, 169] on link "[PERSON_NAME]" at bounding box center [1057, 167] width 106 height 20
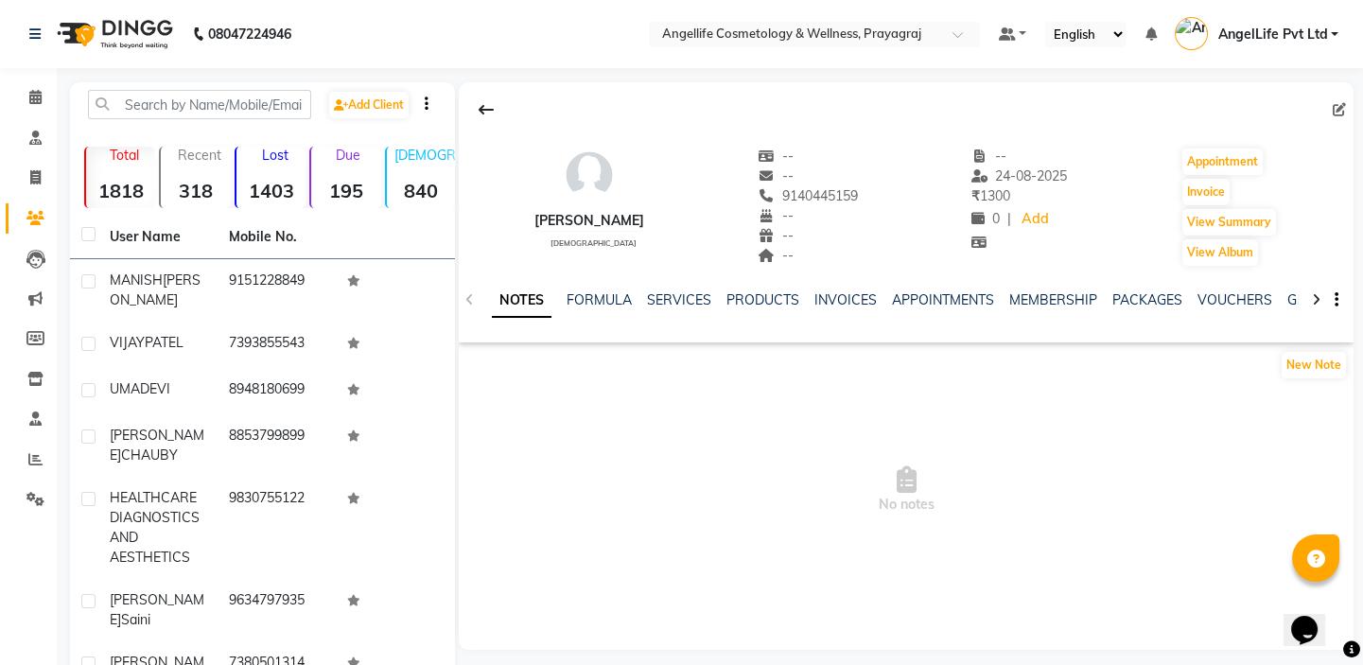
click at [37, 114] on li "Calendar" at bounding box center [28, 98] width 57 height 41
click at [33, 95] on icon at bounding box center [35, 97] width 12 height 14
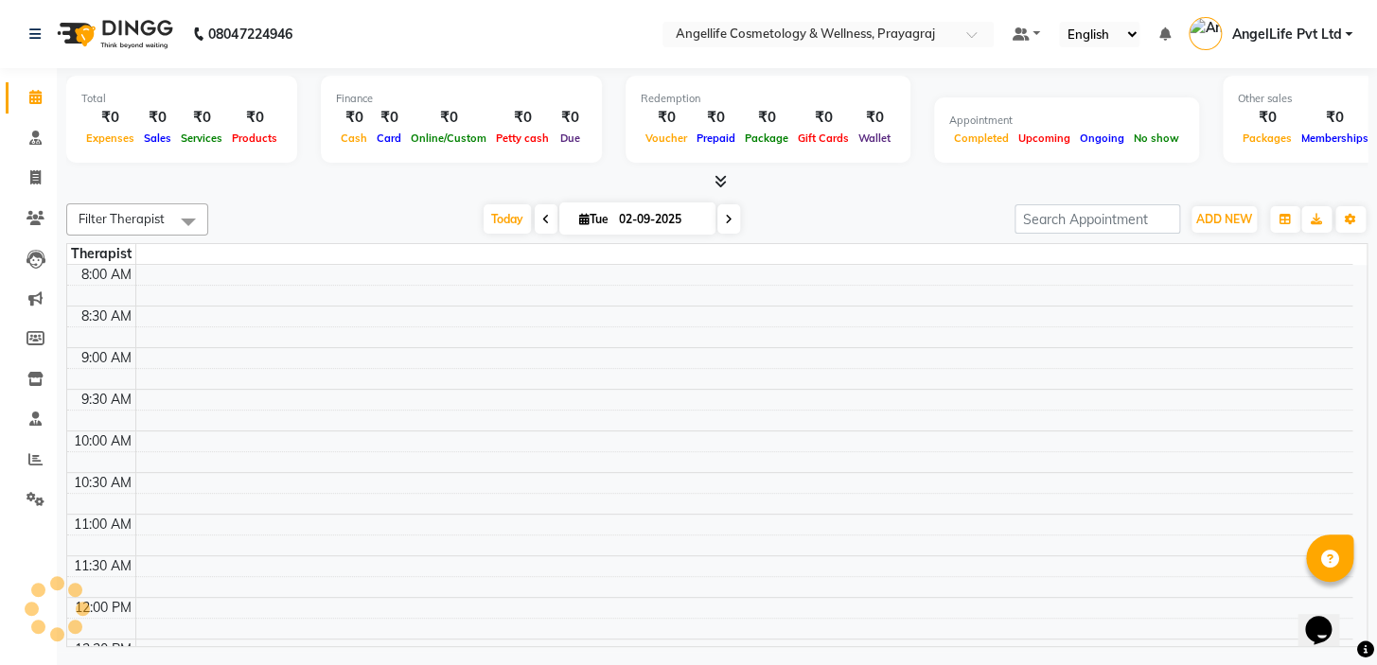
click at [33, 95] on icon at bounding box center [35, 97] width 12 height 14
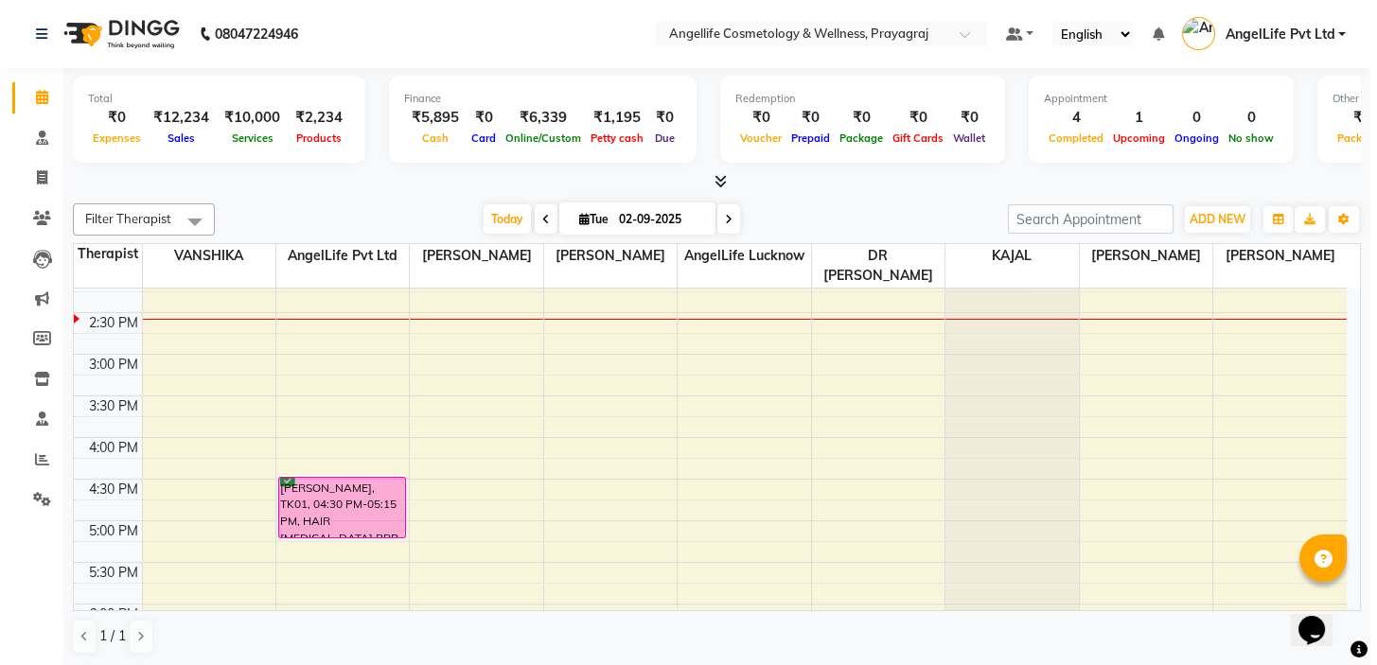
scroll to position [516, 0]
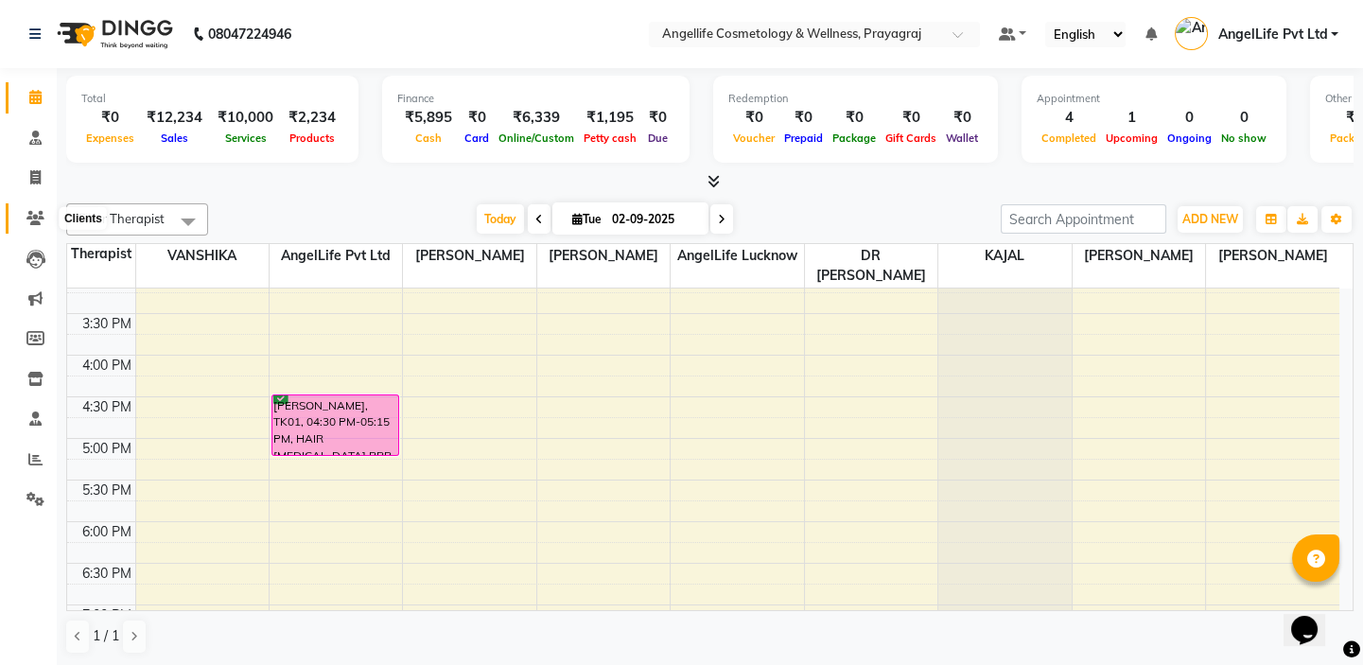
click at [35, 211] on icon at bounding box center [35, 218] width 18 height 14
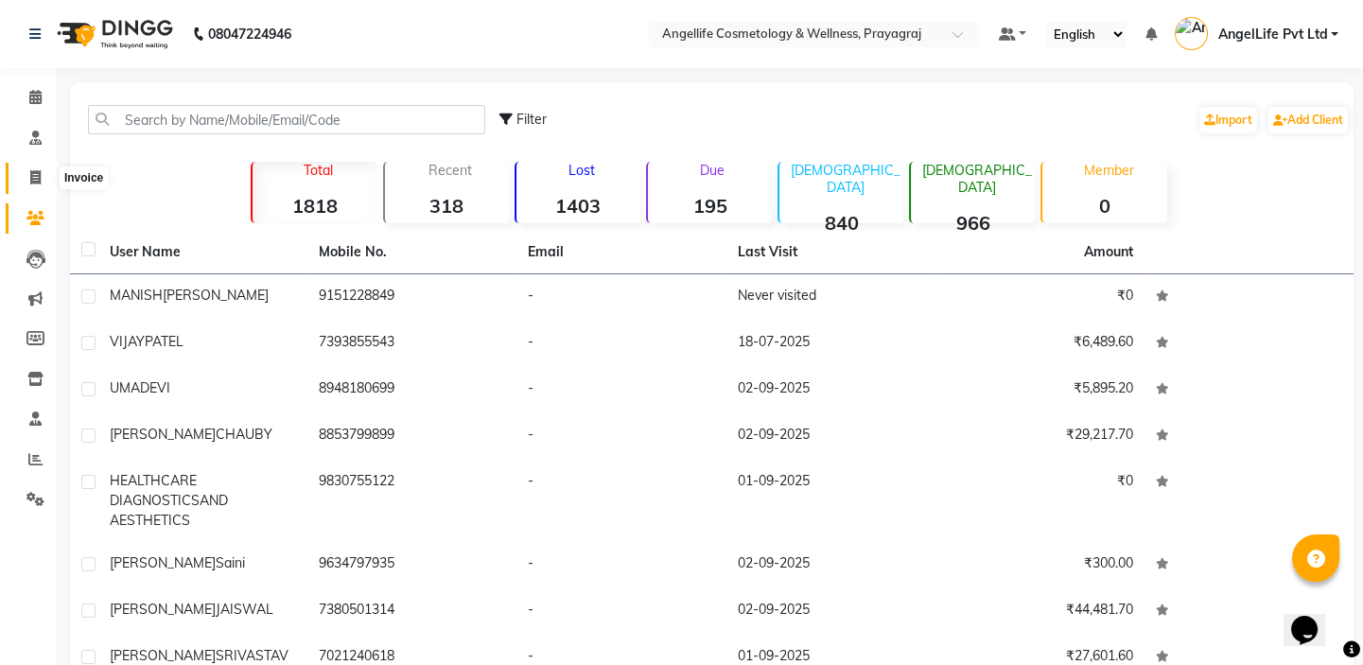
click at [38, 185] on icon at bounding box center [35, 177] width 10 height 14
select select "service"
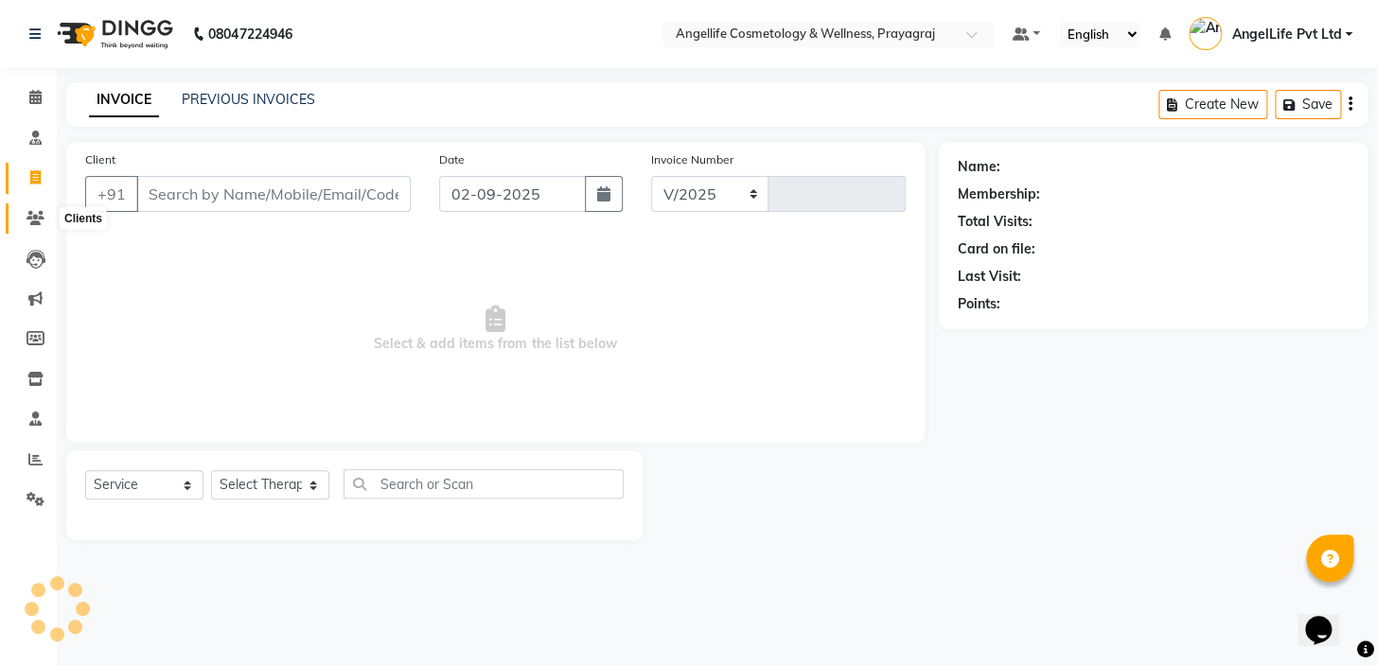
select select "4531"
type input "1269"
click at [36, 218] on icon at bounding box center [35, 218] width 18 height 14
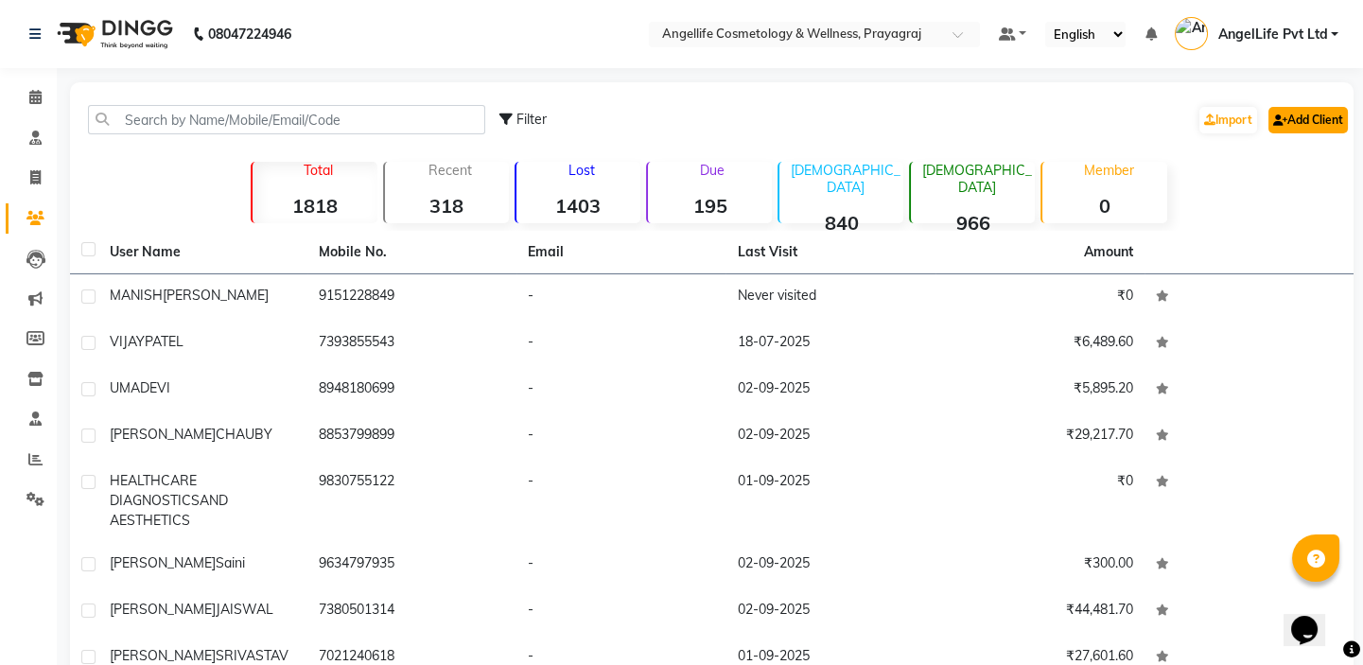
click at [1319, 123] on link "Add Client" at bounding box center [1308, 120] width 79 height 26
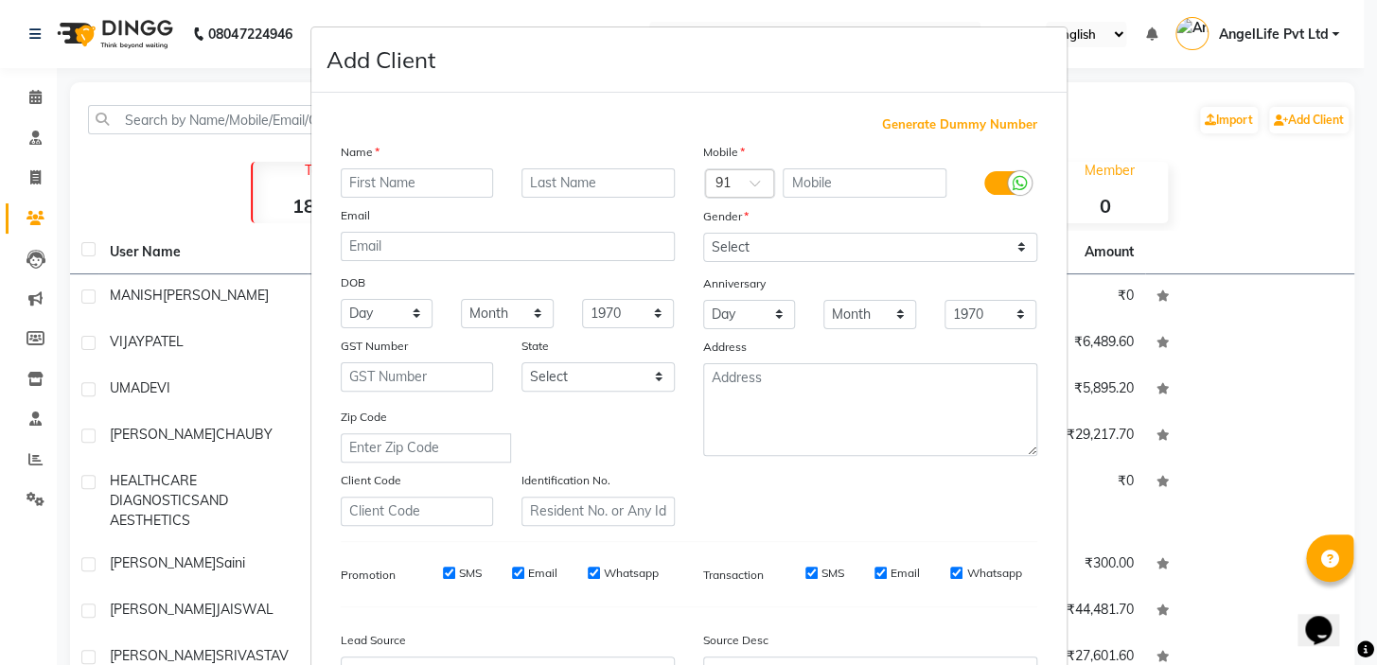
click at [442, 177] on input "text" at bounding box center [417, 182] width 153 height 29
click at [418, 185] on input "text" at bounding box center [417, 182] width 153 height 29
type input "KULDEEP"
click at [539, 181] on input "text" at bounding box center [597, 182] width 153 height 29
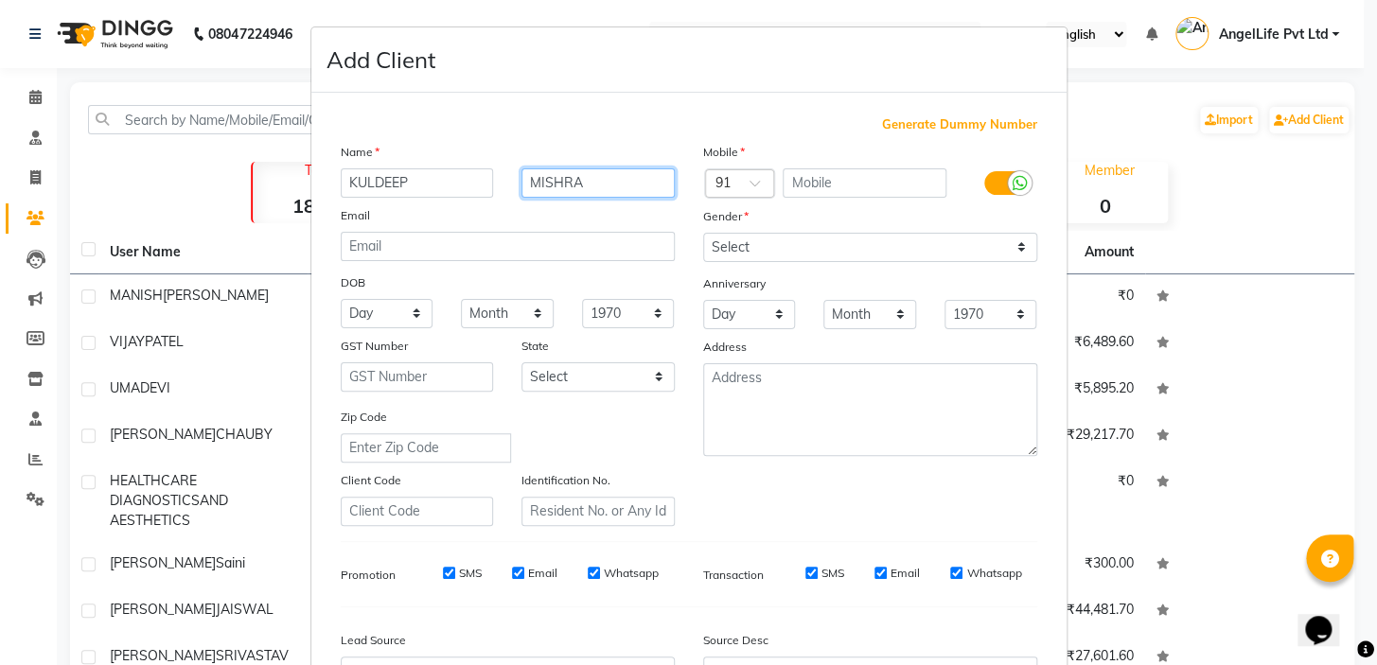
type input "MISHRA"
click at [807, 185] on input "text" at bounding box center [864, 182] width 164 height 29
type input "9140343240"
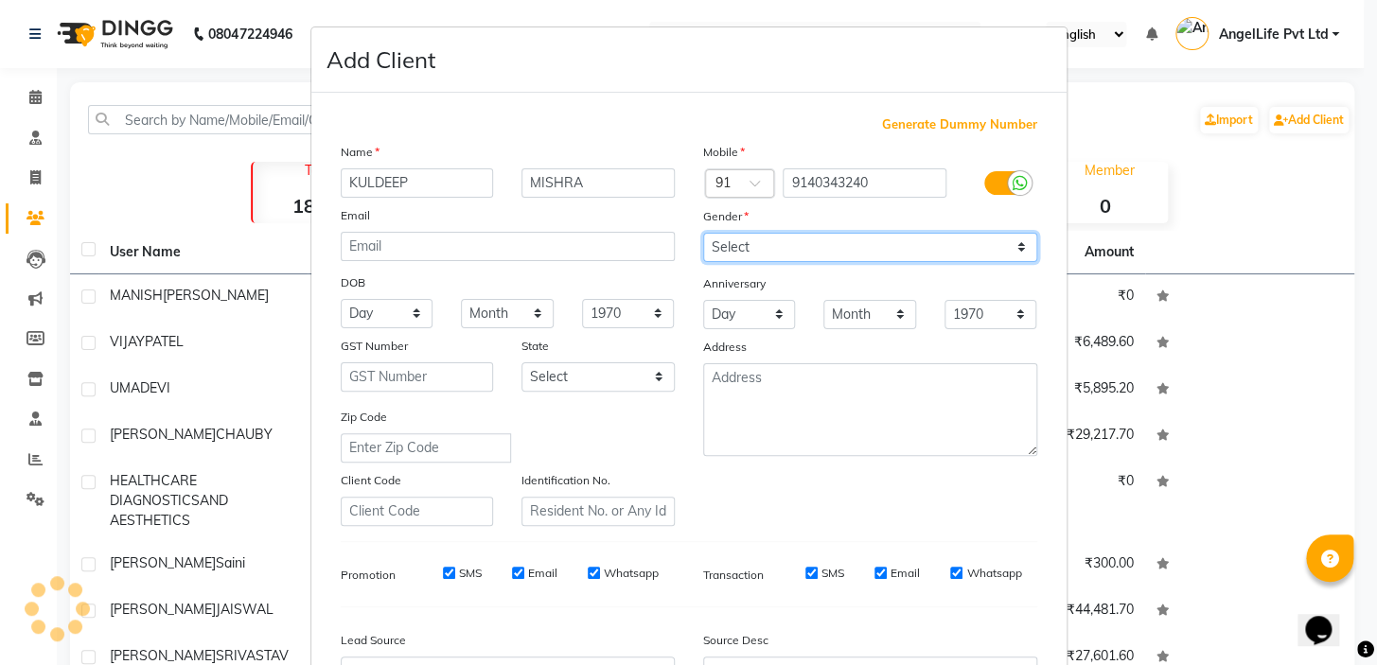
click at [947, 246] on select "Select Male Female Other Prefer Not To Say" at bounding box center [870, 247] width 334 height 29
select select "male"
click at [703, 233] on select "Select Male Female Other Prefer Not To Say" at bounding box center [870, 247] width 334 height 29
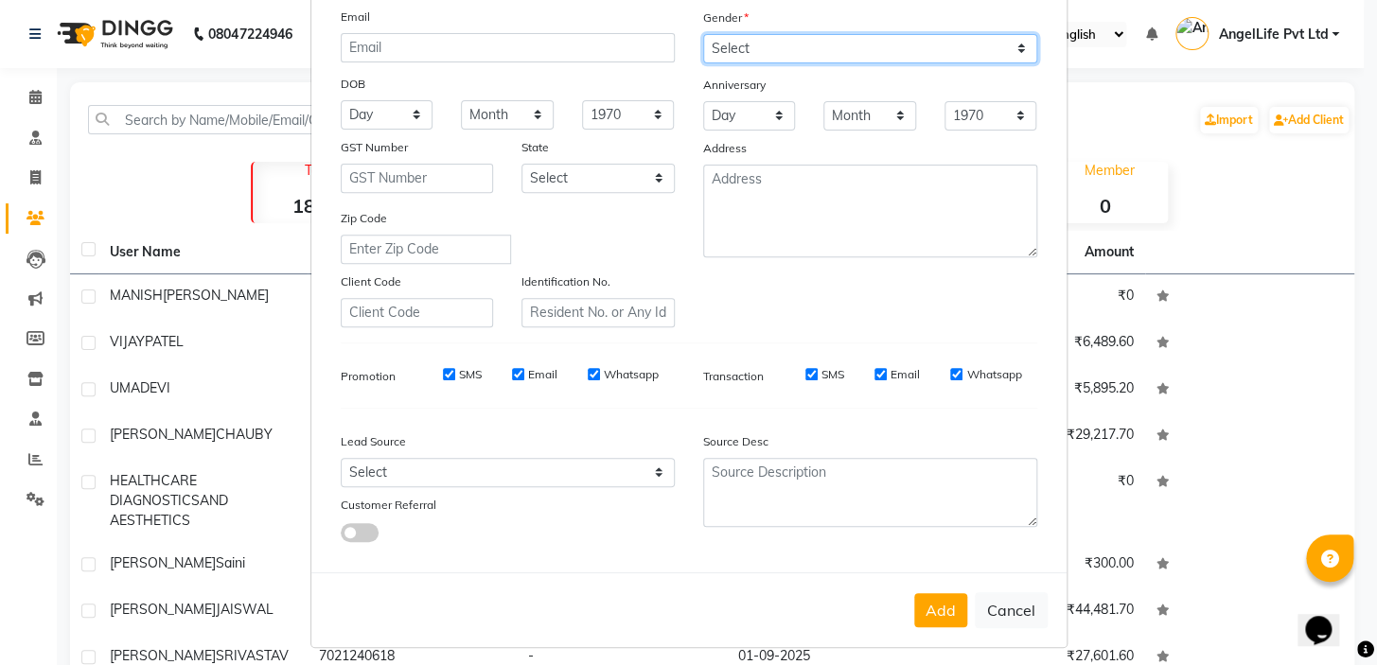
scroll to position [214, 0]
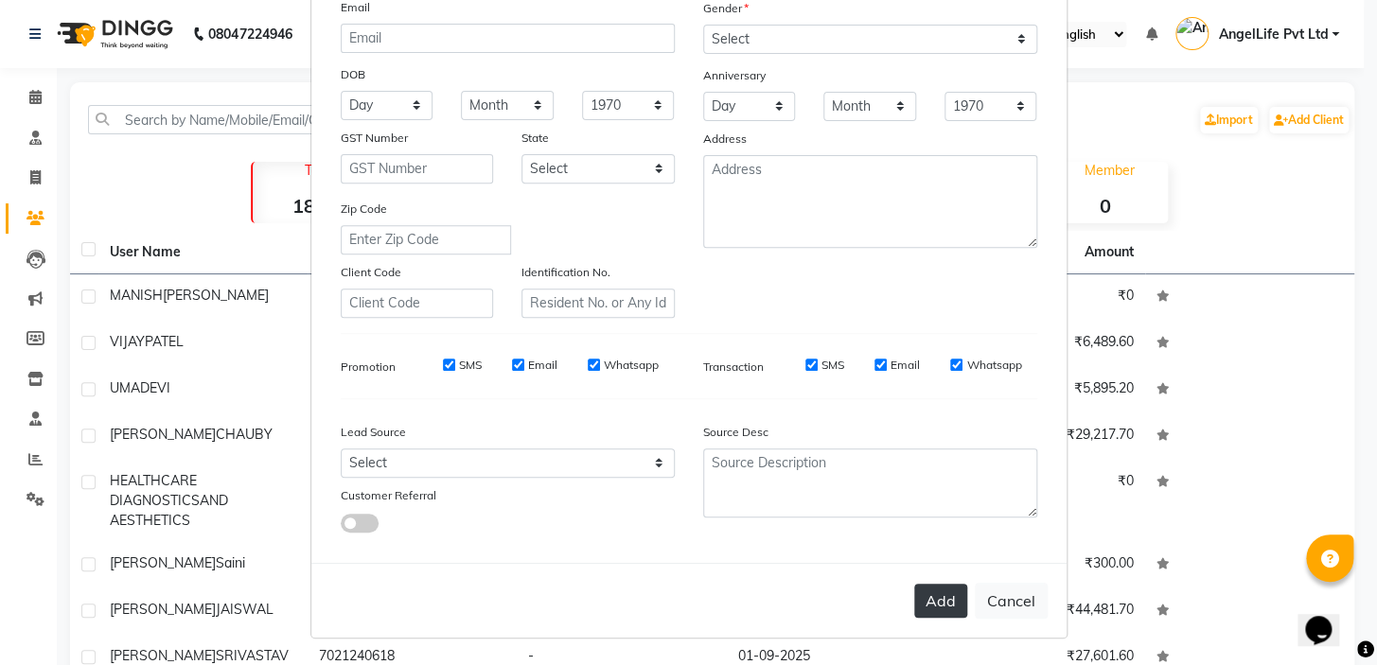
click at [947, 607] on button "Add" at bounding box center [940, 601] width 53 height 34
select select
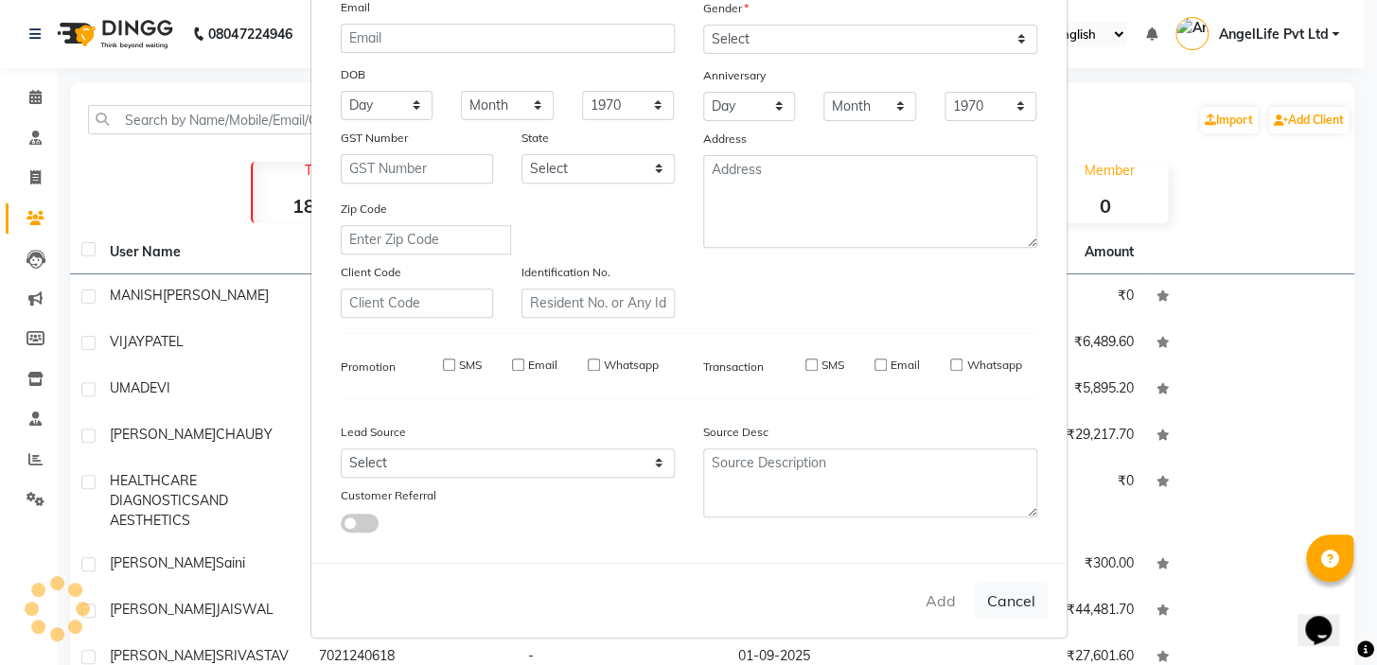
select select
checkbox input "false"
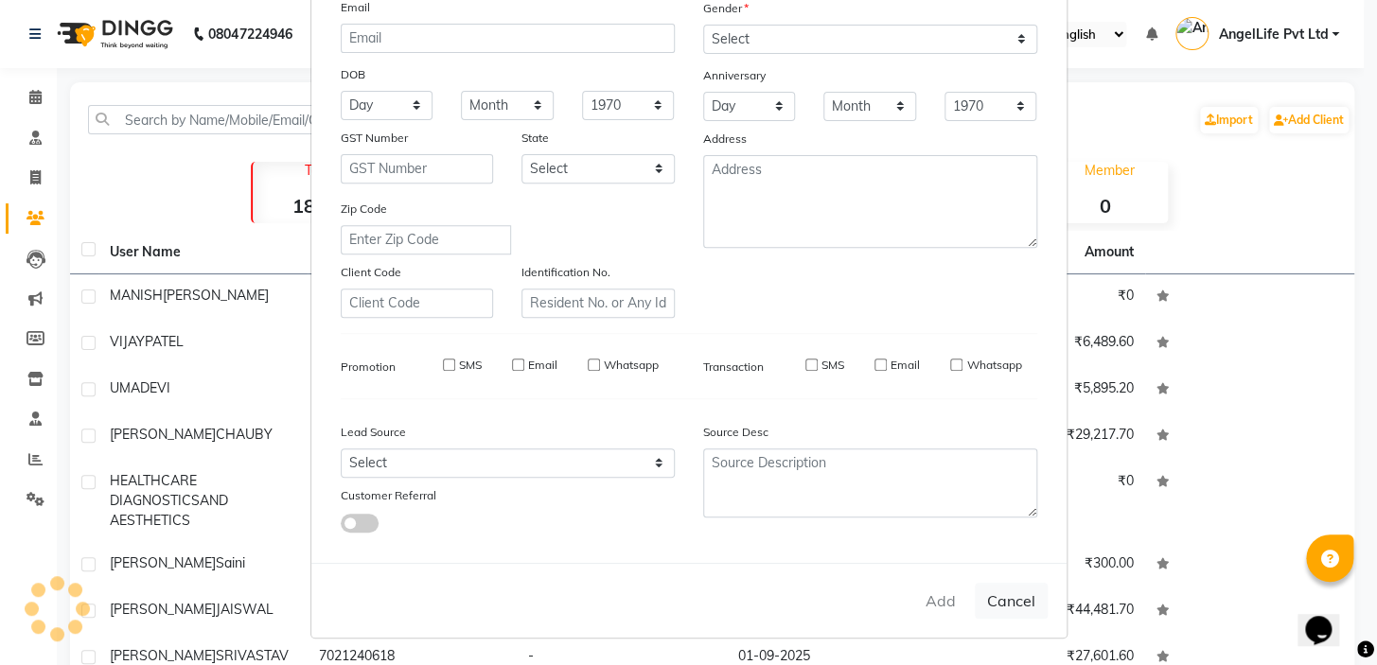
checkbox input "false"
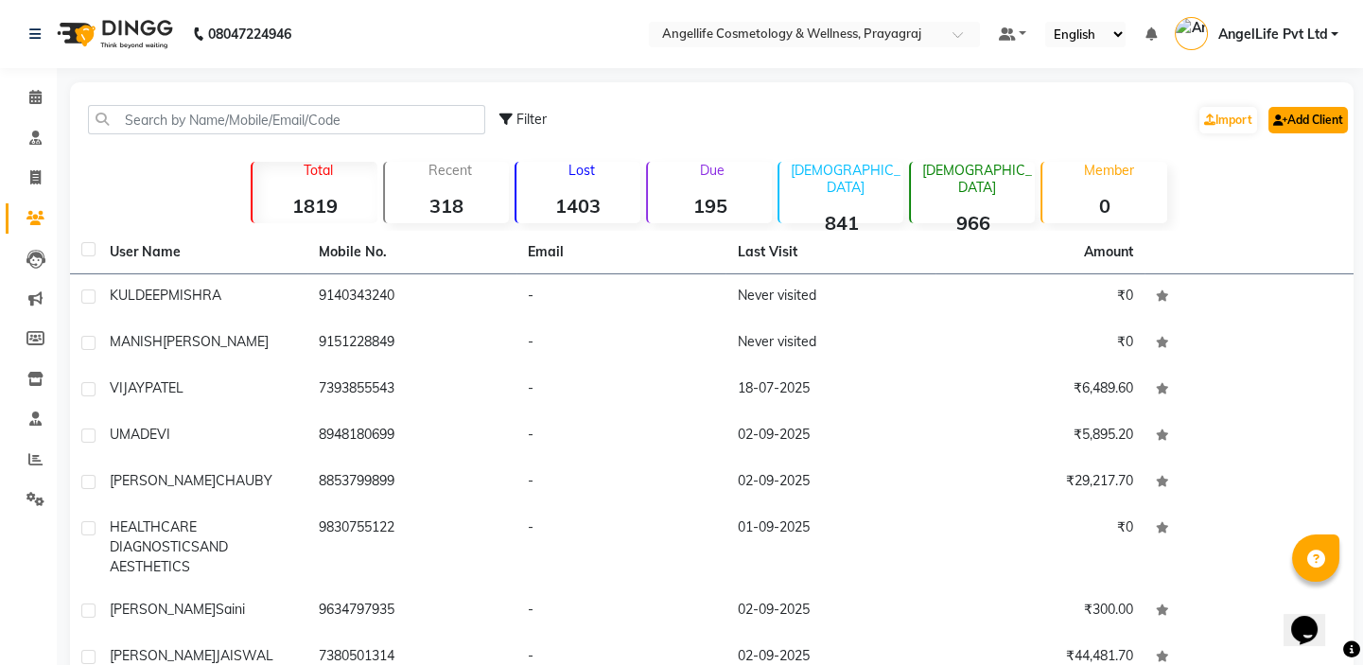
click at [1310, 114] on link "Add Client" at bounding box center [1308, 120] width 79 height 26
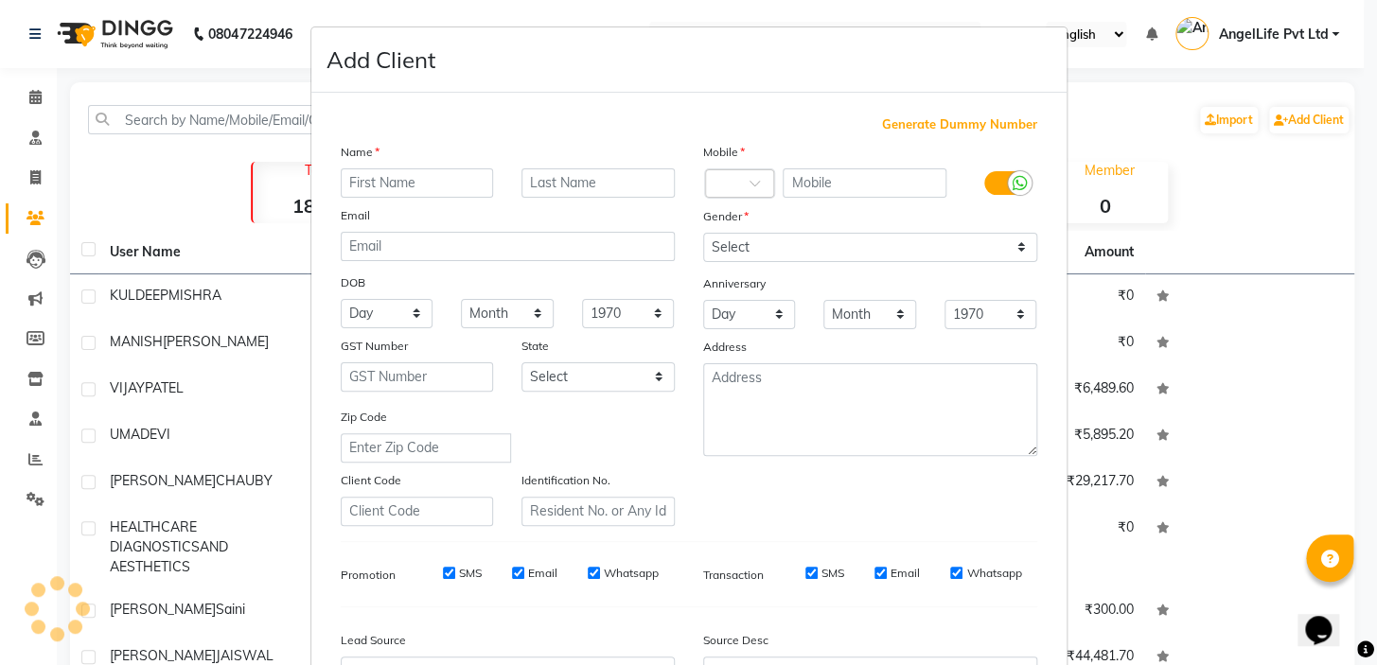
click at [422, 193] on input "text" at bounding box center [417, 182] width 153 height 29
type input "AMBUJ"
click at [576, 170] on input "text" at bounding box center [597, 182] width 153 height 29
type input "KESARWANI"
click at [866, 186] on input "text" at bounding box center [864, 182] width 164 height 29
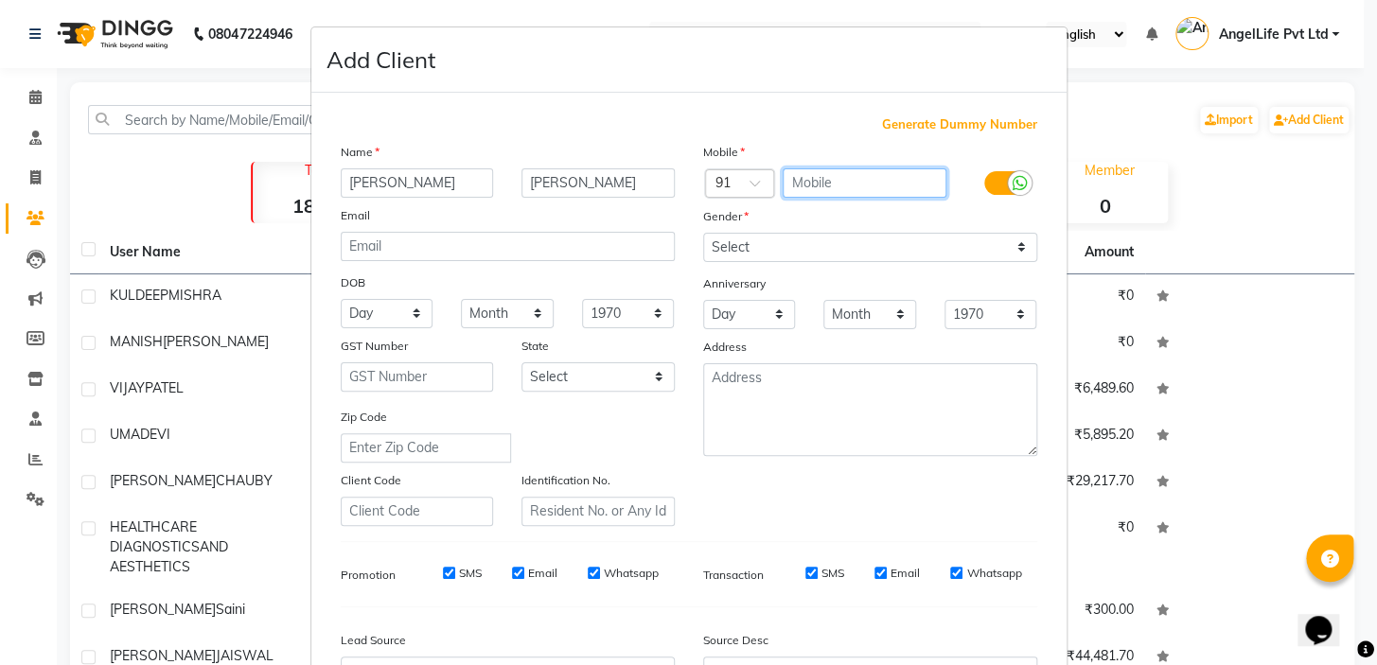
click at [866, 186] on input "text" at bounding box center [864, 182] width 164 height 29
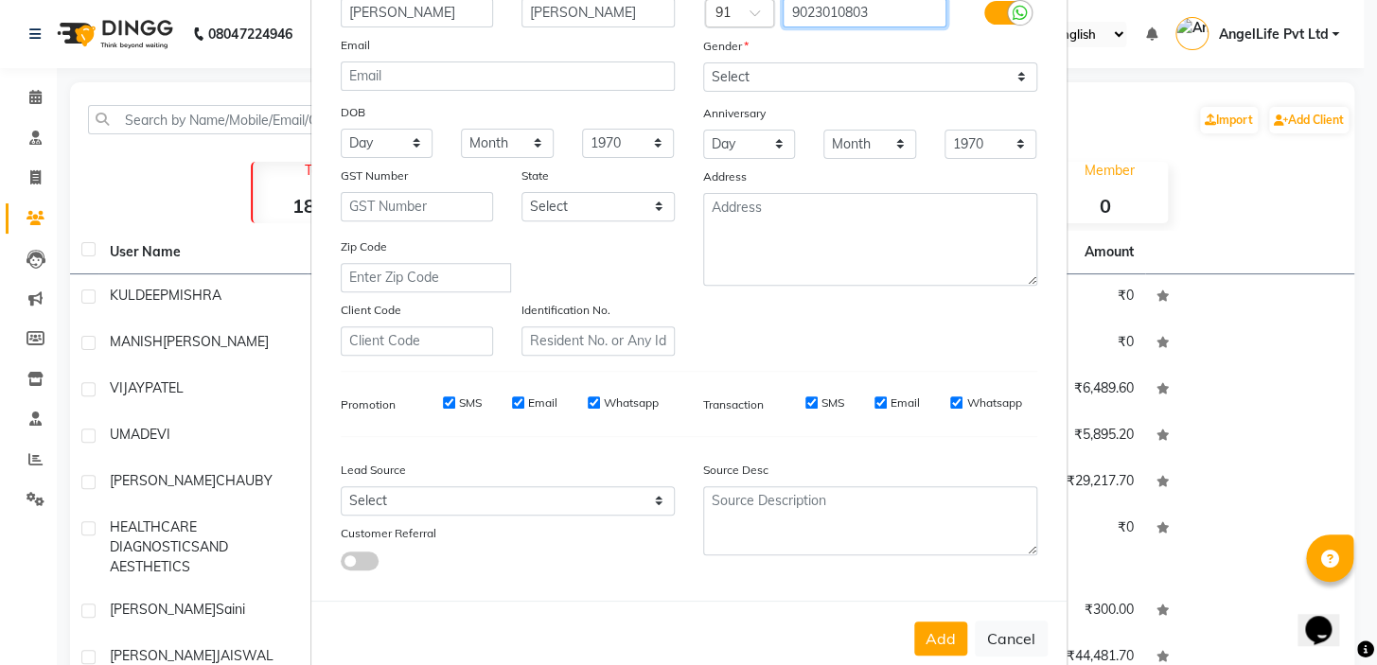
scroll to position [171, 0]
type input "9023010803"
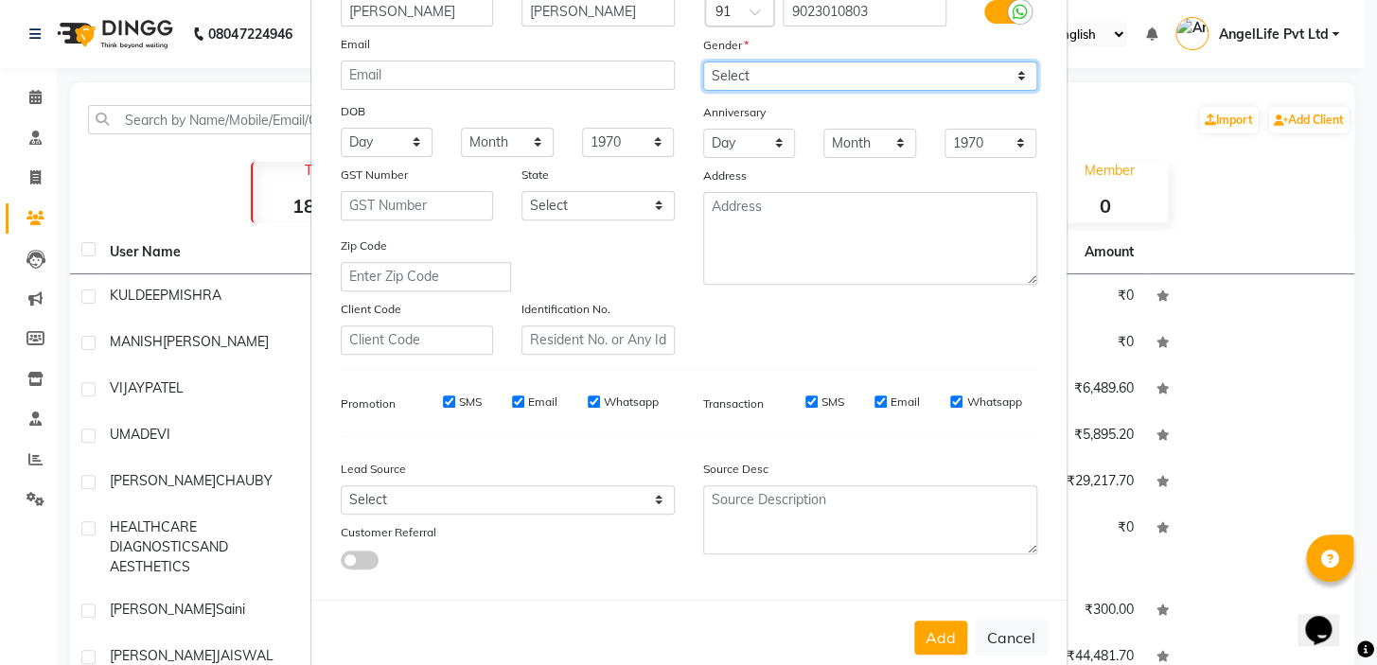
click at [843, 71] on select "Select Male Female Other Prefer Not To Say" at bounding box center [870, 76] width 334 height 29
select select "male"
click at [703, 62] on select "Select Male Female Other Prefer Not To Say" at bounding box center [870, 76] width 334 height 29
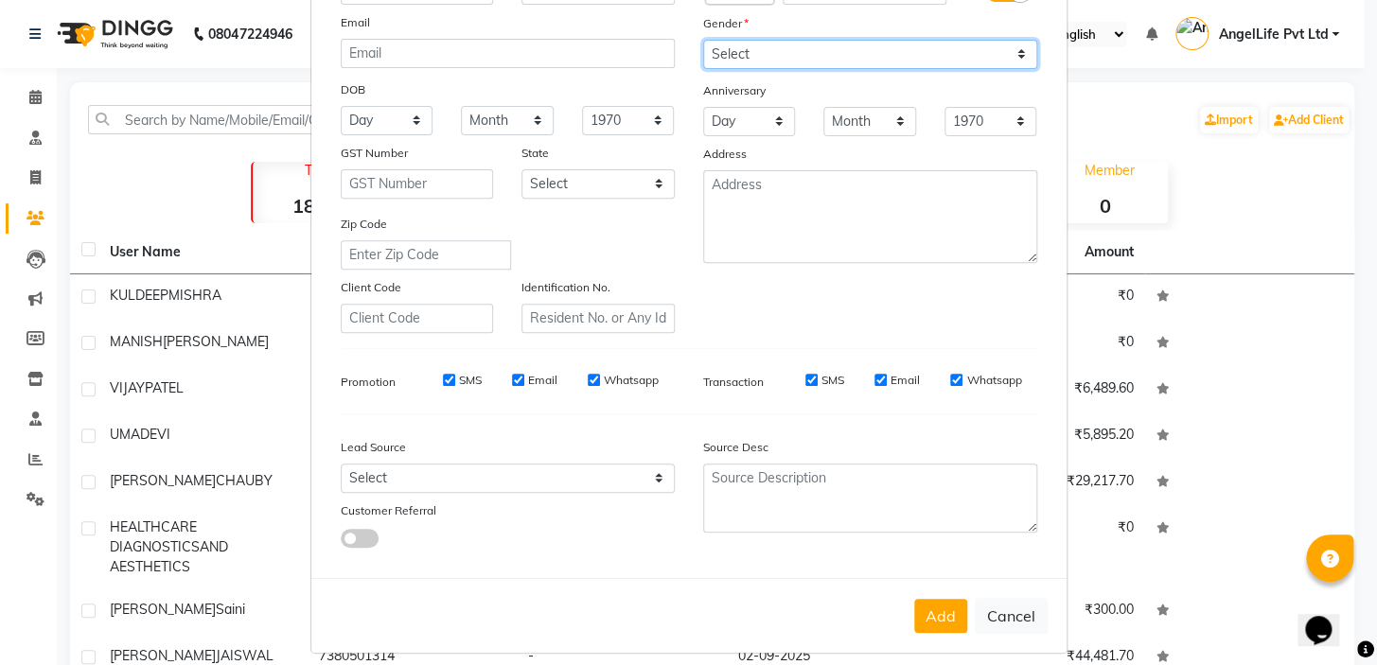
scroll to position [214, 0]
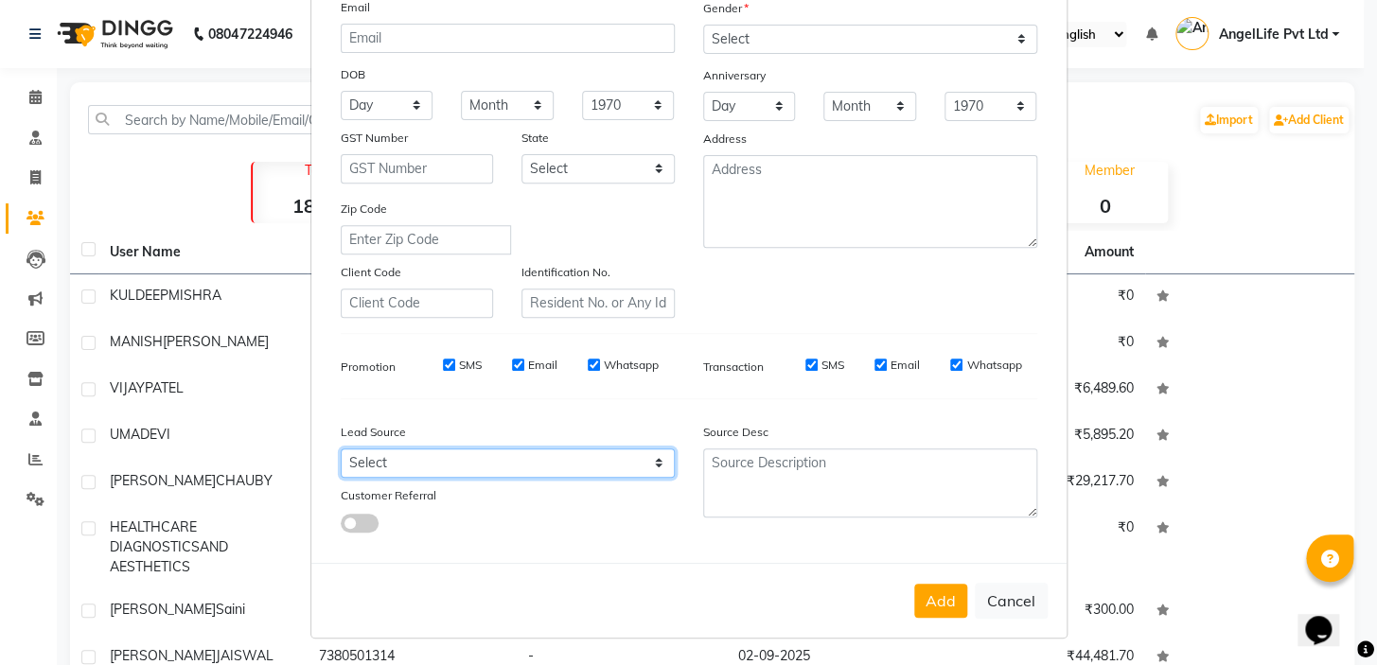
click at [382, 455] on select "Select Walk-in Referral Internet Friend Word of Mouth Advertisement Facebook Ju…" at bounding box center [508, 462] width 334 height 29
click at [359, 514] on span at bounding box center [360, 523] width 38 height 19
click at [341, 526] on input "checkbox" at bounding box center [341, 526] width 0 height 0
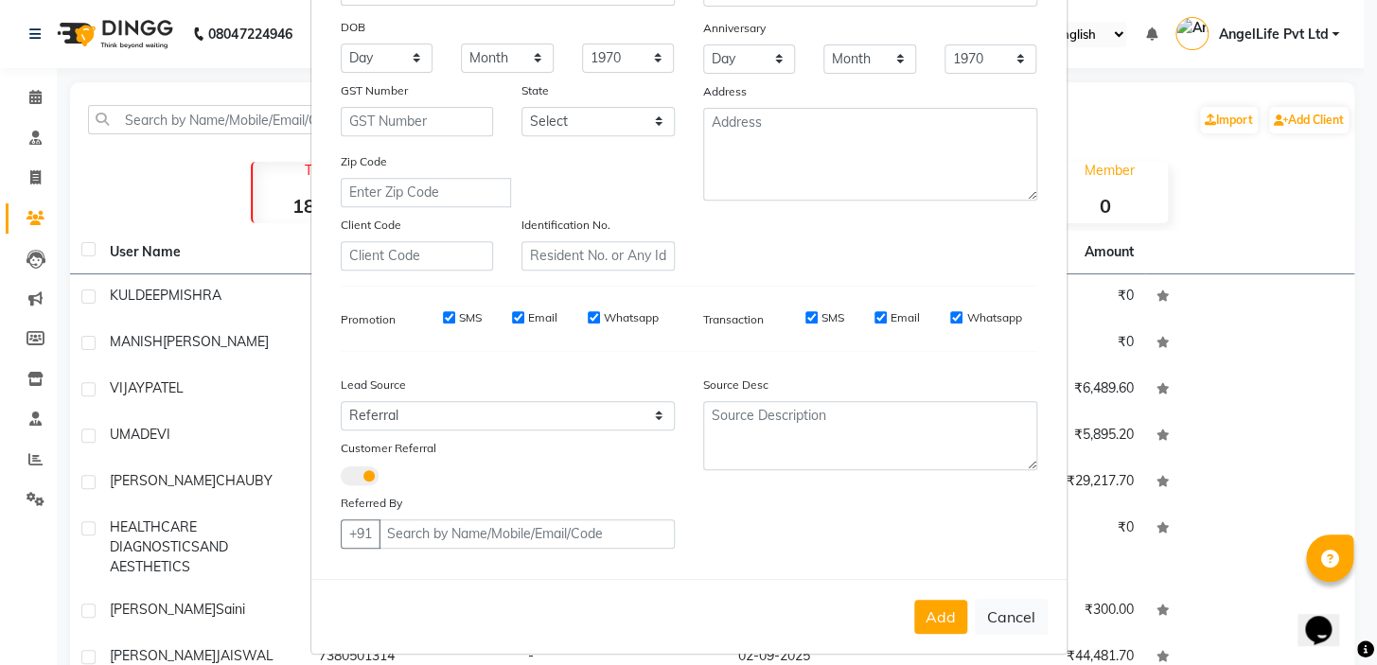
scroll to position [277, 0]
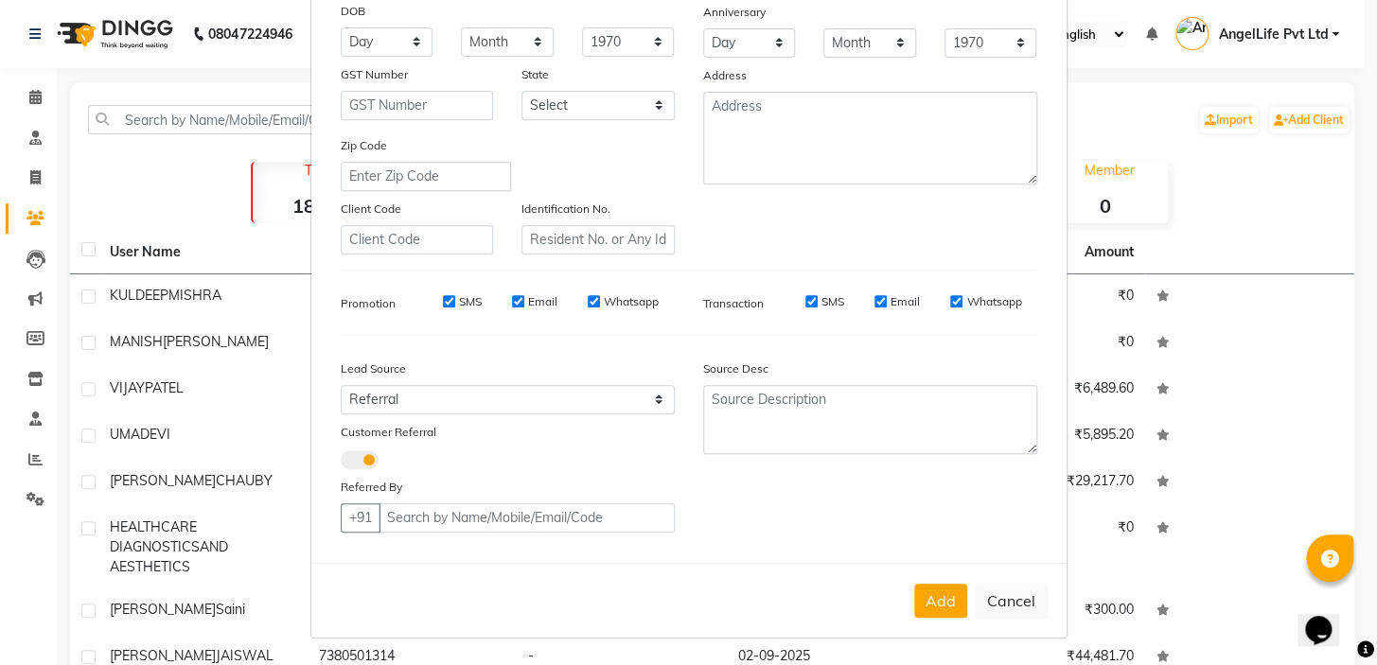
click at [360, 456] on span at bounding box center [360, 459] width 38 height 19
click at [341, 463] on input "checkbox" at bounding box center [341, 463] width 0 height 0
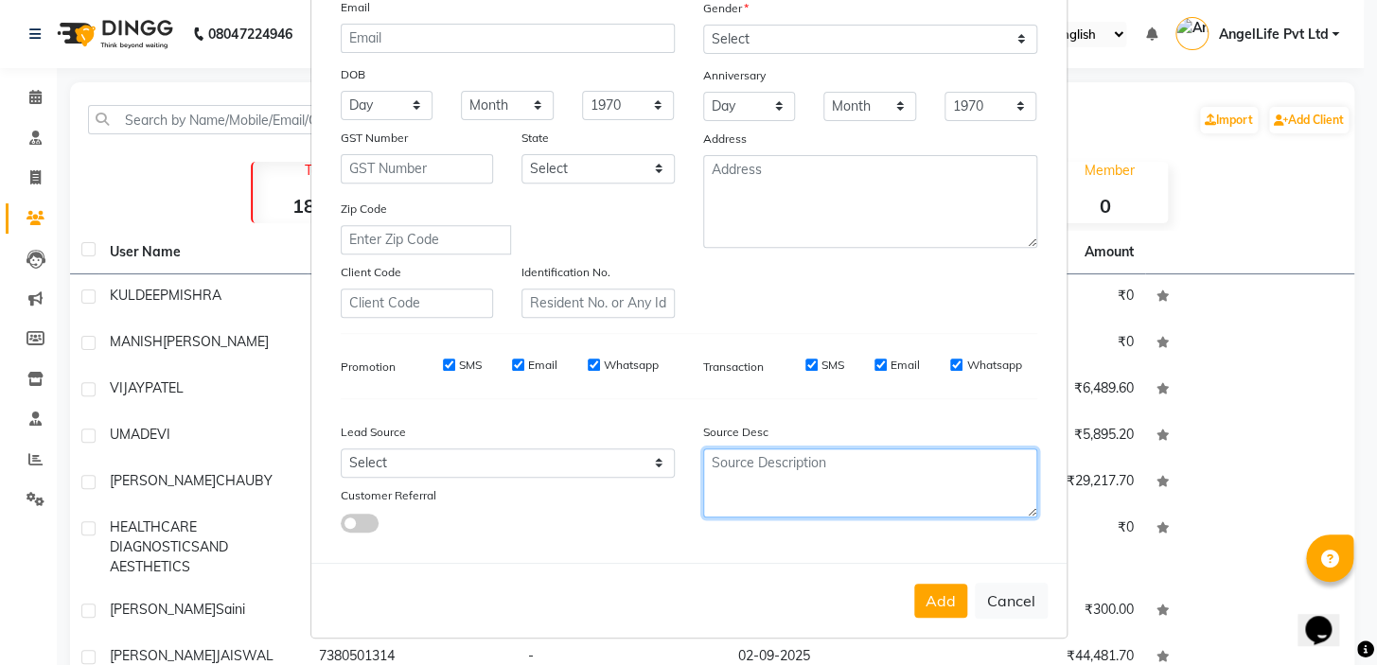
click at [747, 463] on textarea at bounding box center [870, 482] width 334 height 69
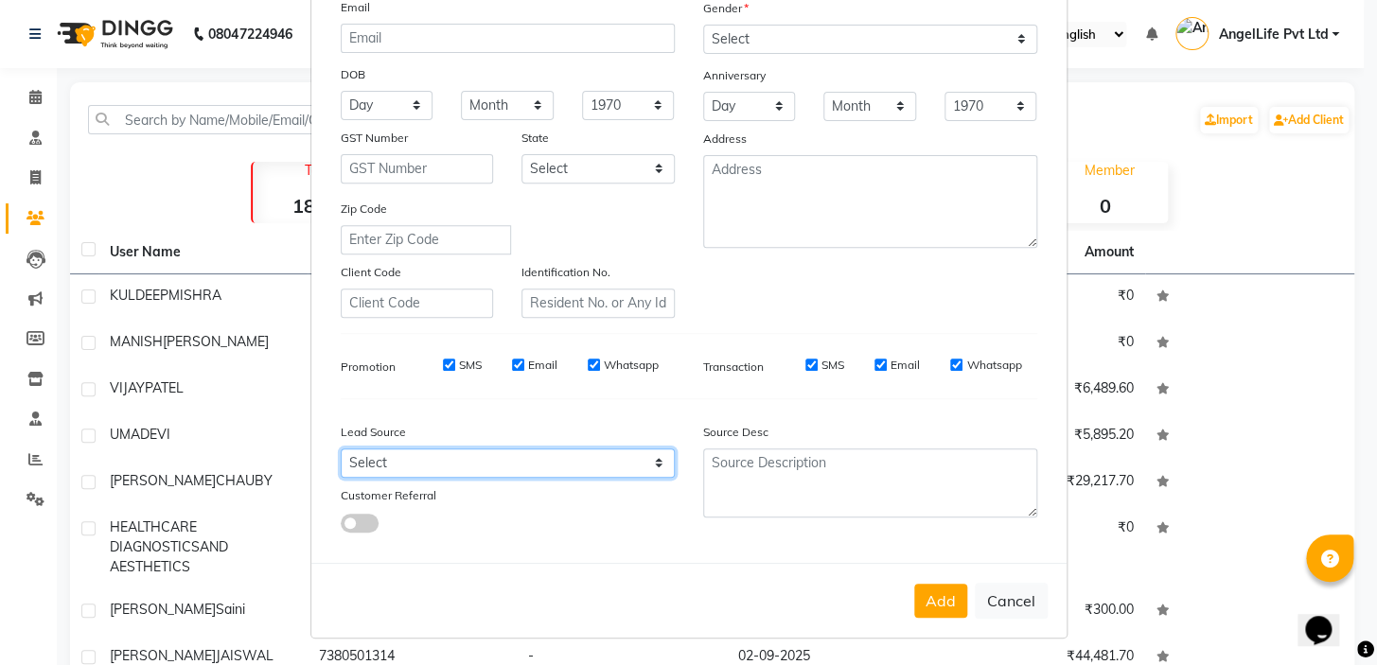
click at [448, 463] on select "Select Walk-in Referral Internet Friend Word of Mouth Advertisement Facebook Ju…" at bounding box center [508, 462] width 334 height 29
select select "39583"
click at [341, 448] on select "Select Walk-in Referral Internet Friend Word of Mouth Advertisement Facebook Ju…" at bounding box center [508, 462] width 334 height 29
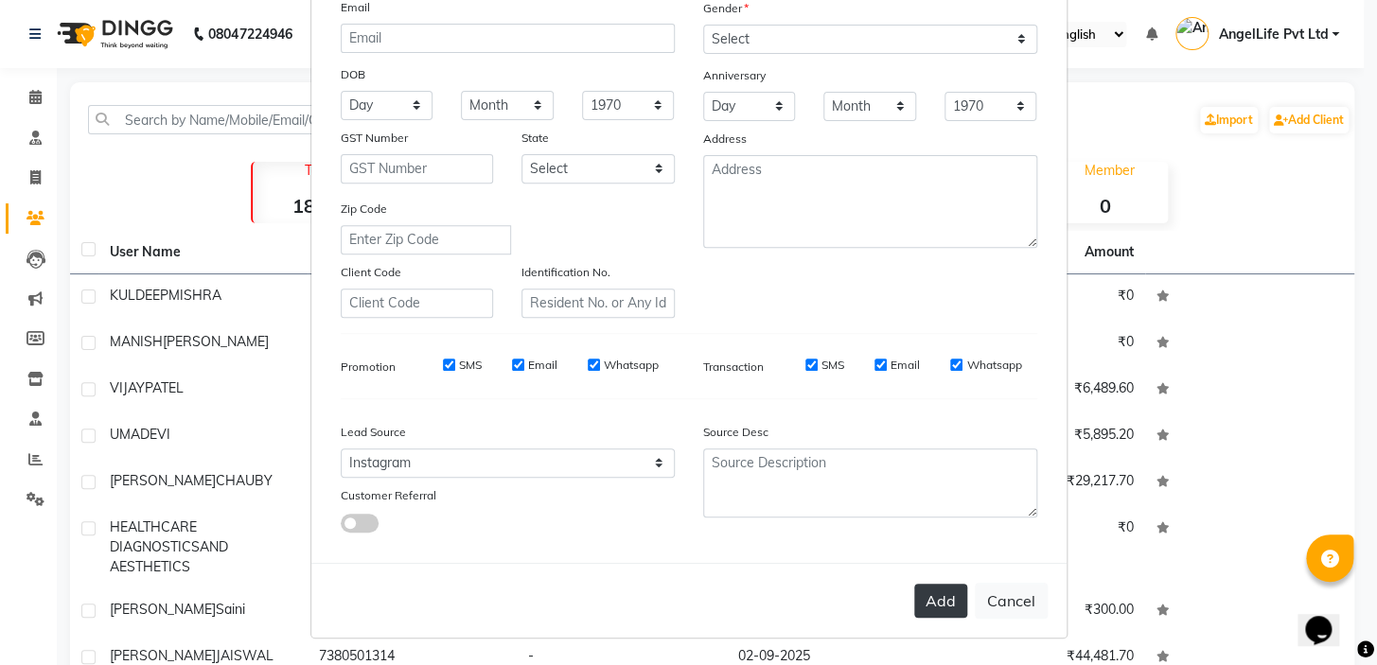
click at [923, 596] on button "Add" at bounding box center [940, 601] width 53 height 34
click at [923, 596] on div "Add Cancel" at bounding box center [688, 600] width 755 height 75
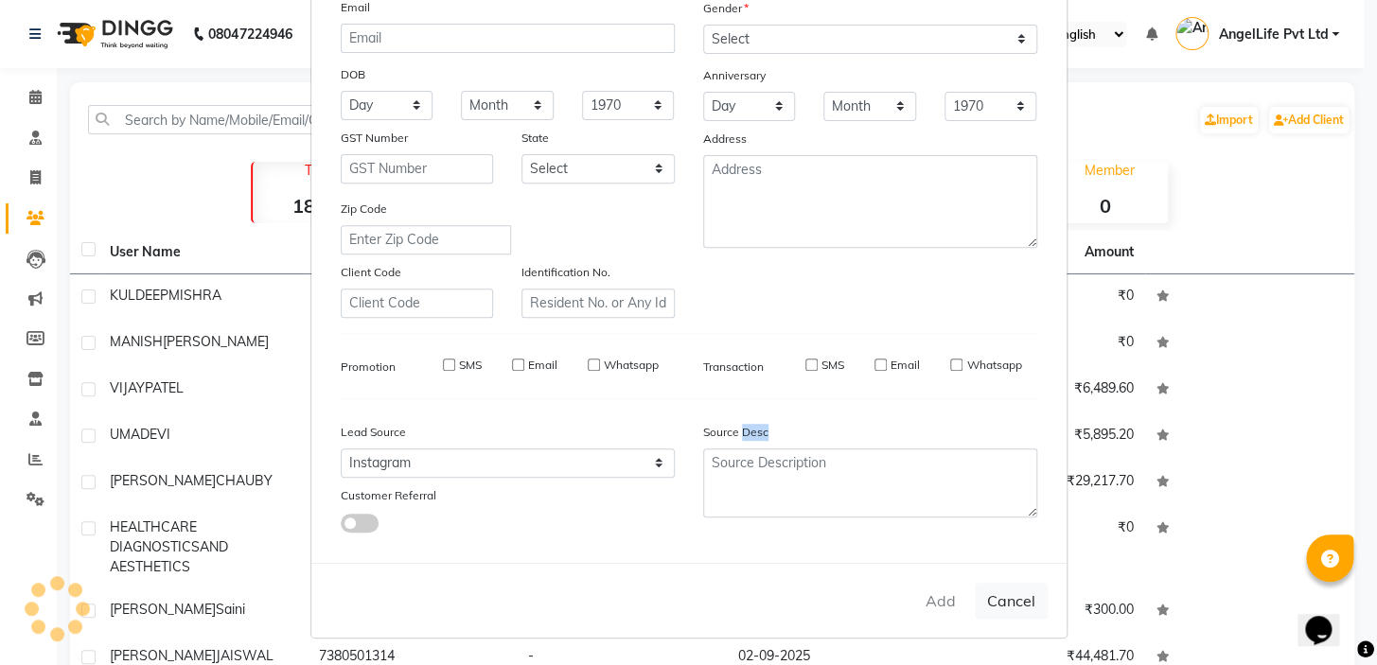
select select
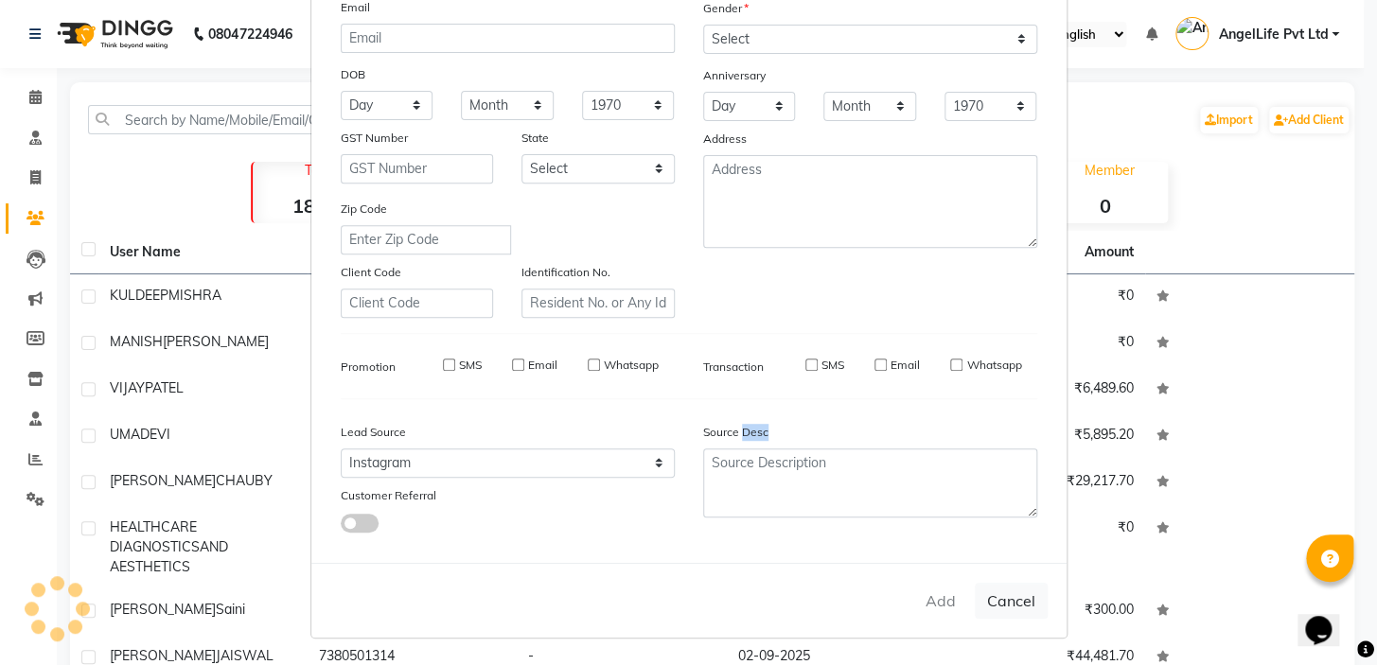
select select
checkbox input "false"
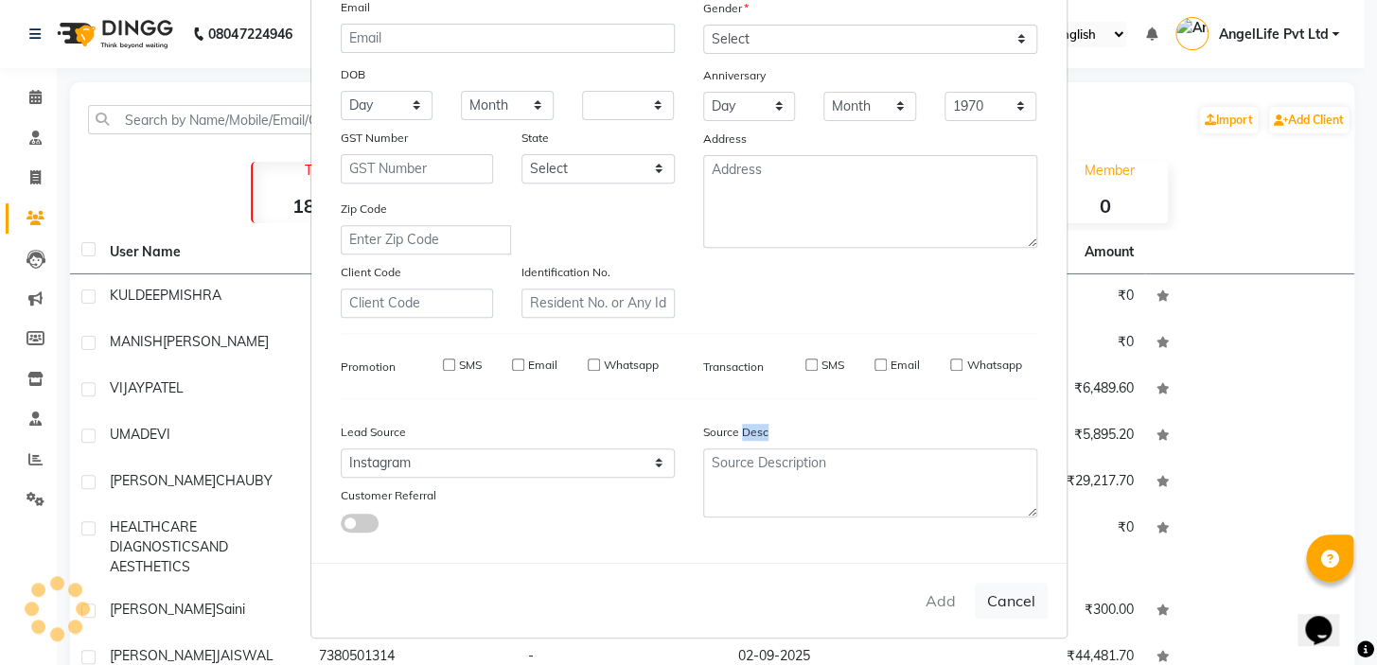
checkbox input "false"
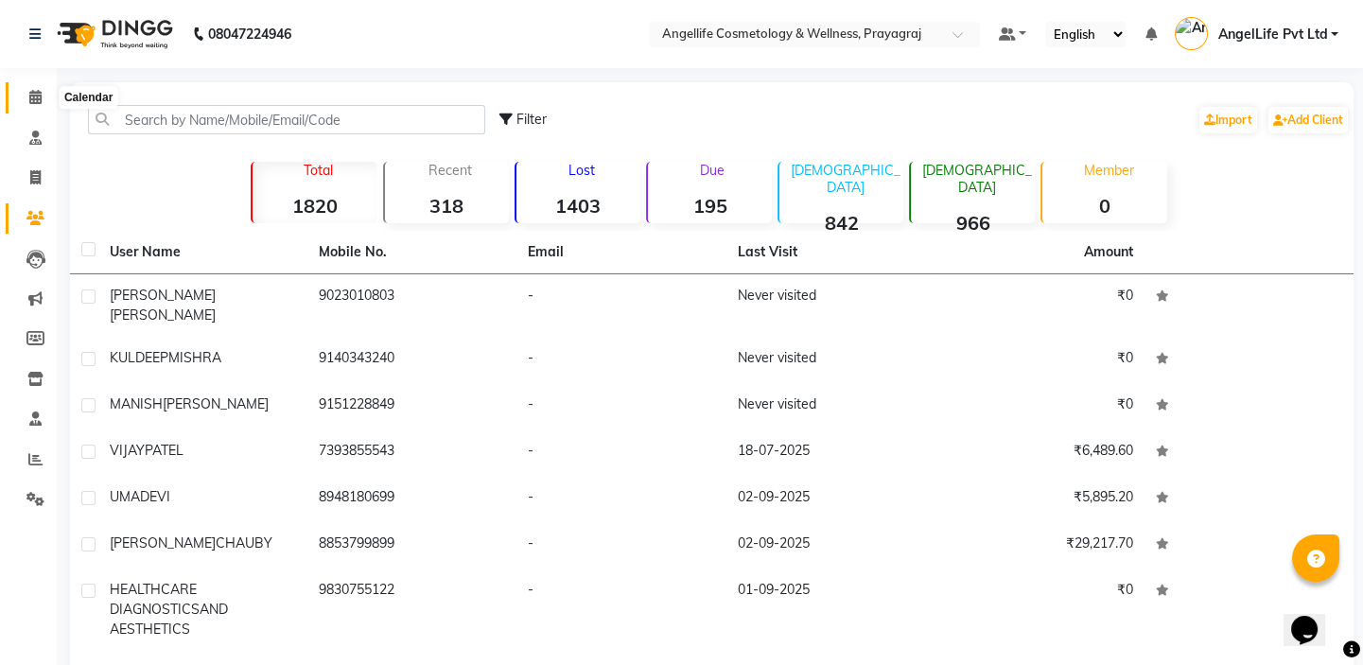
click at [35, 95] on icon at bounding box center [35, 97] width 12 height 14
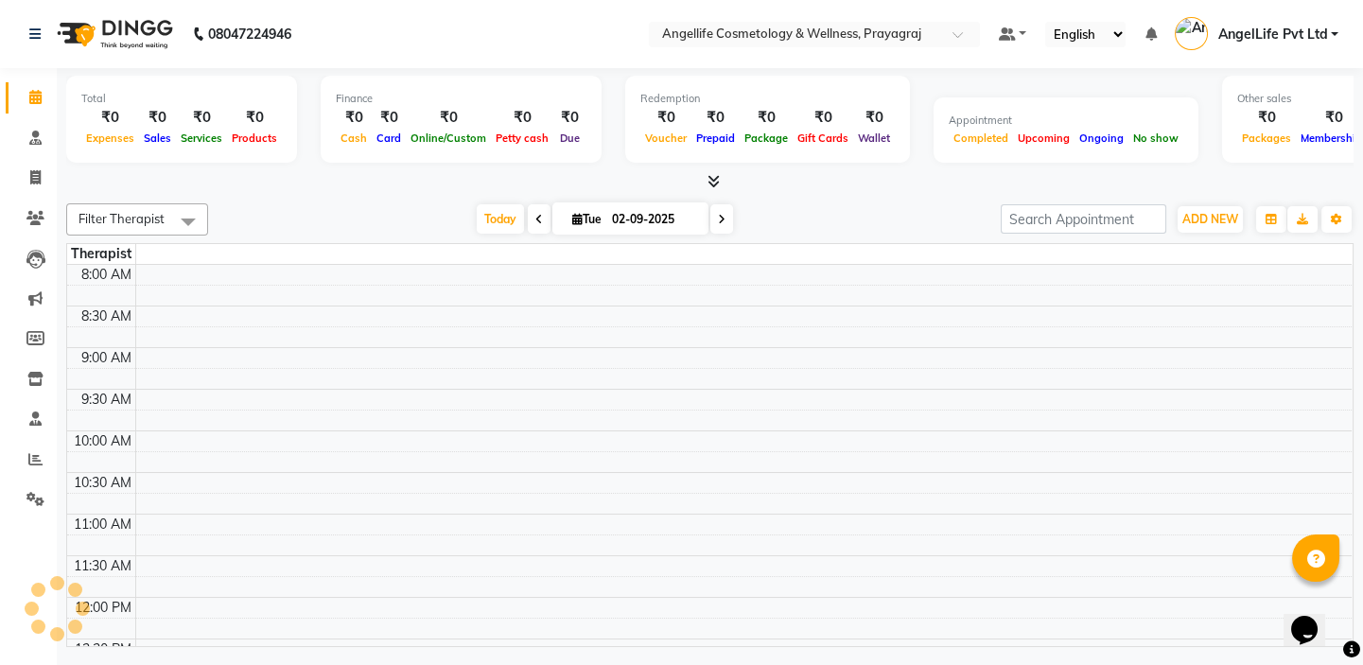
scroll to position [415, 0]
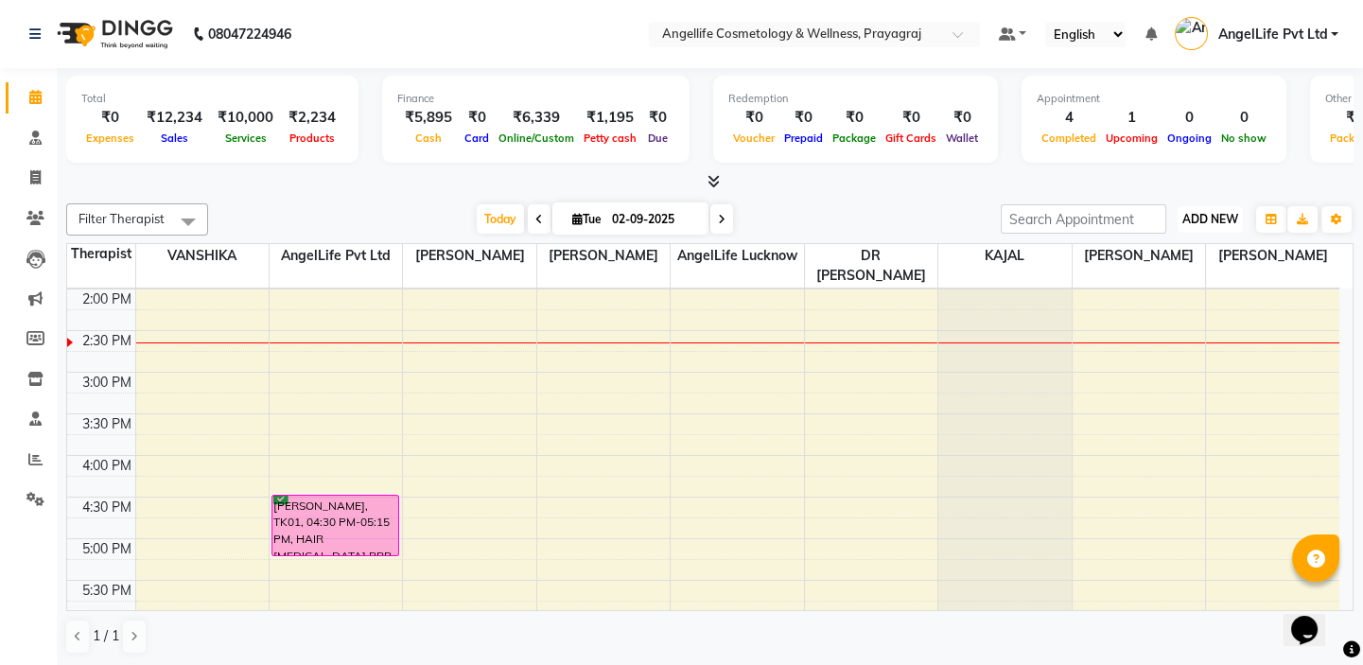
click at [1213, 217] on span "ADD NEW" at bounding box center [1211, 219] width 56 height 14
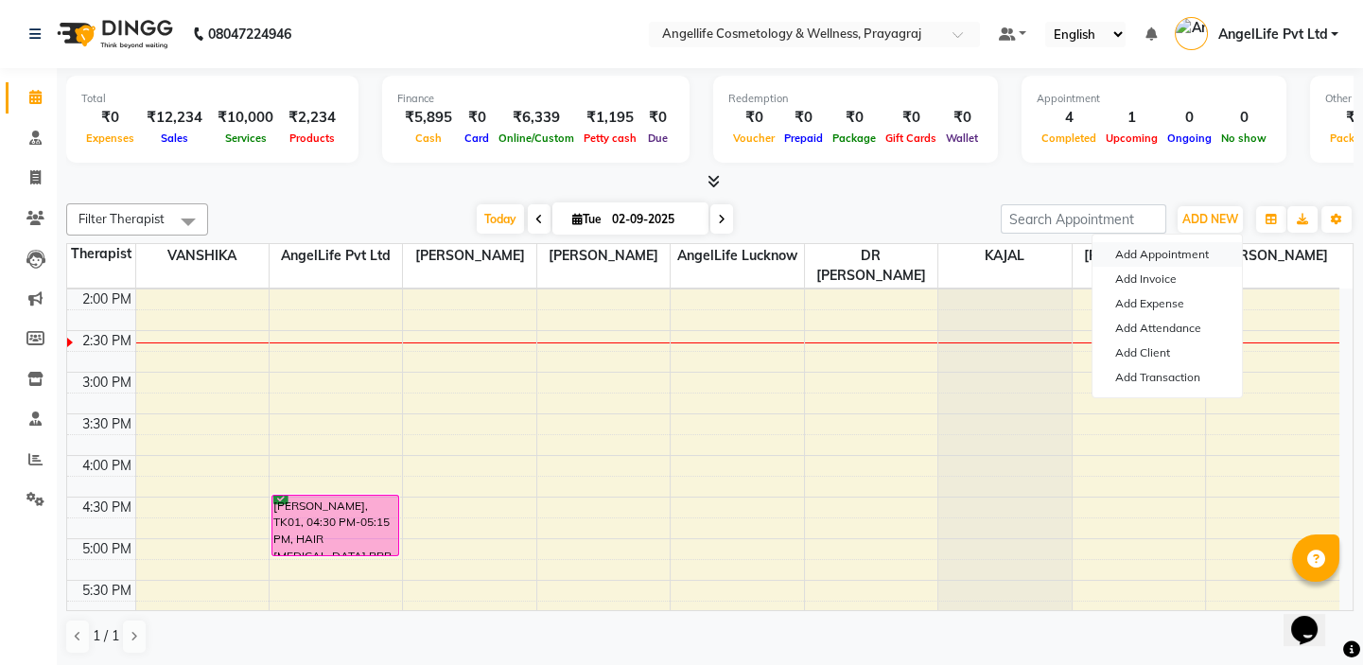
click at [1195, 250] on button "Add Appointment" at bounding box center [1167, 254] width 149 height 25
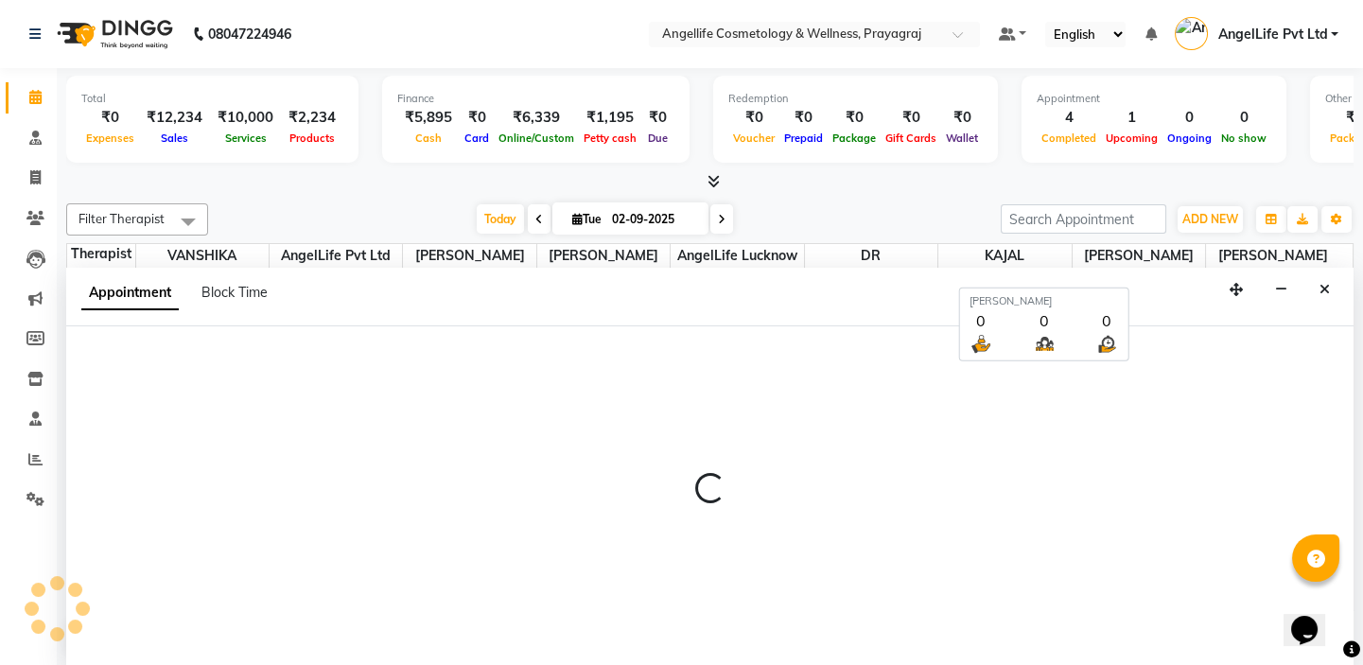
scroll to position [0, 0]
select select "600"
select select "tentative"
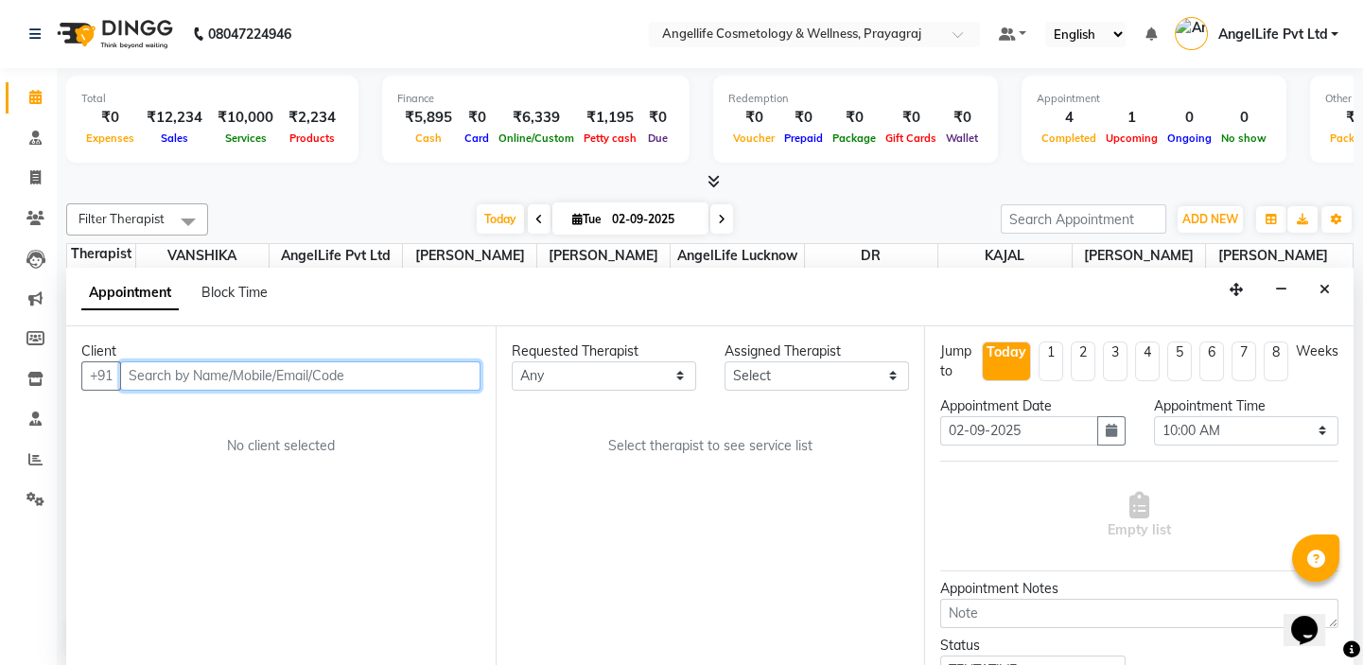
click at [152, 375] on input "text" at bounding box center [300, 375] width 360 height 29
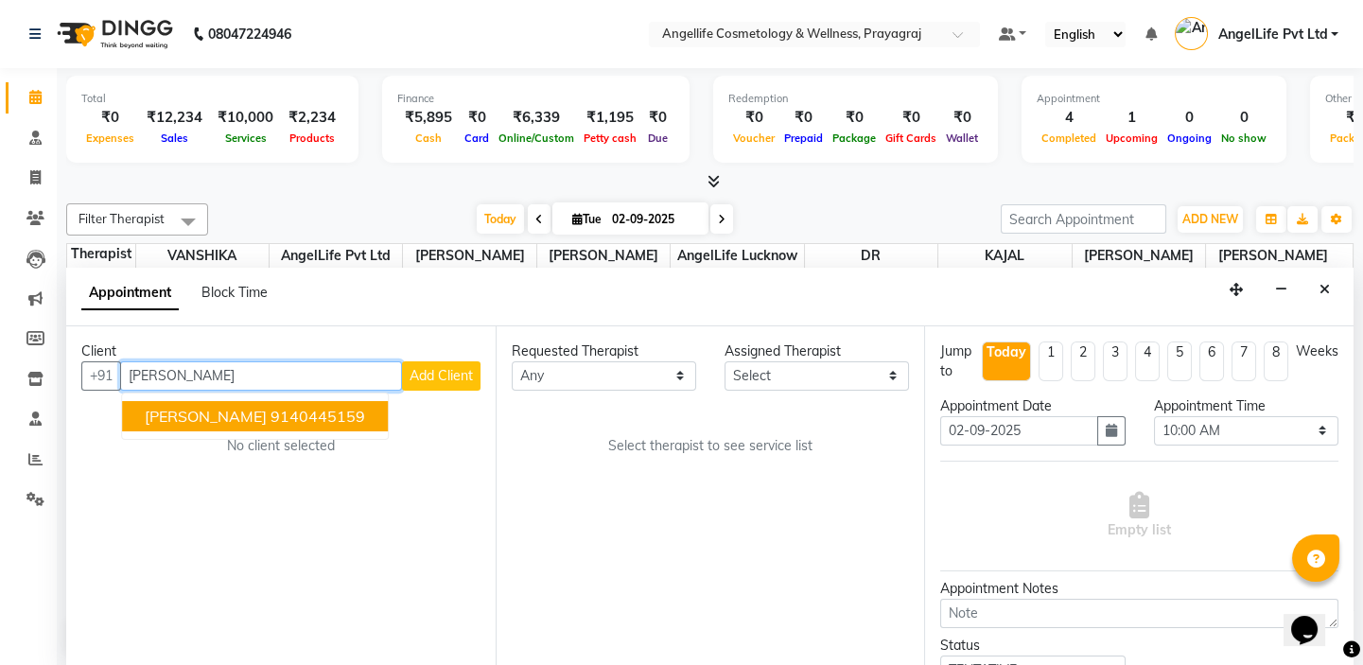
click at [187, 408] on span "DEEPTI AGARWAL" at bounding box center [206, 416] width 122 height 19
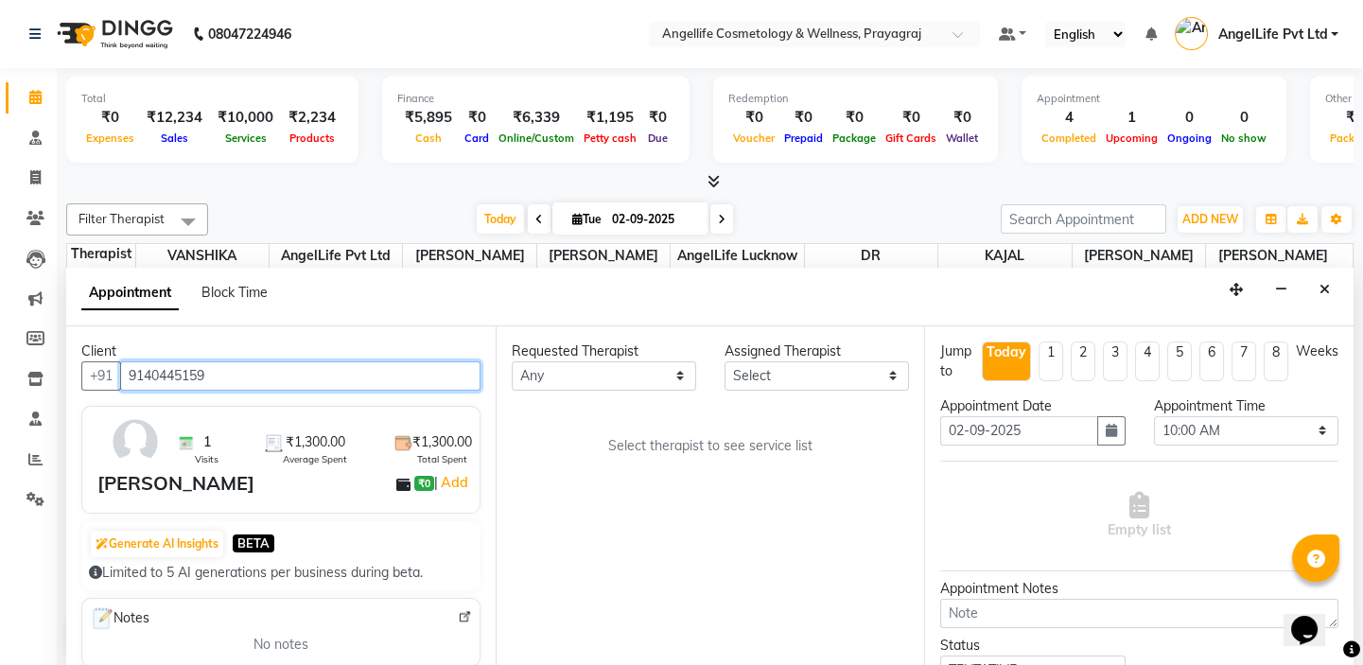
type input "9140445159"
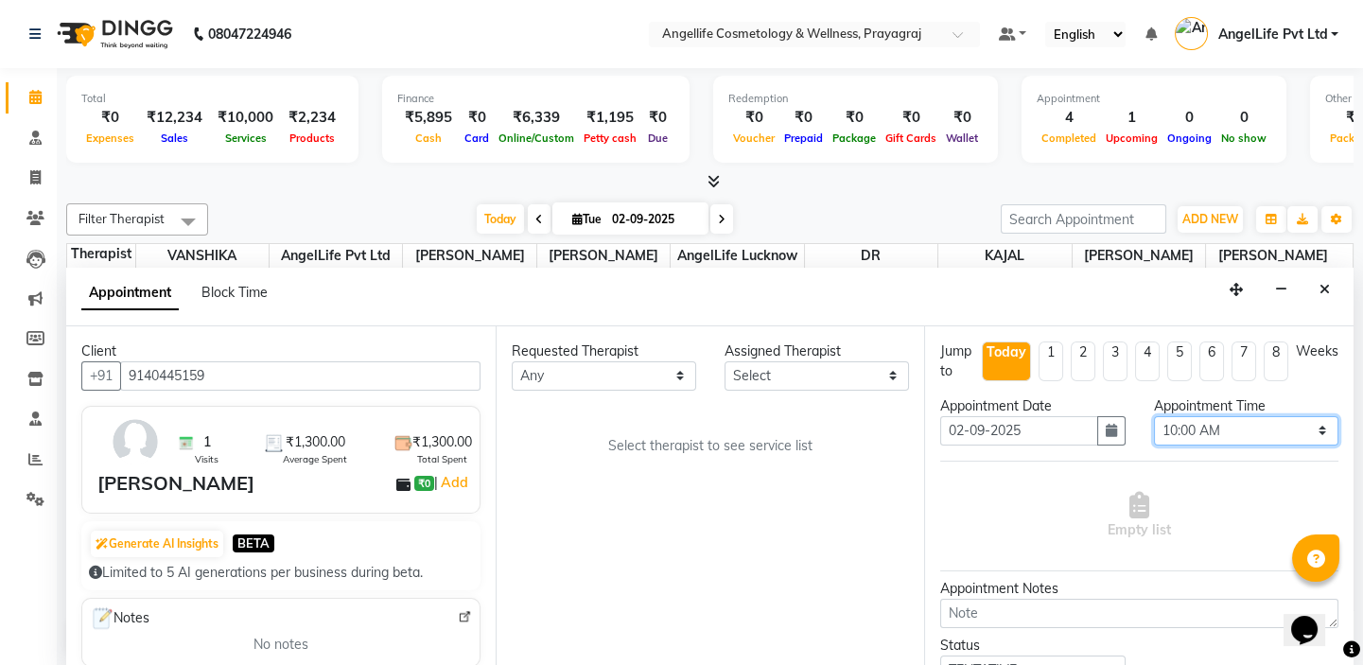
click at [1287, 420] on select "Select 10:00 AM 10:15 AM 10:30 AM 10:45 AM 11:00 AM 11:15 AM 11:30 AM 11:45 AM …" at bounding box center [1246, 430] width 185 height 29
select select "840"
click at [1154, 416] on select "Select 10:00 AM 10:15 AM 10:30 AM 10:45 AM 11:00 AM 11:15 AM 11:30 AM 11:45 AM …" at bounding box center [1246, 430] width 185 height 29
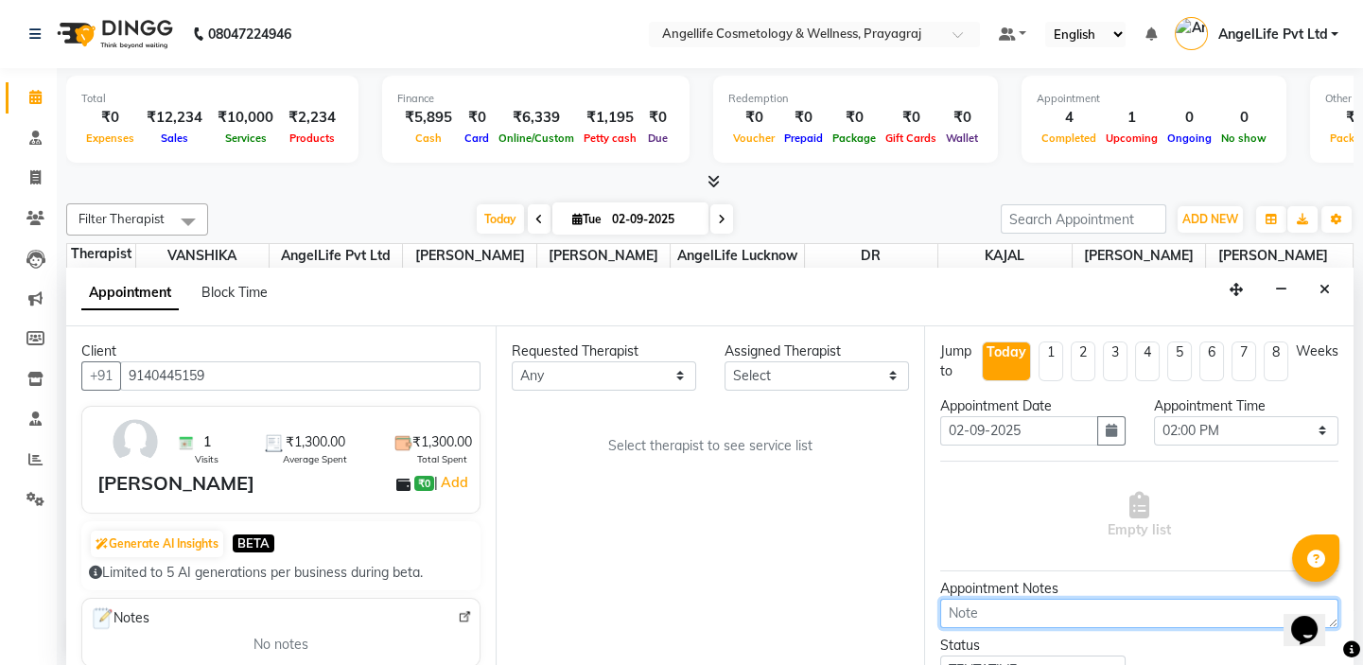
click at [1066, 600] on textarea at bounding box center [1139, 613] width 398 height 29
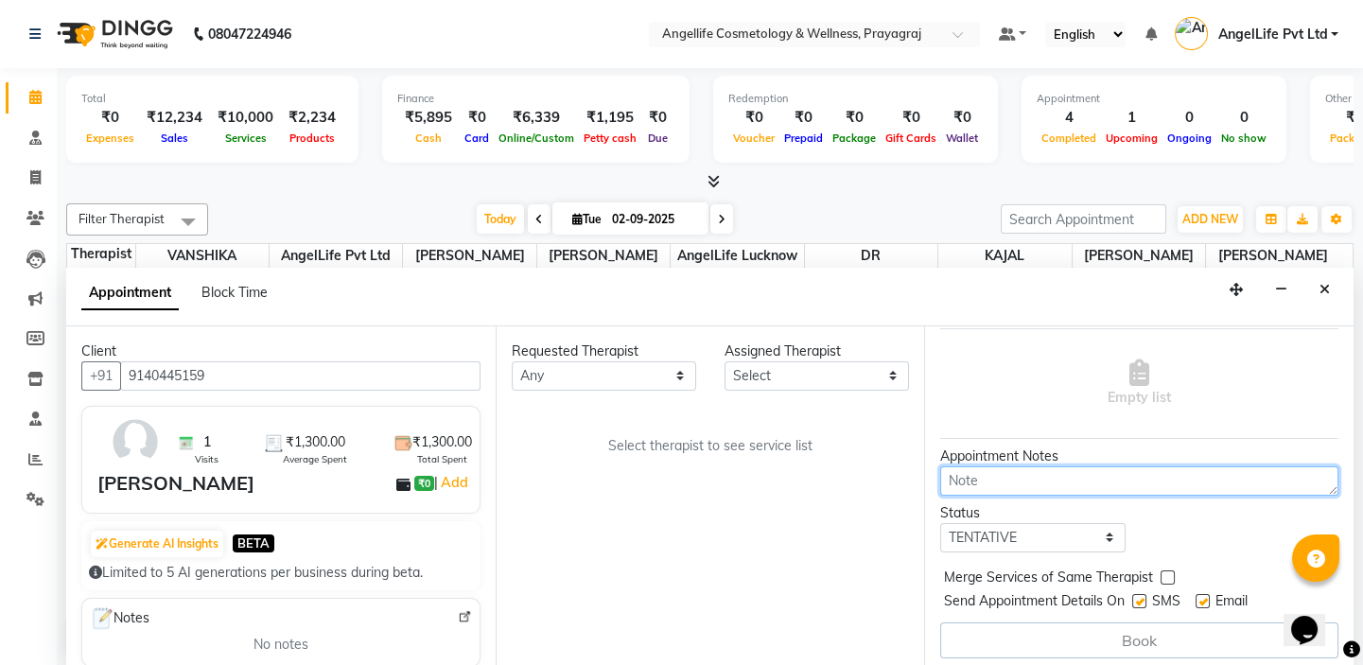
scroll to position [137, 0]
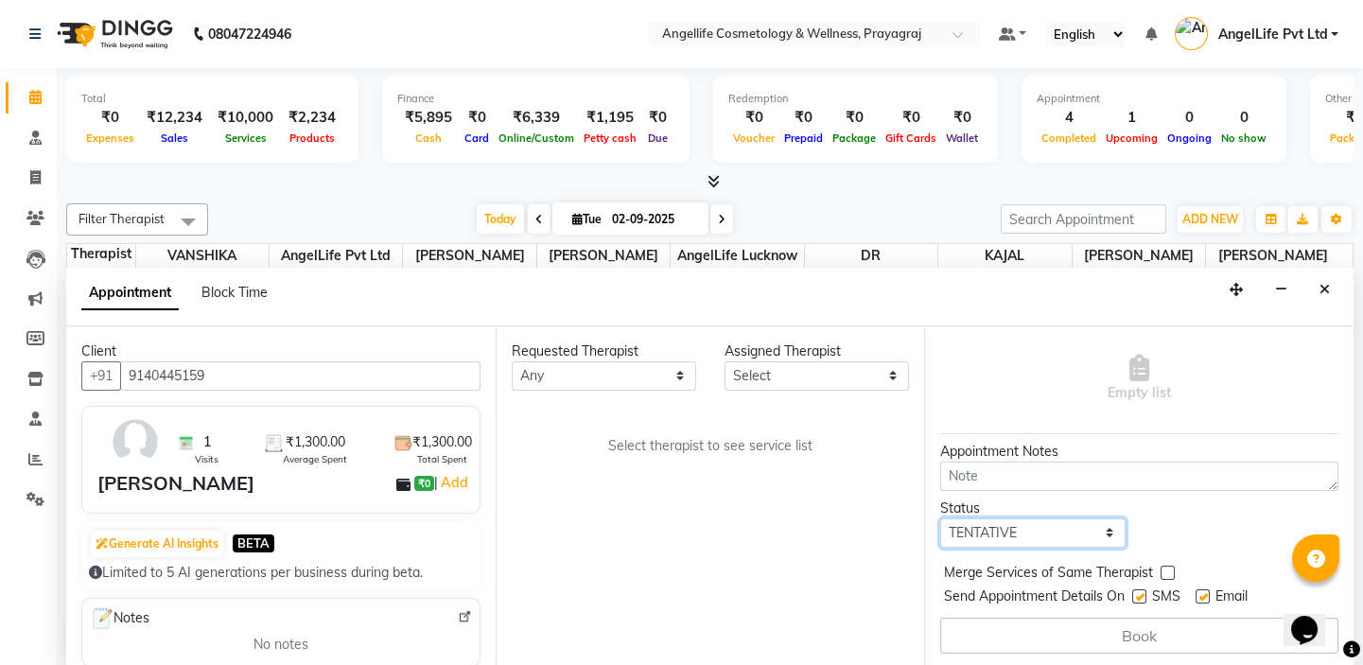
click at [1002, 532] on select "Select TENTATIVE CONFIRM CHECK-IN UPCOMING" at bounding box center [1032, 533] width 185 height 29
select select "confirm booking"
click at [940, 519] on select "Select TENTATIVE CONFIRM CHECK-IN UPCOMING" at bounding box center [1032, 533] width 185 height 29
click at [657, 370] on select "Any AngelLife Lucknow AngelLife Pvt Ltd DR SWATI KAJAL PREETI KESARWANI ROHINI …" at bounding box center [604, 375] width 185 height 29
select select "26137"
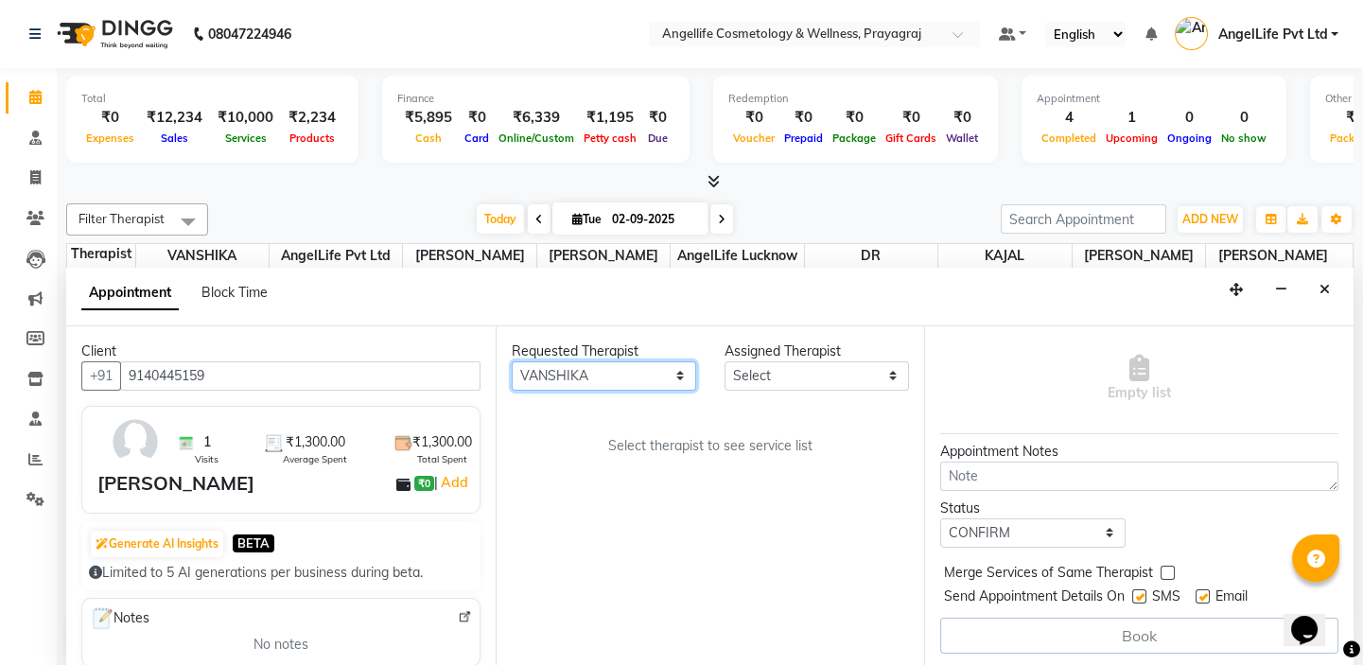
click at [512, 361] on select "Any AngelLife Lucknow AngelLife Pvt Ltd DR SWATI KAJAL PREETI KESARWANI ROHINI …" at bounding box center [604, 375] width 185 height 29
select select "26137"
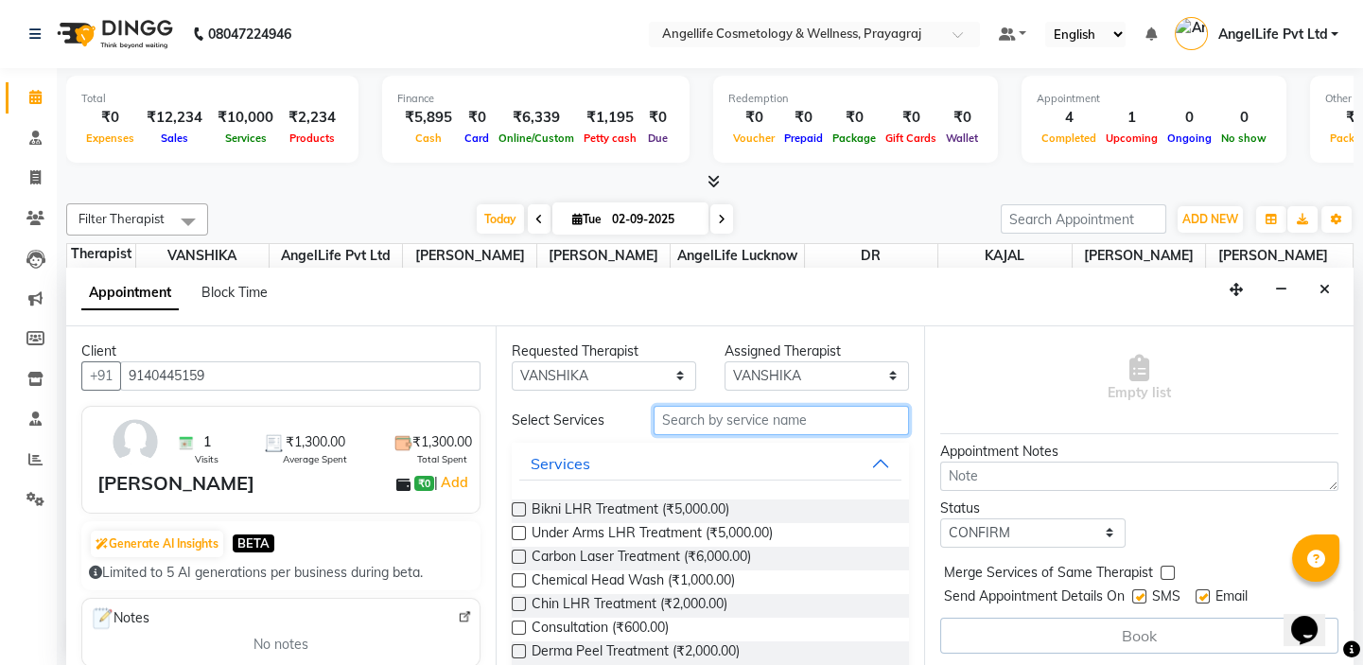
click at [812, 416] on input "text" at bounding box center [781, 420] width 255 height 29
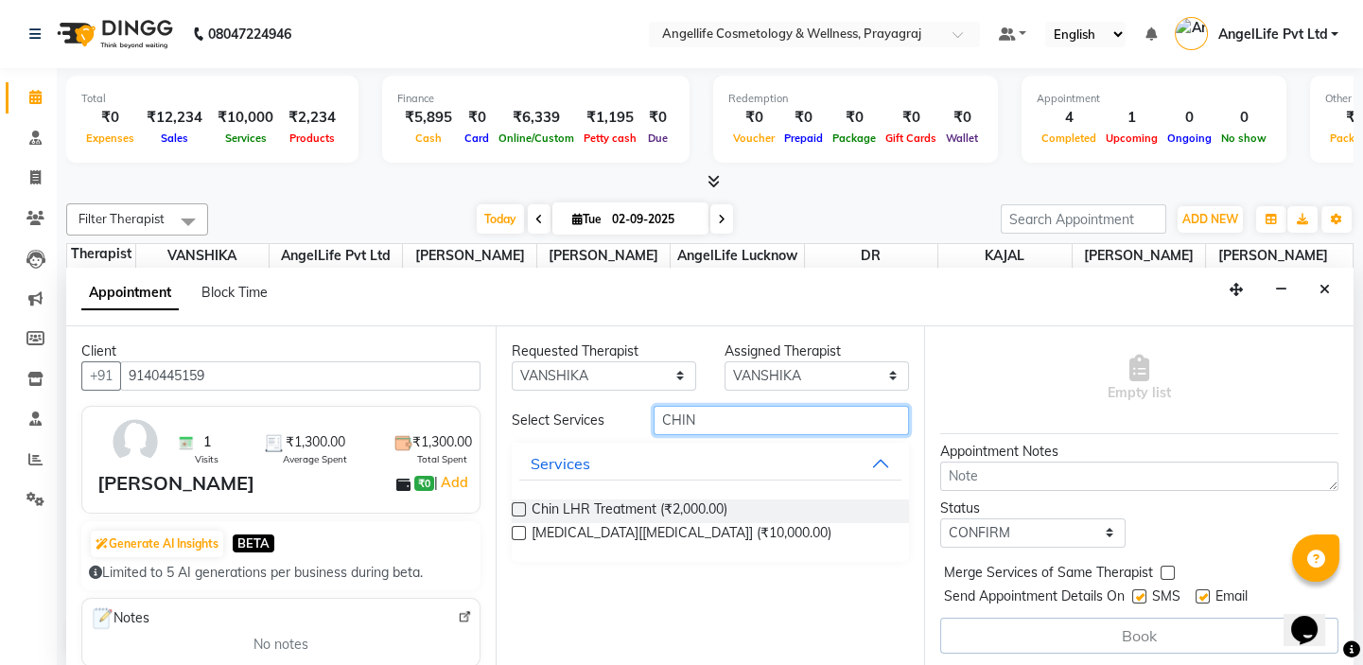
type input "CHIN"
click at [520, 504] on label at bounding box center [519, 509] width 14 height 14
click at [520, 505] on input "checkbox" at bounding box center [518, 511] width 12 height 12
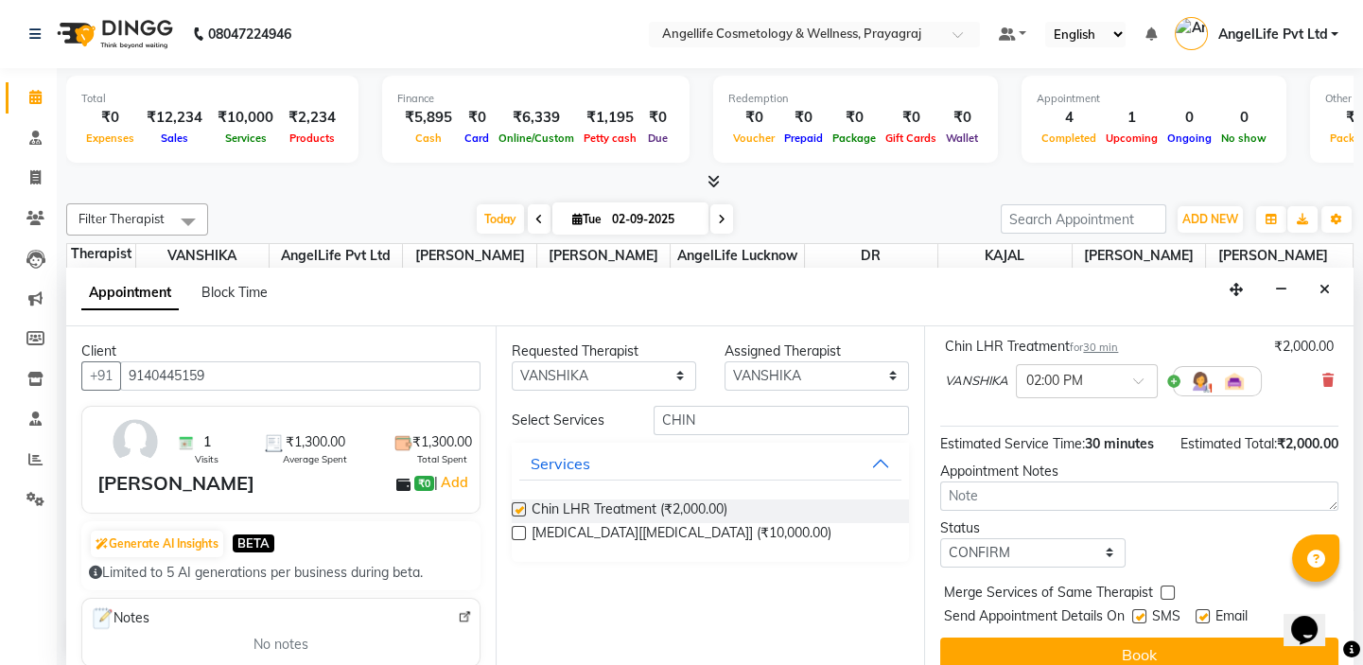
checkbox input "false"
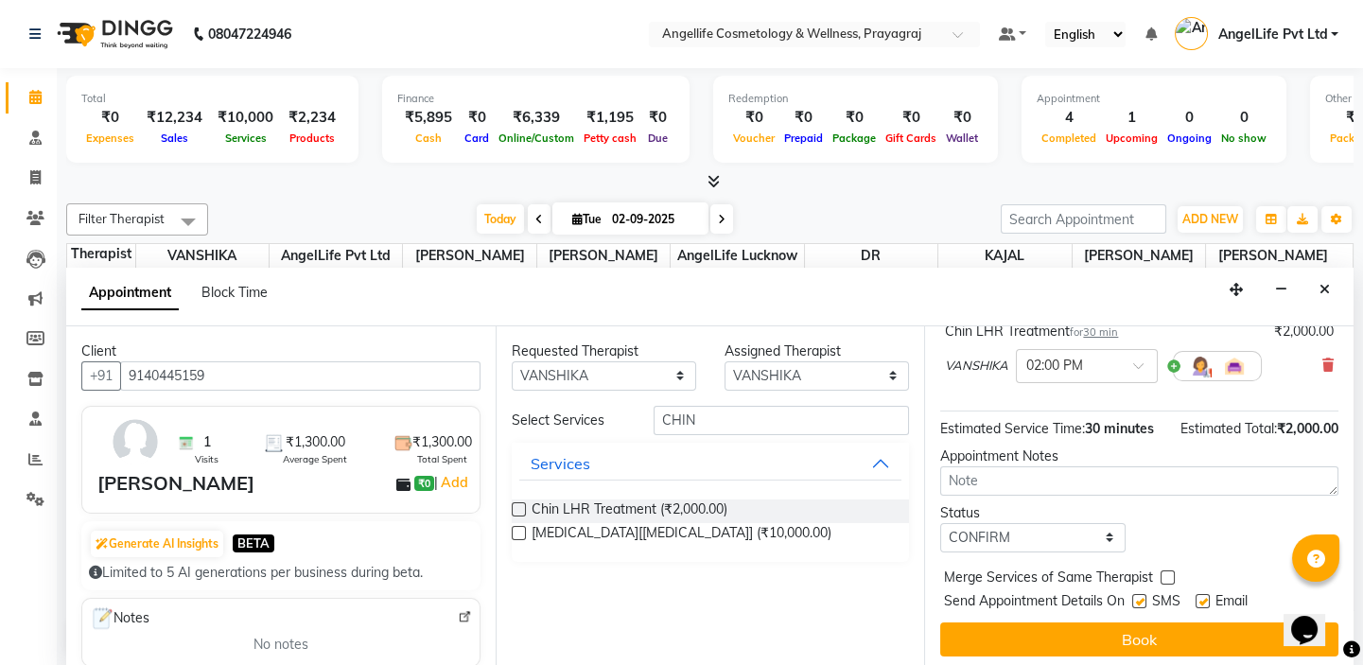
scroll to position [156, 0]
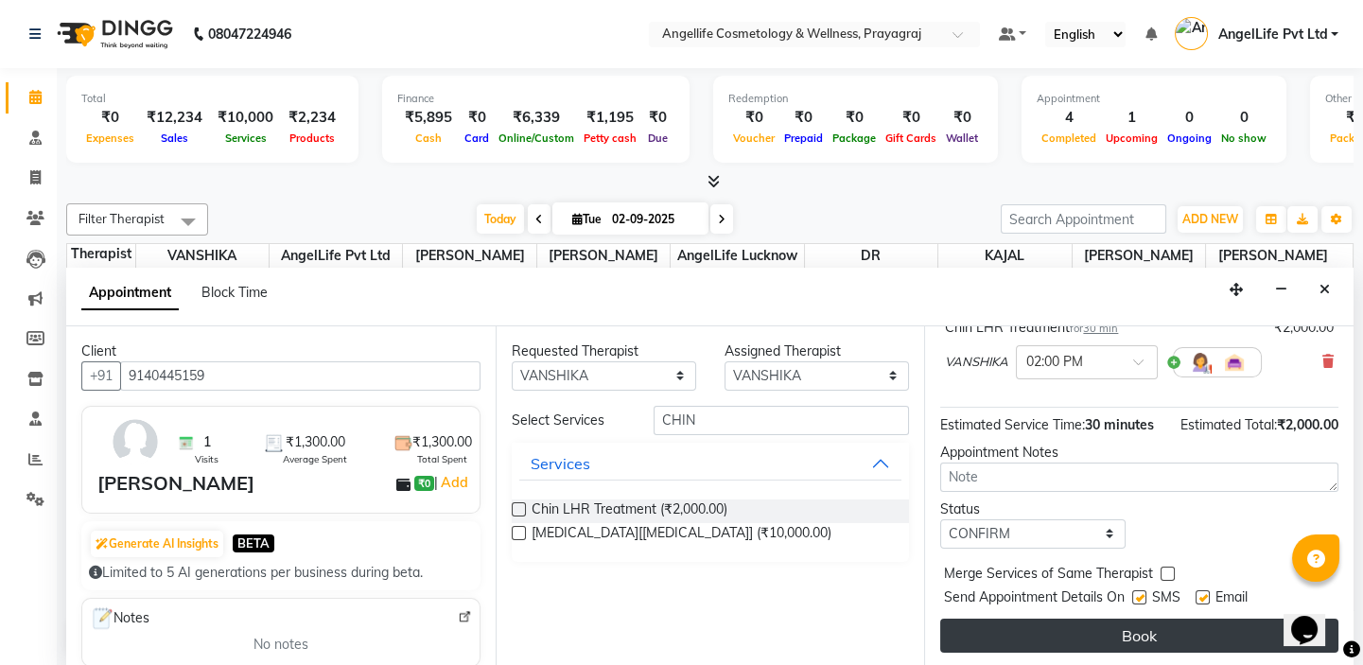
click at [1188, 634] on button "Book" at bounding box center [1139, 636] width 398 height 34
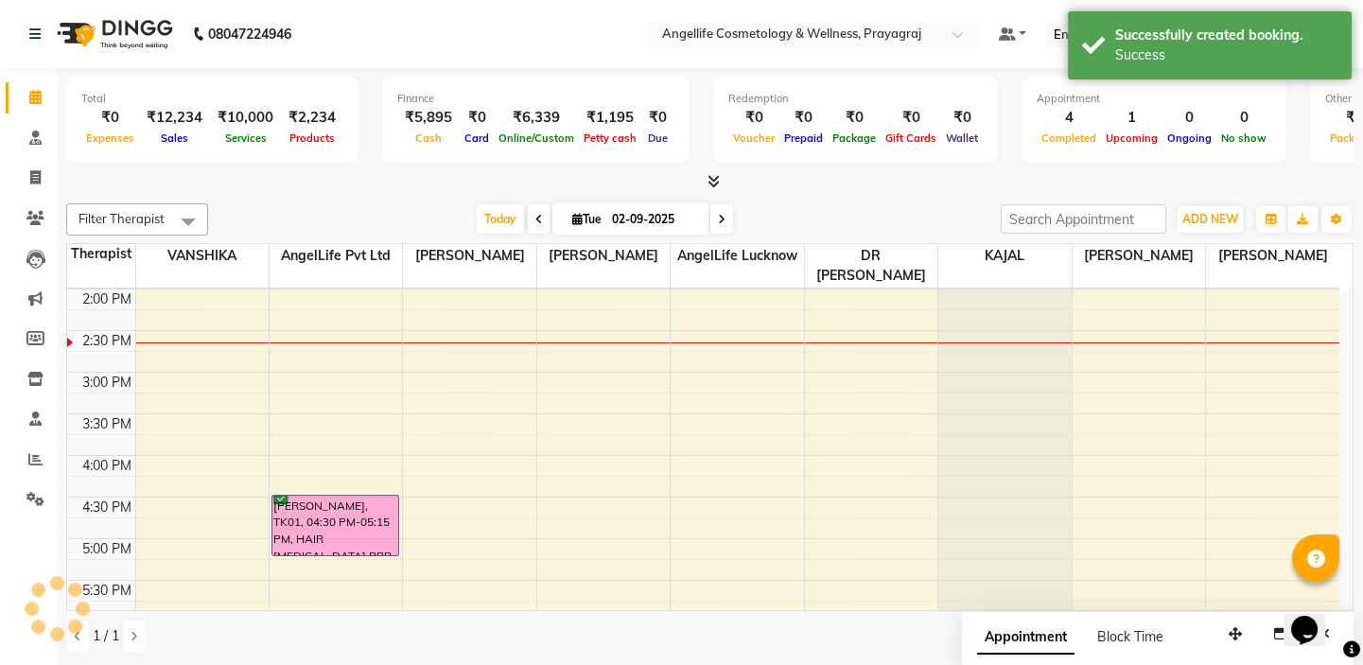
scroll to position [0, 0]
click at [1212, 219] on span "ADD NEW" at bounding box center [1211, 219] width 56 height 14
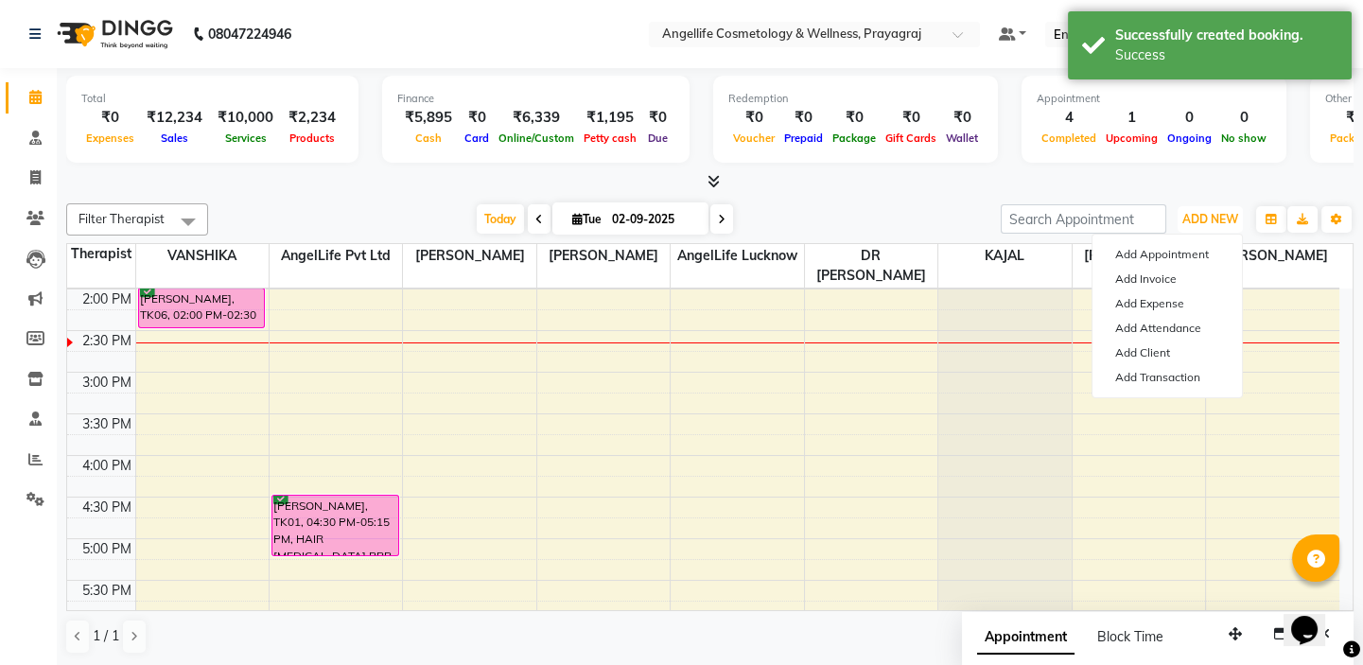
scroll to position [329, 0]
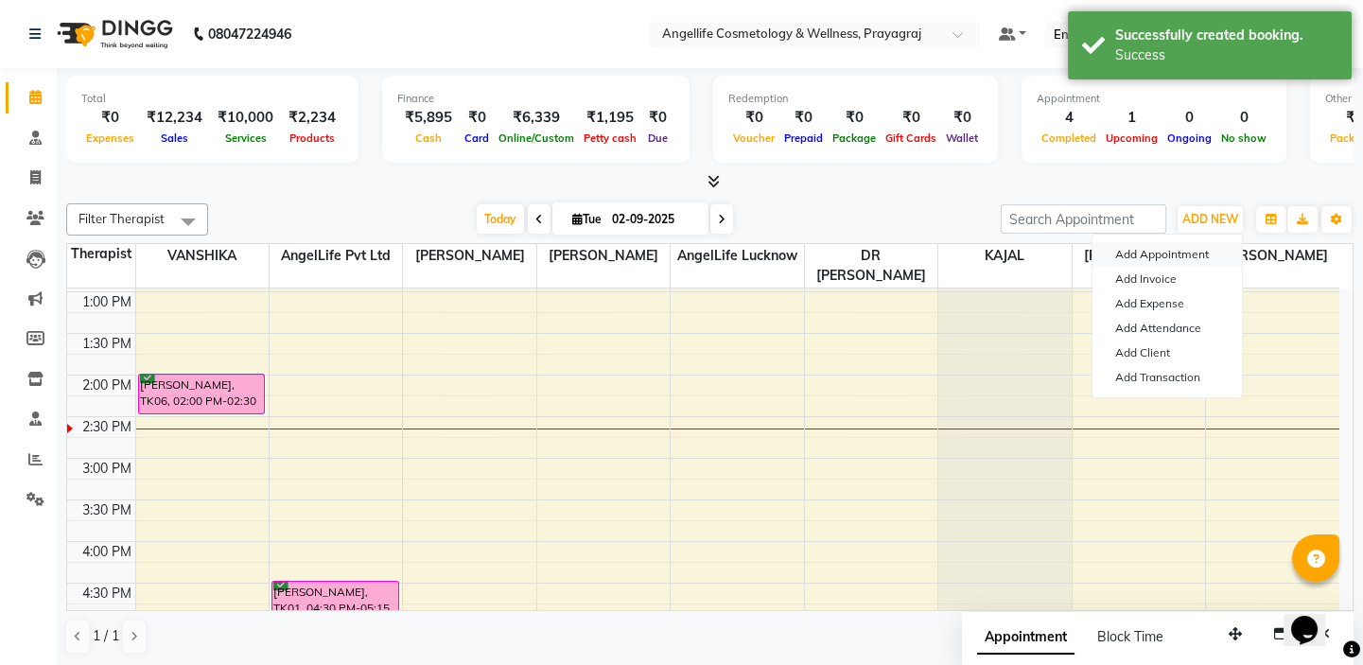
click at [1156, 254] on button "Add Appointment" at bounding box center [1167, 254] width 149 height 25
select select "tentative"
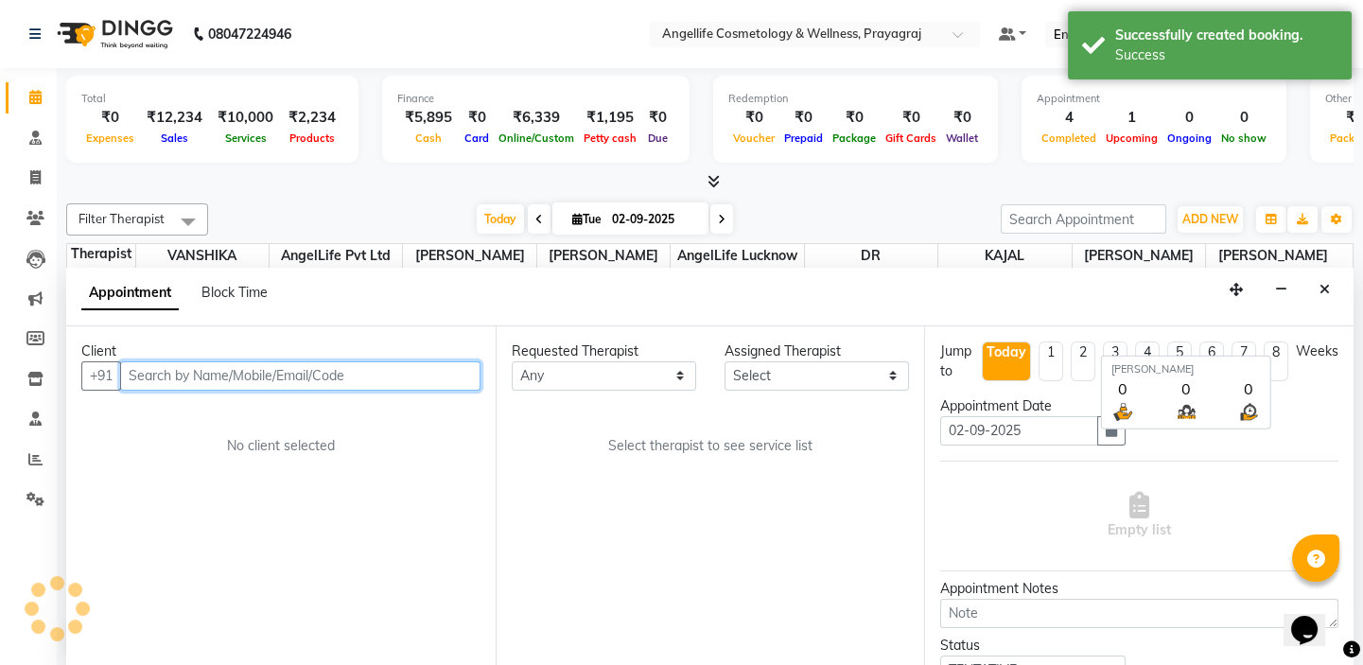
scroll to position [0, 0]
select select "600"
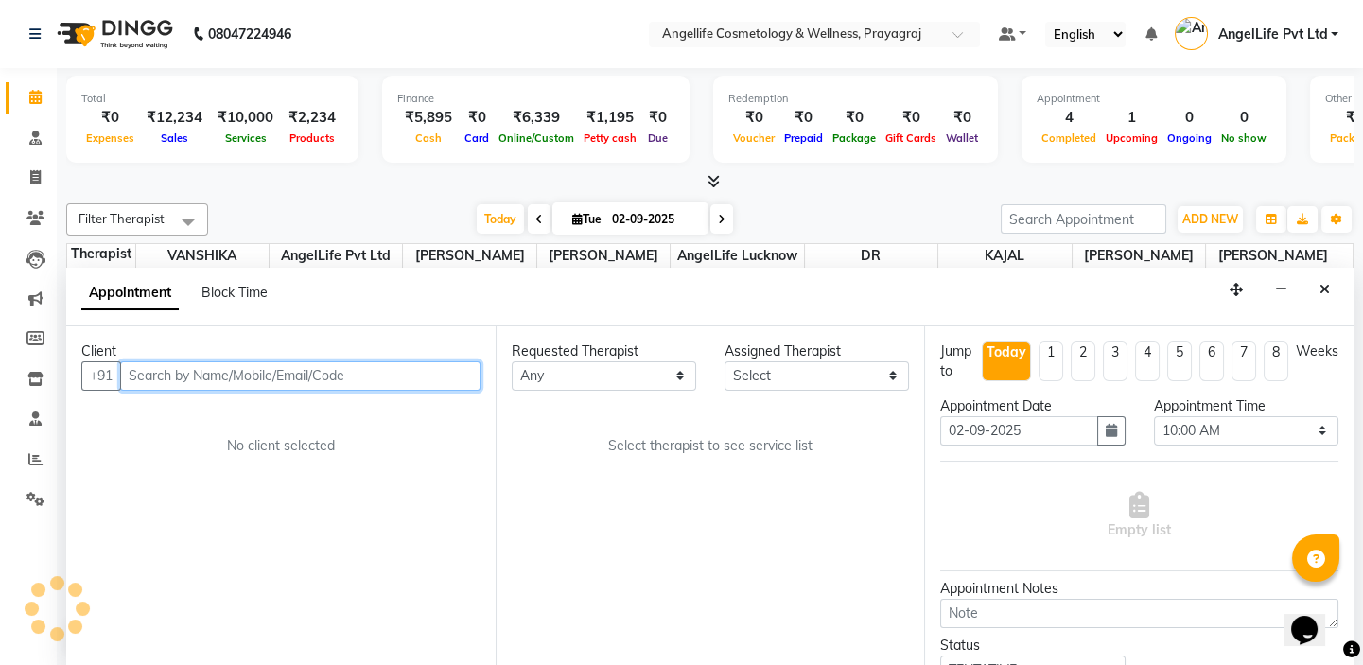
click at [287, 378] on input "text" at bounding box center [300, 375] width 360 height 29
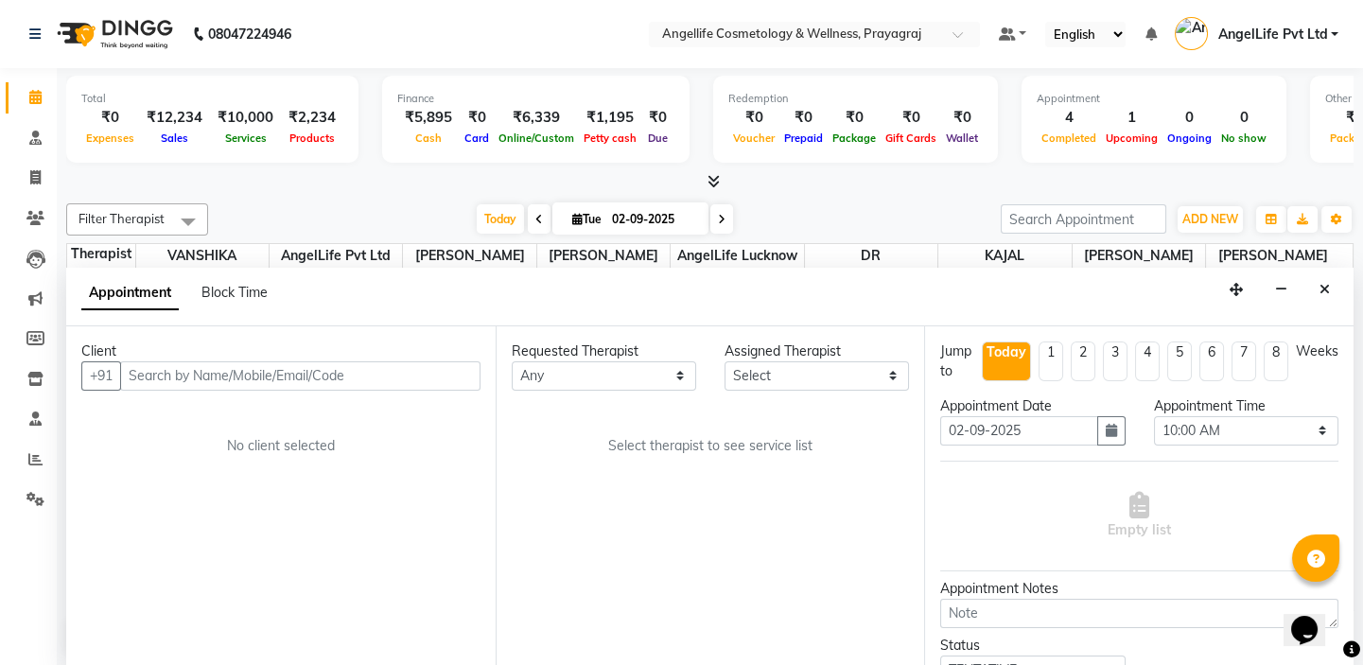
click at [714, 215] on span at bounding box center [722, 218] width 23 height 29
type input "03-09-2025"
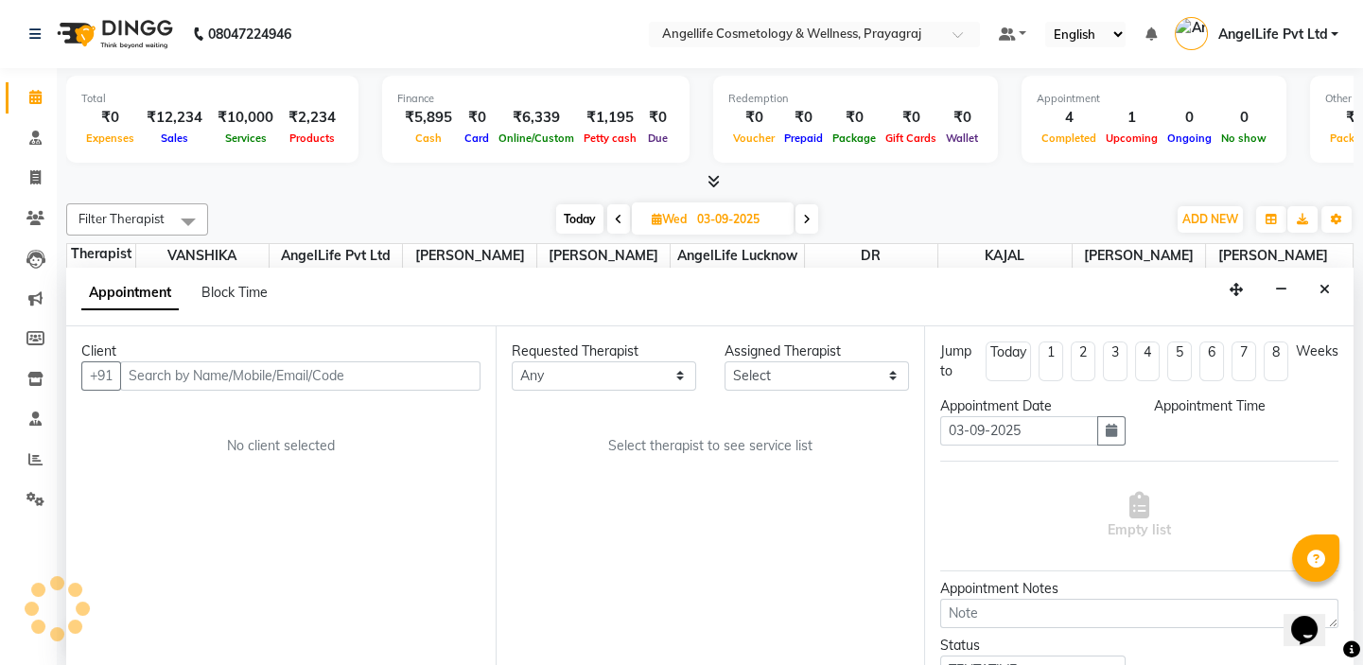
select select "600"
click at [1210, 217] on span "ADD NEW" at bounding box center [1211, 219] width 56 height 14
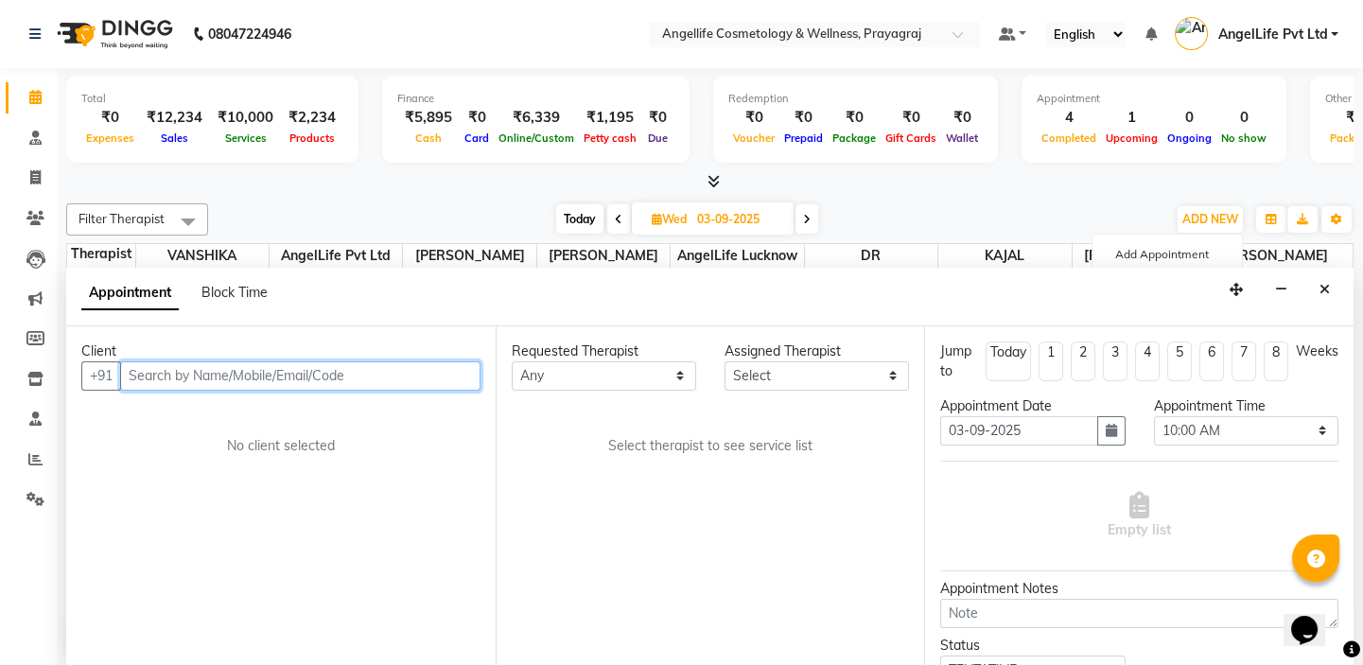
click at [195, 376] on input "text" at bounding box center [300, 375] width 360 height 29
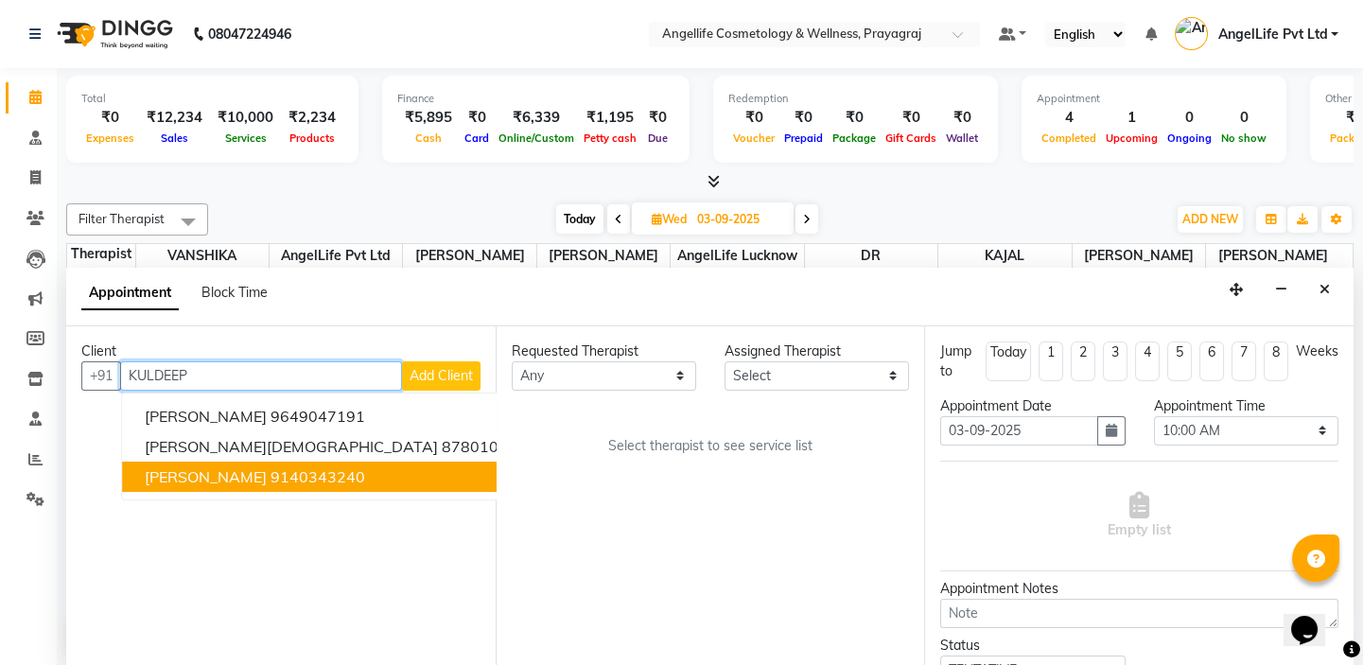
click at [200, 472] on span "KULDEEP MISHRA" at bounding box center [206, 476] width 122 height 19
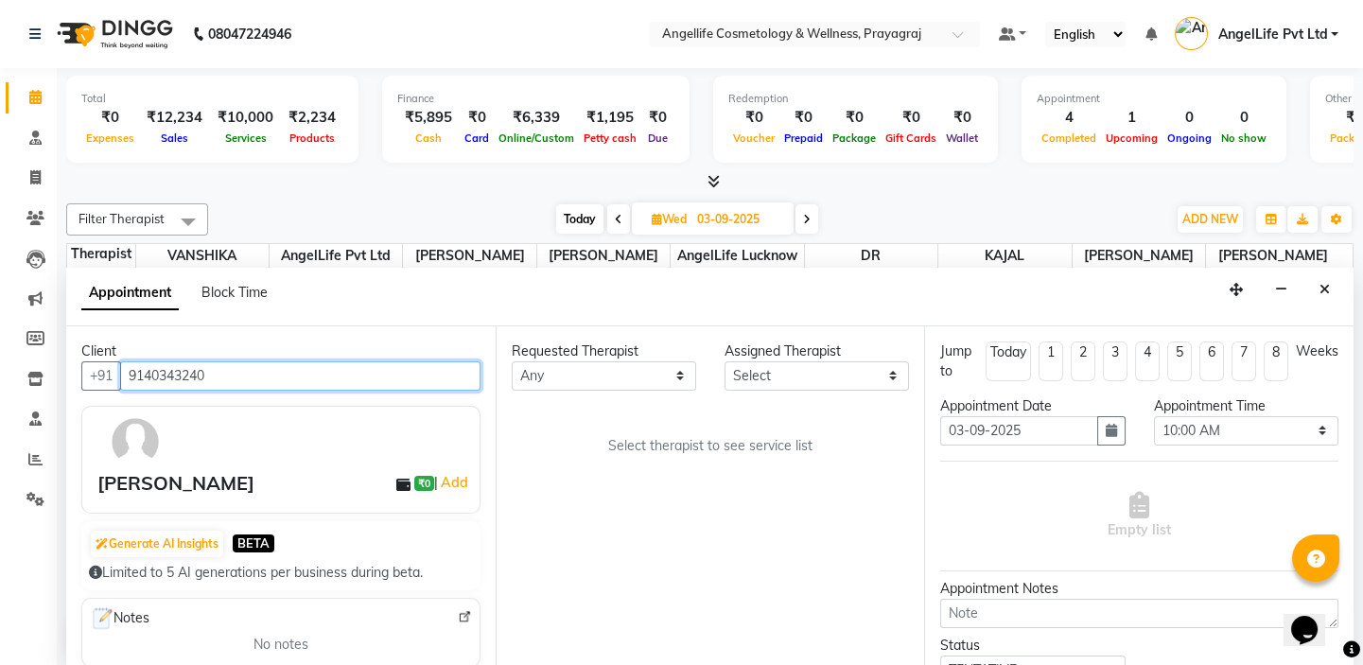
scroll to position [137, 0]
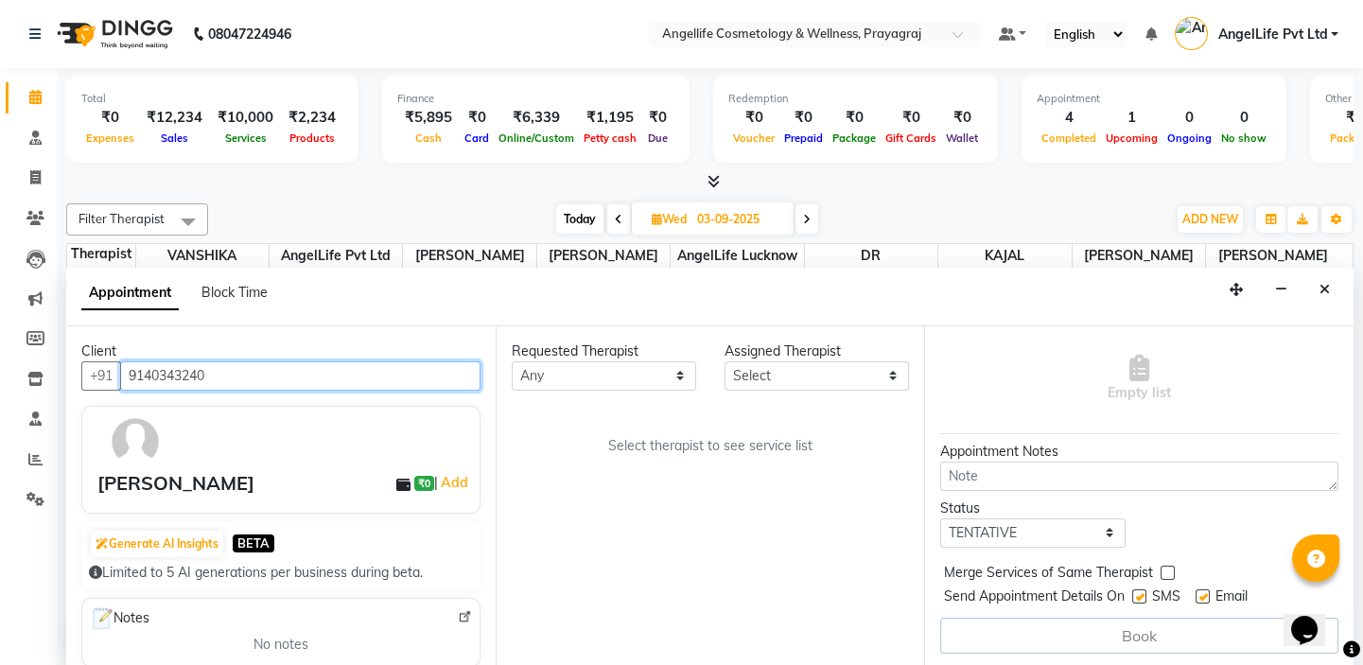
type input "9140343240"
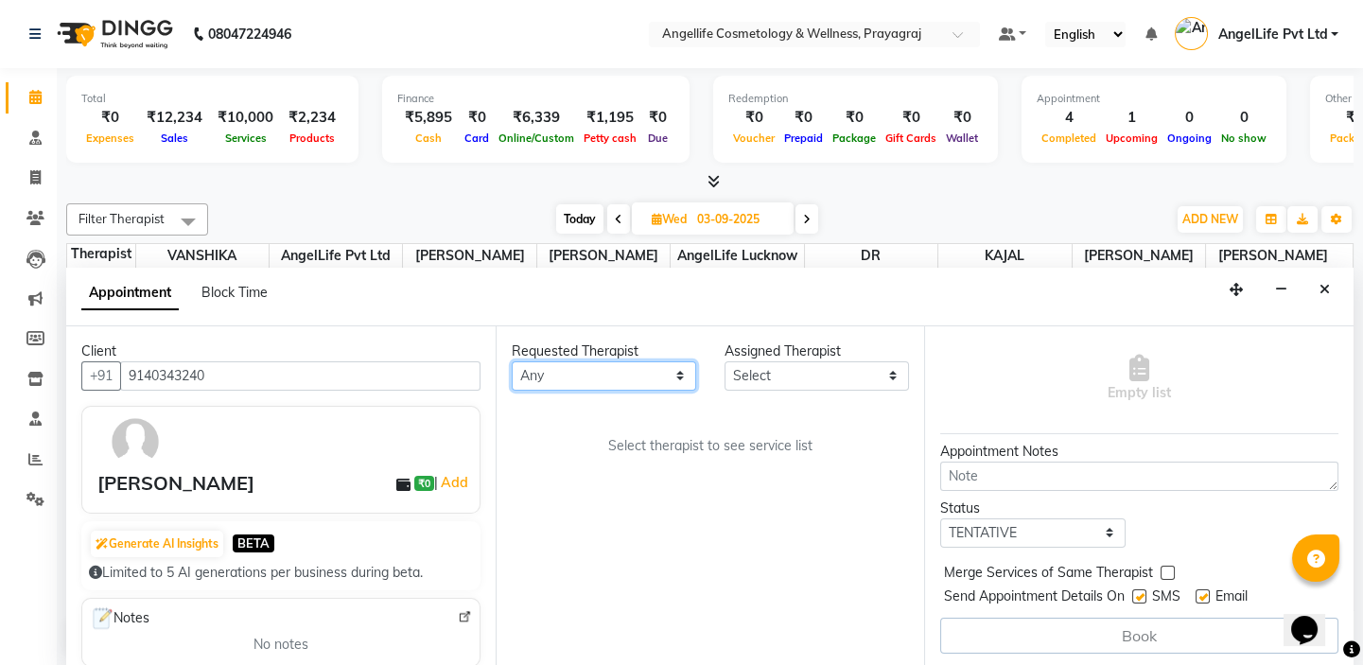
click at [587, 371] on select "Any AngelLife Lucknow AngelLife Pvt Ltd DR SWATI KAJAL PREETI KESARWANI ROHINI …" at bounding box center [604, 375] width 185 height 29
select select "26653"
click at [512, 361] on select "Any AngelLife Lucknow AngelLife Pvt Ltd DR SWATI KAJAL PREETI KESARWANI ROHINI …" at bounding box center [604, 375] width 185 height 29
select select "26653"
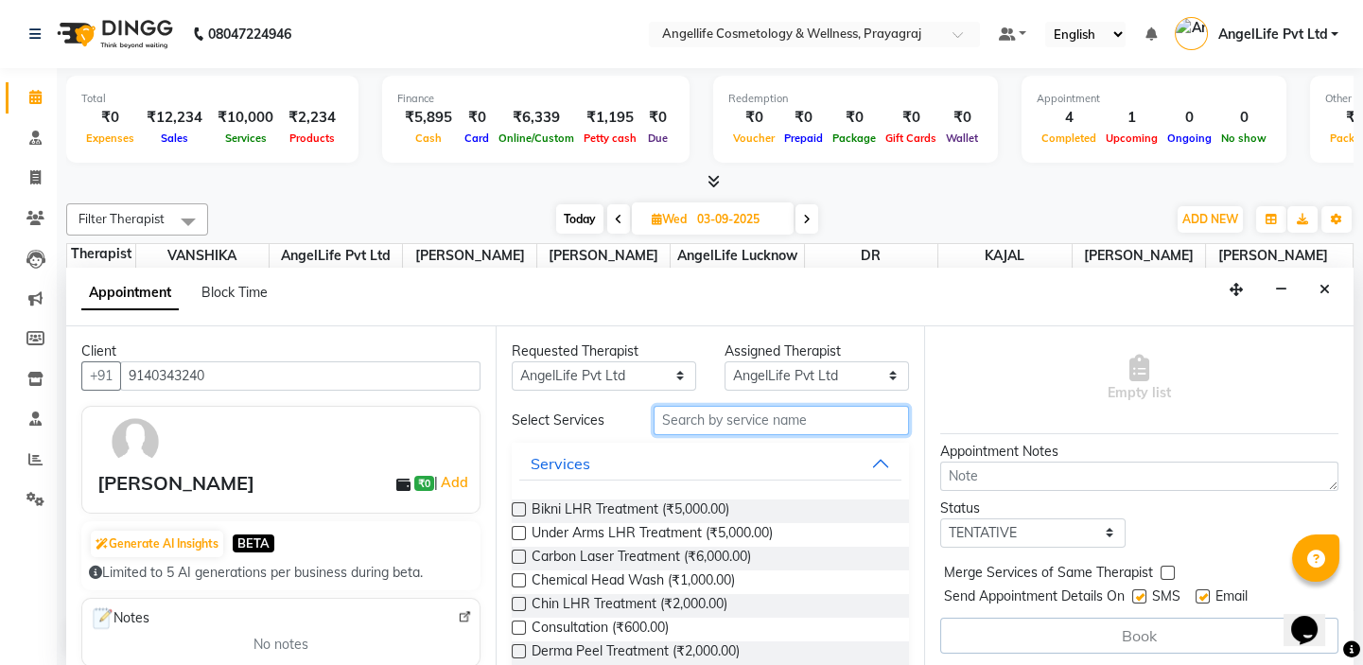
click at [772, 417] on input "text" at bounding box center [781, 420] width 255 height 29
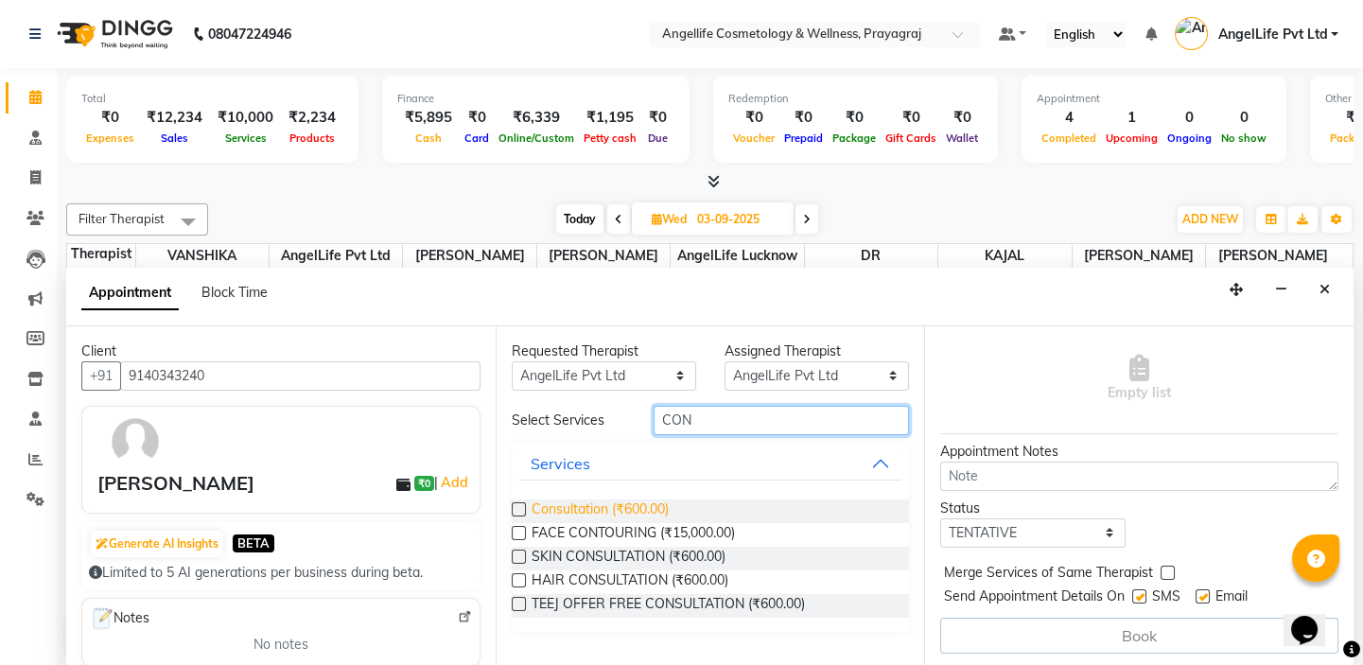
type input "CON"
click at [581, 511] on span "Consultation (₹600.00)" at bounding box center [600, 512] width 137 height 24
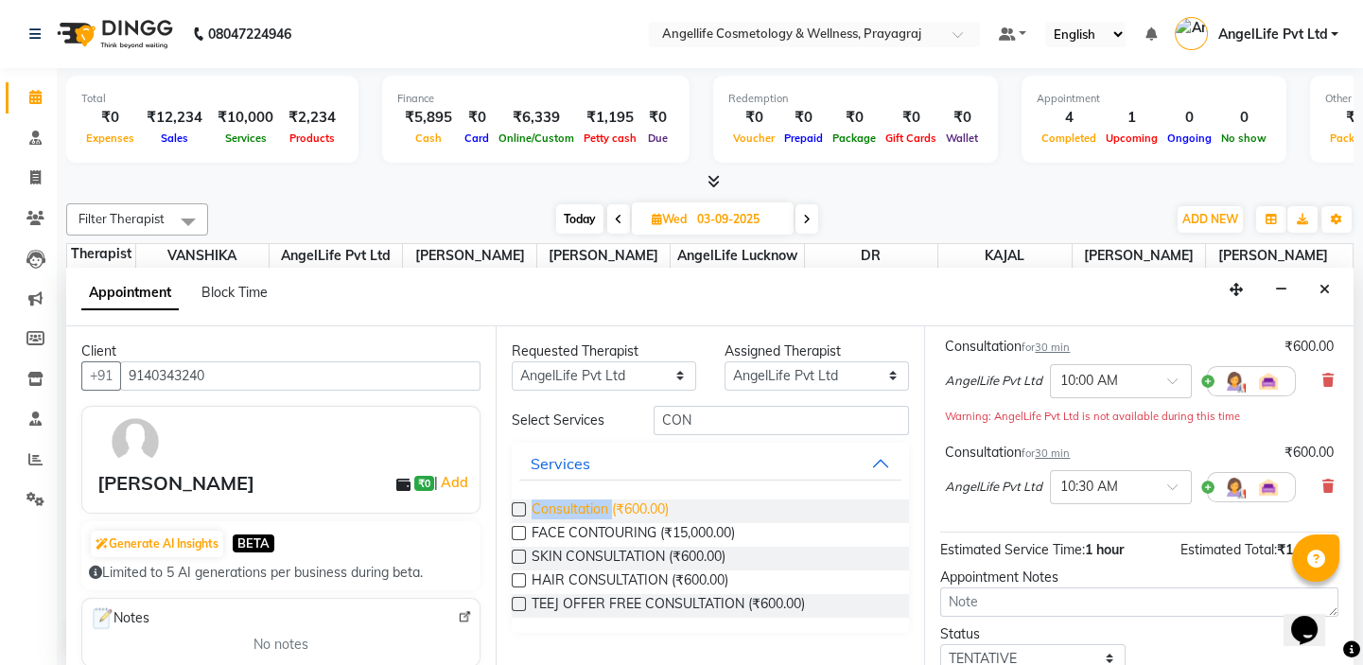
checkbox input "false"
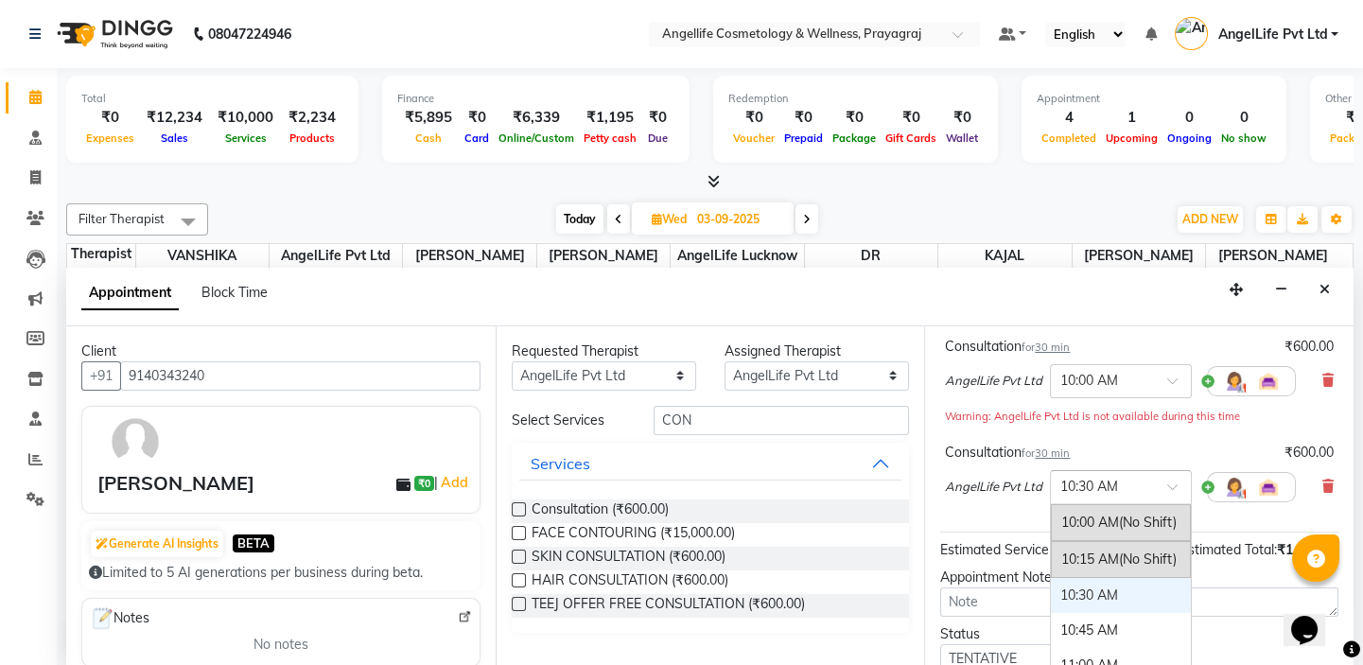
click at [1166, 479] on div at bounding box center [1121, 486] width 140 height 20
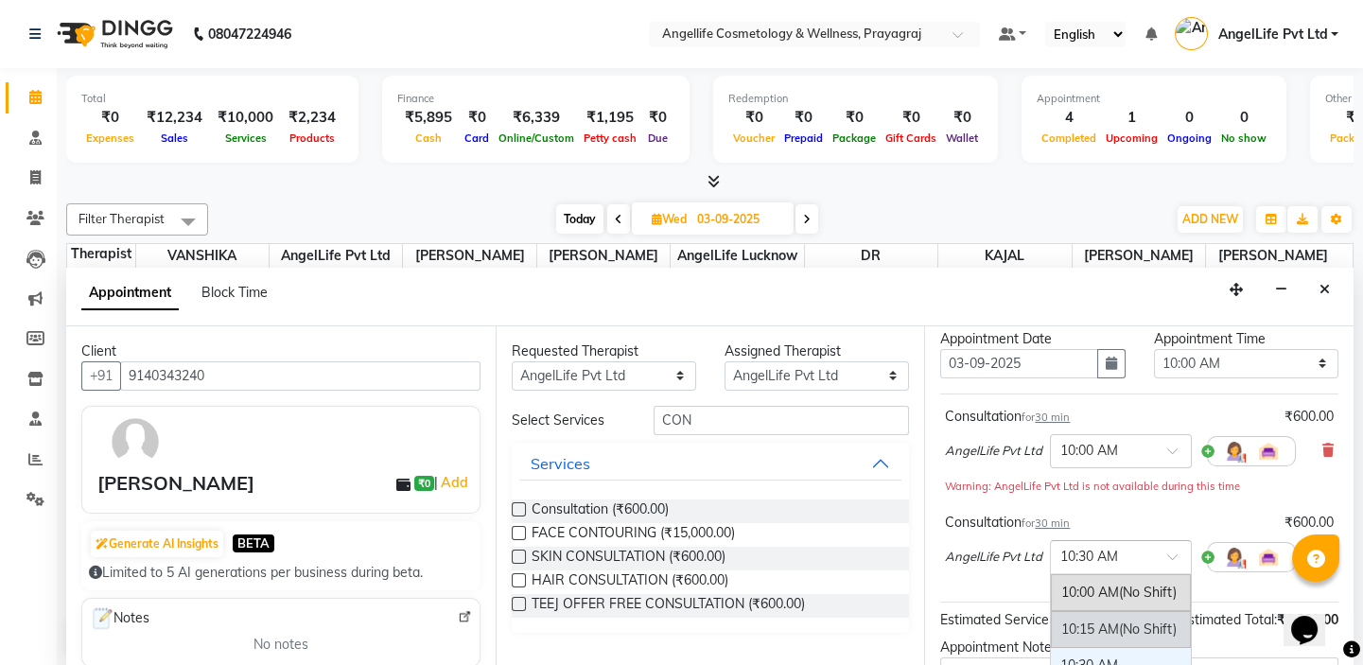
scroll to position [171, 0]
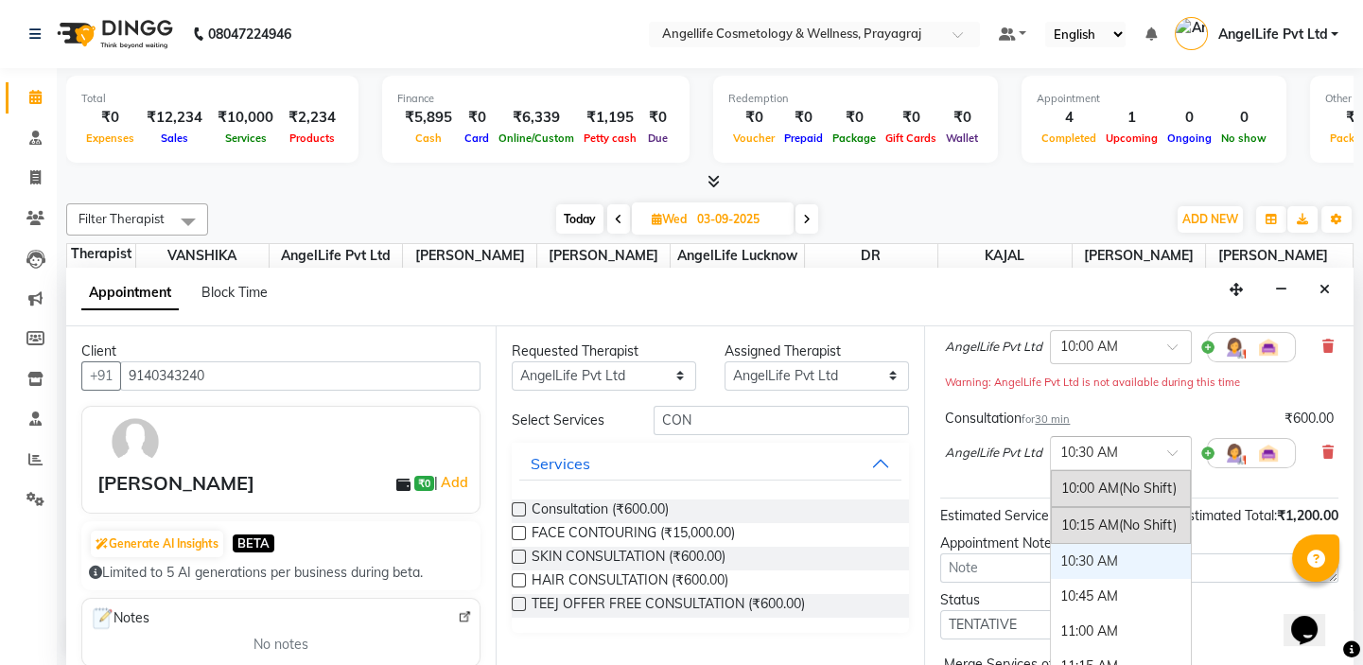
click at [1098, 562] on div "10:30 AM" at bounding box center [1121, 561] width 140 height 35
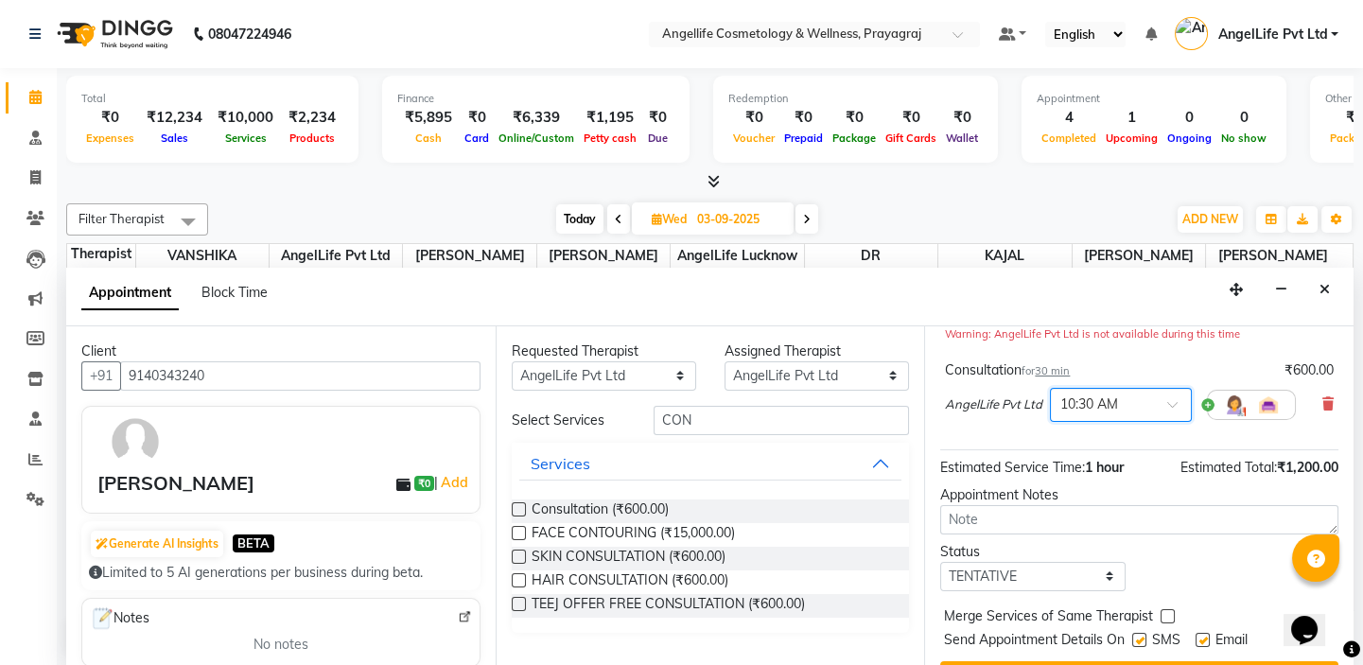
scroll to position [257, 0]
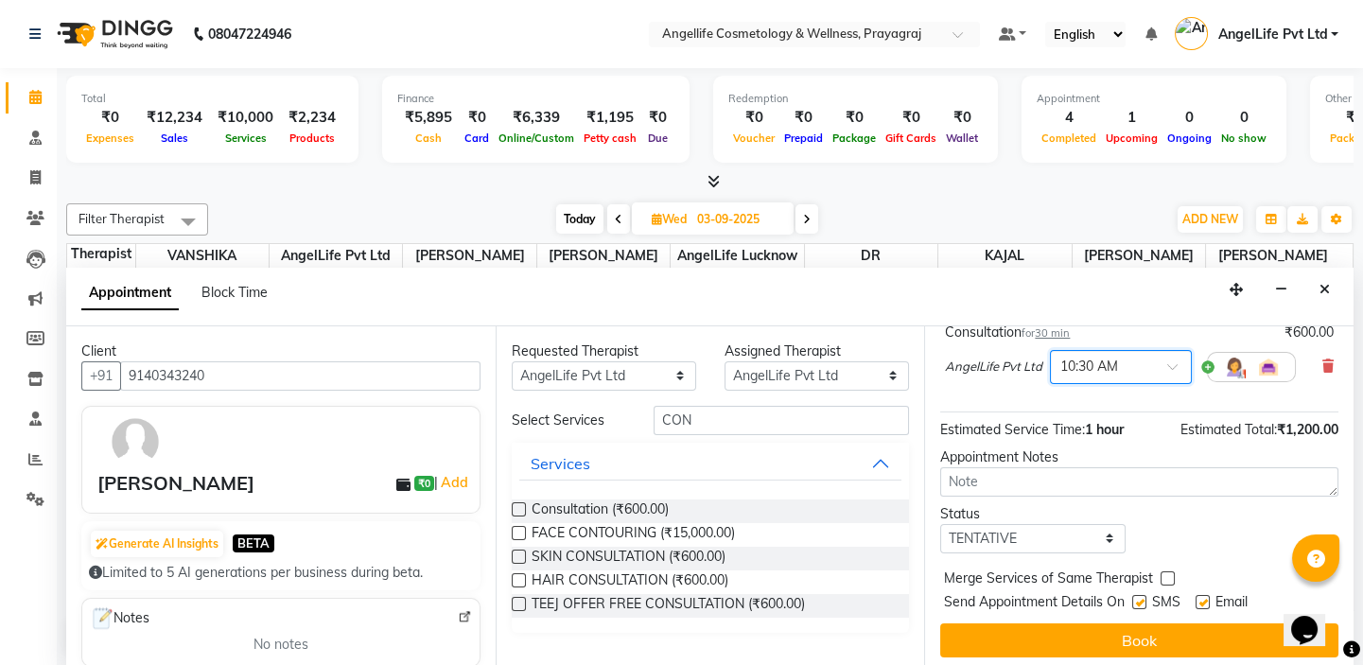
click at [1173, 362] on span at bounding box center [1180, 372] width 24 height 20
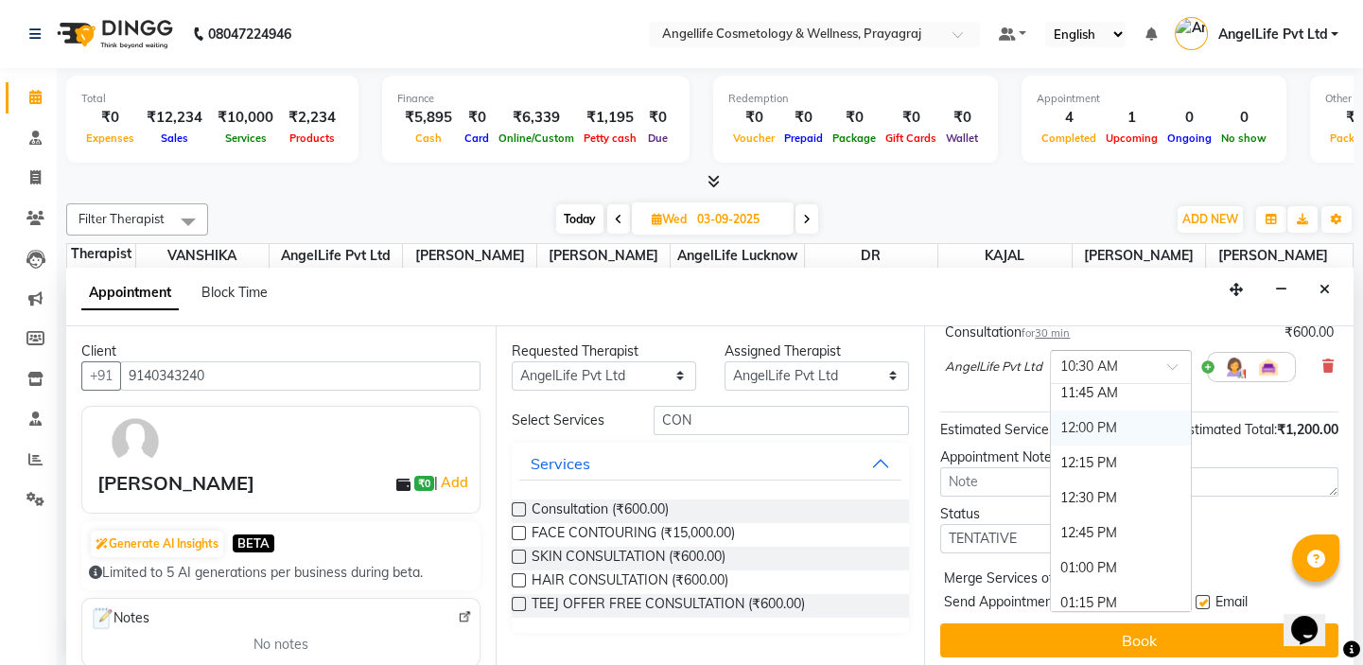
click at [1093, 425] on div "12:00 PM" at bounding box center [1121, 428] width 140 height 35
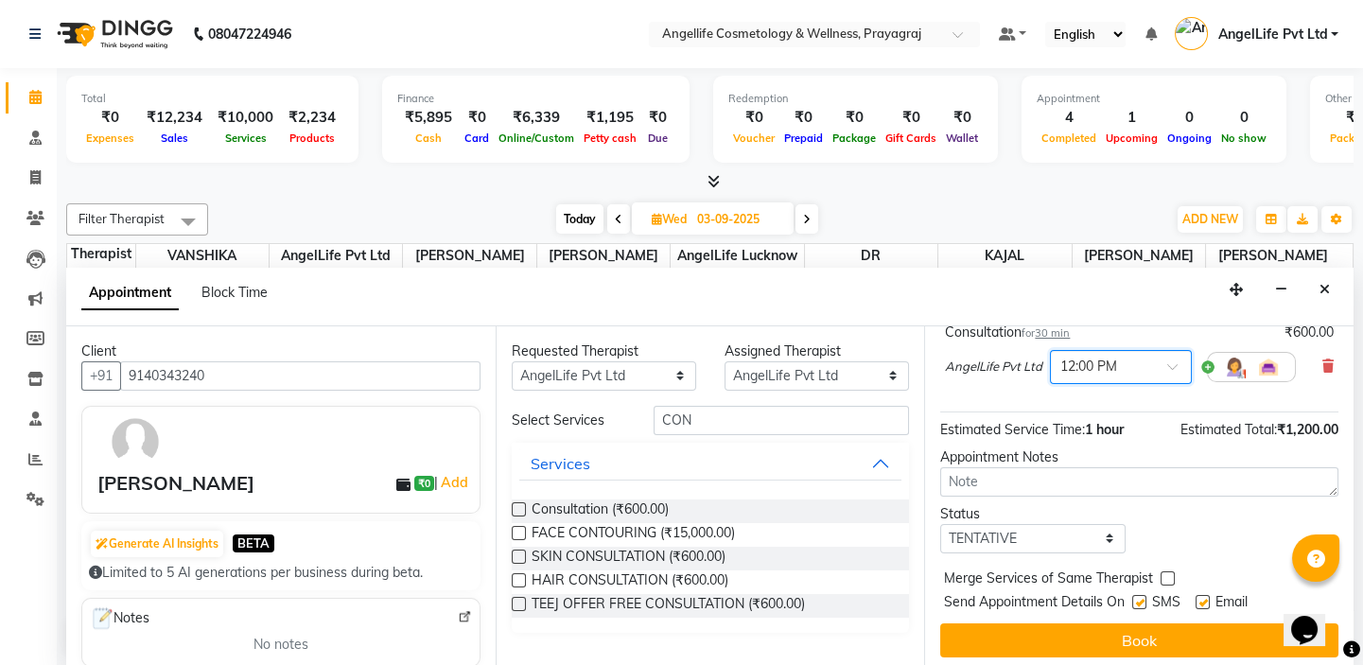
scroll to position [263, 0]
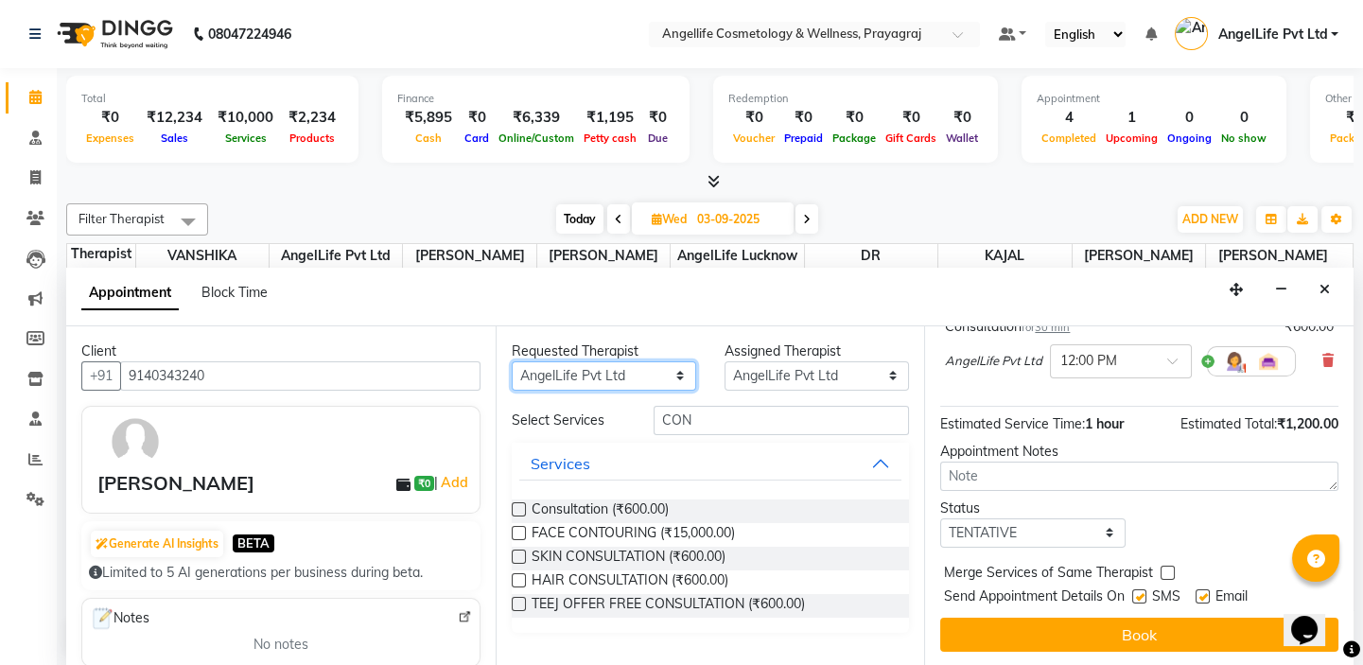
click at [666, 378] on select "Any AngelLife Lucknow AngelLife Pvt Ltd DR SWATI KAJAL PREETI KESARWANI ROHINI …" at bounding box center [604, 375] width 185 height 29
select select "77853"
click at [512, 361] on select "Any AngelLife Lucknow AngelLife Pvt Ltd DR SWATI KAJAL PREETI KESARWANI ROHINI …" at bounding box center [604, 375] width 185 height 29
select select "77853"
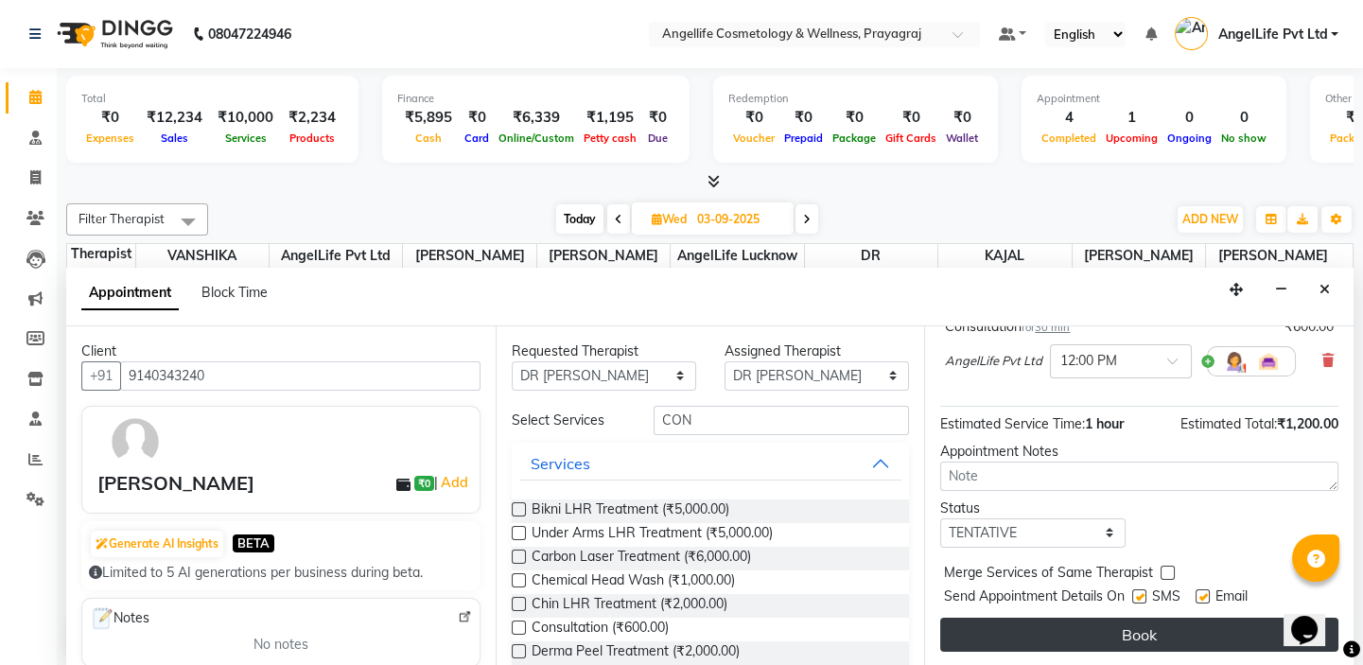
click at [1041, 636] on button "Book" at bounding box center [1139, 635] width 398 height 34
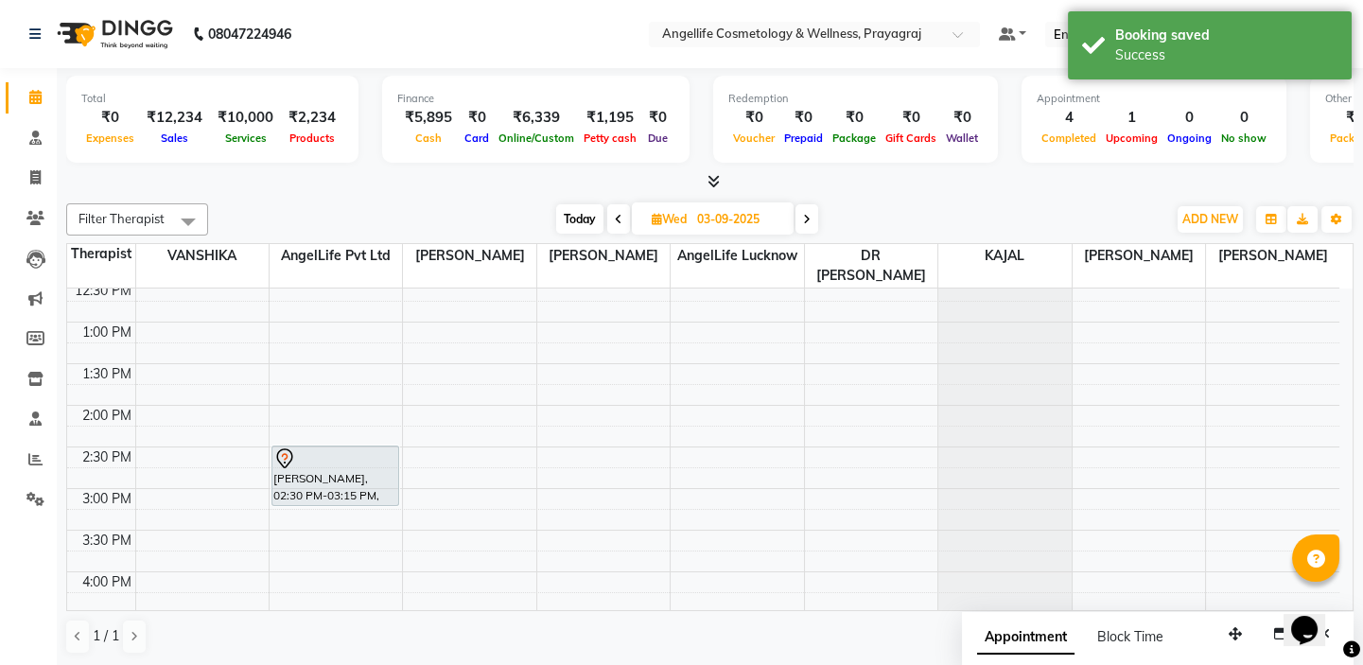
scroll to position [329, 0]
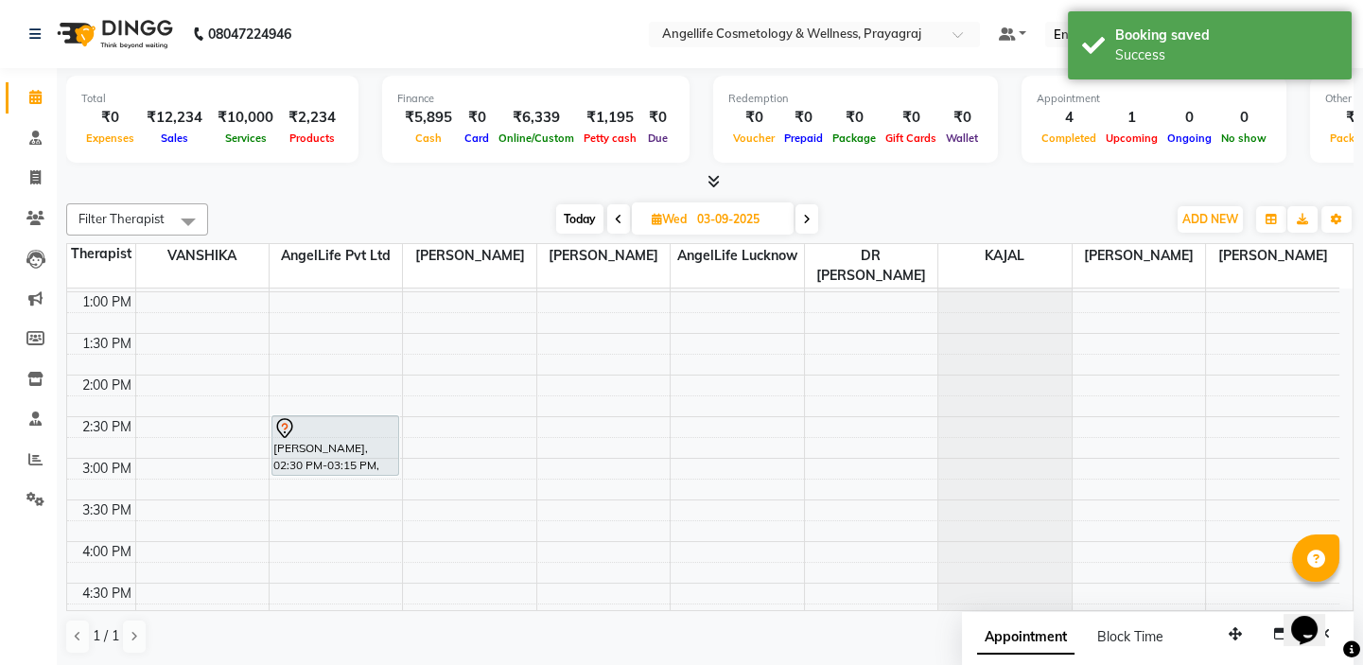
click at [807, 217] on icon at bounding box center [807, 219] width 8 height 11
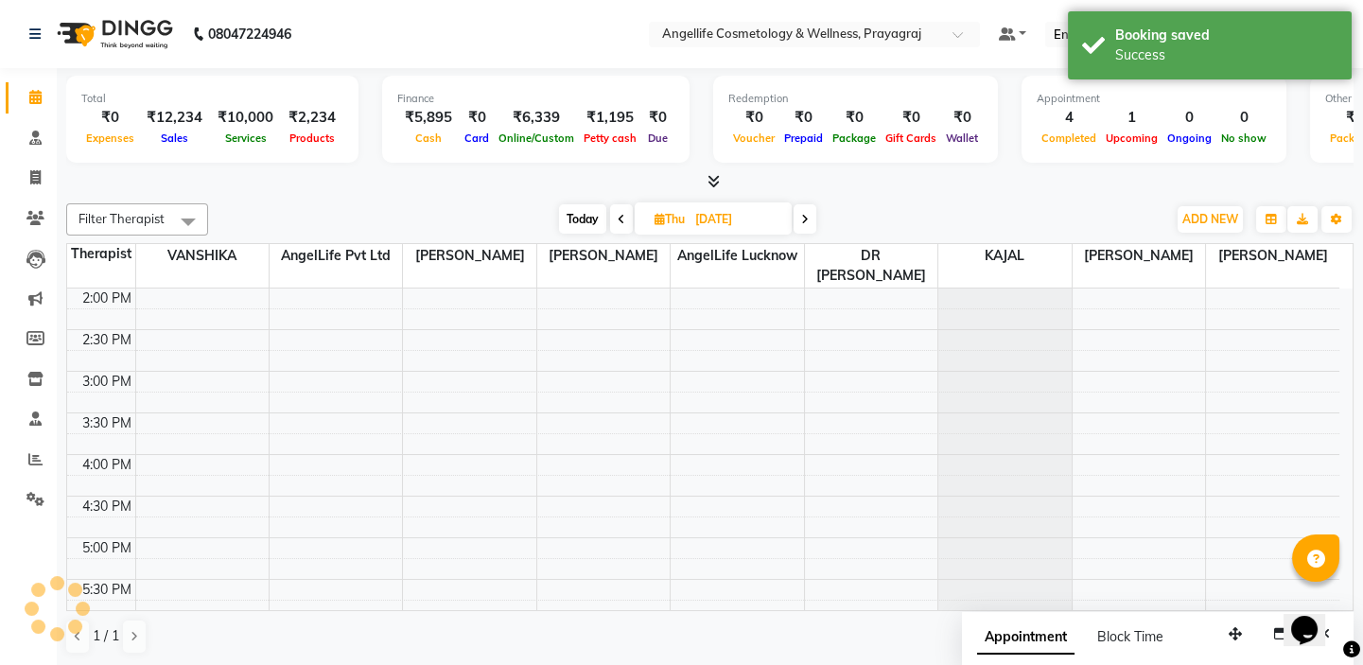
scroll to position [159, 0]
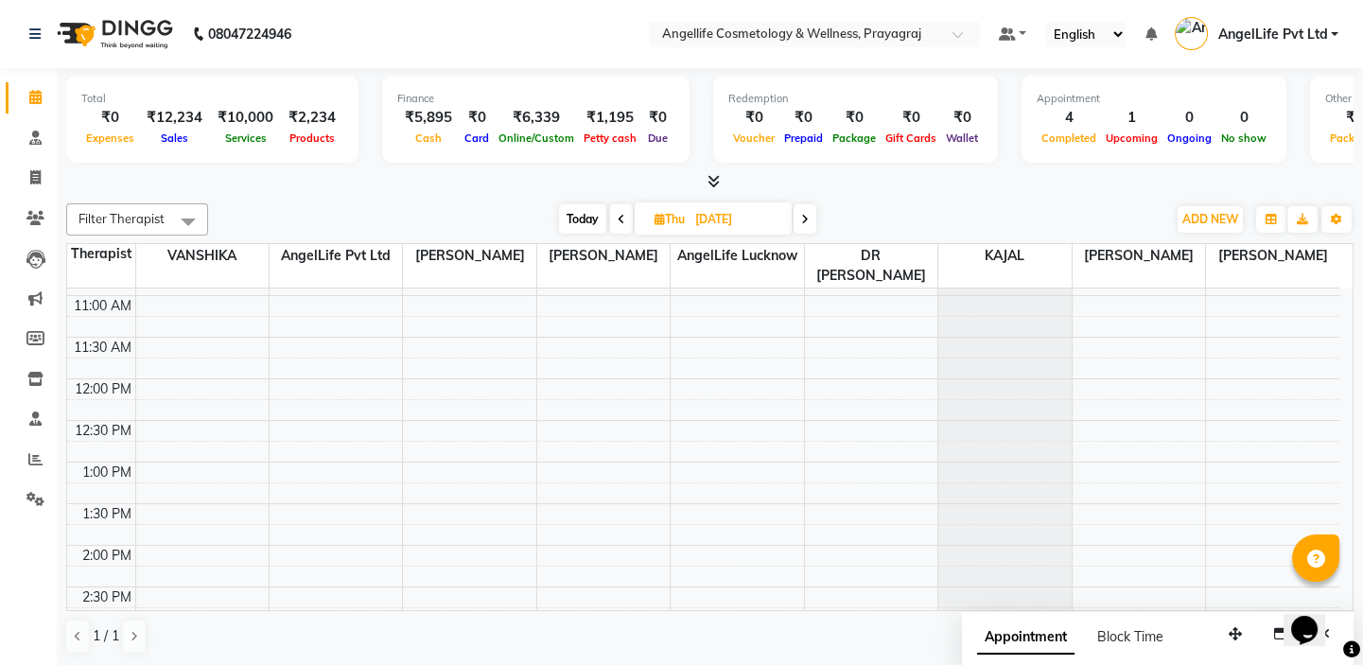
click at [618, 216] on icon at bounding box center [622, 219] width 8 height 11
type input "03-09-2025"
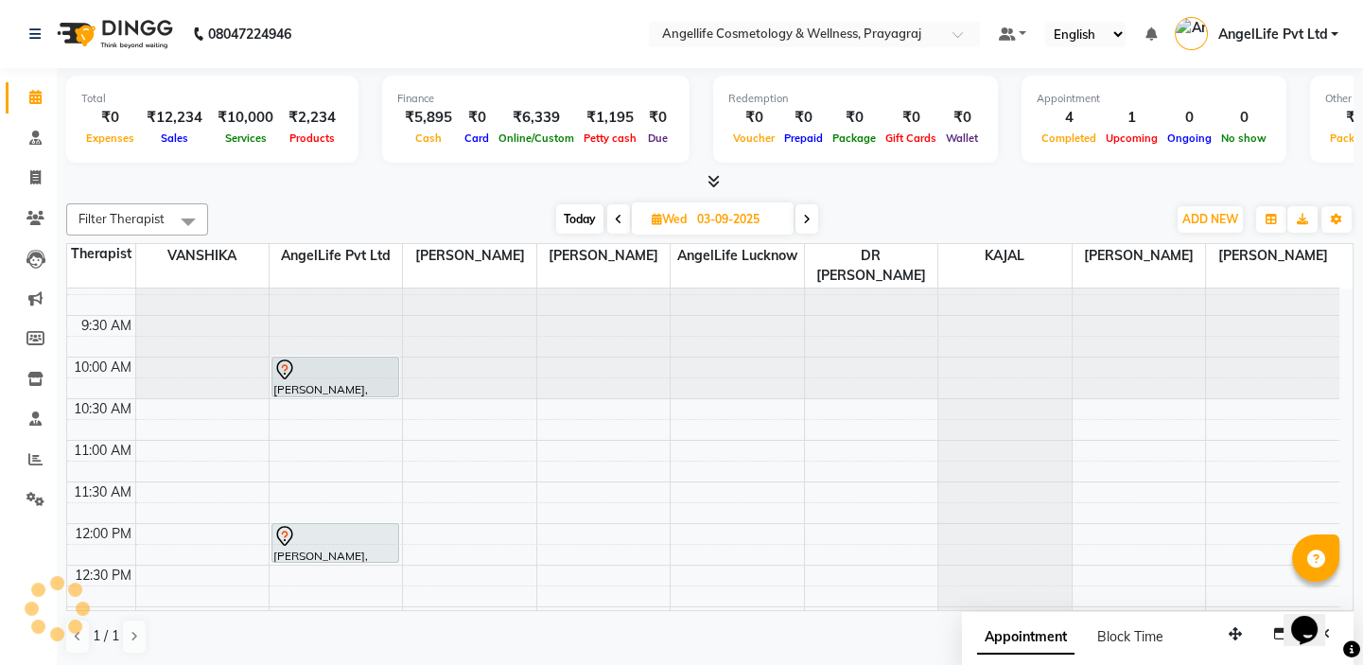
scroll to position [0, 0]
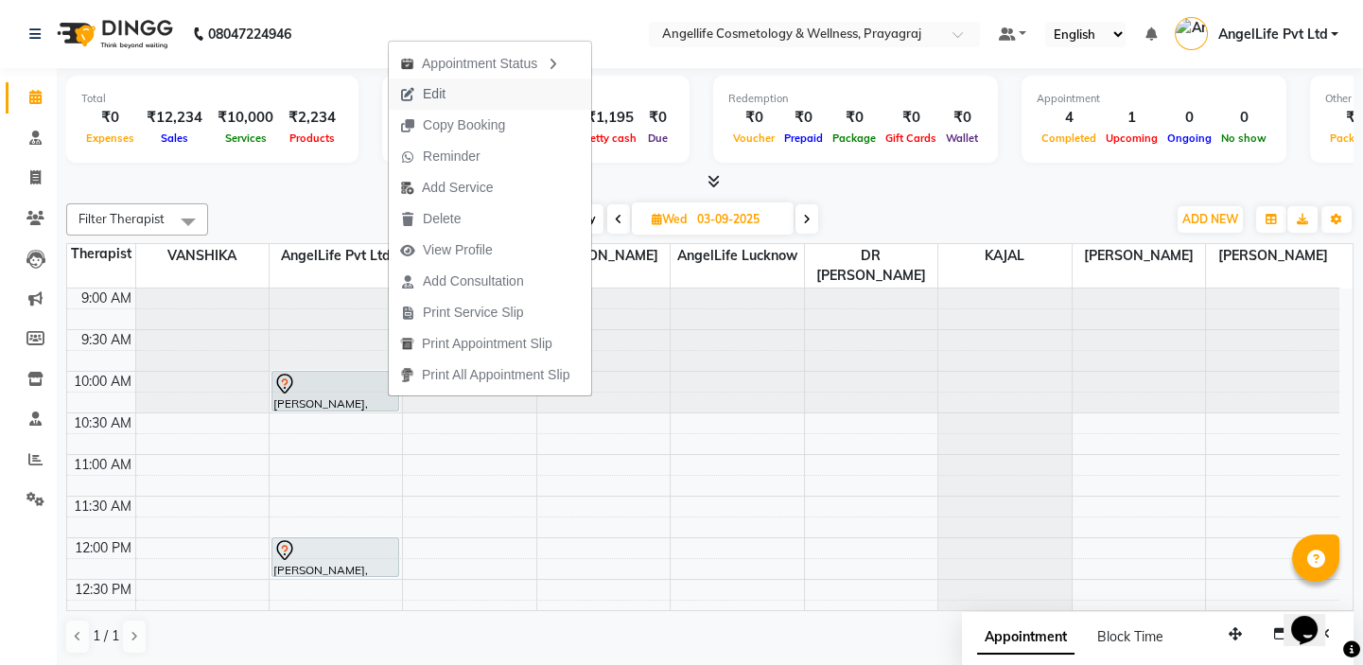
click at [442, 94] on span "Edit" at bounding box center [434, 94] width 23 height 20
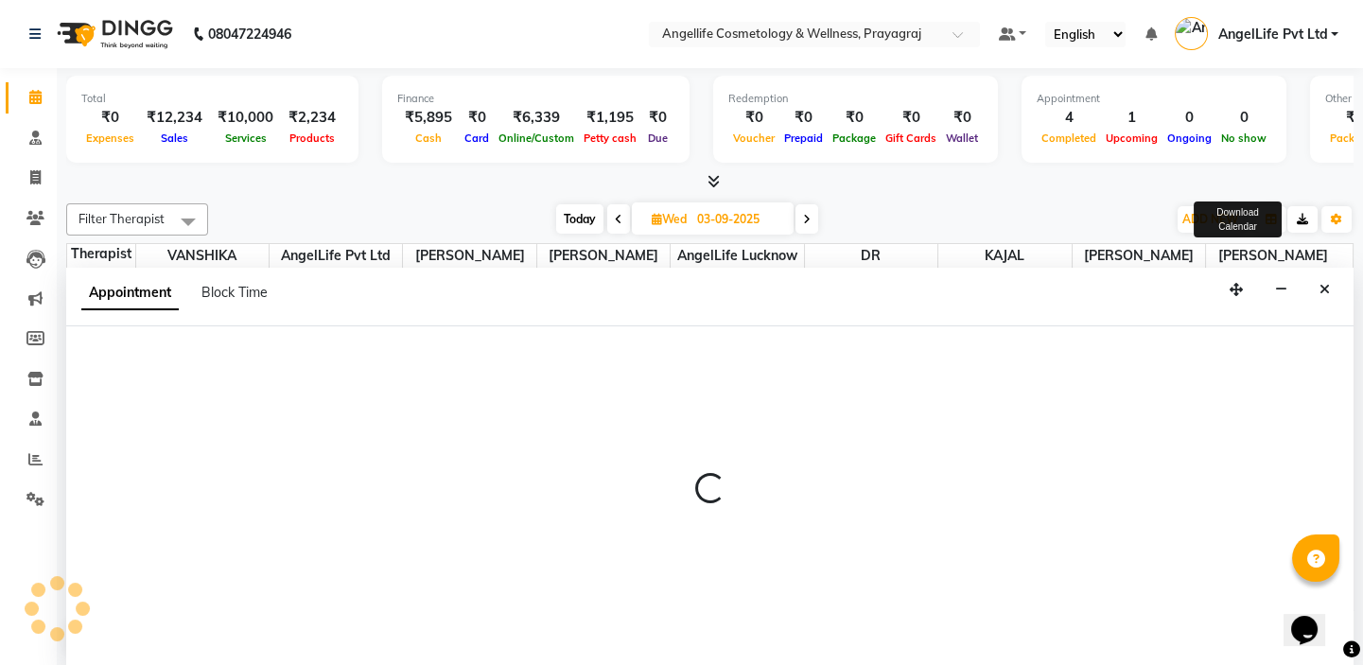
select select "tentative"
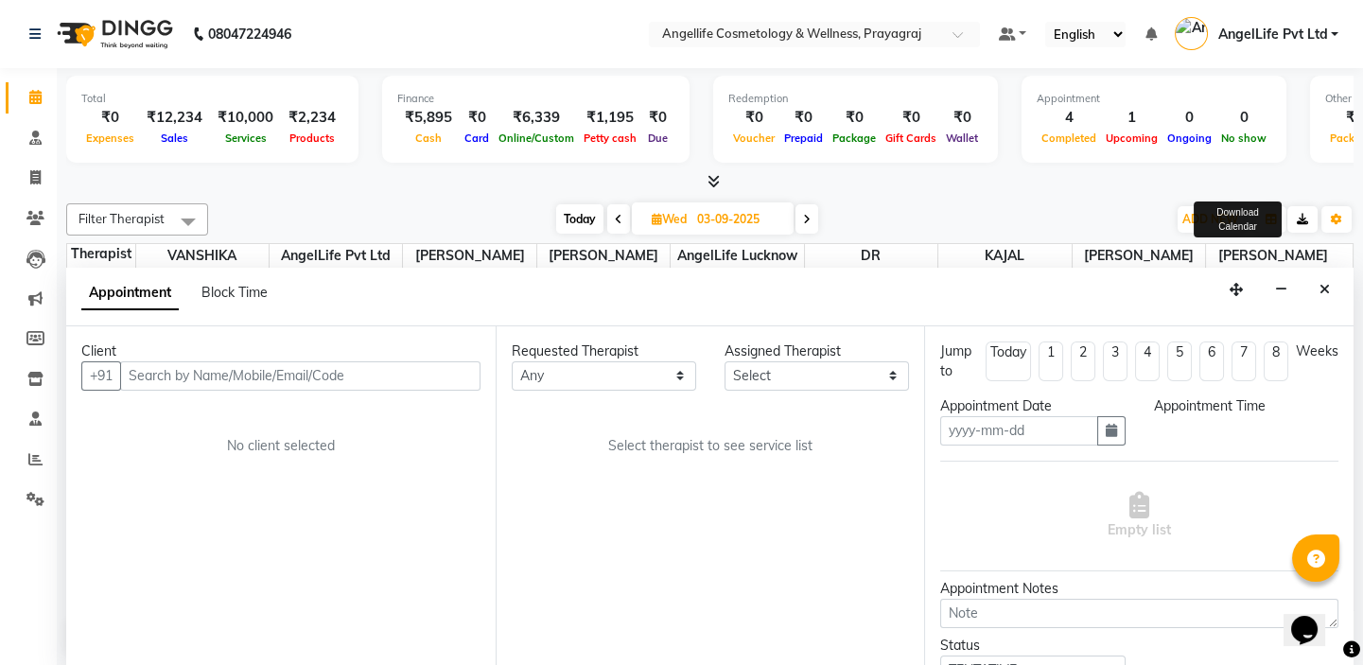
type input "03-09-2025"
select select "600"
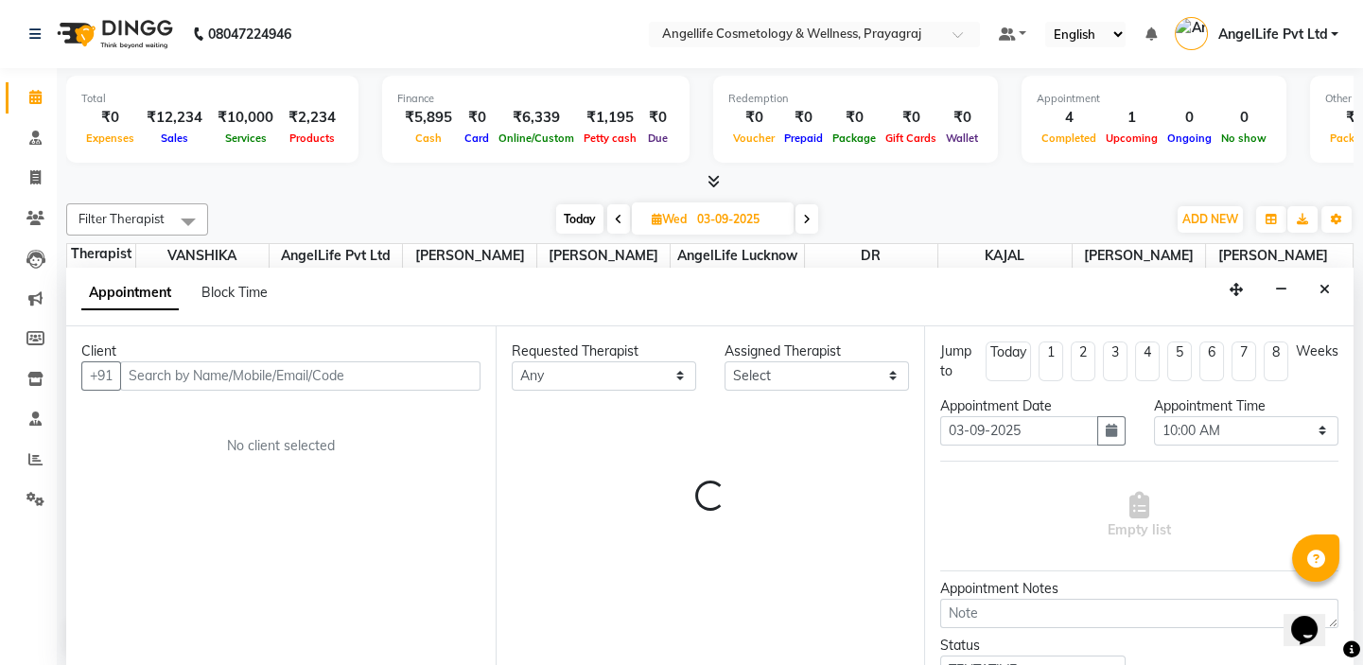
select select "26653"
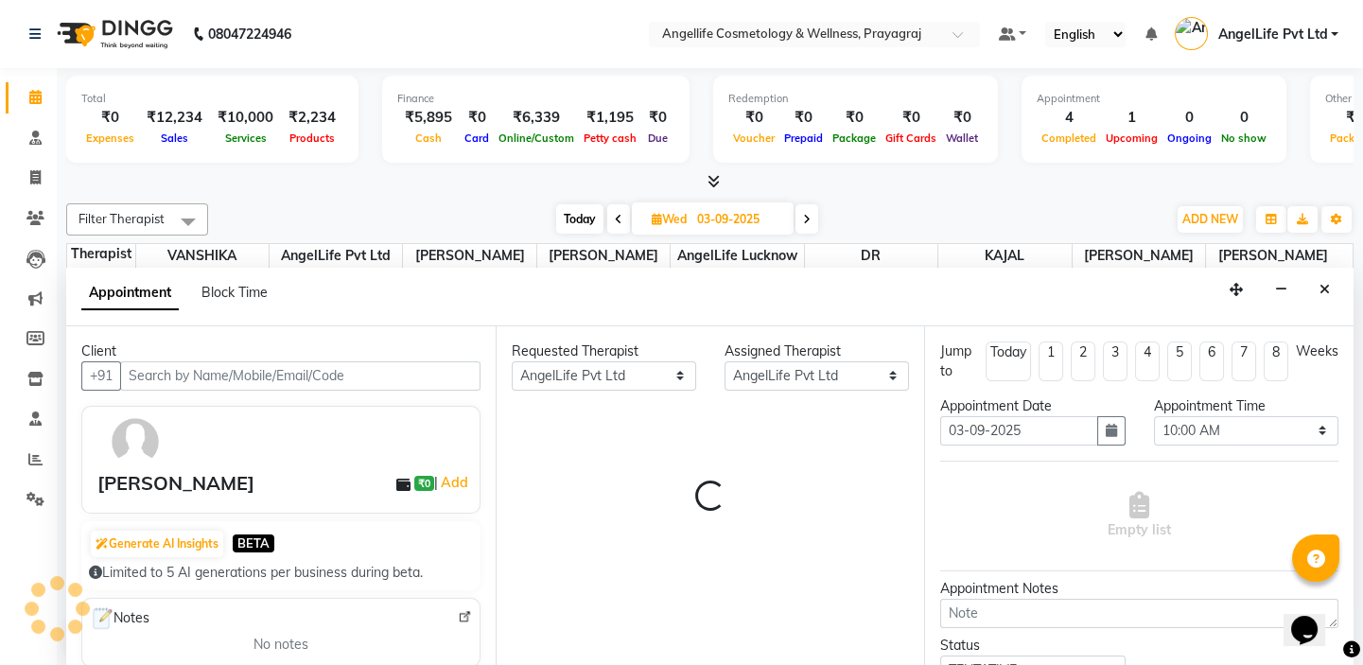
select select "1958"
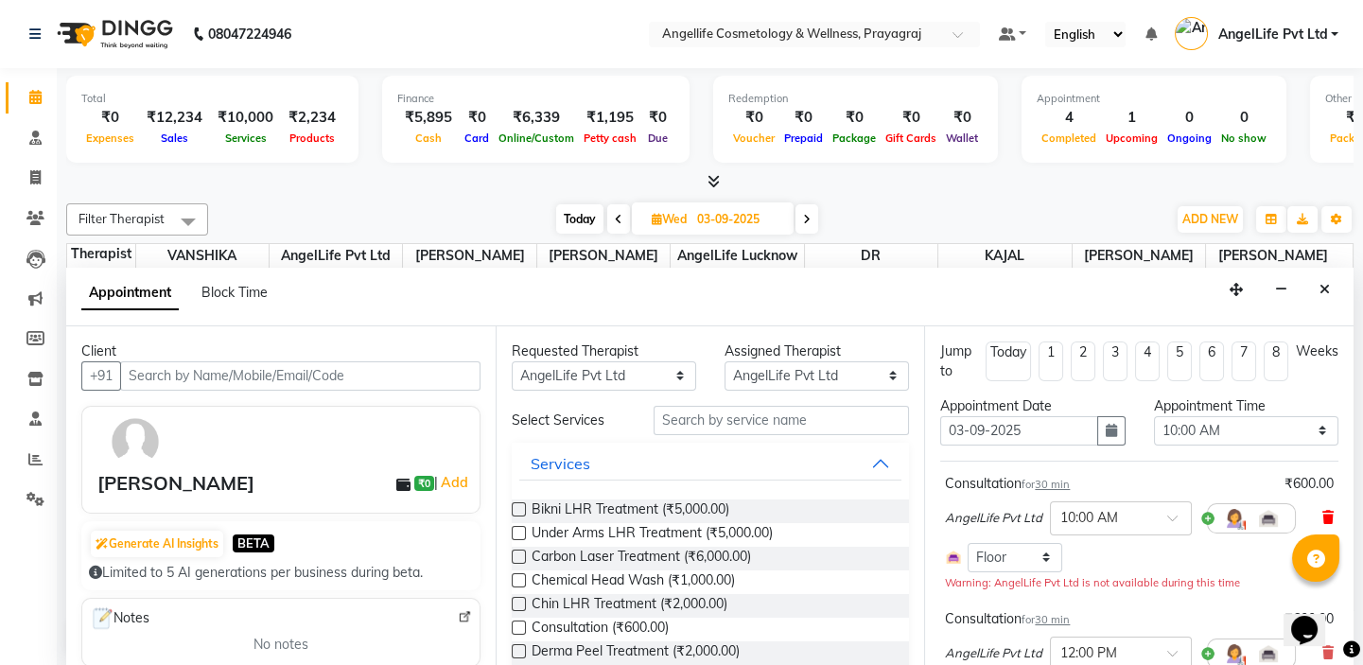
click at [1323, 515] on icon at bounding box center [1328, 517] width 11 height 13
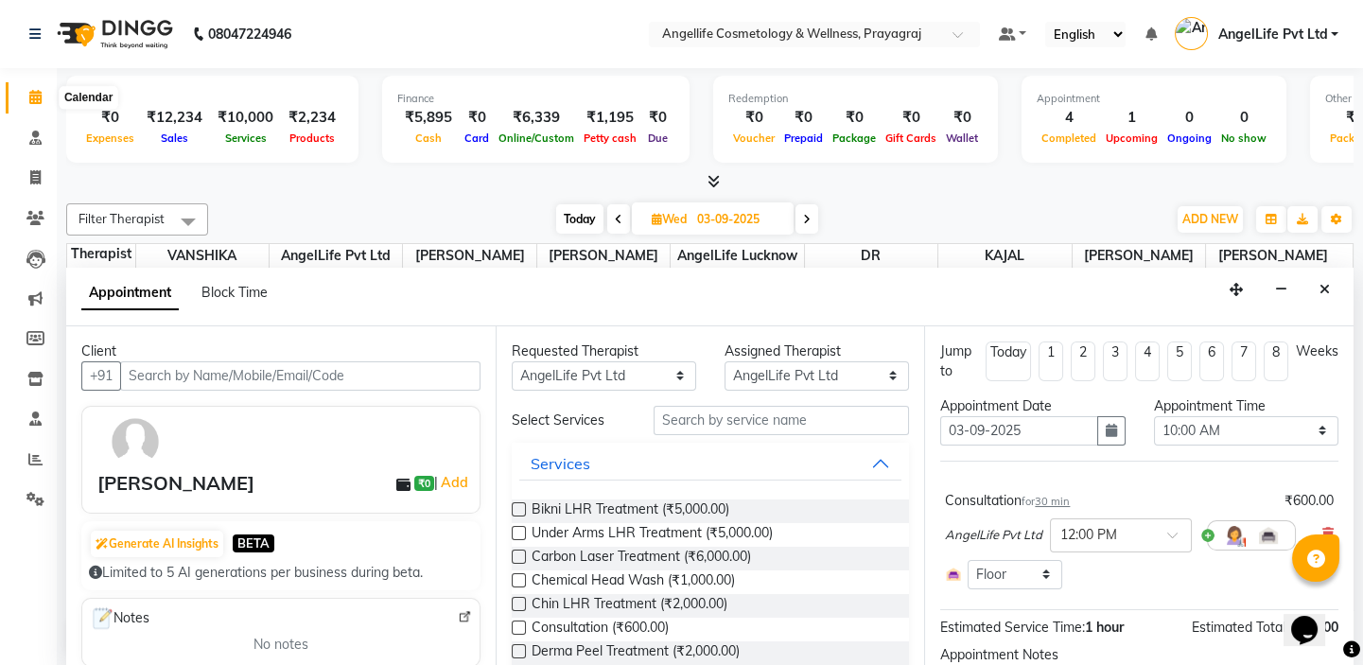
click at [36, 95] on icon at bounding box center [35, 97] width 12 height 14
click at [41, 176] on span at bounding box center [35, 178] width 33 height 22
select select "service"
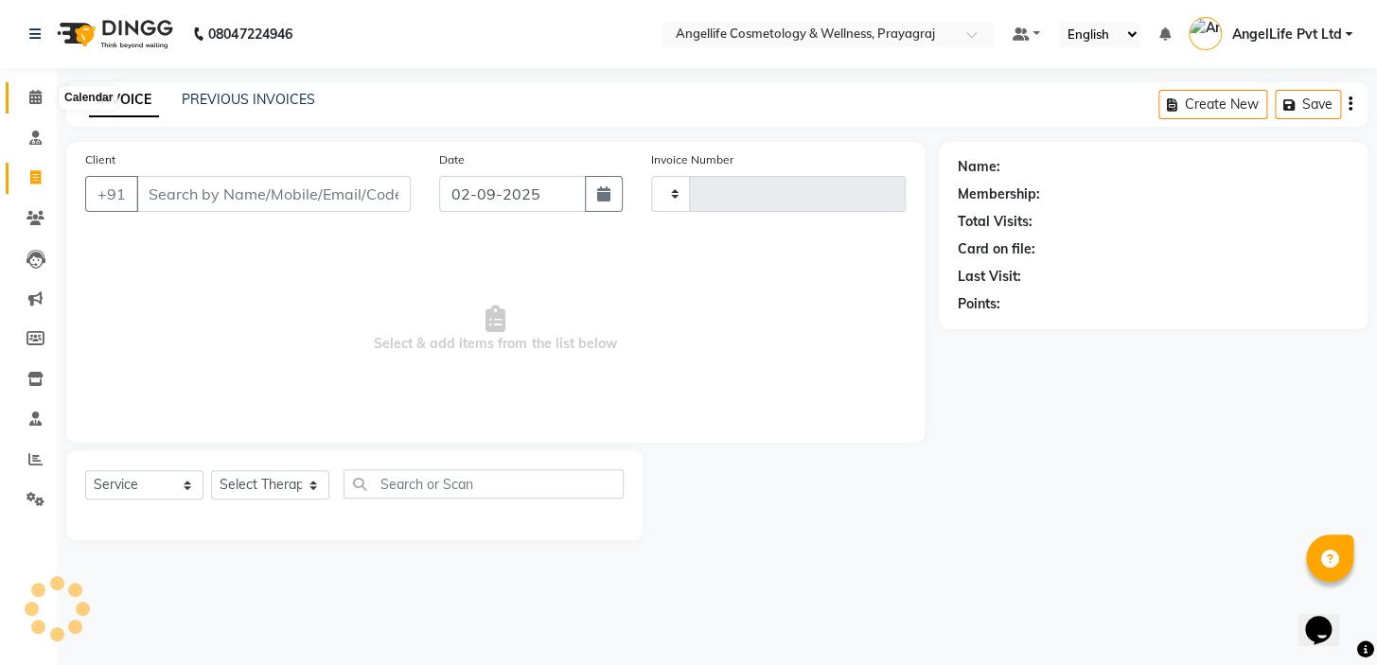
click at [40, 97] on icon at bounding box center [35, 97] width 12 height 14
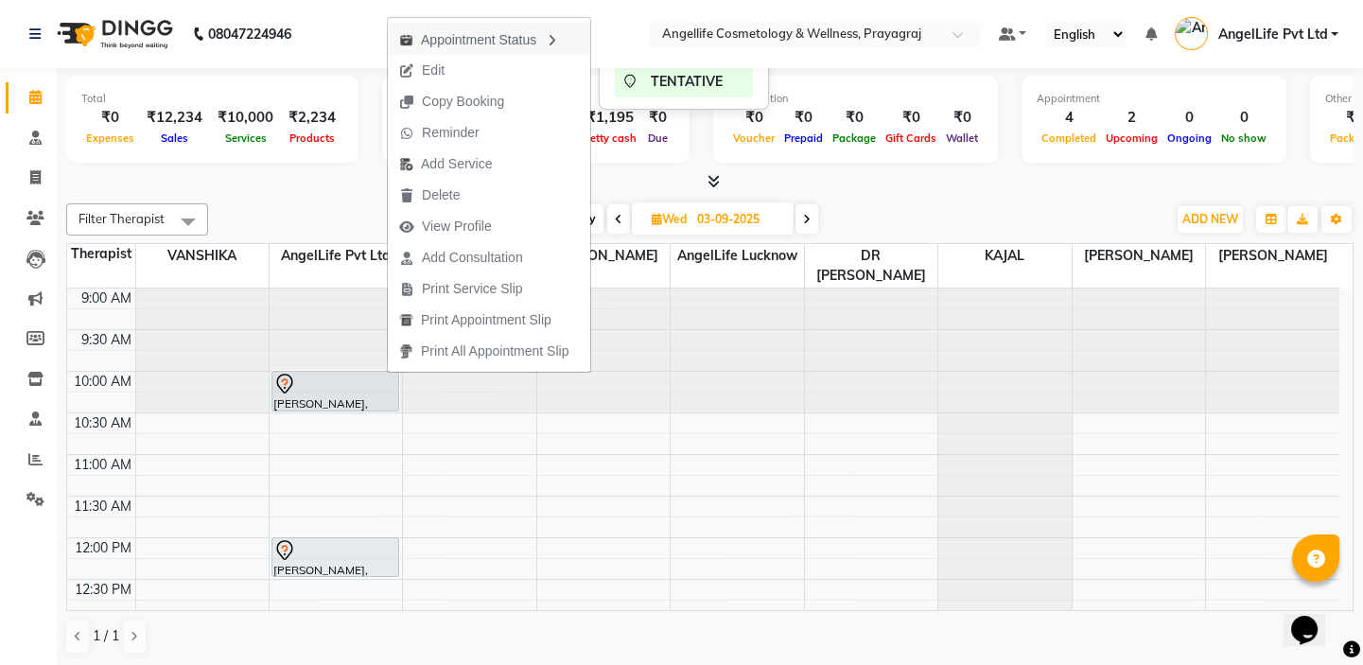
click at [559, 38] on icon "button" at bounding box center [551, 40] width 15 height 13
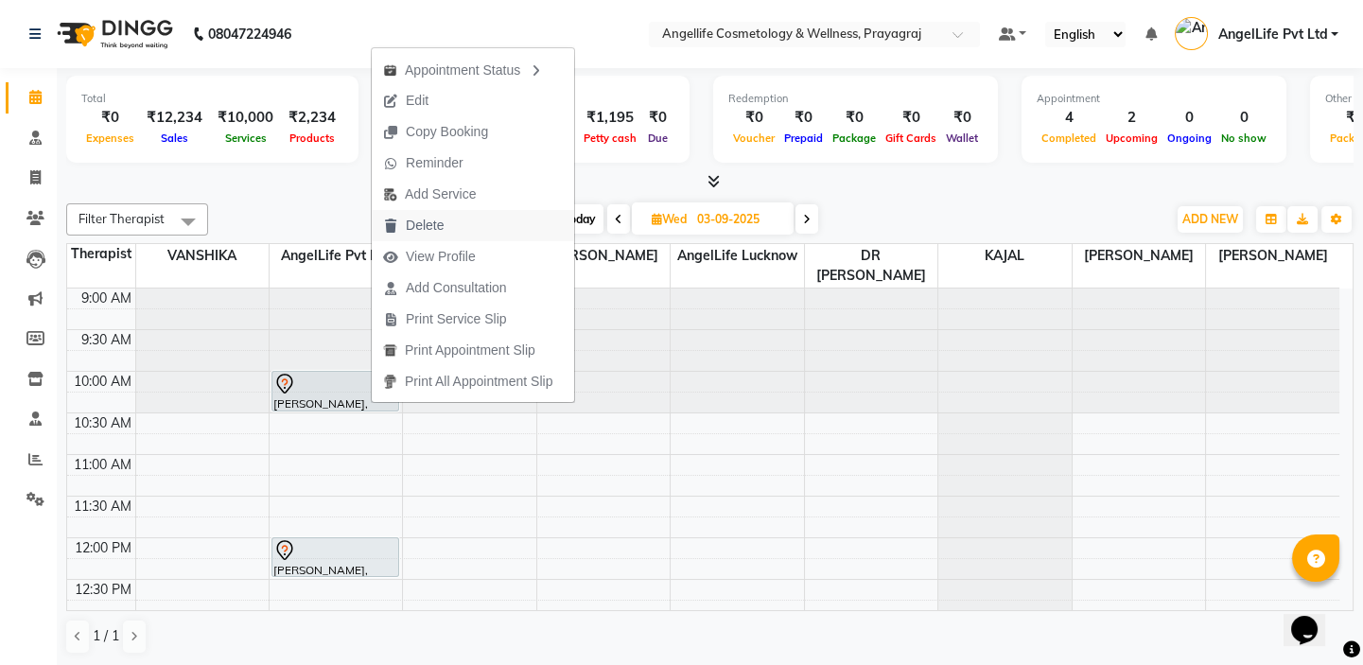
click at [415, 218] on span "Delete" at bounding box center [425, 226] width 38 height 20
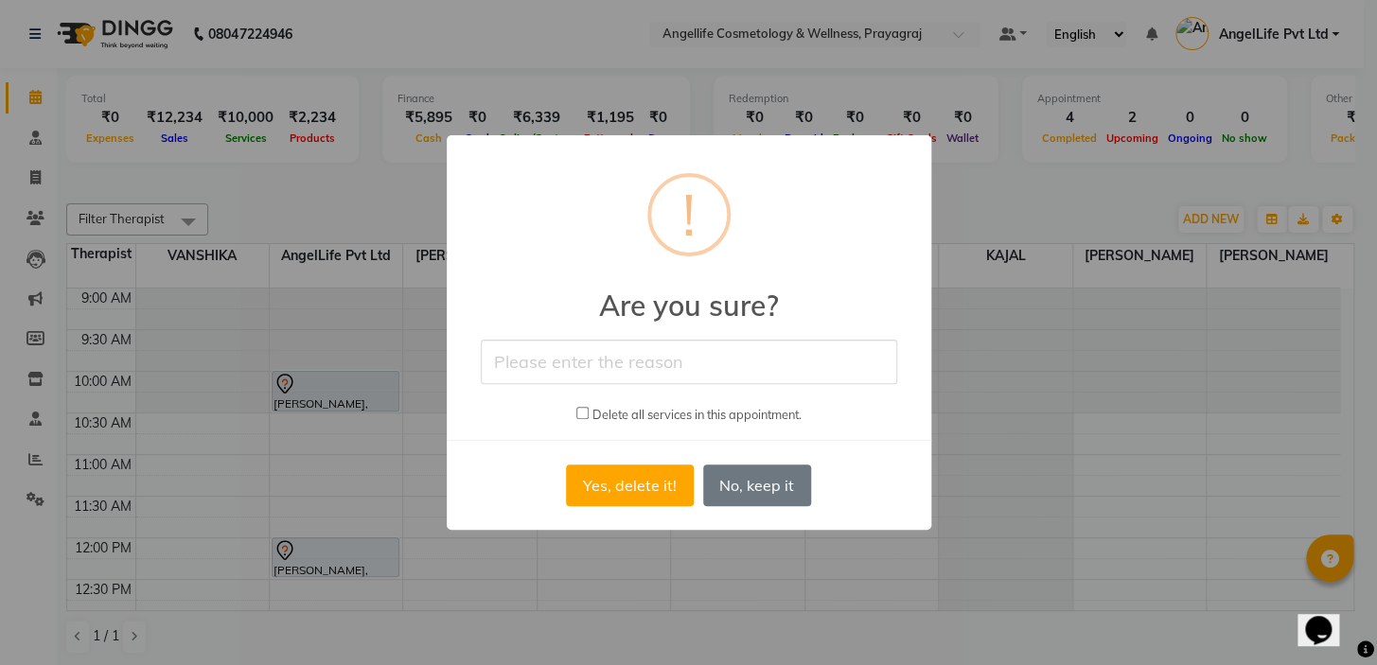
click at [584, 356] on input "text" at bounding box center [689, 362] width 416 height 44
type input "RESCHEDULED"
click at [642, 485] on button "Yes, delete it!" at bounding box center [629, 486] width 127 height 42
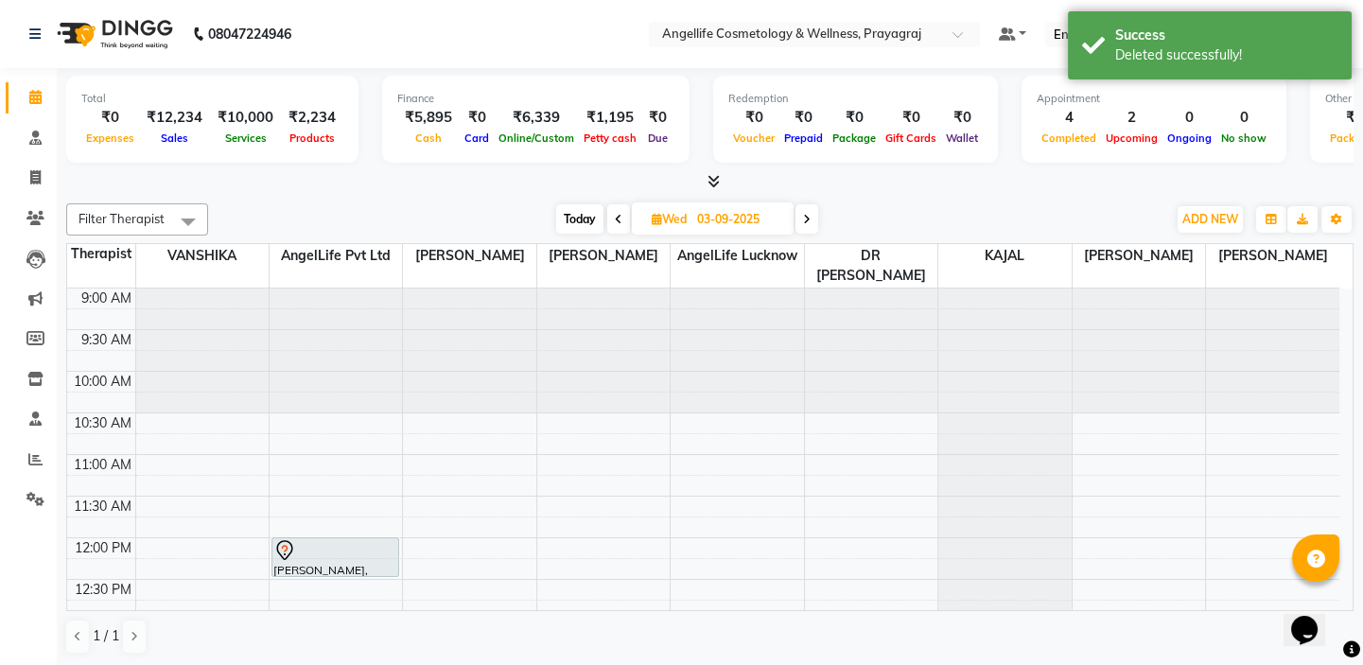
click at [615, 215] on icon at bounding box center [619, 219] width 8 height 11
type input "02-09-2025"
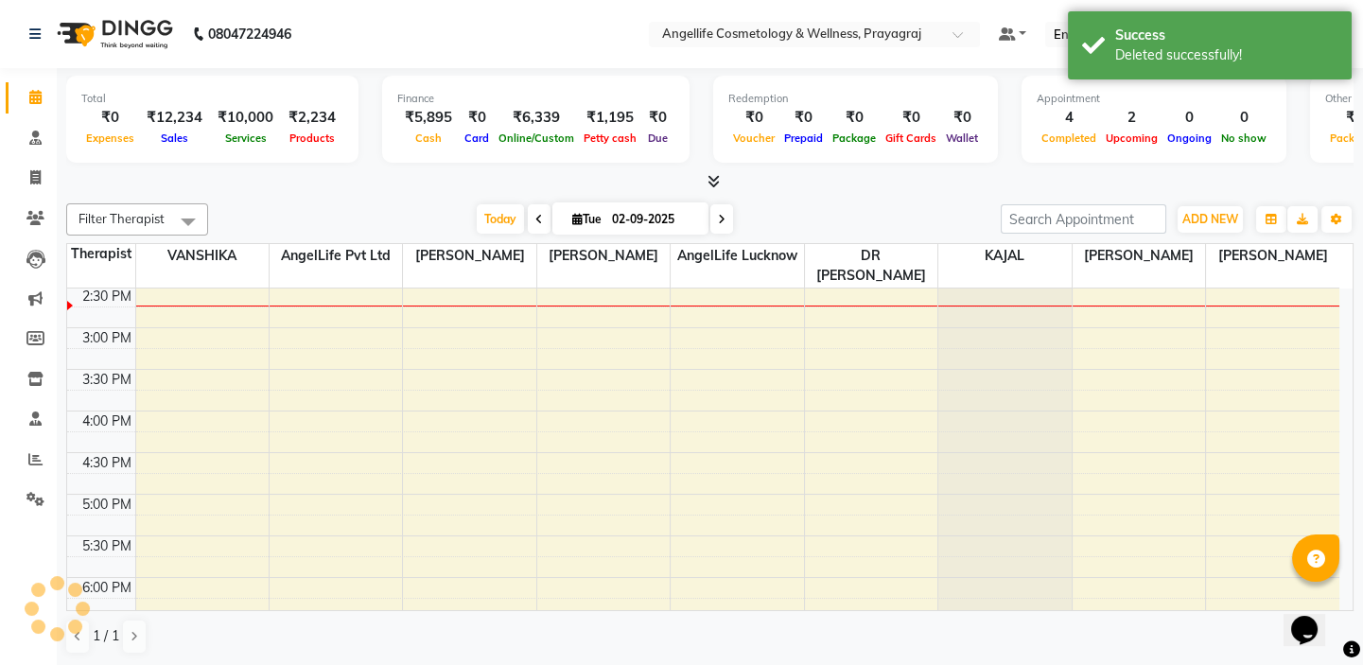
scroll to position [501, 0]
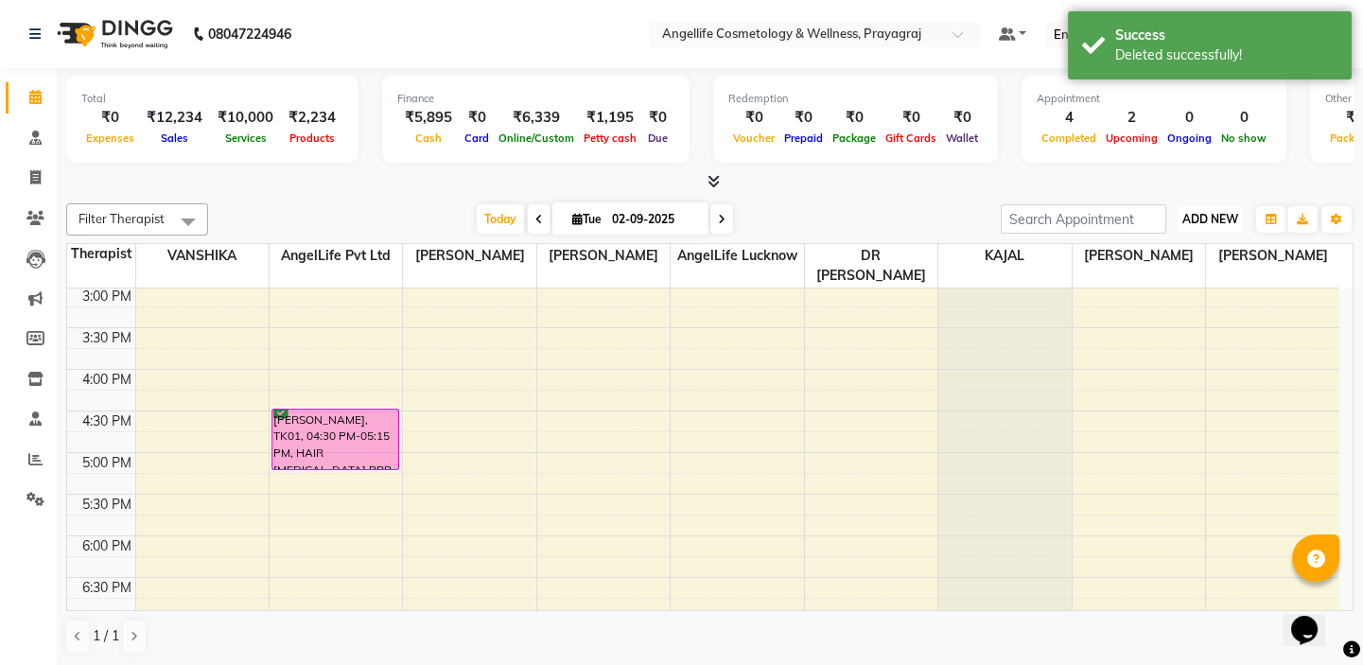
click at [1200, 221] on span "ADD NEW" at bounding box center [1211, 219] width 56 height 14
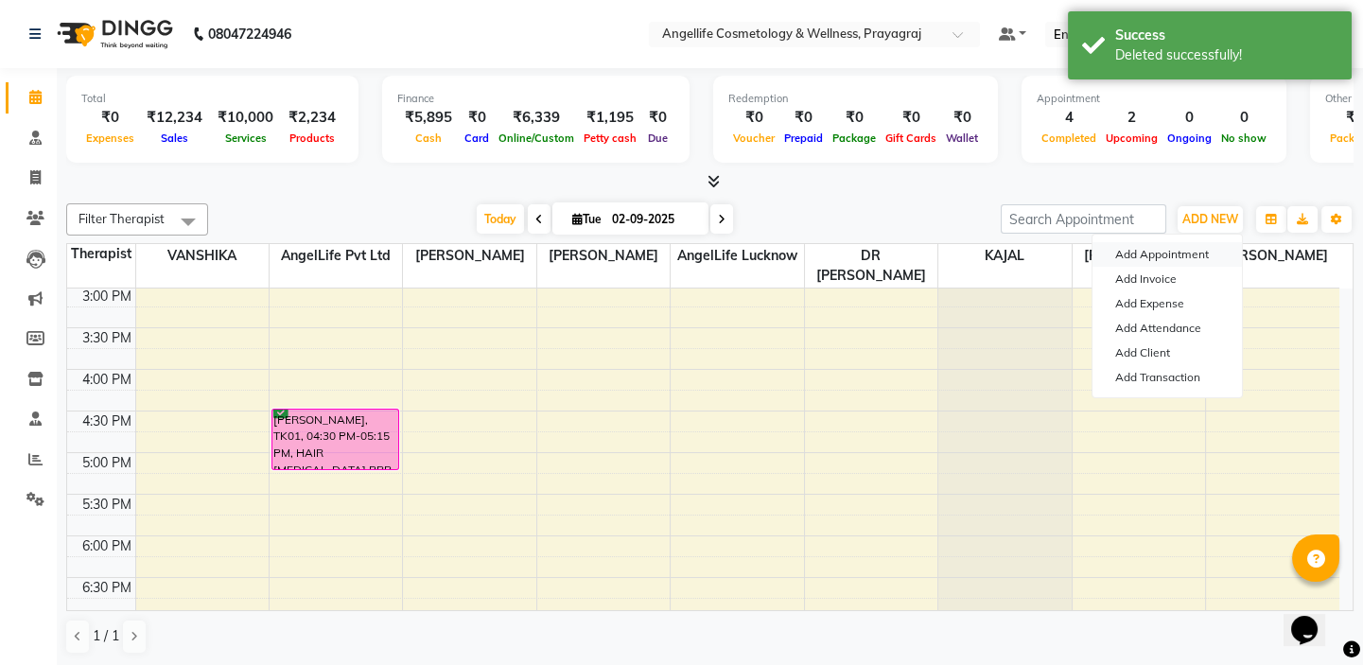
click at [1157, 250] on button "Add Appointment" at bounding box center [1167, 254] width 149 height 25
click at [1157, 250] on span "[PERSON_NAME]" at bounding box center [1139, 256] width 132 height 24
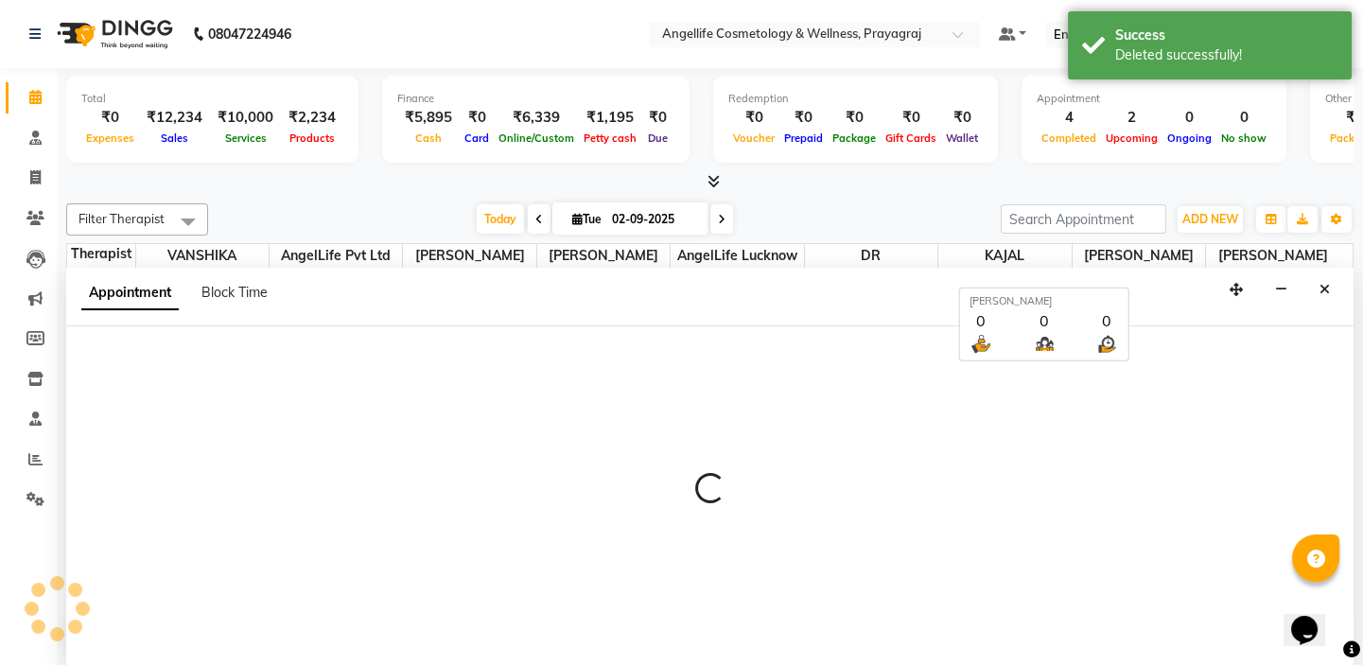
scroll to position [0, 0]
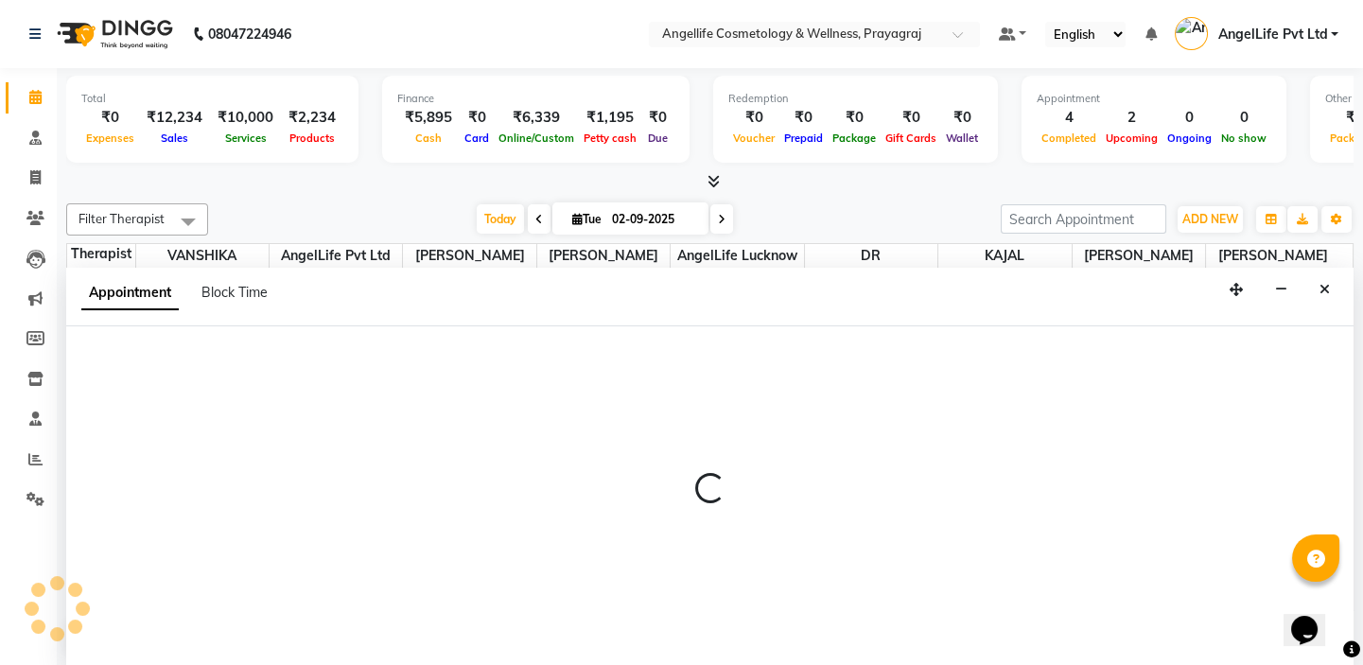
select select "tentative"
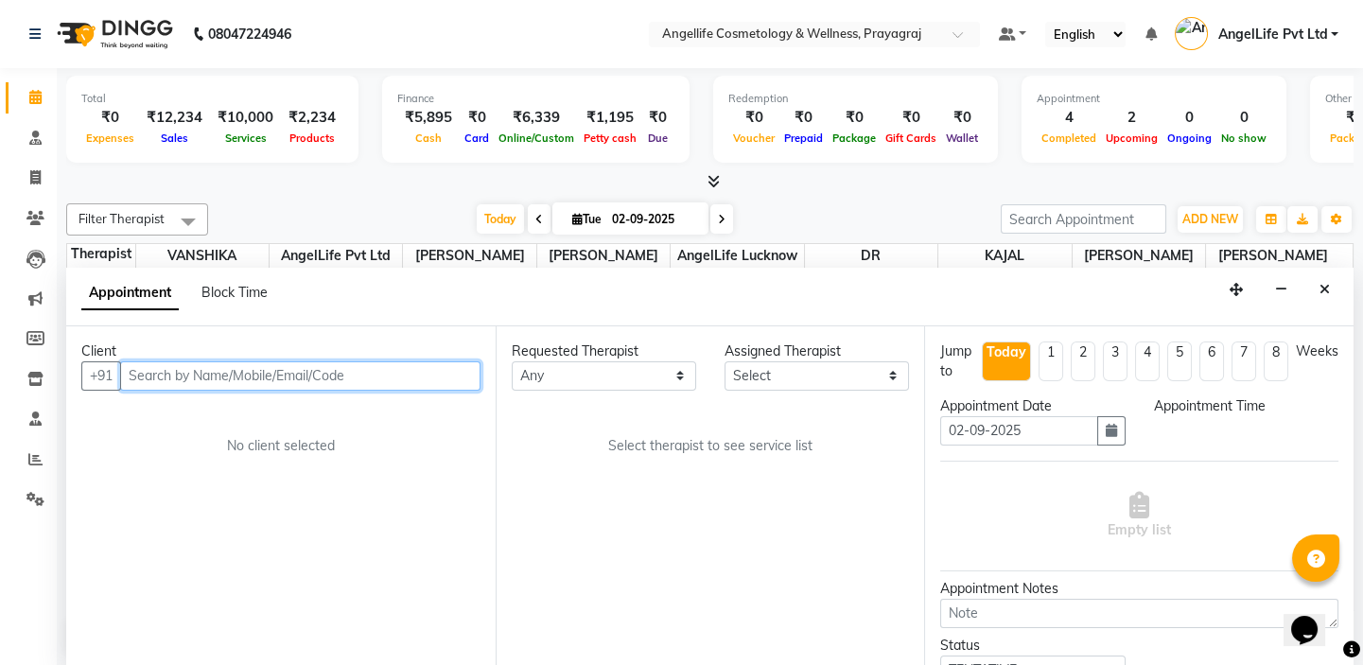
select select "600"
click at [317, 374] on input "text" at bounding box center [300, 375] width 360 height 29
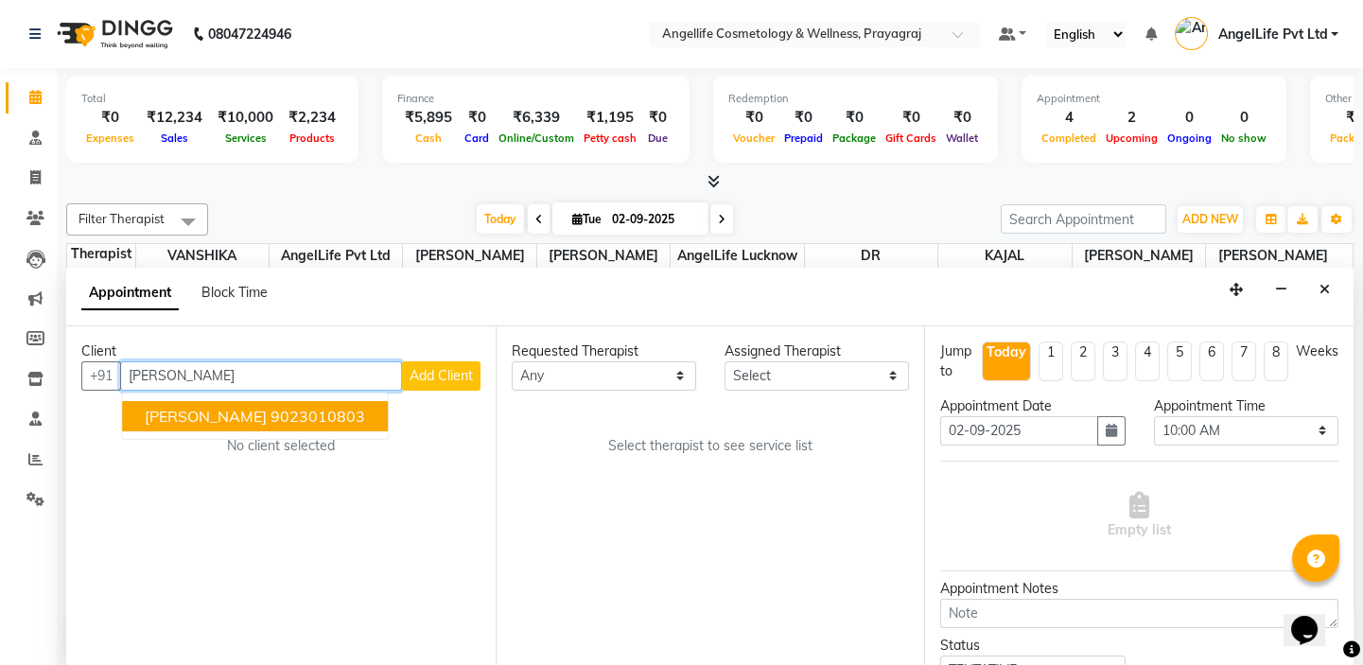
click at [388, 425] on button "AMBUJ KESARWANI 9023010803" at bounding box center [255, 416] width 266 height 30
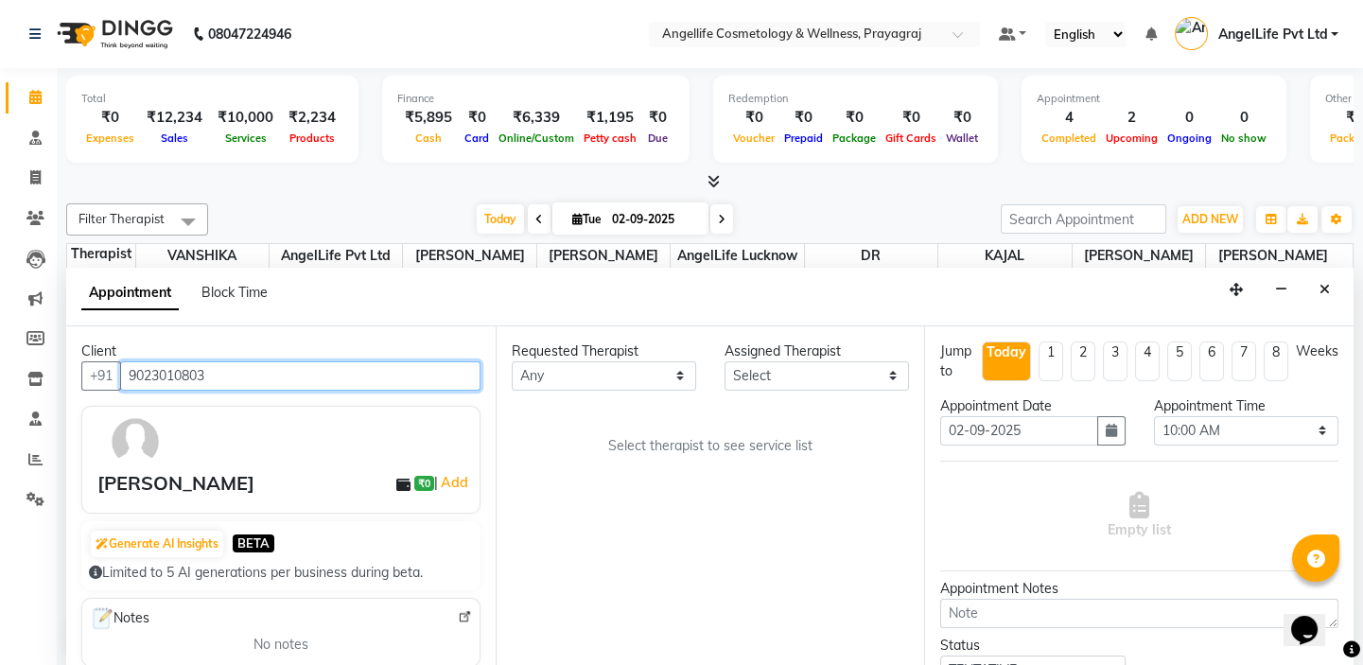
type input "9023010803"
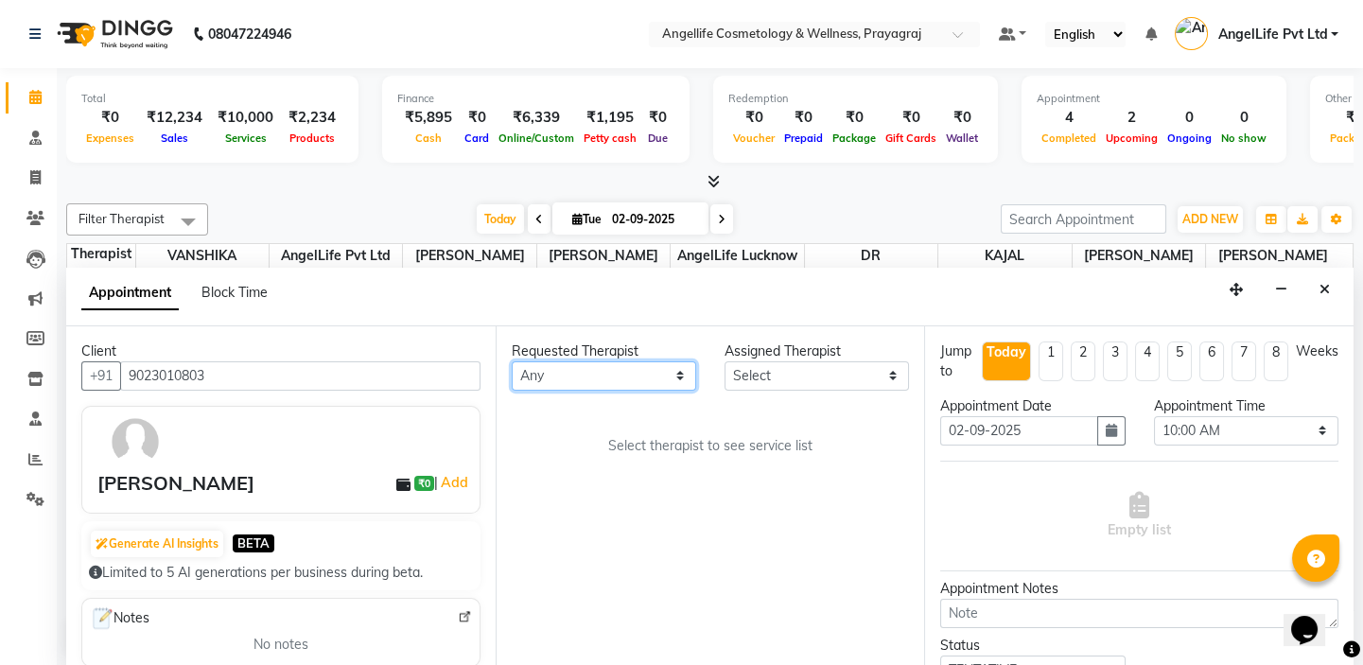
click at [563, 366] on select "Any AngelLife Lucknow AngelLife Pvt Ltd DR SWATI KAJAL PREETI KESARWANI ROHINI …" at bounding box center [604, 375] width 185 height 29
select select "77853"
click at [512, 361] on select "Any AngelLife Lucknow AngelLife Pvt Ltd DR SWATI KAJAL PREETI KESARWANI ROHINI …" at bounding box center [604, 375] width 185 height 29
select select "77853"
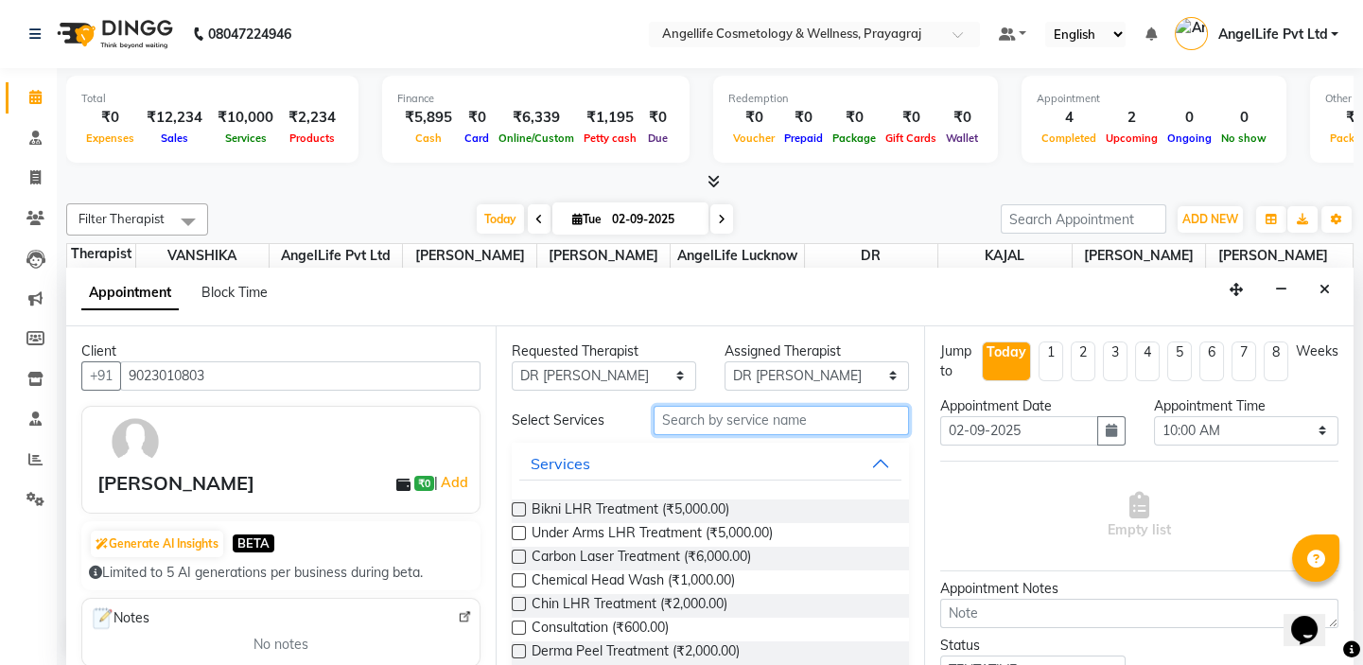
click at [830, 416] on input "text" at bounding box center [781, 420] width 255 height 29
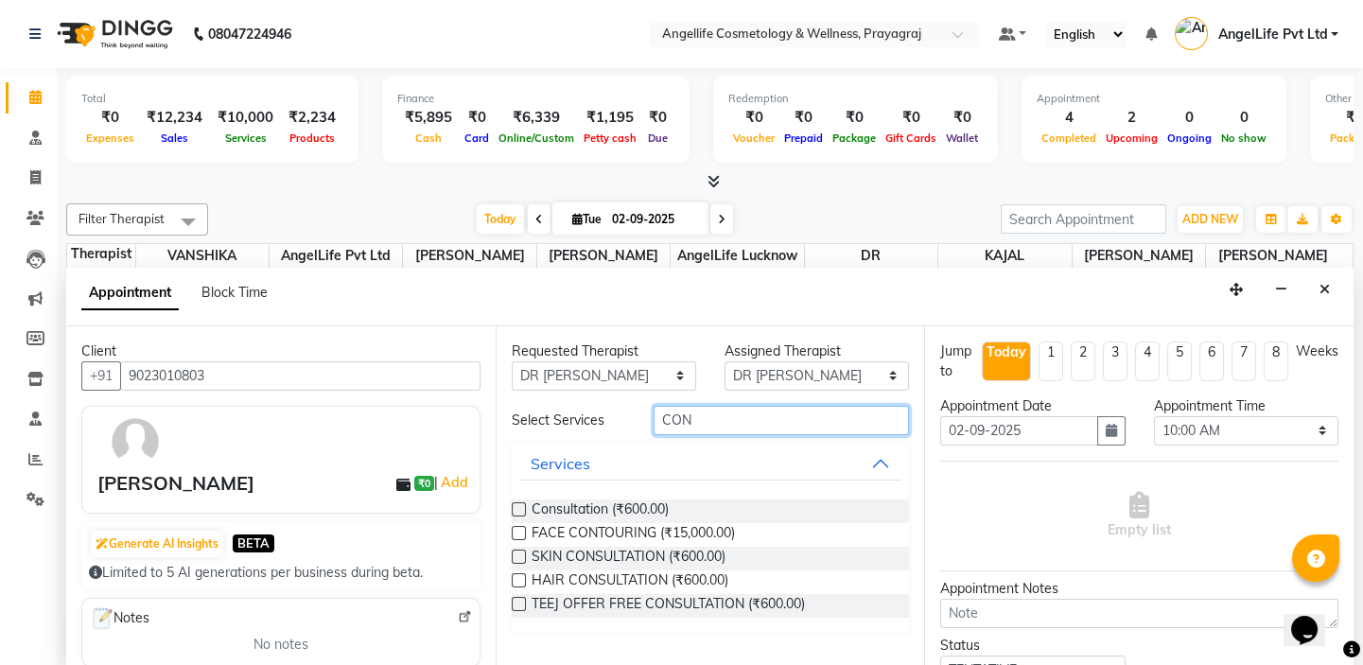
type input "CON"
click at [783, 512] on div "Consultation (₹600.00)" at bounding box center [711, 512] width 398 height 24
click at [515, 505] on label at bounding box center [519, 509] width 14 height 14
click at [515, 505] on input "checkbox" at bounding box center [518, 511] width 12 height 12
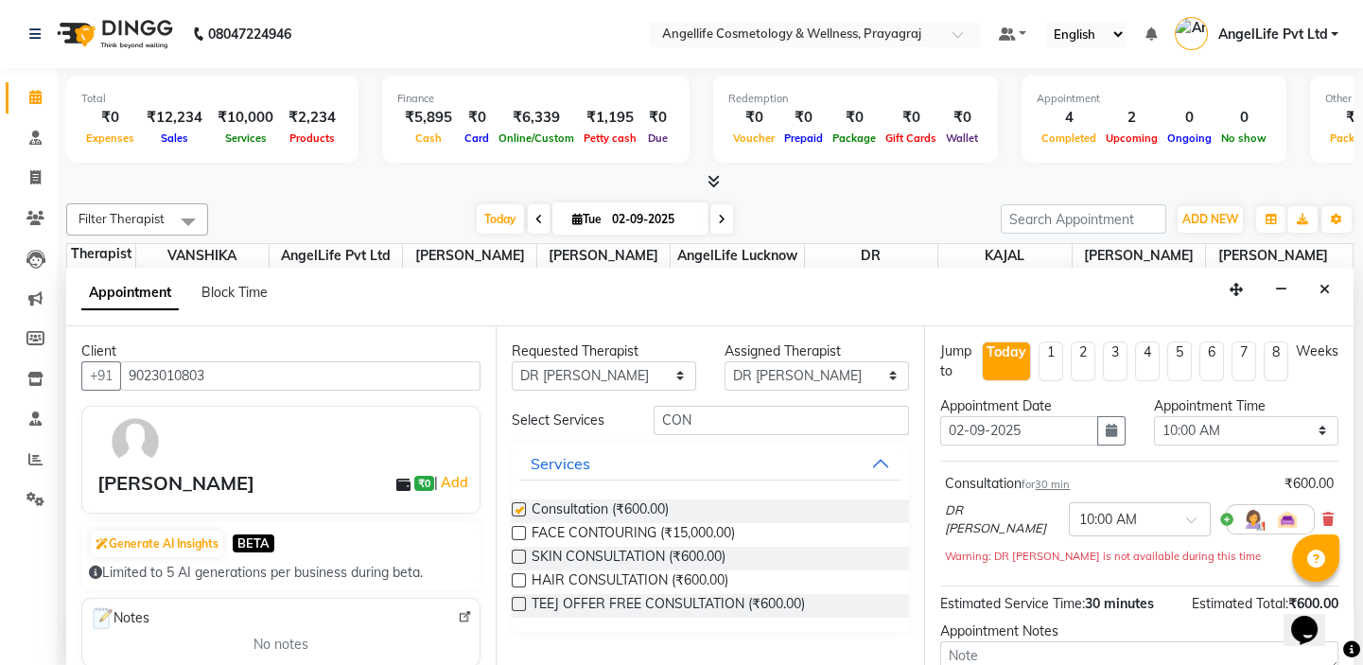
checkbox input "false"
click at [1103, 517] on input "text" at bounding box center [1121, 518] width 83 height 20
click at [1092, 604] on div "04:30 PM" at bounding box center [1140, 607] width 140 height 35
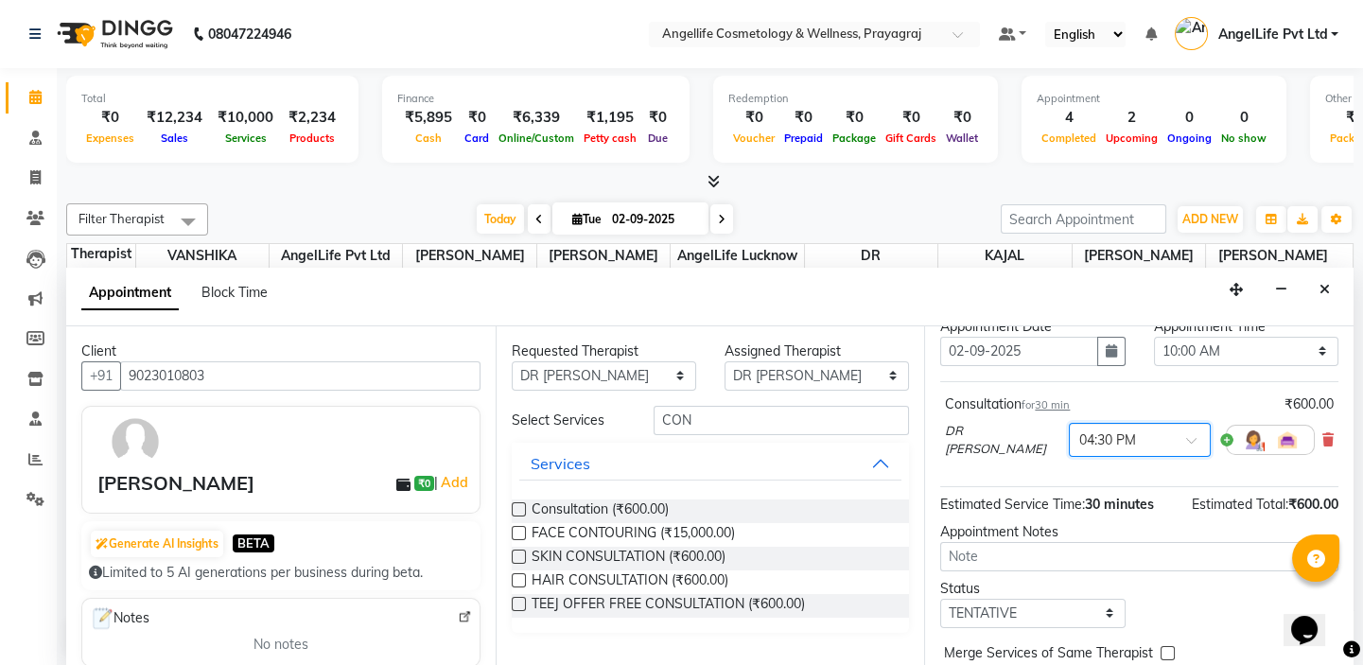
scroll to position [156, 0]
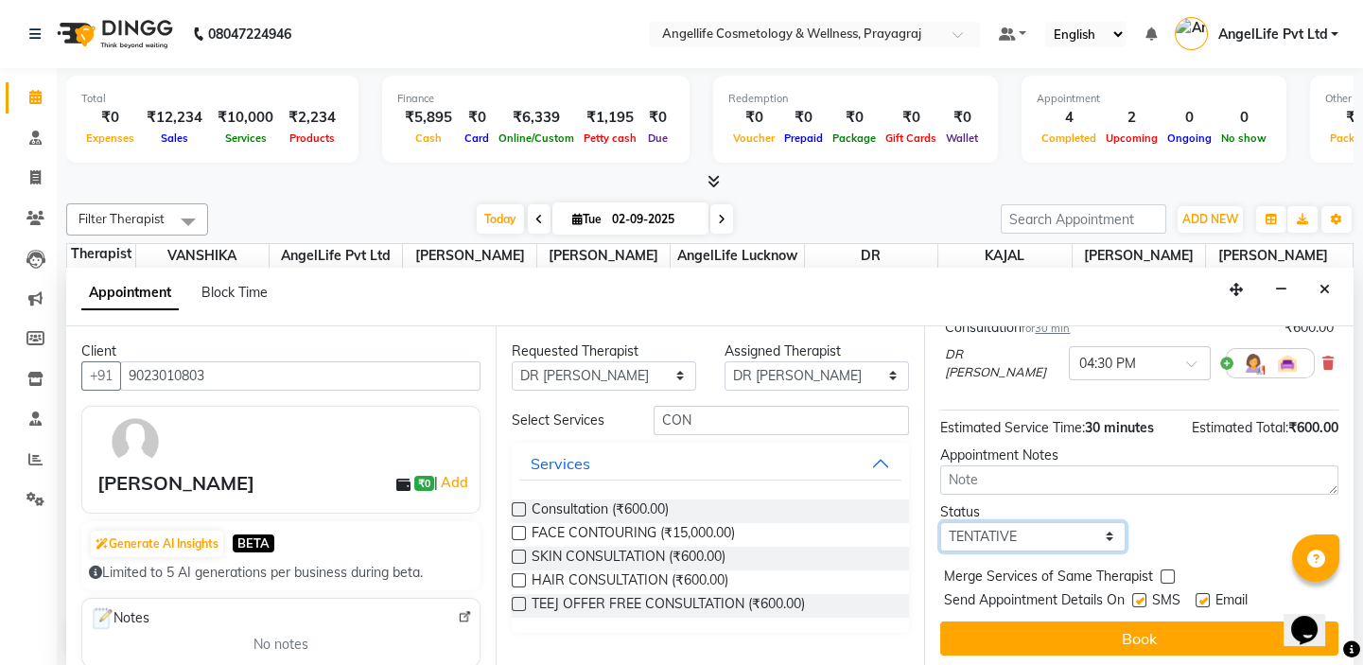
click at [1067, 534] on select "Select TENTATIVE CONFIRM CHECK-IN UPCOMING" at bounding box center [1032, 536] width 185 height 29
select select "upcoming"
click at [940, 522] on select "Select TENTATIVE CONFIRM CHECK-IN UPCOMING" at bounding box center [1032, 536] width 185 height 29
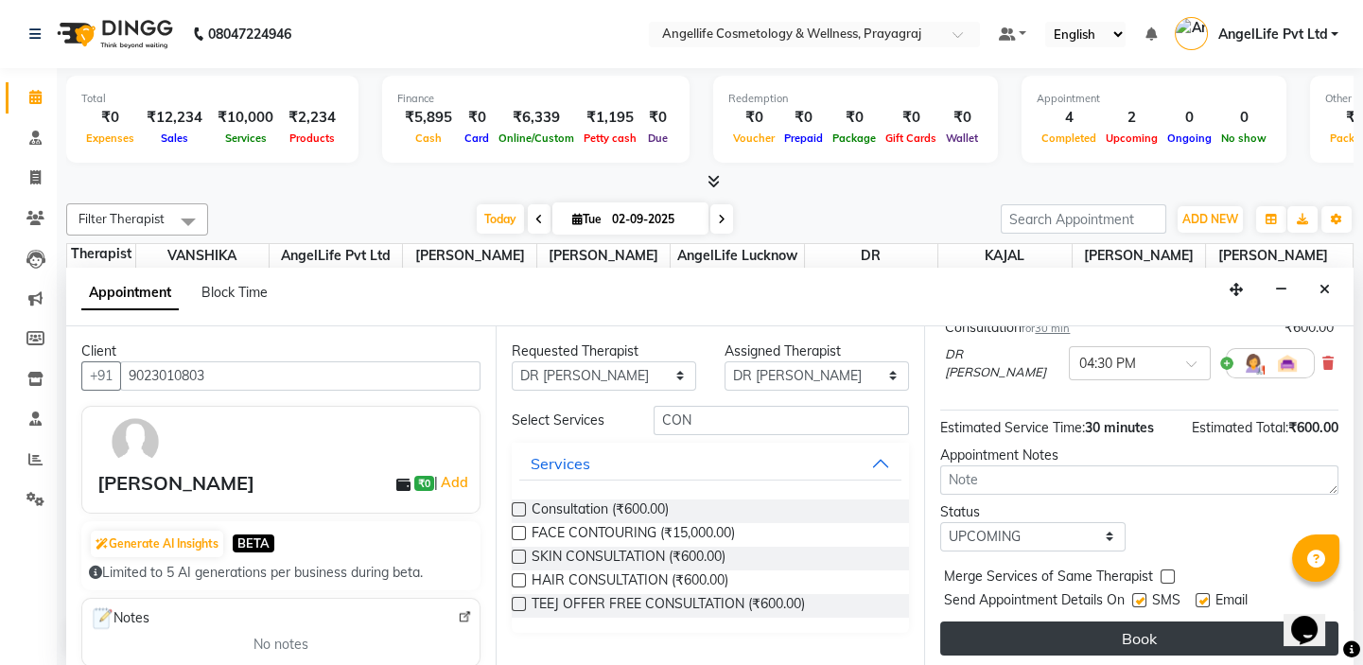
click at [1047, 632] on button "Book" at bounding box center [1139, 639] width 398 height 34
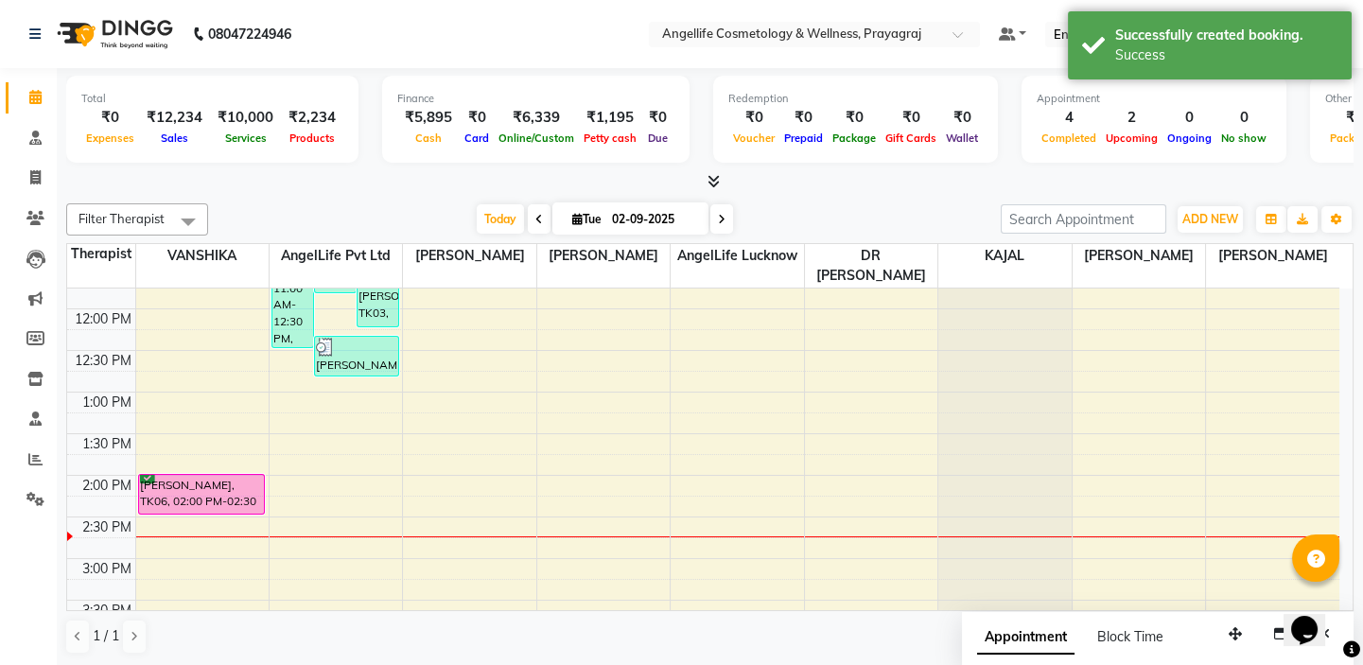
scroll to position [329, 0]
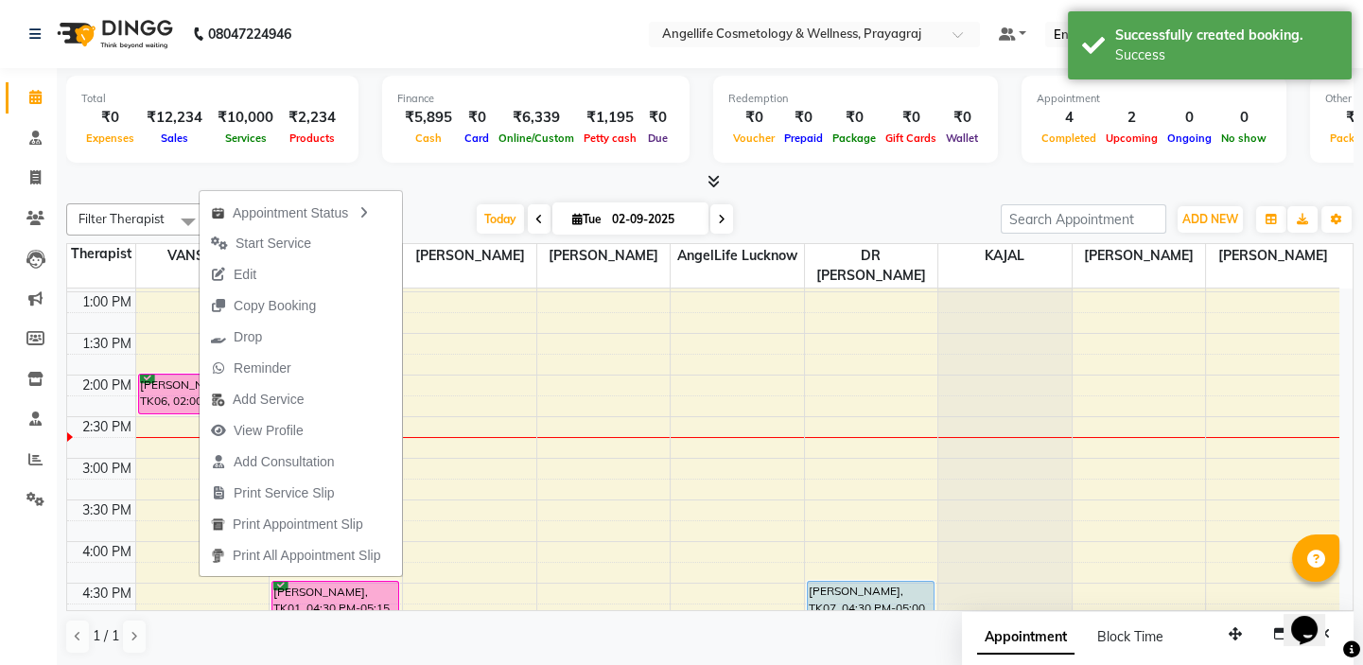
click at [154, 454] on div "9:00 AM 9:30 AM 10:00 AM 10:30 AM 11:00 AM 11:30 AM 12:00 PM 12:30 PM 1:00 PM 1…" at bounding box center [703, 416] width 1273 height 915
select select "26137"
select select "tentative"
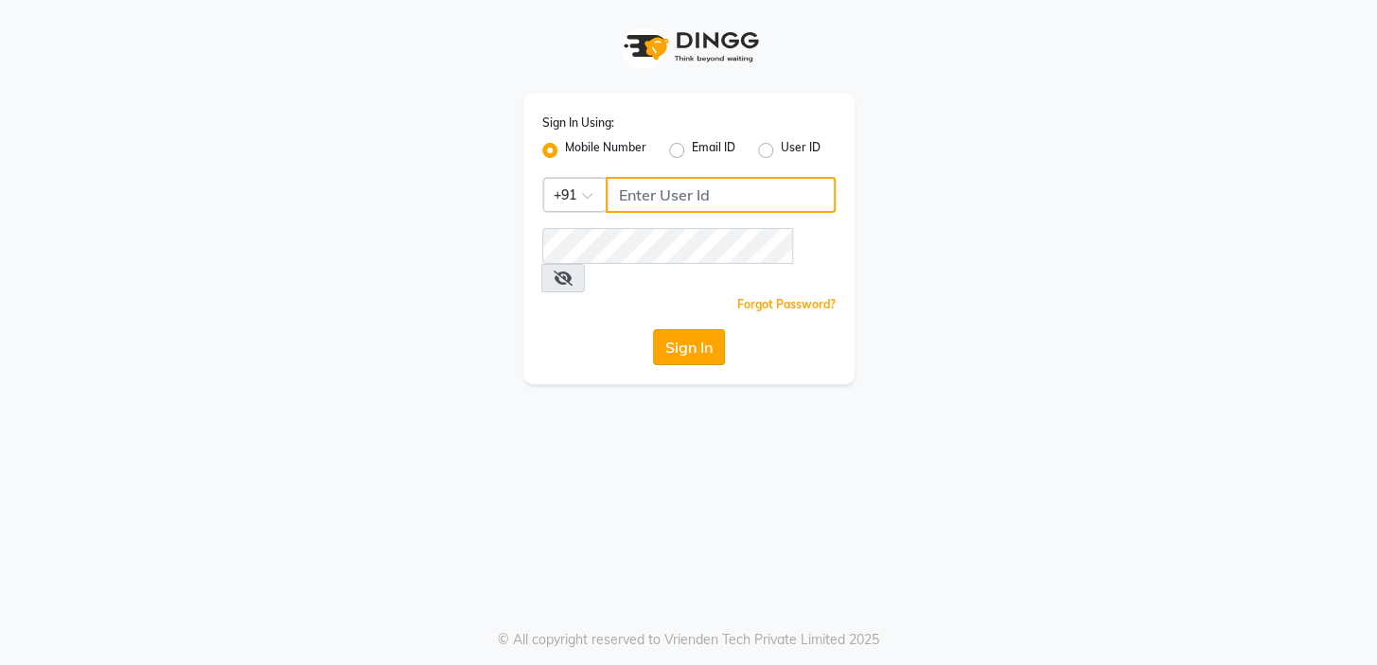
type input "9506660055"
click at [676, 329] on button "Sign In" at bounding box center [689, 347] width 72 height 36
